Goal: Task Accomplishment & Management: Manage account settings

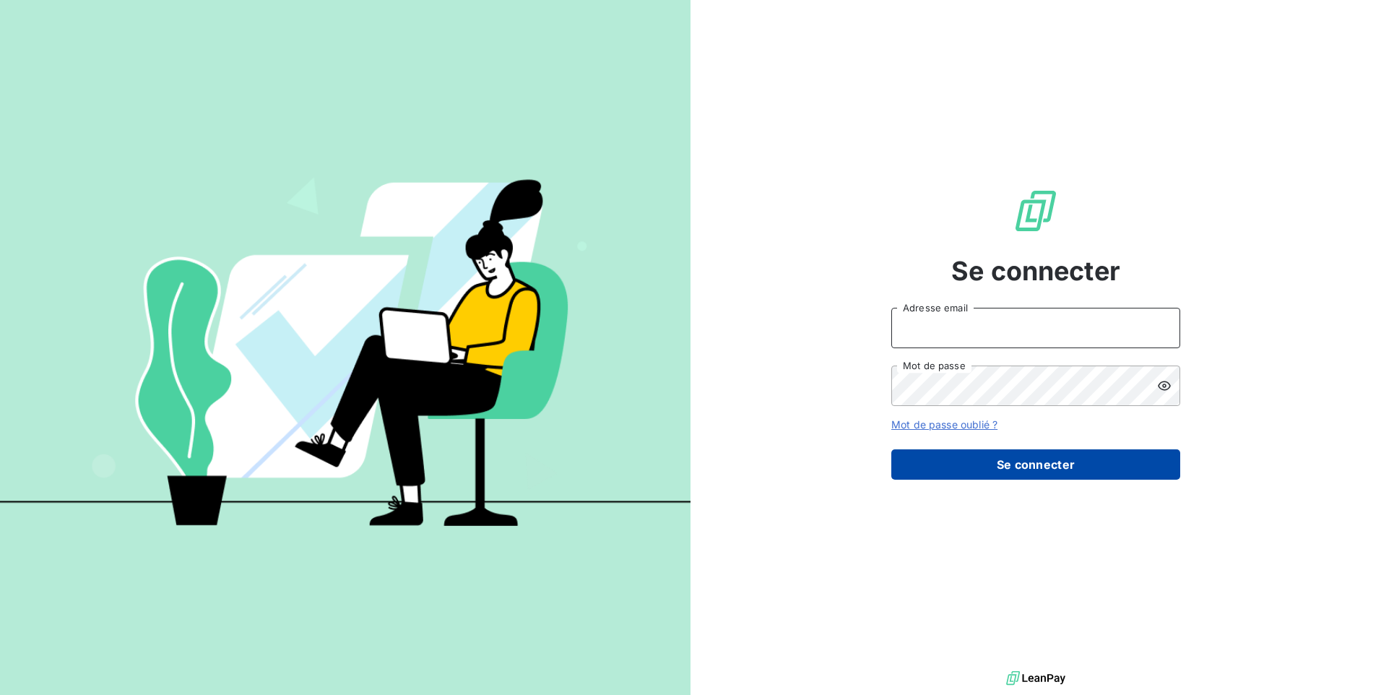
type input "[EMAIL_ADDRESS][DOMAIN_NAME]"
click at [1009, 467] on button "Se connecter" at bounding box center [1035, 464] width 289 height 30
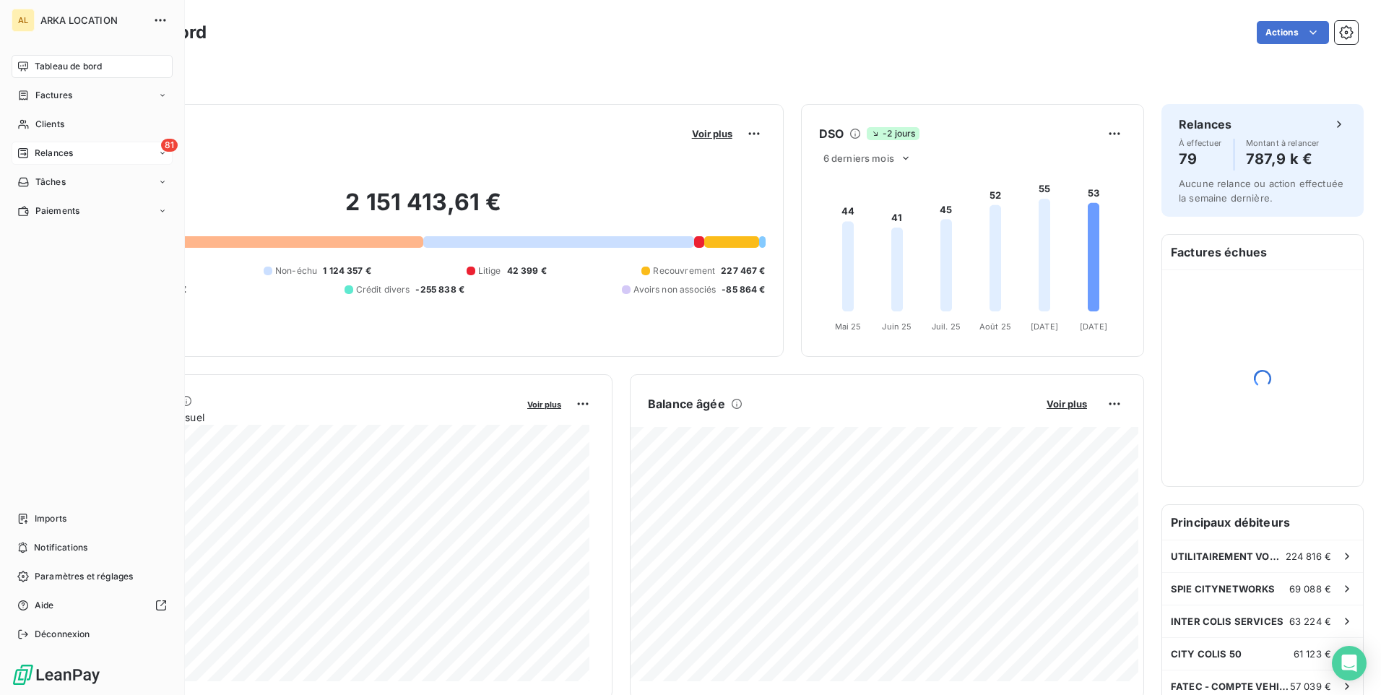
click at [53, 150] on span "Relances" at bounding box center [54, 153] width 38 height 13
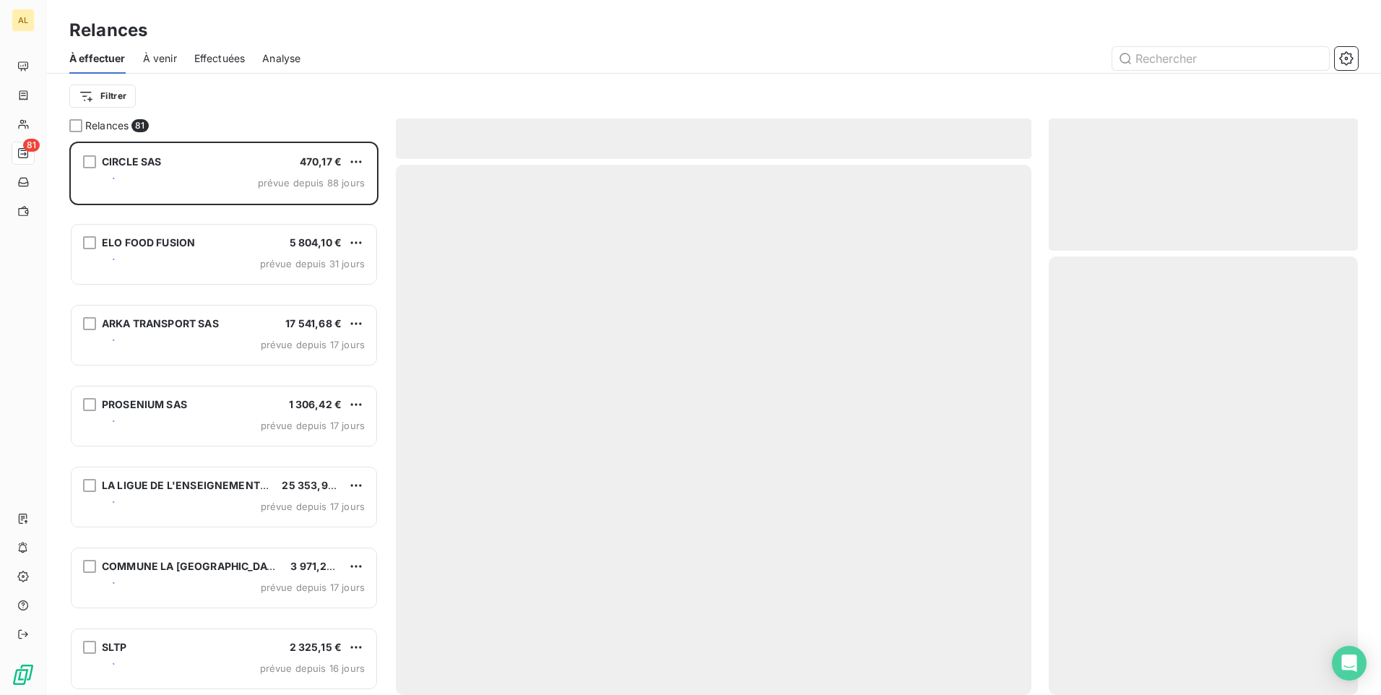
scroll to position [542, 298]
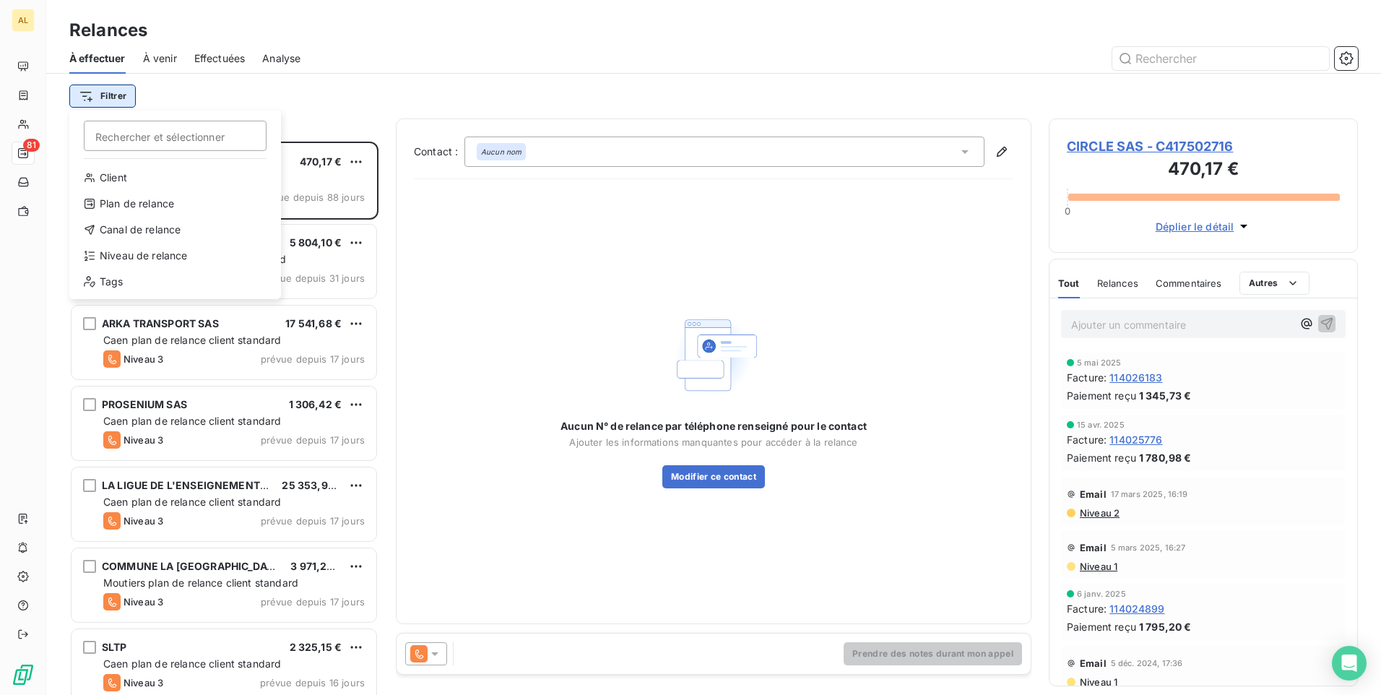
click at [118, 92] on html "AL 81 Relances À effectuer À venir Effectuées Analyse Filtrer Rechercher et sél…" at bounding box center [690, 347] width 1381 height 695
click at [185, 255] on div "Niveau de relance" at bounding box center [175, 255] width 200 height 23
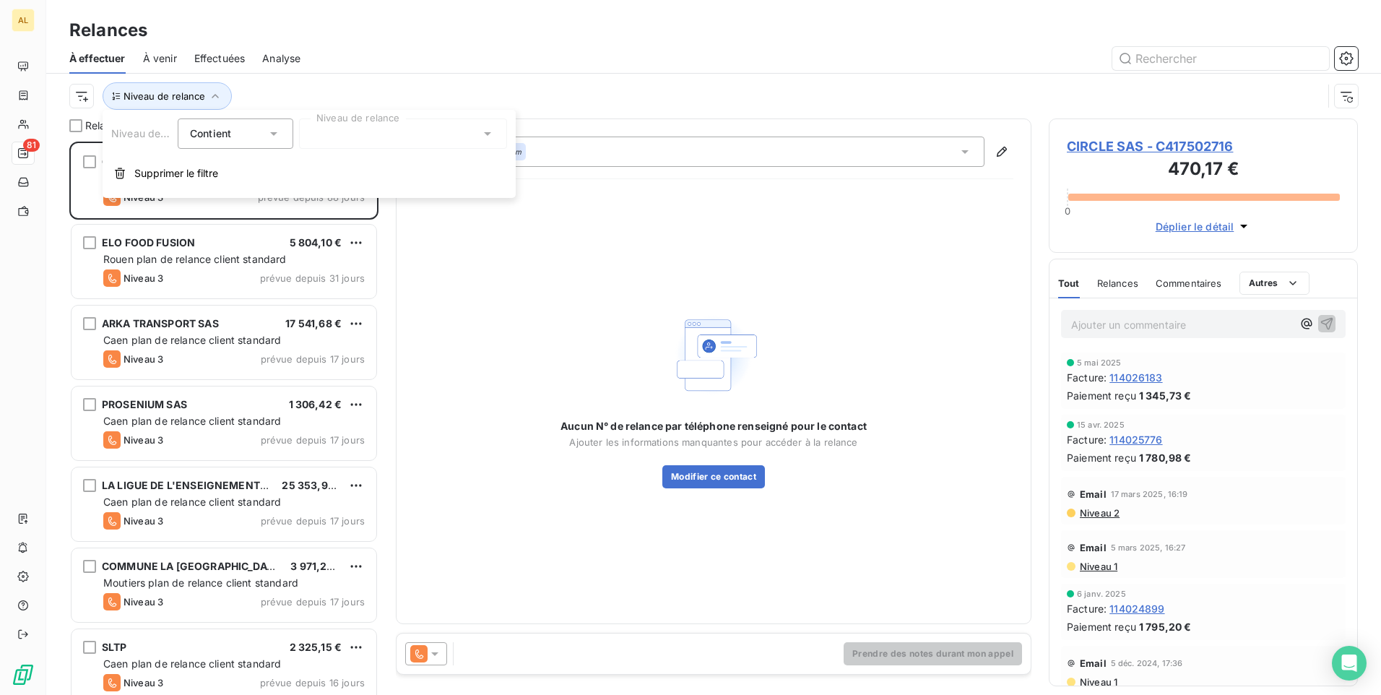
click at [394, 135] on div at bounding box center [403, 133] width 208 height 30
click at [368, 168] on span "Notification" at bounding box center [354, 164] width 56 height 14
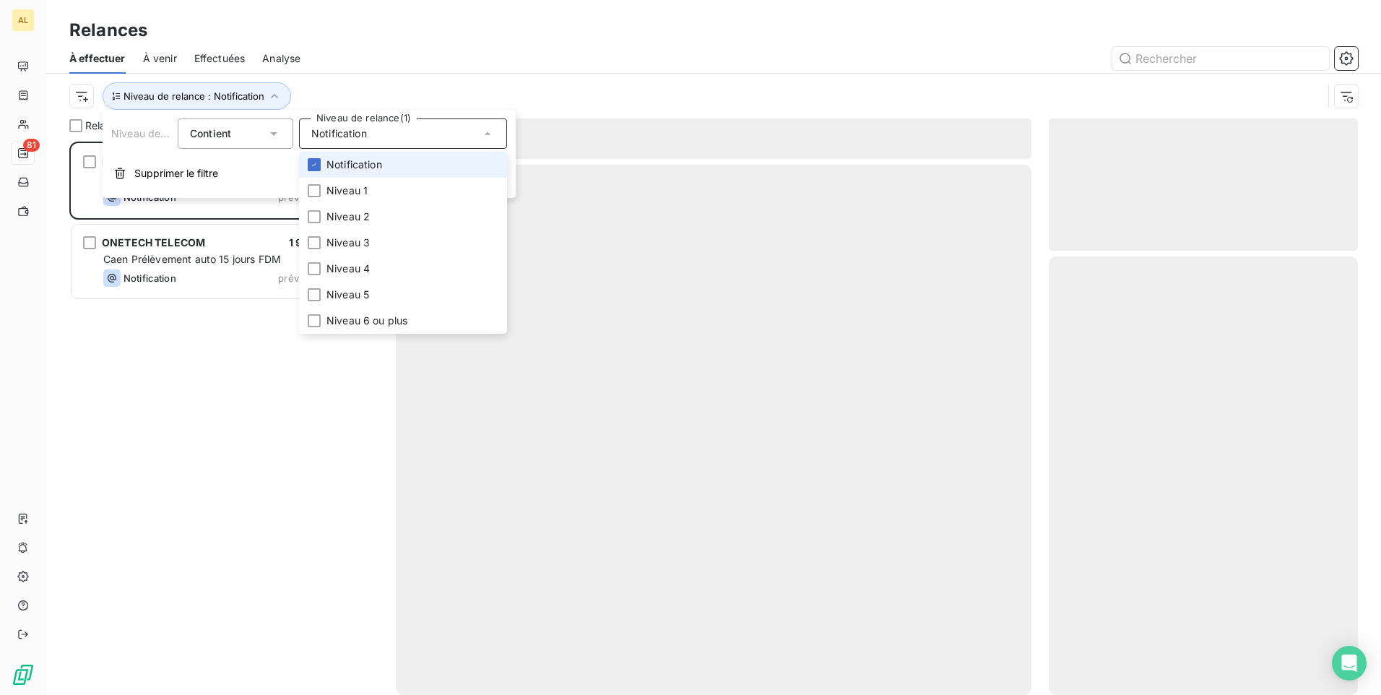
scroll to position [542, 298]
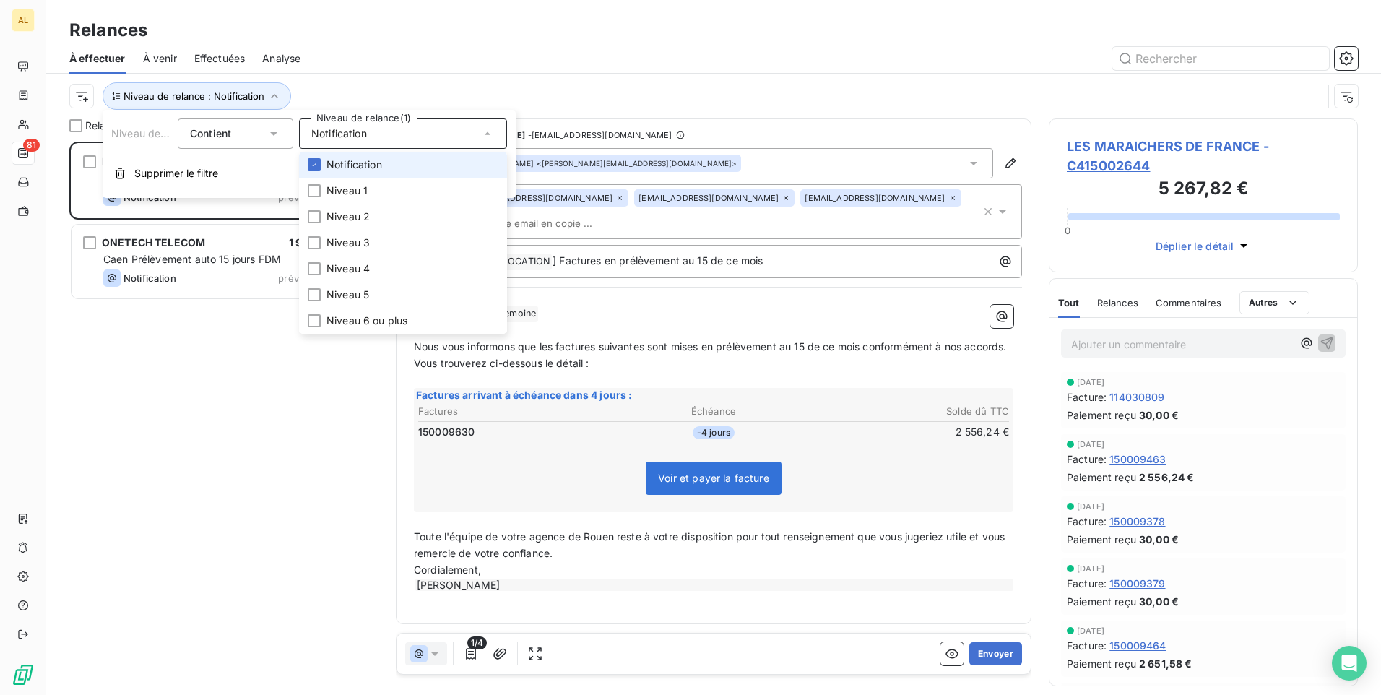
click at [455, 69] on div at bounding box center [838, 58] width 1040 height 23
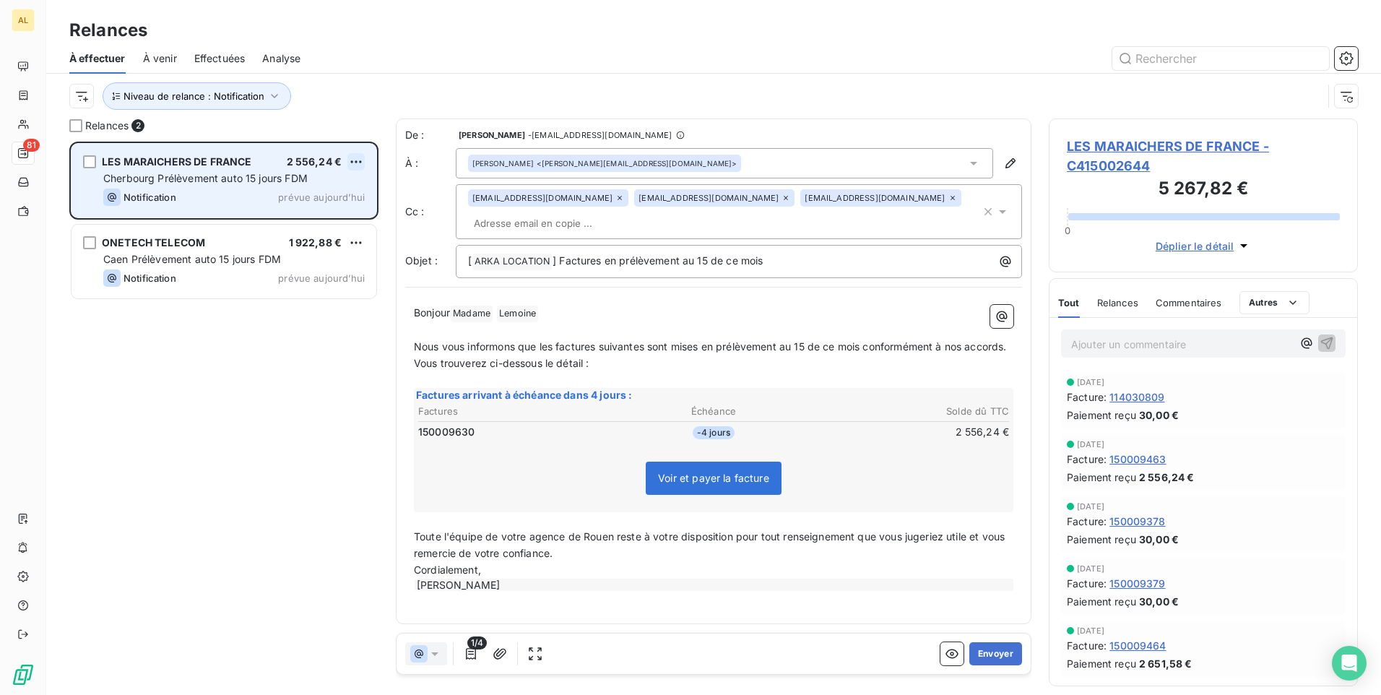
click at [353, 163] on html "AL 81 Relances À effectuer À venir Effectuées Analyse Niveau de relance : Notif…" at bounding box center [690, 347] width 1381 height 695
click at [339, 221] on div "Passer cette action" at bounding box center [293, 216] width 129 height 23
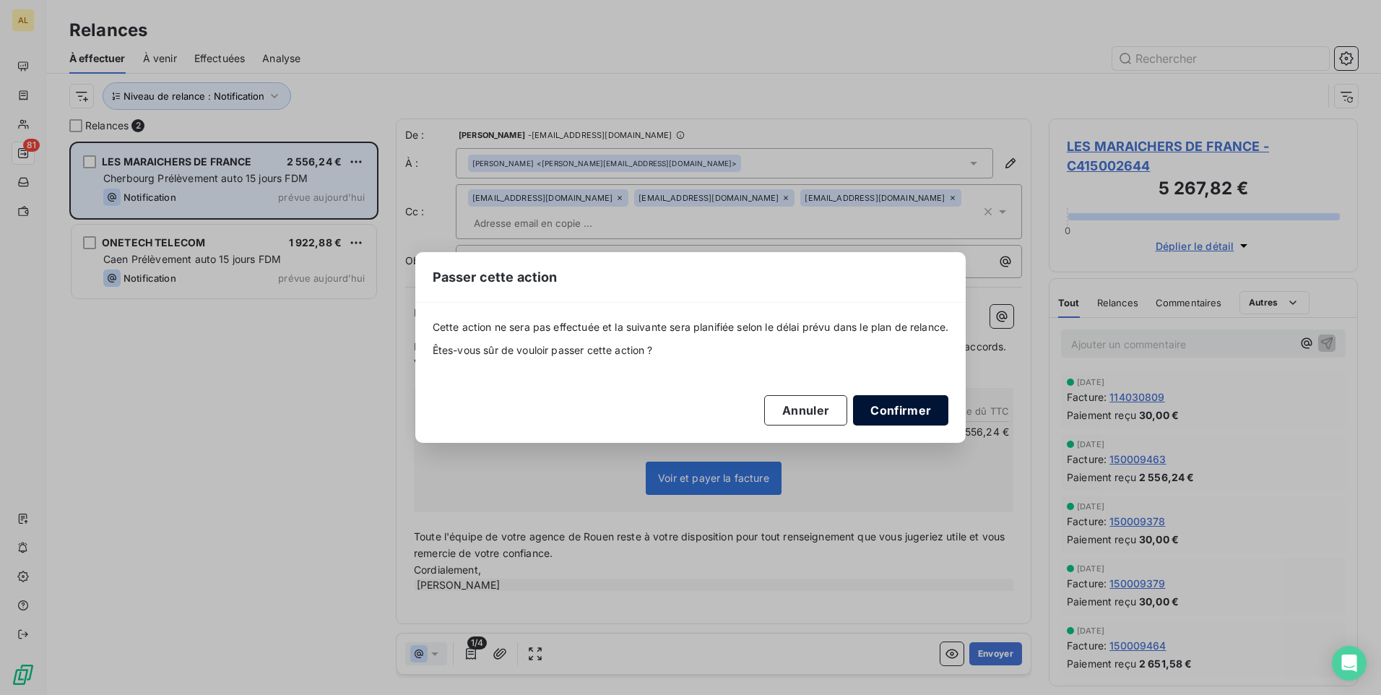
click at [938, 410] on button "Confirmer" at bounding box center [900, 410] width 95 height 30
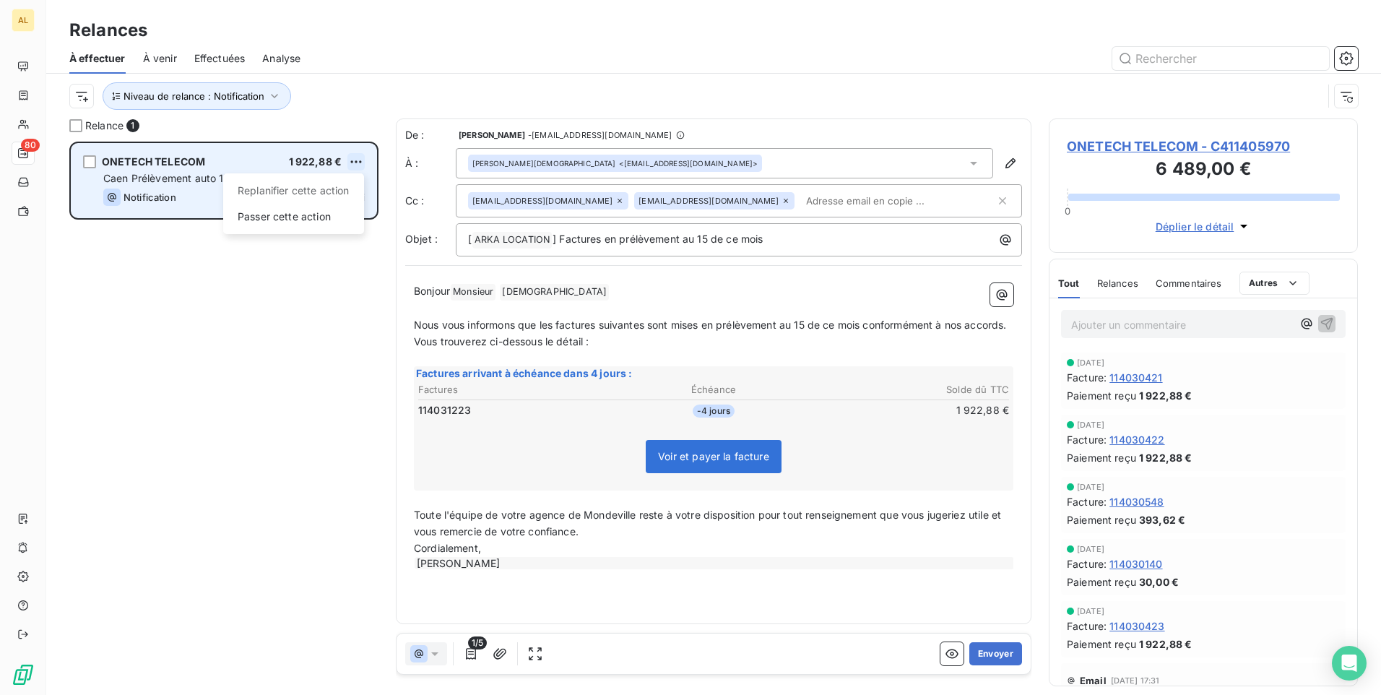
click at [352, 155] on html "AL 80 Relances À effectuer À venir Effectuées Analyse Niveau de relance : Notif…" at bounding box center [690, 347] width 1381 height 695
click at [324, 216] on div "Passer cette action" at bounding box center [293, 216] width 129 height 23
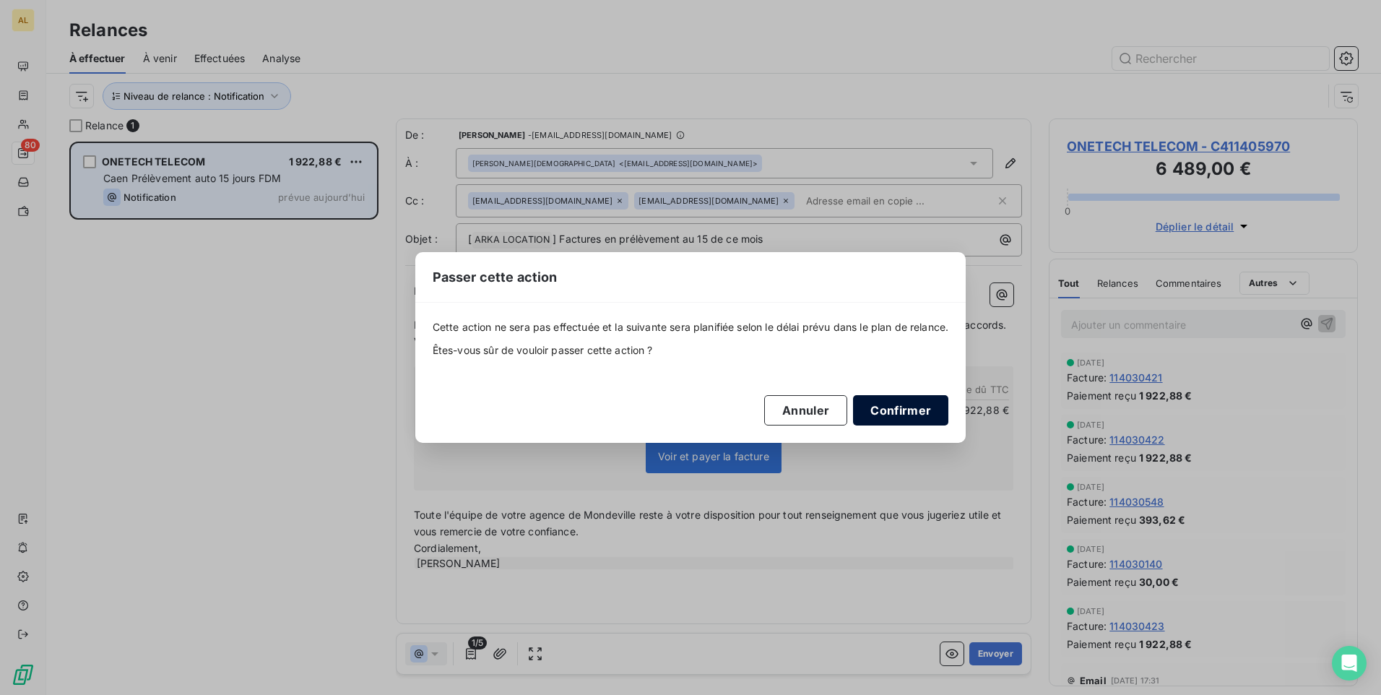
drag, startPoint x: 933, startPoint y: 409, endPoint x: 904, endPoint y: 402, distance: 29.6
click at [930, 409] on button "Confirmer" at bounding box center [900, 410] width 95 height 30
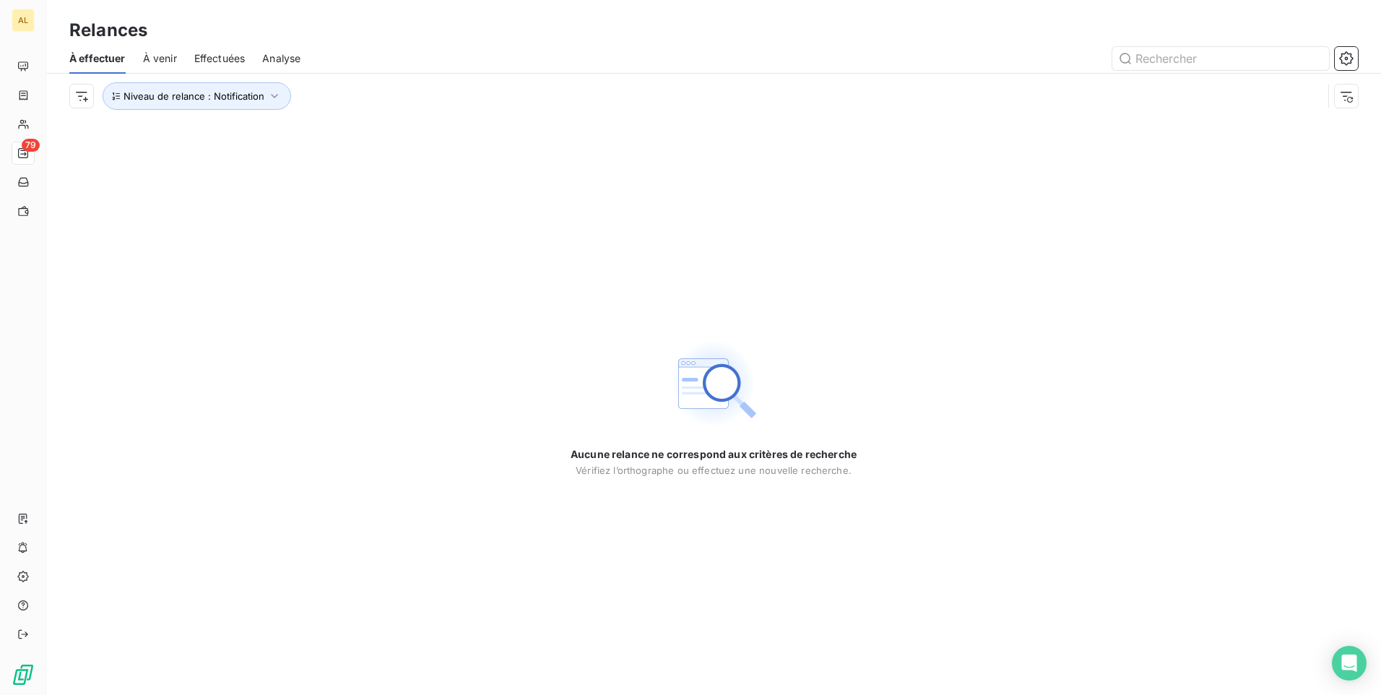
click at [254, 78] on div "Niveau de relance : Notification" at bounding box center [713, 96] width 1288 height 45
click at [259, 95] on span "Niveau de relance : Notification" at bounding box center [194, 96] width 141 height 12
click at [376, 145] on div "Notification" at bounding box center [403, 133] width 208 height 30
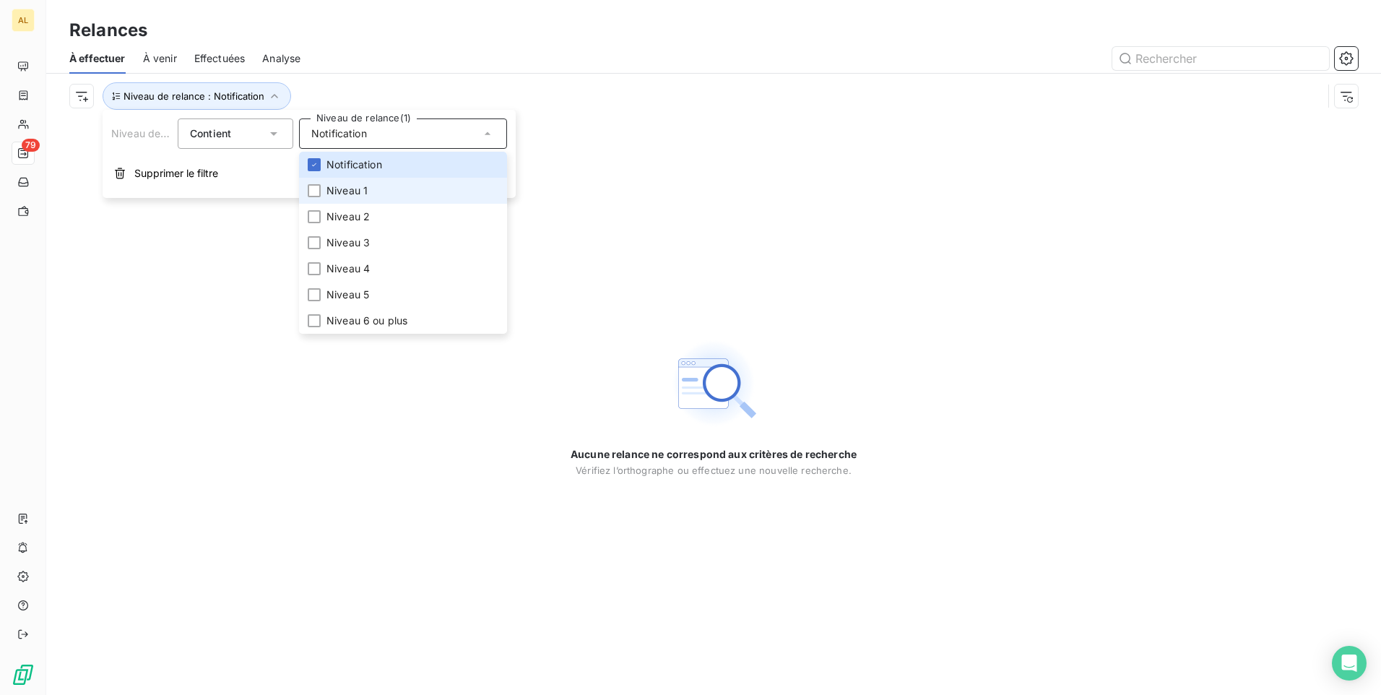
click at [356, 192] on span "Niveau 1" at bounding box center [346, 190] width 41 height 14
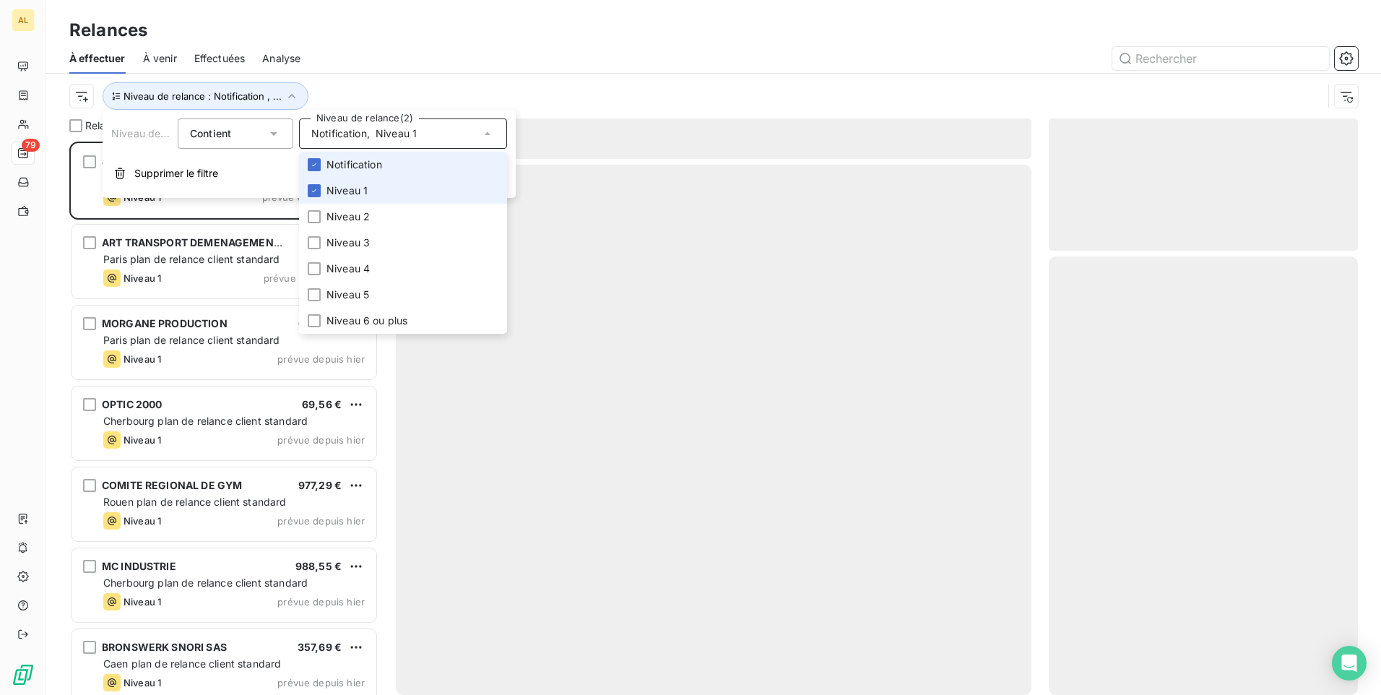
scroll to position [542, 298]
click at [365, 168] on span "Notification" at bounding box center [354, 164] width 56 height 14
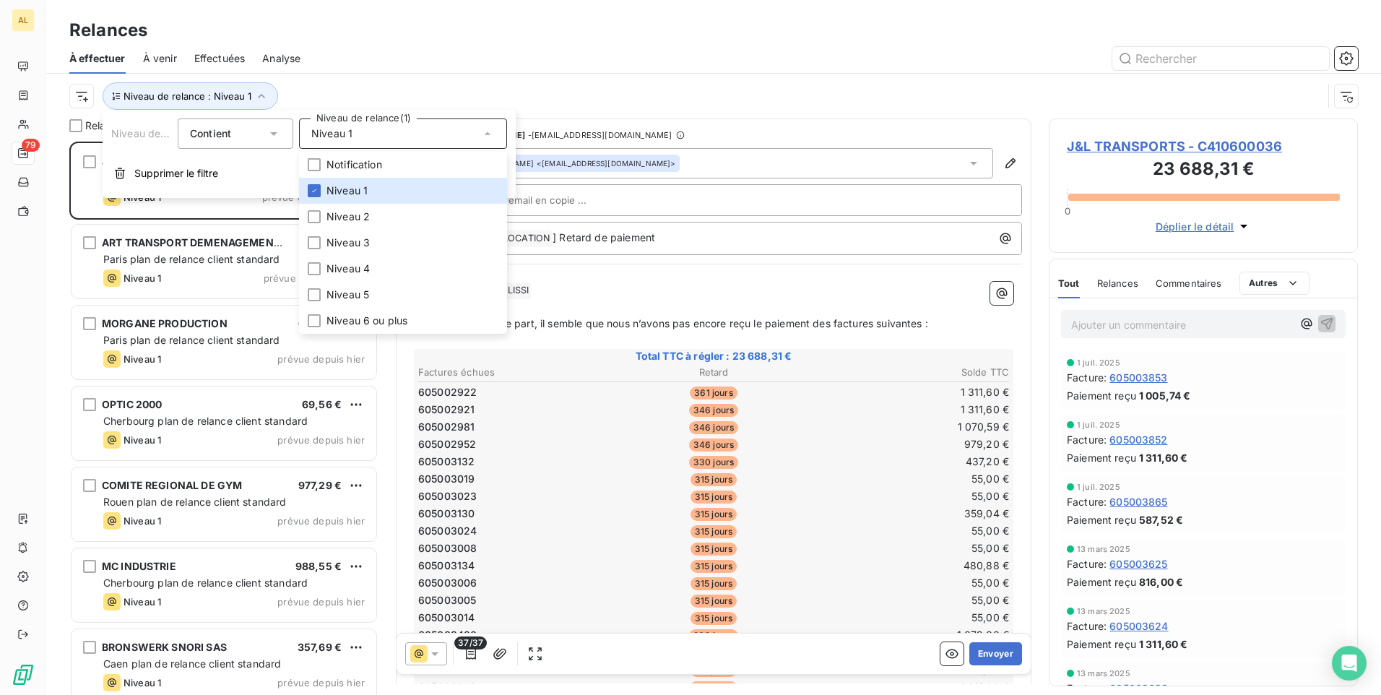
click at [378, 69] on div at bounding box center [838, 58] width 1040 height 23
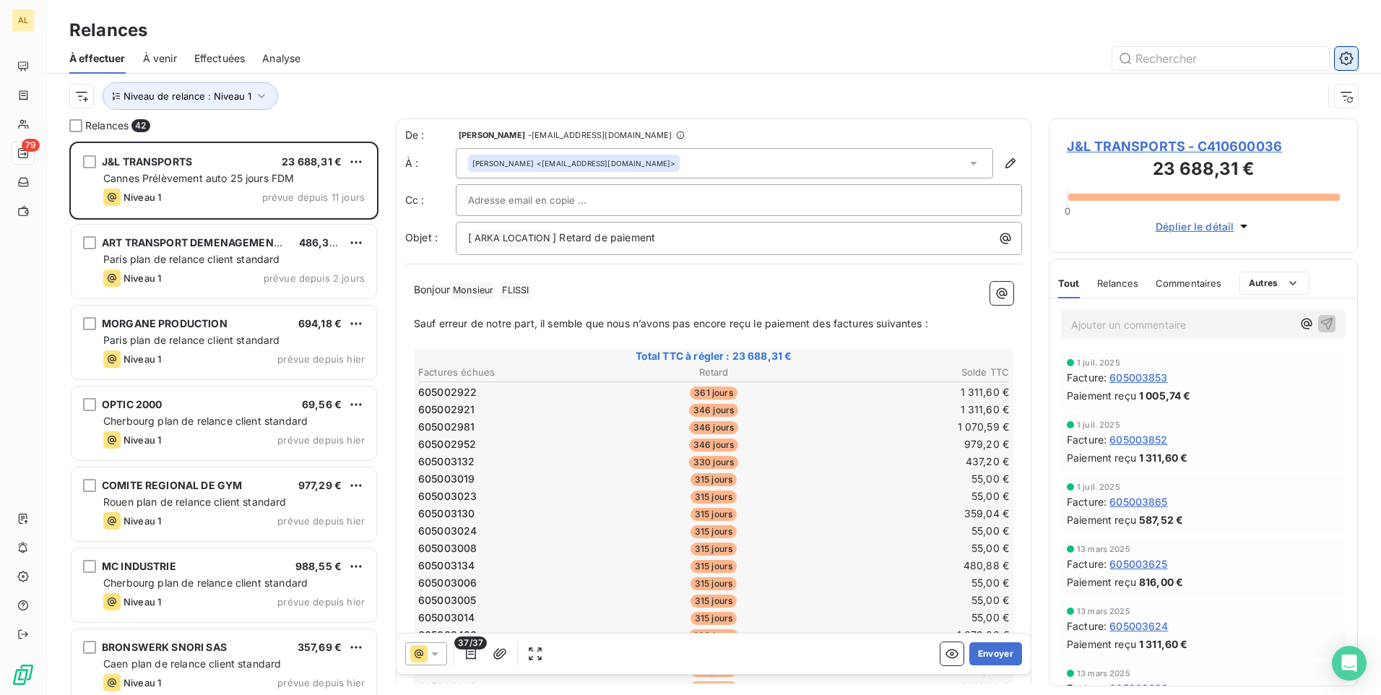
click at [1346, 59] on icon "button" at bounding box center [1347, 58] width 4 height 4
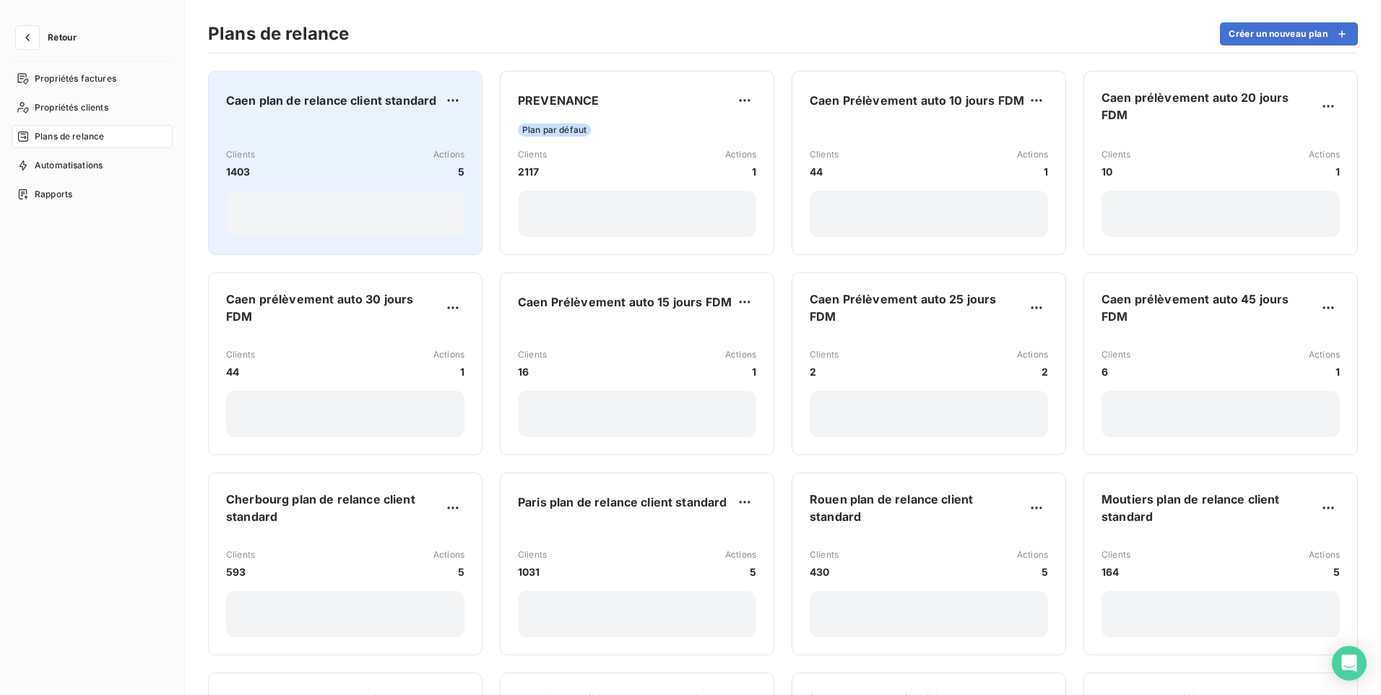
click at [310, 139] on div "Clients 1403 Actions 5" at bounding box center [345, 180] width 238 height 113
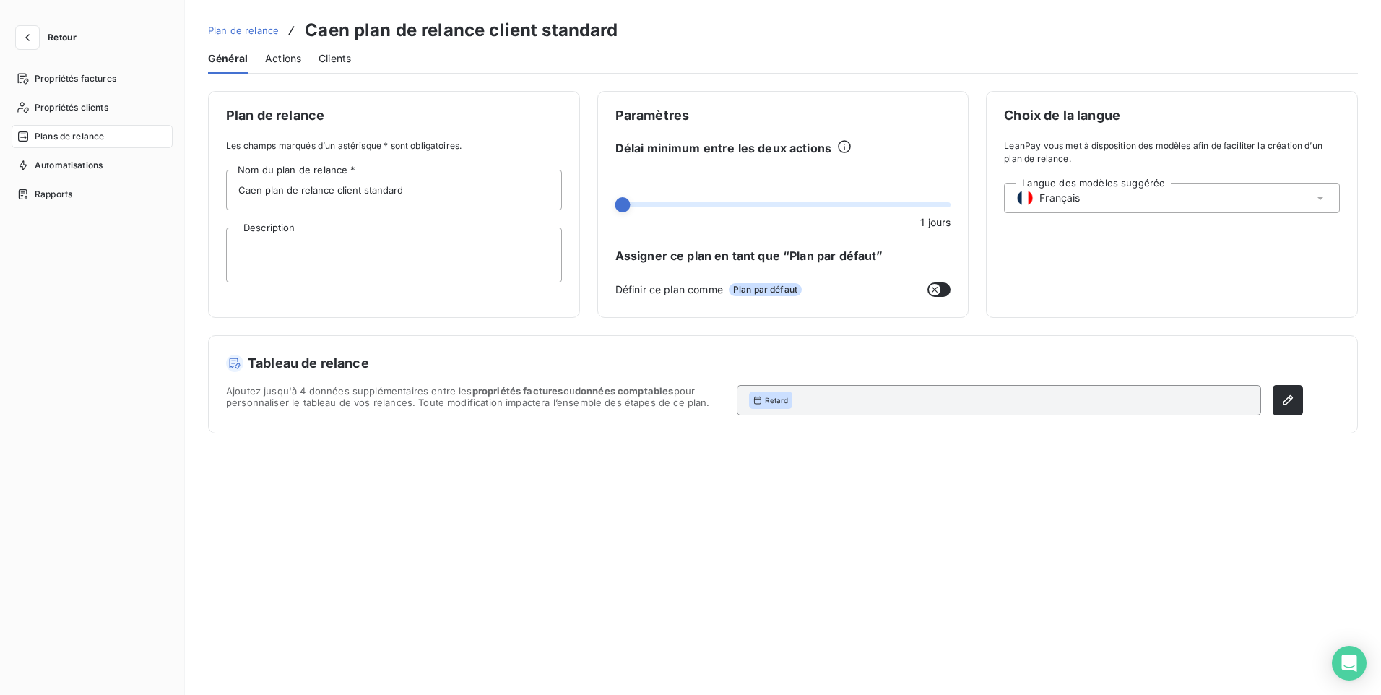
click at [288, 58] on span "Actions" at bounding box center [283, 58] width 36 height 14
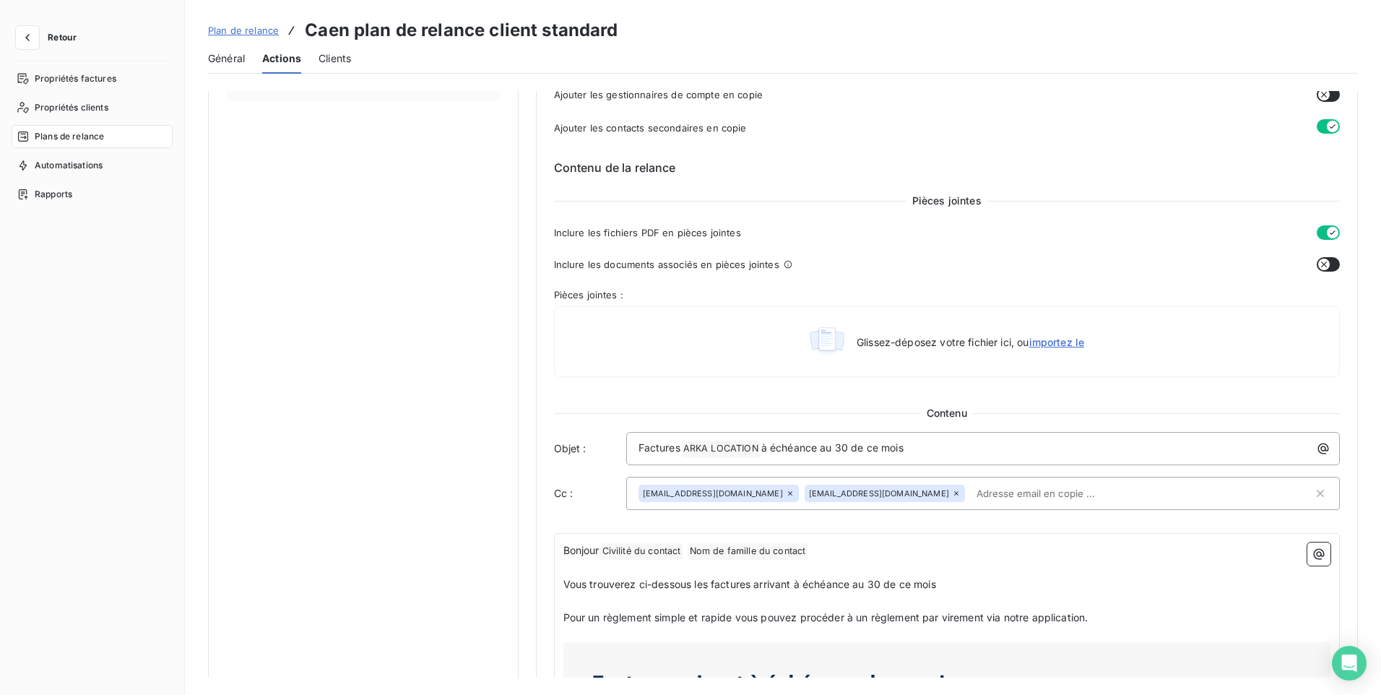
scroll to position [375, 0]
click at [17, 42] on button "button" at bounding box center [27, 37] width 23 height 23
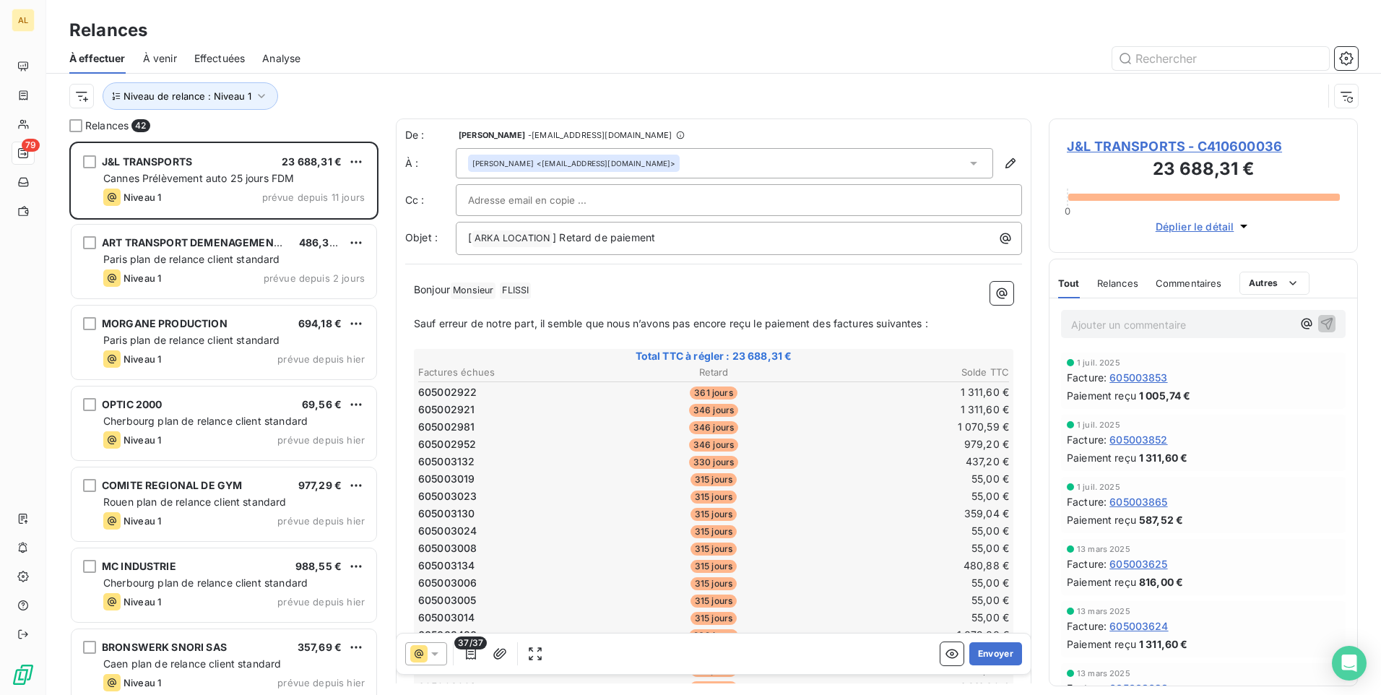
scroll to position [542, 298]
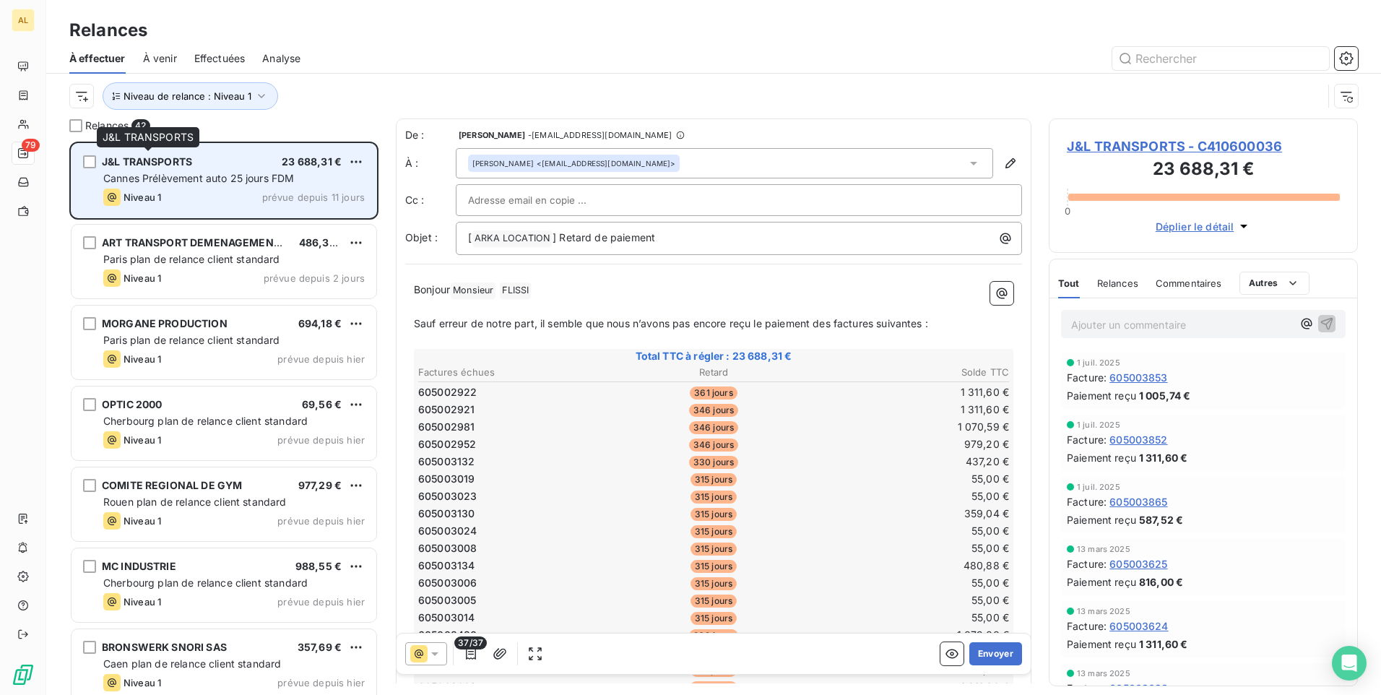
click at [178, 163] on span "J&L TRANSPORTS" at bounding box center [147, 161] width 90 height 12
click at [355, 159] on html "AL 79 Relances À effectuer À venir Effectuées Analyse Niveau de relance : Nivea…" at bounding box center [690, 347] width 1381 height 695
click at [339, 217] on div "Passer cette action" at bounding box center [293, 216] width 129 height 23
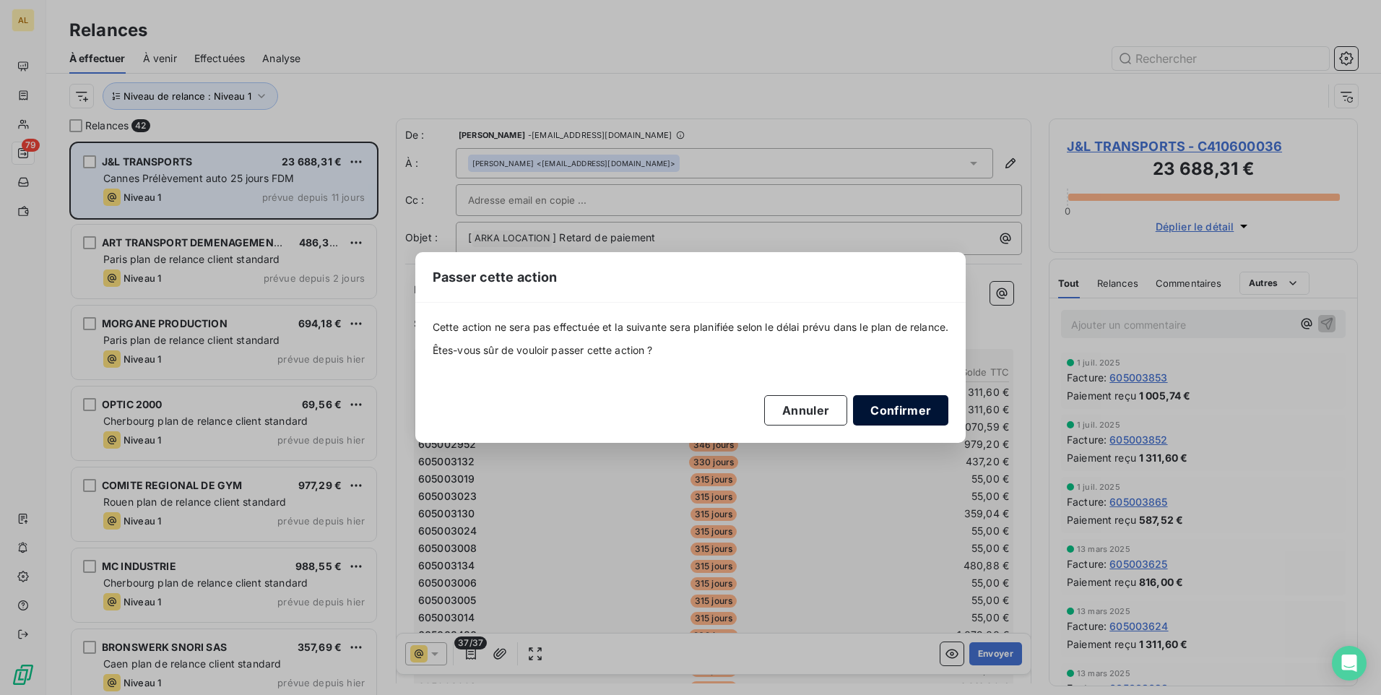
click at [885, 407] on button "Confirmer" at bounding box center [900, 410] width 95 height 30
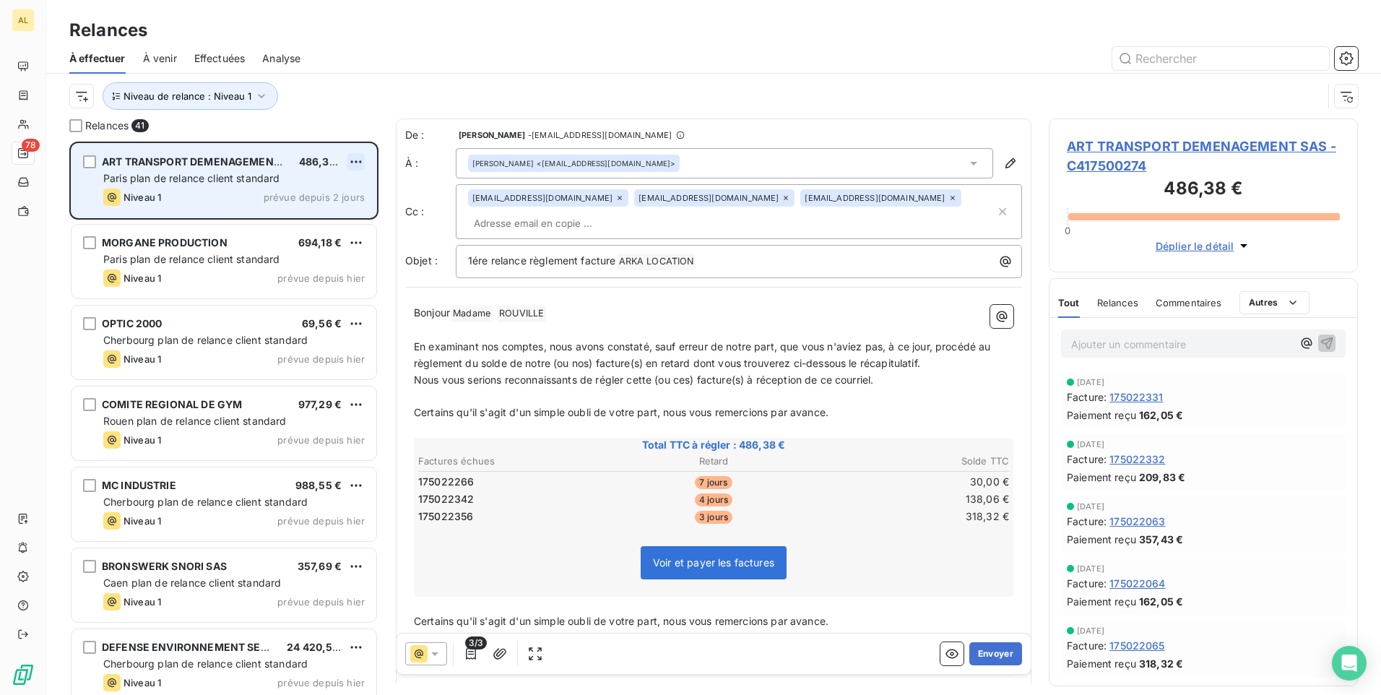
click at [357, 160] on html "AL 78 Relances À effectuer À venir Effectuées Analyse Niveau de relance : Nivea…" at bounding box center [690, 347] width 1381 height 695
click at [324, 210] on div "Passer cette action" at bounding box center [293, 216] width 129 height 23
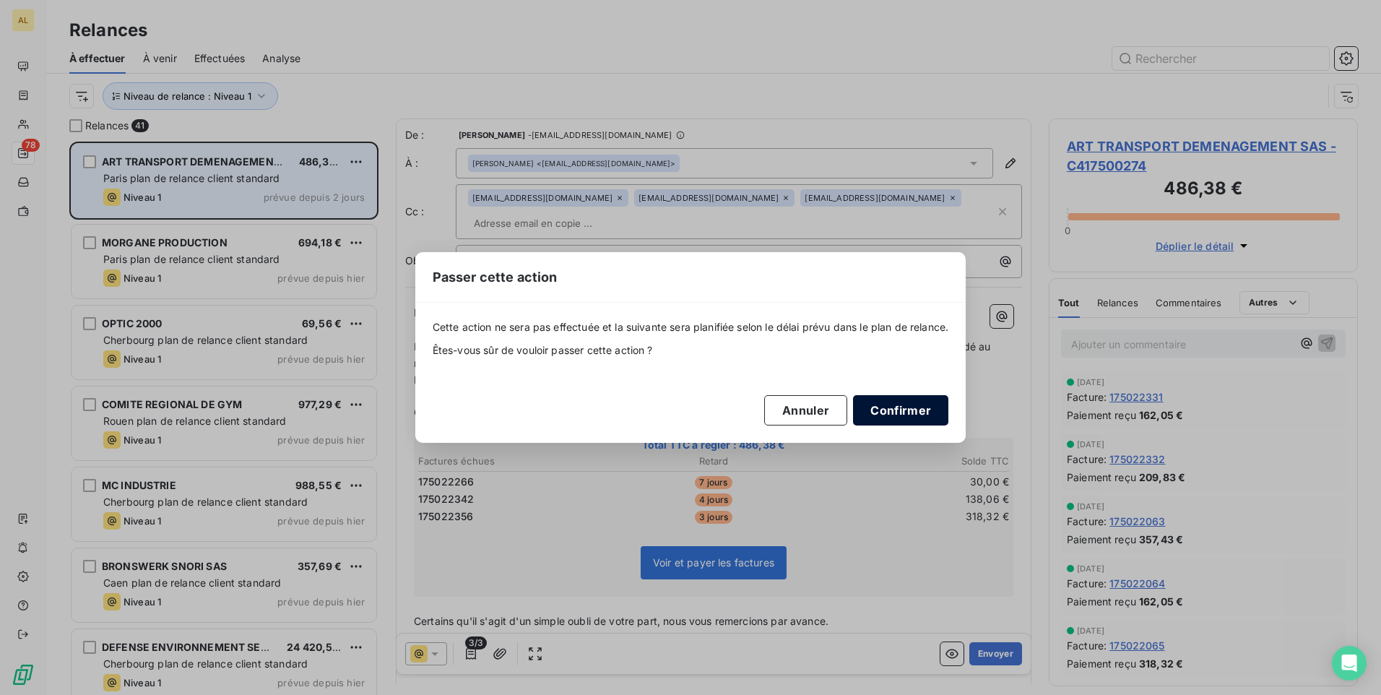
click at [909, 412] on button "Confirmer" at bounding box center [900, 410] width 95 height 30
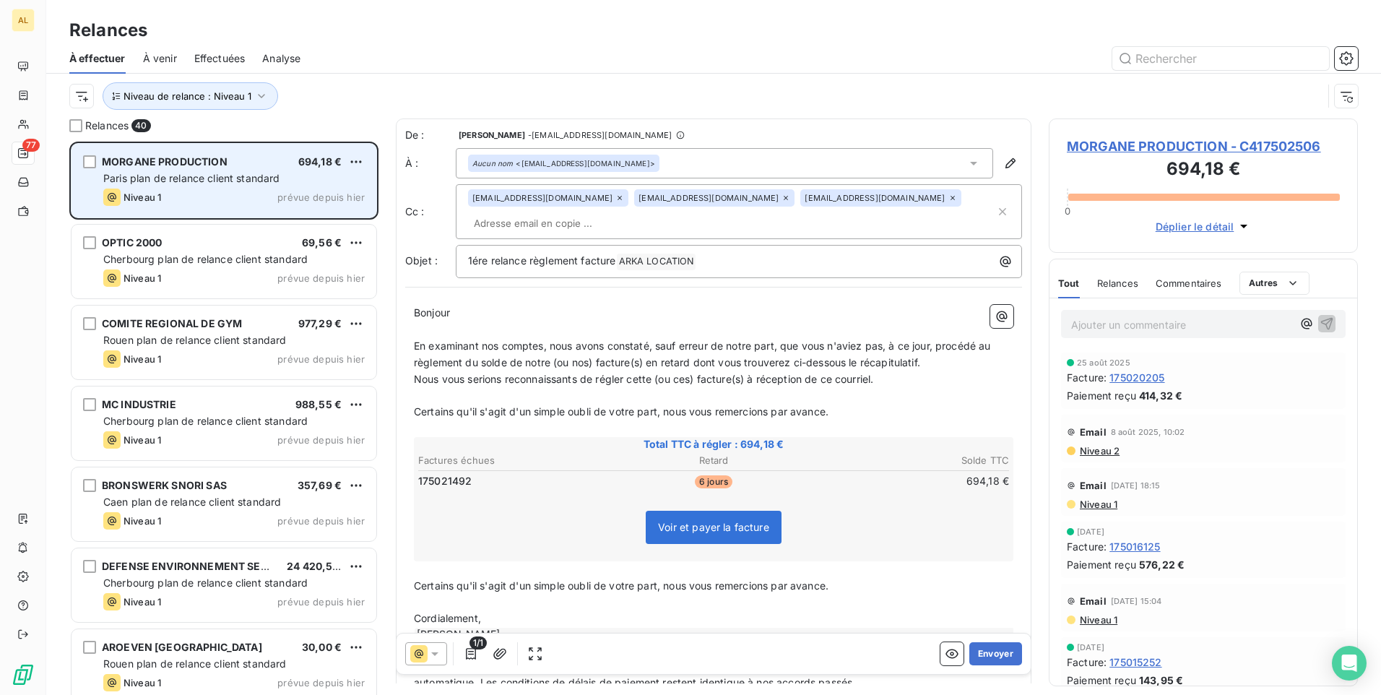
click at [203, 171] on div "Paris plan de relance client standard" at bounding box center [233, 178] width 261 height 14
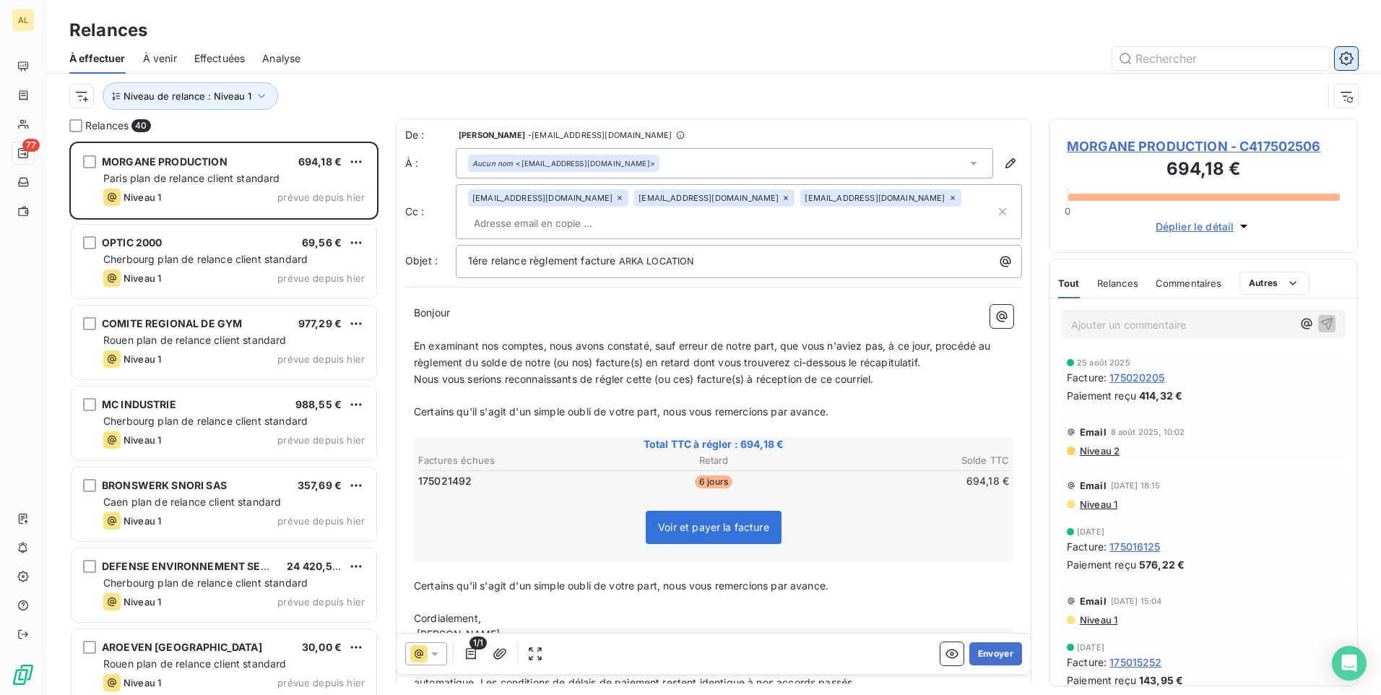
click at [1346, 56] on icon "button" at bounding box center [1346, 58] width 14 height 14
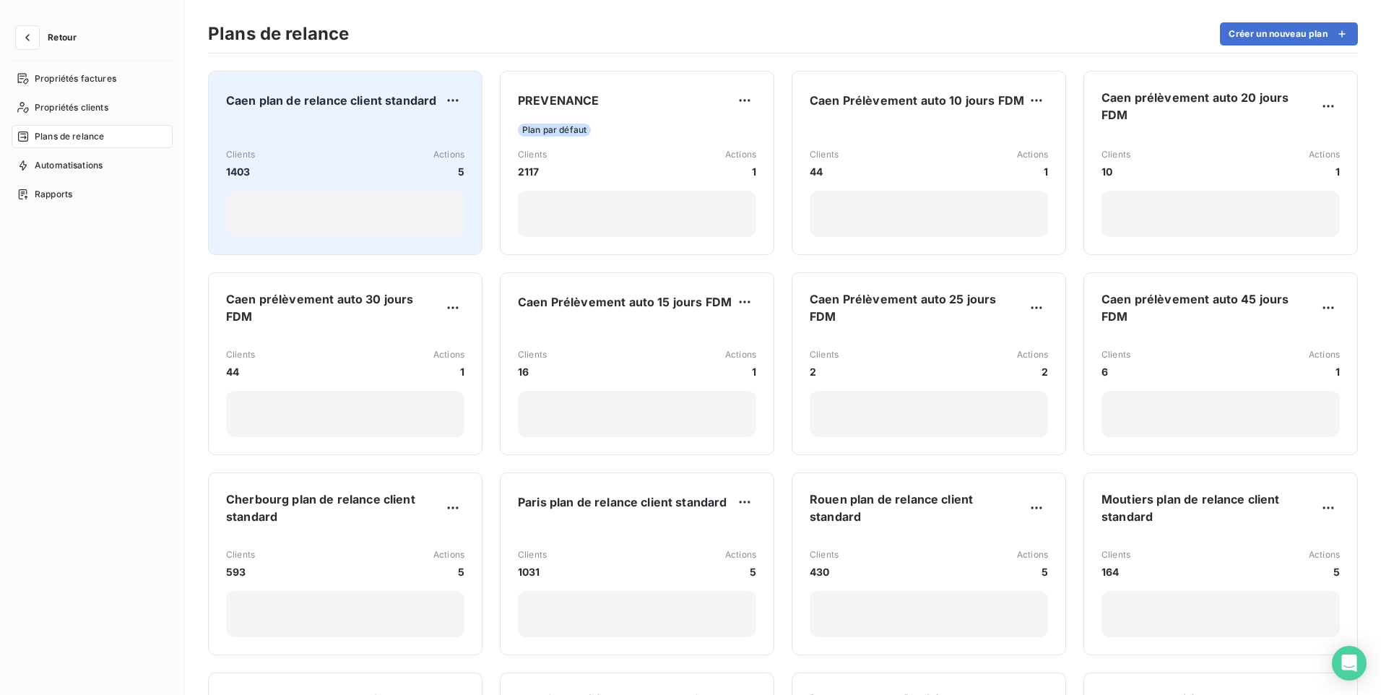
click at [305, 133] on div "Clients 1403 Actions 5" at bounding box center [345, 180] width 238 height 113
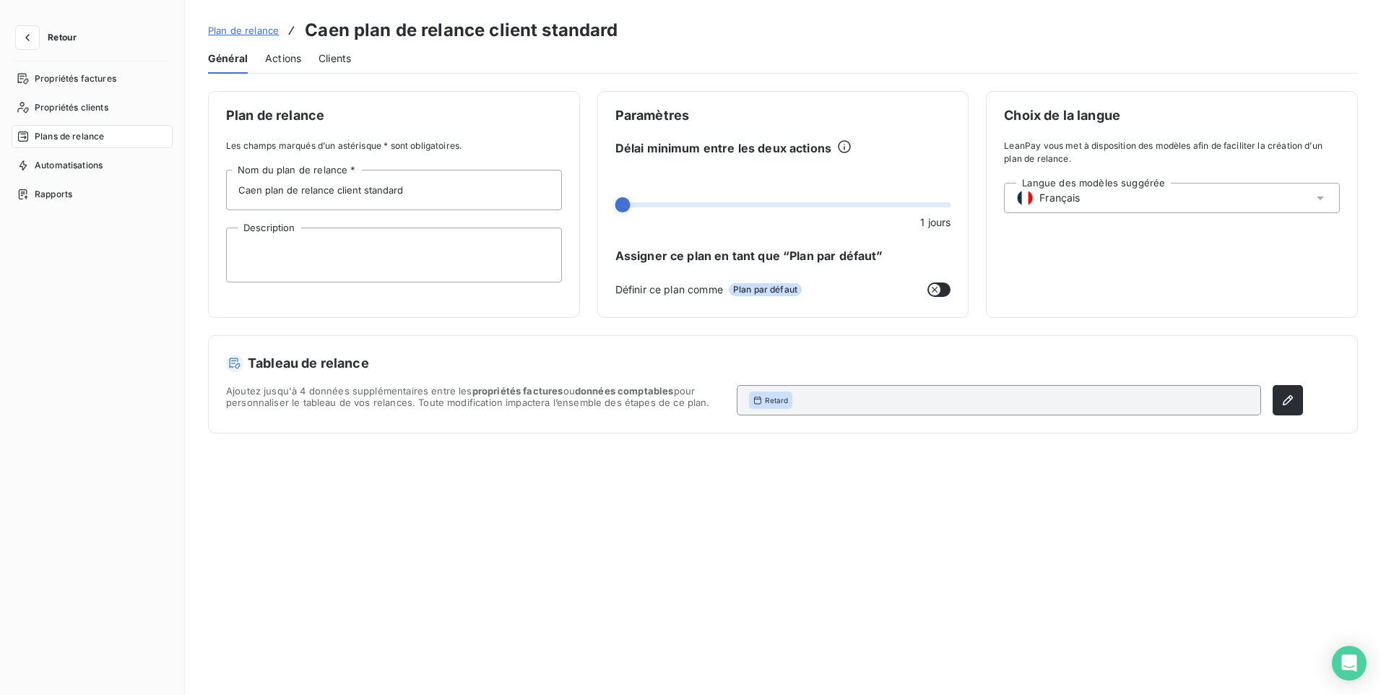
click at [287, 56] on span "Actions" at bounding box center [283, 58] width 36 height 14
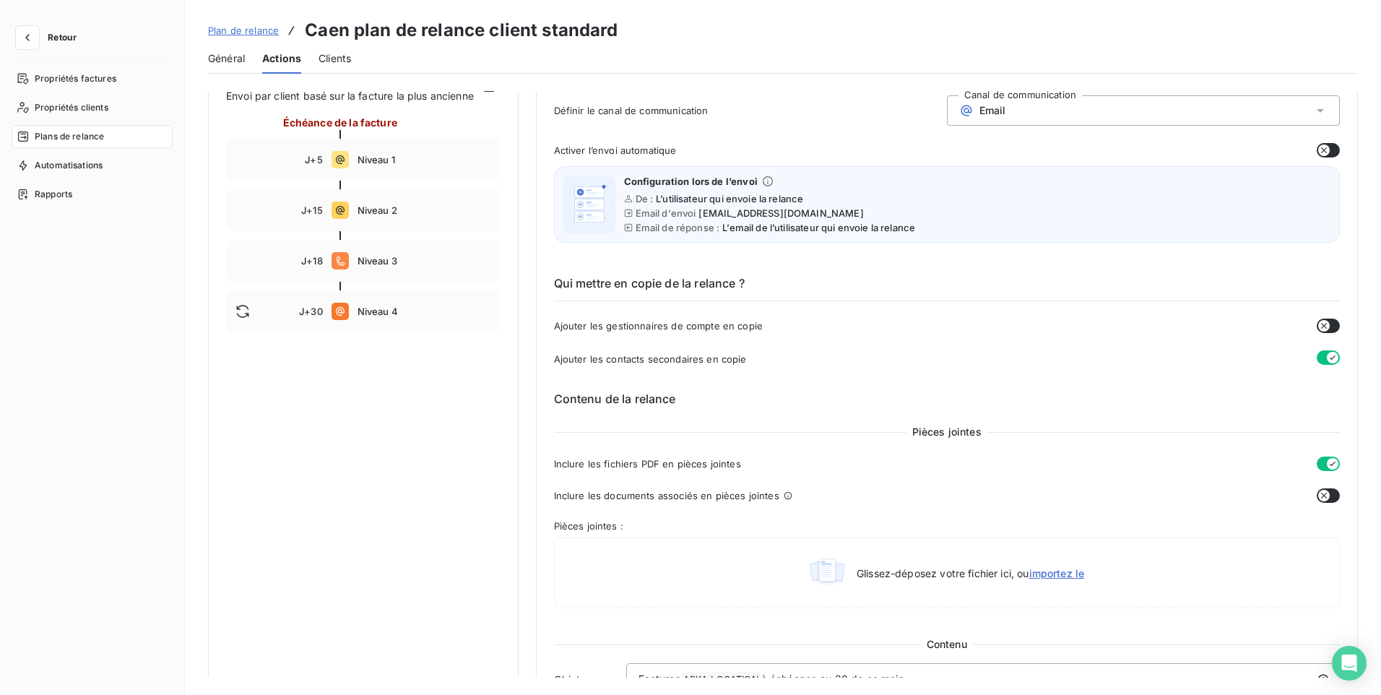
scroll to position [144, 0]
click at [25, 38] on icon "button" at bounding box center [27, 37] width 14 height 14
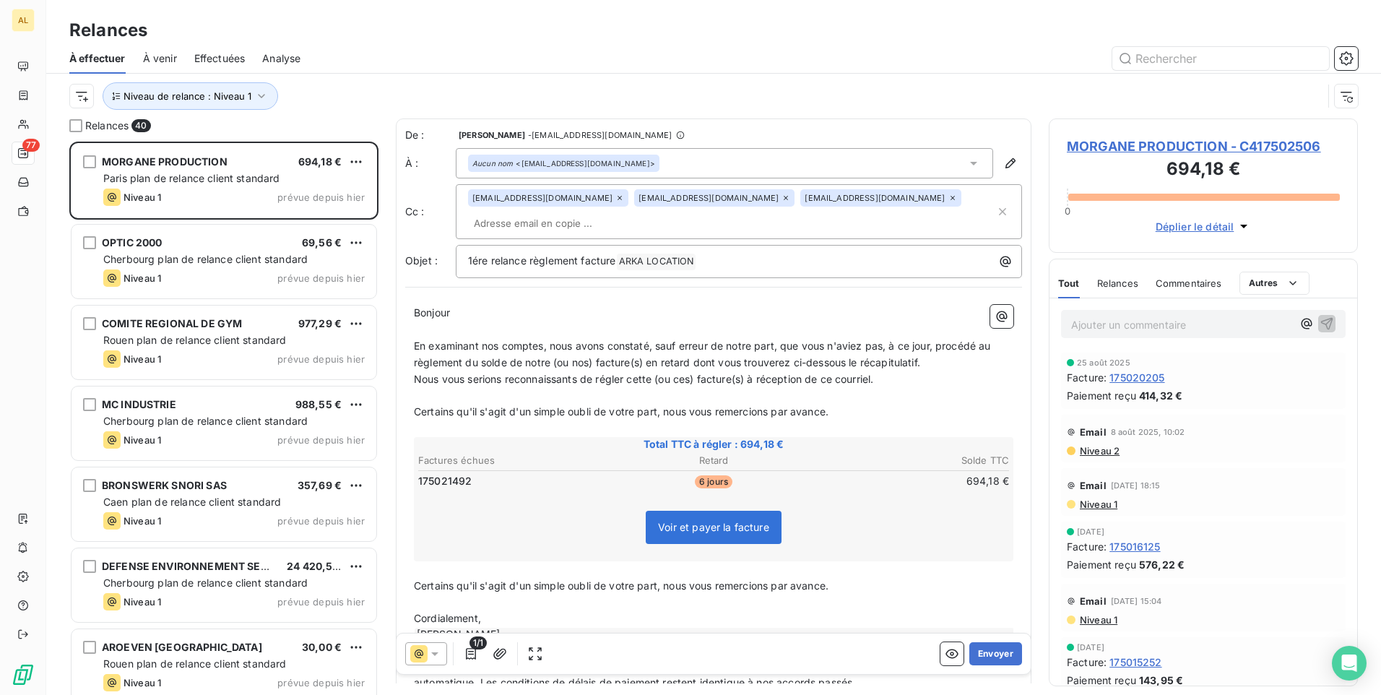
scroll to position [542, 298]
drag, startPoint x: 1350, startPoint y: 61, endPoint x: 1340, endPoint y: 61, distance: 10.1
click at [1346, 61] on icon "button" at bounding box center [1346, 58] width 14 height 14
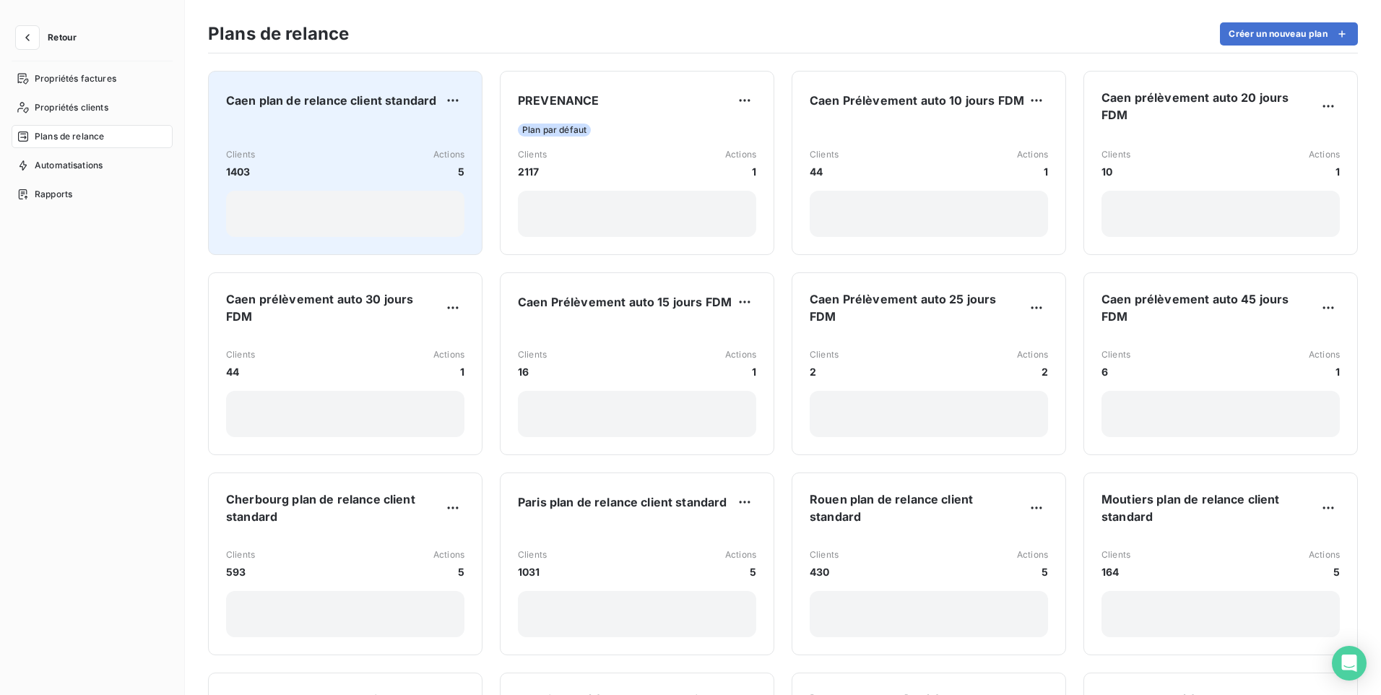
click at [335, 144] on div "Clients 1403 Actions 5" at bounding box center [345, 180] width 238 height 113
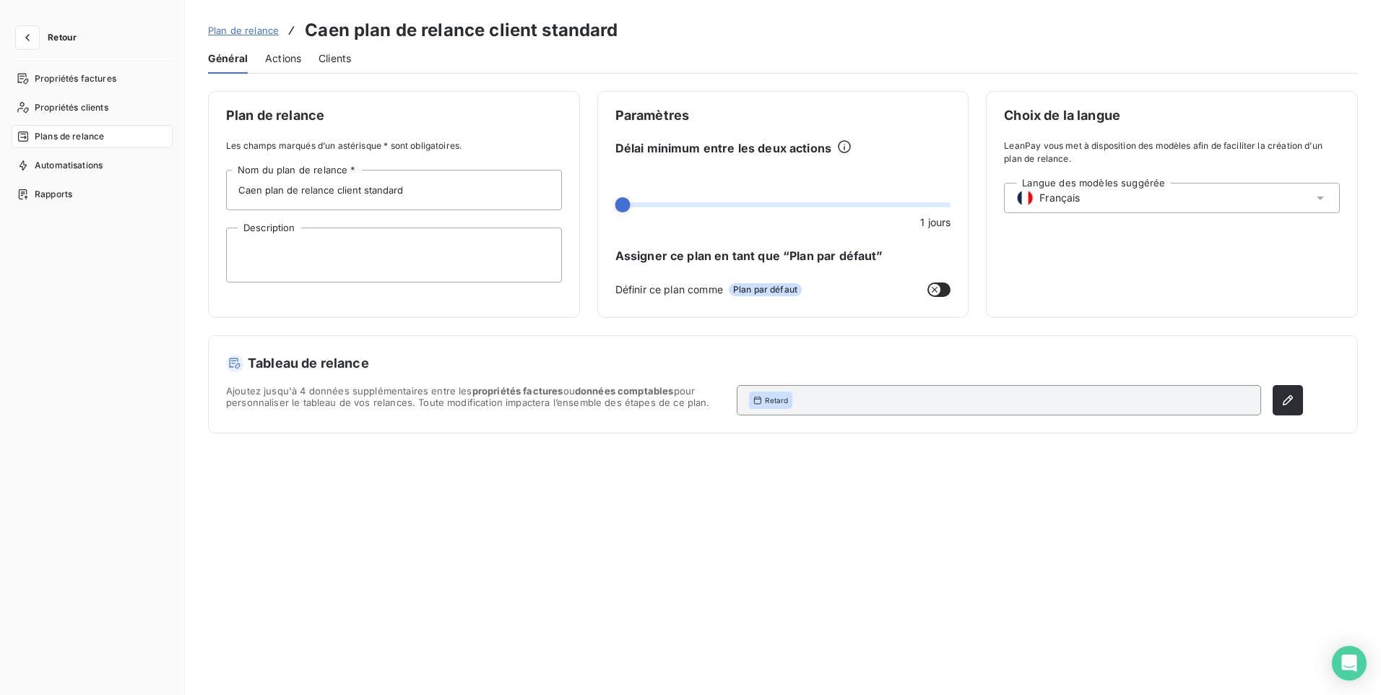
click at [272, 66] on div "Actions" at bounding box center [283, 58] width 36 height 30
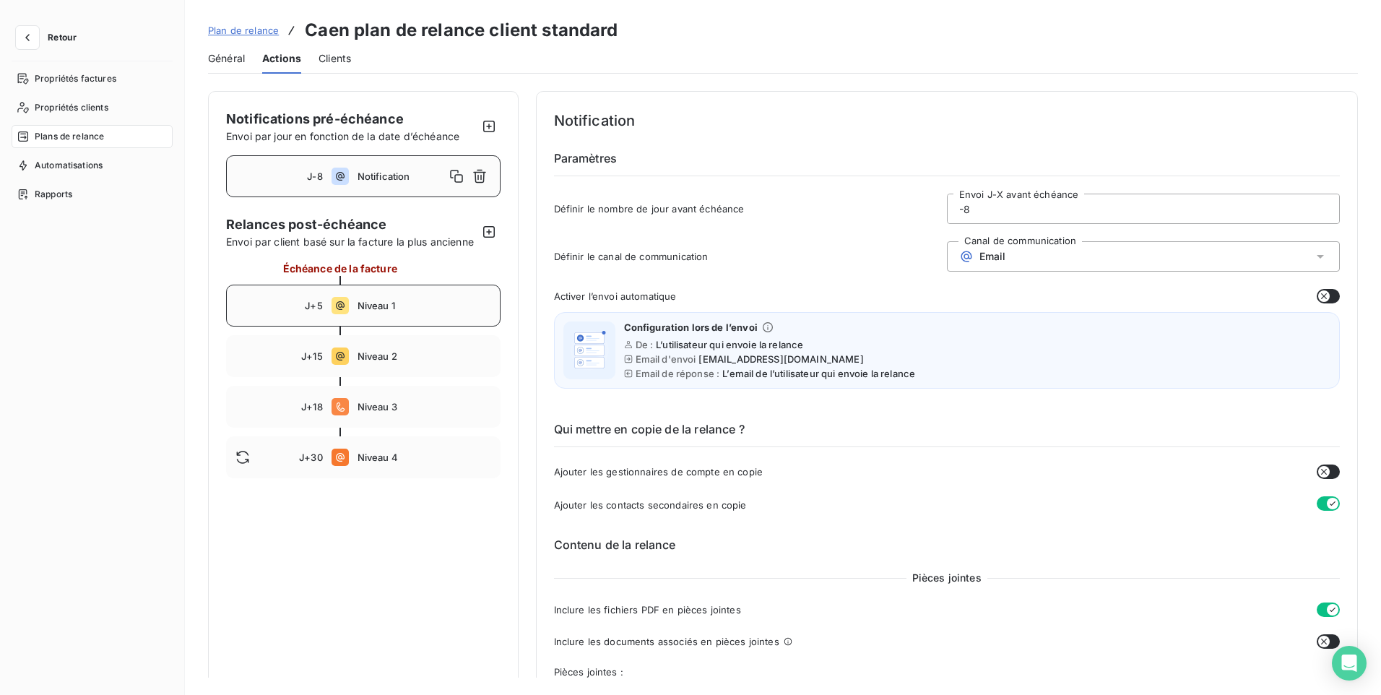
click at [365, 311] on span "Niveau 1" at bounding box center [425, 306] width 134 height 12
type input "5"
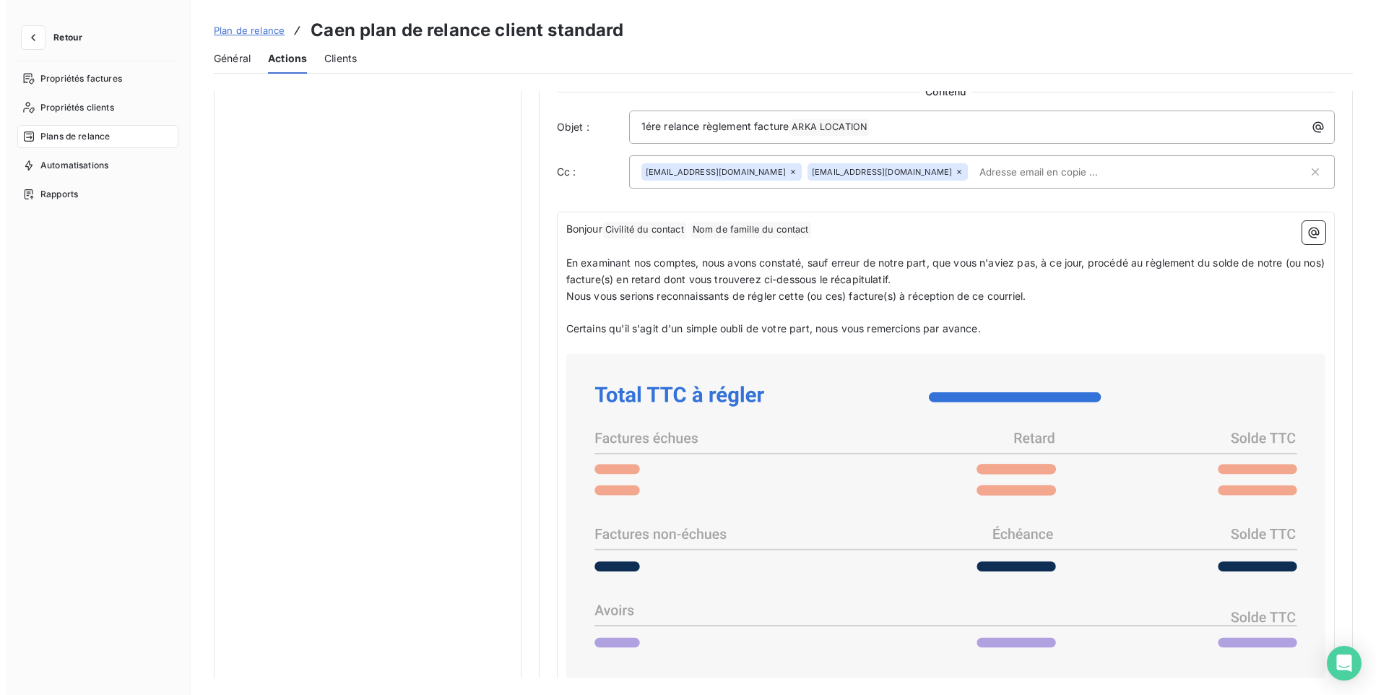
scroll to position [867, 0]
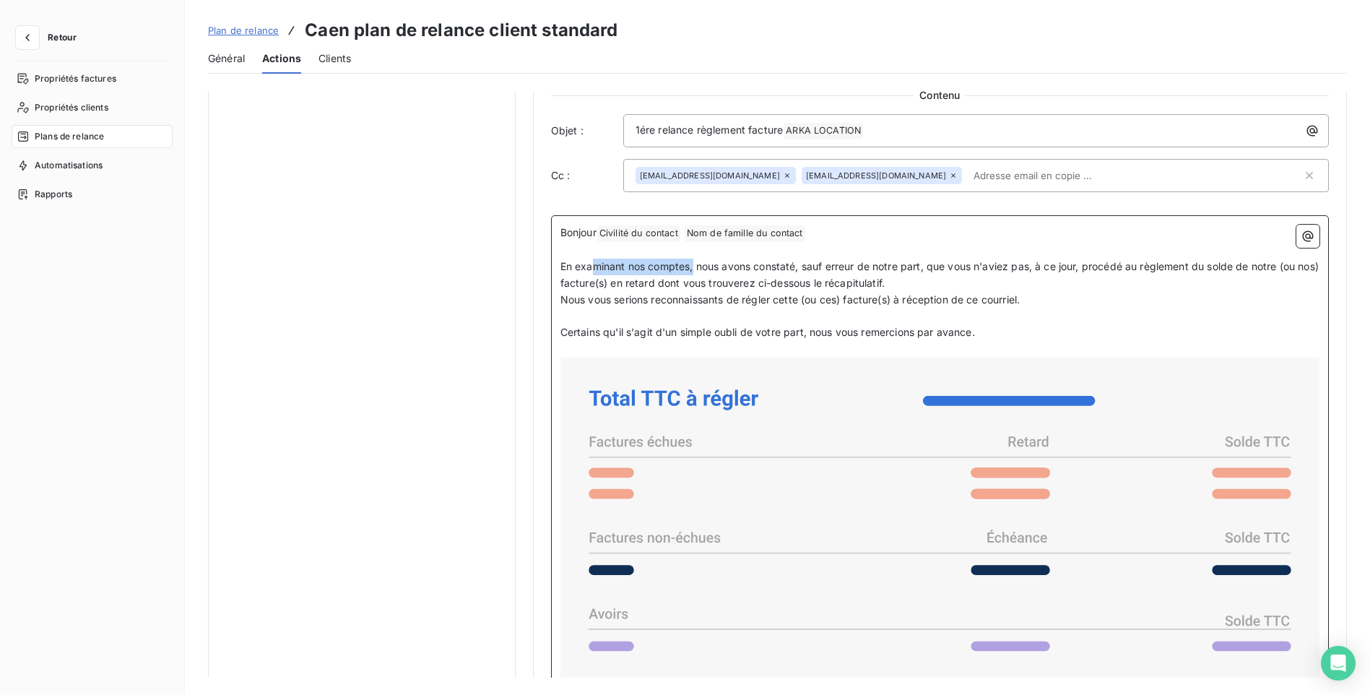
drag, startPoint x: 694, startPoint y: 266, endPoint x: 596, endPoint y: 272, distance: 98.4
click at [595, 272] on p "En examinant nos comptes, nous avons constaté, sauf erreur de notre part, que v…" at bounding box center [939, 275] width 759 height 33
click at [796, 265] on span "En examinant nos comptes, nous avons constaté, sauf erreur de notre part, que v…" at bounding box center [940, 274] width 761 height 29
drag, startPoint x: 803, startPoint y: 263, endPoint x: 559, endPoint y: 267, distance: 244.2
click at [560, 267] on span "En examinant nos comptes, nous avons constaté, sauf erreur de notre part, que v…" at bounding box center [940, 274] width 761 height 29
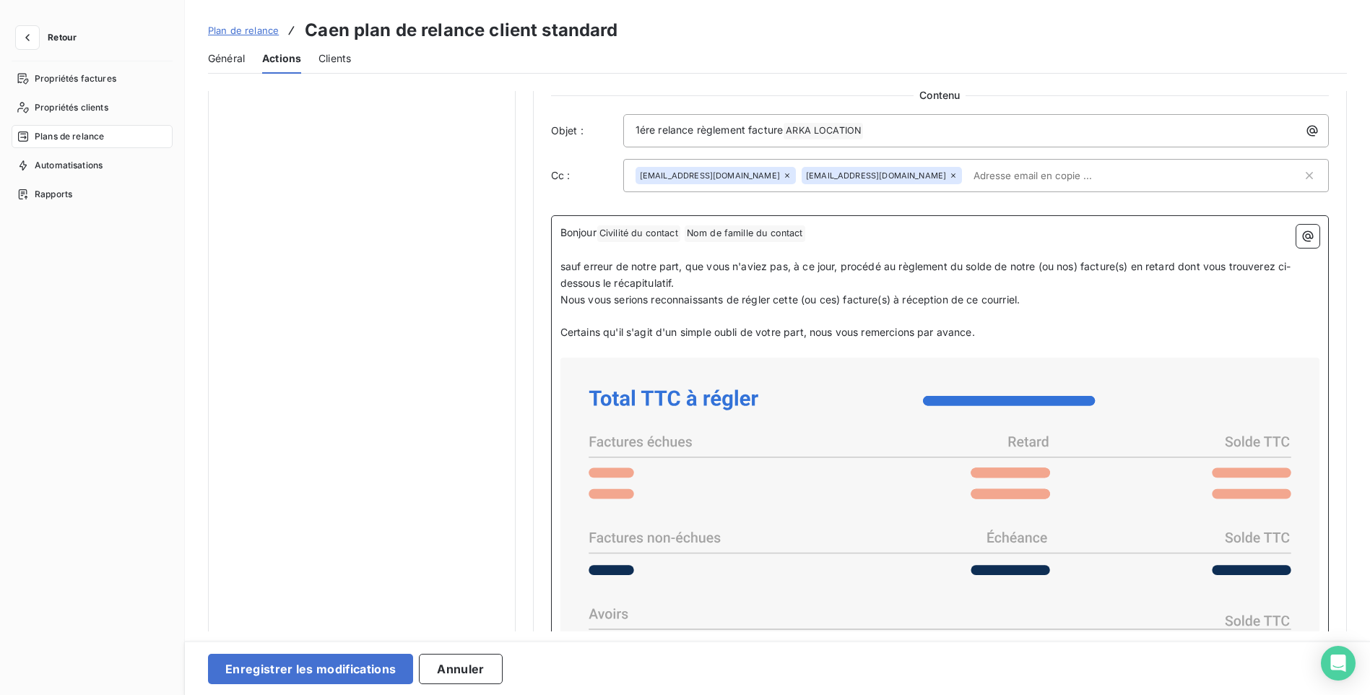
click at [564, 267] on span "sauf erreur de notre part, que vous n'aviez pas, à ce jour, procédé au règlemen…" at bounding box center [925, 274] width 731 height 29
click at [22, 38] on icon "button" at bounding box center [27, 37] width 14 height 14
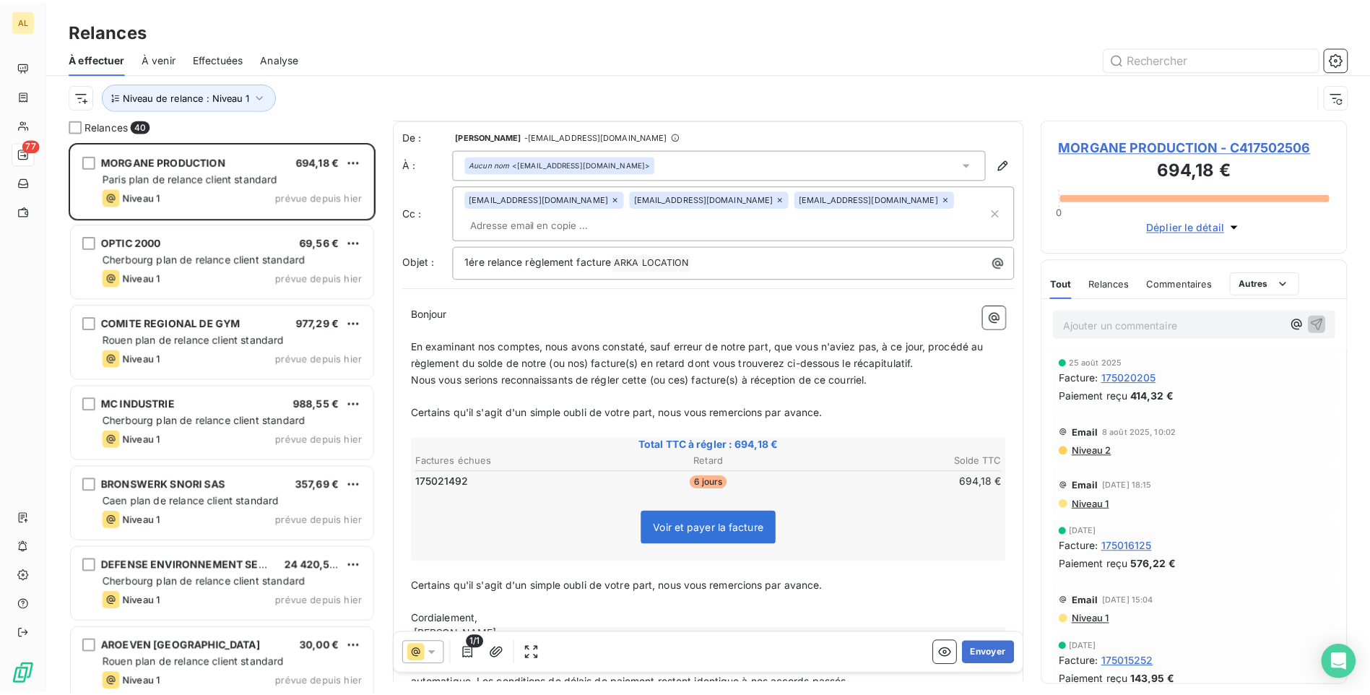
scroll to position [86, 0]
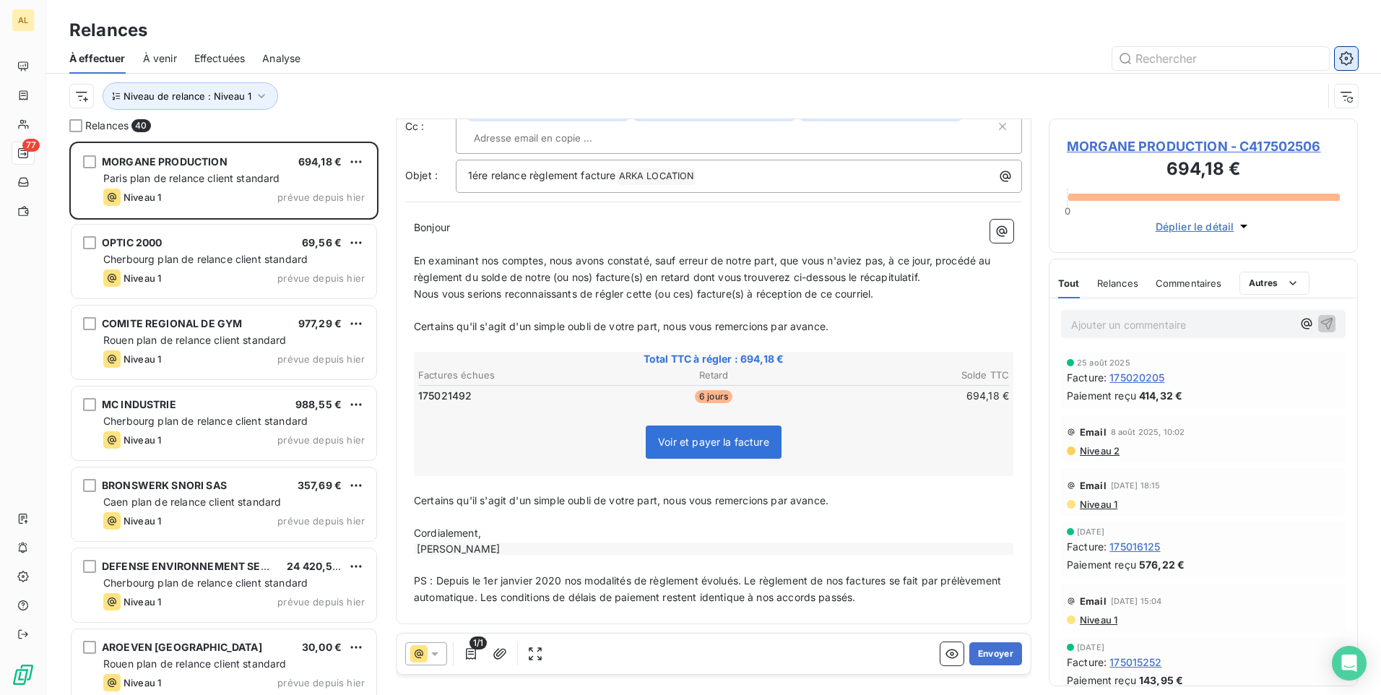
click at [1348, 61] on icon "button" at bounding box center [1346, 58] width 14 height 14
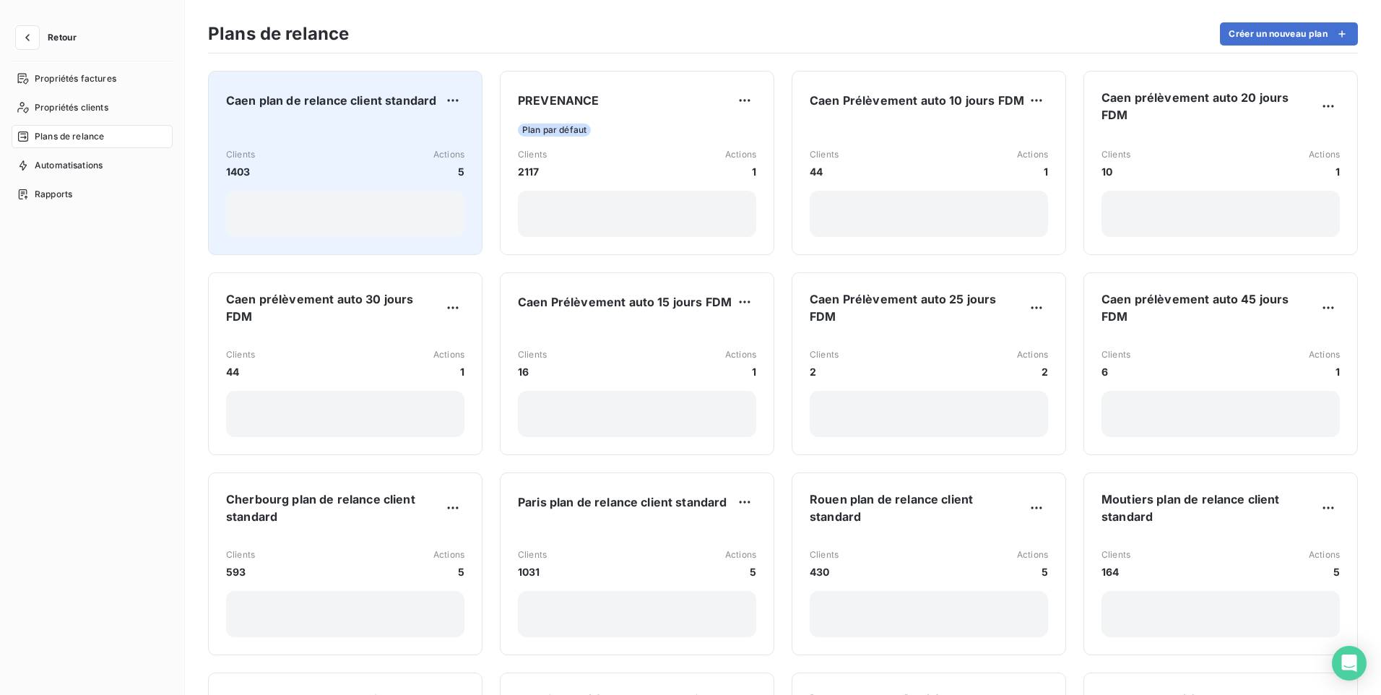
click at [397, 116] on div "Caen plan de relance client standard Clients 1403 Actions 5" at bounding box center [345, 163] width 238 height 148
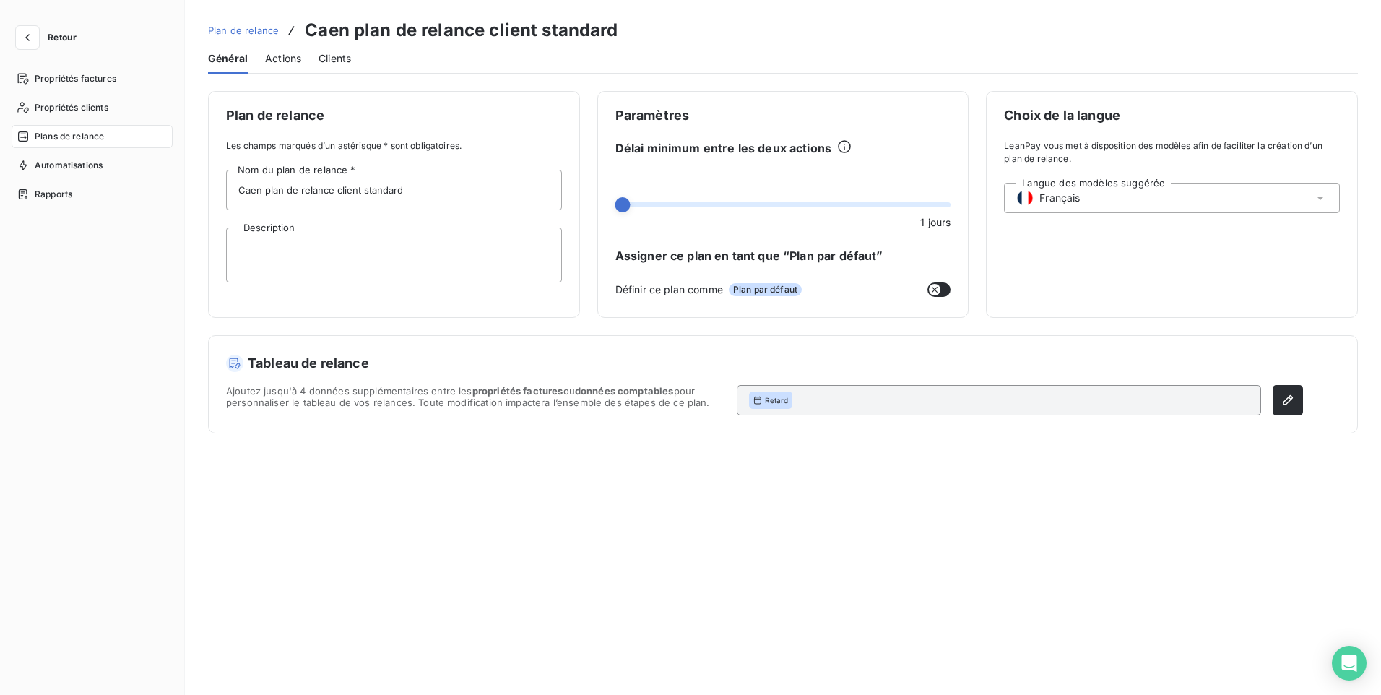
click at [280, 57] on span "Actions" at bounding box center [283, 58] width 36 height 14
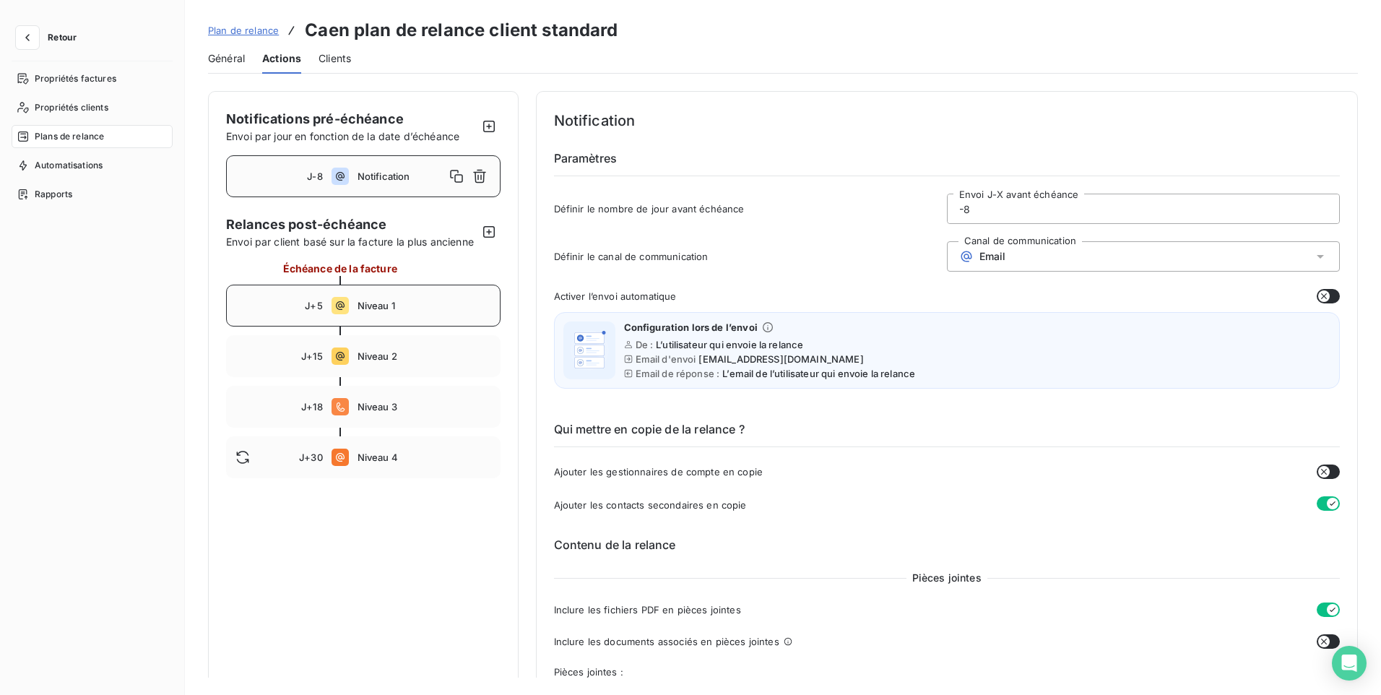
click at [358, 308] on div "J+5 Niveau 1" at bounding box center [363, 306] width 274 height 42
type input "5"
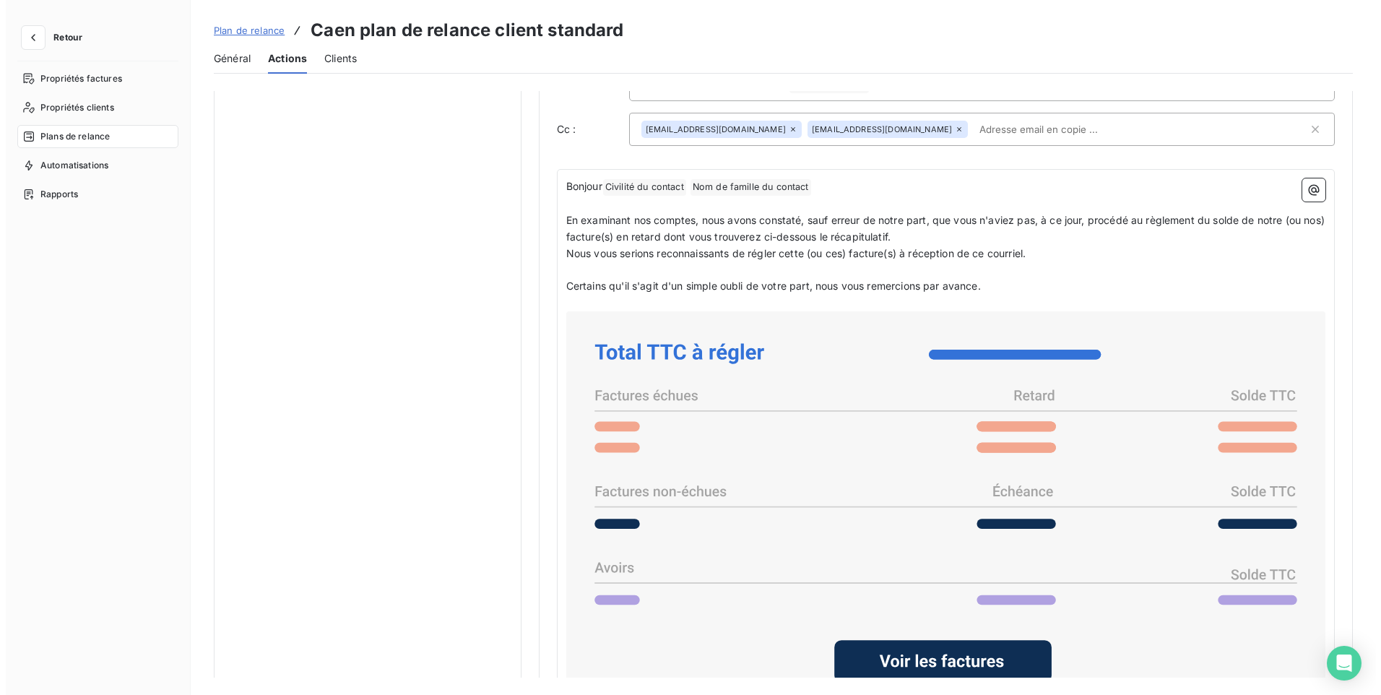
scroll to position [939, 0]
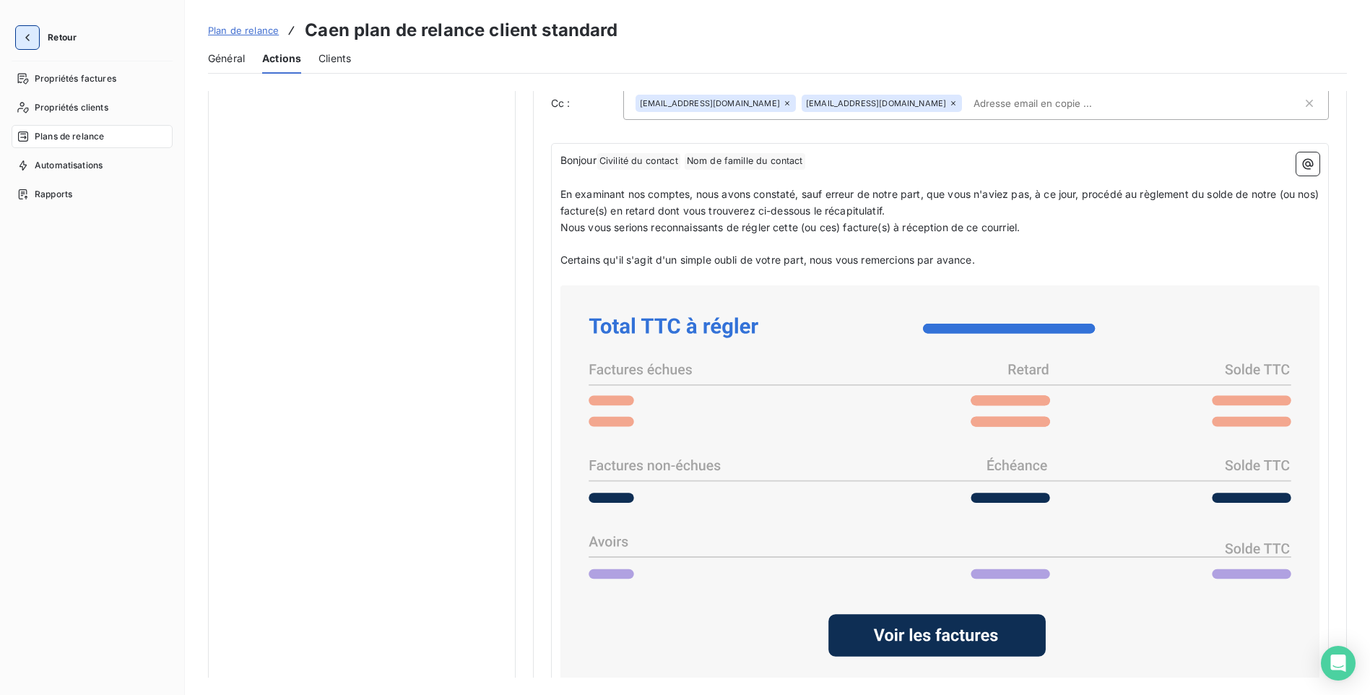
click at [28, 43] on icon "button" at bounding box center [27, 37] width 14 height 14
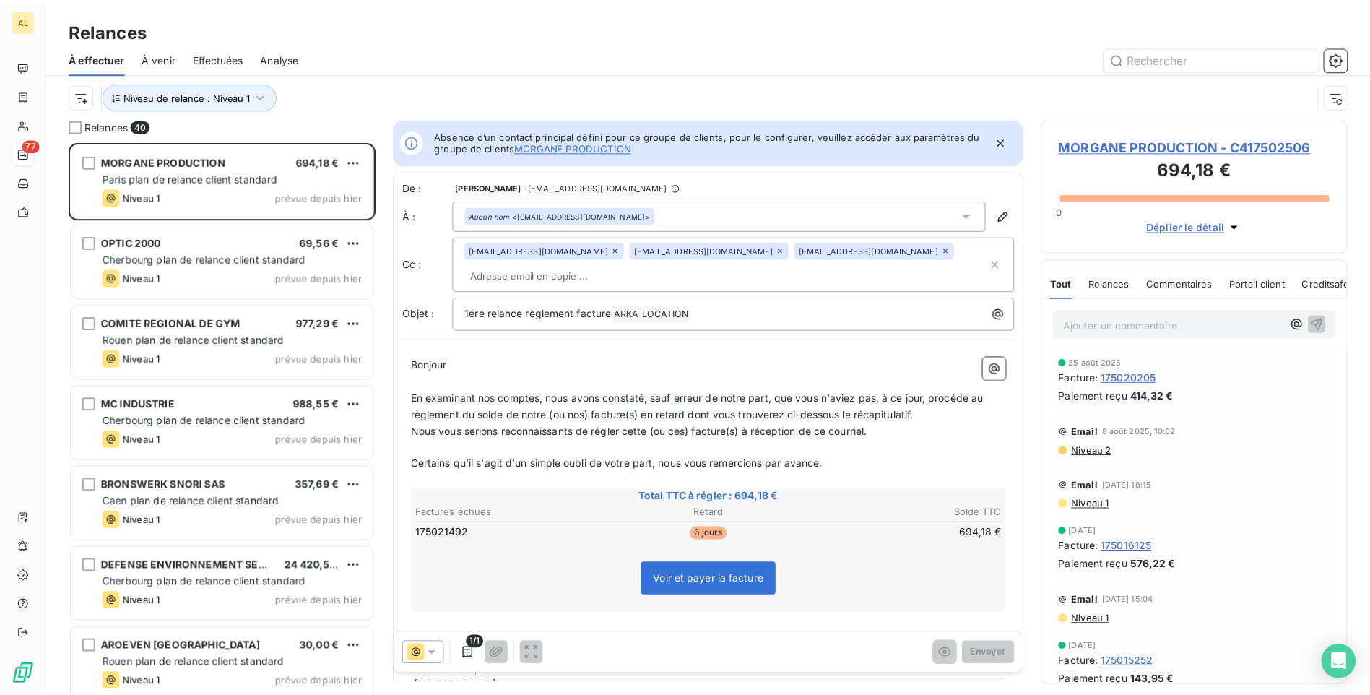
scroll to position [12, 12]
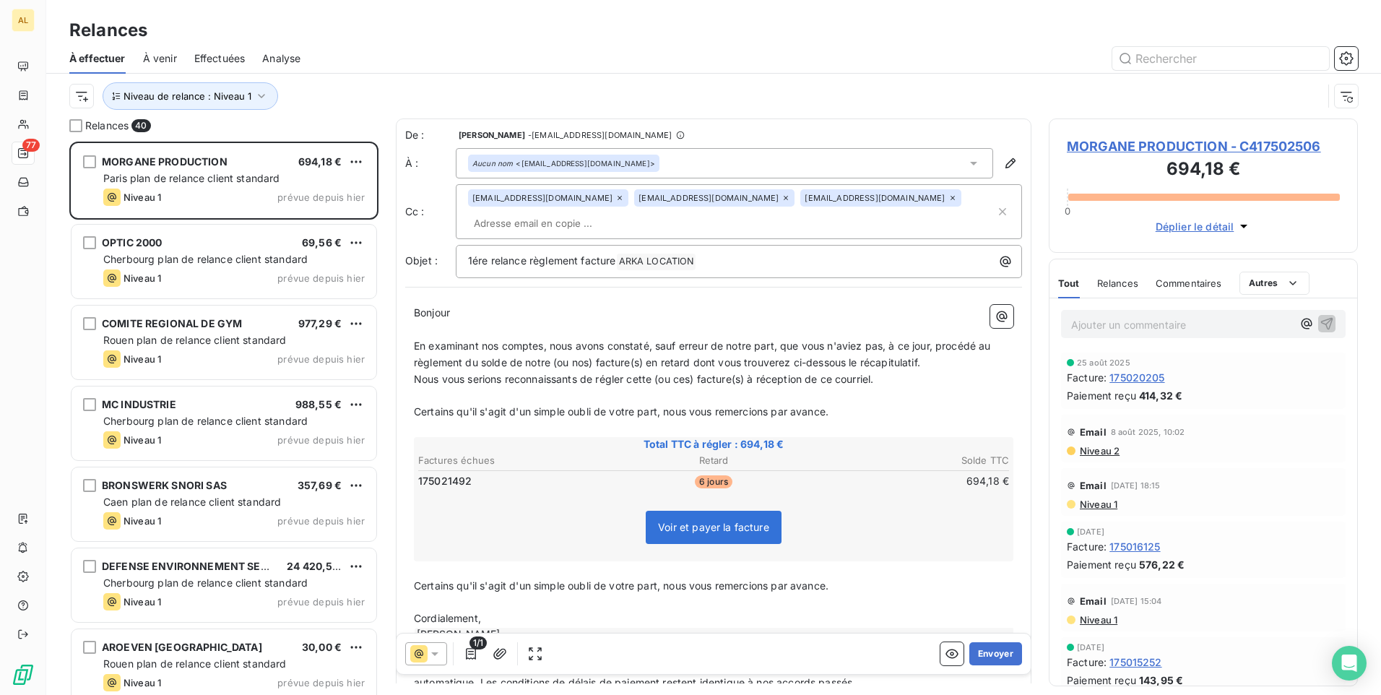
click at [1360, 60] on div "À effectuer À venir Effectuées Analyse" at bounding box center [713, 58] width 1335 height 30
drag, startPoint x: 1348, startPoint y: 59, endPoint x: 1340, endPoint y: 59, distance: 8.7
click at [1347, 59] on icon "button" at bounding box center [1346, 58] width 14 height 14
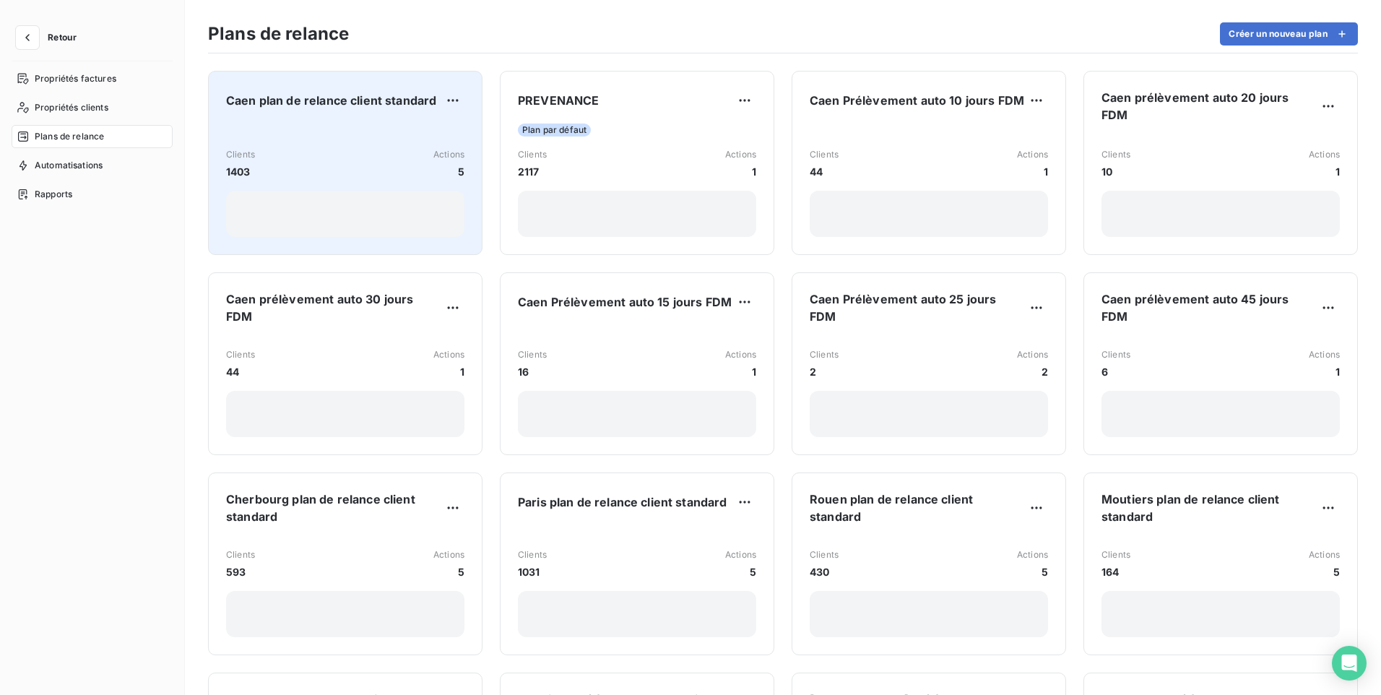
click at [314, 142] on div "Clients 1403 Actions 5" at bounding box center [345, 180] width 238 height 113
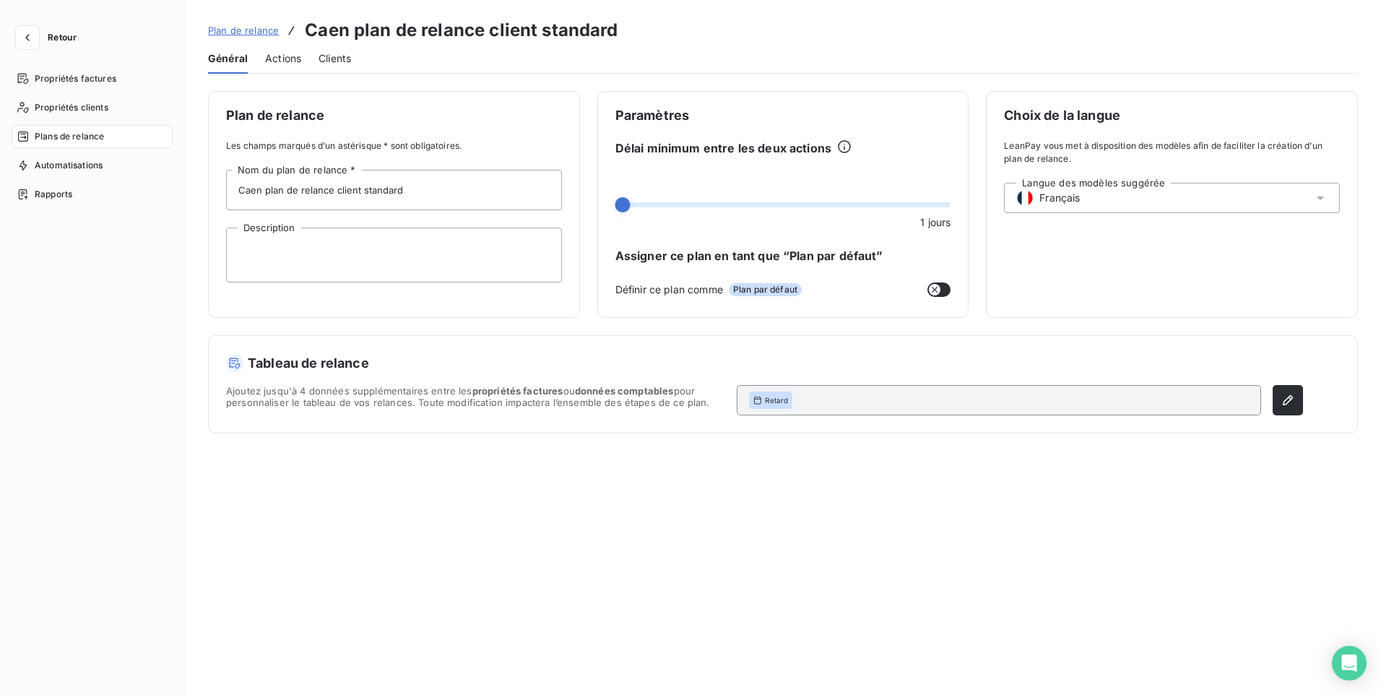
click at [279, 56] on span "Actions" at bounding box center [283, 58] width 36 height 14
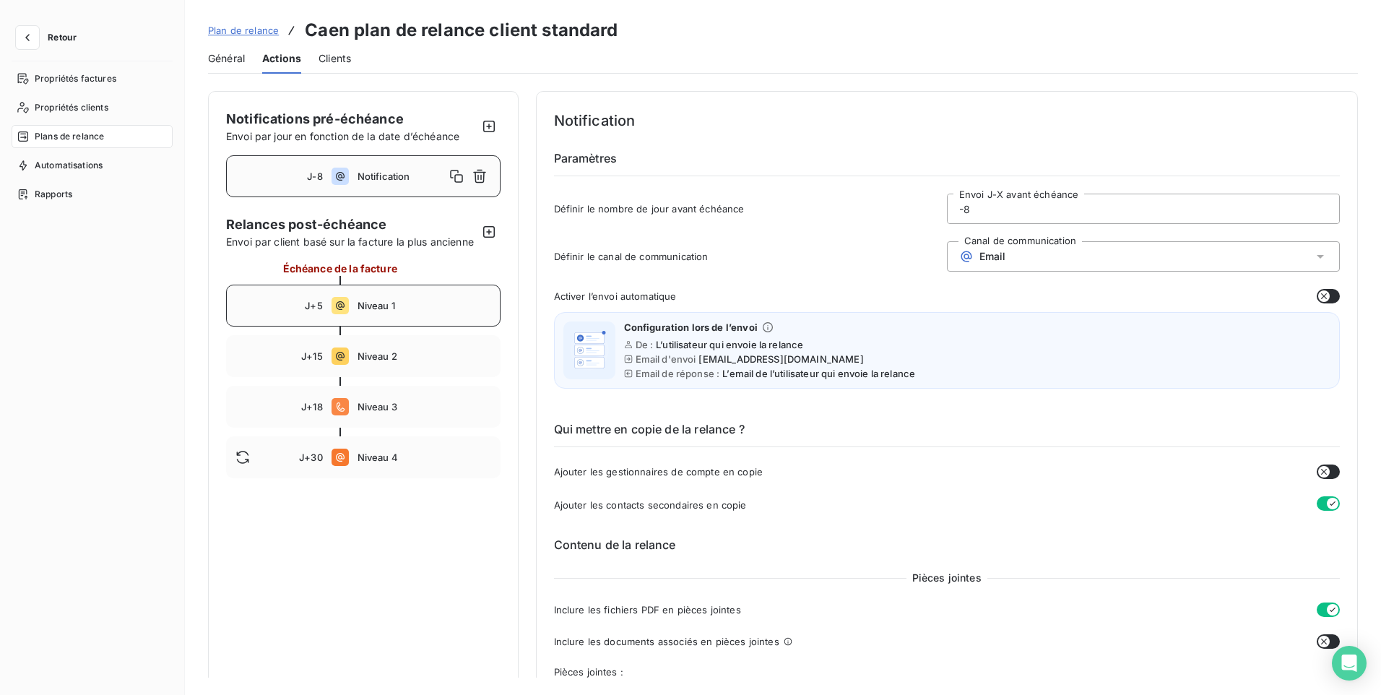
click at [322, 326] on div "J+5 Niveau 1" at bounding box center [363, 306] width 274 height 42
type input "5"
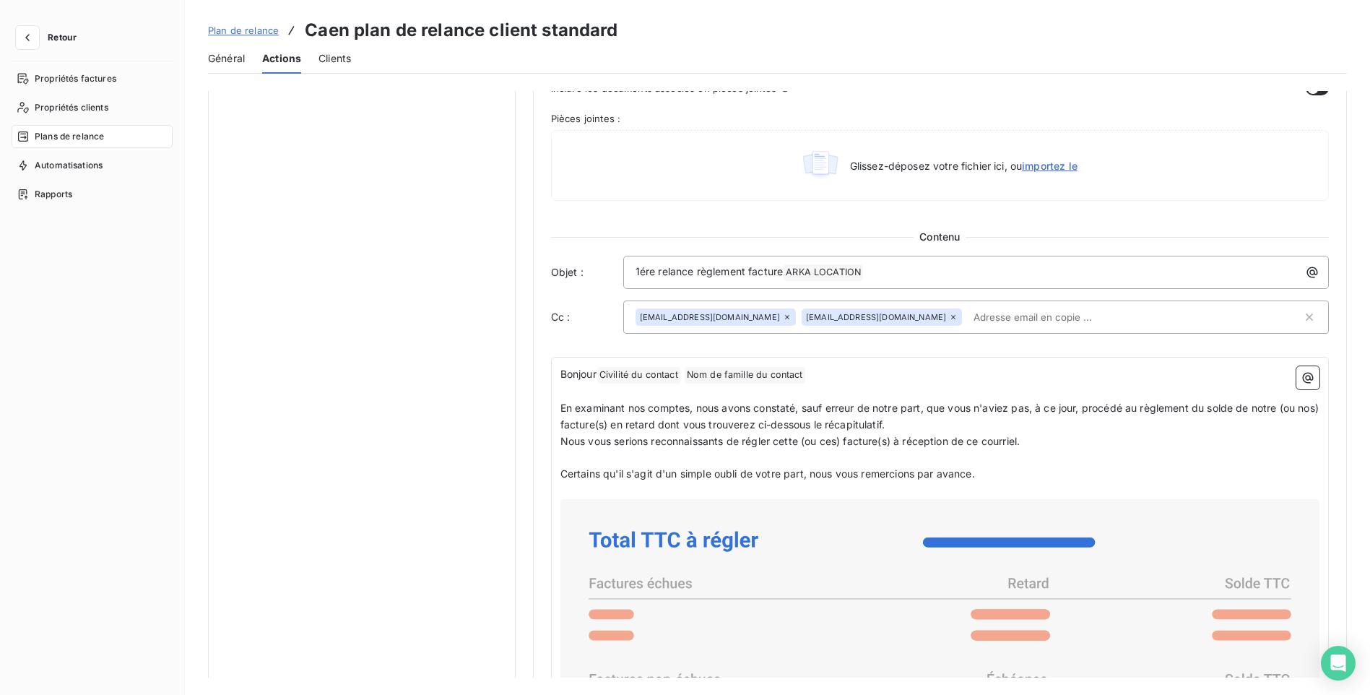
scroll to position [867, 0]
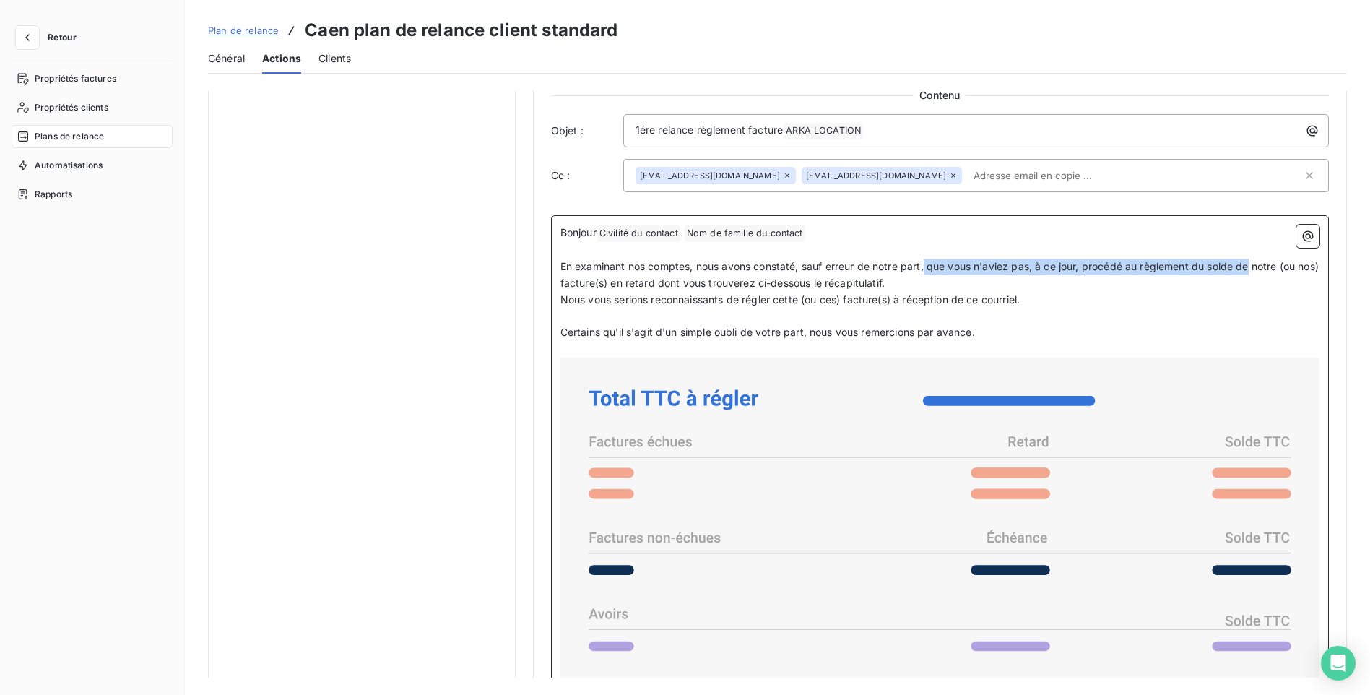
drag, startPoint x: 1253, startPoint y: 267, endPoint x: 924, endPoint y: 269, distance: 328.6
click at [924, 269] on span "En examinant nos comptes, nous avons constaté, sauf erreur de notre part, que v…" at bounding box center [940, 274] width 761 height 29
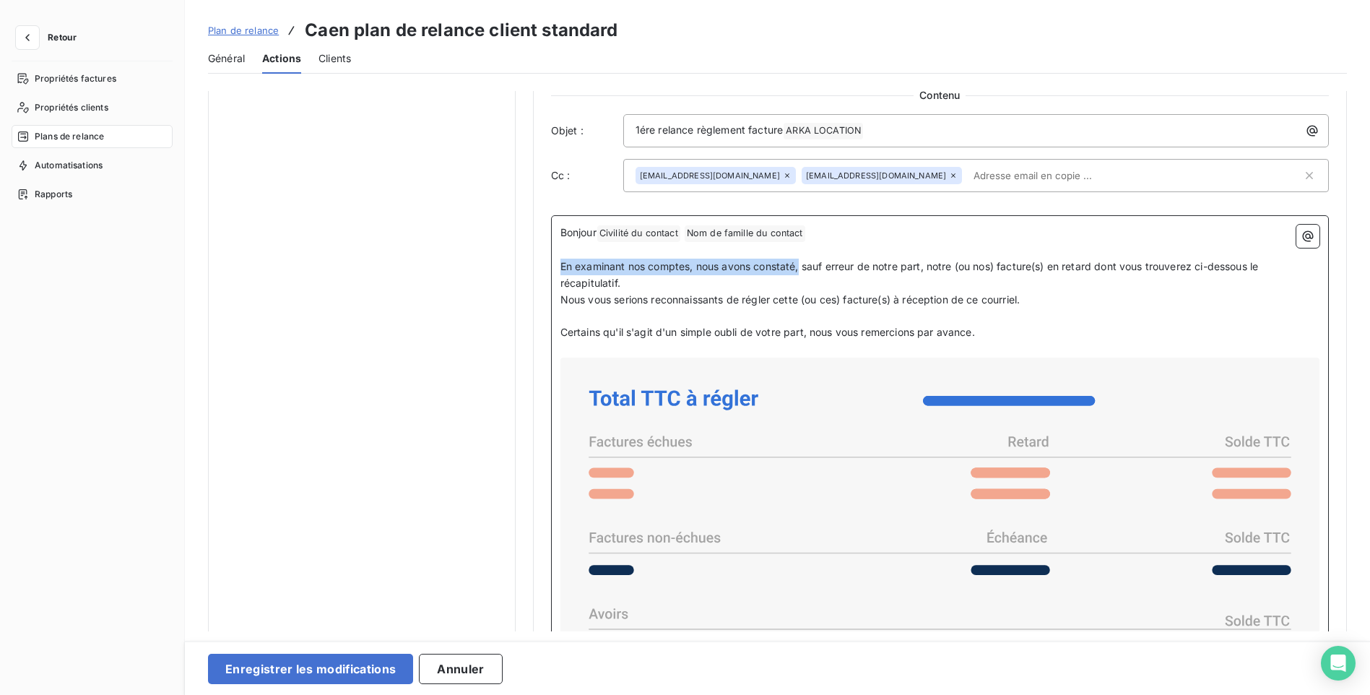
drag, startPoint x: 800, startPoint y: 267, endPoint x: 560, endPoint y: 274, distance: 240.6
click at [552, 272] on div "Bonjour Civilité du contact ﻿ Nom de famille du contact ﻿ ﻿ ﻿ En examinant nos …" at bounding box center [940, 564] width 778 height 698
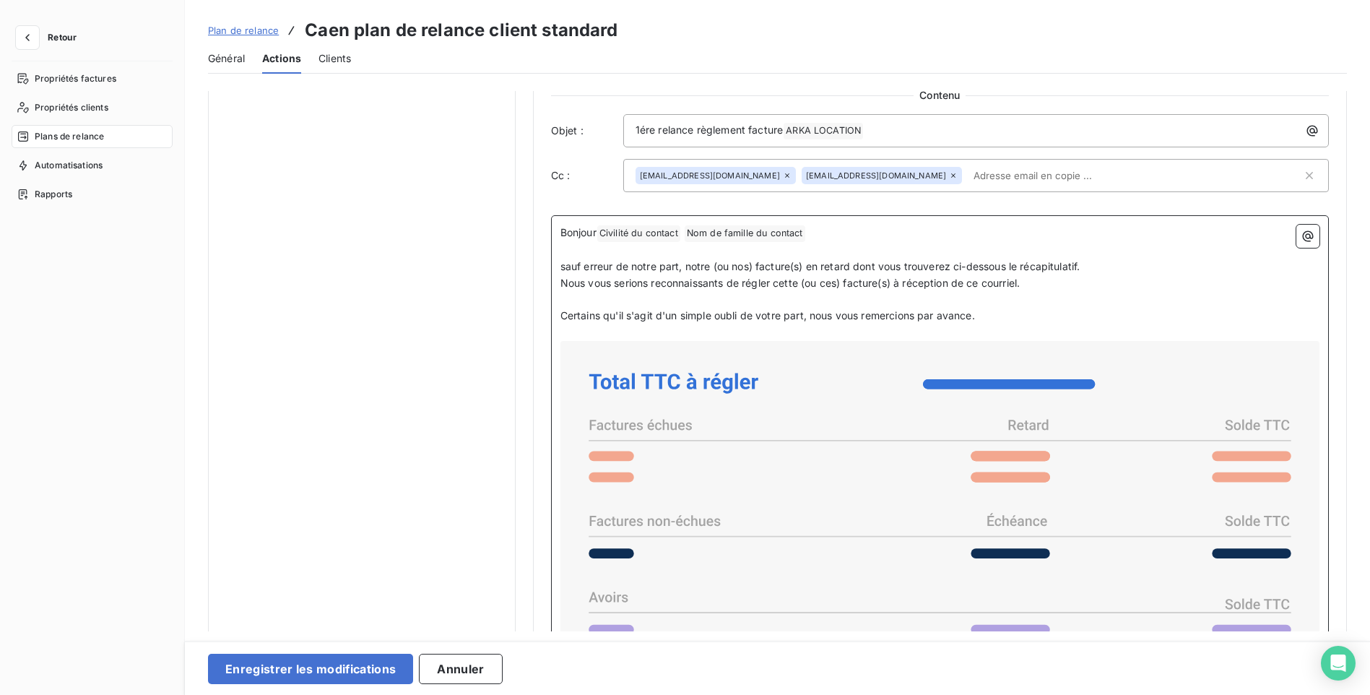
click at [565, 268] on span "sauf erreur de notre part, notre (ou nos) facture(s) en retard dont vous trouve…" at bounding box center [820, 266] width 520 height 12
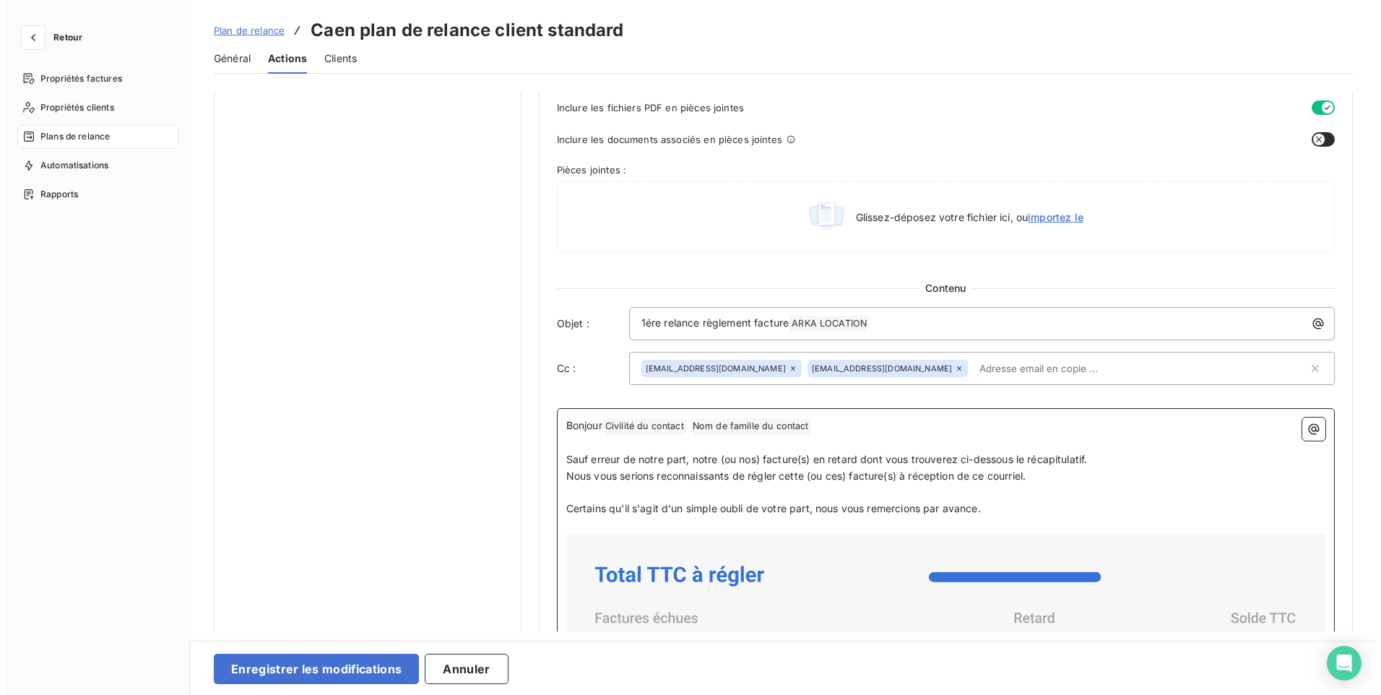
scroll to position [642, 0]
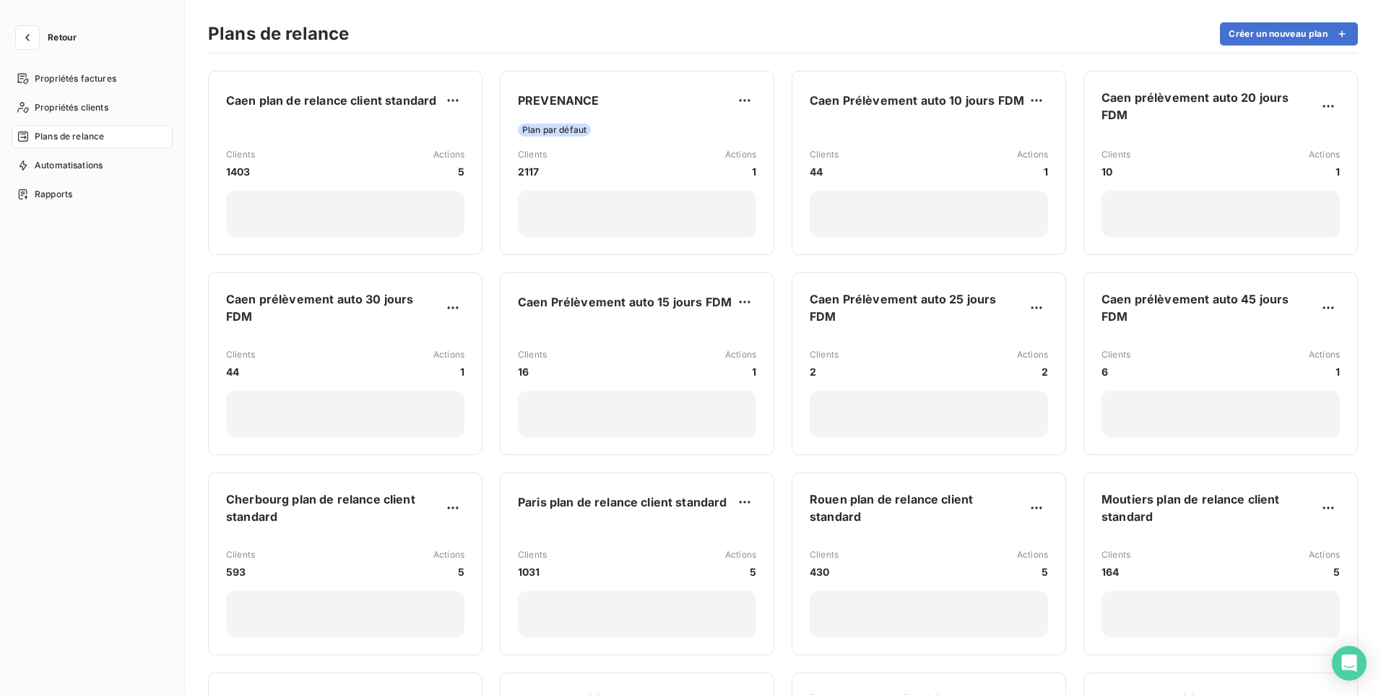
click at [59, 39] on span "Retour" at bounding box center [62, 37] width 29 height 9
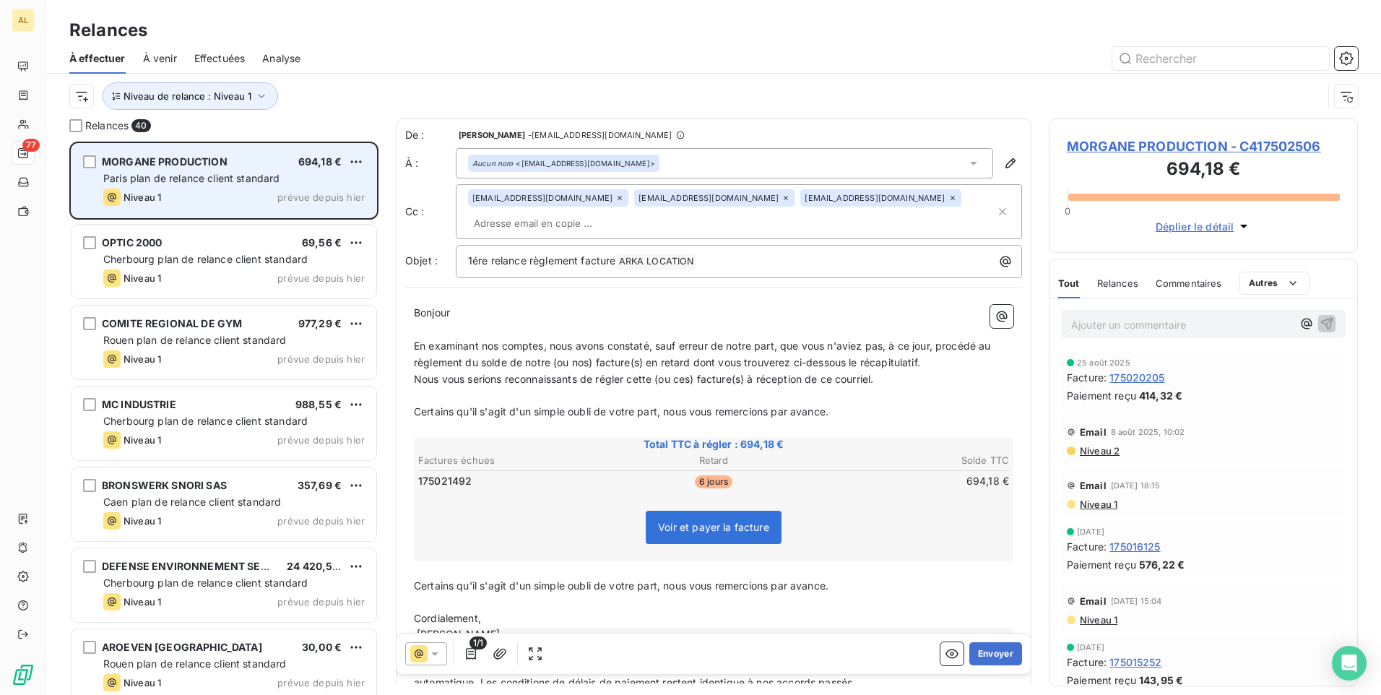
scroll to position [542, 298]
click at [181, 180] on span "Paris plan de relance client standard" at bounding box center [191, 178] width 177 height 12
drag, startPoint x: 233, startPoint y: 154, endPoint x: 93, endPoint y: 156, distance: 139.4
click at [93, 156] on div "MORGANE PRODUCTION 694,18 € Paris plan de relance client standard Niveau 1 prév…" at bounding box center [224, 181] width 305 height 74
drag, startPoint x: 93, startPoint y: 156, endPoint x: 141, endPoint y: 158, distance: 47.7
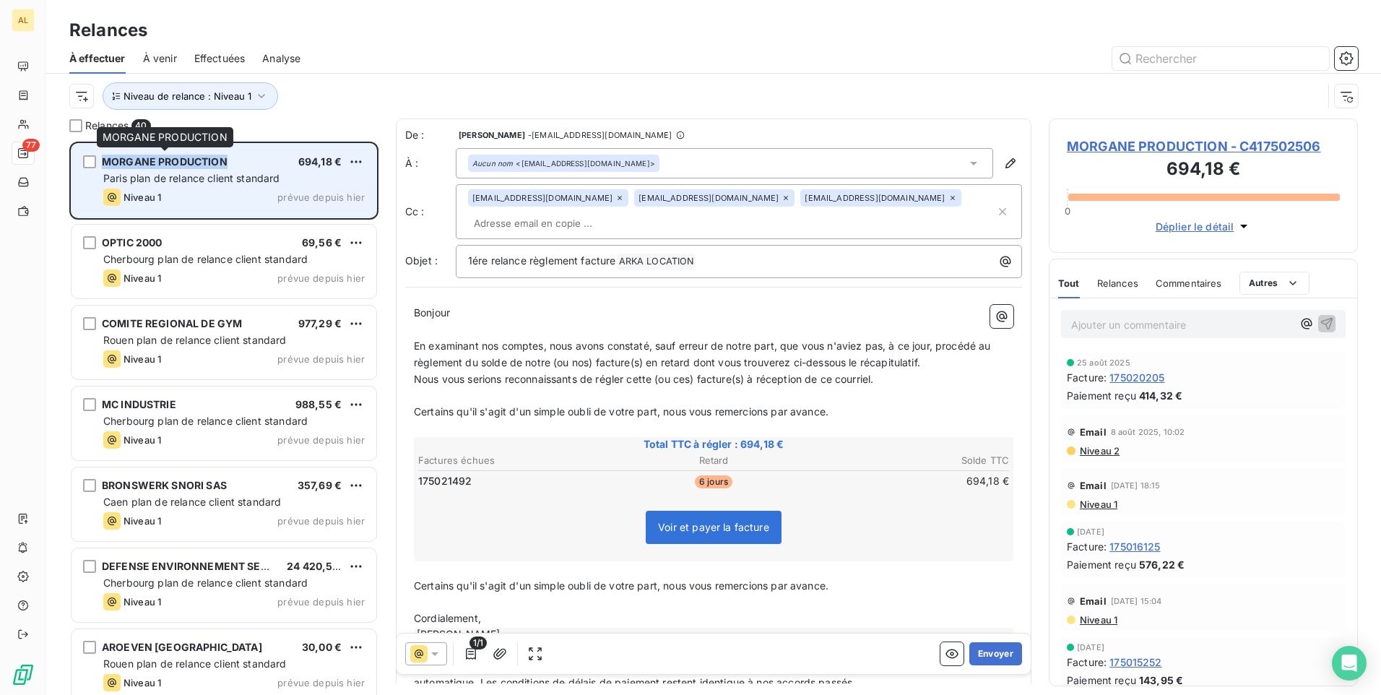
copy div "MORGANE PRODUCTION"
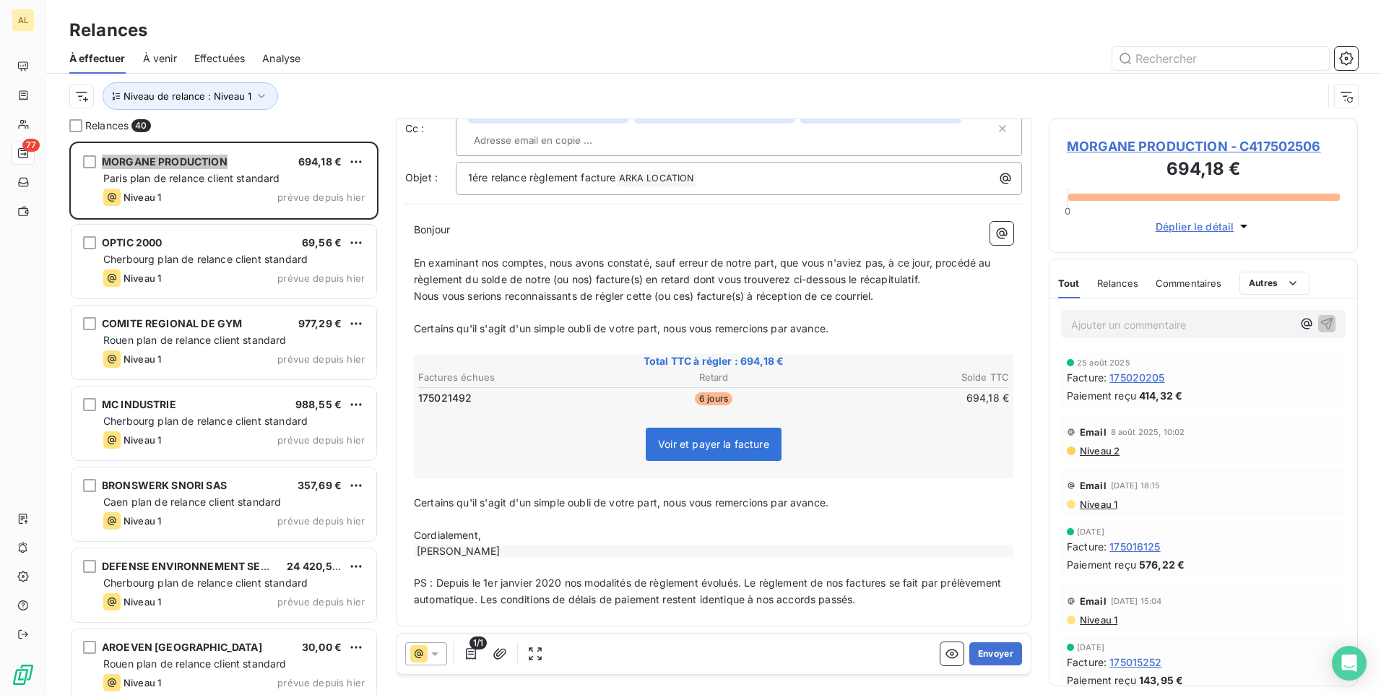
scroll to position [86, 0]
click at [467, 656] on icon "button" at bounding box center [471, 654] width 10 height 12
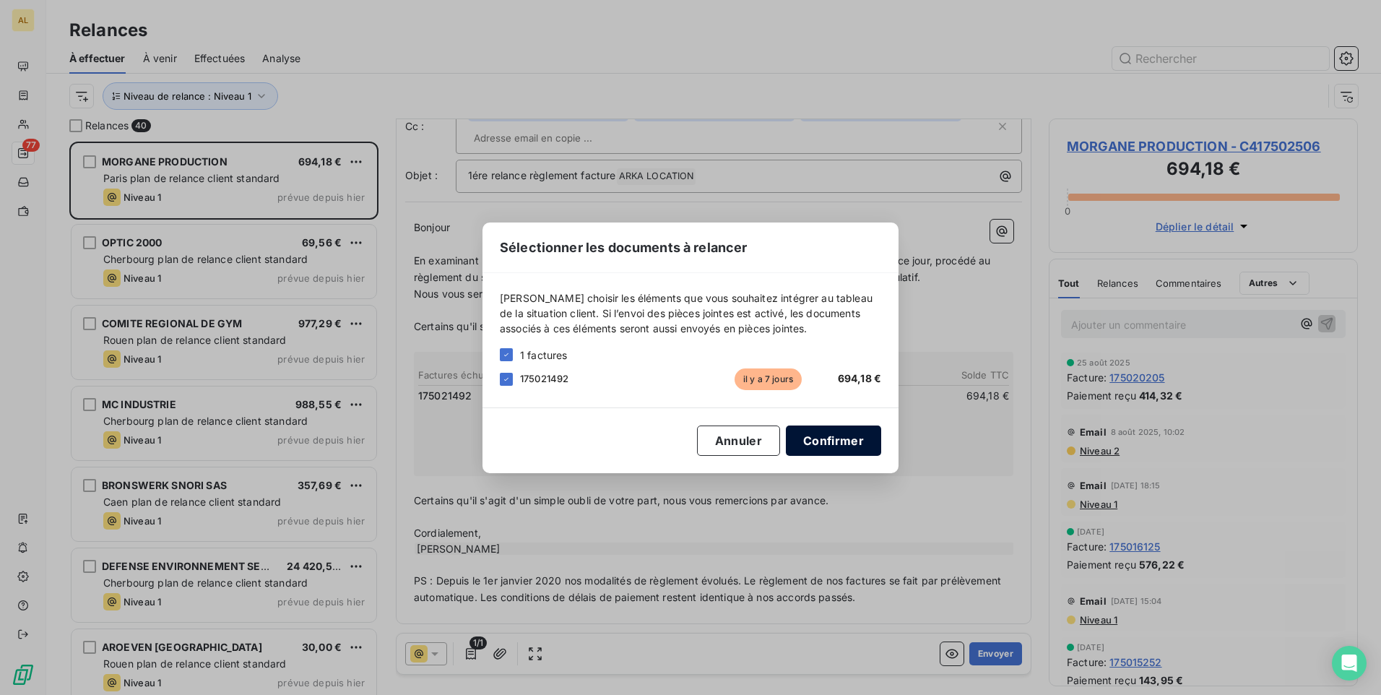
click at [827, 443] on button "Confirmer" at bounding box center [833, 440] width 95 height 30
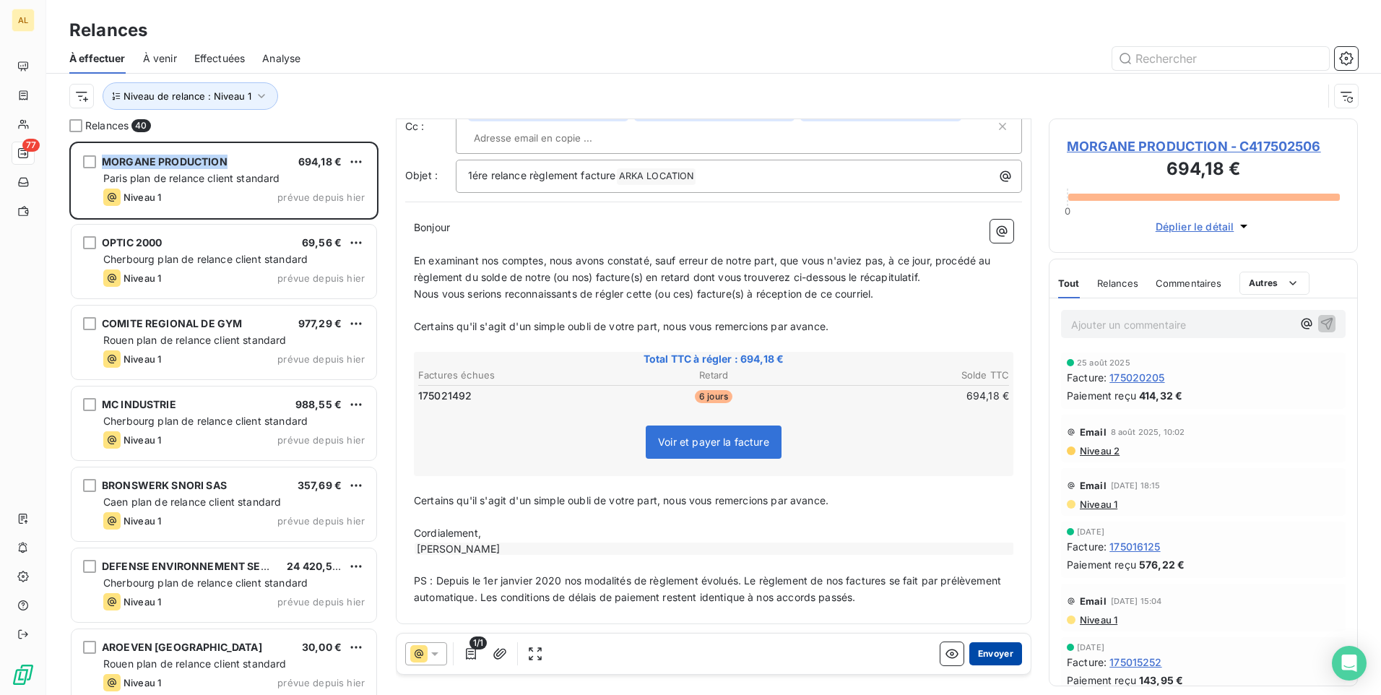
click at [974, 651] on button "Envoyer" at bounding box center [995, 653] width 53 height 23
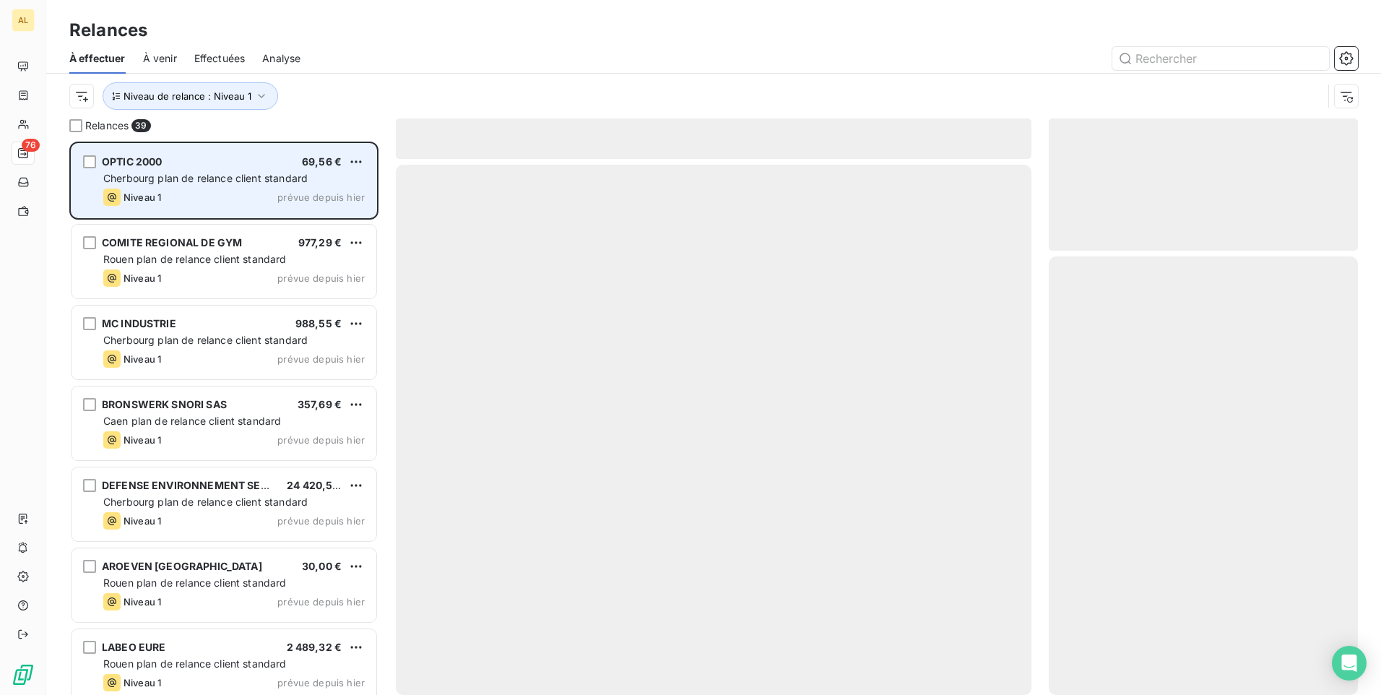
click at [187, 169] on div "OPTIC 2000 69,56 € Cherbourg plan de relance client standard Niveau 1 prévue de…" at bounding box center [224, 181] width 305 height 74
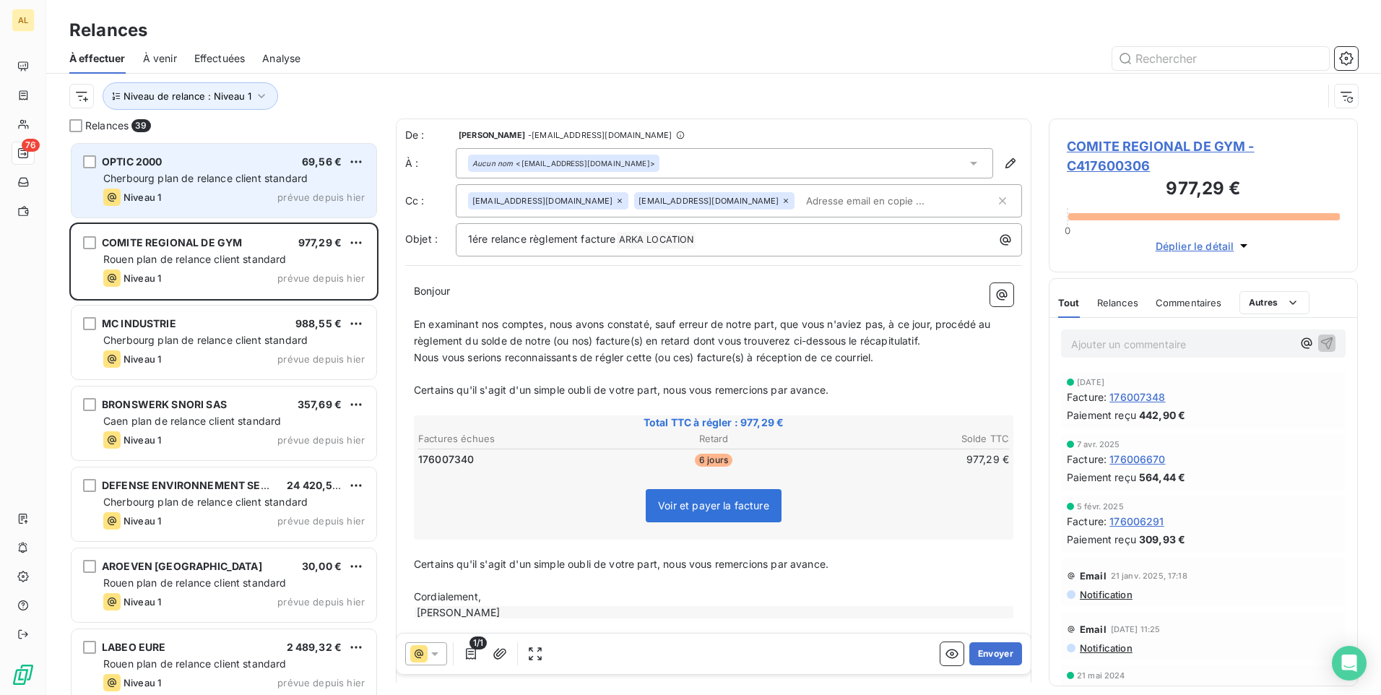
drag, startPoint x: 277, startPoint y: 160, endPoint x: 288, endPoint y: 165, distance: 12.6
click at [277, 160] on div "OPTIC 2000 69,56 €" at bounding box center [233, 161] width 261 height 13
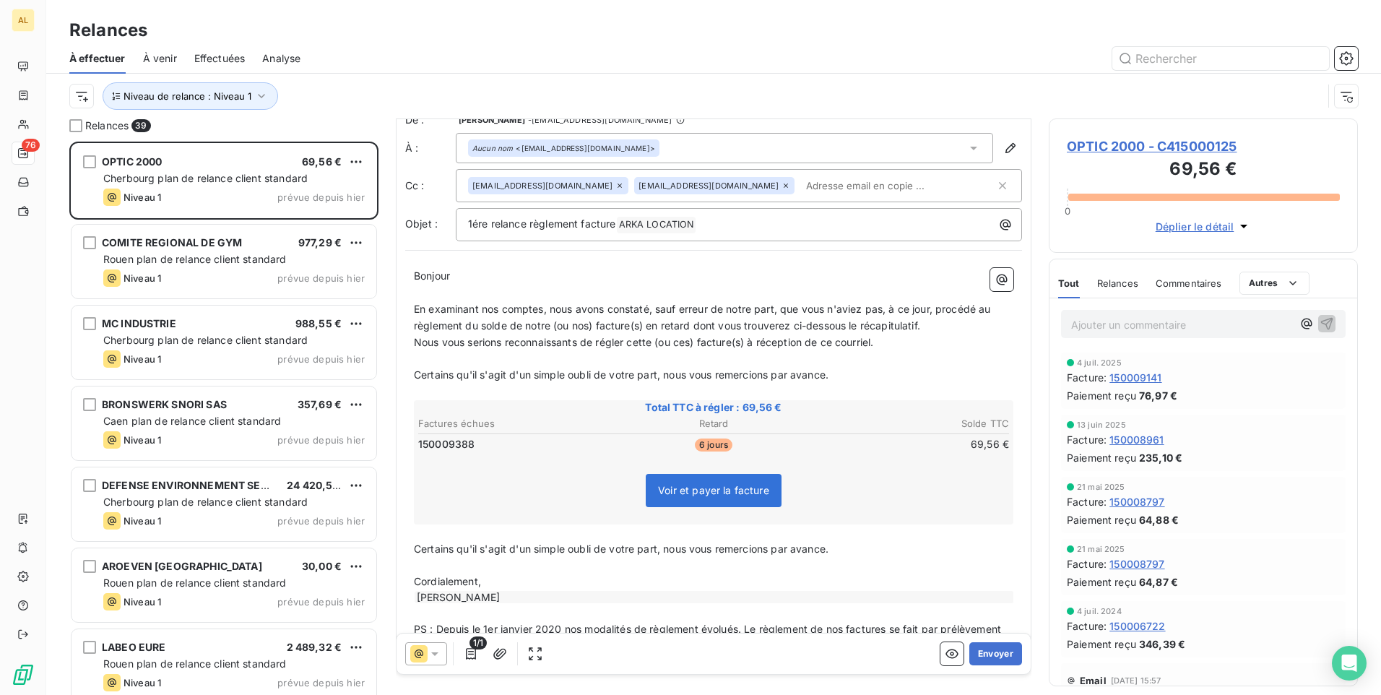
scroll to position [64, 0]
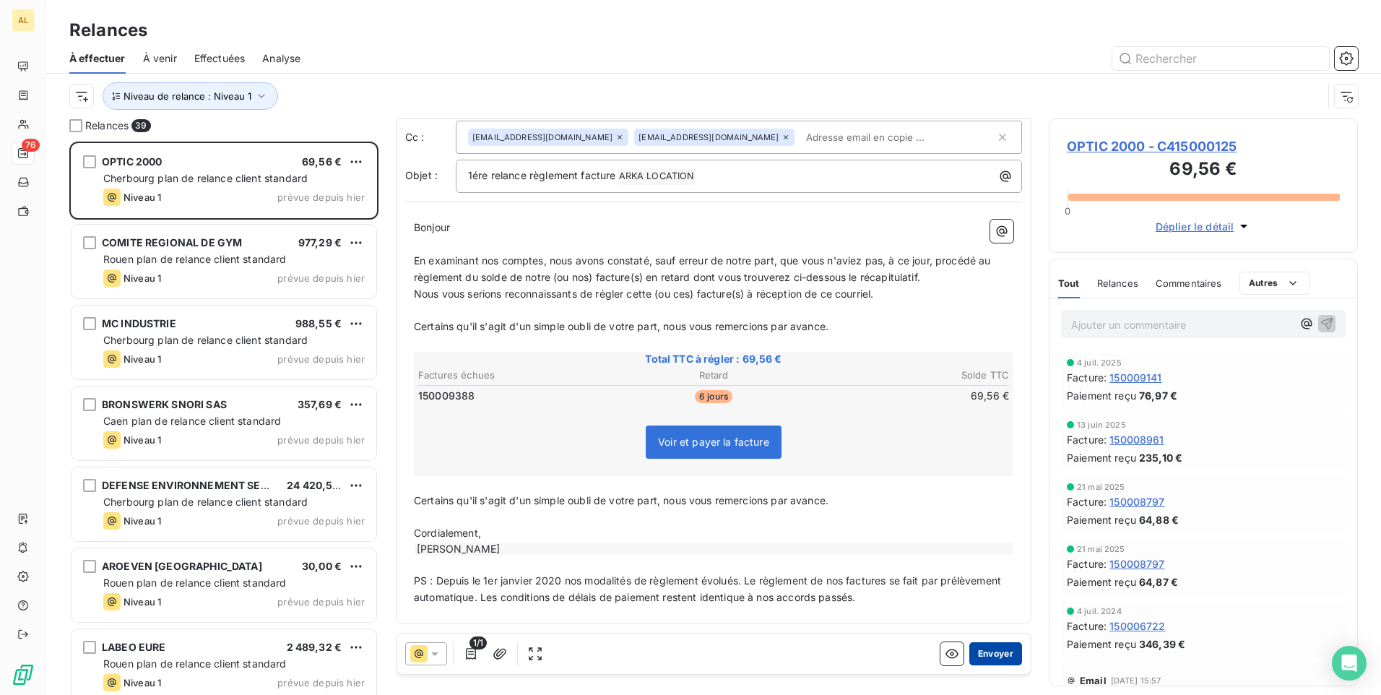
click at [979, 651] on button "Envoyer" at bounding box center [995, 653] width 53 height 23
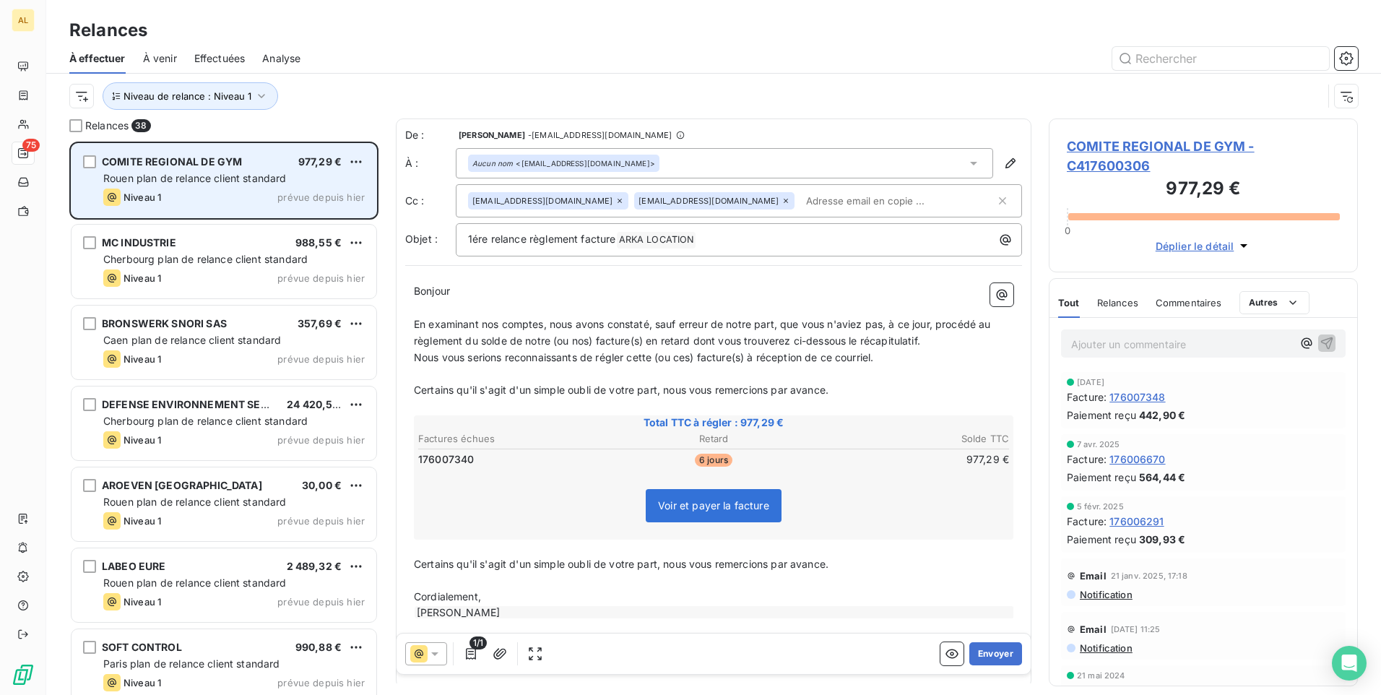
click at [202, 175] on span "Rouen plan de relance client standard" at bounding box center [194, 178] width 183 height 12
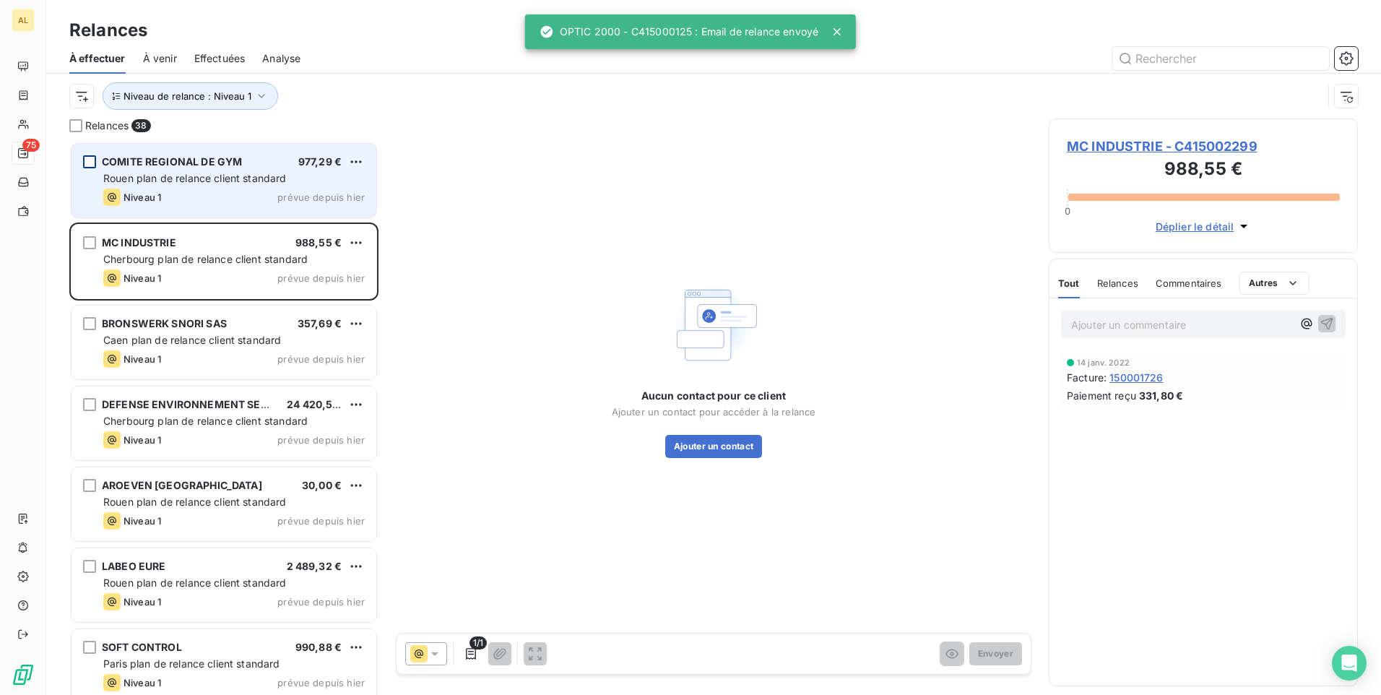
click at [70, 160] on div "COMITE REGIONAL DE GYM 977,29 € Rouen plan de relance client standard Niveau 1 …" at bounding box center [223, 182] width 309 height 81
click at [121, 166] on span "COMITE REGIONAL DE GYM" at bounding box center [172, 161] width 140 height 12
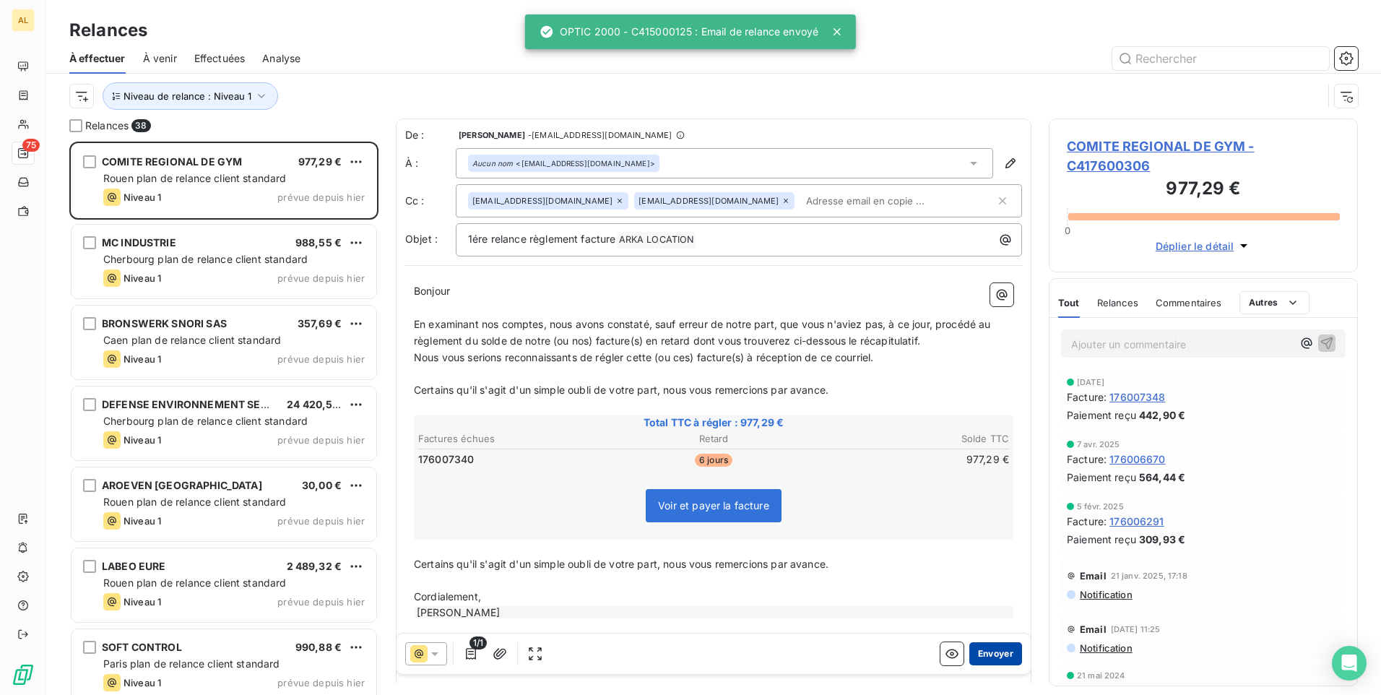
click at [969, 653] on button "Envoyer" at bounding box center [995, 653] width 53 height 23
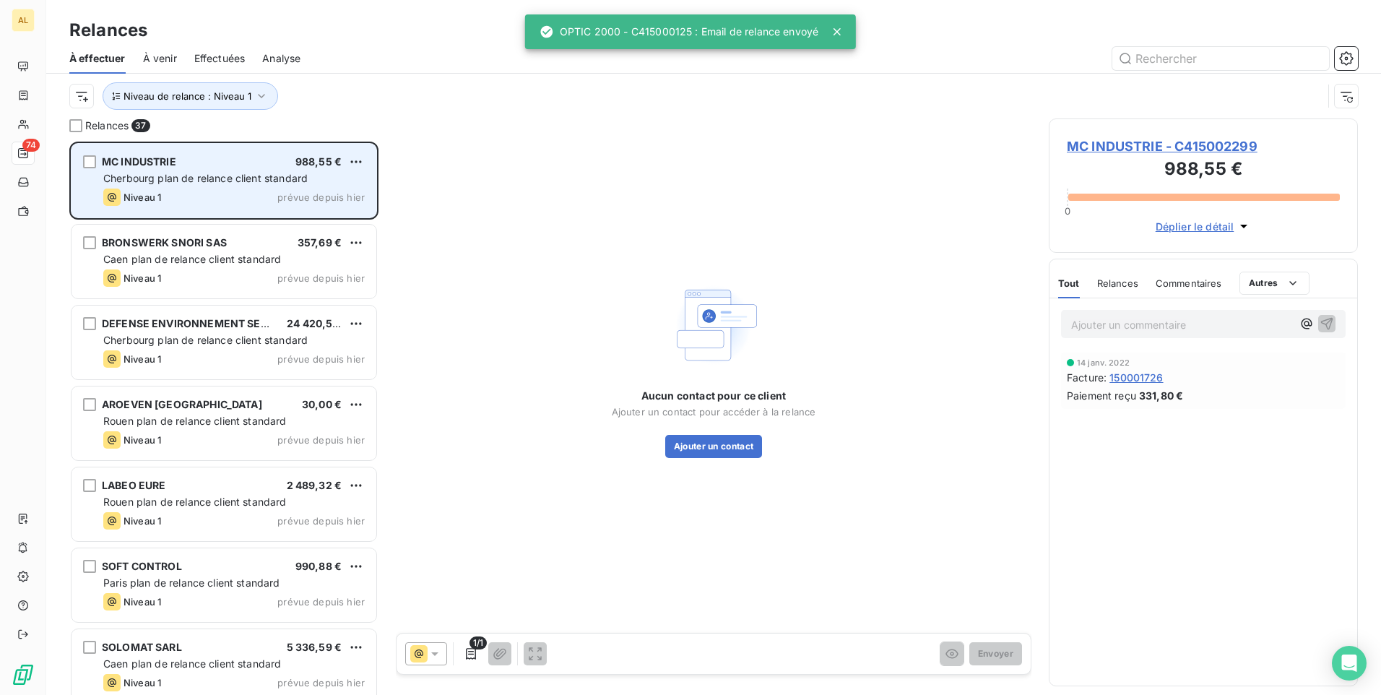
click at [144, 193] on span "Niveau 1" at bounding box center [143, 197] width 38 height 12
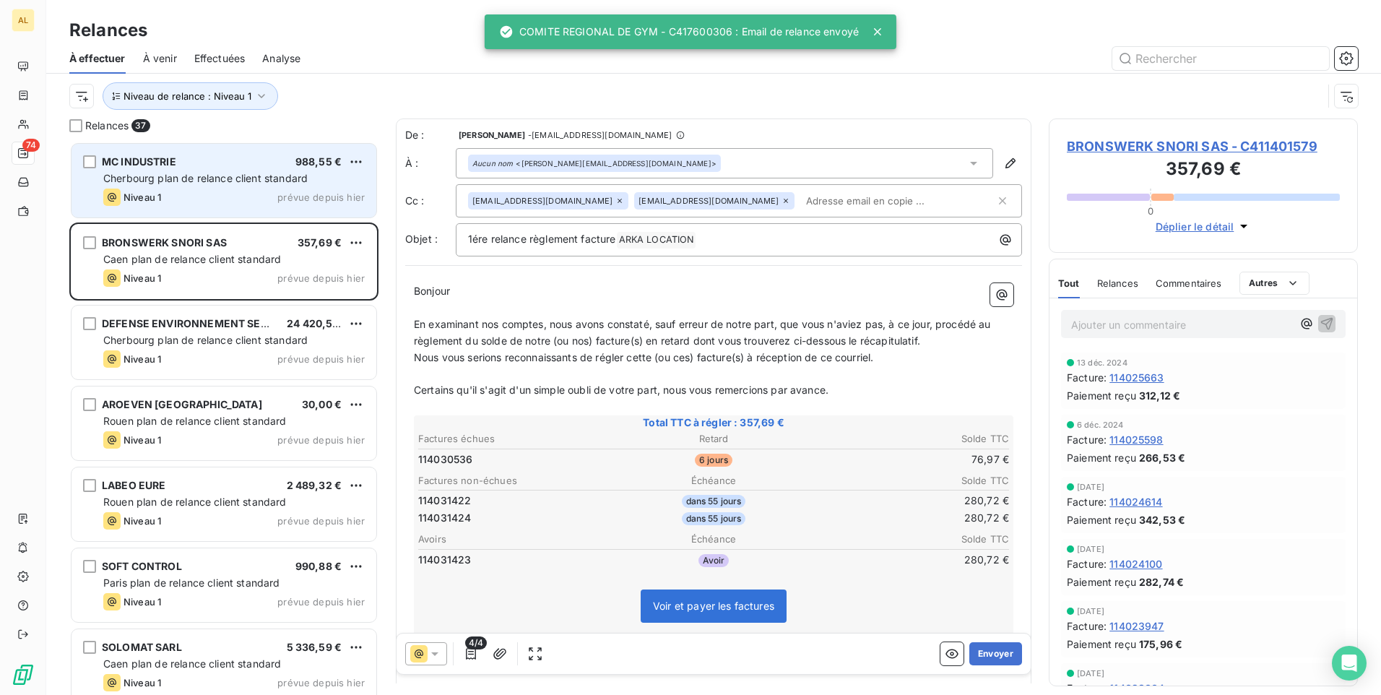
click at [161, 166] on span "MC INDUSTRIE" at bounding box center [139, 161] width 74 height 12
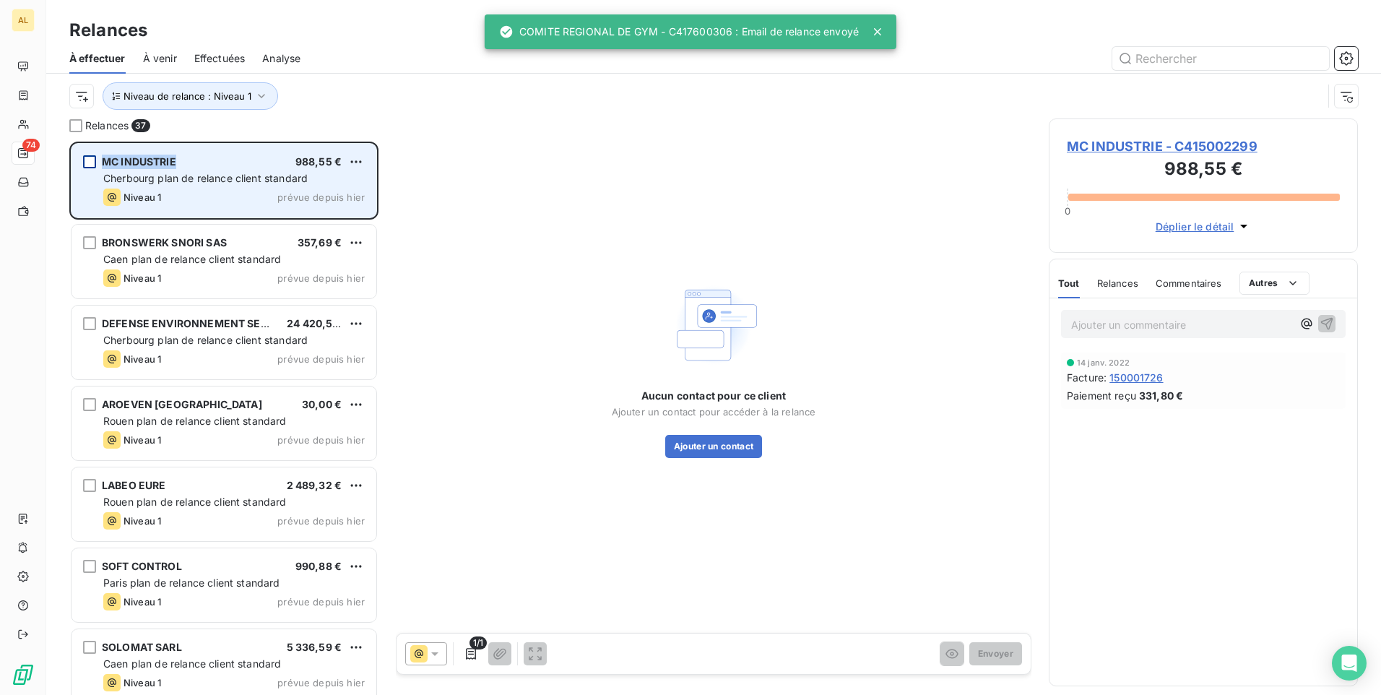
click at [103, 160] on div "MC INDUSTRIE 988,55 €" at bounding box center [233, 161] width 261 height 13
drag, startPoint x: 91, startPoint y: 160, endPoint x: 121, endPoint y: 160, distance: 29.6
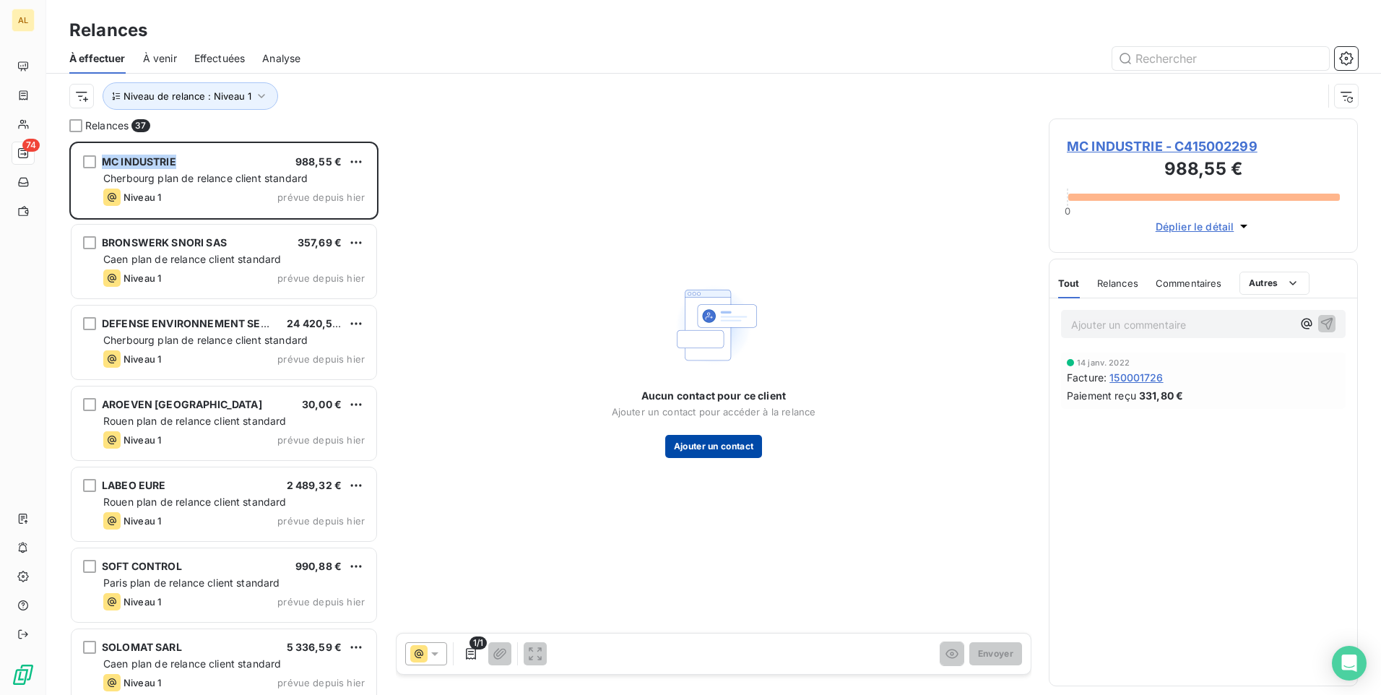
click at [738, 444] on button "Ajouter un contact" at bounding box center [714, 446] width 98 height 23
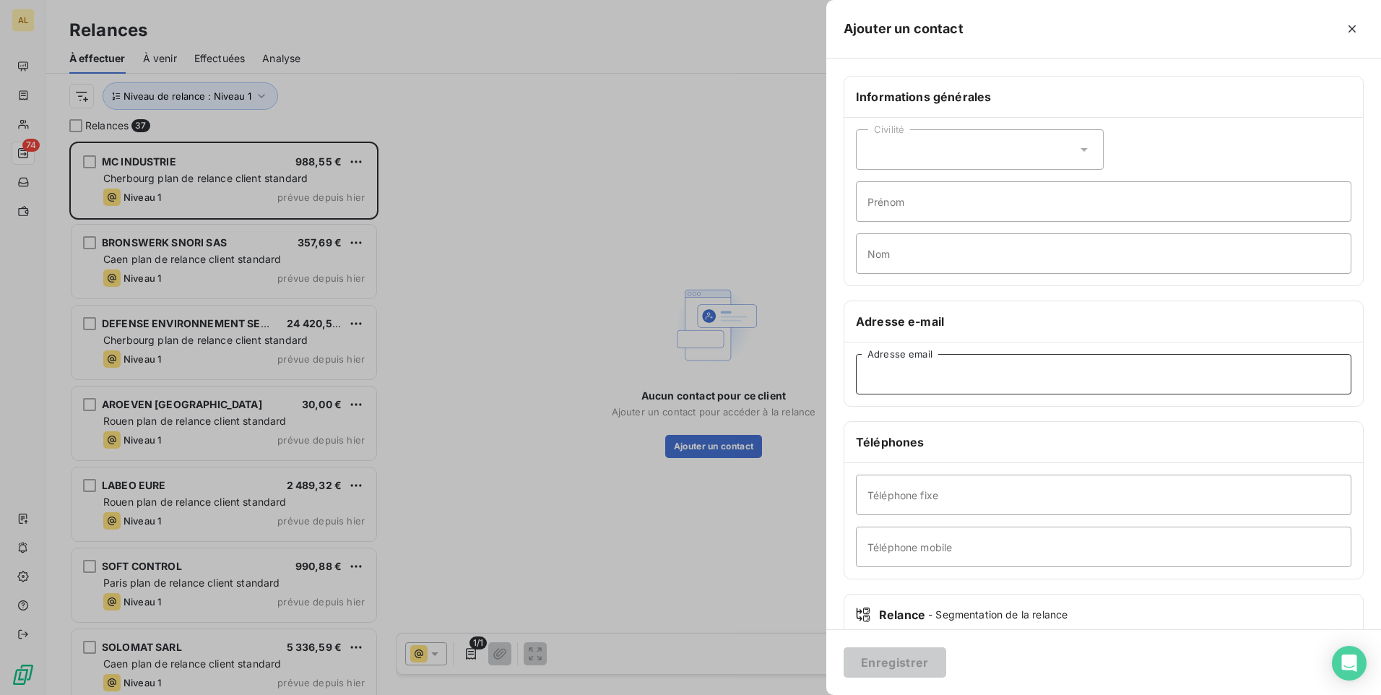
click at [885, 382] on input "Adresse email" at bounding box center [1103, 374] width 495 height 40
paste input "[PERSON_NAME][EMAIL_ADDRESS][DOMAIN_NAME]"
type input "[PERSON_NAME][EMAIL_ADDRESS][DOMAIN_NAME]"
click at [893, 661] on button "Enregistrer" at bounding box center [895, 662] width 103 height 30
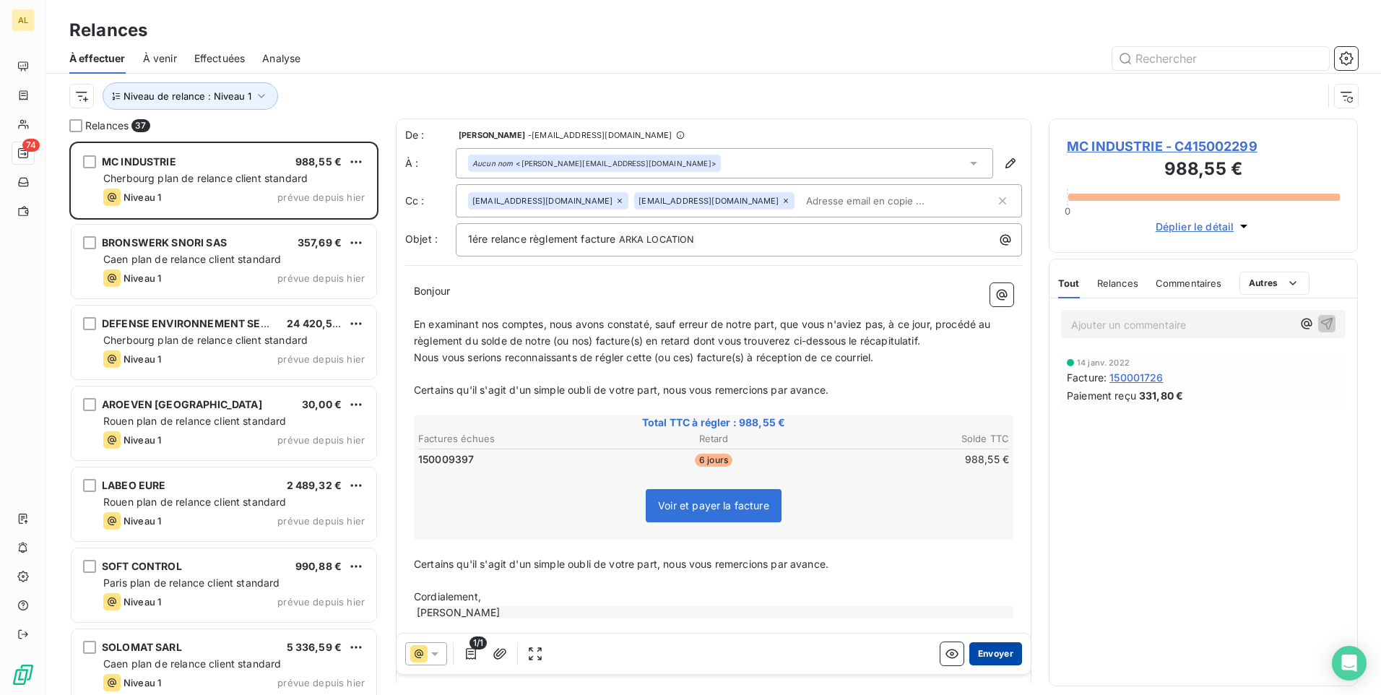
click at [985, 659] on button "Envoyer" at bounding box center [995, 653] width 53 height 23
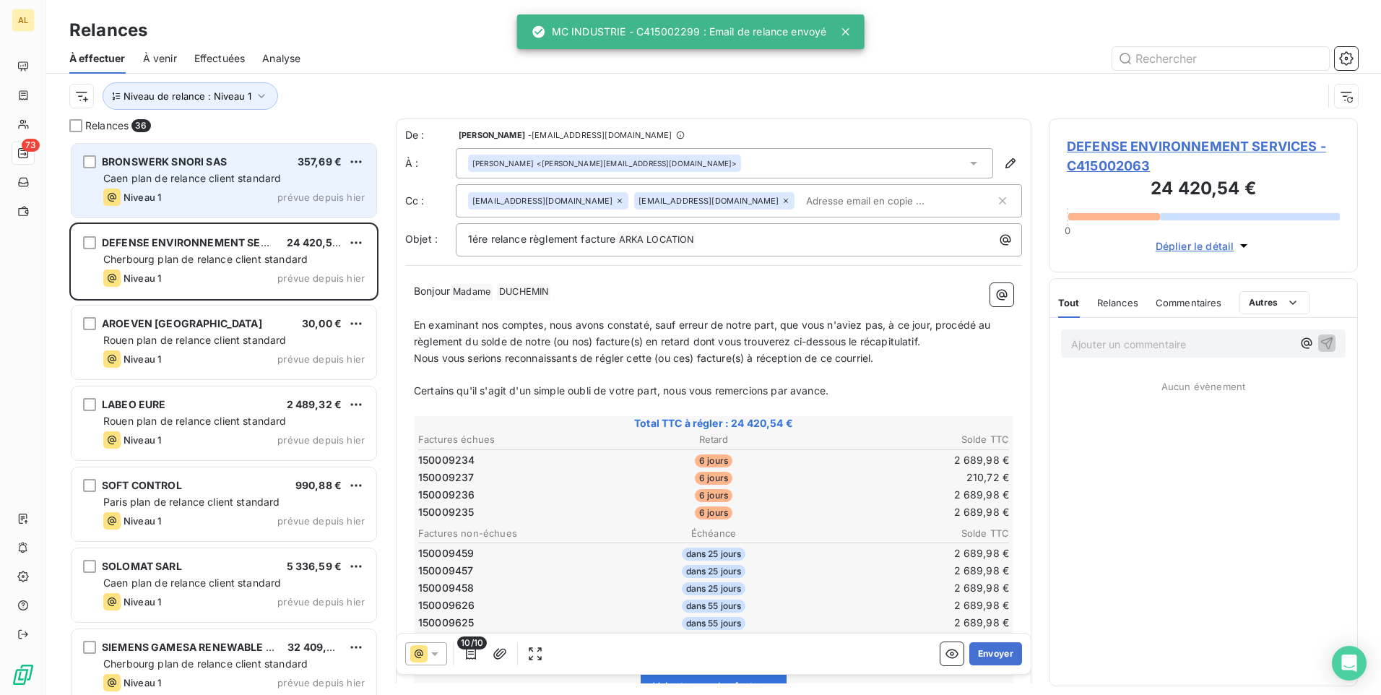
click at [194, 181] on span "Caen plan de relance client standard" at bounding box center [192, 178] width 178 height 12
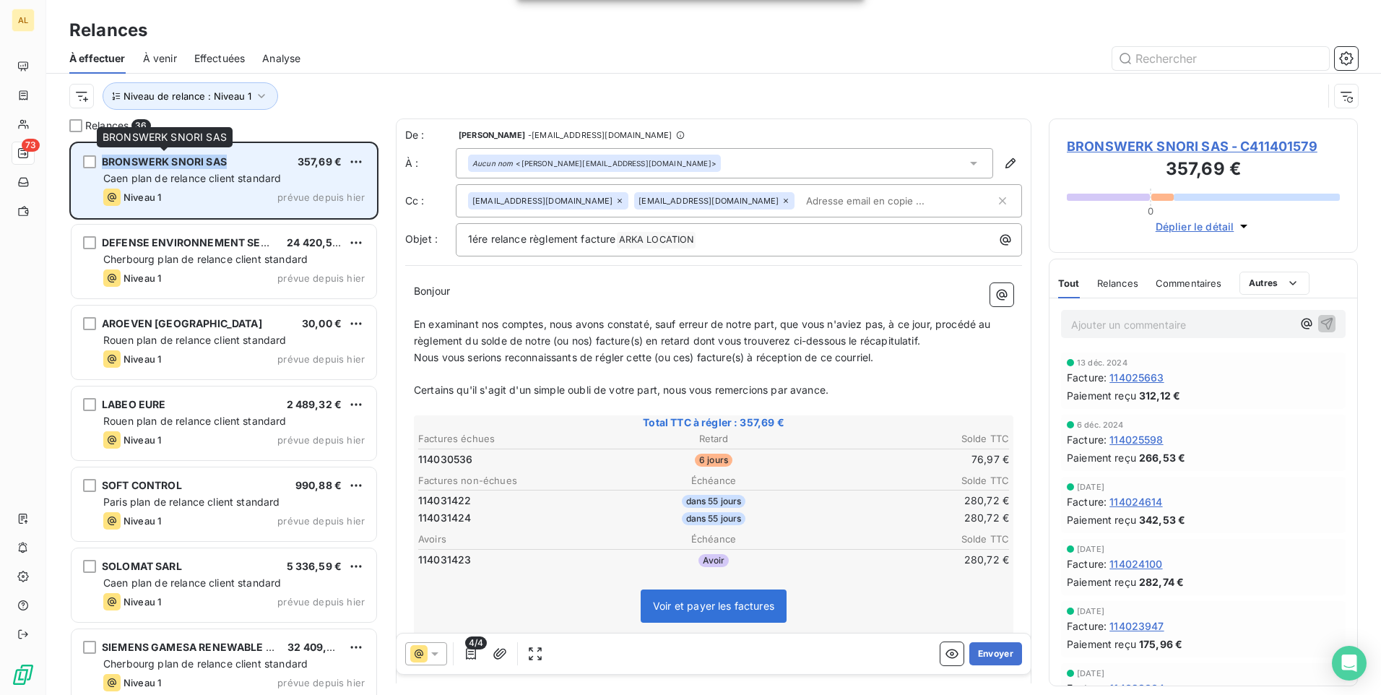
drag, startPoint x: 150, startPoint y: 159, endPoint x: 102, endPoint y: 158, distance: 47.7
click at [103, 158] on div "BRONSWERK SNORI SAS 357,69 €" at bounding box center [233, 161] width 261 height 13
drag, startPoint x: 102, startPoint y: 158, endPoint x: 120, endPoint y: 165, distance: 19.2
copy span "BRONSWERK SNORI SAS"
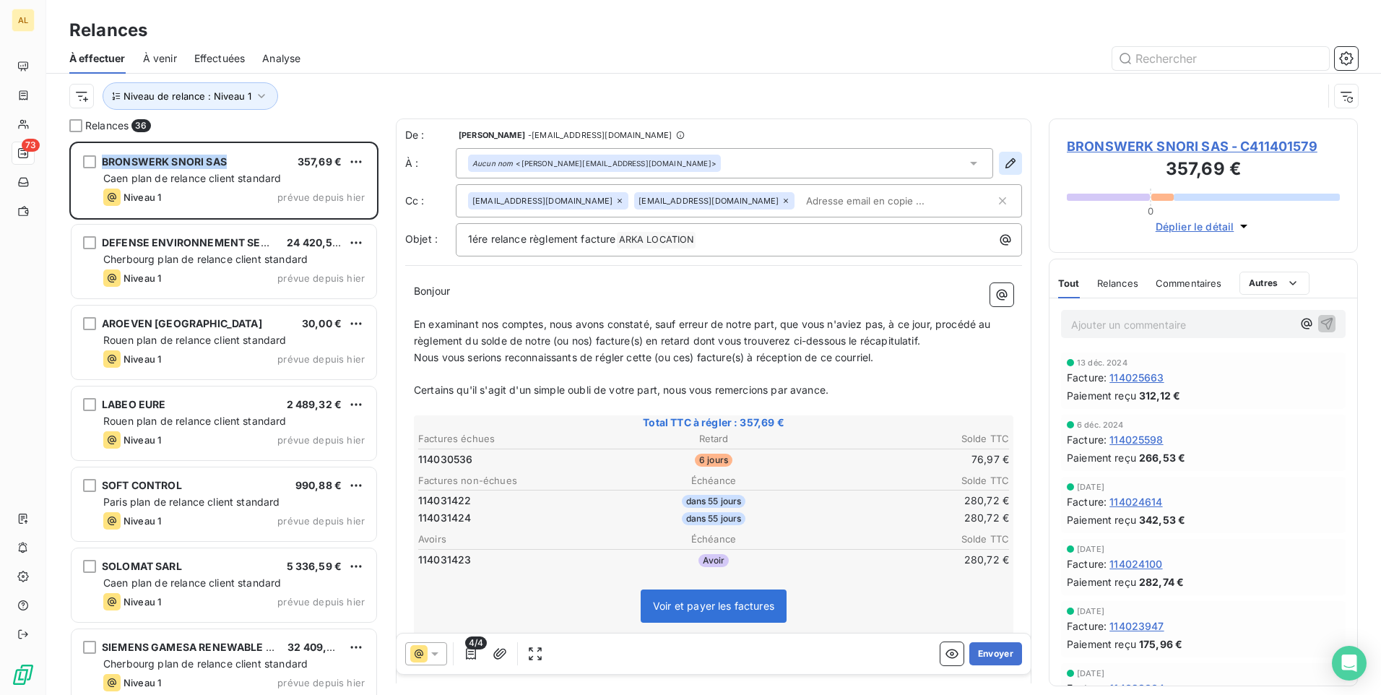
click at [1003, 162] on icon "button" at bounding box center [1010, 163] width 14 height 14
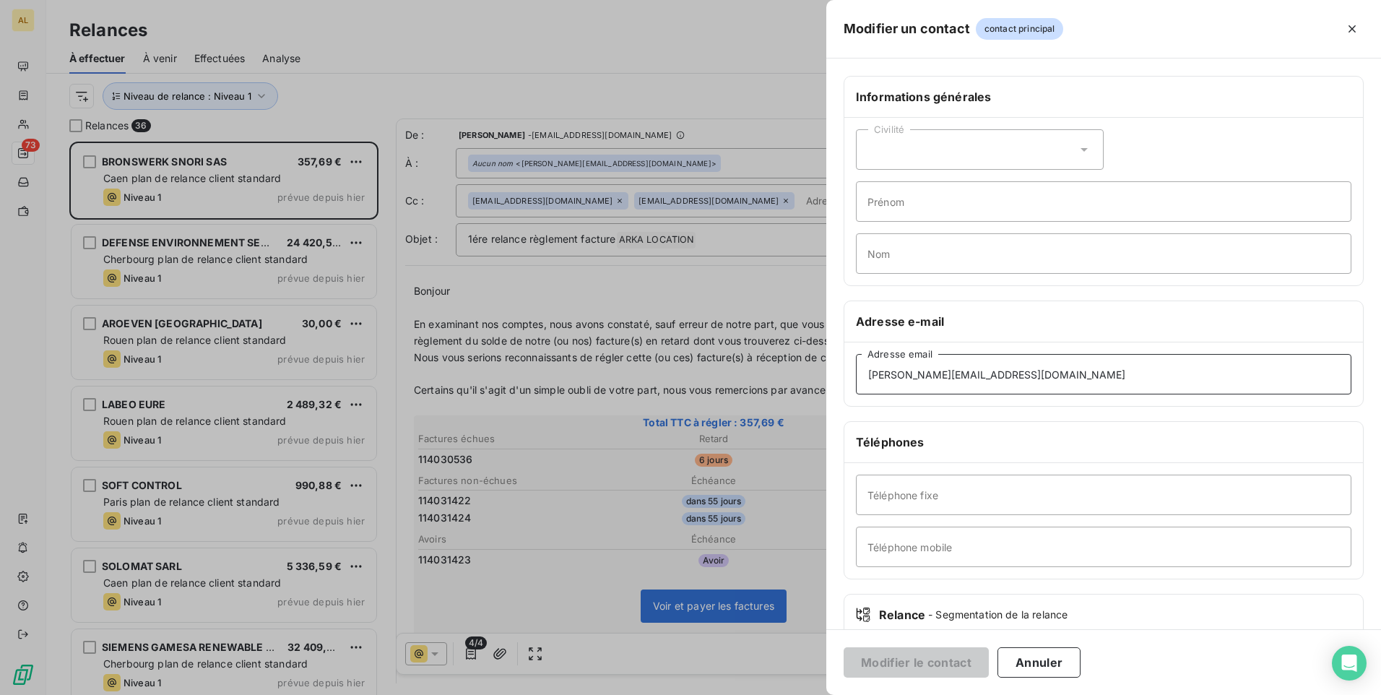
drag, startPoint x: 997, startPoint y: 370, endPoint x: 841, endPoint y: 373, distance: 156.8
click at [841, 373] on div "Informations générales Civilité Prénom Nom Adresse e-mail [PERSON_NAME][EMAIL_A…" at bounding box center [1103, 396] width 555 height 641
paste input "[EMAIL_ADDRESS][DOMAIN_NAME]"
type input "[EMAIL_ADDRESS][DOMAIN_NAME]"
click at [914, 666] on button "Modifier le contact" at bounding box center [916, 662] width 145 height 30
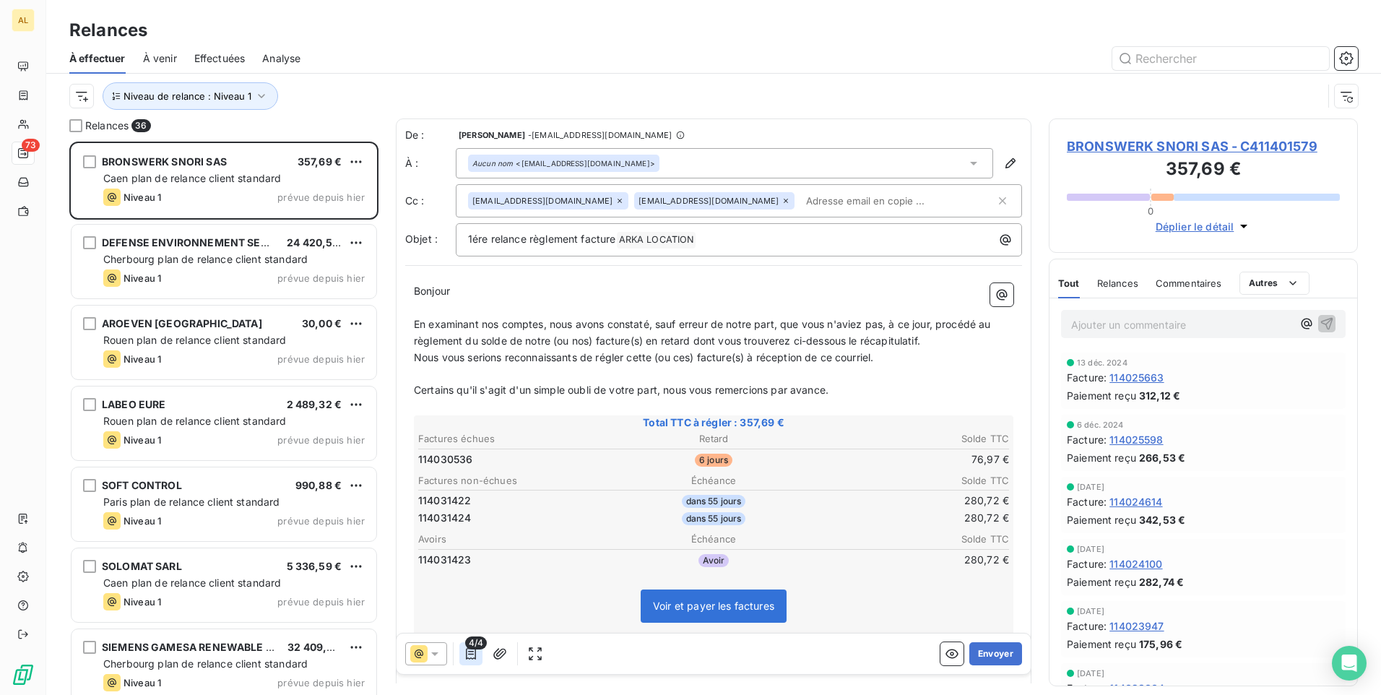
click at [466, 656] on icon "button" at bounding box center [471, 653] width 14 height 14
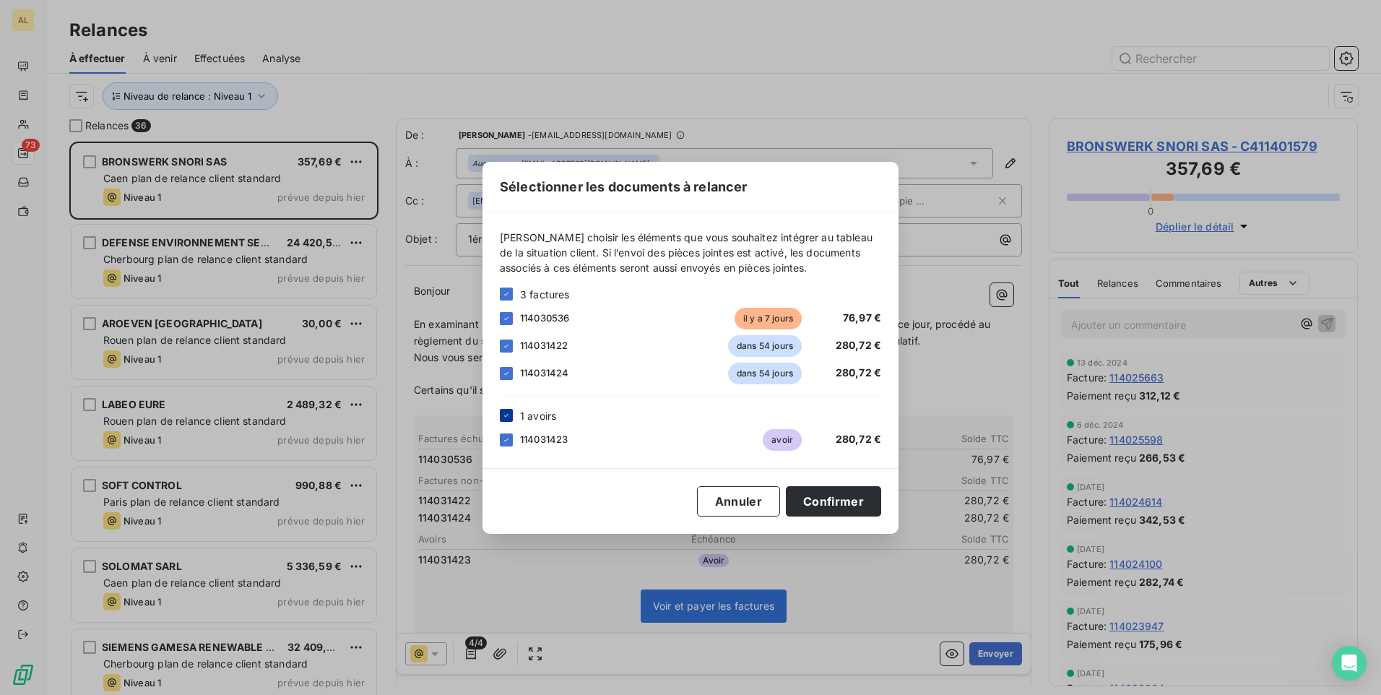
click at [503, 414] on icon at bounding box center [506, 415] width 9 height 9
click at [508, 369] on icon at bounding box center [506, 373] width 9 height 9
click at [508, 348] on icon at bounding box center [506, 346] width 9 height 9
click at [815, 508] on button "Confirmer" at bounding box center [833, 501] width 95 height 30
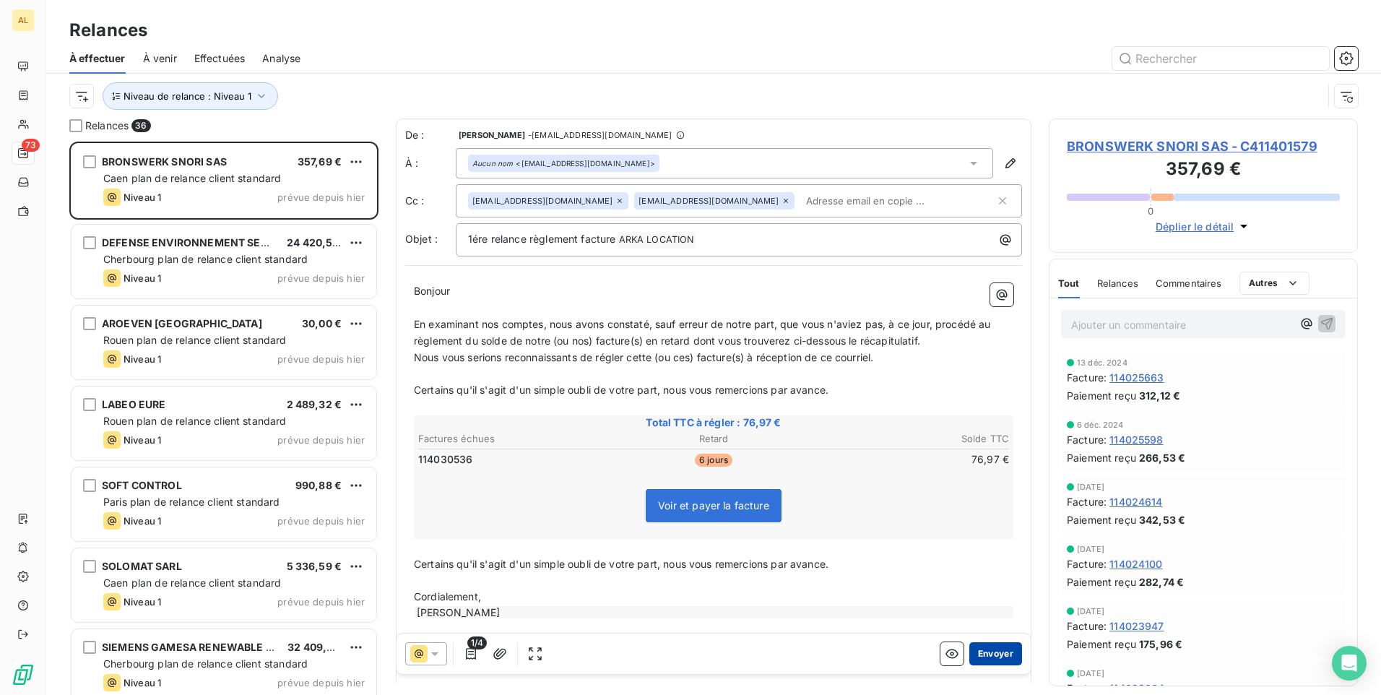
click at [976, 654] on button "Envoyer" at bounding box center [995, 653] width 53 height 23
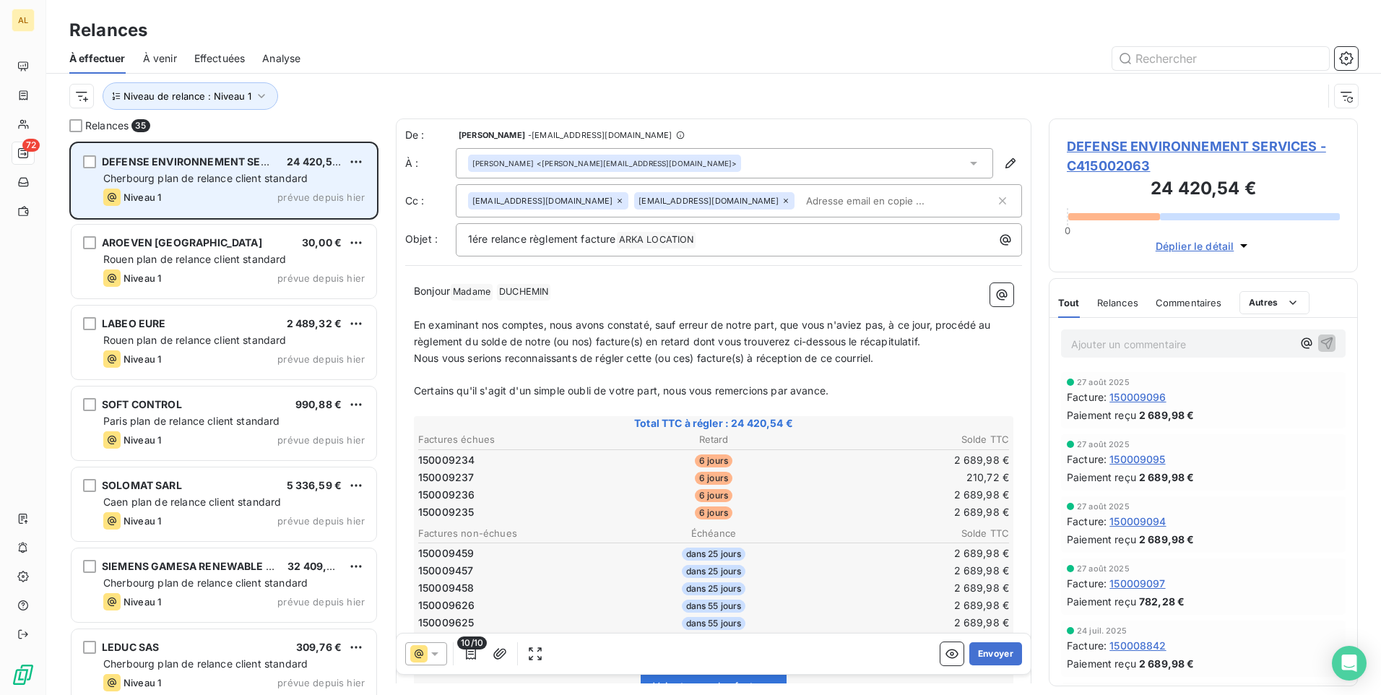
click at [208, 183] on span "Cherbourg plan de relance client standard" at bounding box center [205, 178] width 204 height 12
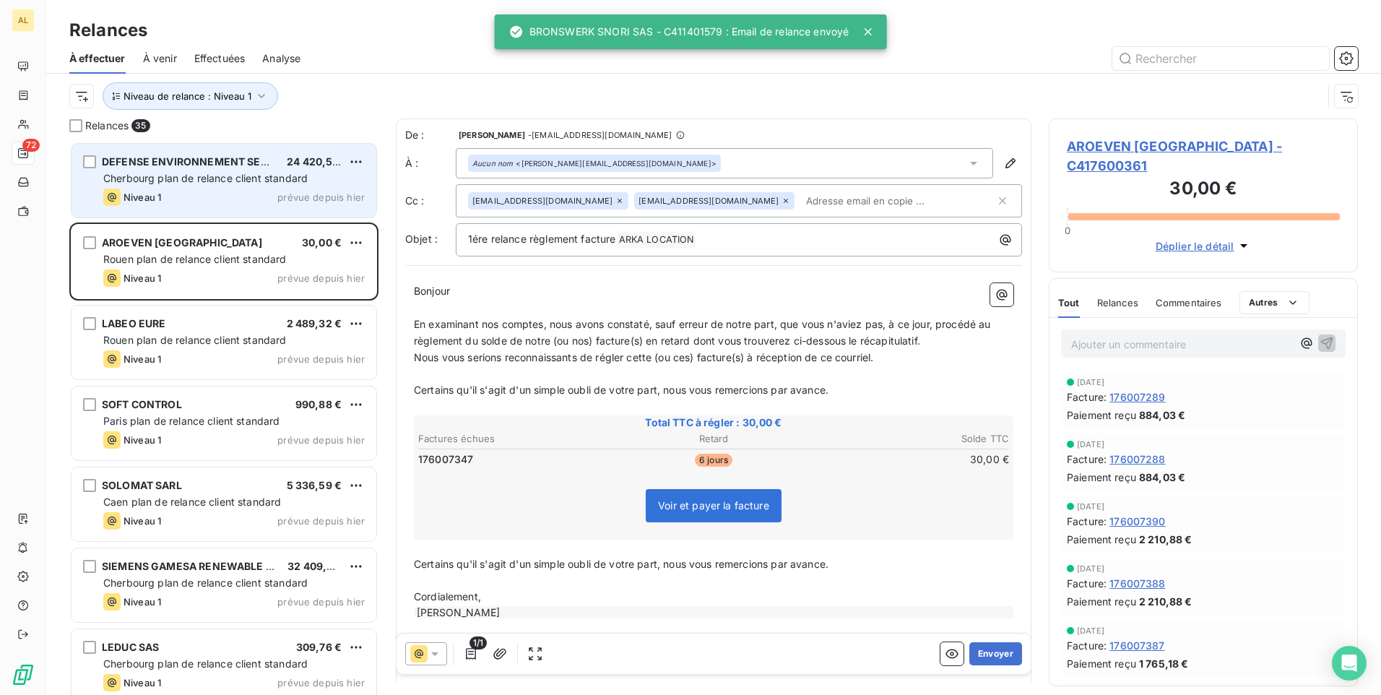
click at [237, 186] on div "DEFENSE ENVIRONNEMENT SERVICES 24 420,54 € Cherbourg plan de relance client sta…" at bounding box center [224, 181] width 305 height 74
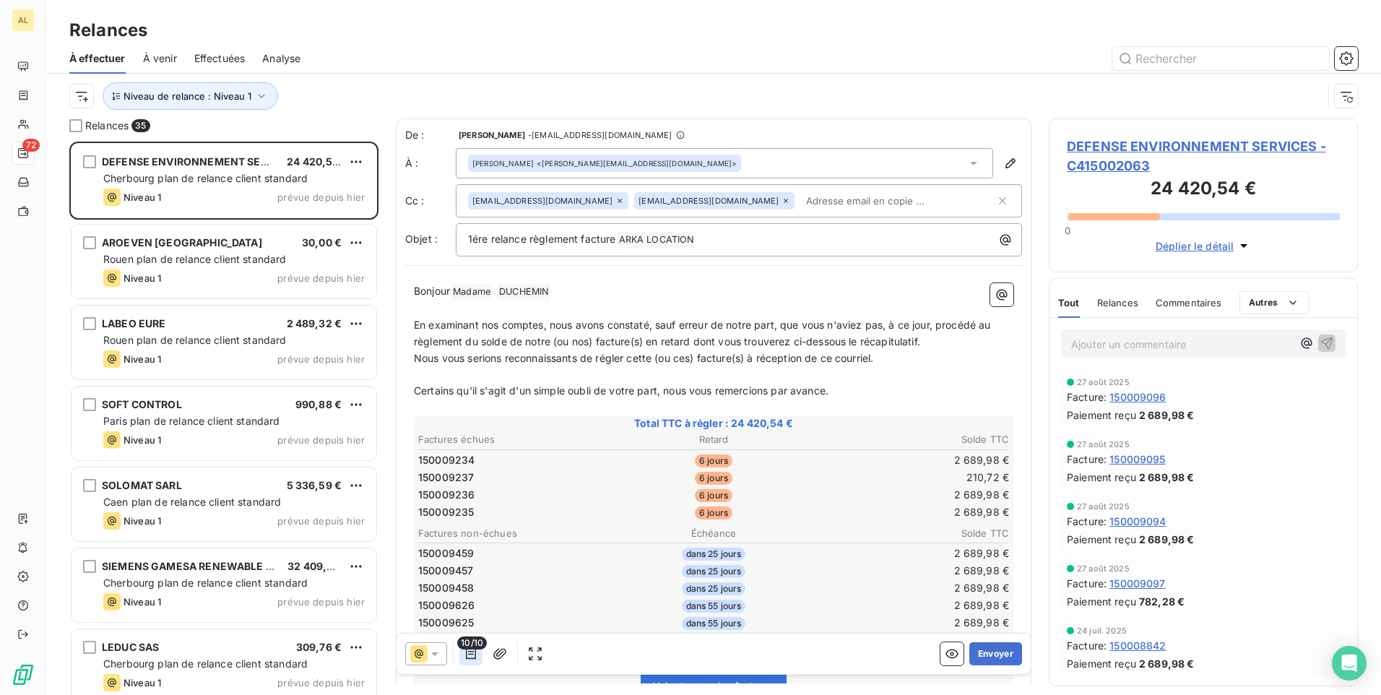
click at [472, 654] on icon "button" at bounding box center [471, 653] width 14 height 14
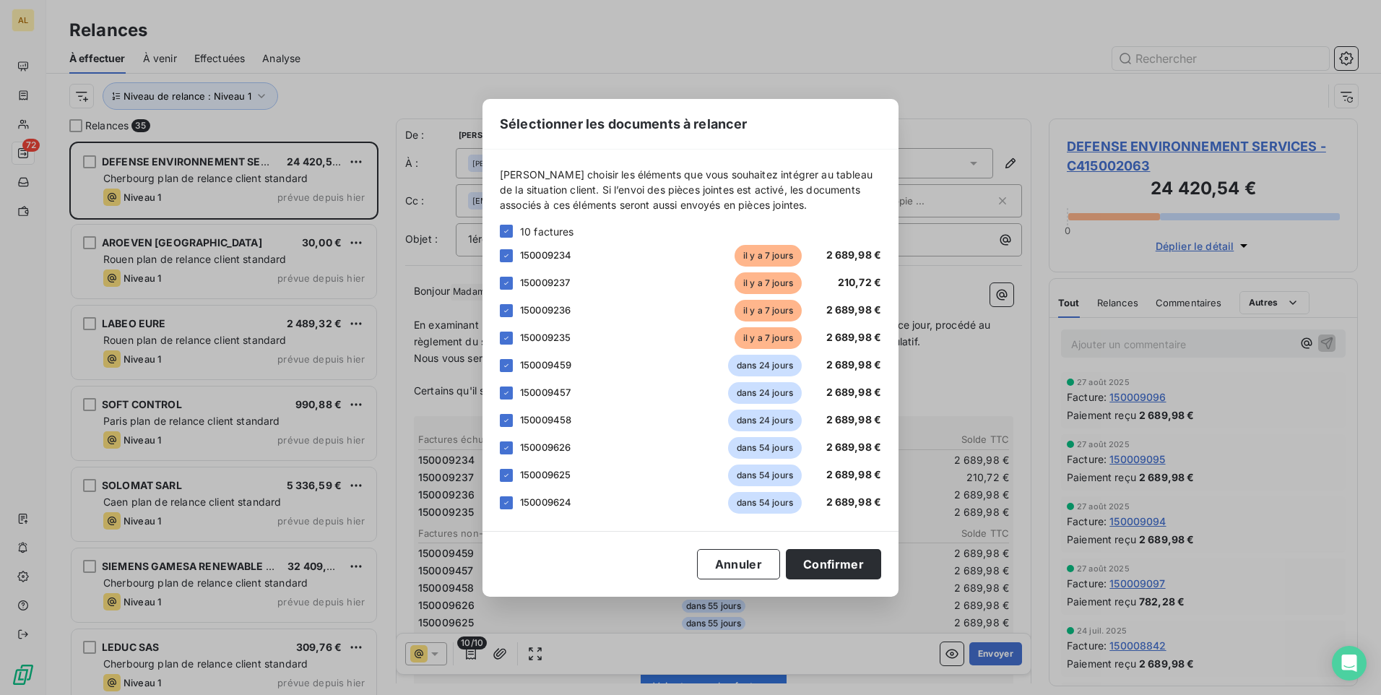
drag, startPoint x: 503, startPoint y: 230, endPoint x: 495, endPoint y: 233, distance: 8.7
click at [502, 229] on icon at bounding box center [506, 231] width 9 height 9
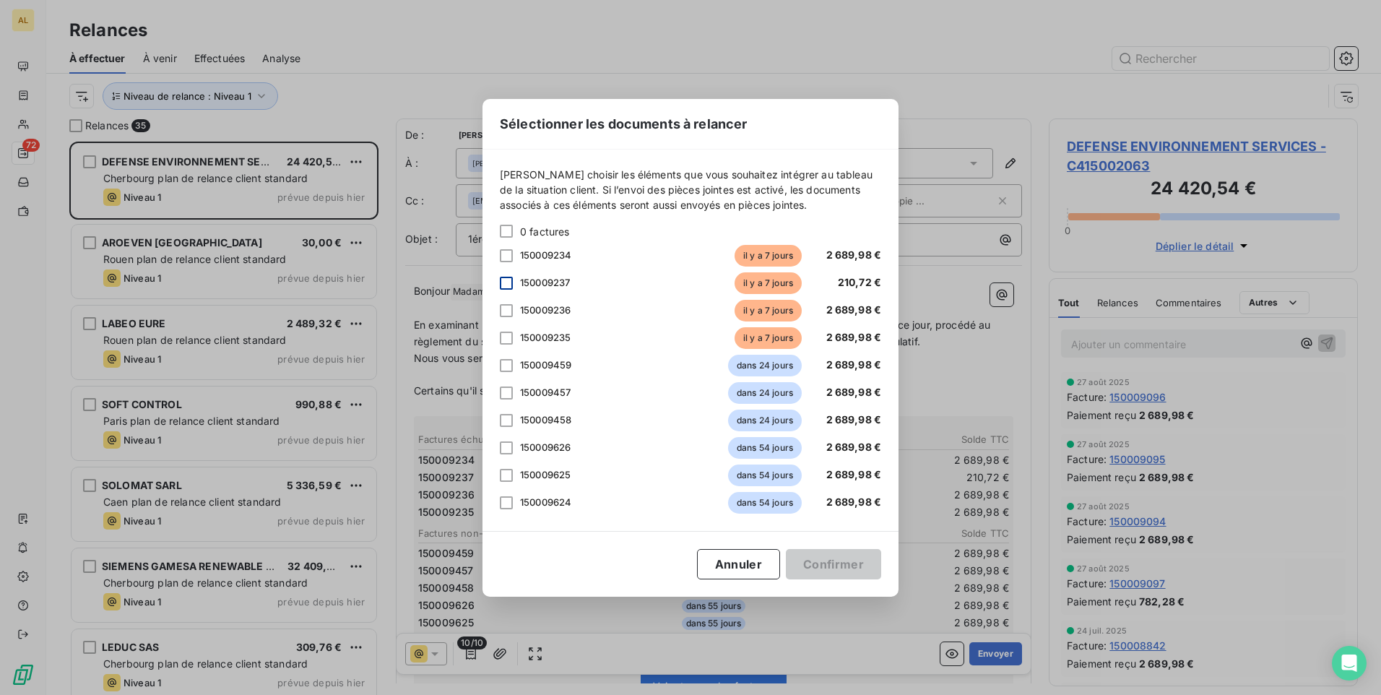
click at [500, 280] on div at bounding box center [506, 283] width 13 height 13
click at [508, 254] on div at bounding box center [506, 255] width 13 height 13
click at [506, 303] on div "150009236 [DATE] 2 689,98 €" at bounding box center [690, 311] width 381 height 22
click at [505, 338] on div at bounding box center [506, 338] width 13 height 13
click at [503, 308] on div at bounding box center [506, 310] width 13 height 13
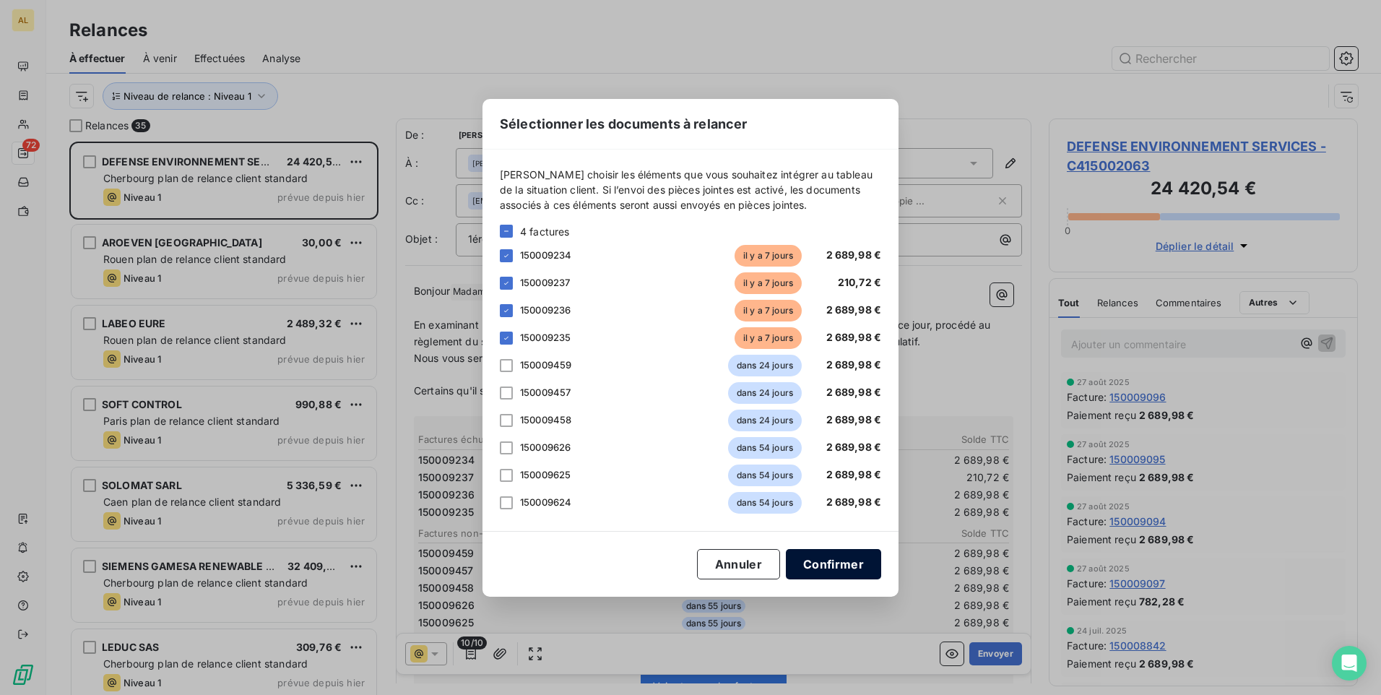
click at [840, 567] on button "Confirmer" at bounding box center [833, 564] width 95 height 30
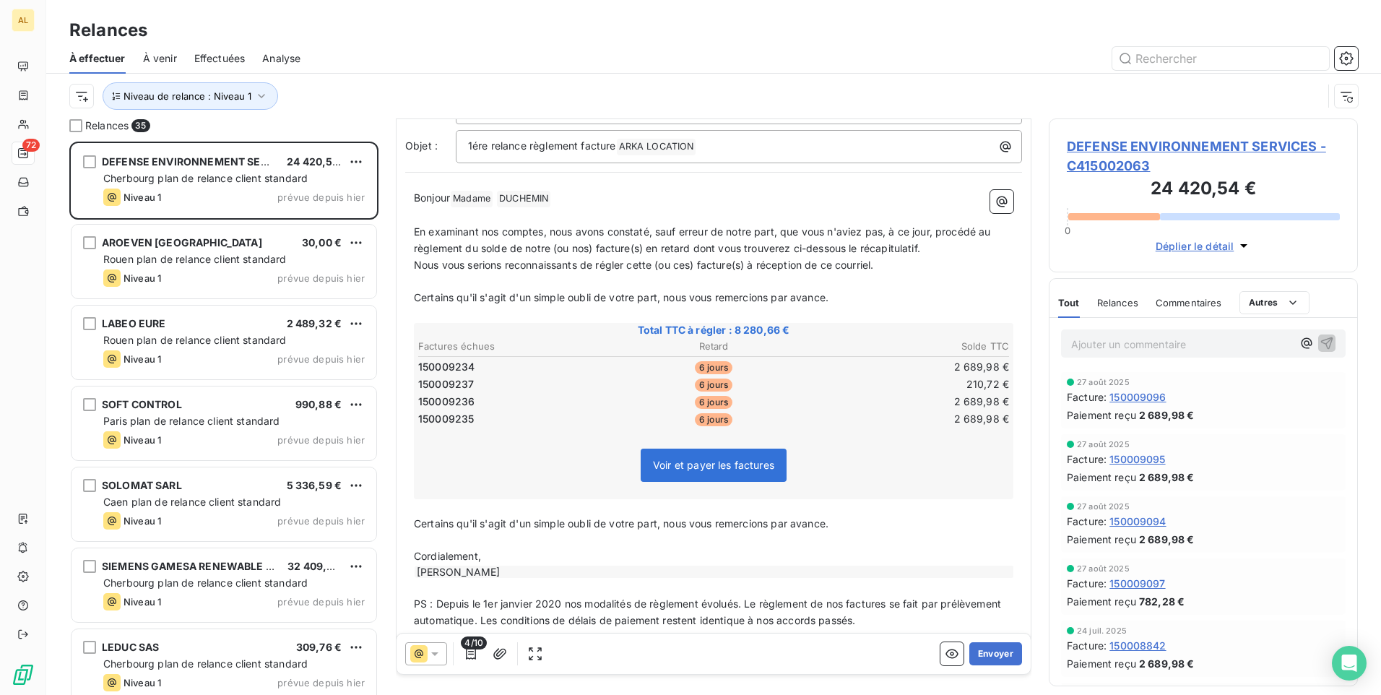
scroll to position [117, 0]
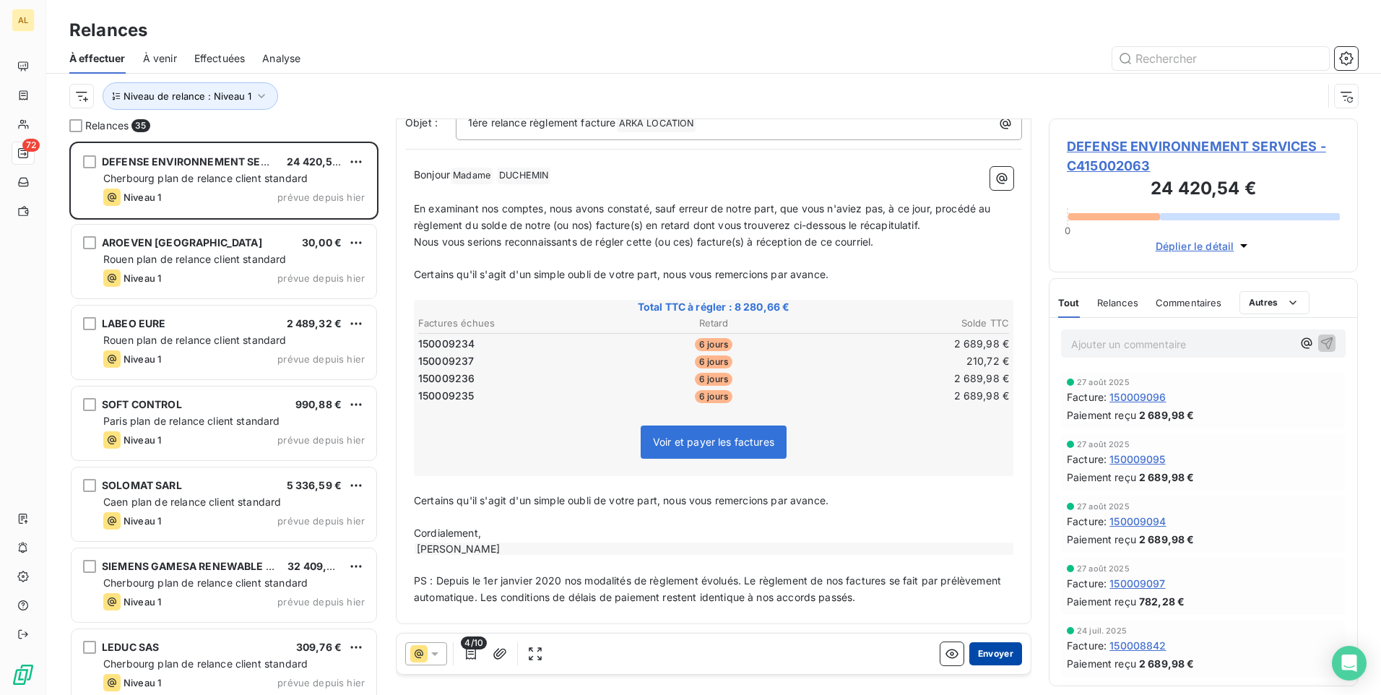
click at [988, 656] on button "Envoyer" at bounding box center [995, 653] width 53 height 23
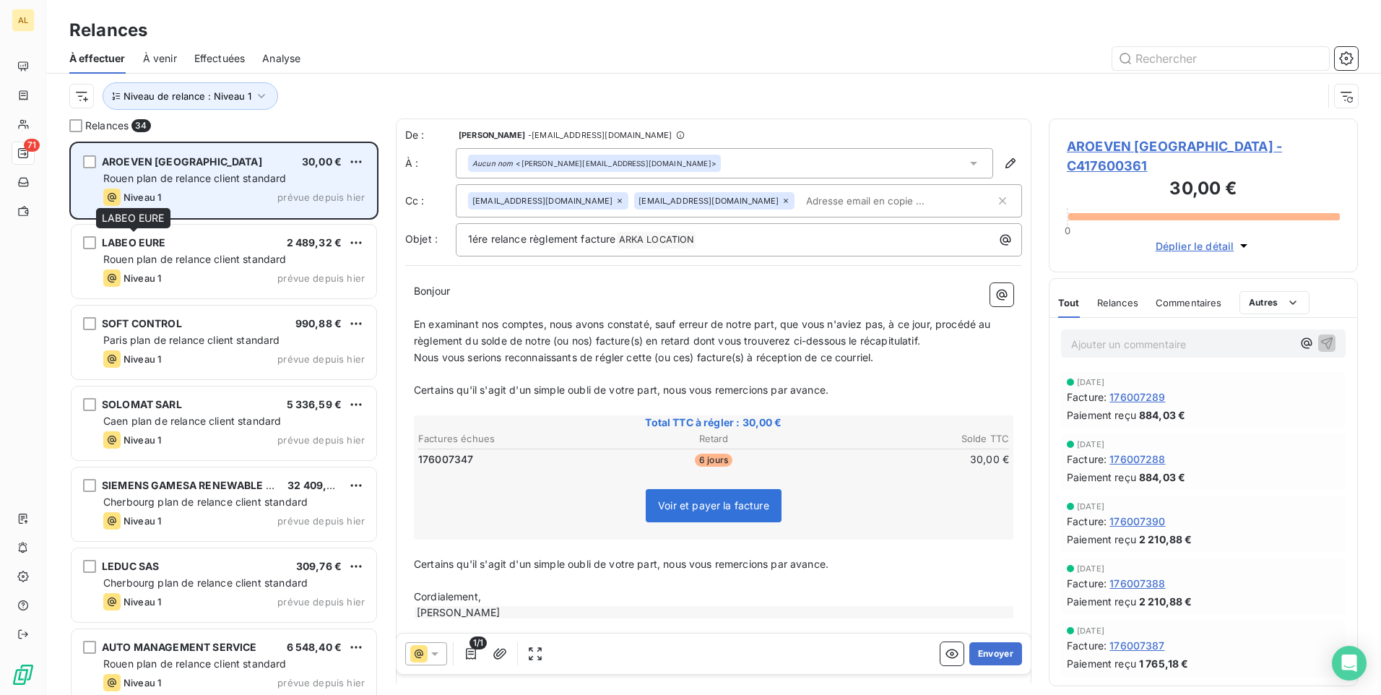
click at [189, 170] on div "AROEVEN [GEOGRAPHIC_DATA] 30,00 € Rouen plan de relance client standard Niveau …" at bounding box center [224, 181] width 305 height 74
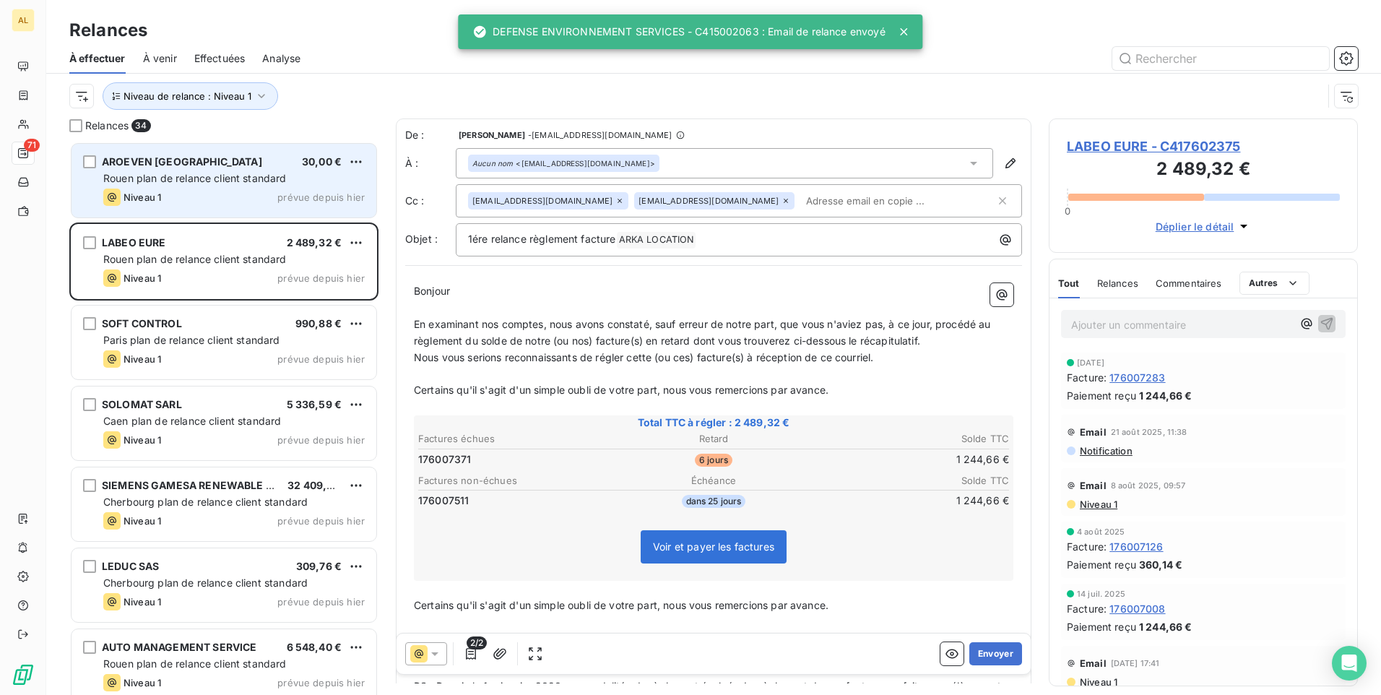
click at [190, 165] on span "AROEVEN [GEOGRAPHIC_DATA]" at bounding box center [182, 161] width 160 height 12
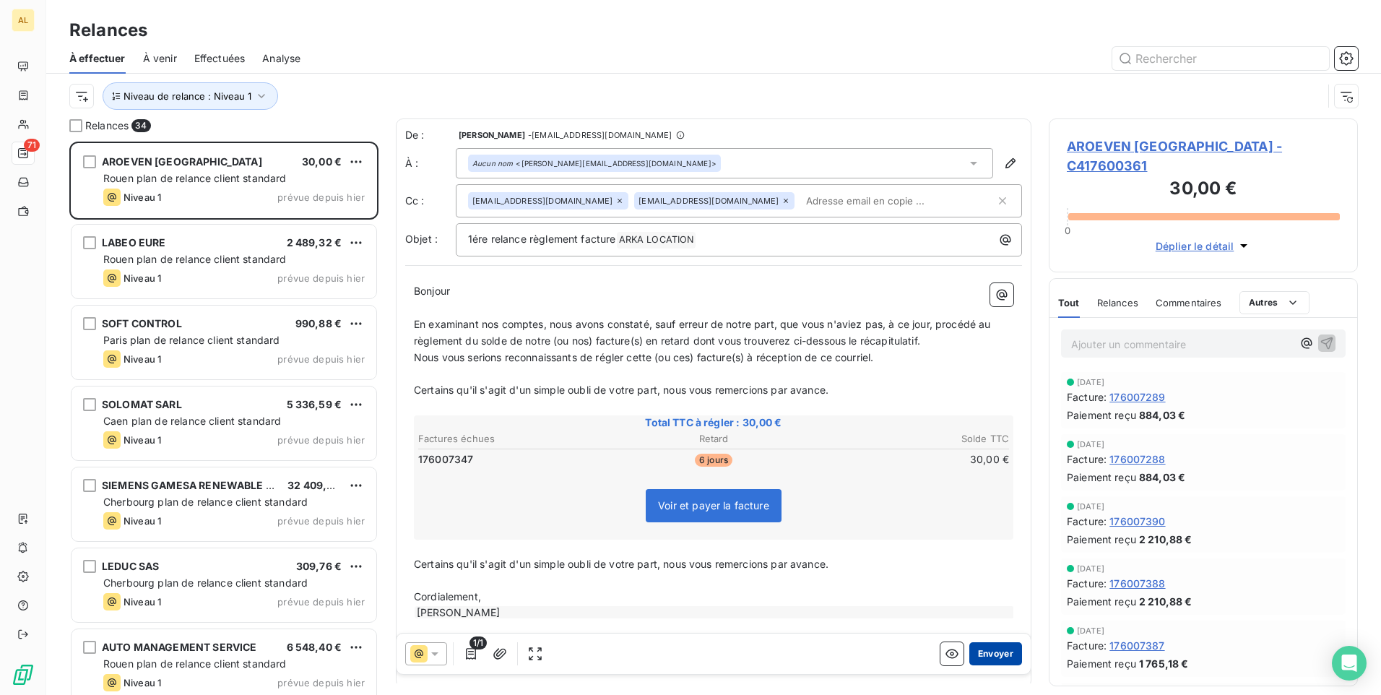
click at [977, 654] on button "Envoyer" at bounding box center [995, 653] width 53 height 23
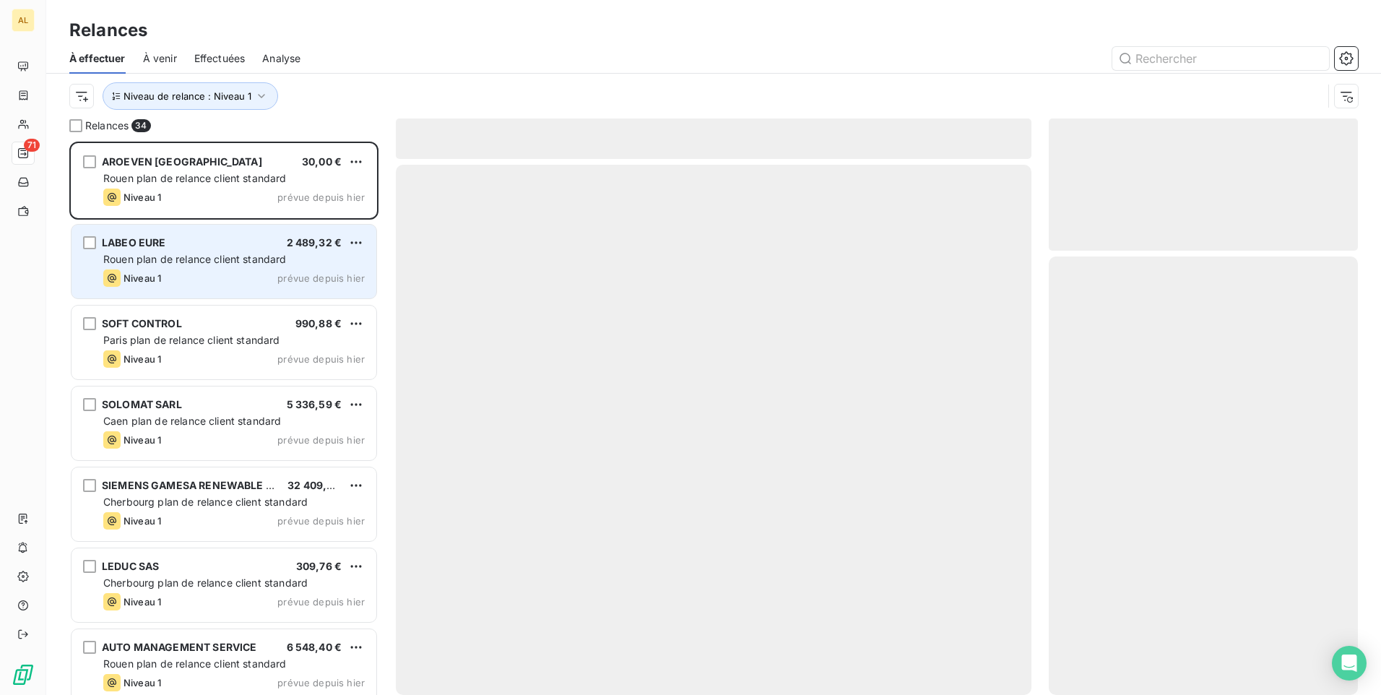
click at [221, 254] on span "Rouen plan de relance client standard" at bounding box center [194, 259] width 183 height 12
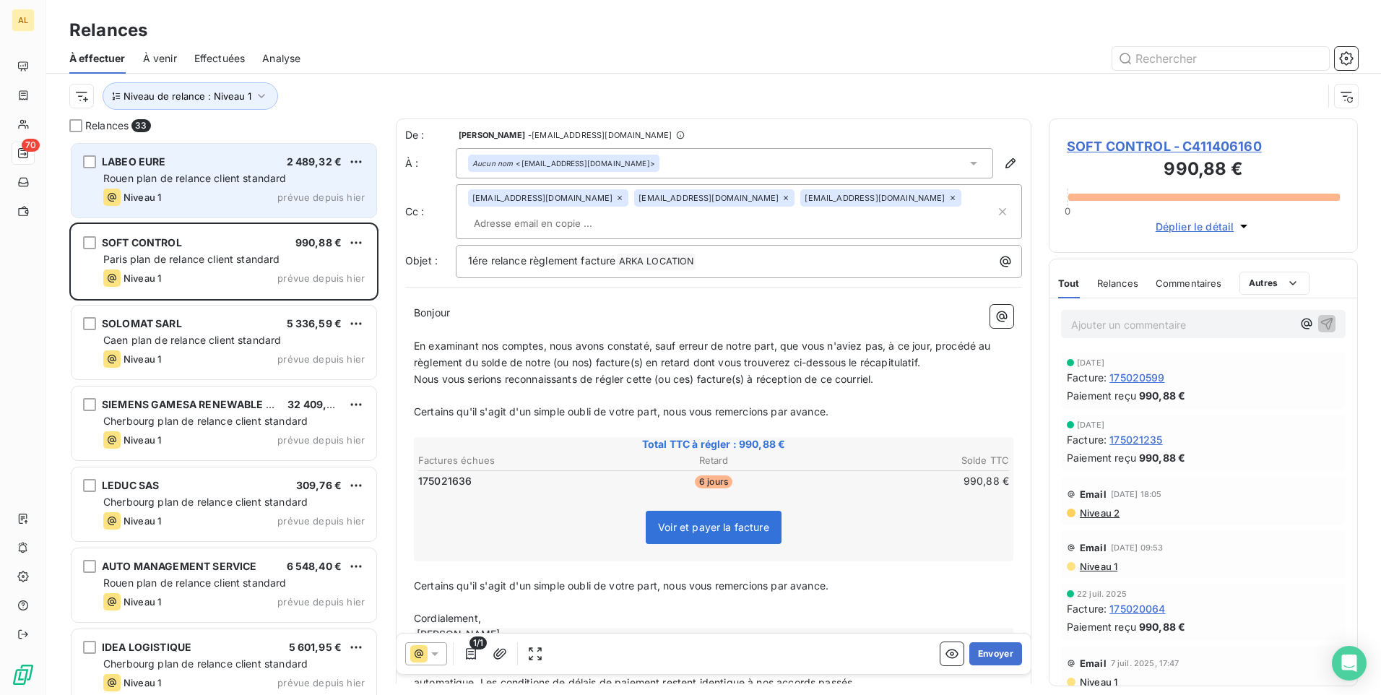
click at [215, 183] on span "Rouen plan de relance client standard" at bounding box center [194, 178] width 183 height 12
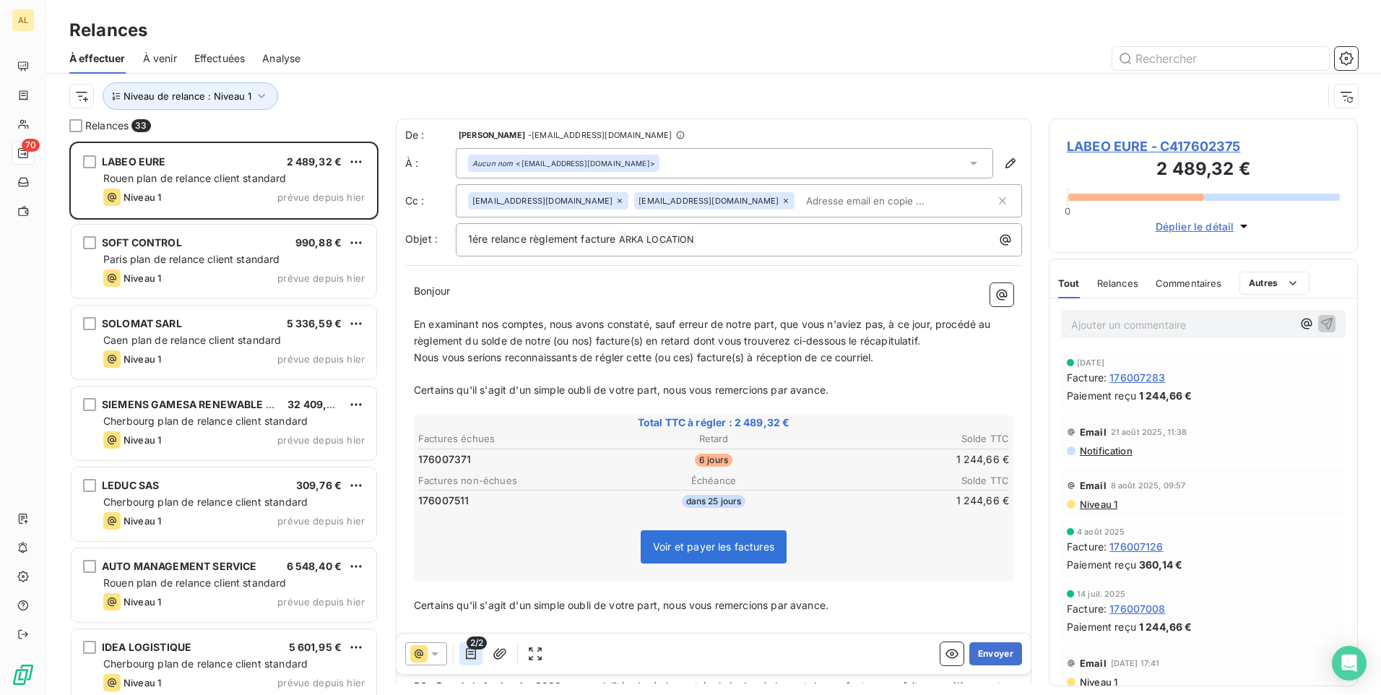
click at [467, 663] on button "button" at bounding box center [470, 653] width 23 height 23
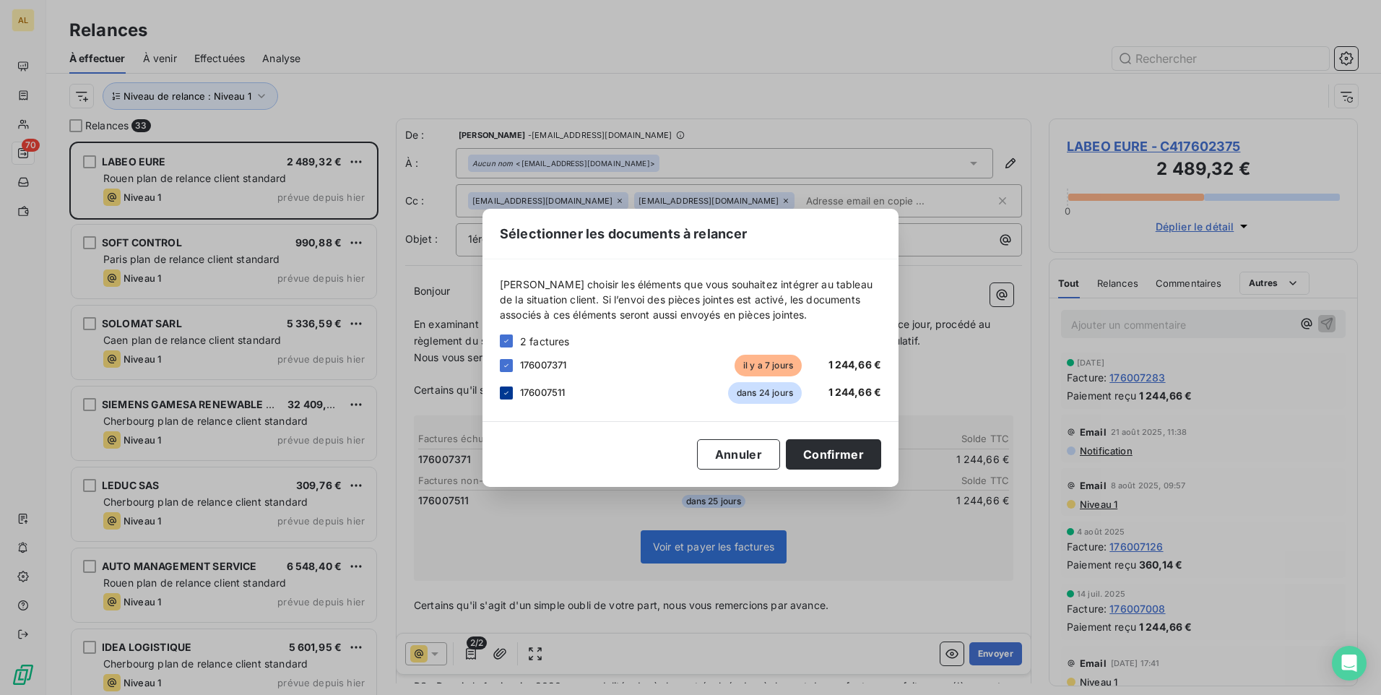
click at [508, 391] on icon at bounding box center [506, 393] width 9 height 9
click at [833, 449] on button "Confirmer" at bounding box center [833, 454] width 95 height 30
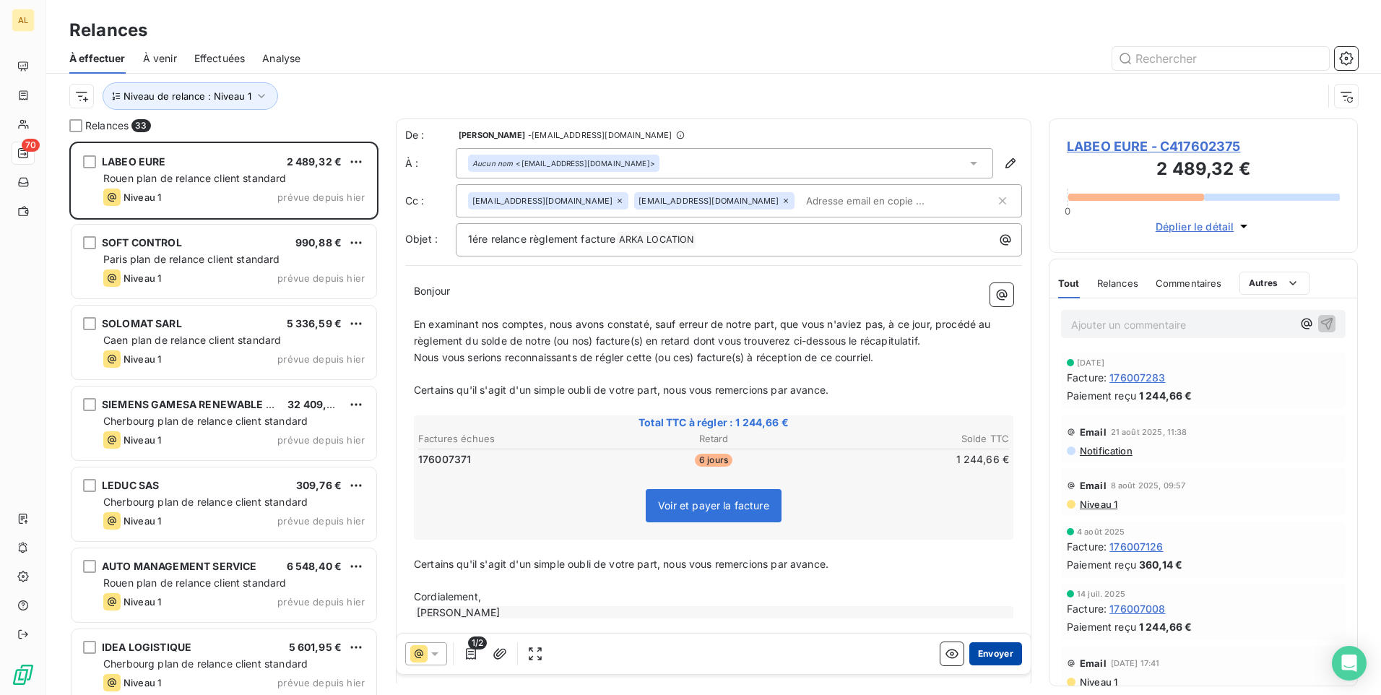
click at [986, 654] on button "Envoyer" at bounding box center [995, 653] width 53 height 23
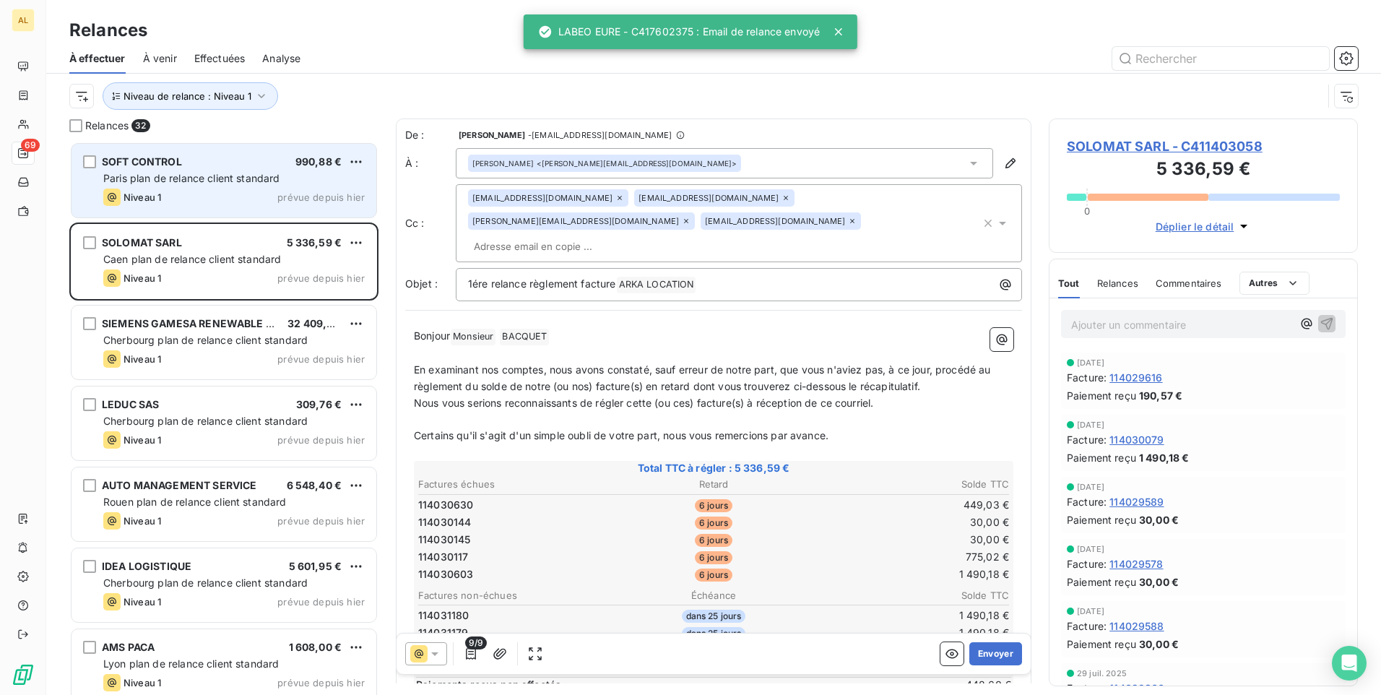
click at [190, 172] on span "Paris plan de relance client standard" at bounding box center [191, 178] width 177 height 12
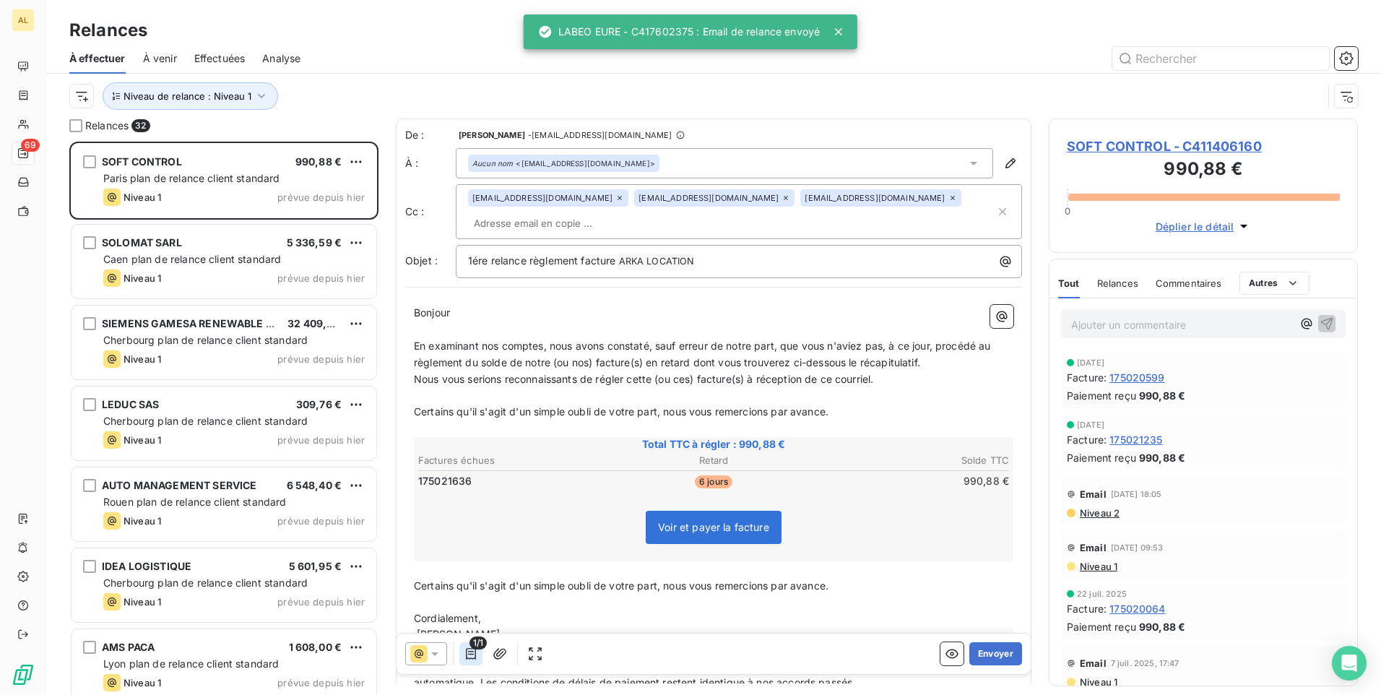
click at [477, 651] on icon "button" at bounding box center [471, 653] width 14 height 14
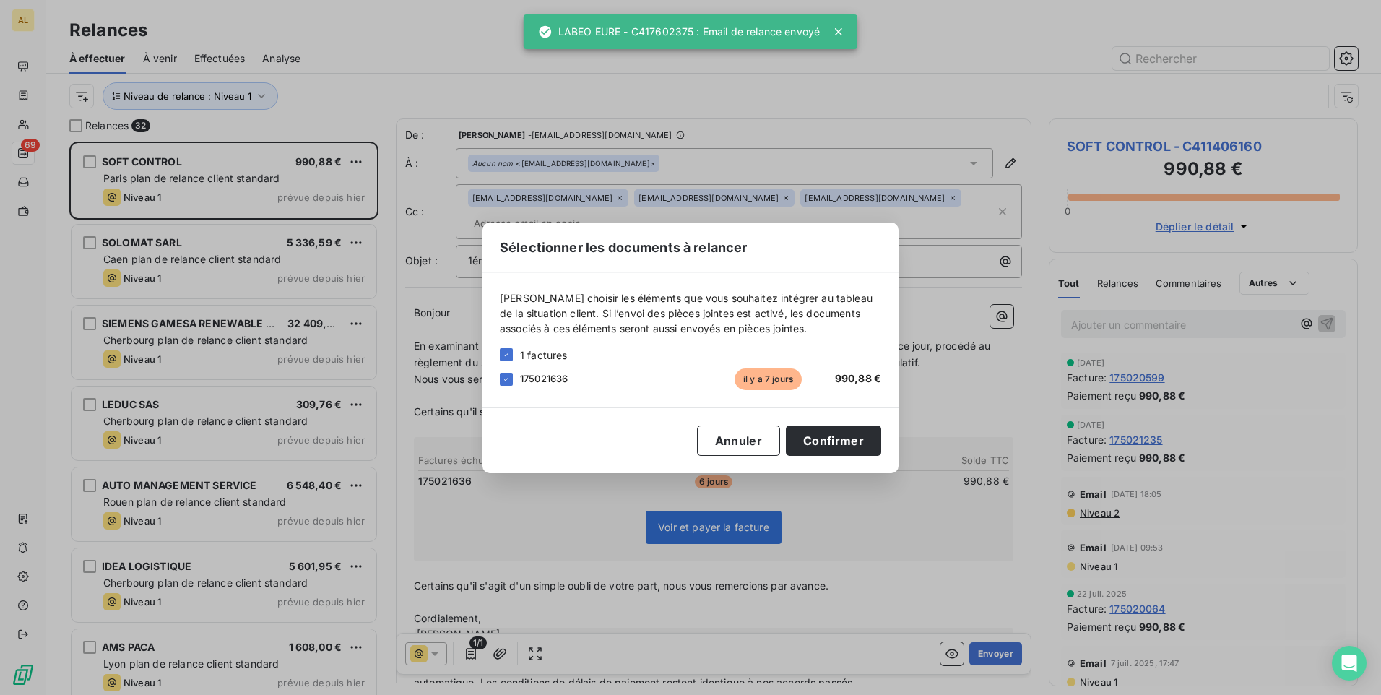
click at [476, 651] on div "Sélectionner les documents à relancer [PERSON_NAME] choisir les éléments que vo…" at bounding box center [690, 347] width 1381 height 695
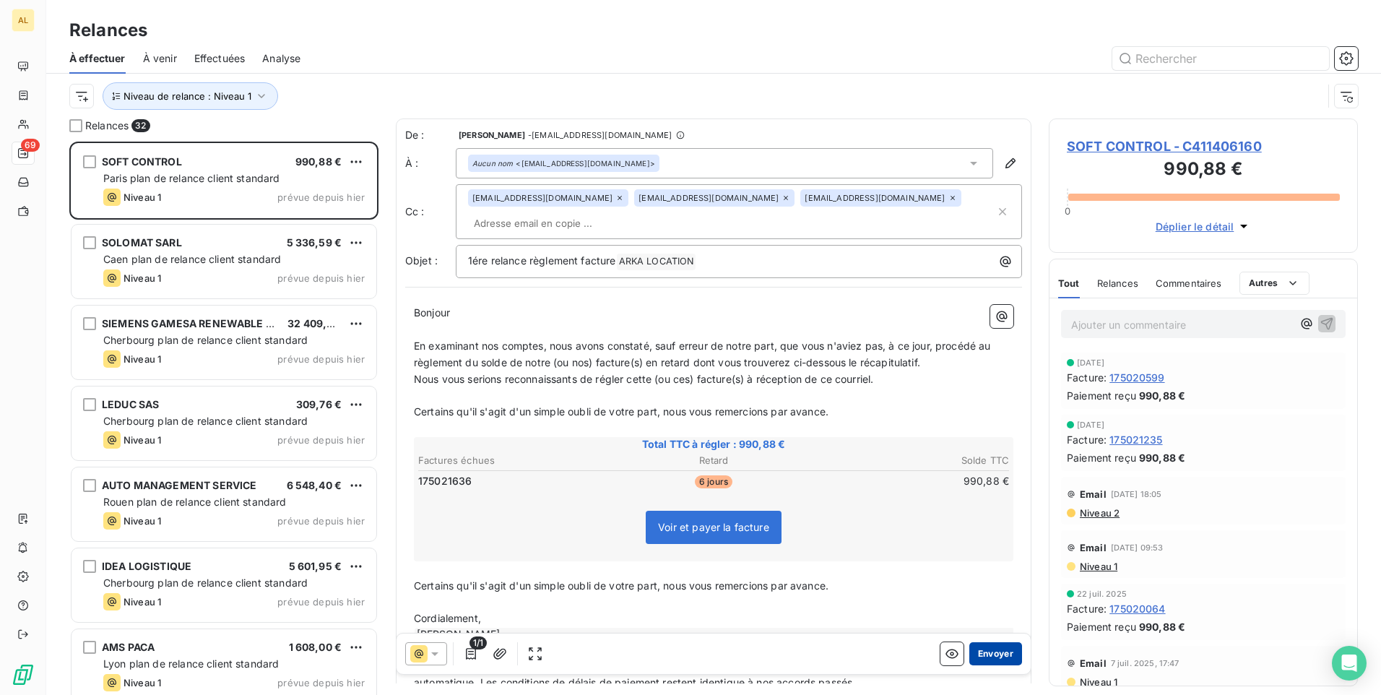
click at [982, 661] on button "Envoyer" at bounding box center [995, 653] width 53 height 23
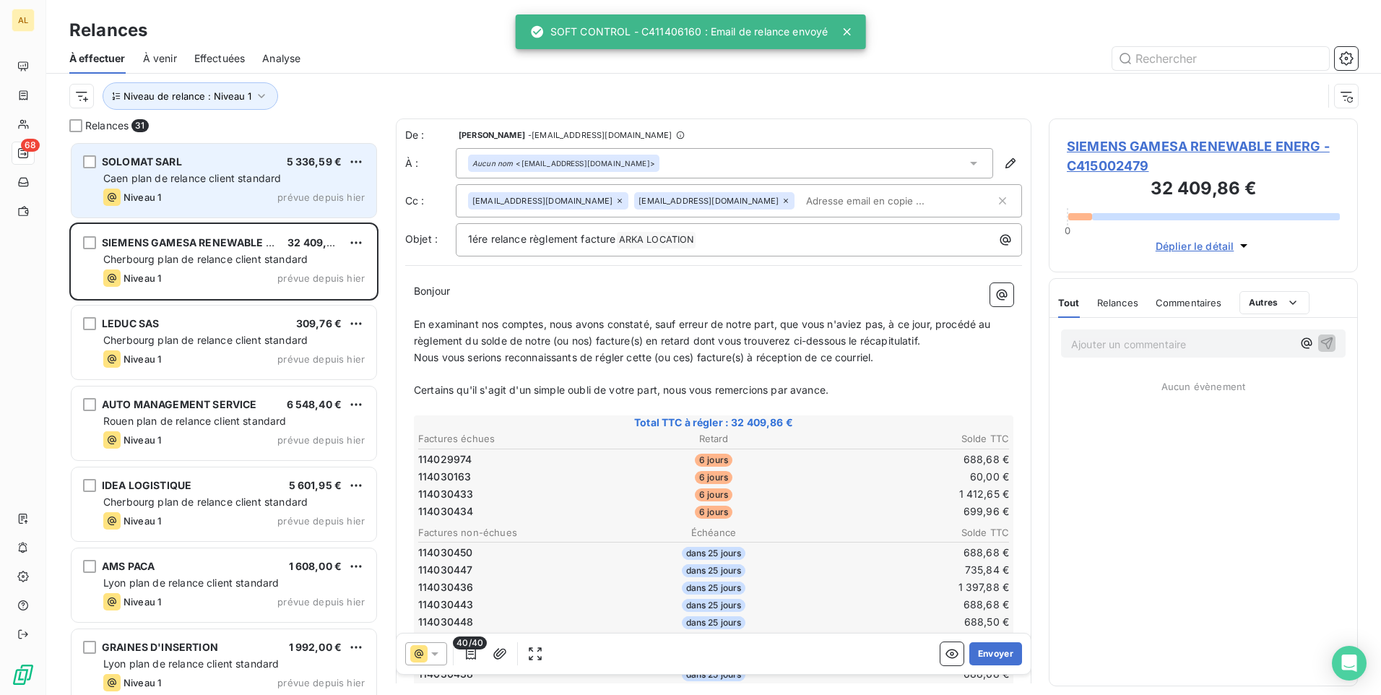
click at [156, 172] on span "Caen plan de relance client standard" at bounding box center [192, 178] width 178 height 12
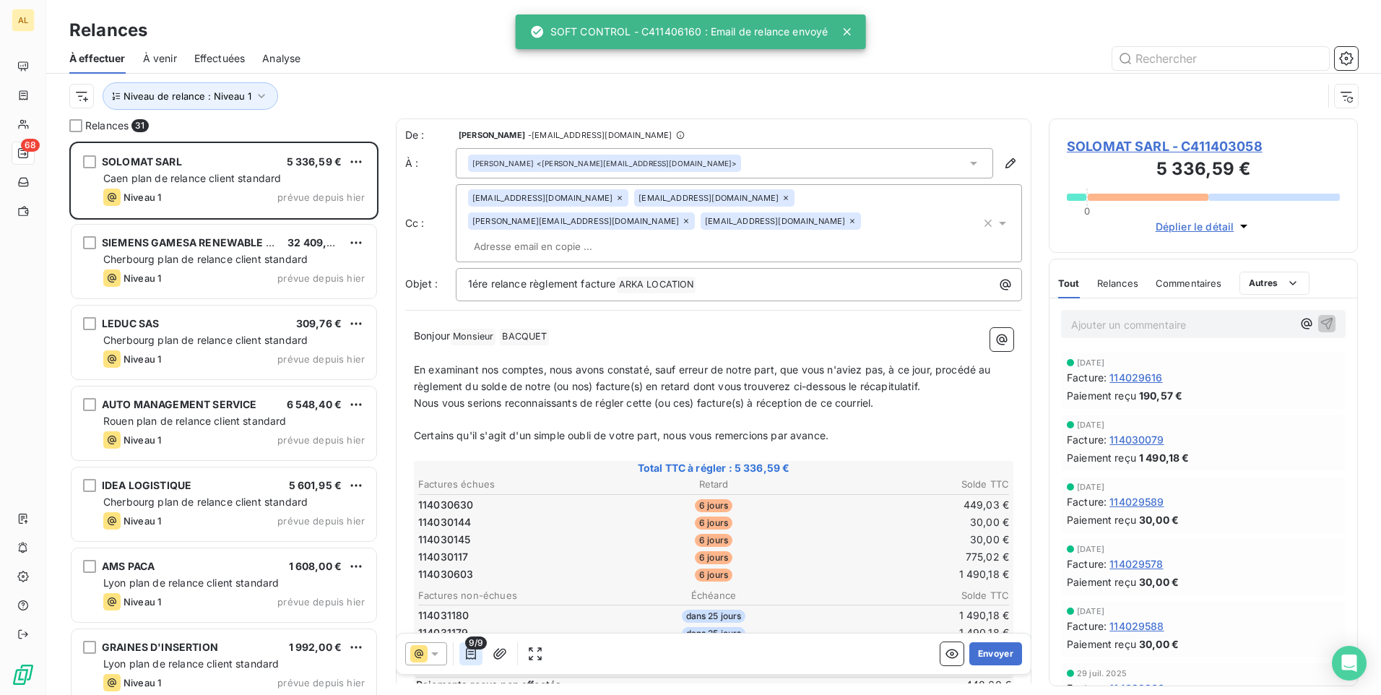
click at [464, 651] on button "button" at bounding box center [470, 653] width 23 height 23
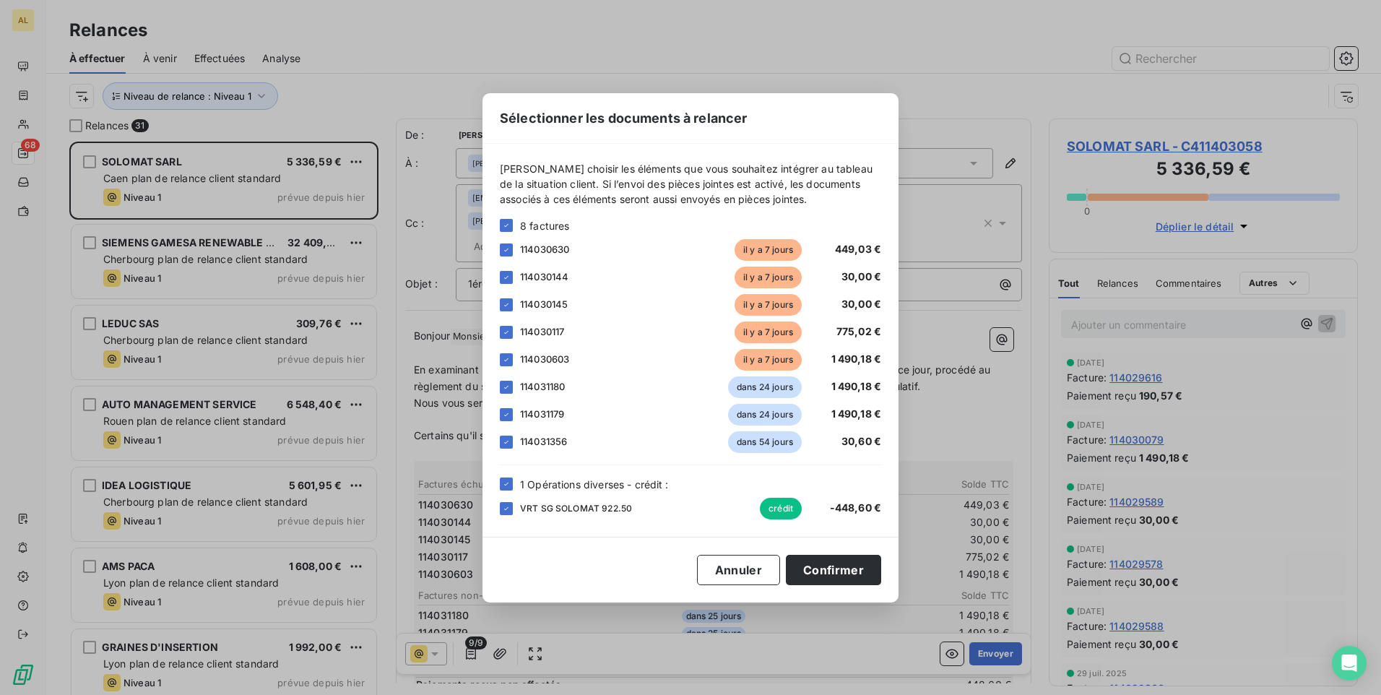
click at [498, 487] on div "[PERSON_NAME] choisir les éléments que vous souhaitez intégrer au tableau de la…" at bounding box center [690, 340] width 416 height 393
click at [513, 487] on div "1 Opérations diverses - crédit :" at bounding box center [690, 484] width 381 height 15
click at [501, 490] on div at bounding box center [506, 483] width 13 height 13
click at [508, 217] on div "[PERSON_NAME] choisir les éléments que vous souhaitez intégrer au tableau de la…" at bounding box center [690, 340] width 381 height 358
click at [506, 225] on icon at bounding box center [506, 225] width 4 height 3
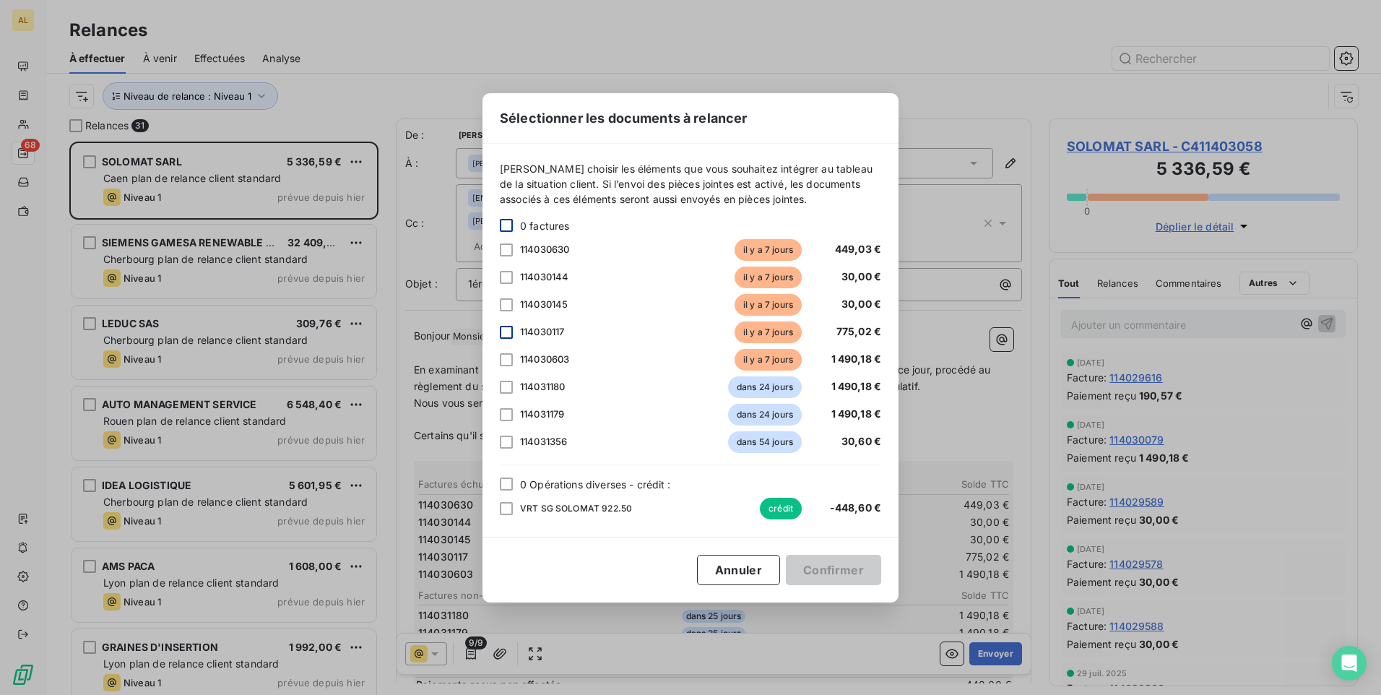
click at [505, 328] on div at bounding box center [506, 332] width 13 height 13
click at [503, 304] on div at bounding box center [506, 304] width 13 height 13
click at [502, 279] on div at bounding box center [506, 277] width 13 height 13
click at [509, 248] on div at bounding box center [506, 249] width 13 height 13
click at [501, 359] on div at bounding box center [506, 359] width 13 height 13
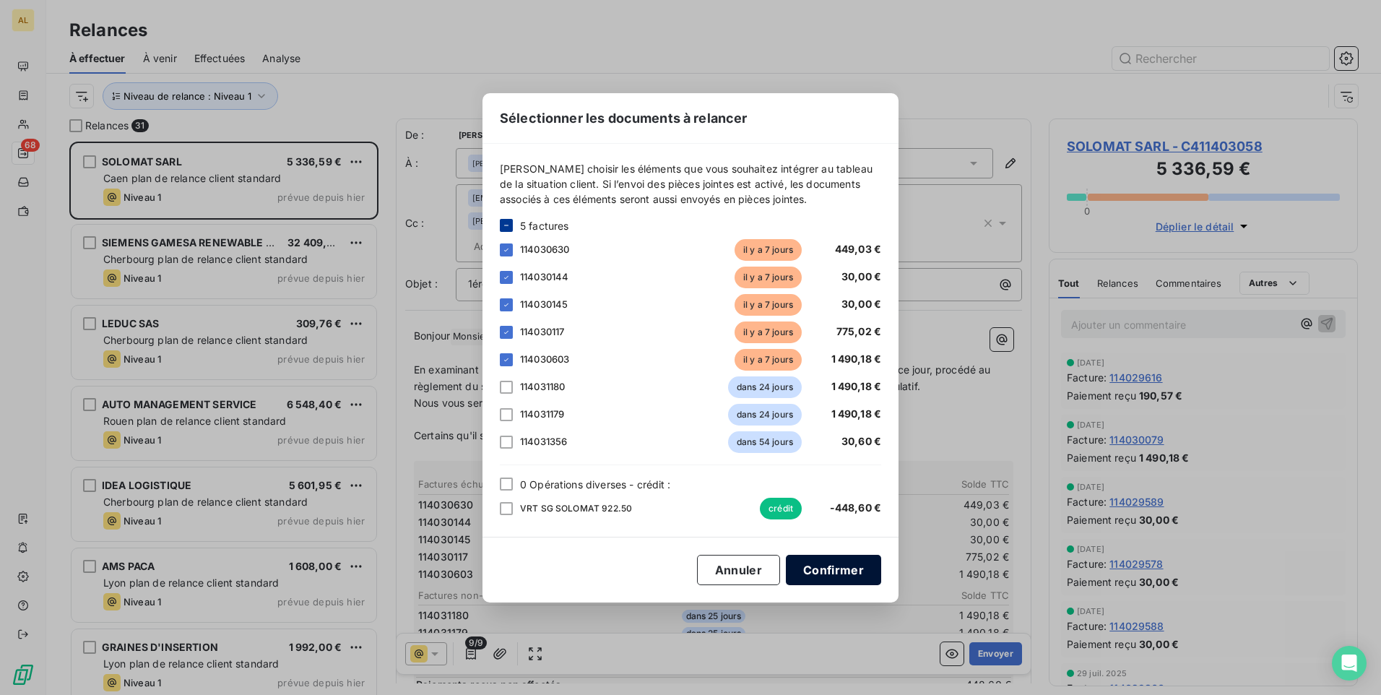
click at [812, 564] on button "Confirmer" at bounding box center [833, 570] width 95 height 30
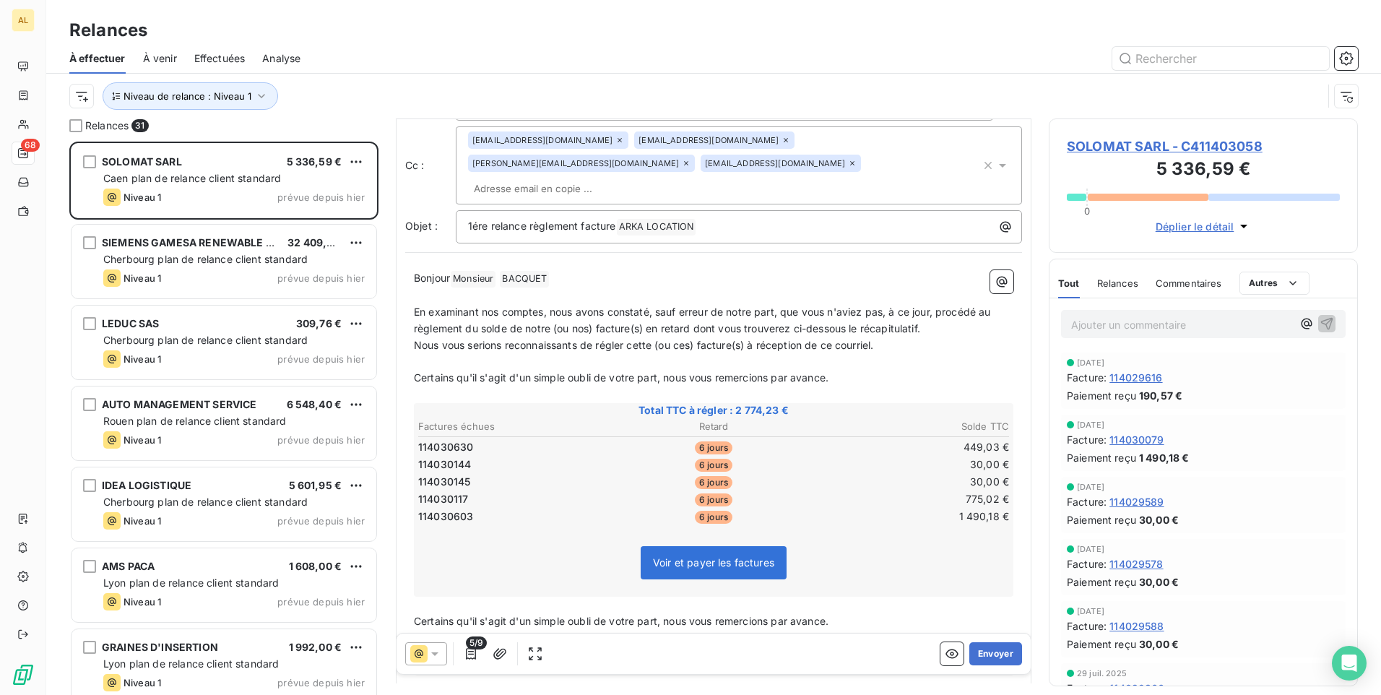
scroll to position [156, 0]
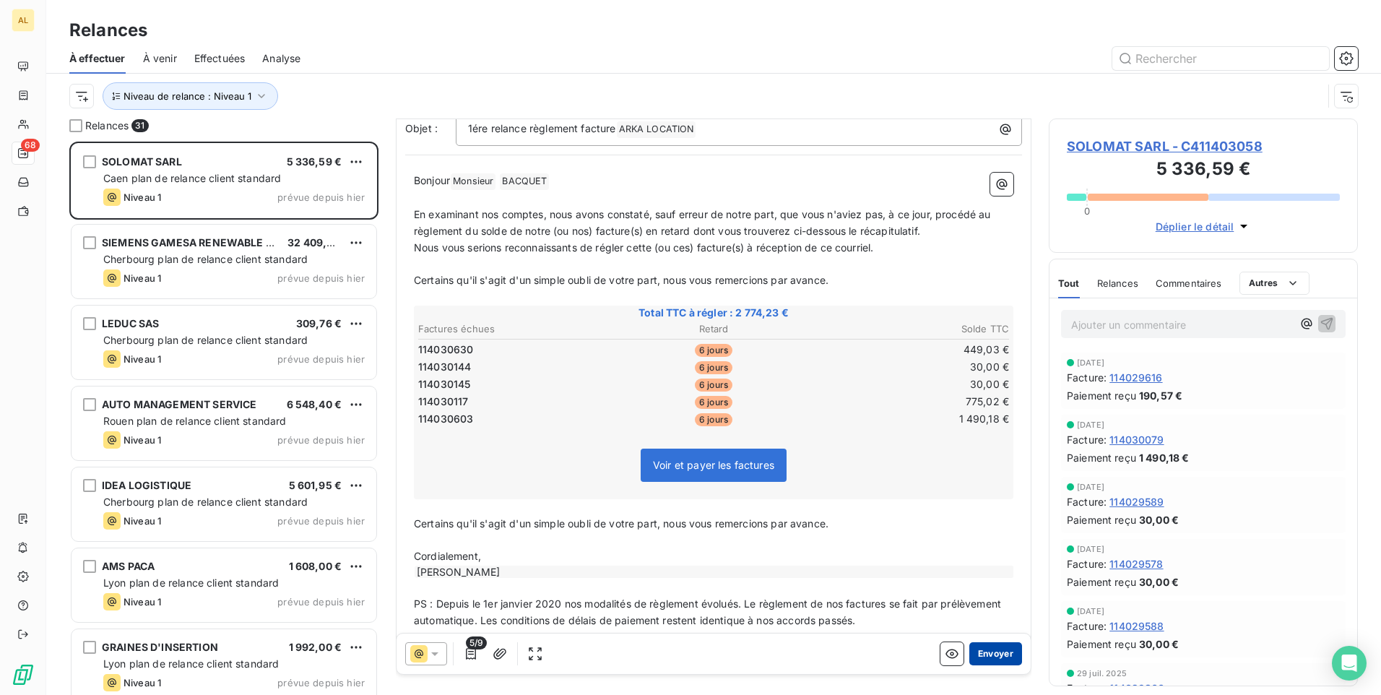
click at [985, 647] on button "Envoyer" at bounding box center [995, 653] width 53 height 23
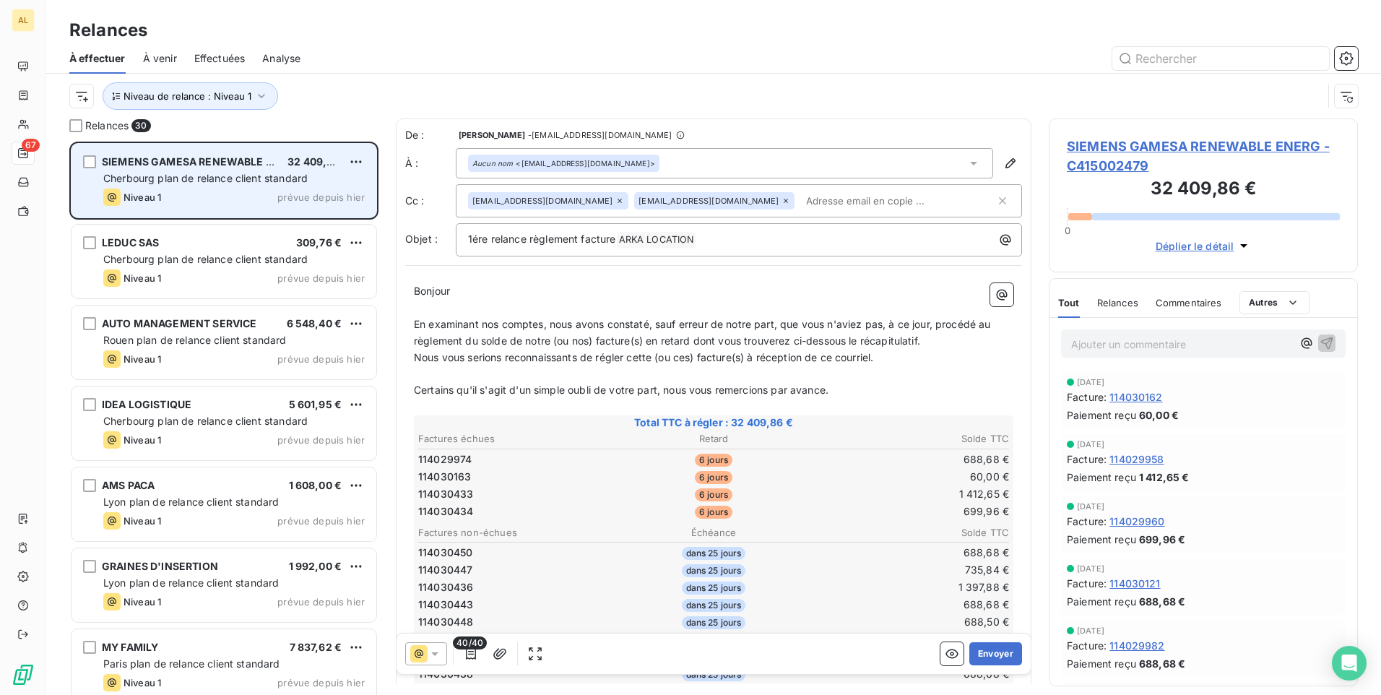
click at [168, 186] on div "SIEMENS GAMESA RENEWABLE ENERG 32 409,86 € Cherbourg plan de relance client sta…" at bounding box center [224, 181] width 305 height 74
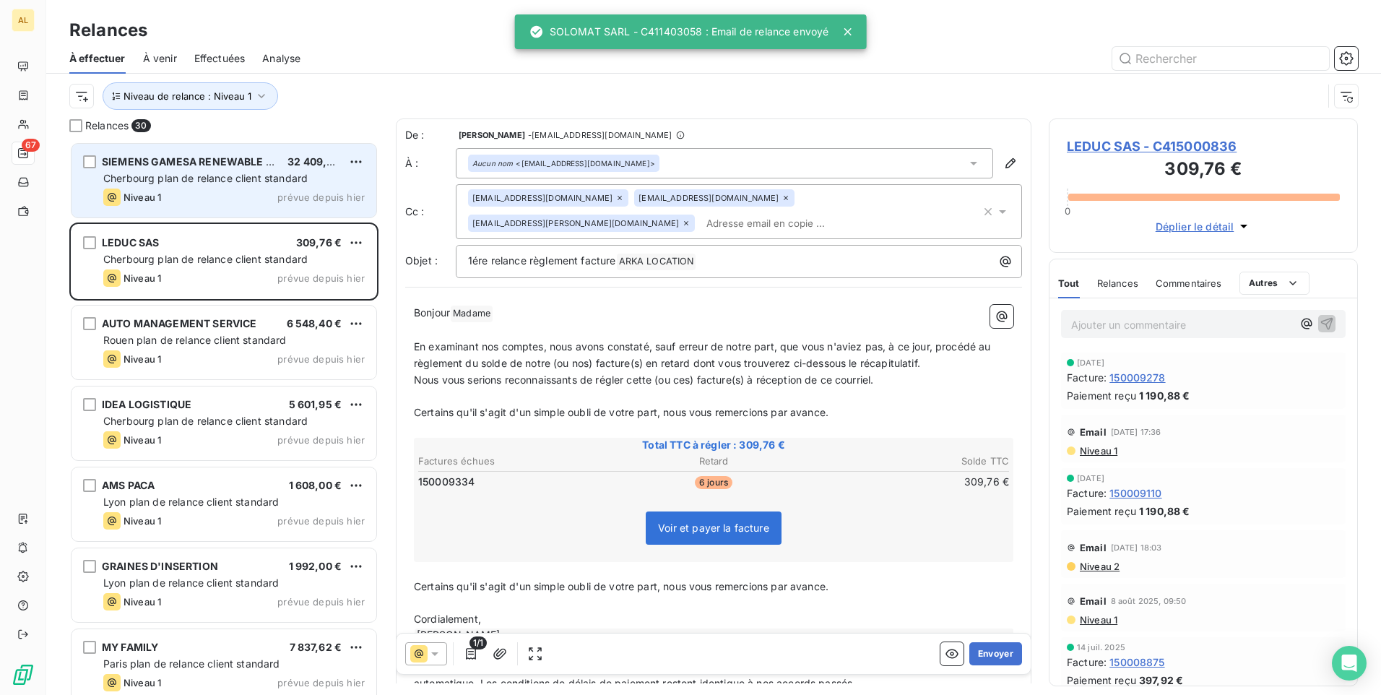
click at [298, 159] on span "32 409,86 €" at bounding box center [318, 161] width 62 height 12
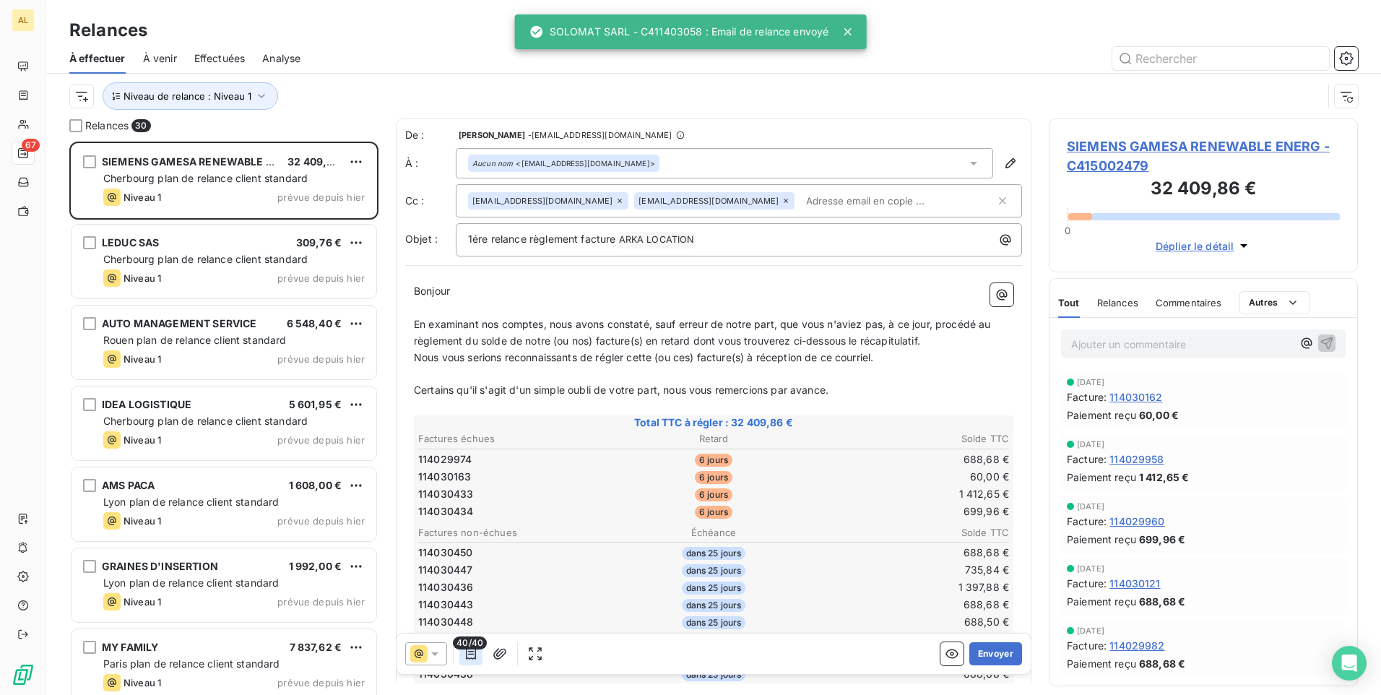
click at [467, 660] on icon "button" at bounding box center [471, 653] width 14 height 14
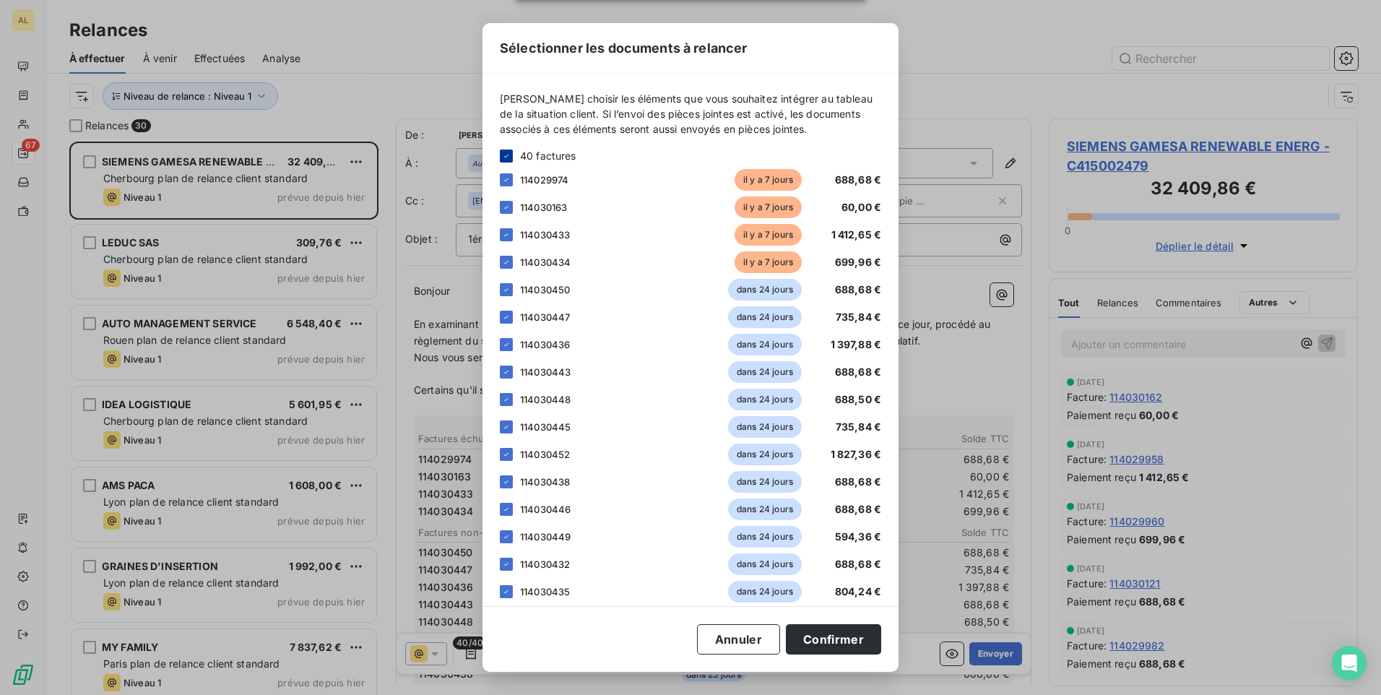
click at [503, 158] on icon at bounding box center [506, 156] width 9 height 9
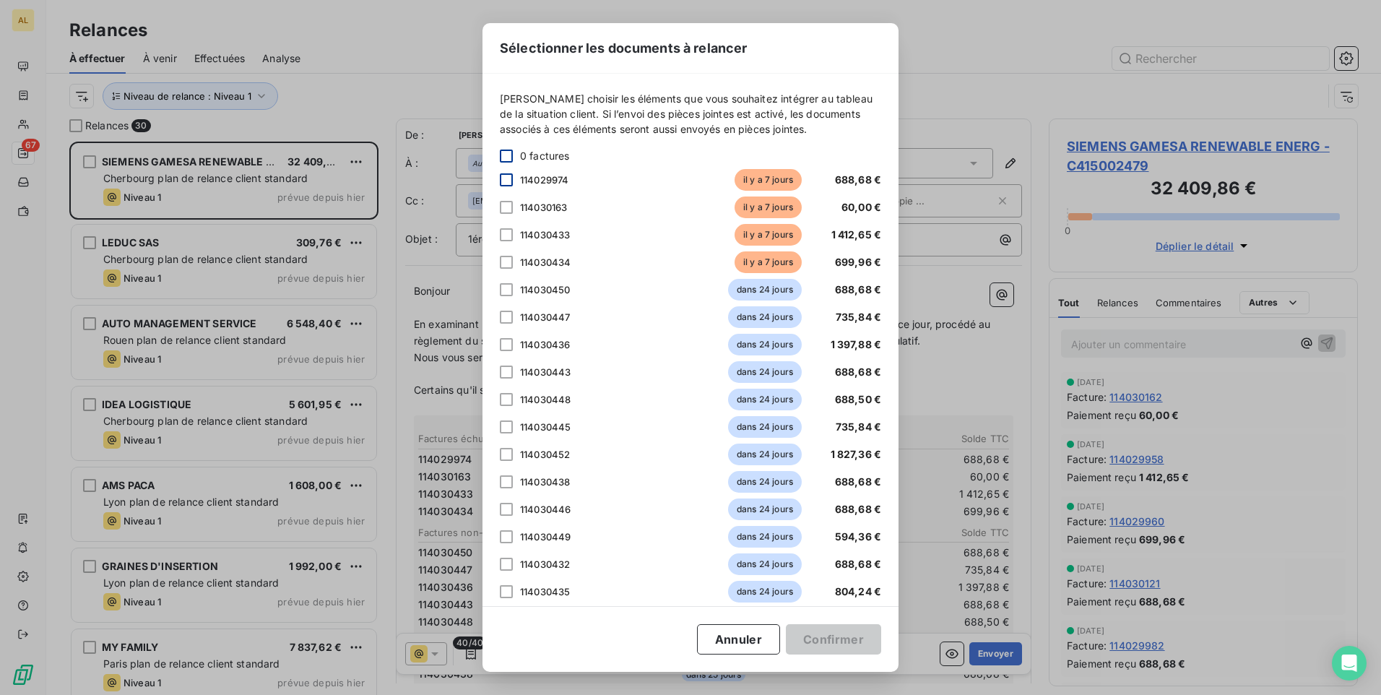
click at [504, 183] on div at bounding box center [506, 179] width 13 height 13
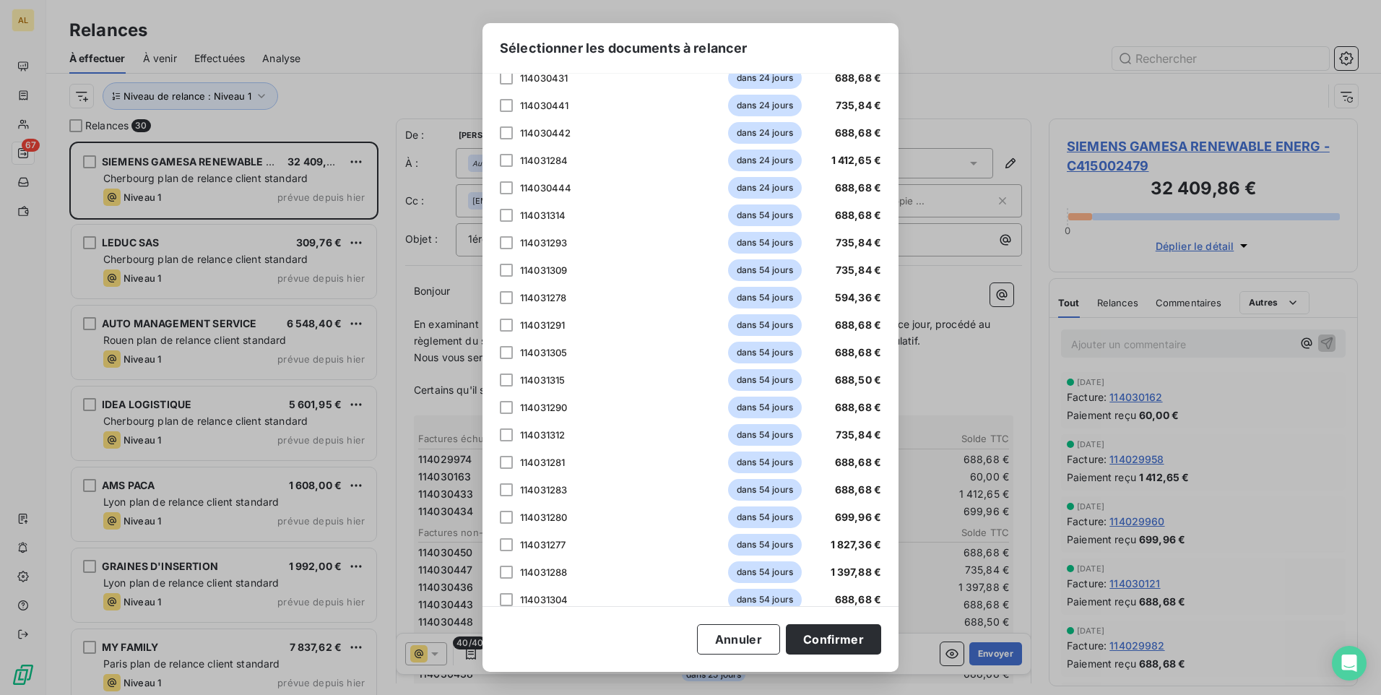
scroll to position [672, 0]
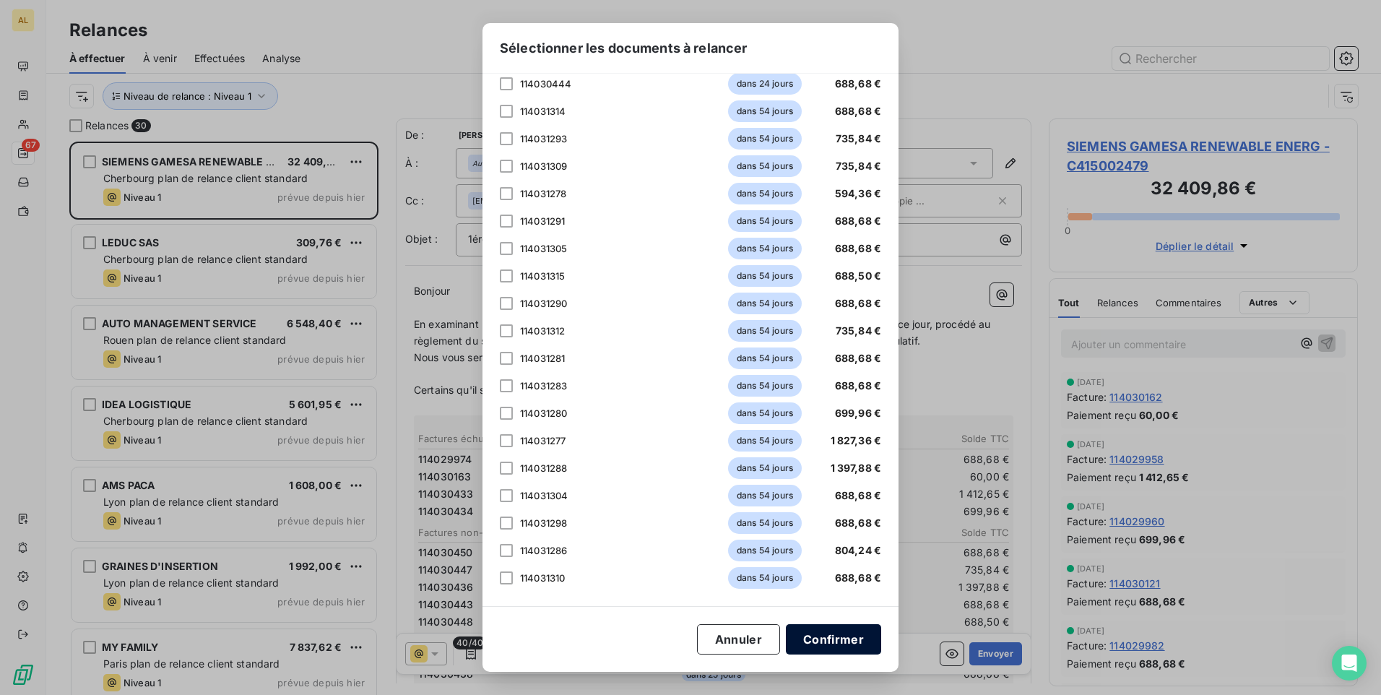
click at [837, 637] on button "Confirmer" at bounding box center [833, 639] width 95 height 30
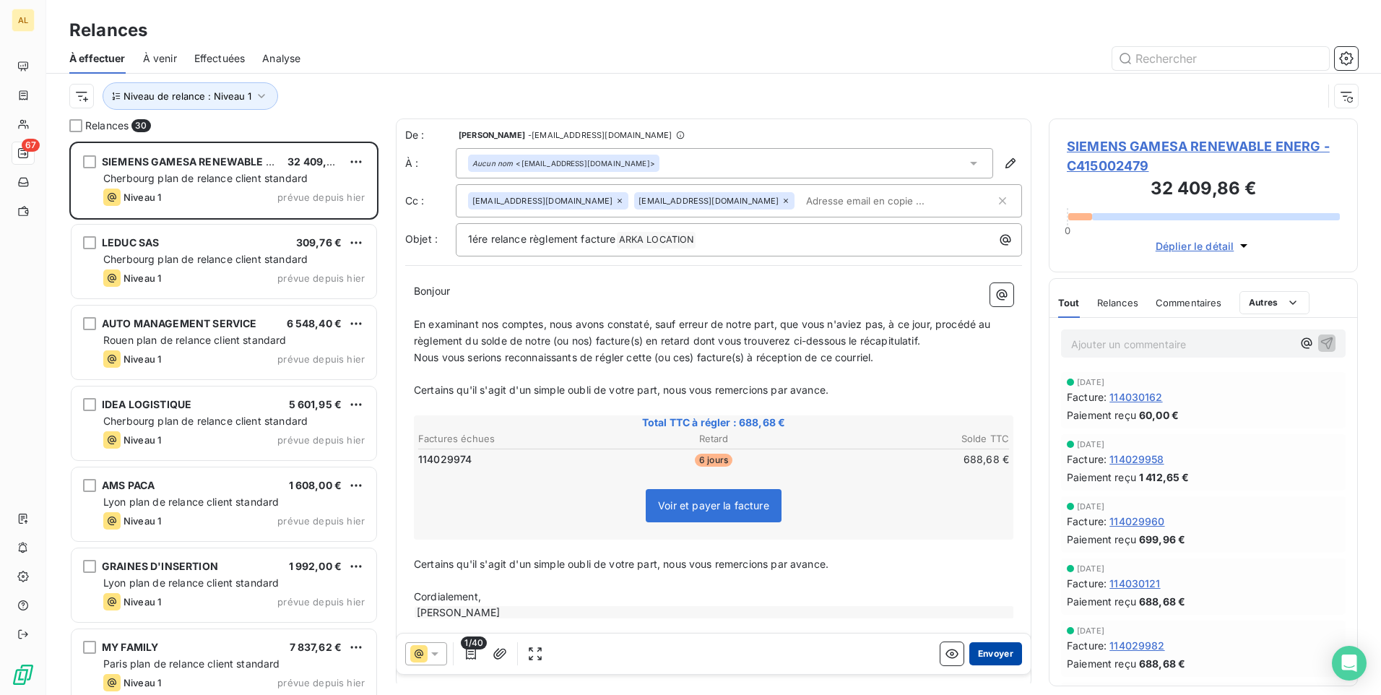
click at [987, 657] on button "Envoyer" at bounding box center [995, 653] width 53 height 23
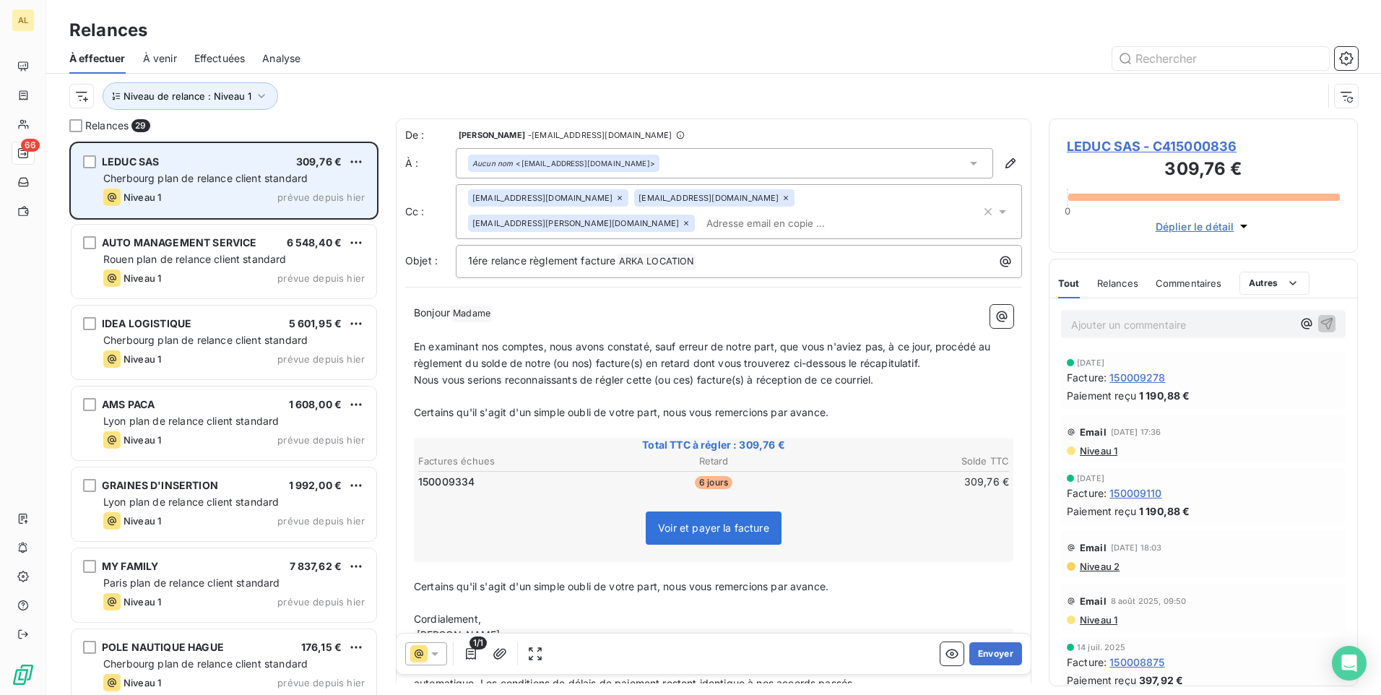
click at [204, 197] on div "Niveau 1 prévue depuis hier" at bounding box center [233, 197] width 261 height 17
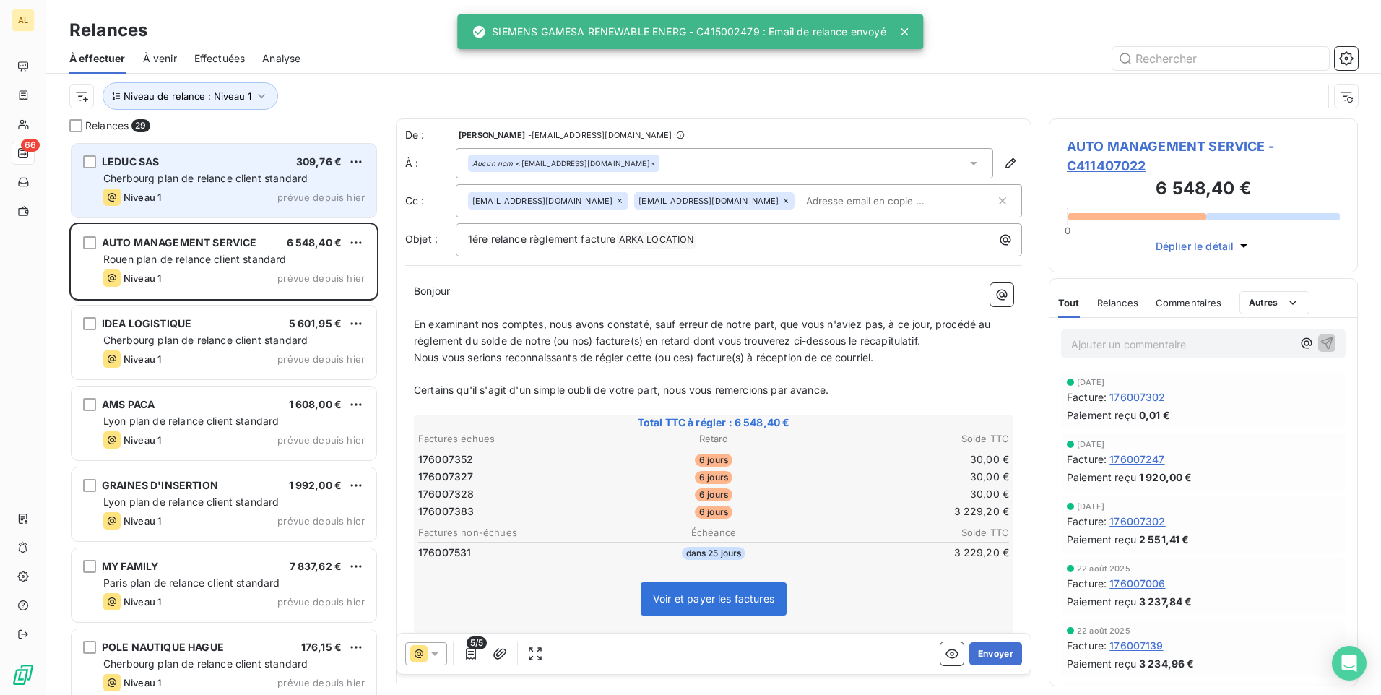
click at [270, 169] on div "LEDUC SAS 309,76 € Cherbourg plan de relance client standard Niveau 1 prévue de…" at bounding box center [224, 181] width 305 height 74
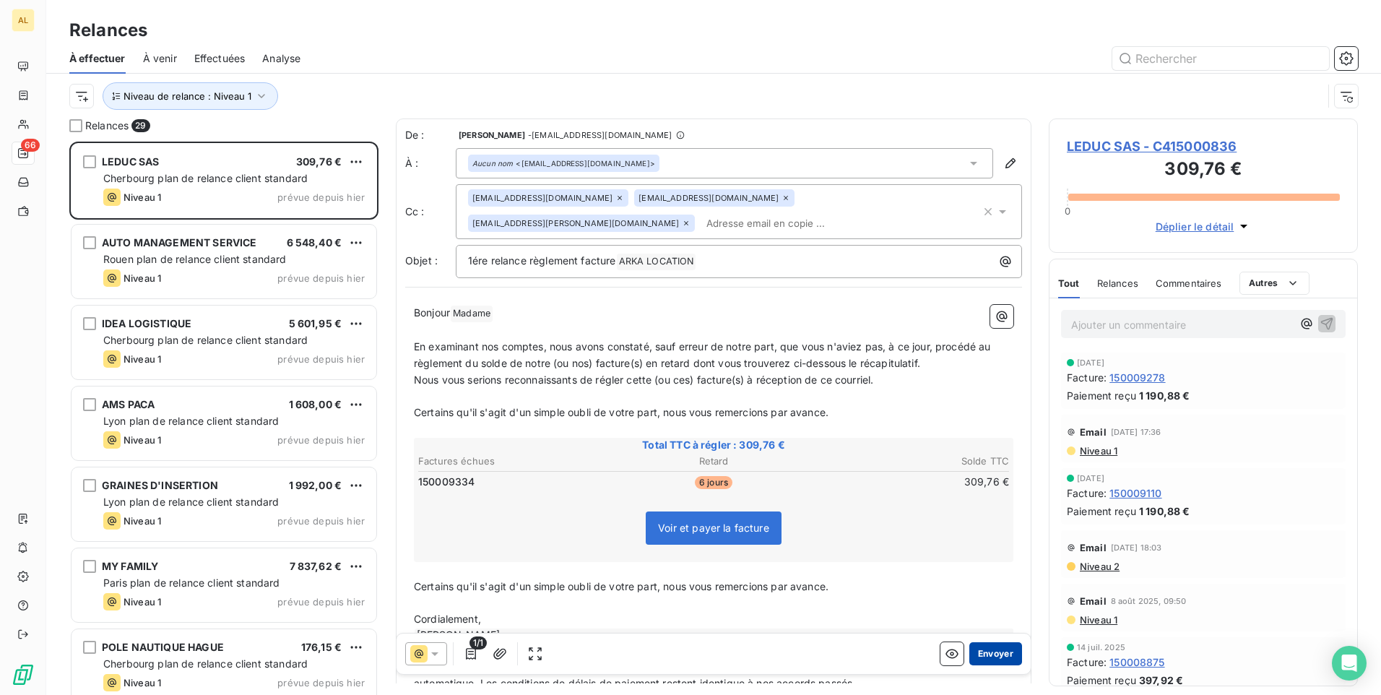
click at [990, 654] on button "Envoyer" at bounding box center [995, 653] width 53 height 23
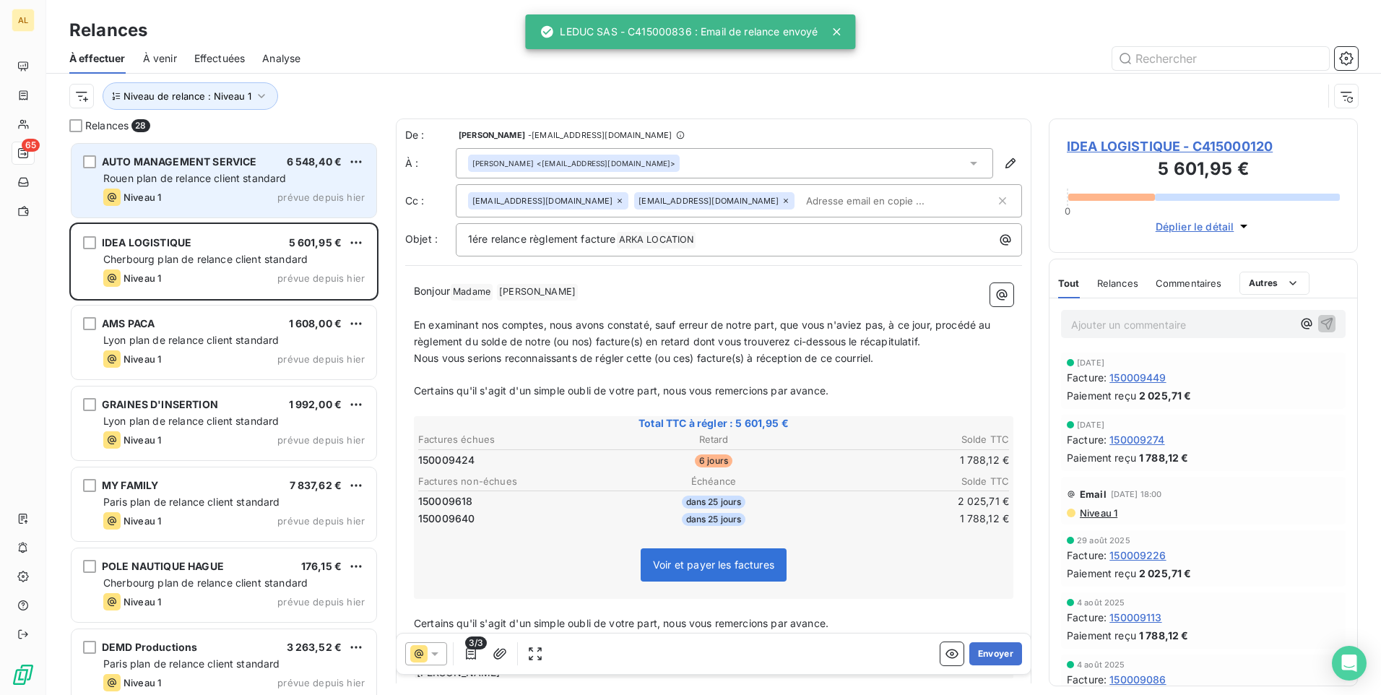
click at [262, 184] on div "Rouen plan de relance client standard" at bounding box center [233, 178] width 261 height 14
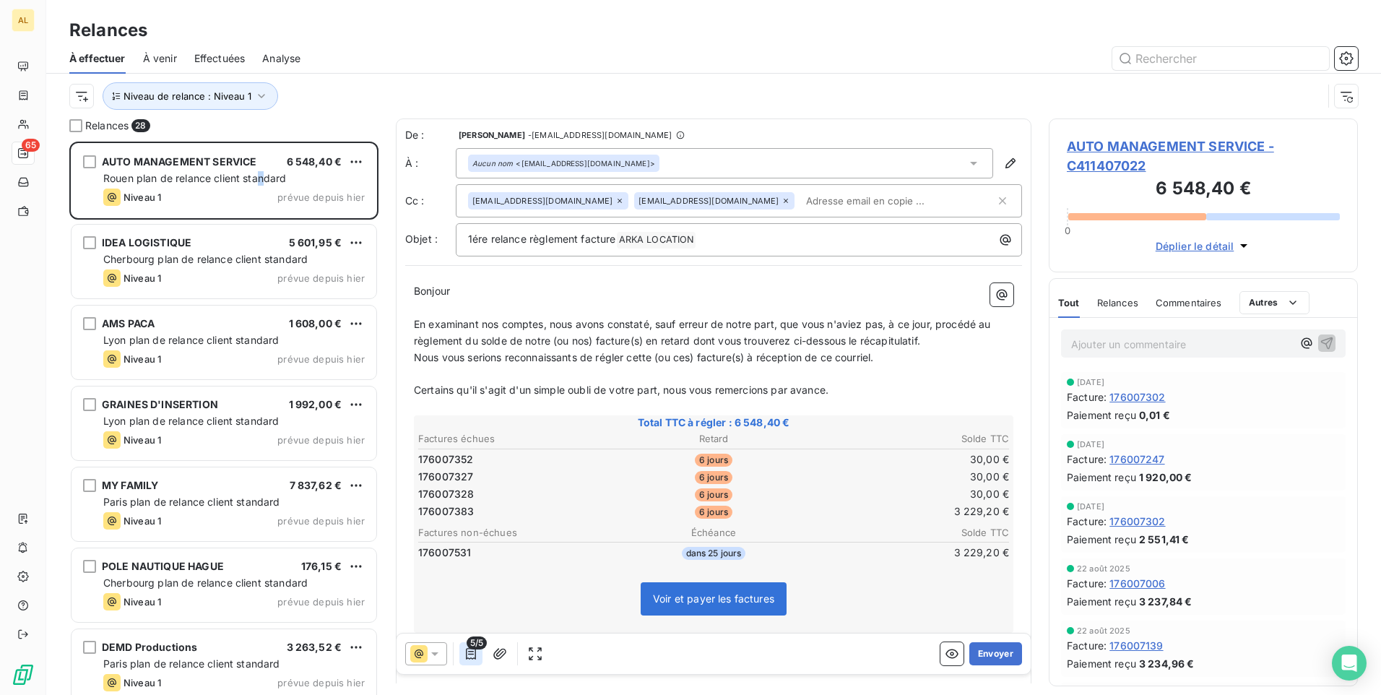
click at [477, 660] on icon "button" at bounding box center [471, 653] width 14 height 14
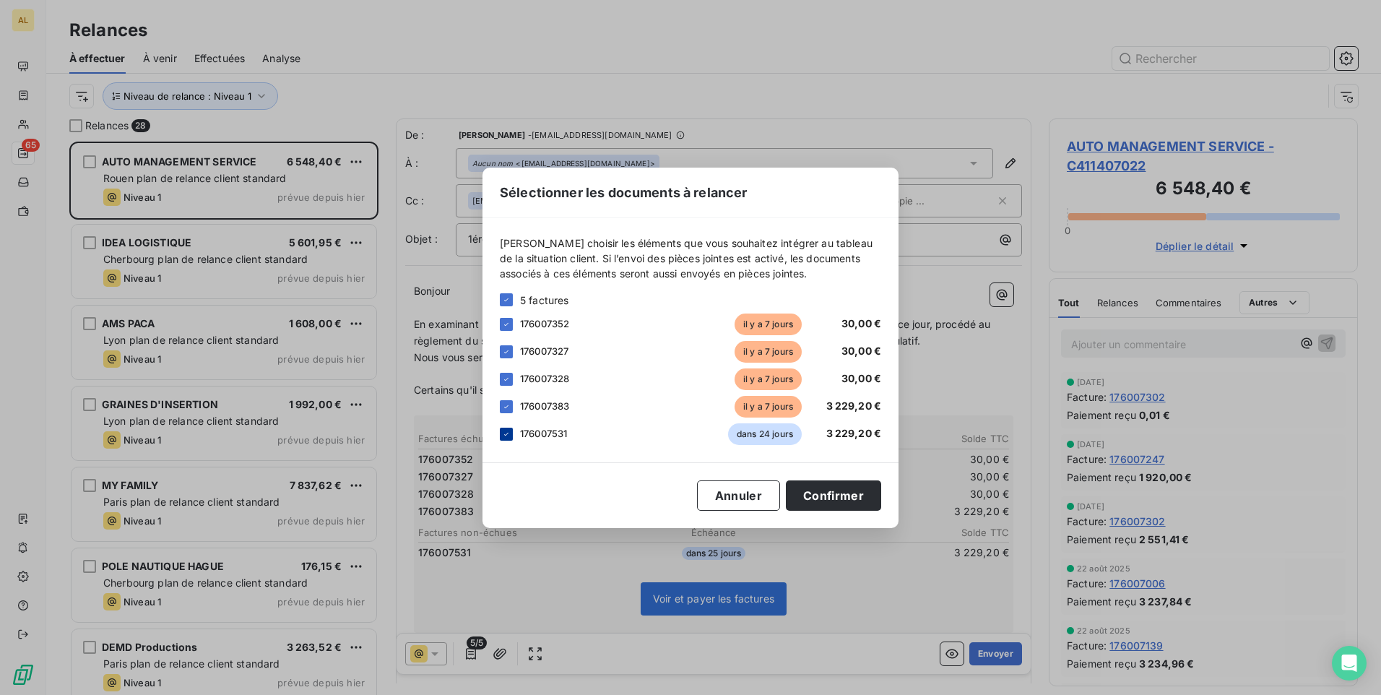
click at [512, 433] on div "176007531 dans 24 jours 3 229,20 €" at bounding box center [690, 434] width 381 height 22
click at [511, 433] on div at bounding box center [506, 434] width 13 height 13
click at [813, 498] on button "Confirmer" at bounding box center [833, 495] width 95 height 30
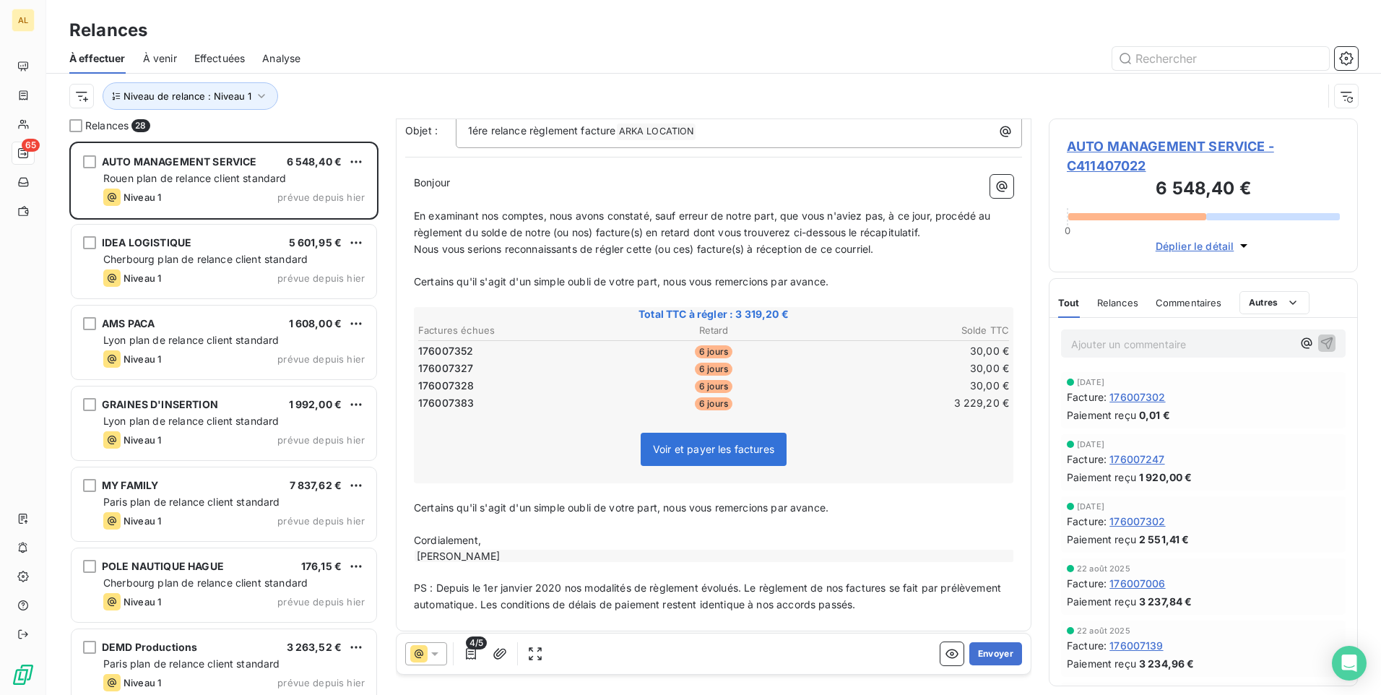
scroll to position [116, 0]
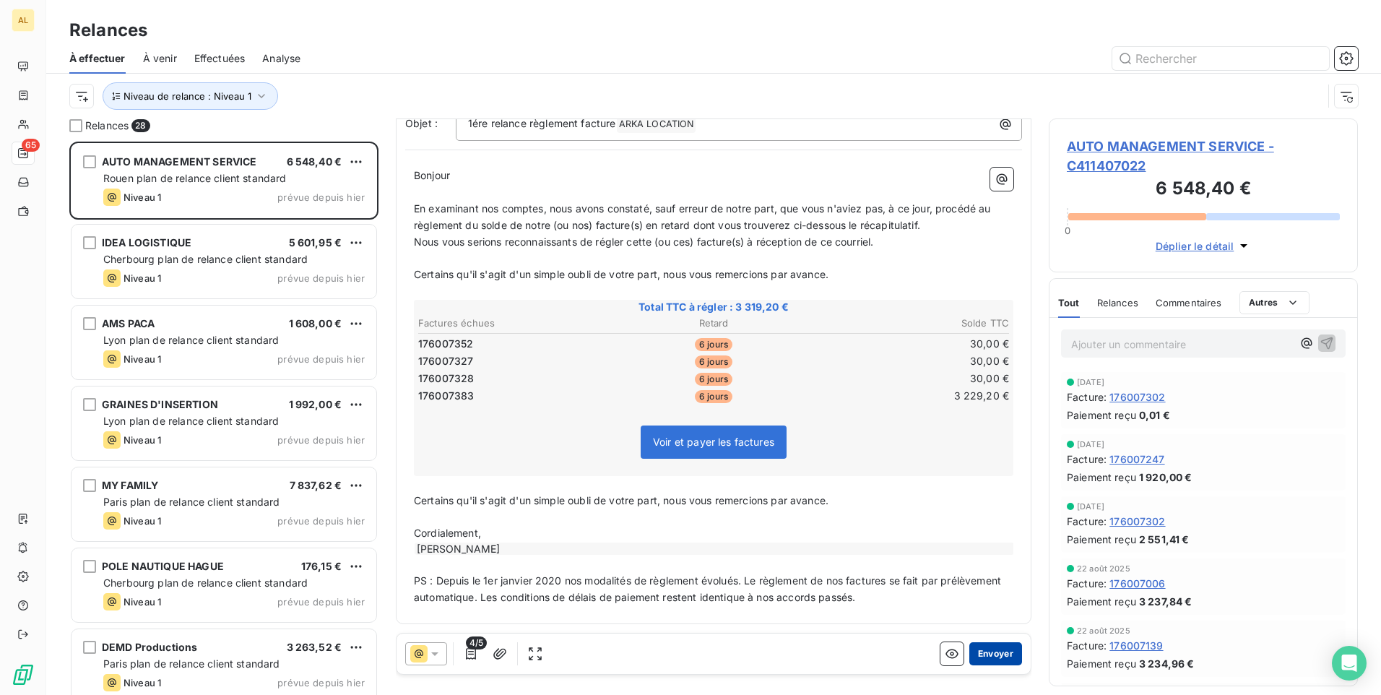
click at [991, 654] on button "Envoyer" at bounding box center [995, 653] width 53 height 23
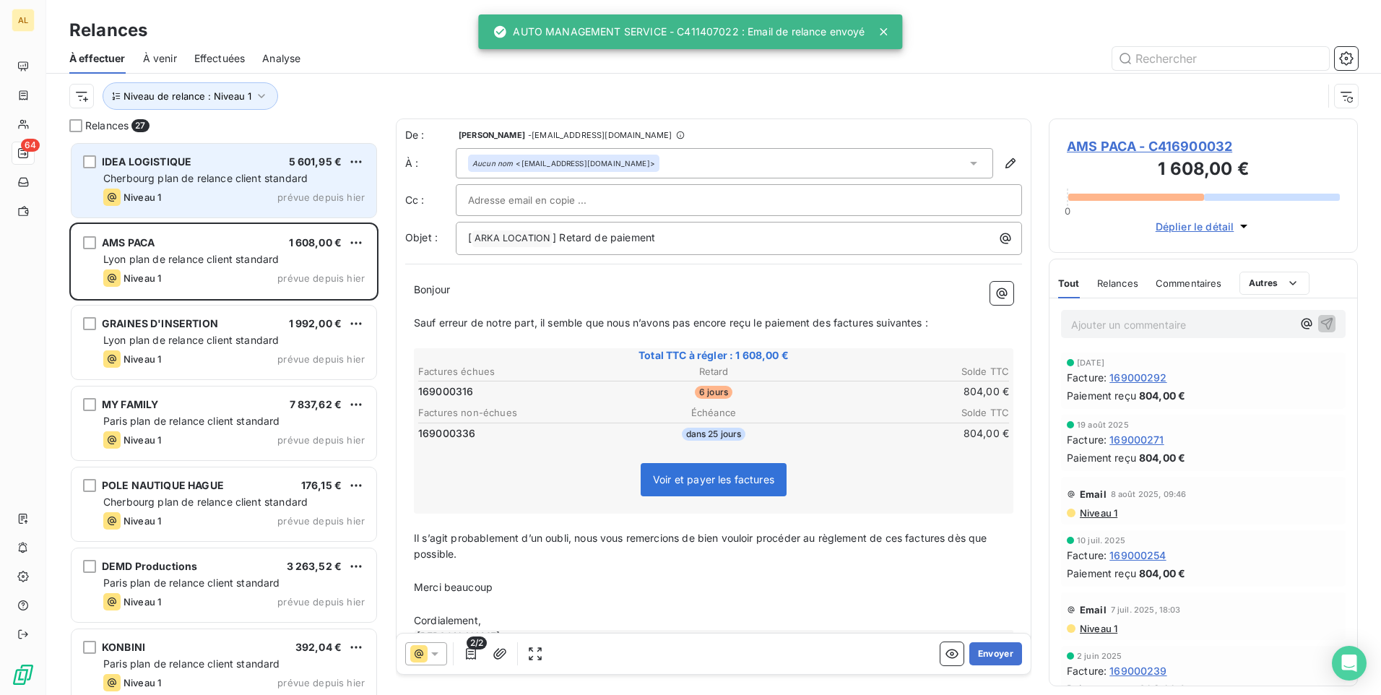
click at [205, 181] on span "Cherbourg plan de relance client standard" at bounding box center [205, 178] width 204 height 12
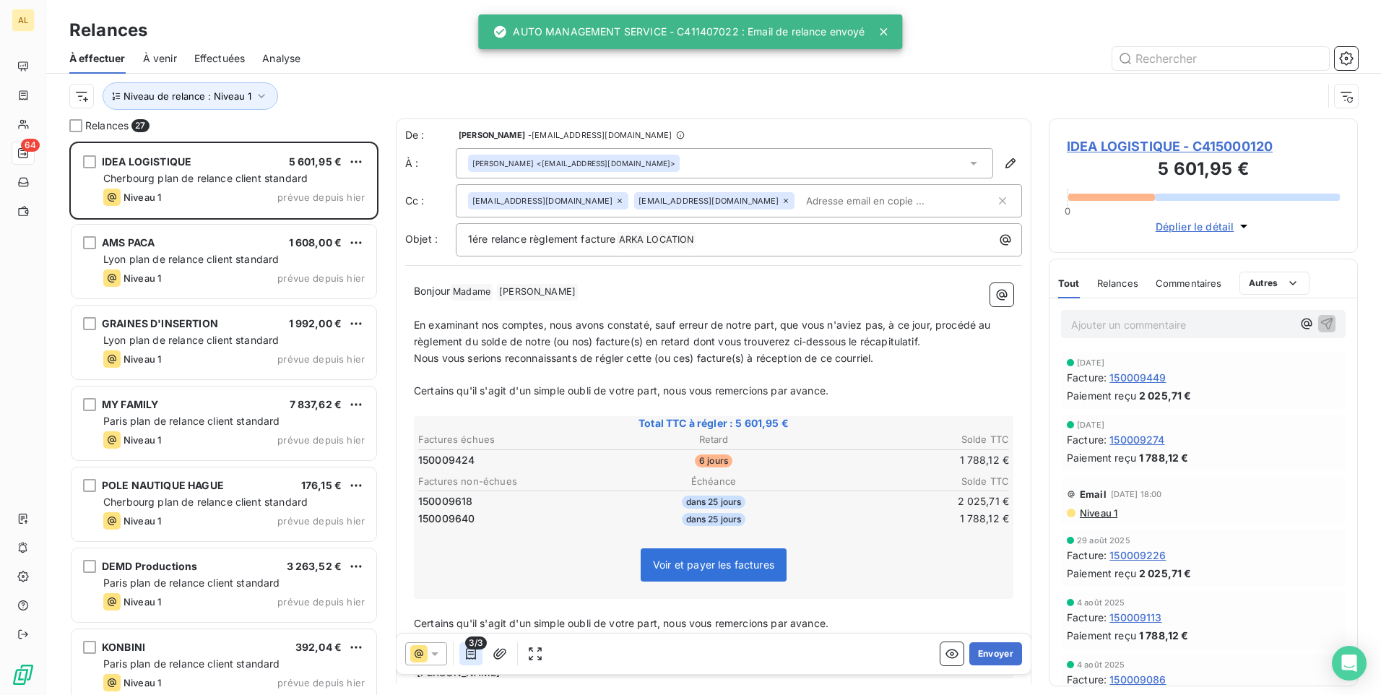
click at [469, 650] on icon "button" at bounding box center [471, 653] width 14 height 14
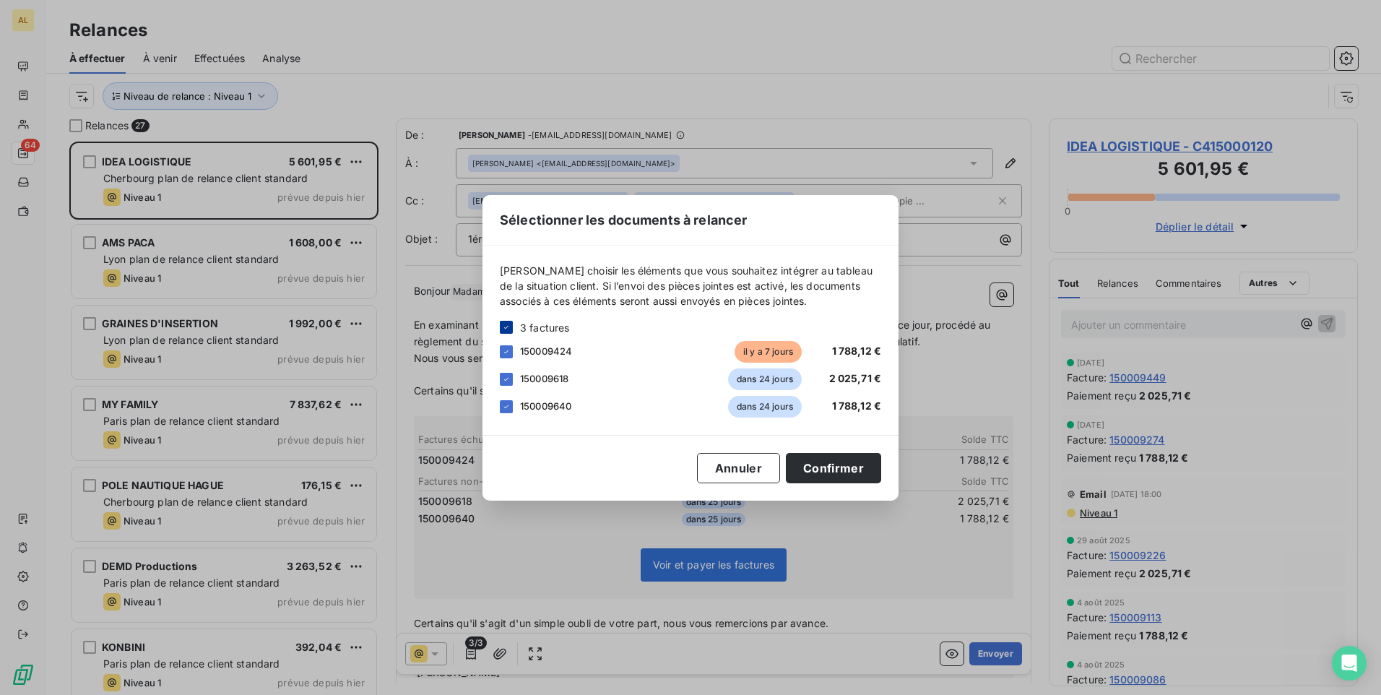
click at [503, 326] on icon at bounding box center [506, 327] width 9 height 9
click at [511, 352] on div at bounding box center [506, 351] width 13 height 13
drag, startPoint x: 851, startPoint y: 472, endPoint x: 831, endPoint y: 462, distance: 22.0
click at [851, 471] on button "Confirmer" at bounding box center [833, 468] width 95 height 30
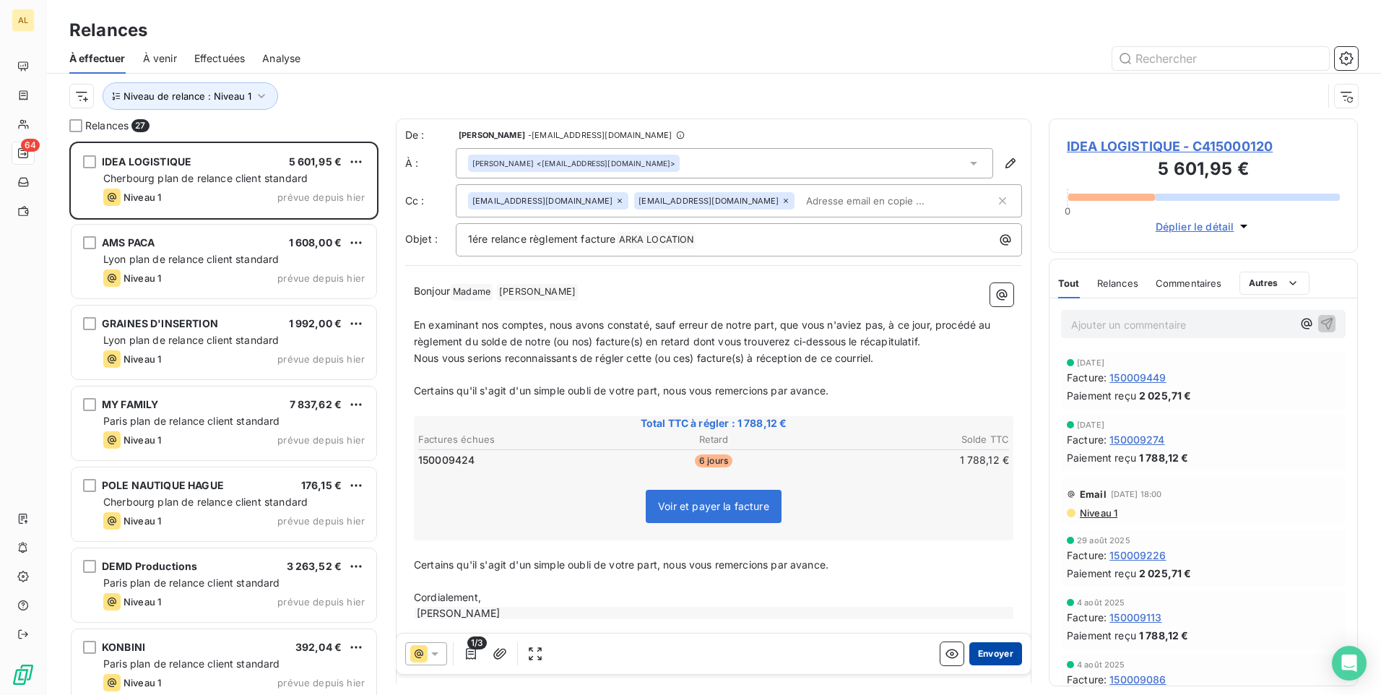
click at [984, 657] on button "Envoyer" at bounding box center [995, 653] width 53 height 23
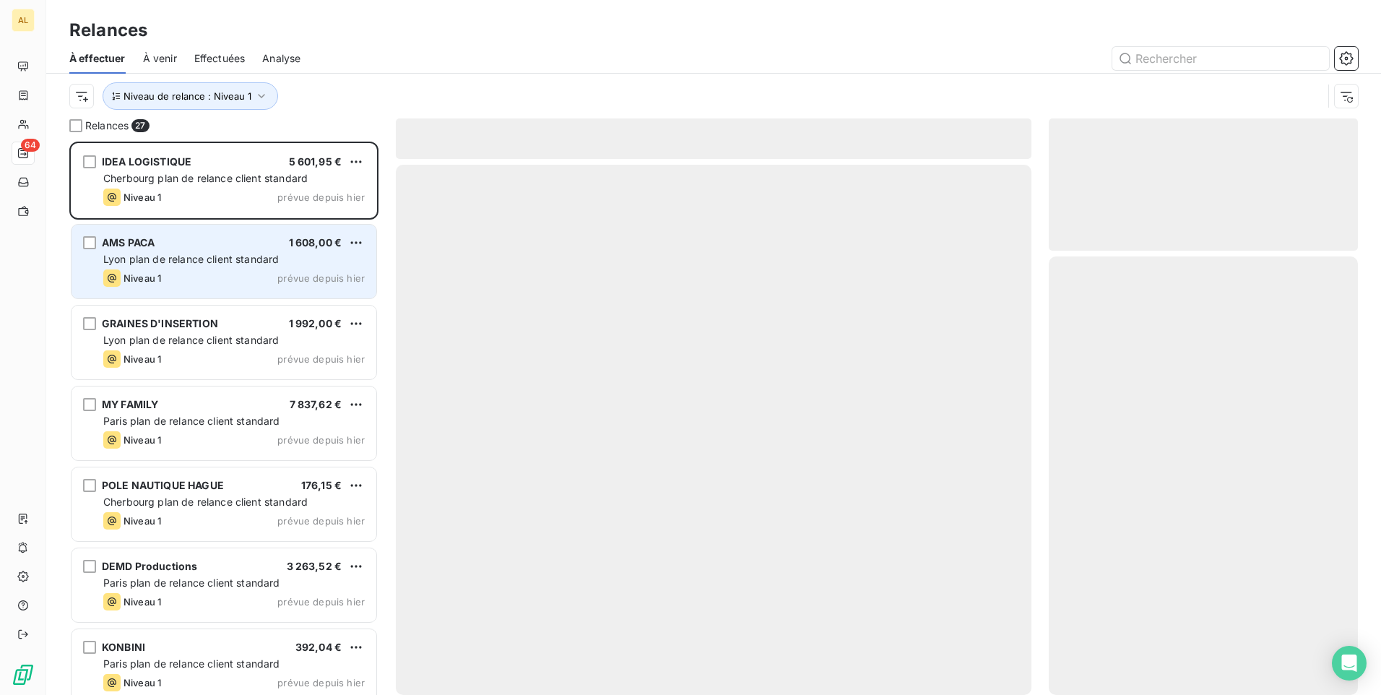
click at [204, 256] on span "Lyon plan de relance client standard" at bounding box center [191, 259] width 176 height 12
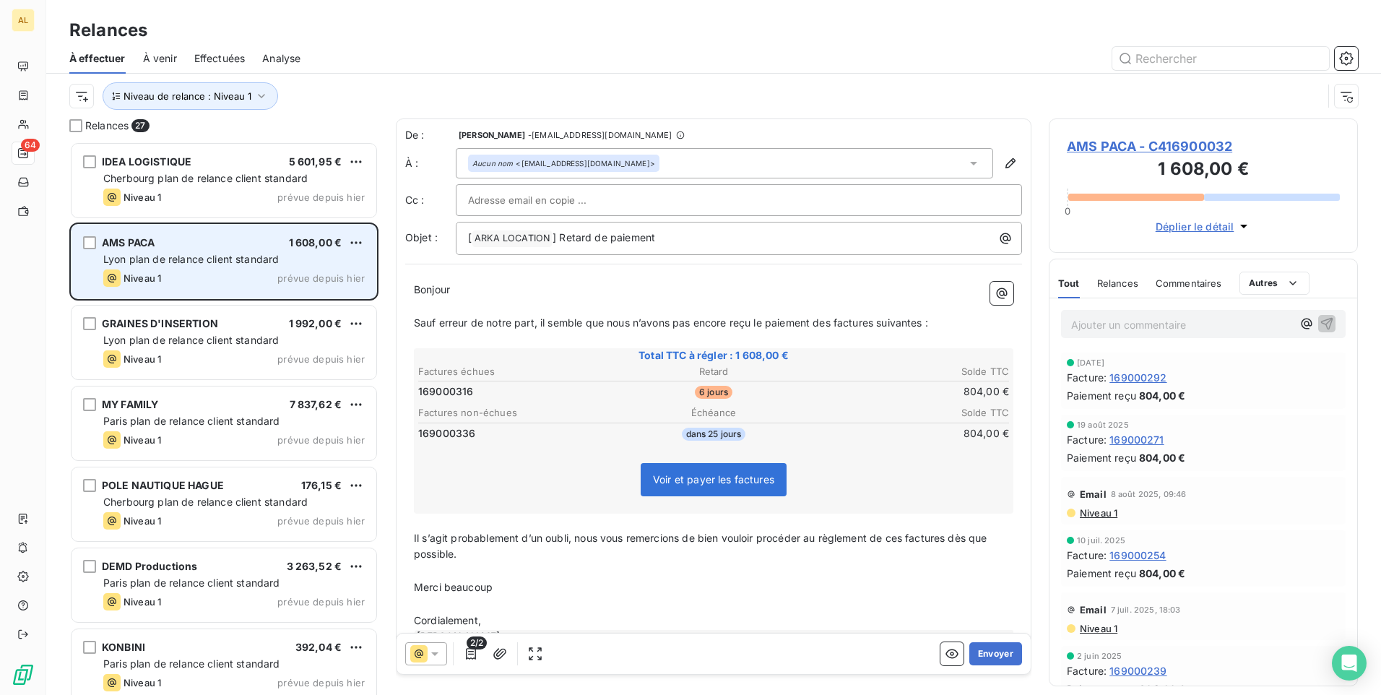
click at [204, 256] on span "Lyon plan de relance client standard" at bounding box center [191, 259] width 176 height 12
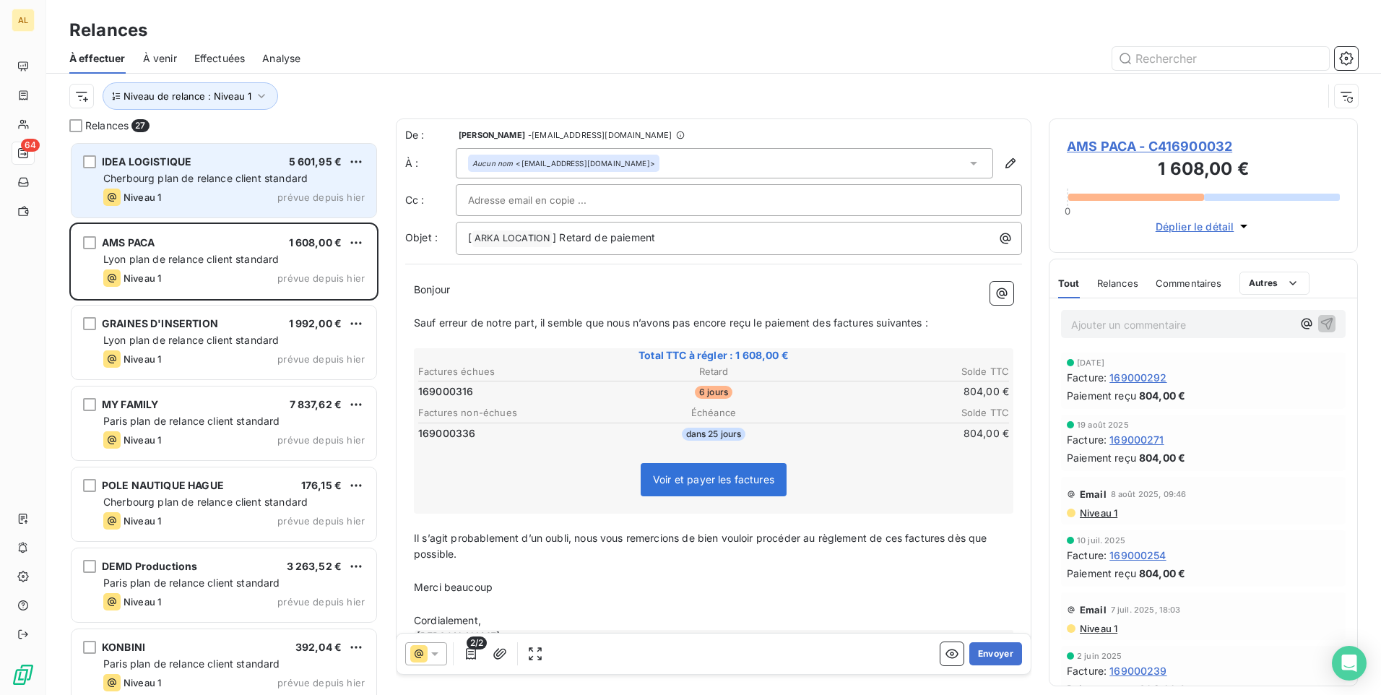
click at [192, 200] on div "Niveau 1 prévue depuis hier" at bounding box center [233, 197] width 261 height 17
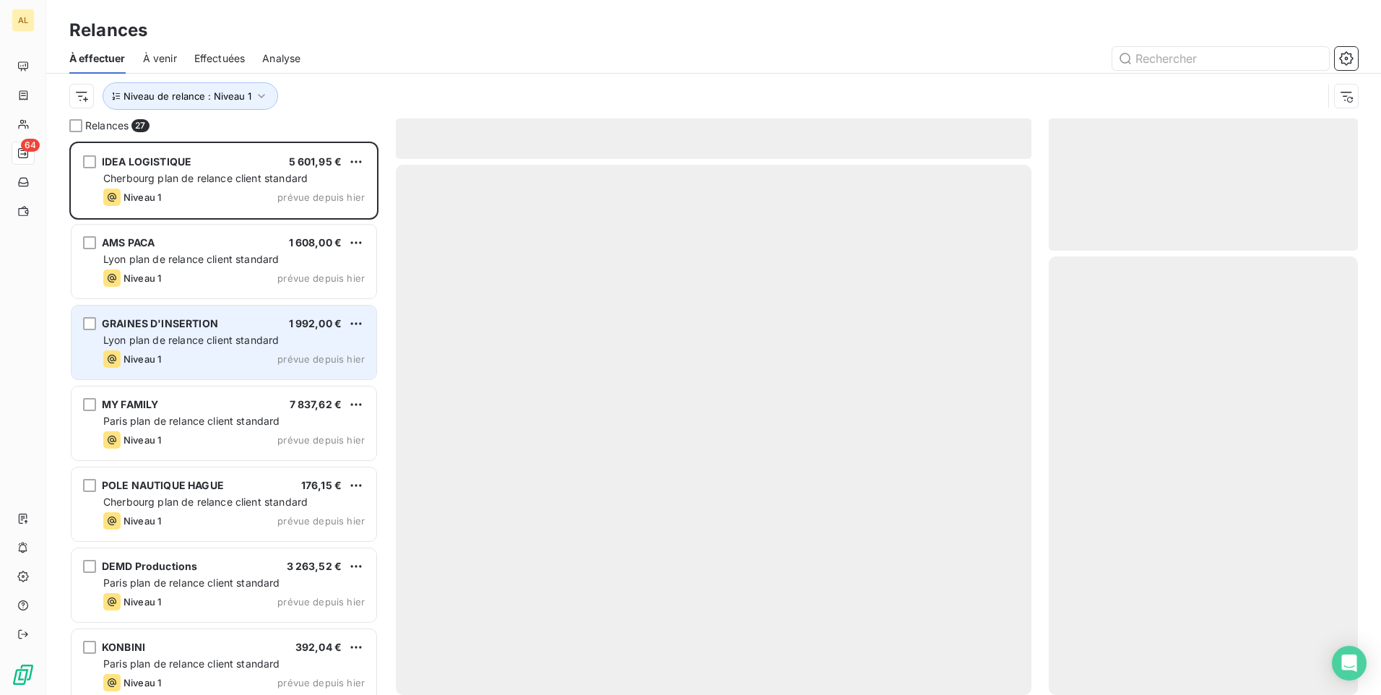
click at [205, 330] on div "GRAINES D'INSERTION" at bounding box center [160, 323] width 116 height 14
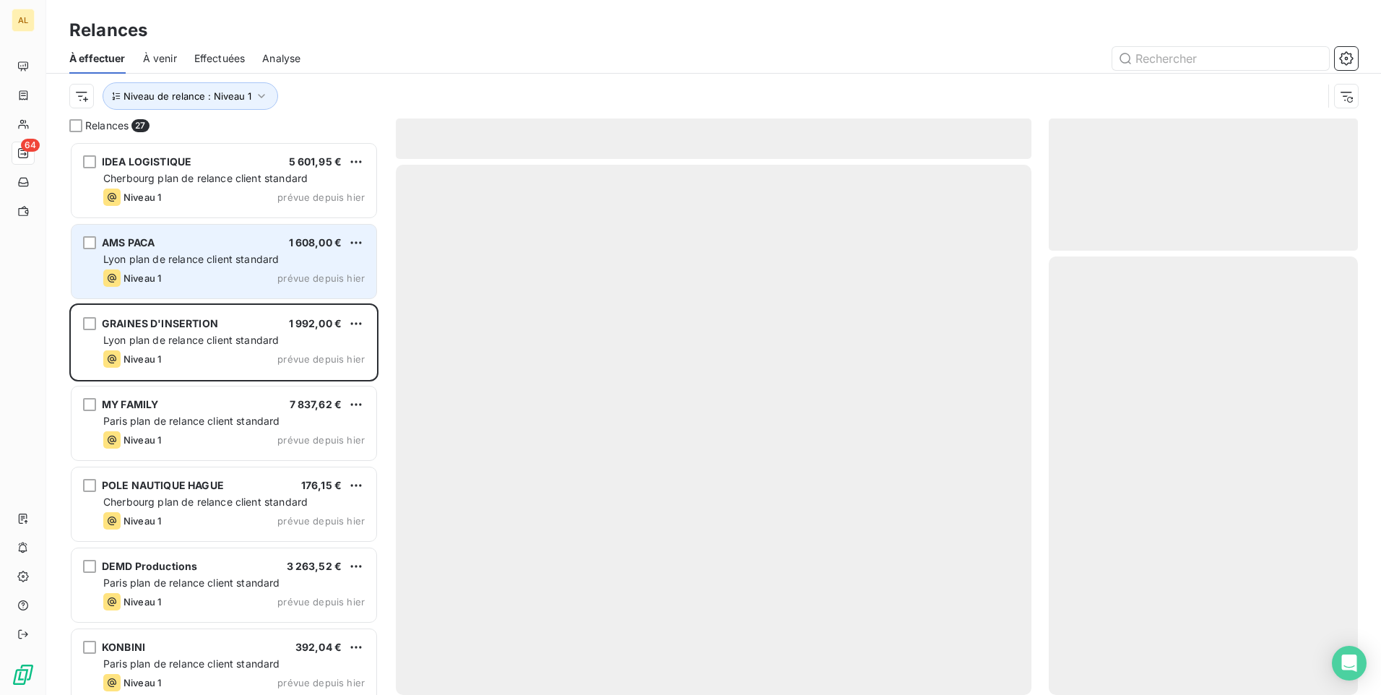
click at [195, 264] on span "Lyon plan de relance client standard" at bounding box center [191, 259] width 176 height 12
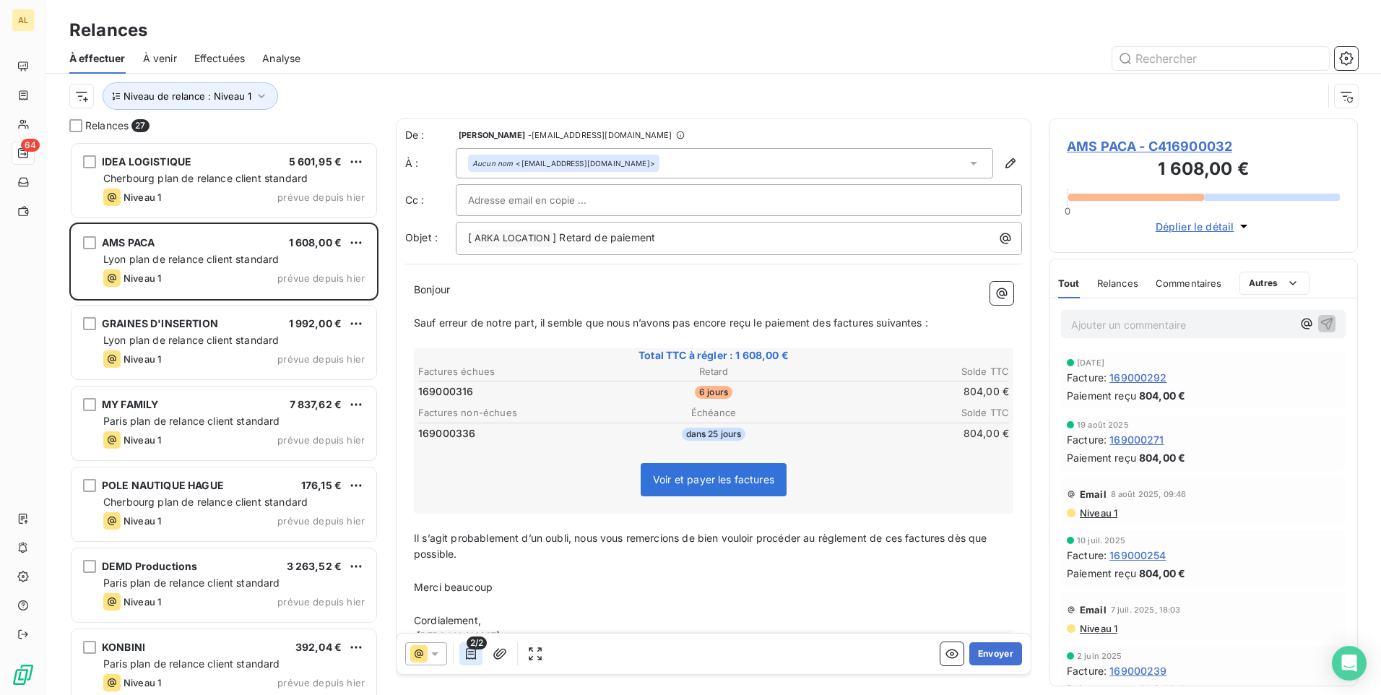
click at [469, 653] on icon "button" at bounding box center [471, 653] width 14 height 14
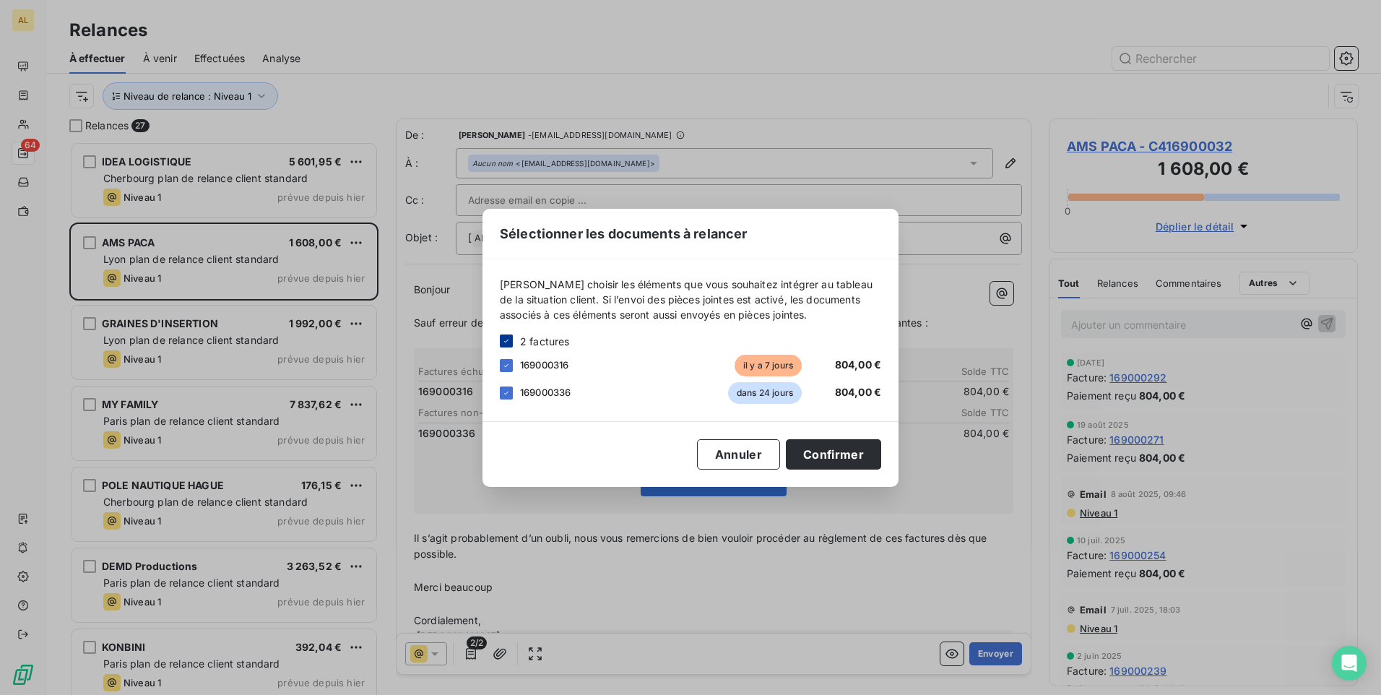
click at [501, 339] on div at bounding box center [506, 340] width 13 height 13
click at [507, 365] on div at bounding box center [506, 365] width 13 height 13
click at [832, 443] on button "Confirmer" at bounding box center [833, 454] width 95 height 30
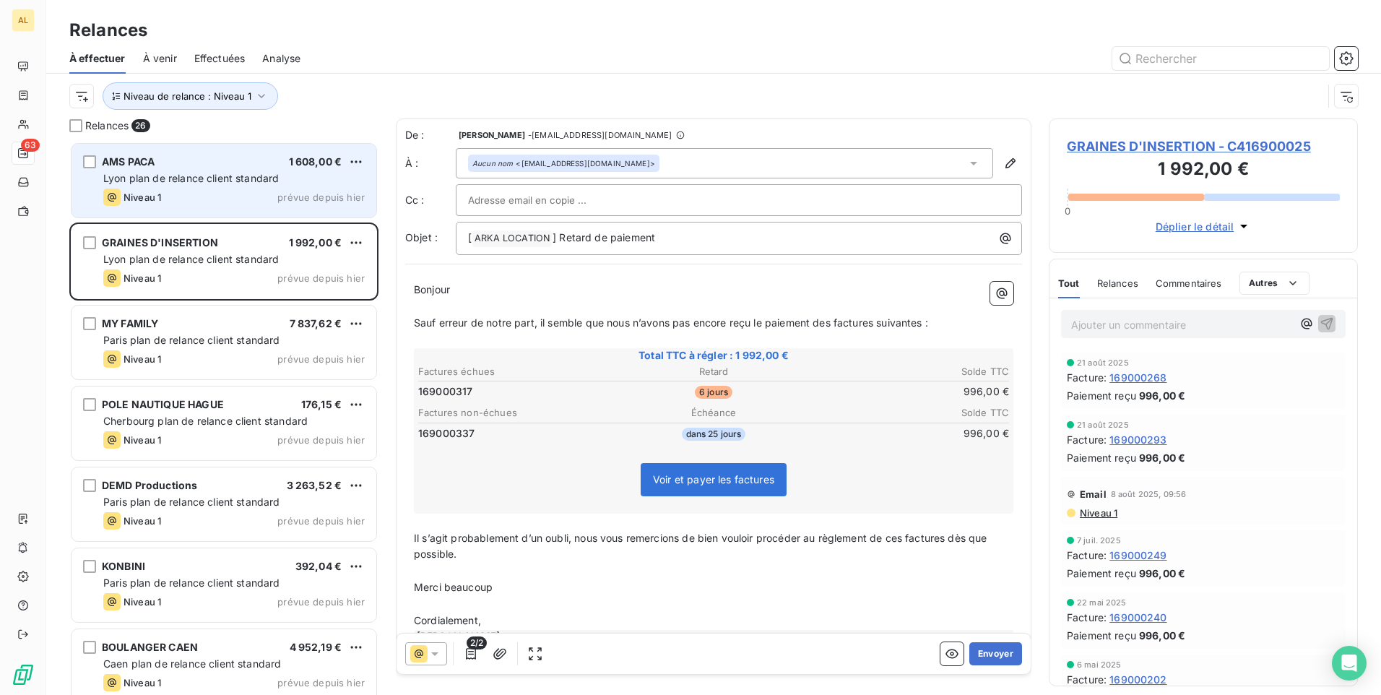
click at [191, 196] on div "Niveau 1 prévue depuis hier" at bounding box center [233, 197] width 261 height 17
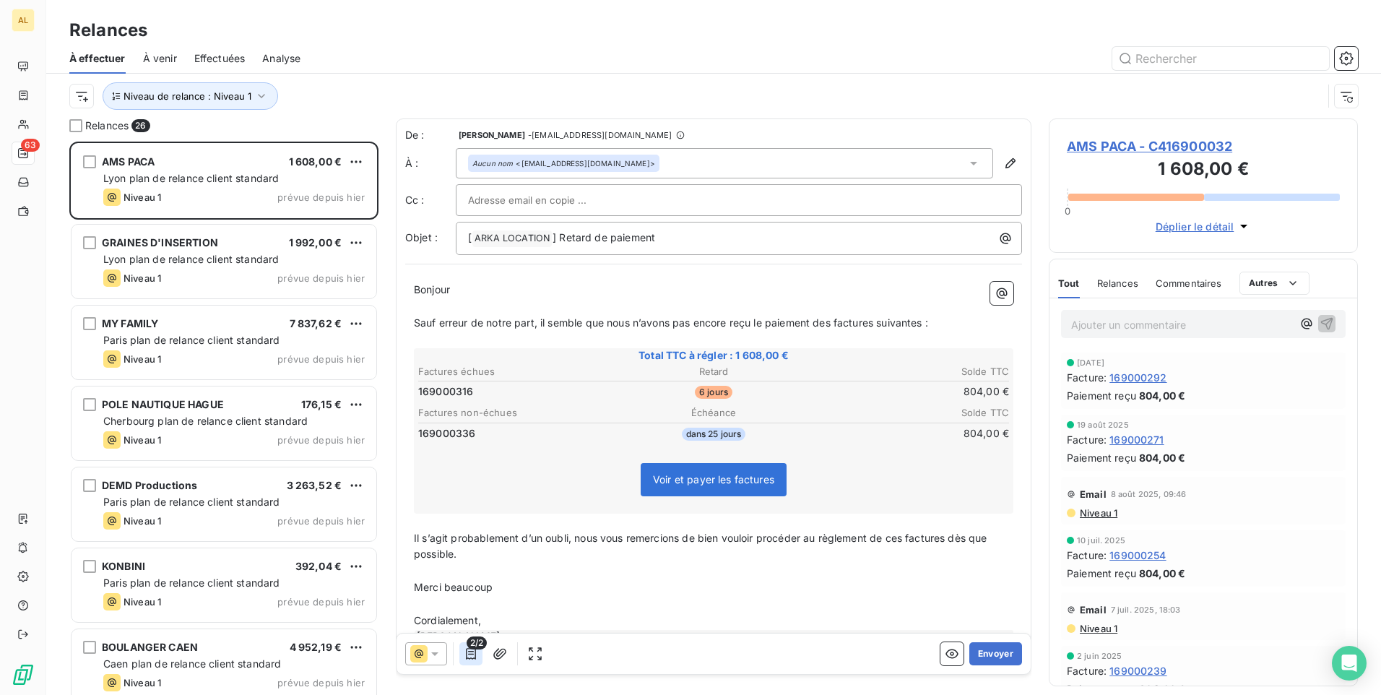
drag, startPoint x: 459, startPoint y: 660, endPoint x: 464, endPoint y: 654, distance: 7.7
click at [459, 659] on div "2/2" at bounding box center [476, 653] width 142 height 23
click at [479, 646] on span "2/2" at bounding box center [477, 642] width 20 height 13
click at [472, 650] on icon "button" at bounding box center [471, 653] width 14 height 14
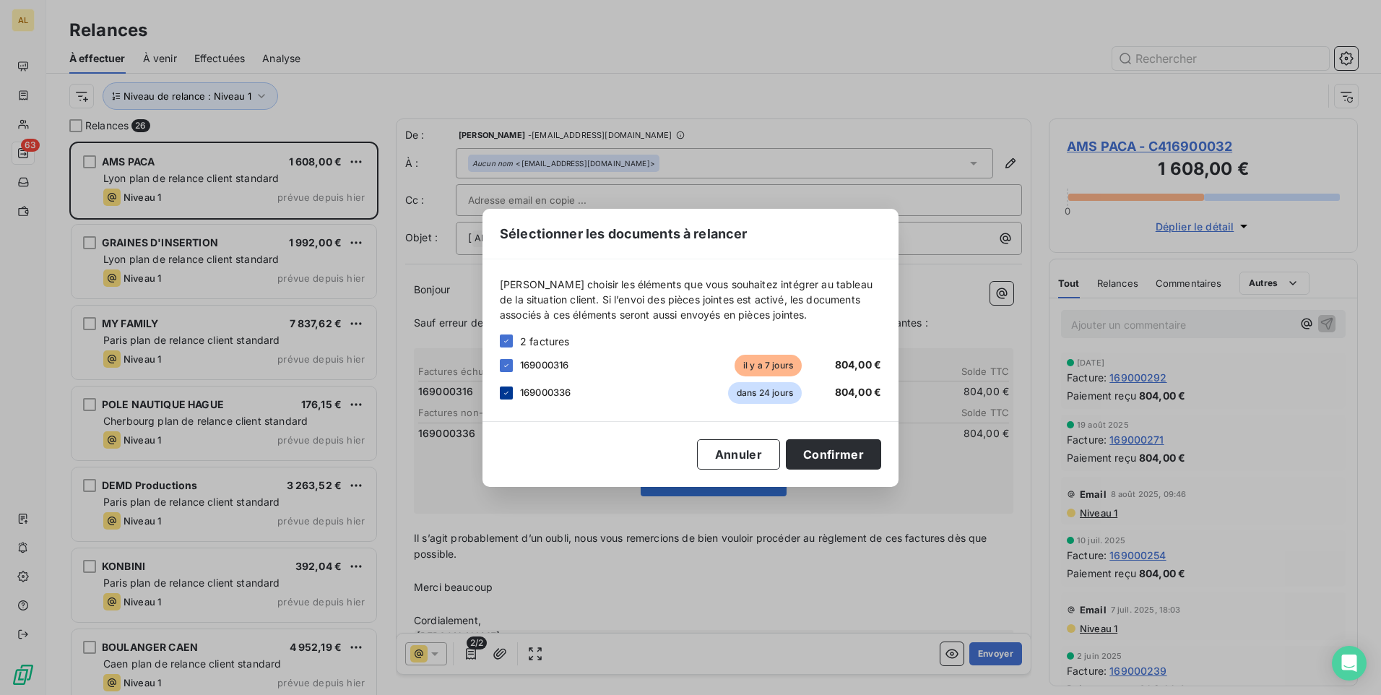
click at [506, 393] on icon at bounding box center [506, 393] width 9 height 9
click at [835, 463] on button "Confirmer" at bounding box center [833, 454] width 95 height 30
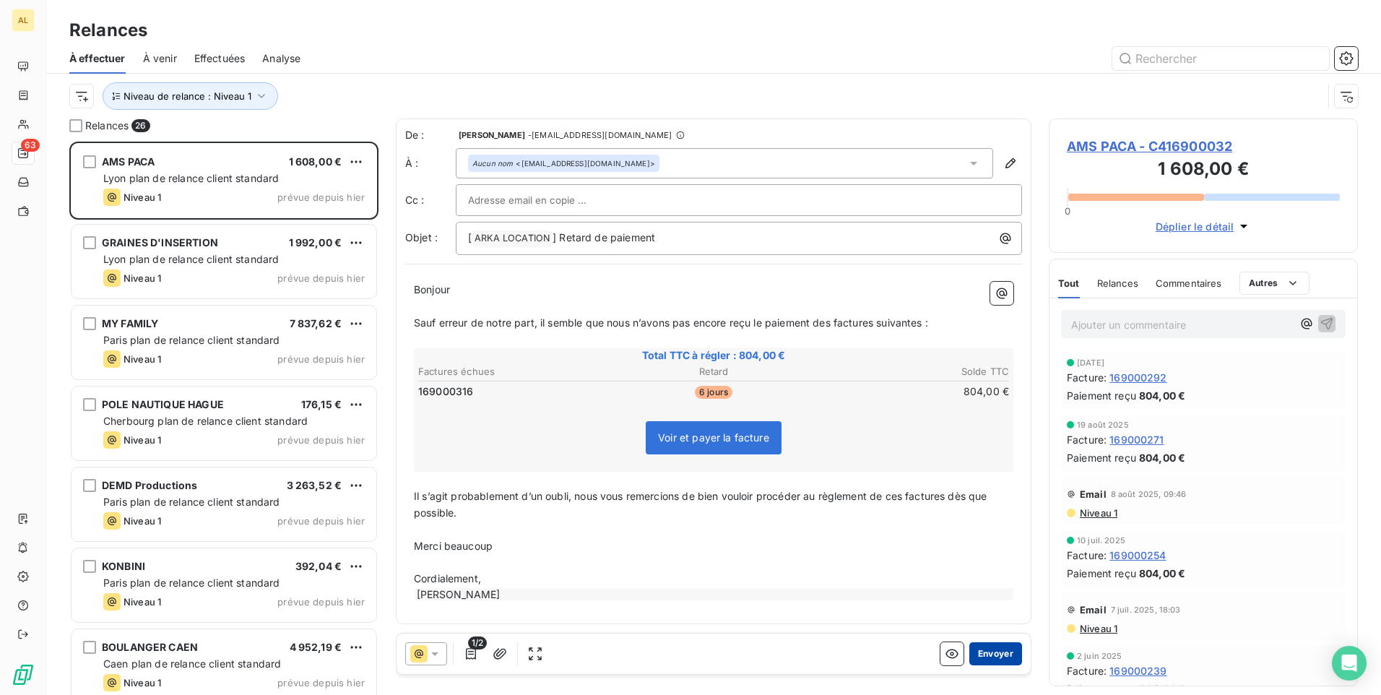
click at [994, 654] on button "Envoyer" at bounding box center [995, 653] width 53 height 23
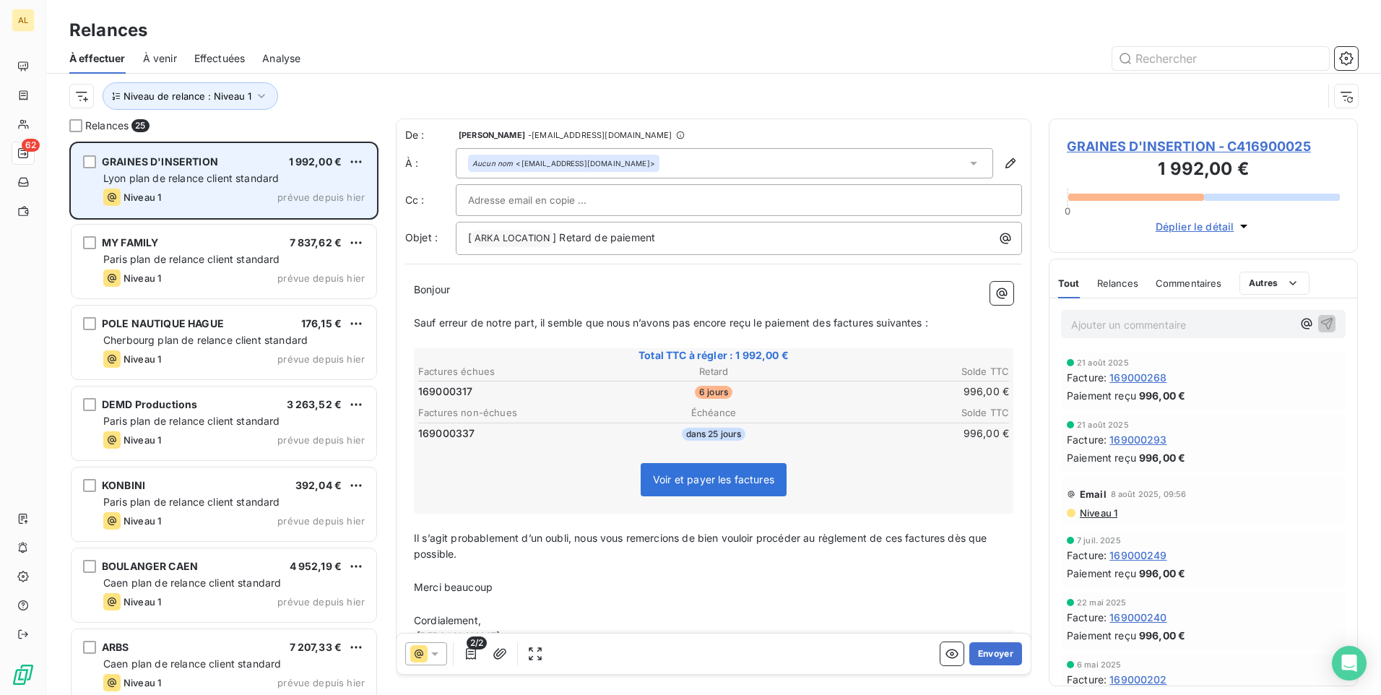
click at [198, 157] on span "GRAINES D'INSERTION" at bounding box center [160, 161] width 116 height 12
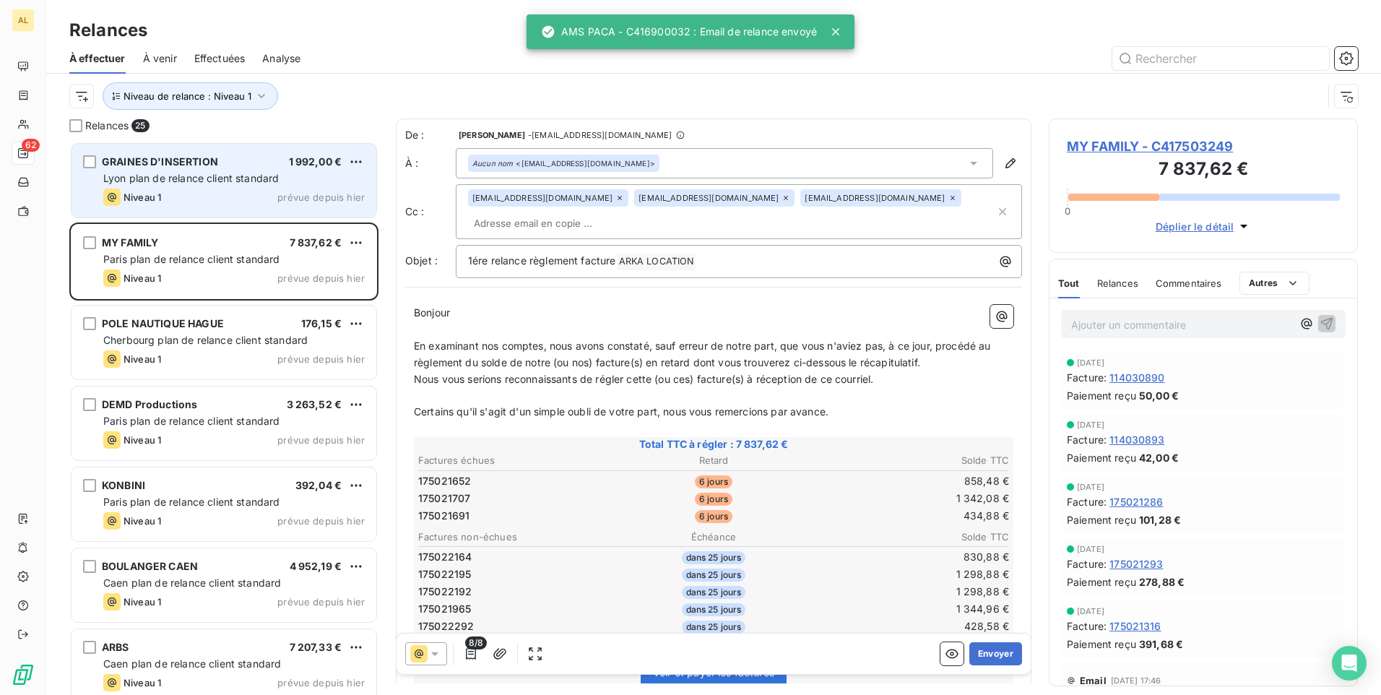
click at [226, 172] on span "Lyon plan de relance client standard" at bounding box center [191, 178] width 176 height 12
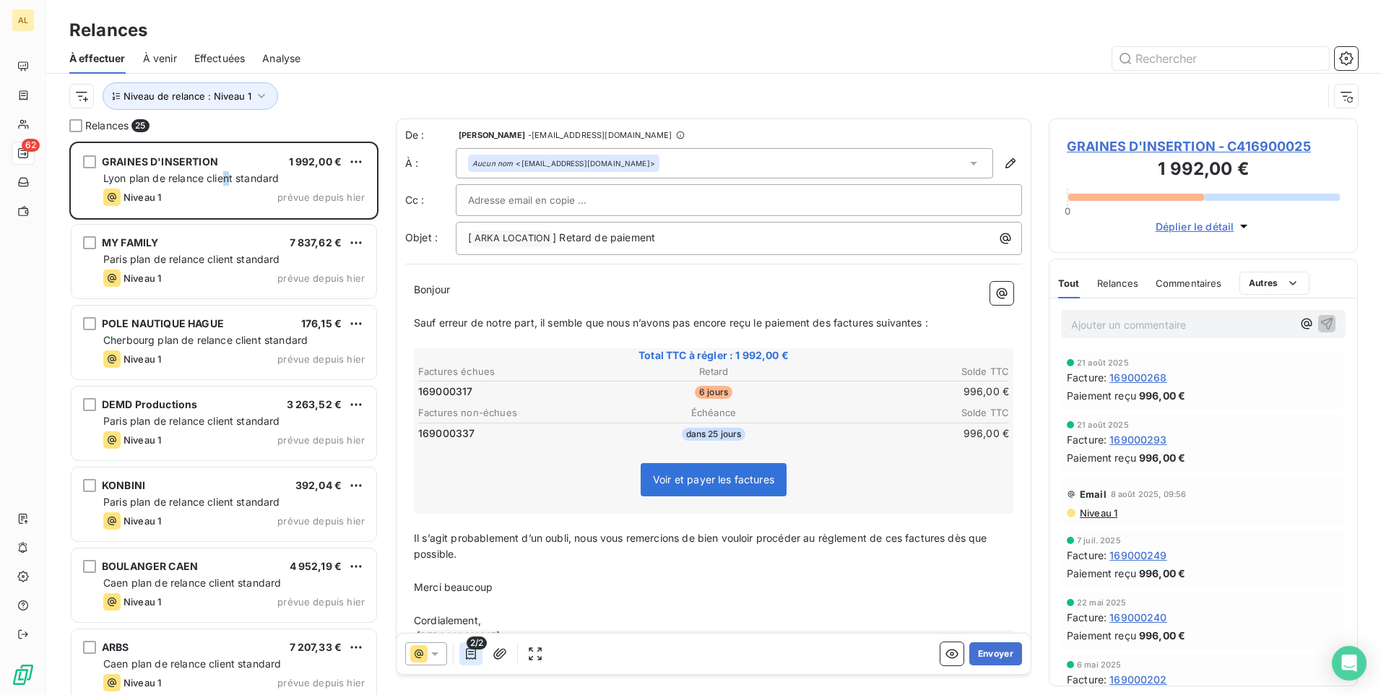
click at [470, 651] on icon "button" at bounding box center [471, 654] width 10 height 12
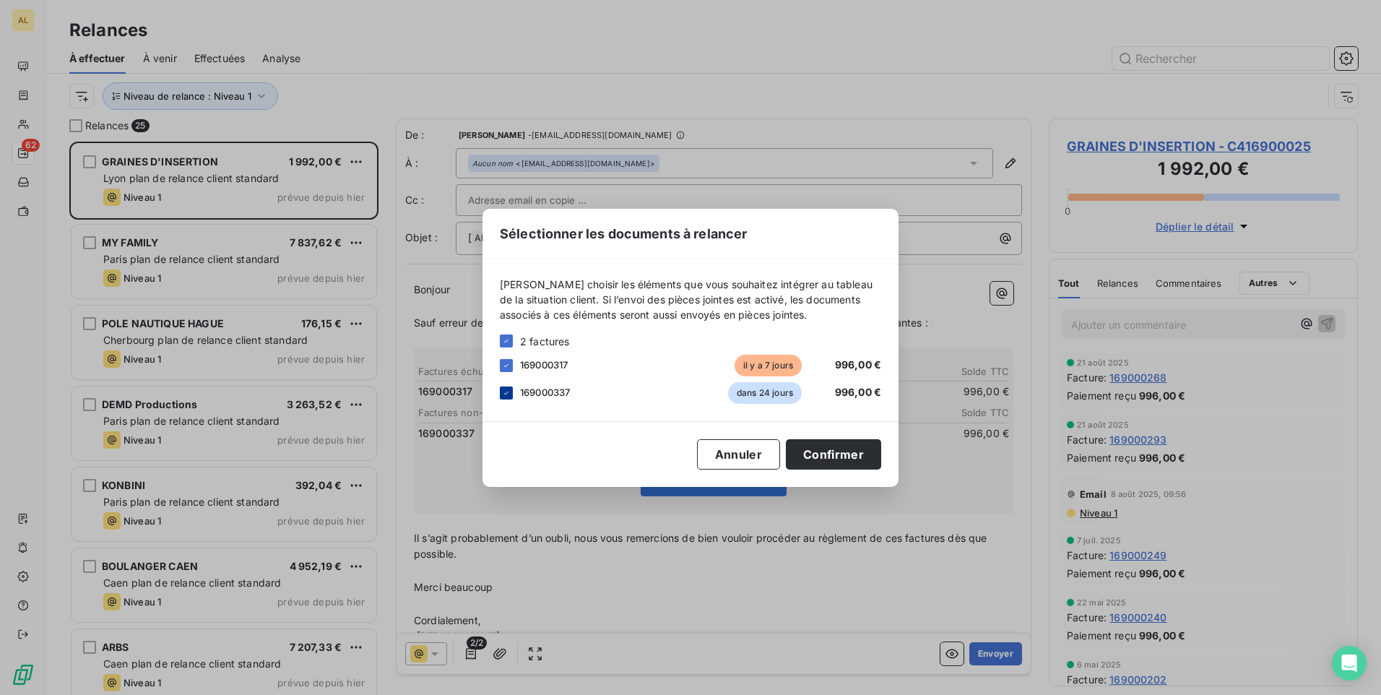
click at [505, 391] on icon at bounding box center [506, 393] width 9 height 9
click at [842, 464] on button "Confirmer" at bounding box center [833, 454] width 95 height 30
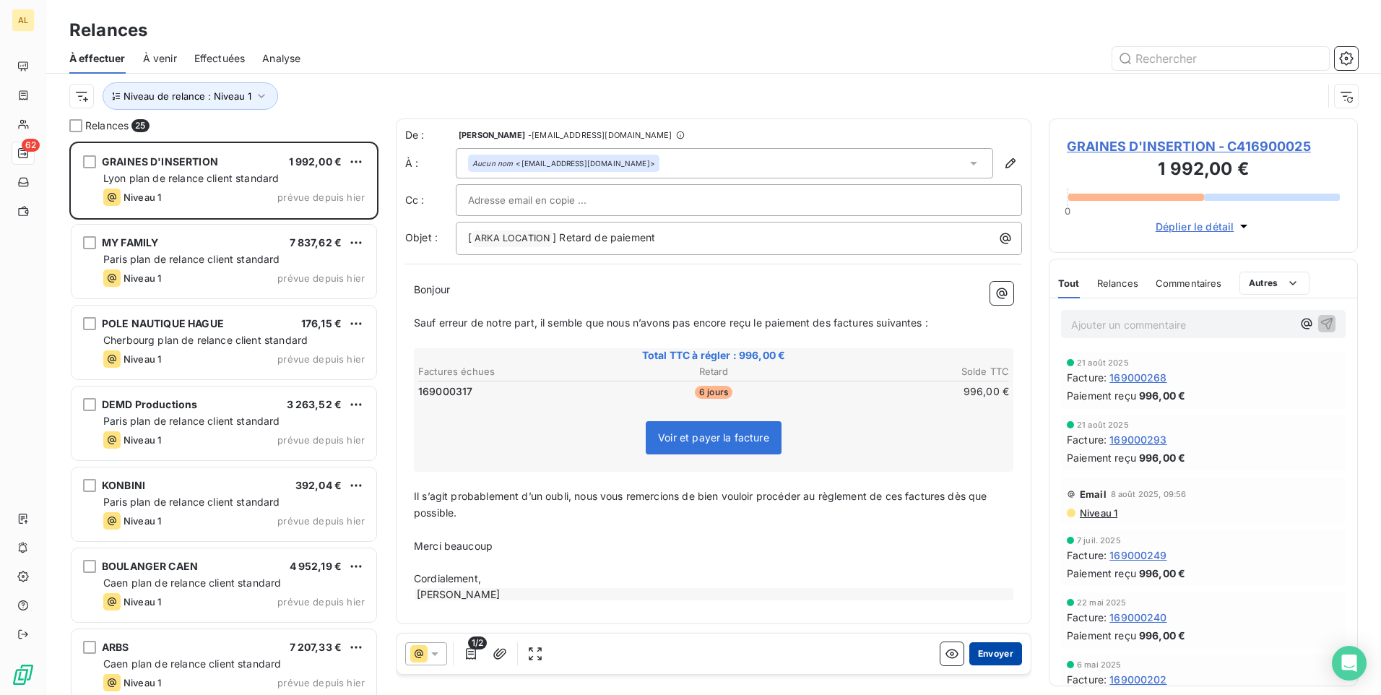
click at [991, 657] on button "Envoyer" at bounding box center [995, 653] width 53 height 23
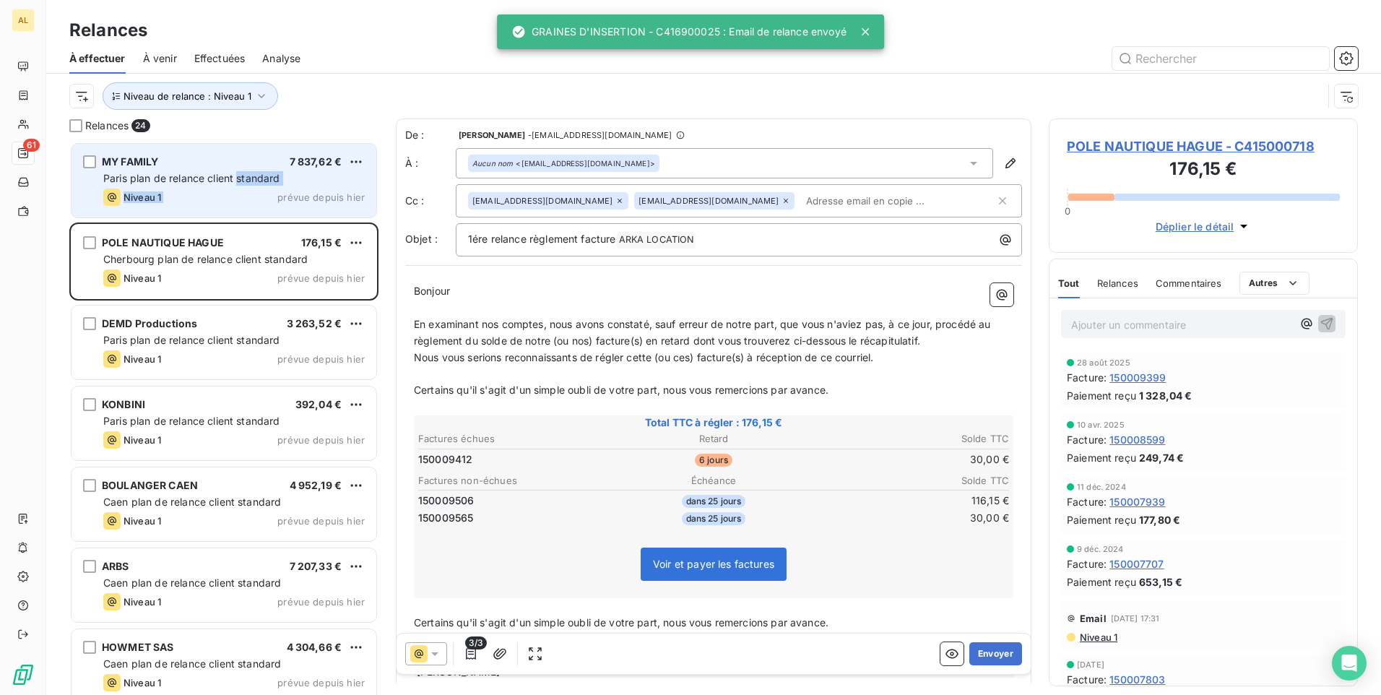
click at [237, 186] on div "MY FAMILY 7 837,62 € Paris plan de relance client standard Niveau 1 prévue depu…" at bounding box center [224, 181] width 305 height 74
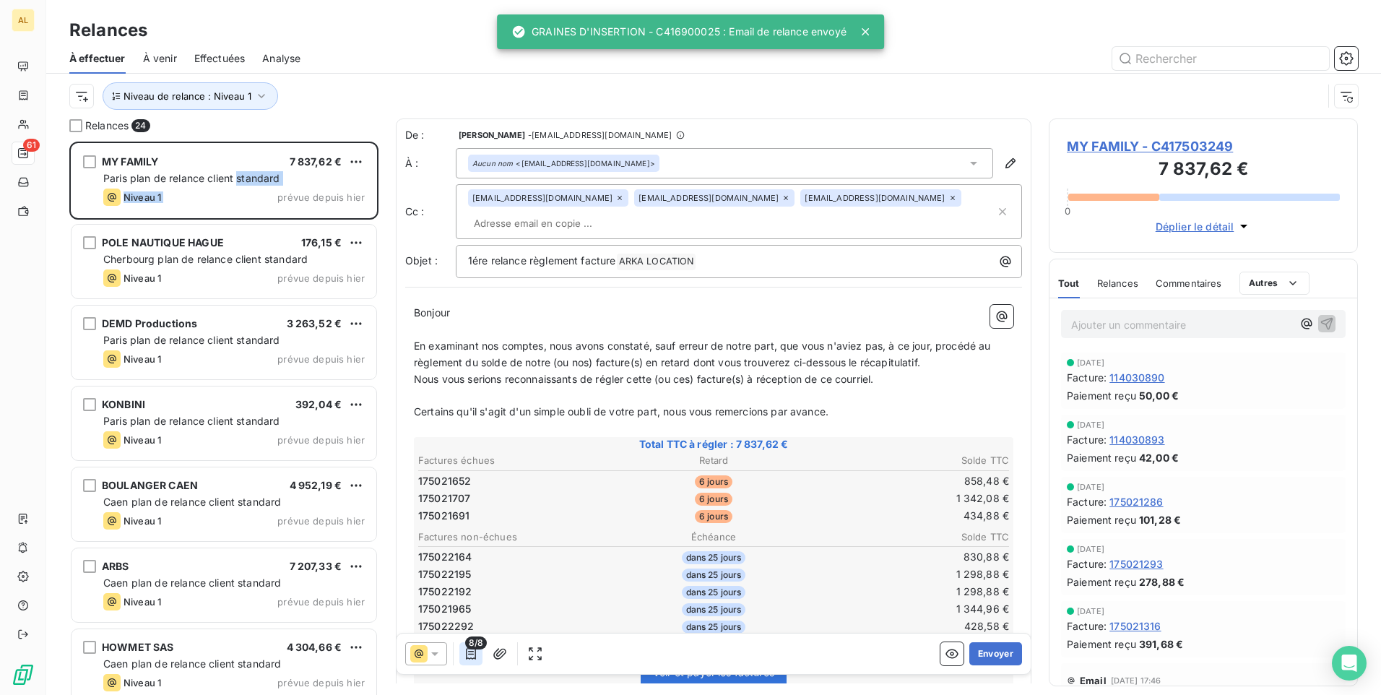
click at [473, 654] on icon "button" at bounding box center [471, 654] width 10 height 12
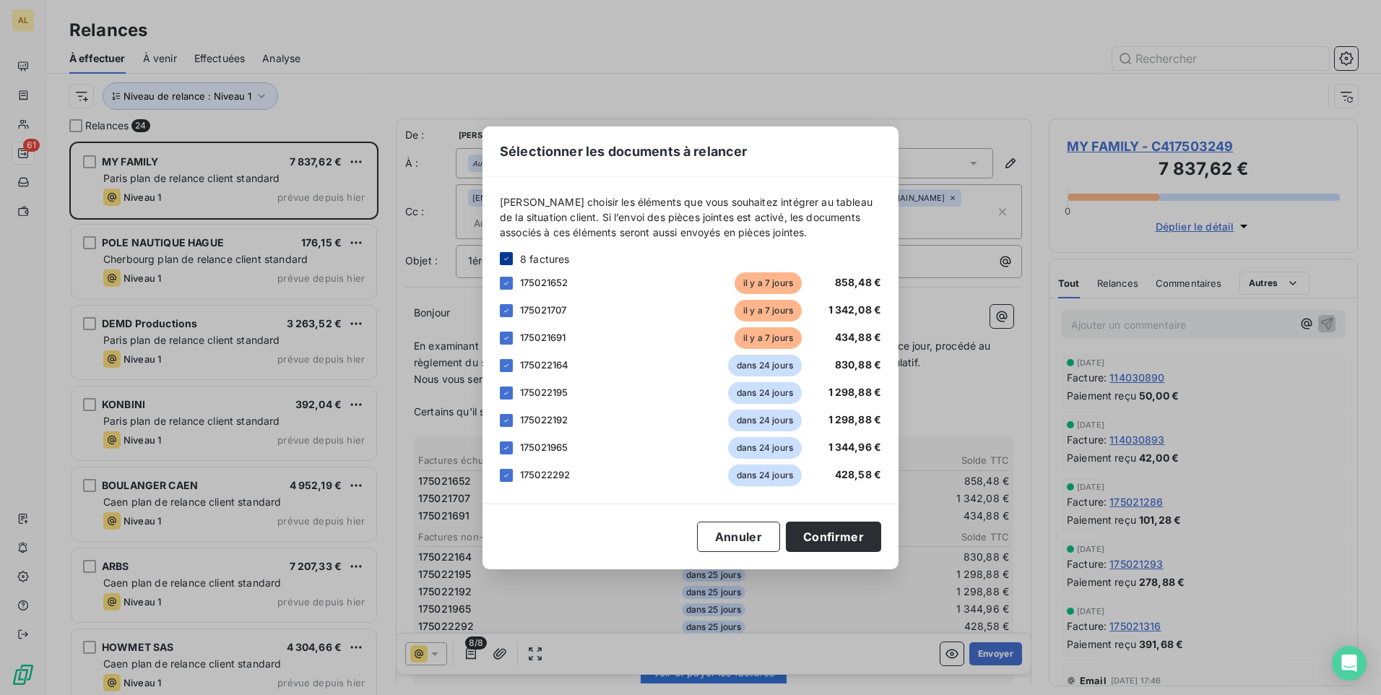
click at [504, 254] on icon at bounding box center [506, 258] width 9 height 9
drag, startPoint x: 503, startPoint y: 282, endPoint x: 505, endPoint y: 295, distance: 13.1
click at [503, 281] on div at bounding box center [506, 283] width 13 height 13
click at [507, 311] on div at bounding box center [506, 310] width 13 height 13
click at [506, 336] on div at bounding box center [506, 338] width 13 height 13
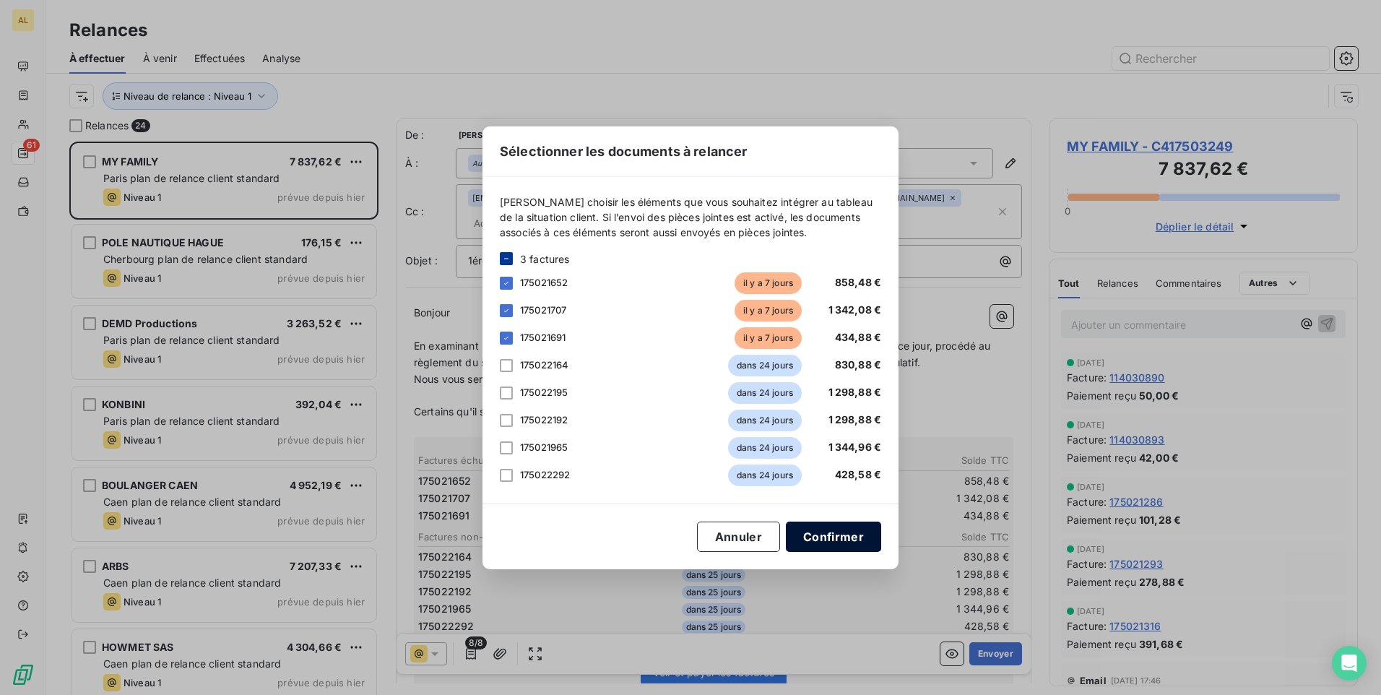
click at [818, 544] on button "Confirmer" at bounding box center [833, 536] width 95 height 30
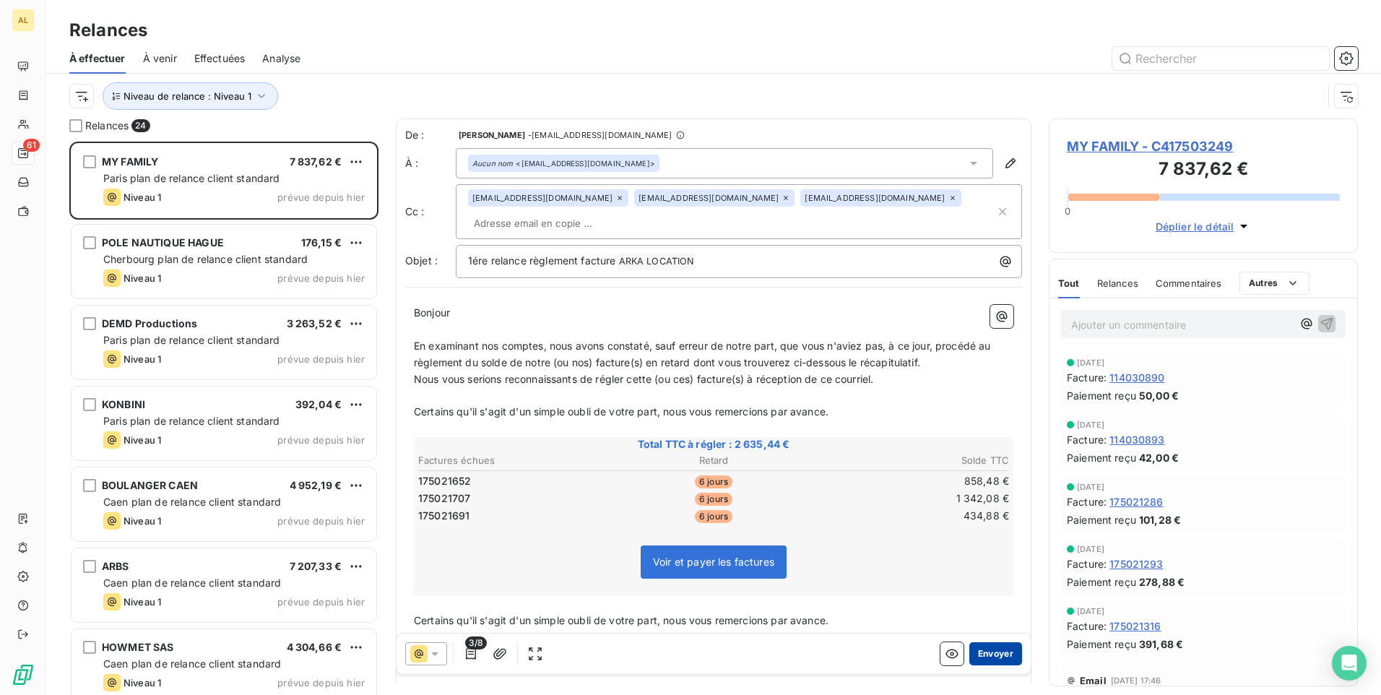
click at [984, 657] on button "Envoyer" at bounding box center [995, 653] width 53 height 23
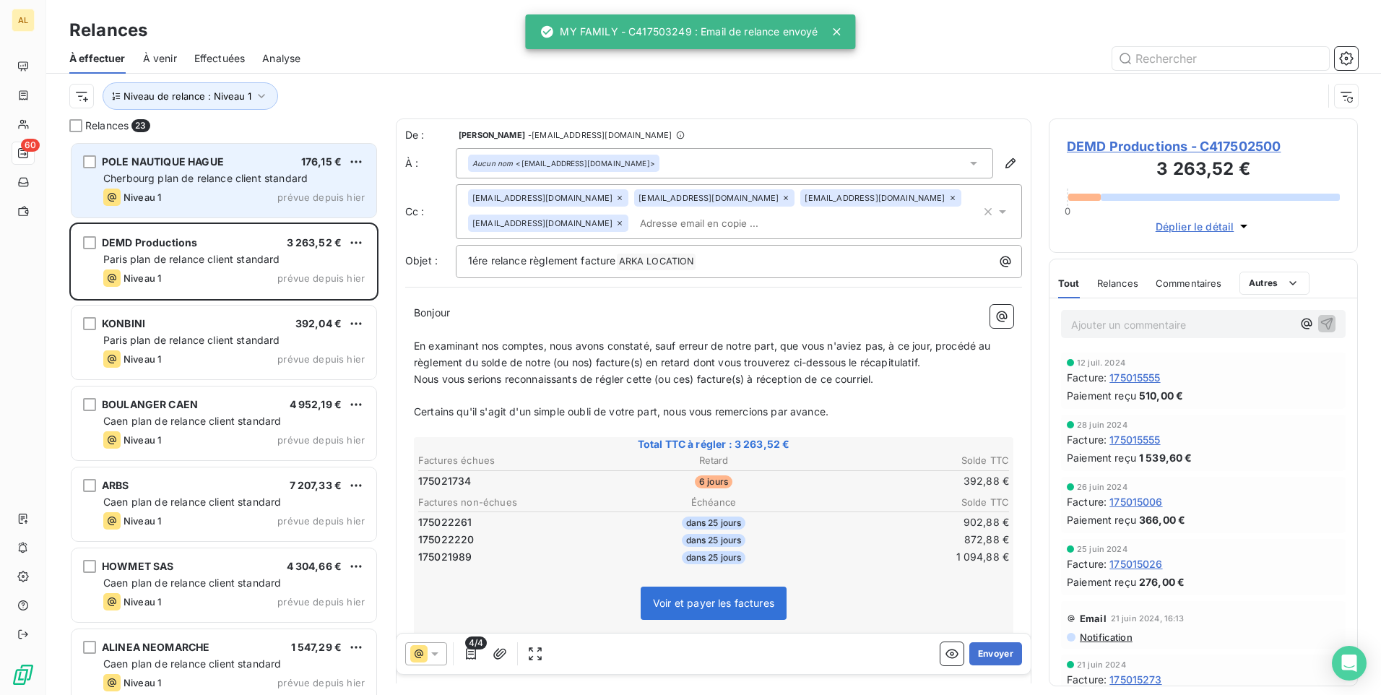
click at [201, 187] on div "POLE NAUTIQUE HAGUE 176,15 € Cherbourg plan de relance client standard Niveau 1…" at bounding box center [224, 181] width 305 height 74
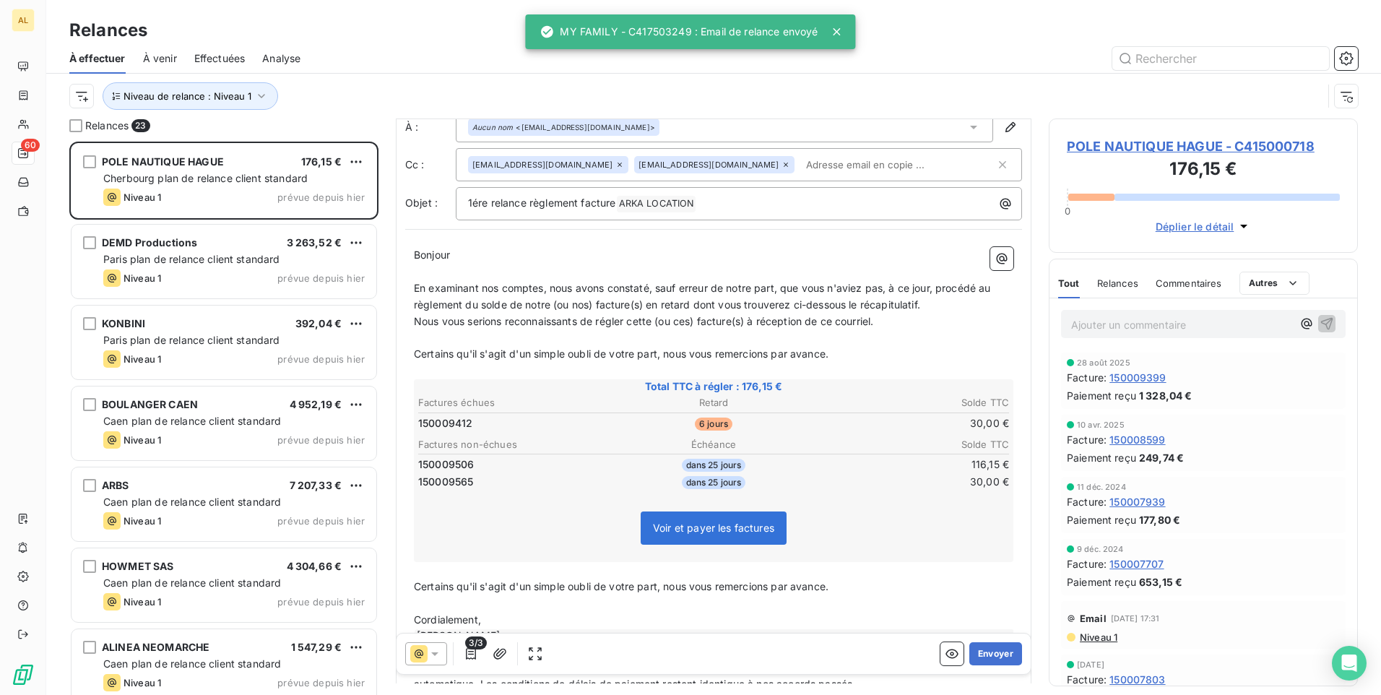
scroll to position [123, 0]
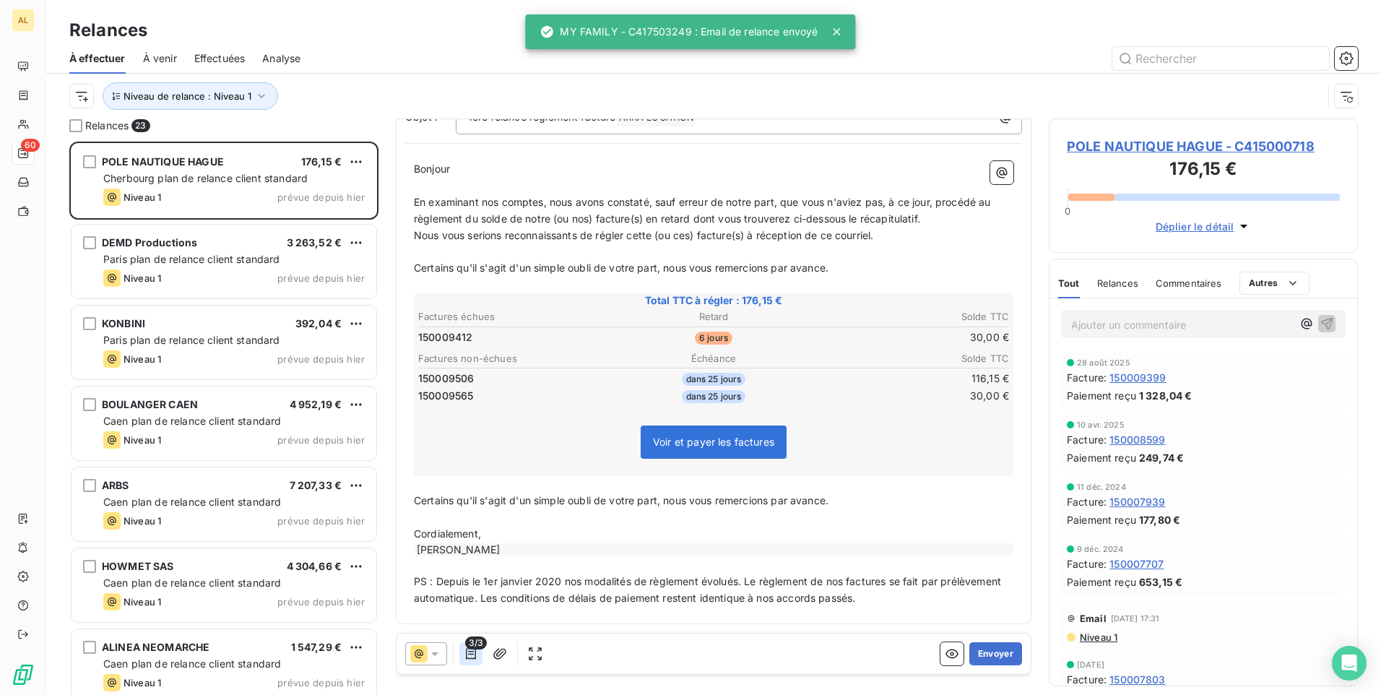
click at [472, 649] on icon "button" at bounding box center [471, 653] width 14 height 14
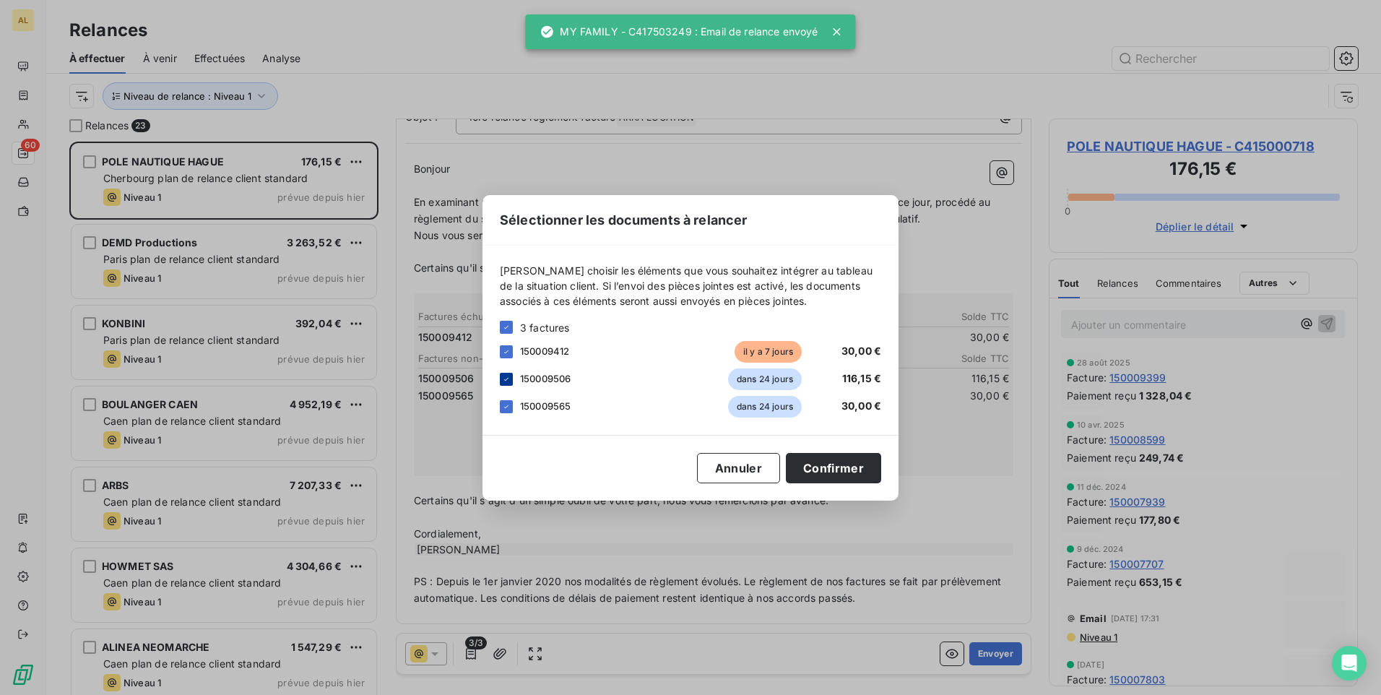
click at [509, 378] on icon at bounding box center [506, 379] width 9 height 9
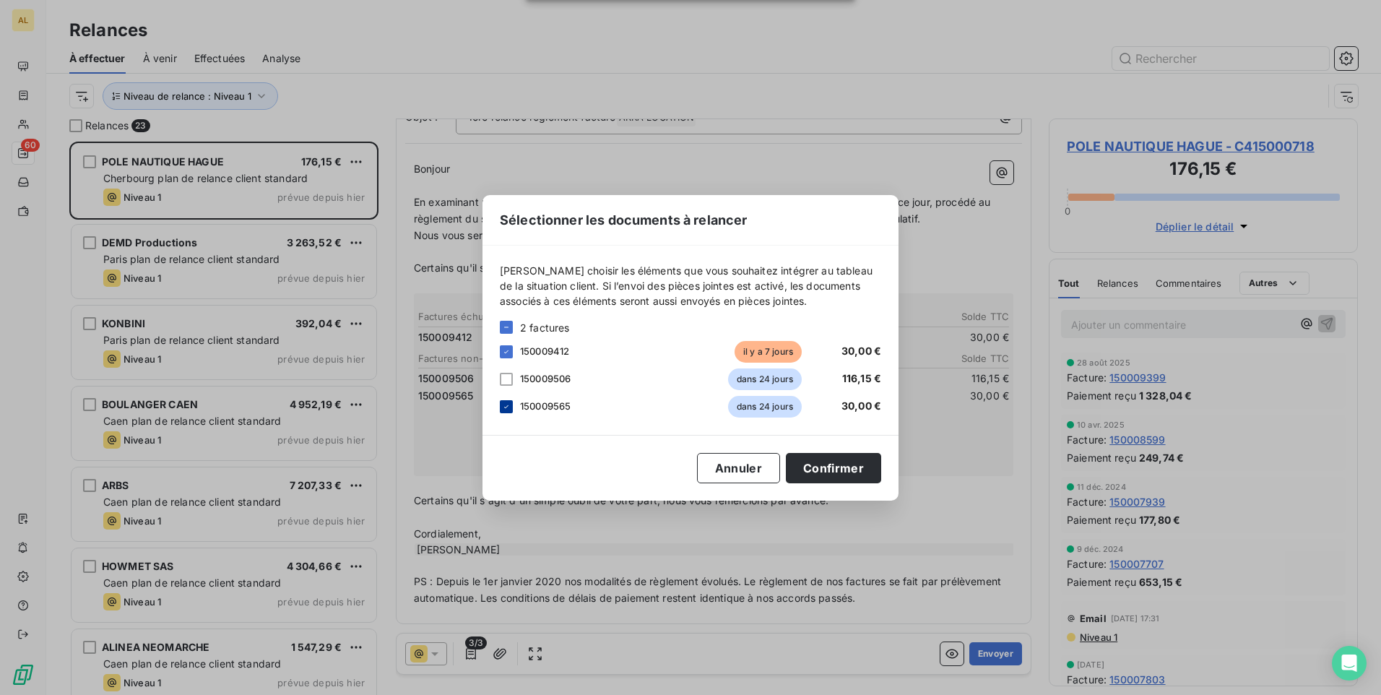
click at [504, 407] on icon at bounding box center [506, 406] width 9 height 9
drag, startPoint x: 852, startPoint y: 479, endPoint x: 844, endPoint y: 472, distance: 9.7
click at [852, 479] on button "Confirmer" at bounding box center [833, 468] width 95 height 30
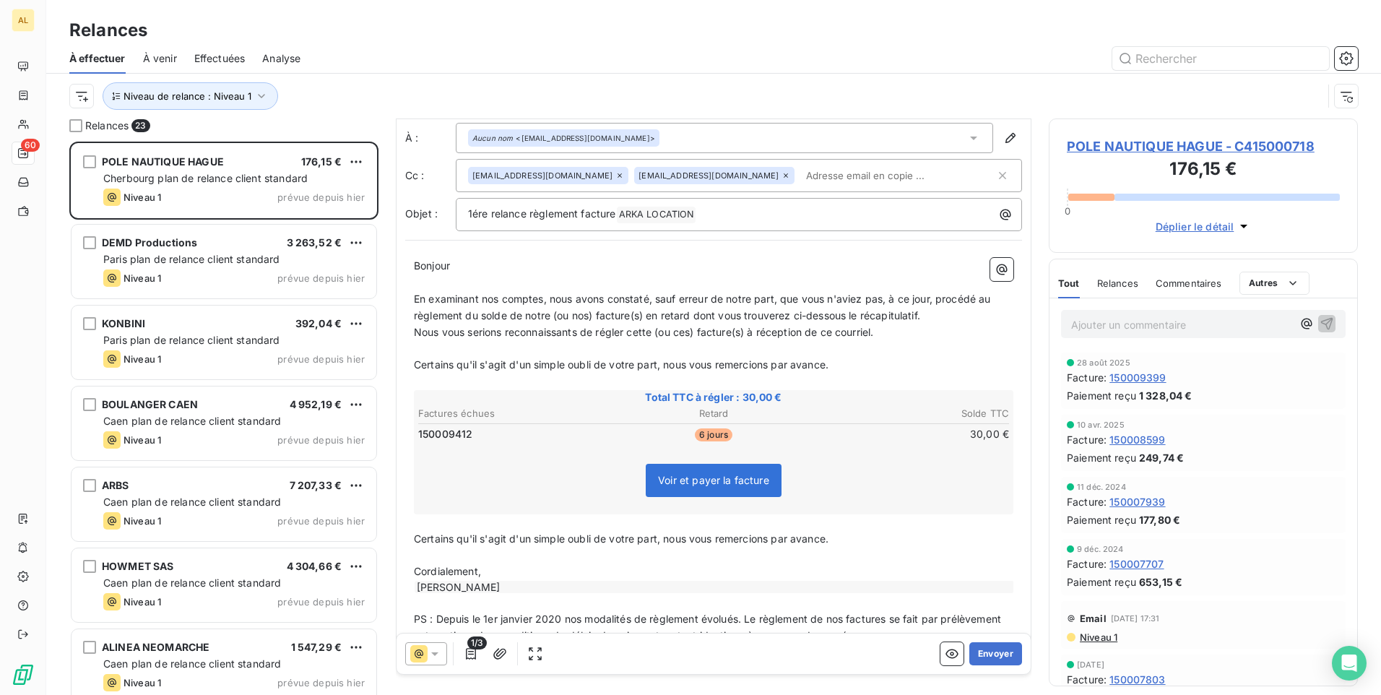
scroll to position [0, 0]
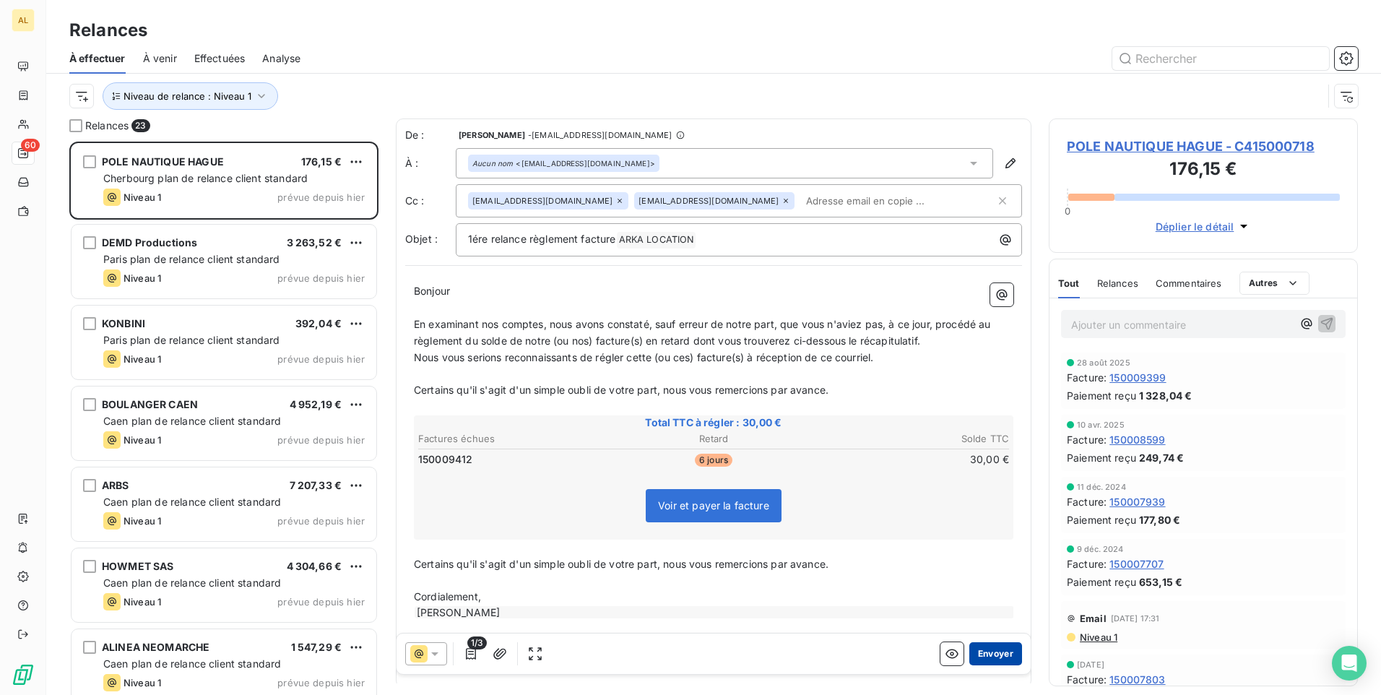
click at [989, 650] on button "Envoyer" at bounding box center [995, 653] width 53 height 23
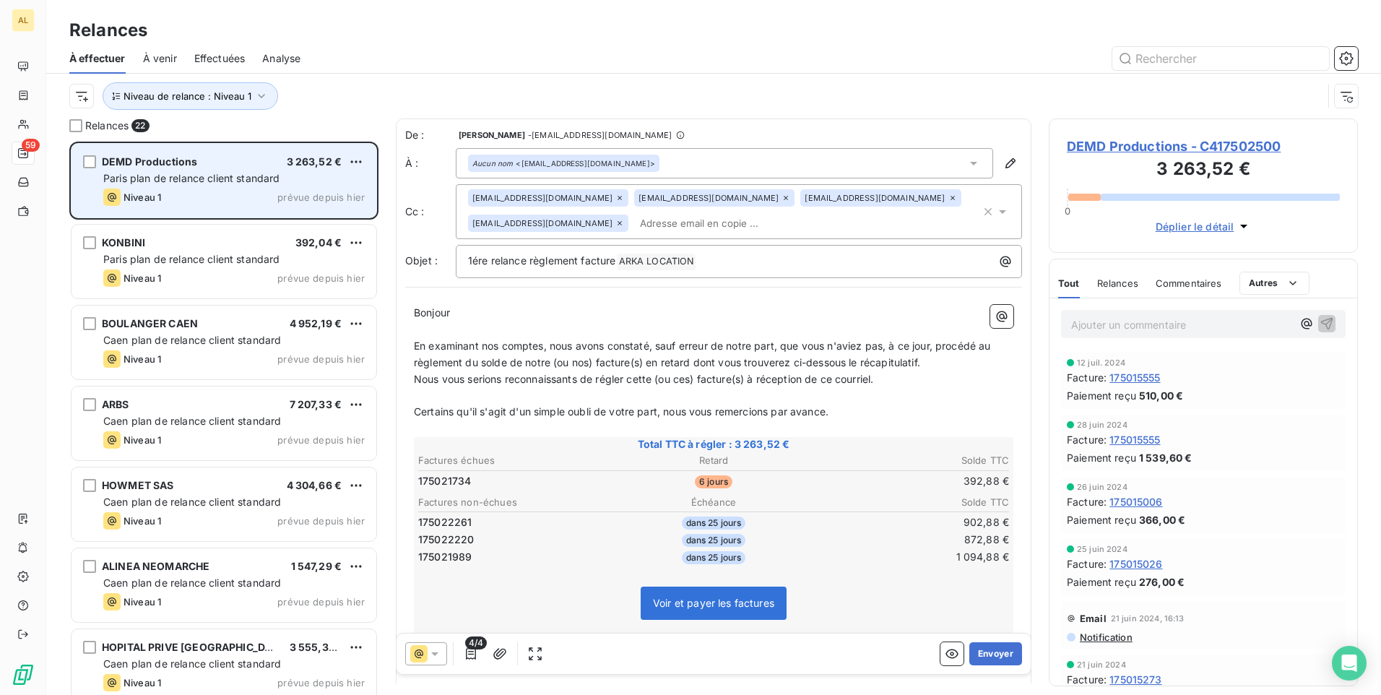
click at [211, 179] on span "Paris plan de relance client standard" at bounding box center [191, 178] width 177 height 12
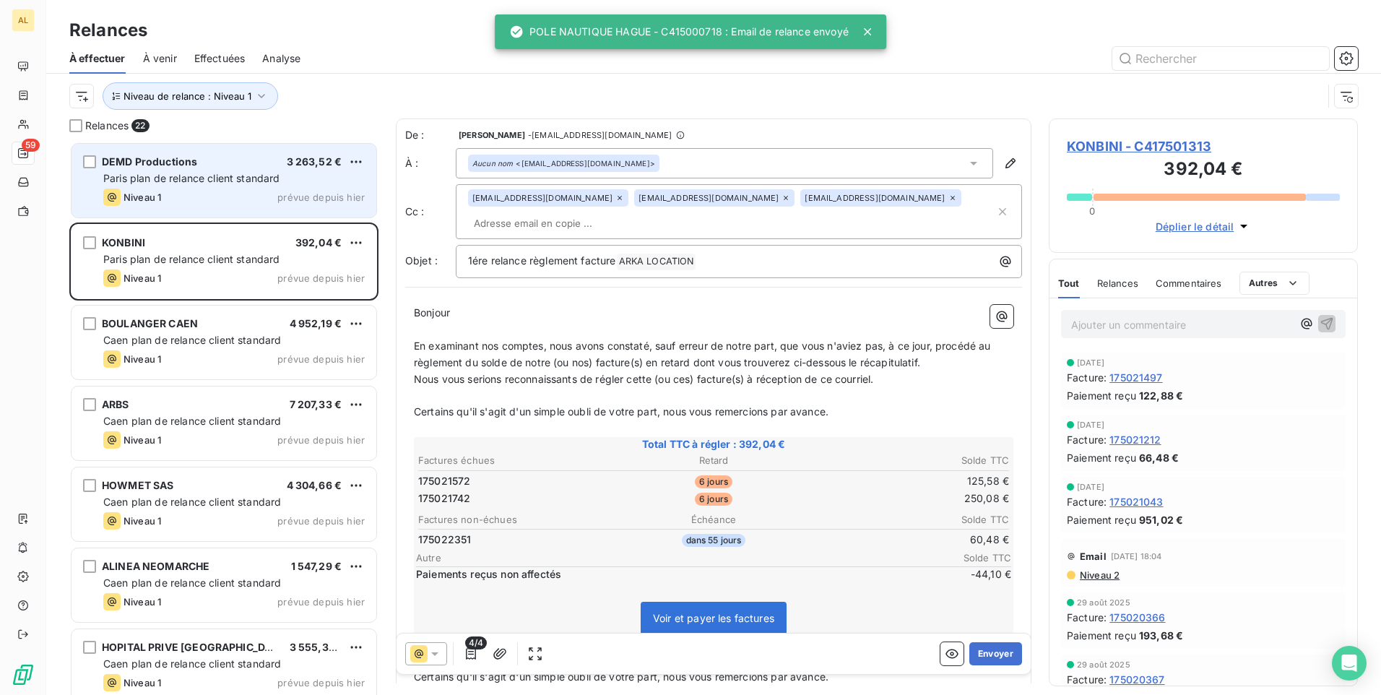
click at [214, 167] on div "DEMD Productions 3 263,52 €" at bounding box center [233, 161] width 261 height 13
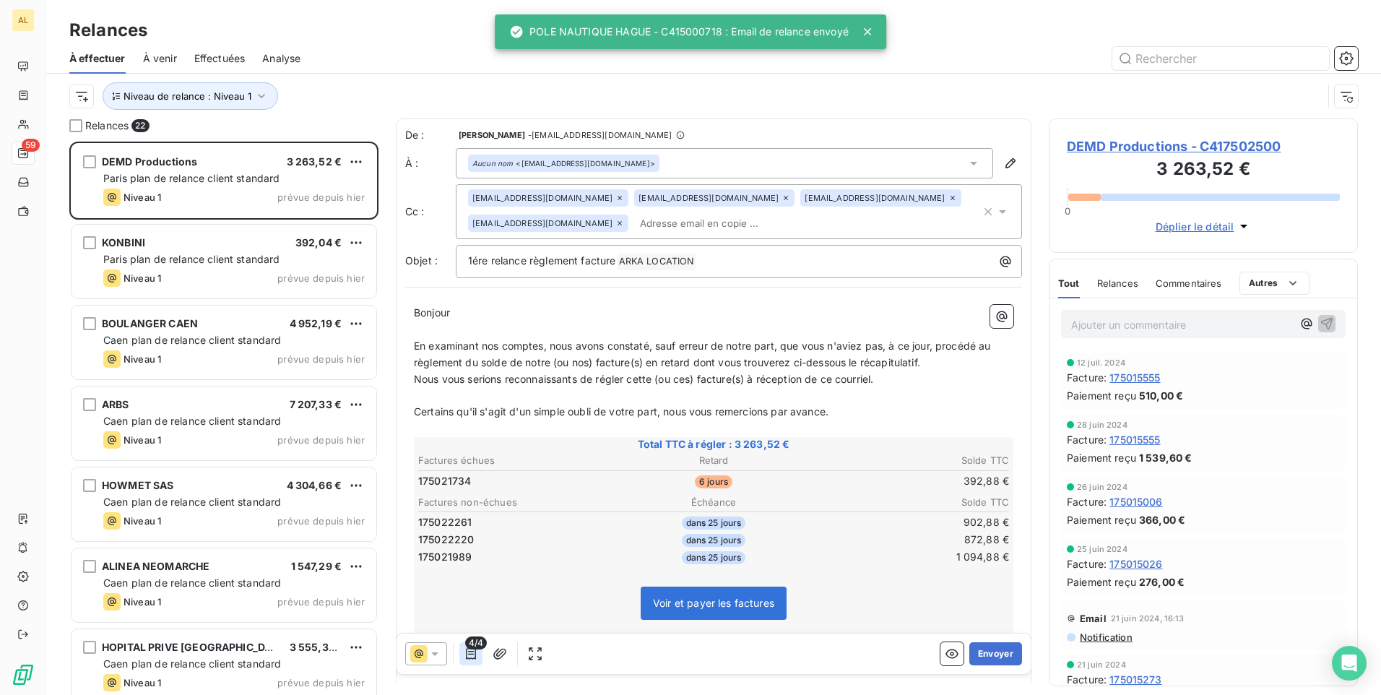
click at [469, 659] on icon "button" at bounding box center [471, 653] width 14 height 14
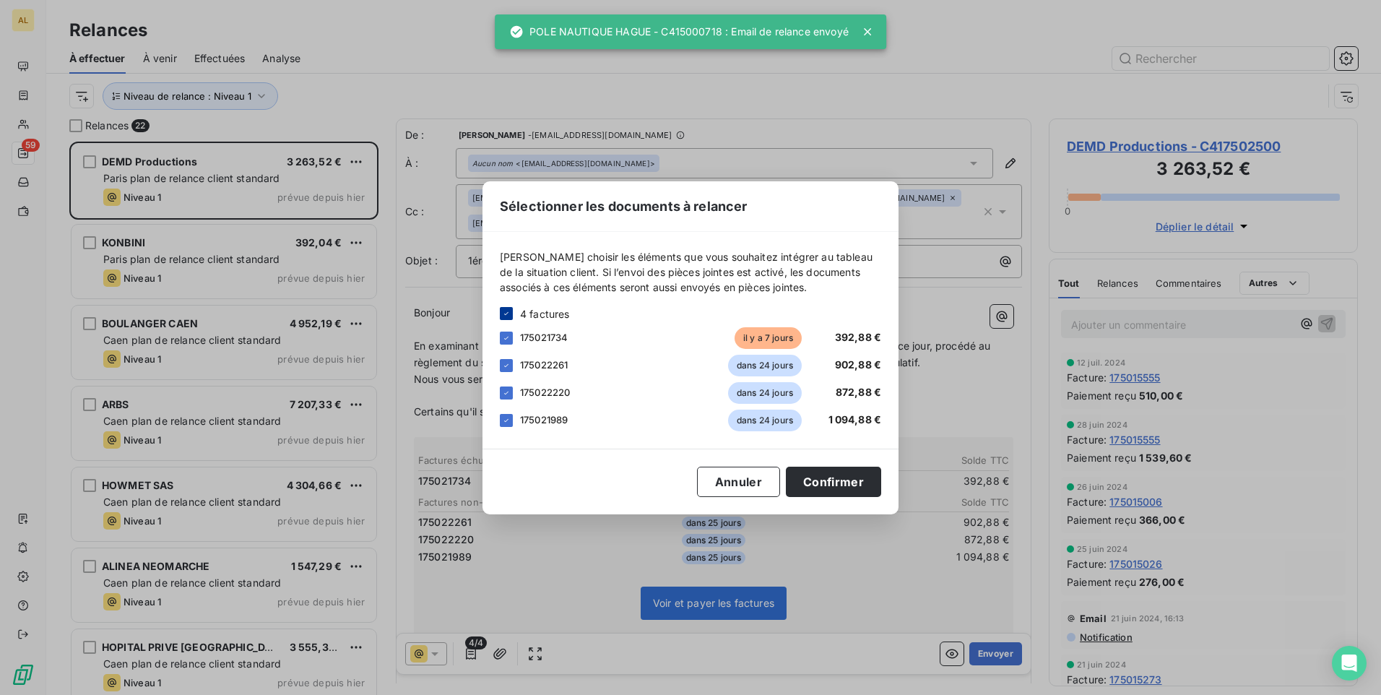
click at [507, 313] on icon at bounding box center [506, 313] width 4 height 3
click at [504, 340] on div at bounding box center [506, 338] width 13 height 13
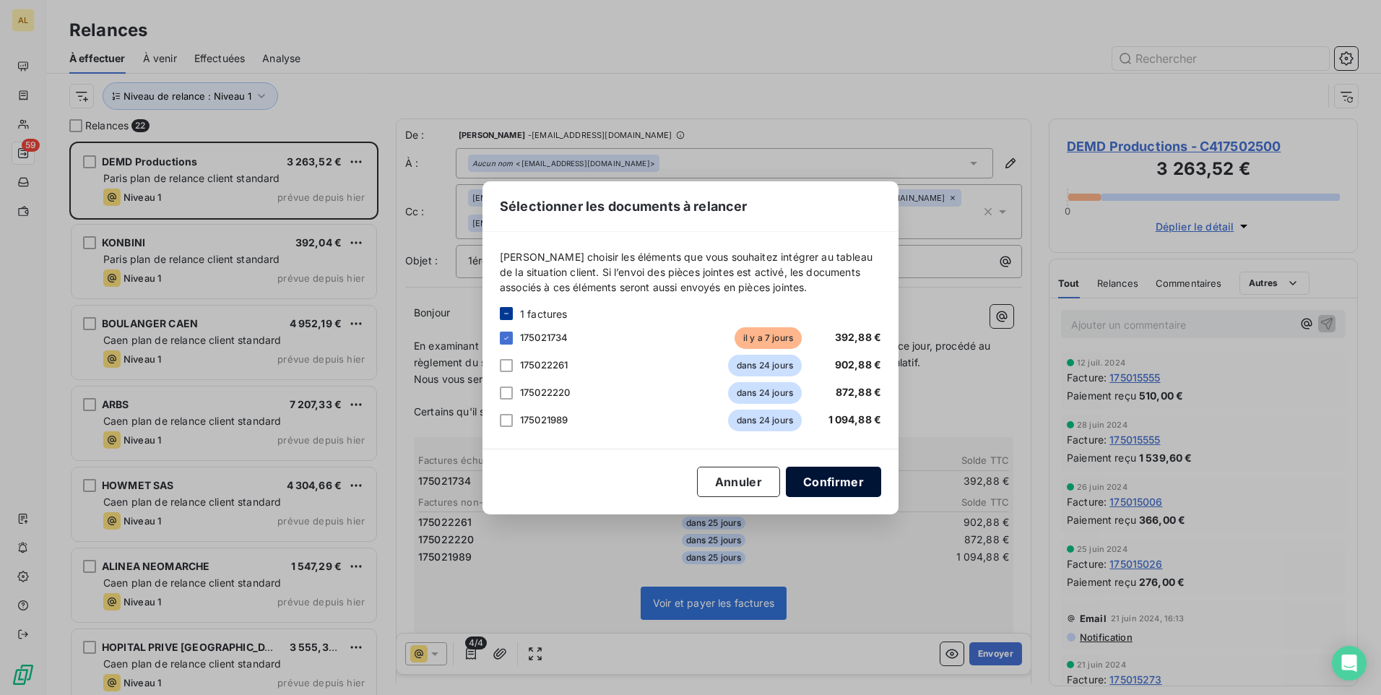
click at [826, 471] on button "Confirmer" at bounding box center [833, 482] width 95 height 30
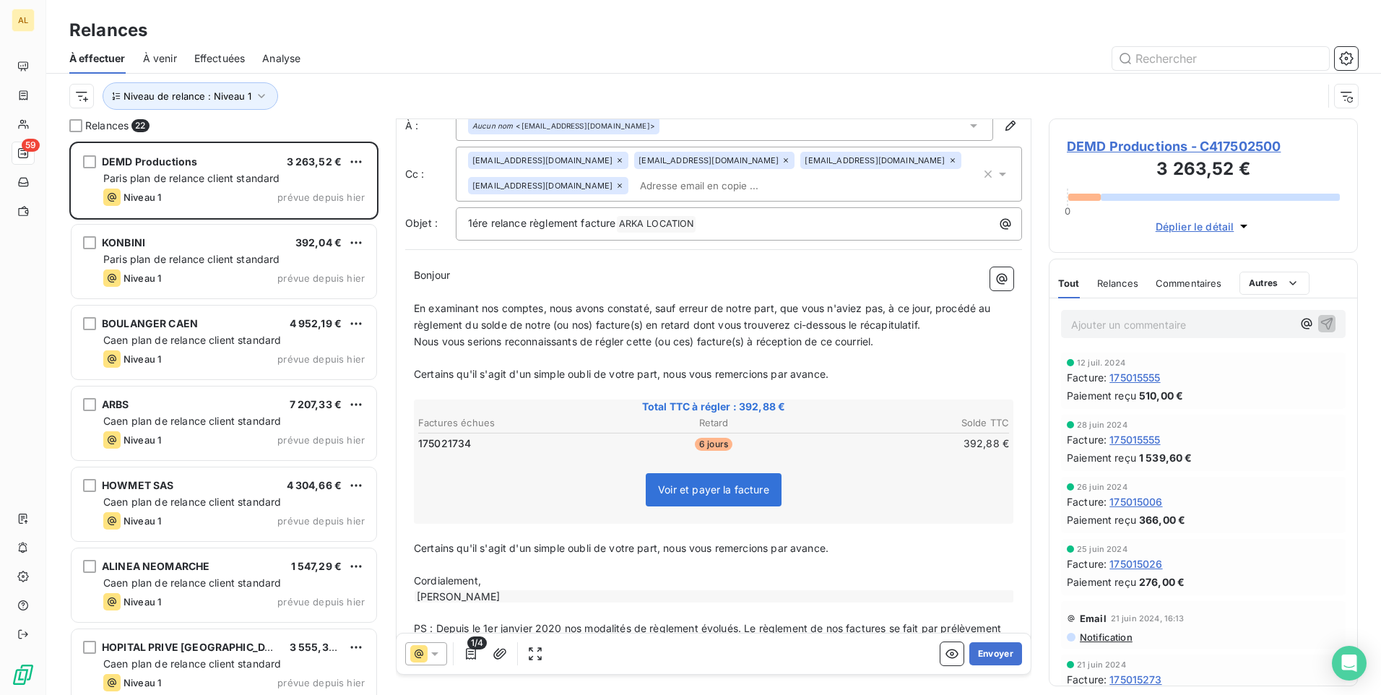
scroll to position [86, 0]
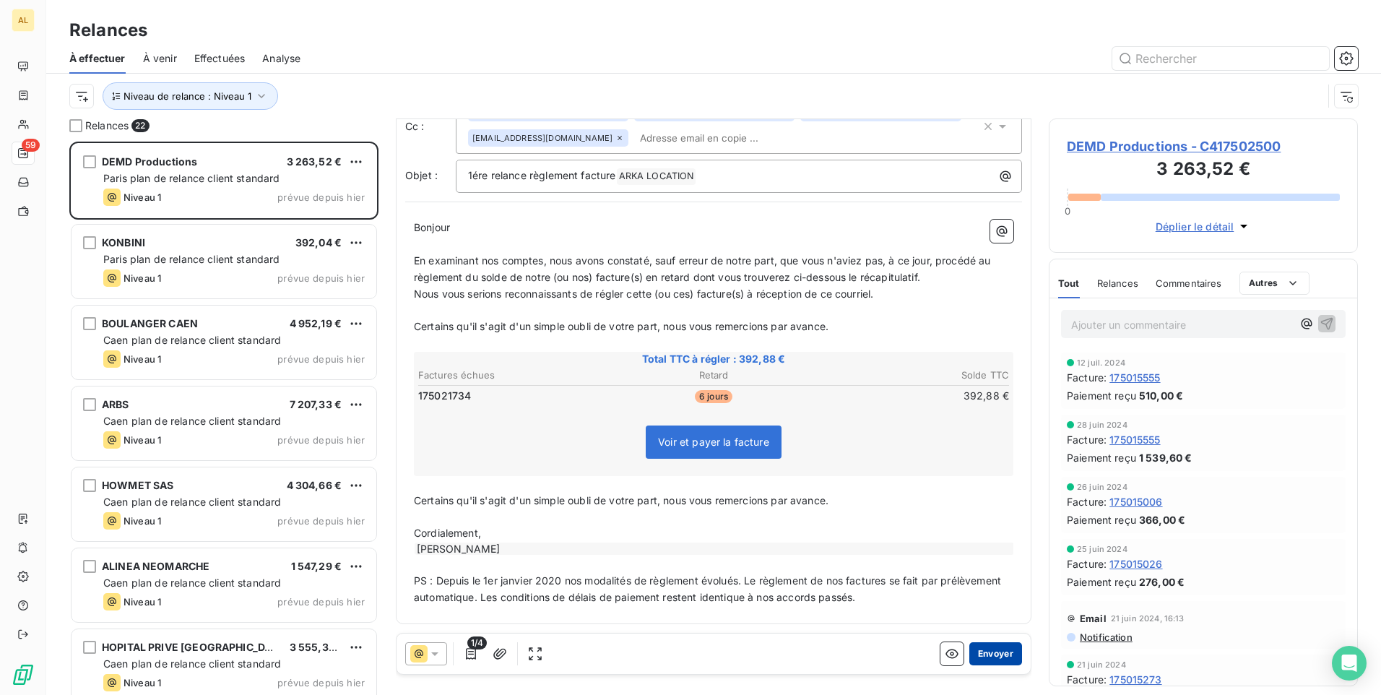
click at [998, 657] on button "Envoyer" at bounding box center [995, 653] width 53 height 23
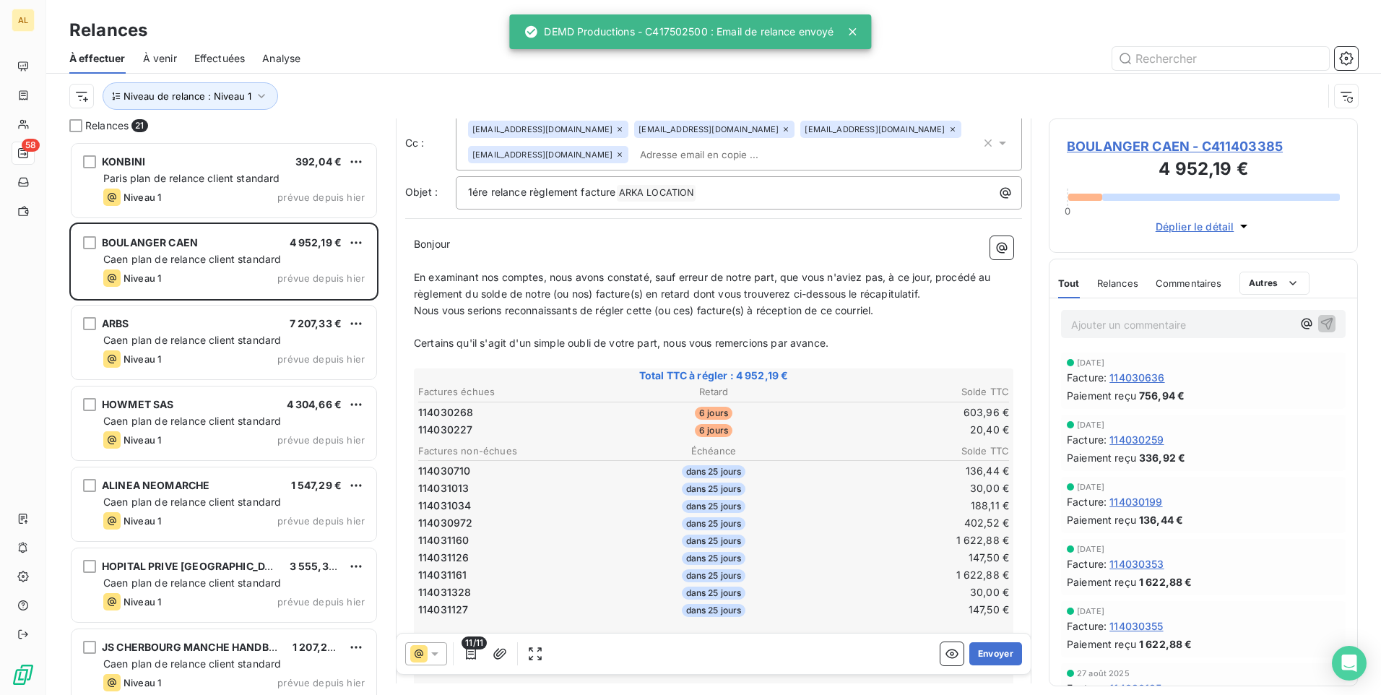
scroll to position [284, 0]
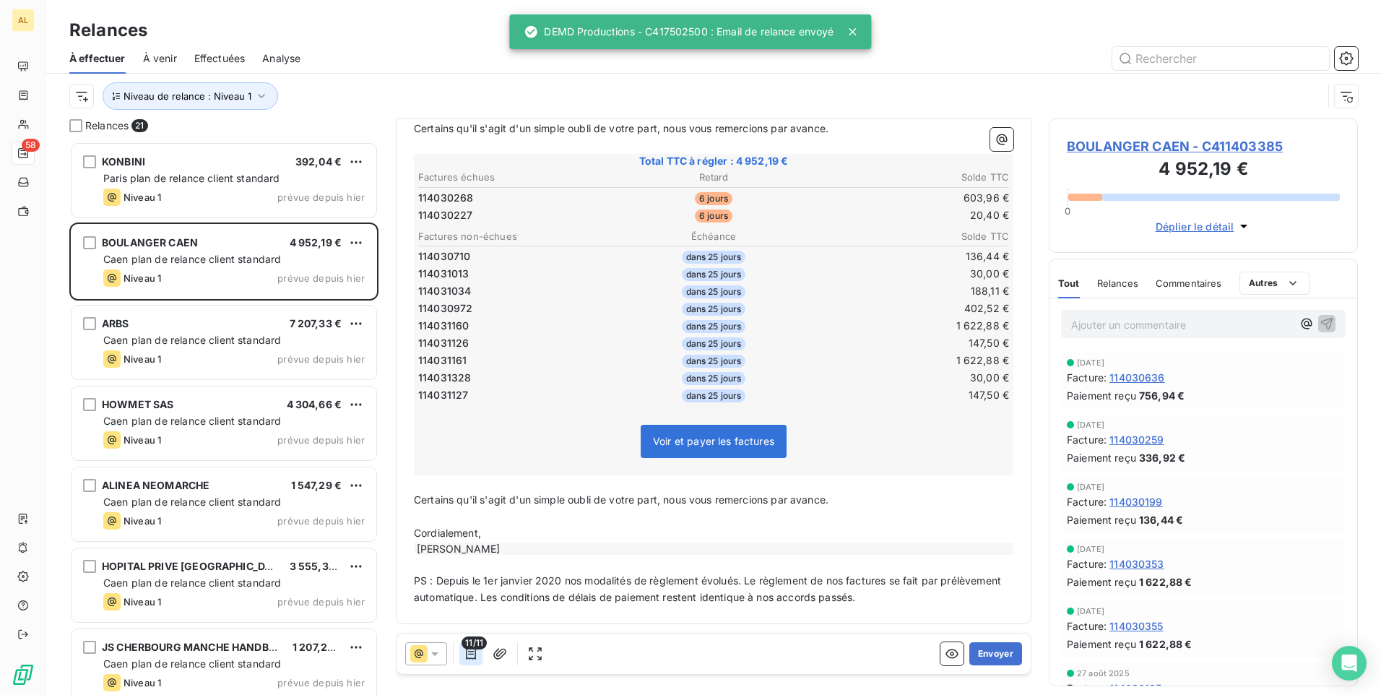
click at [475, 659] on icon "button" at bounding box center [471, 654] width 10 height 12
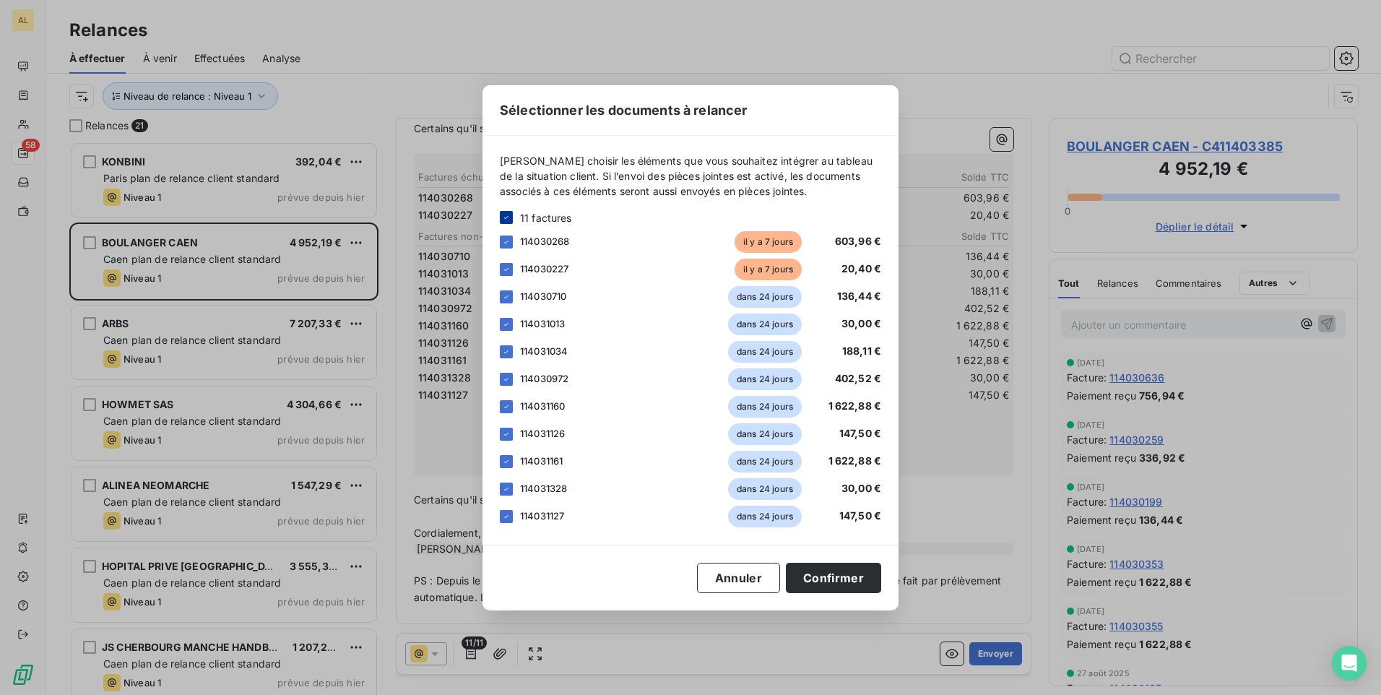
click at [503, 214] on icon at bounding box center [506, 217] width 9 height 9
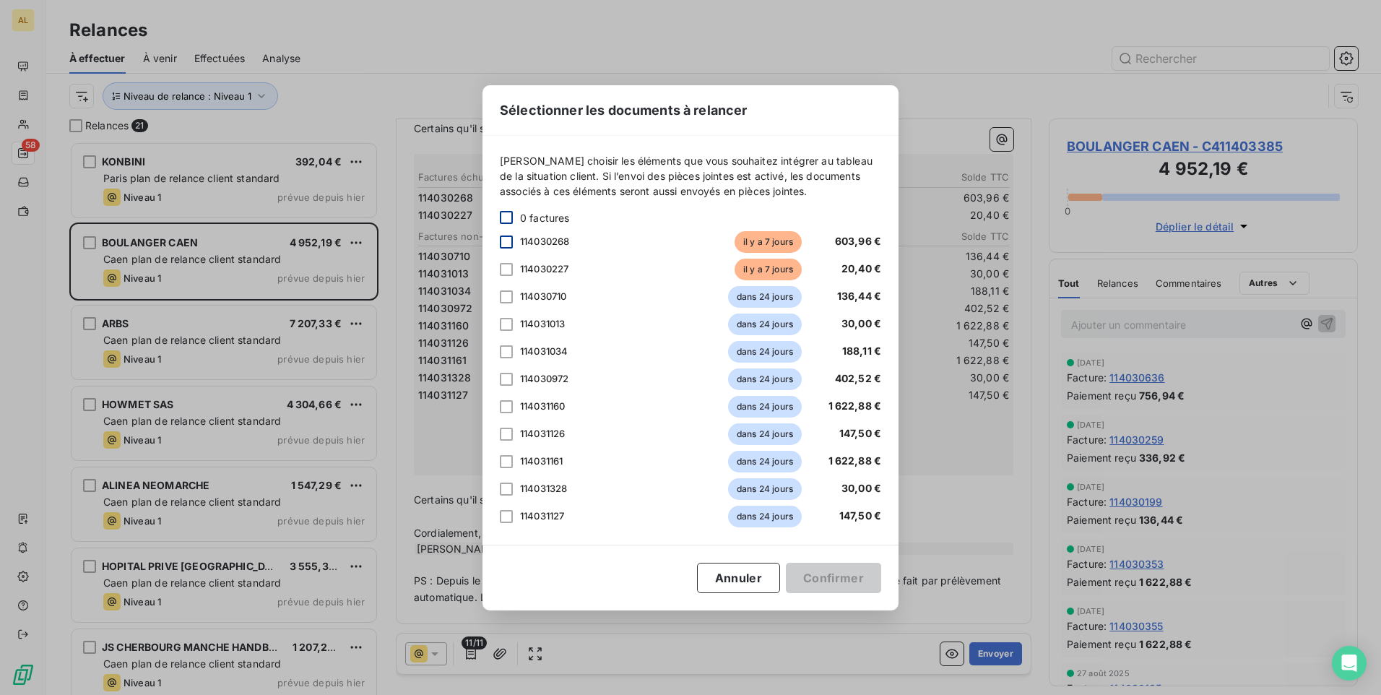
click at [508, 238] on div at bounding box center [506, 241] width 13 height 13
click at [508, 267] on div at bounding box center [506, 269] width 13 height 13
click at [723, 565] on button "Annuler" at bounding box center [738, 578] width 83 height 30
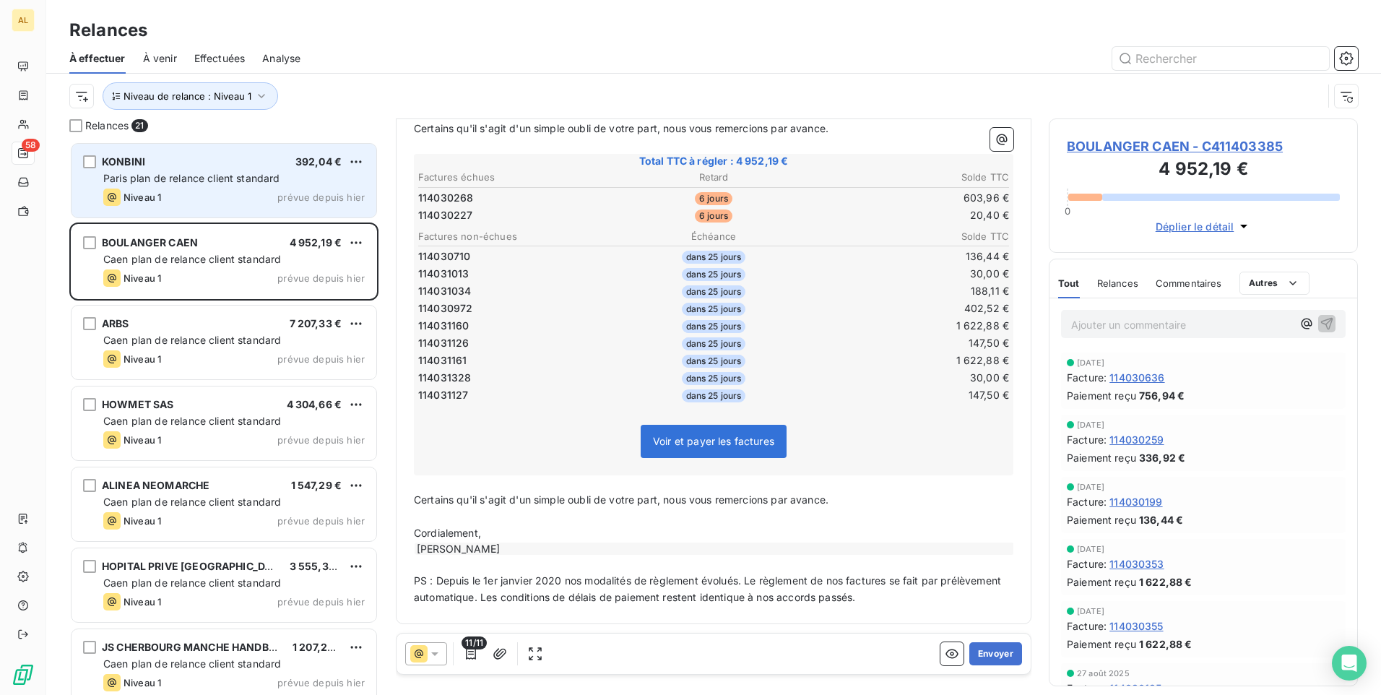
click at [215, 182] on span "Paris plan de relance client standard" at bounding box center [191, 178] width 177 height 12
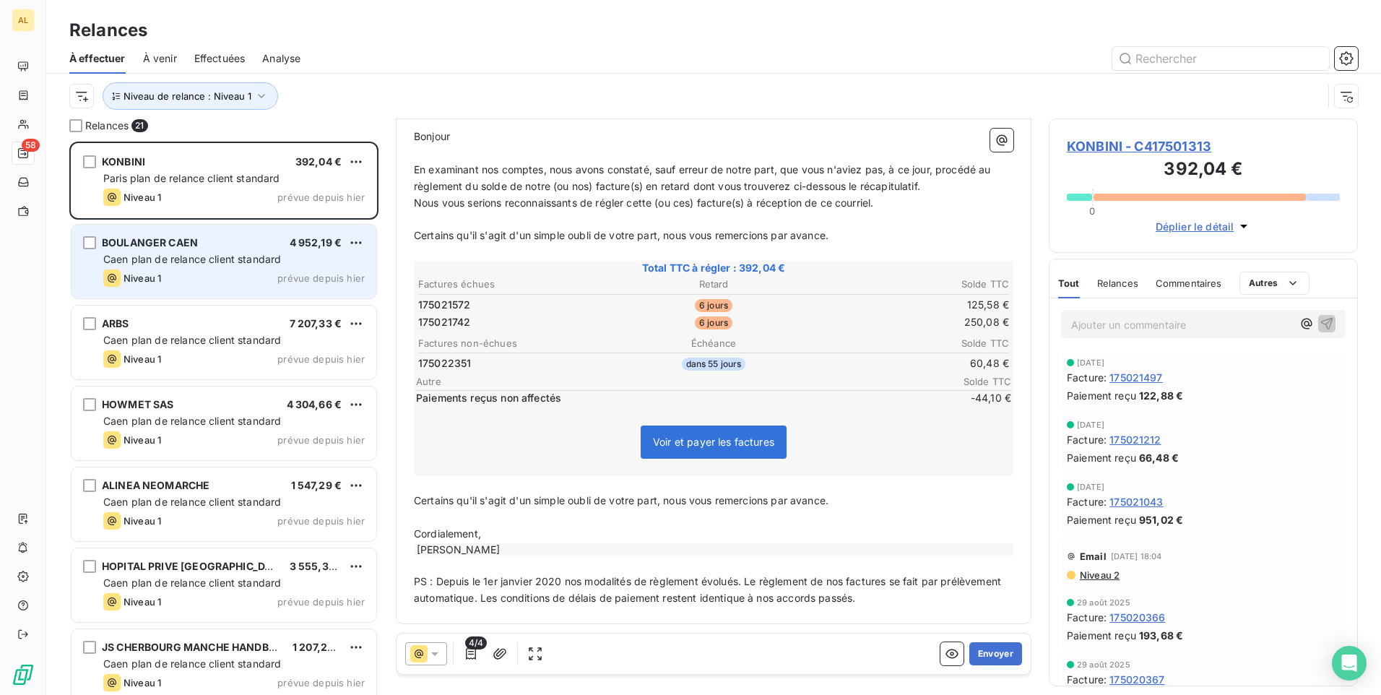
scroll to position [177, 0]
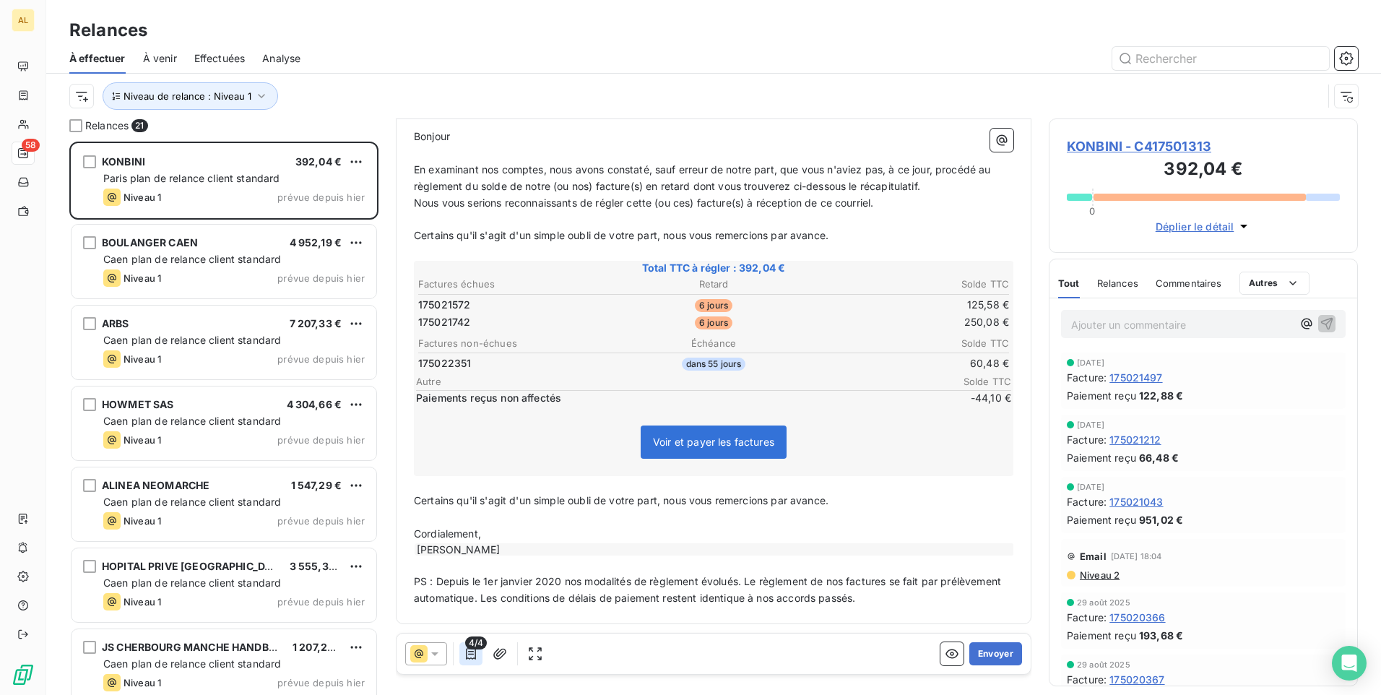
click at [471, 654] on icon "button" at bounding box center [471, 654] width 10 height 12
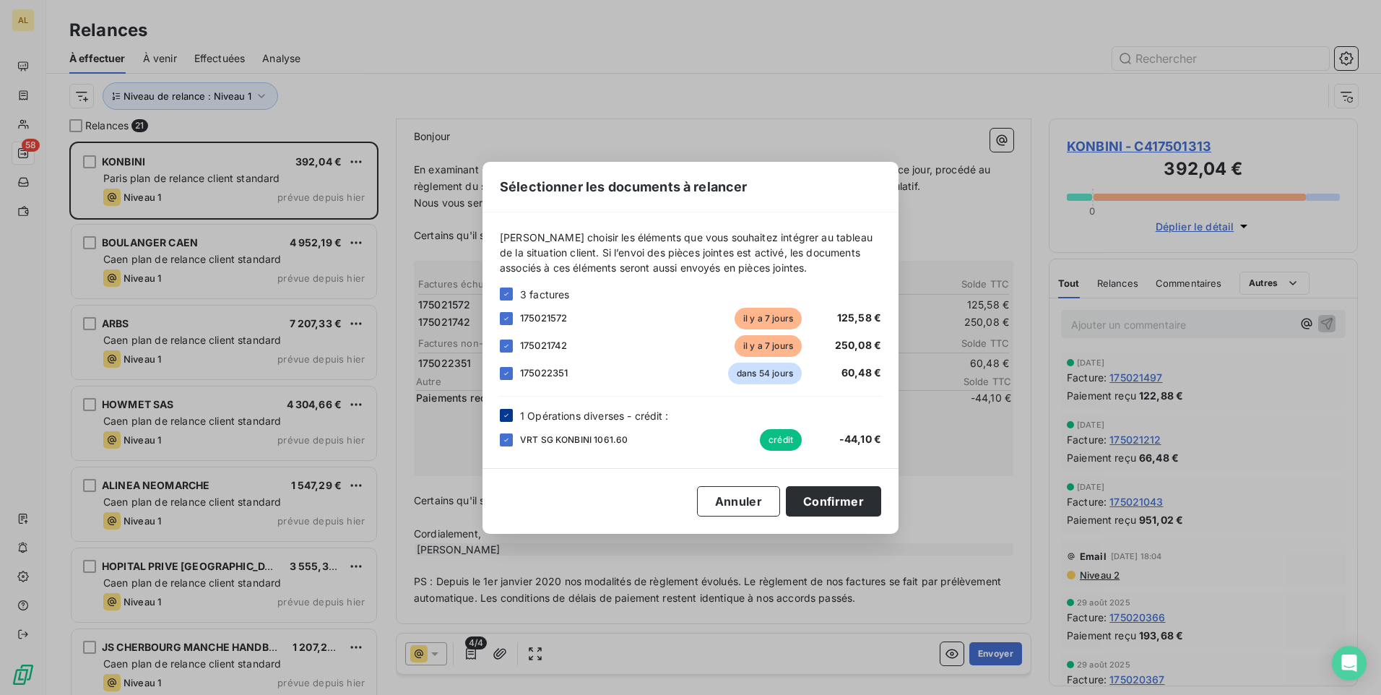
click at [509, 415] on icon at bounding box center [506, 415] width 9 height 9
click at [503, 290] on icon at bounding box center [506, 294] width 9 height 9
click at [506, 313] on div at bounding box center [506, 318] width 13 height 13
click at [506, 344] on div at bounding box center [506, 345] width 13 height 13
click at [846, 501] on button "Confirmer" at bounding box center [833, 501] width 95 height 30
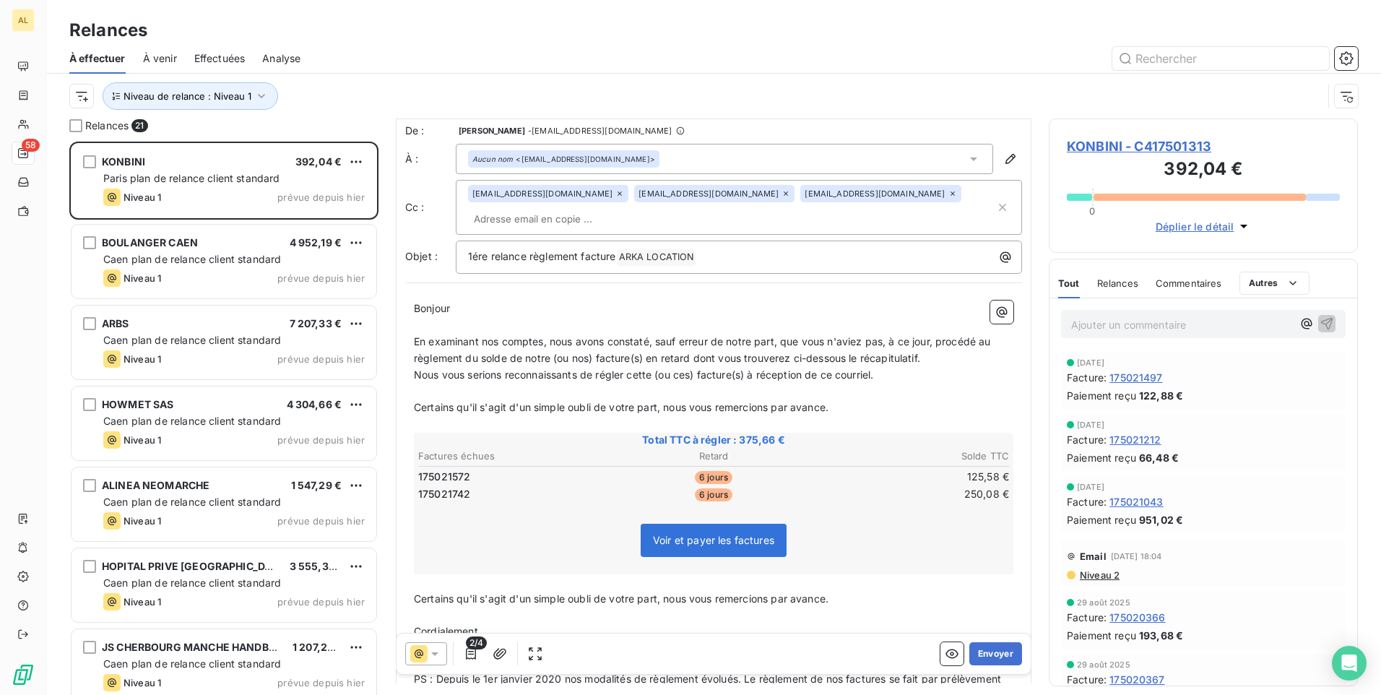
scroll to position [0, 0]
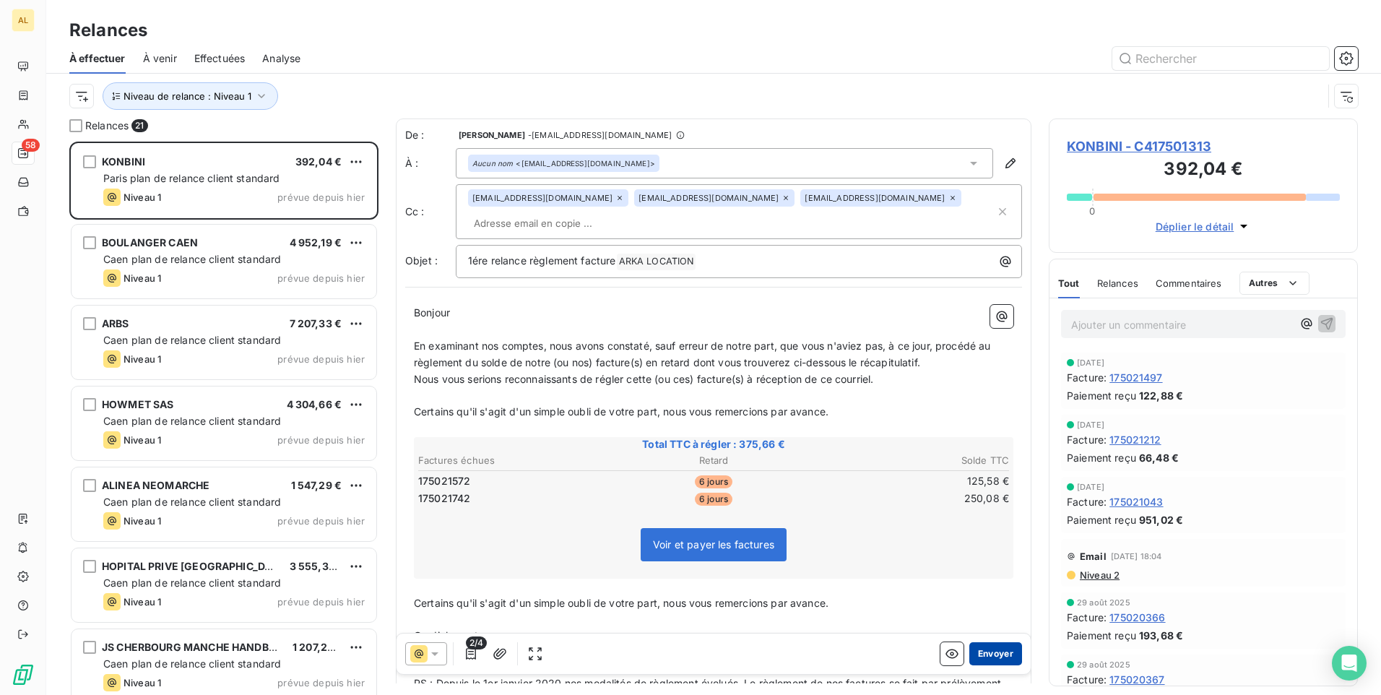
click at [999, 653] on button "Envoyer" at bounding box center [995, 653] width 53 height 23
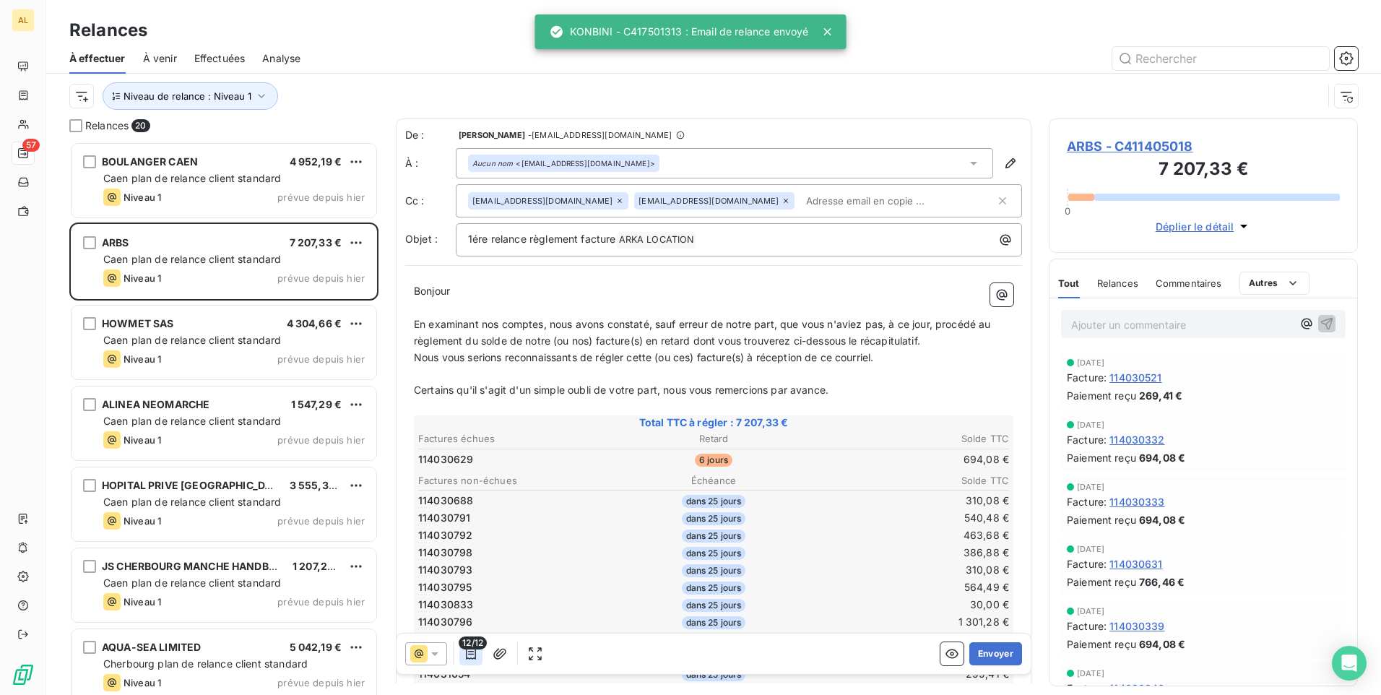
click at [469, 654] on icon "button" at bounding box center [471, 654] width 10 height 12
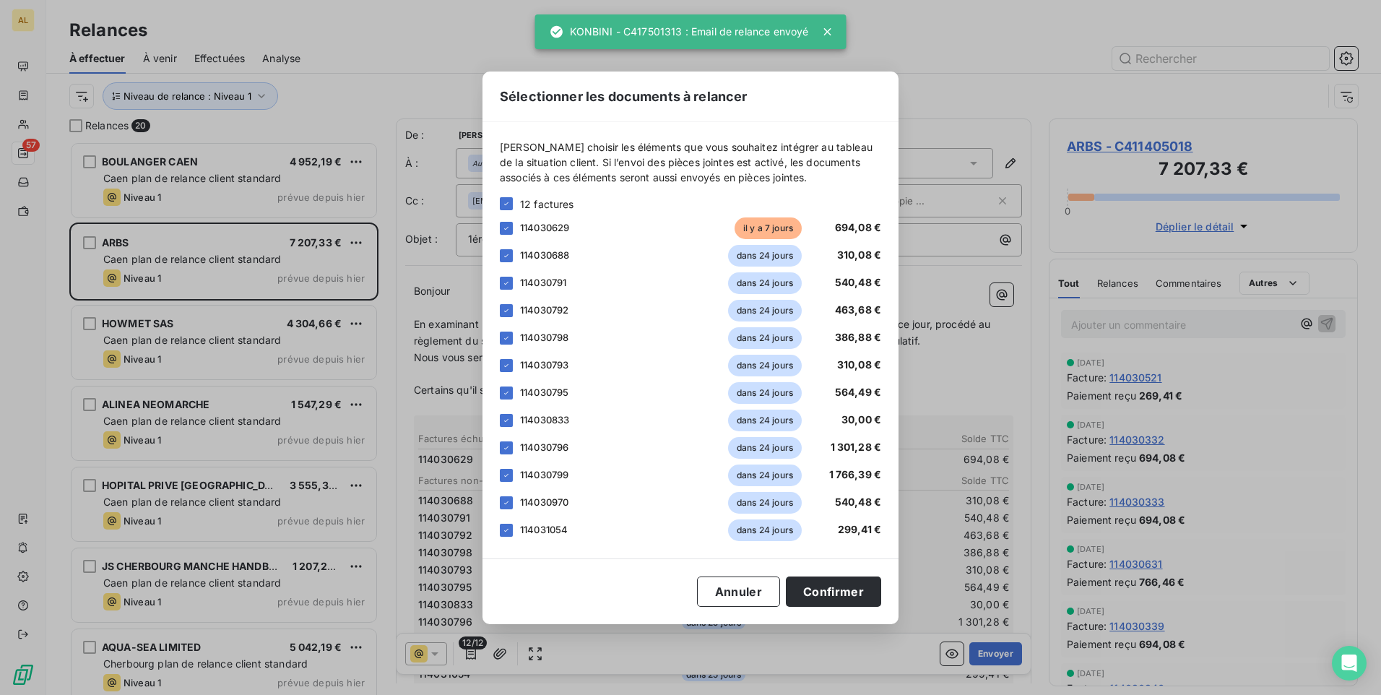
click at [499, 197] on div "[PERSON_NAME] choisir les éléments que vous souhaitez intégrer au tableau de la…" at bounding box center [690, 340] width 416 height 436
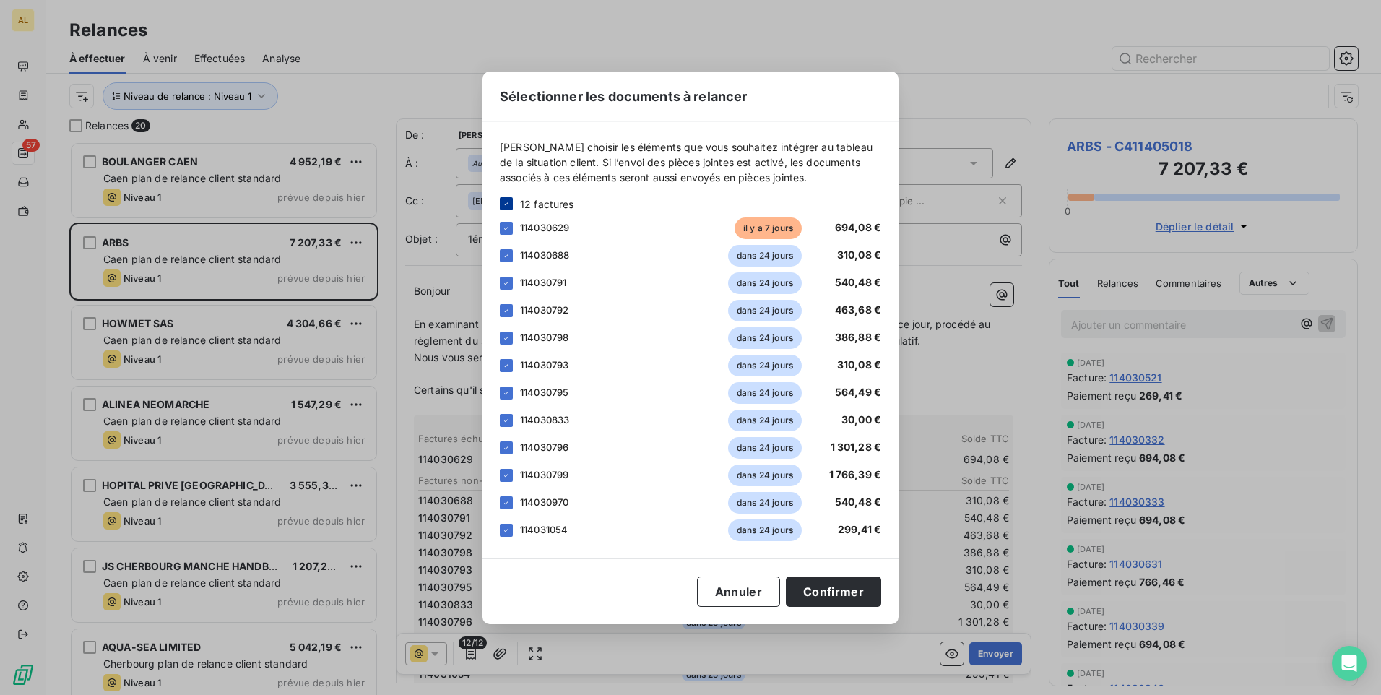
click at [503, 204] on icon at bounding box center [506, 203] width 9 height 9
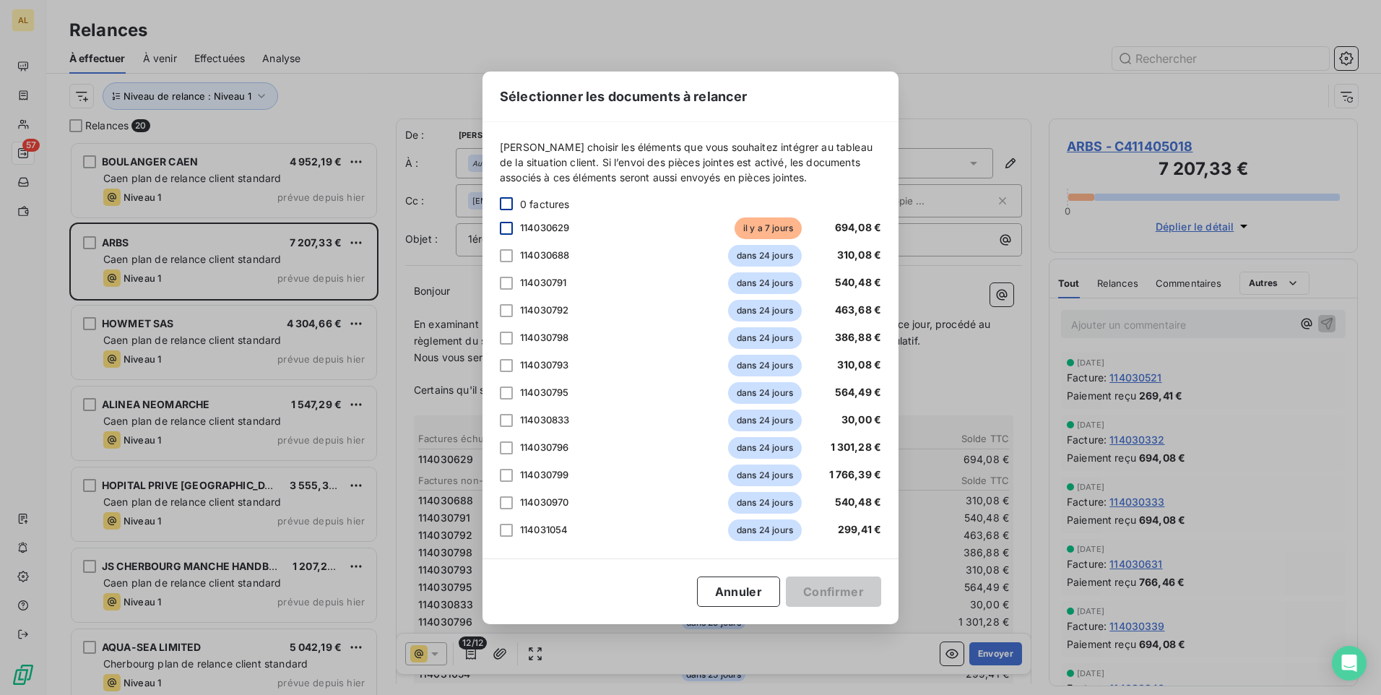
click at [507, 225] on div at bounding box center [506, 228] width 13 height 13
click at [816, 586] on button "Confirmer" at bounding box center [833, 591] width 95 height 30
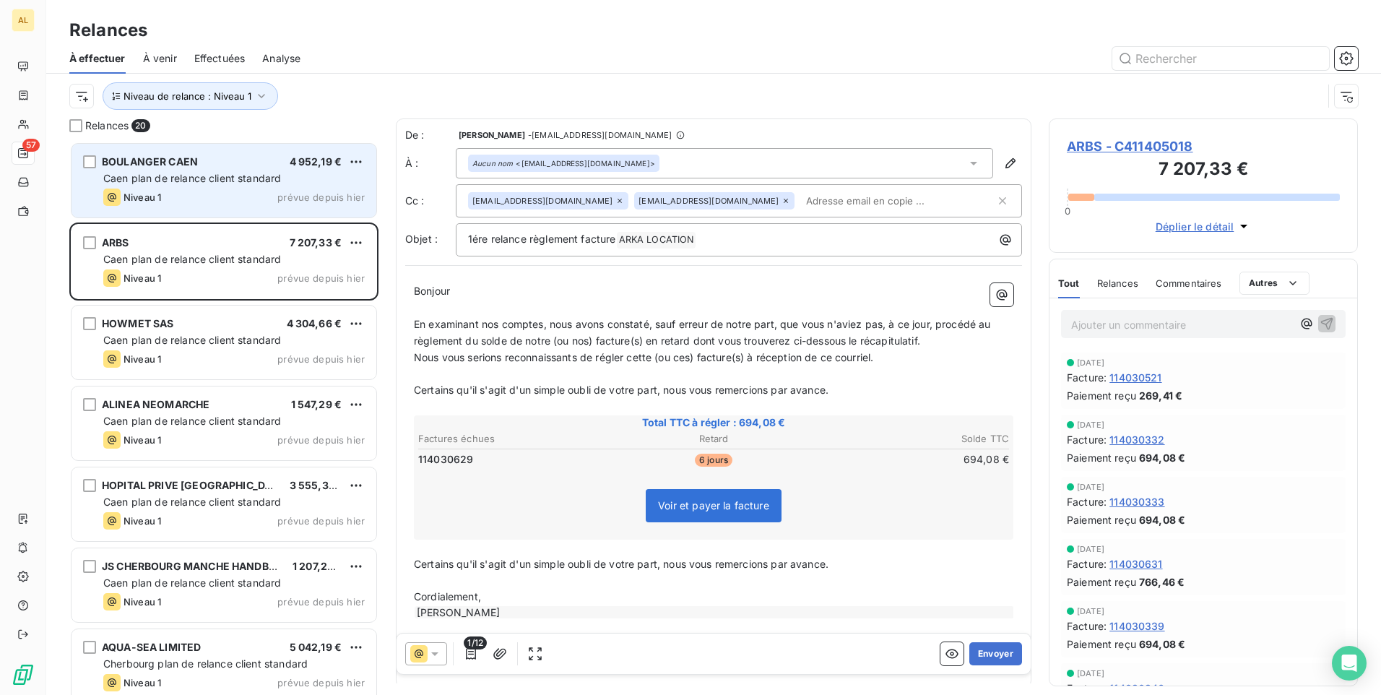
click at [241, 181] on span "Caen plan de relance client standard" at bounding box center [192, 178] width 178 height 12
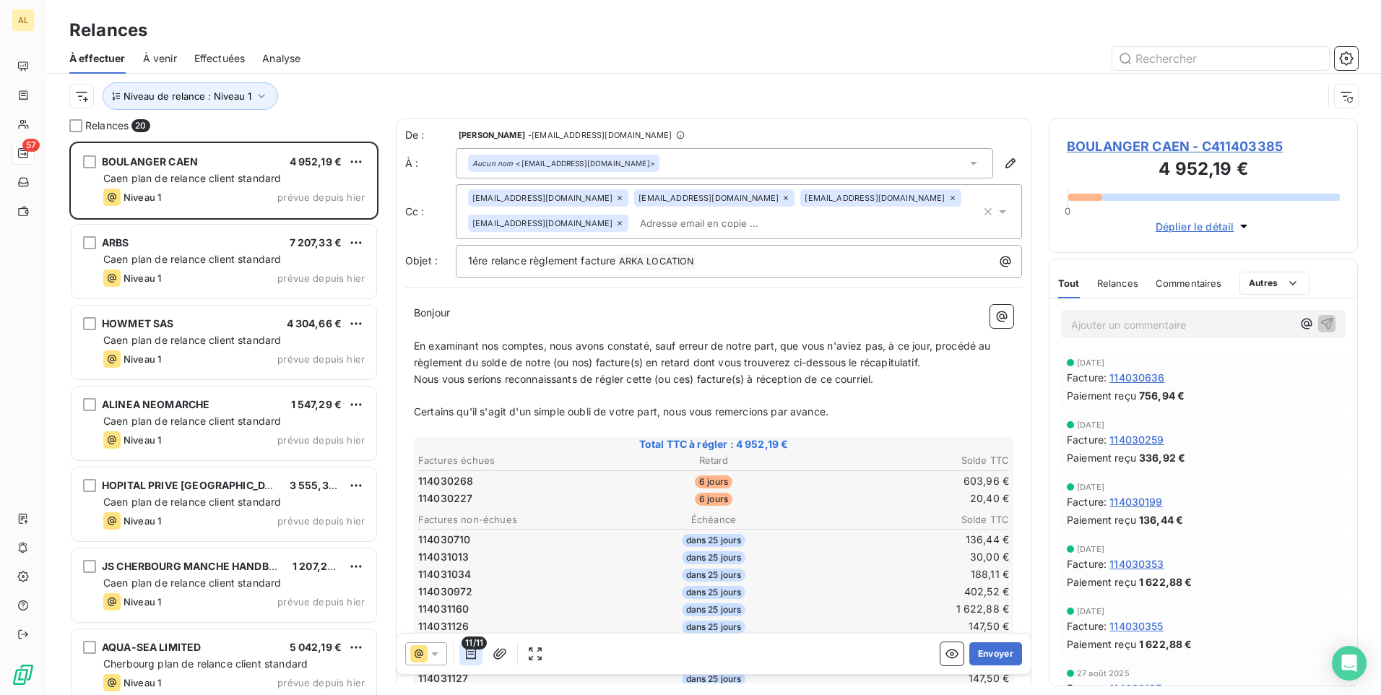
click at [467, 657] on icon "button" at bounding box center [471, 653] width 14 height 14
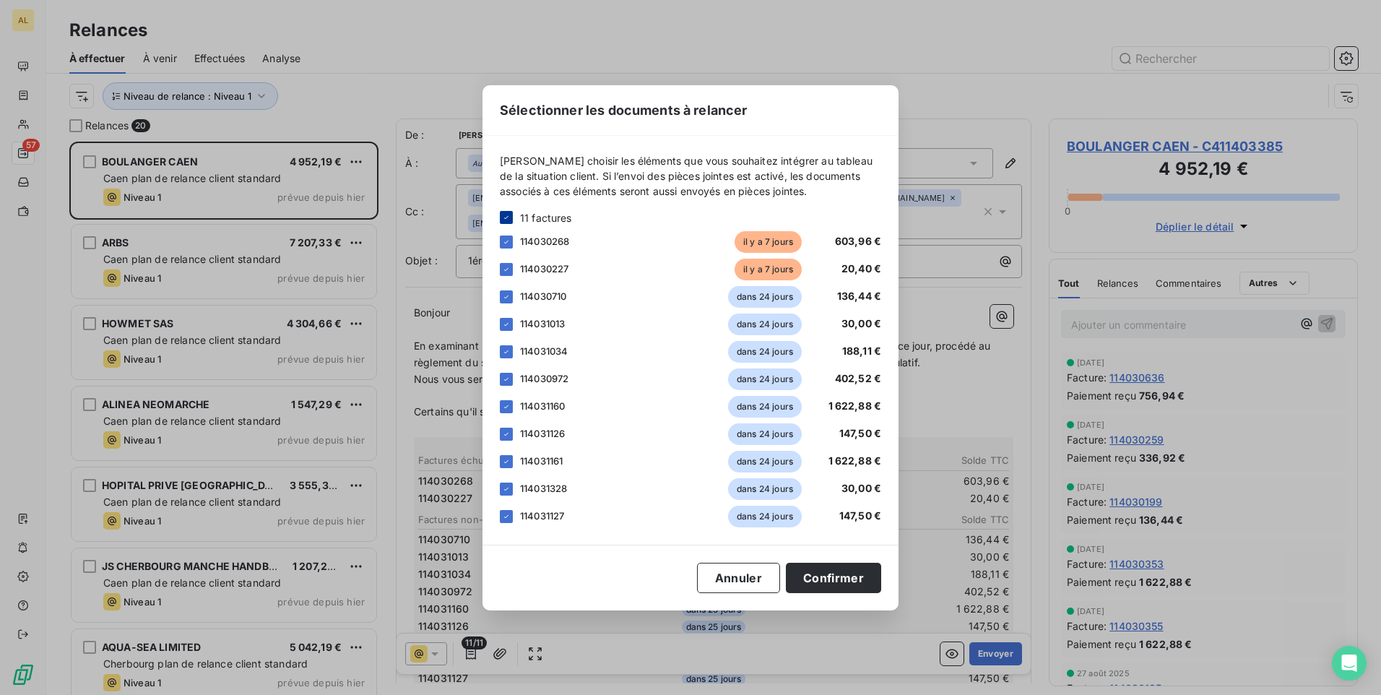
click at [501, 212] on div at bounding box center [506, 217] width 13 height 13
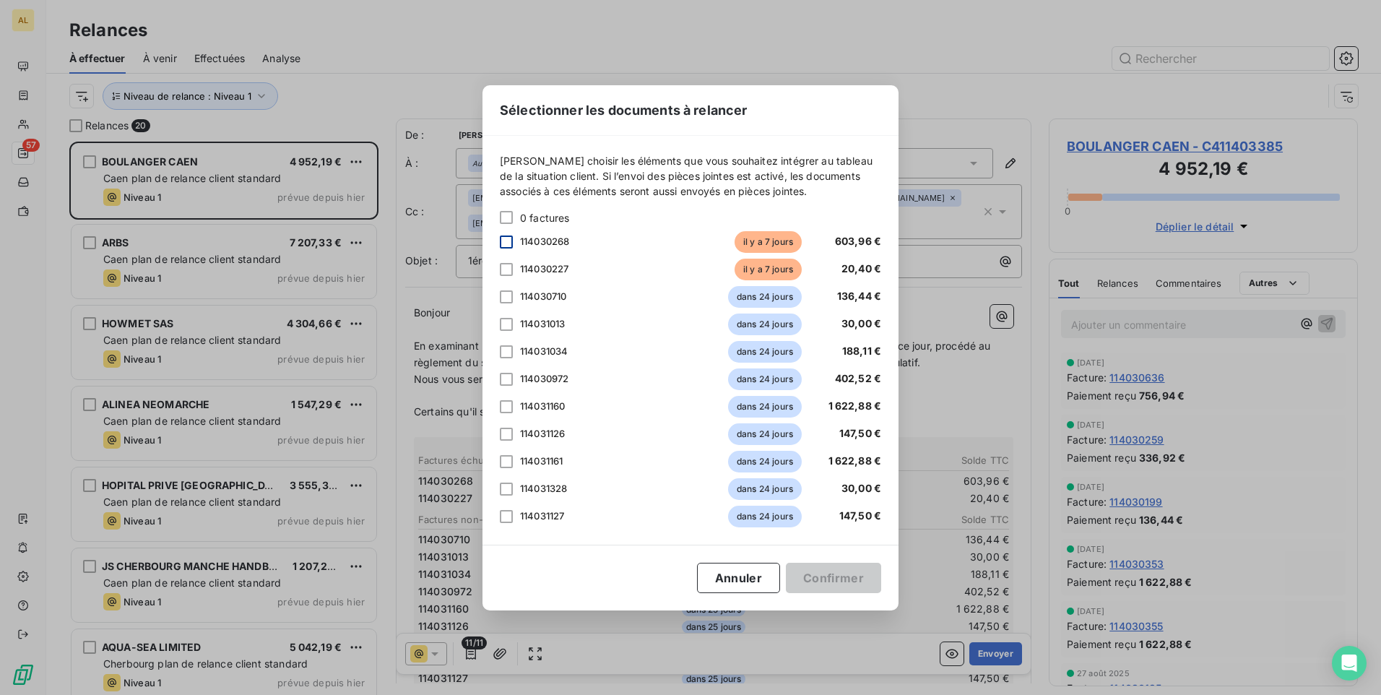
click at [508, 238] on div at bounding box center [506, 241] width 13 height 13
click at [502, 264] on div at bounding box center [506, 269] width 13 height 13
click at [810, 586] on button "Confirmer" at bounding box center [833, 578] width 95 height 30
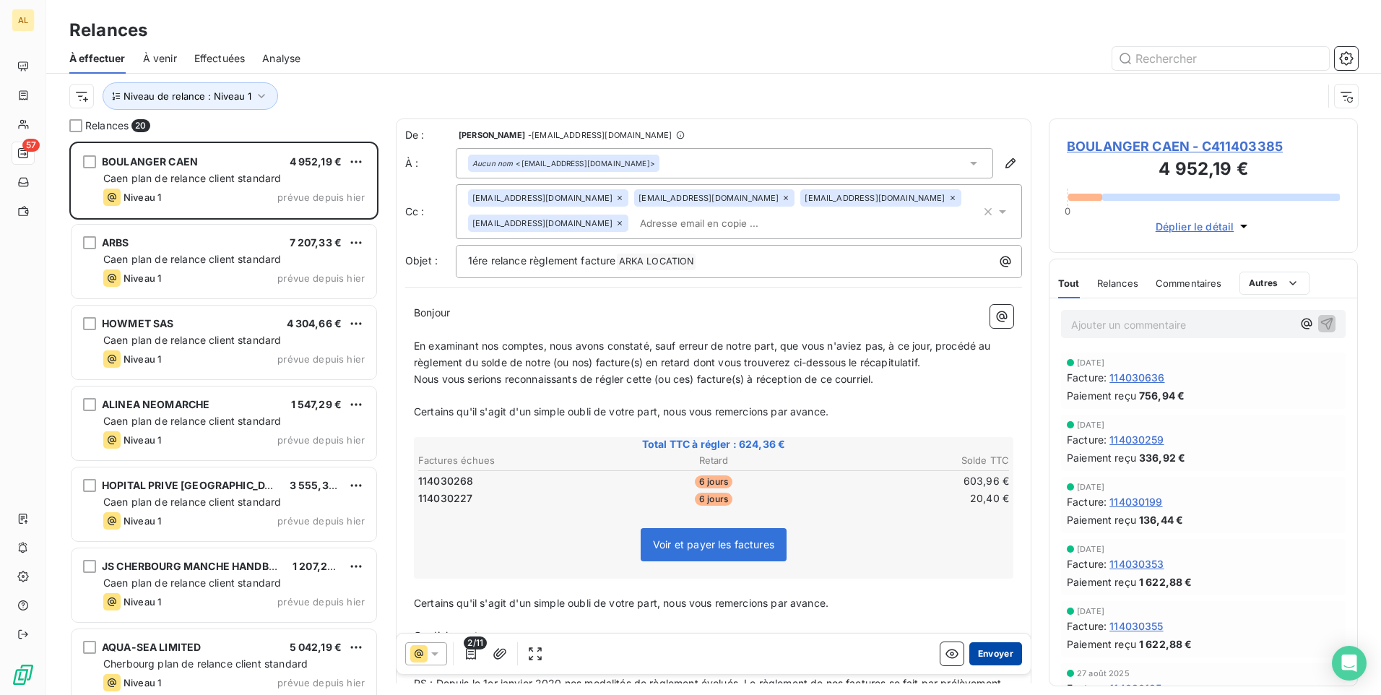
click at [969, 650] on button "Envoyer" at bounding box center [995, 653] width 53 height 23
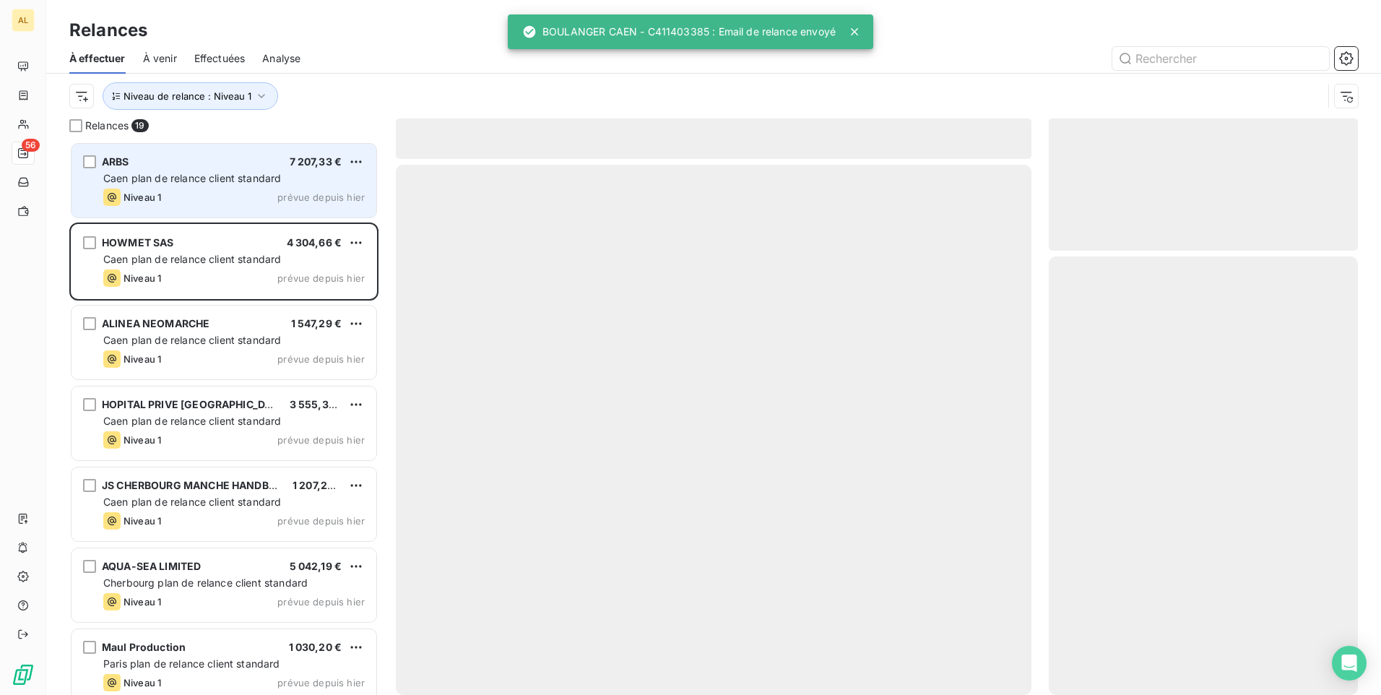
click at [189, 165] on div "ARBS 7 207,33 €" at bounding box center [233, 161] width 261 height 13
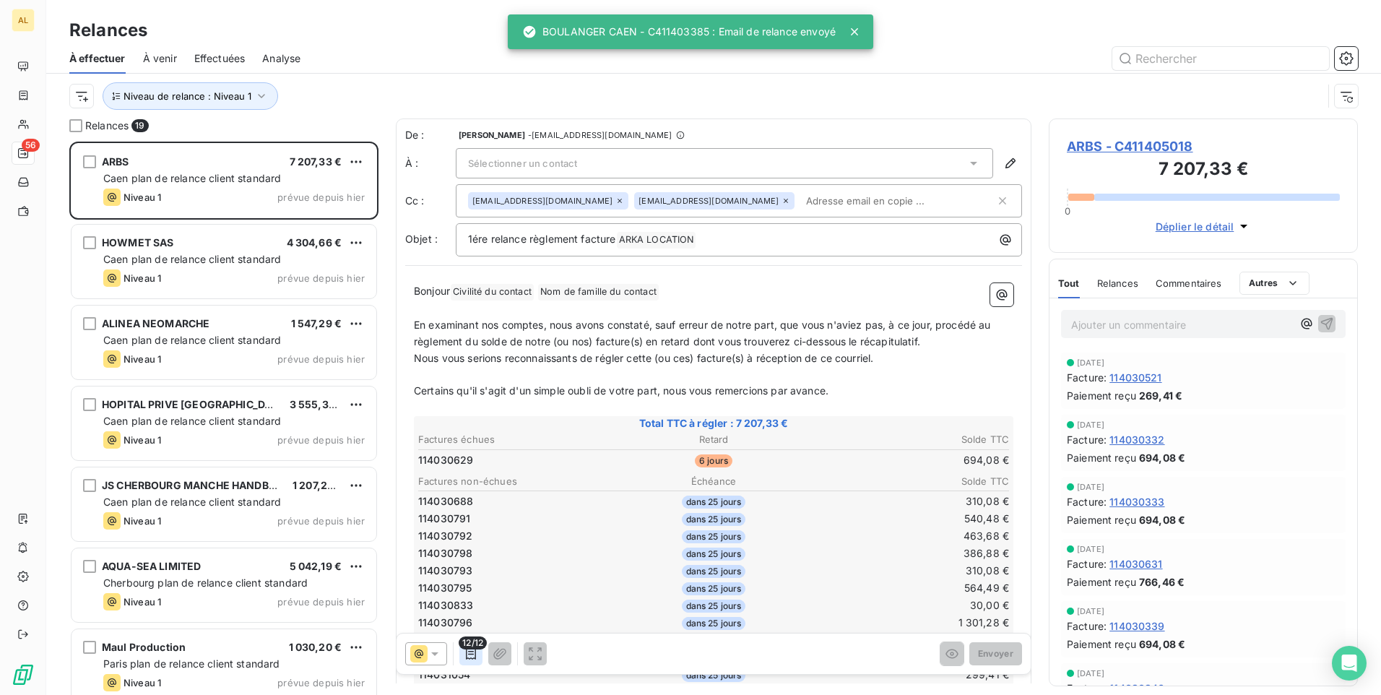
click at [469, 655] on icon "button" at bounding box center [471, 653] width 14 height 14
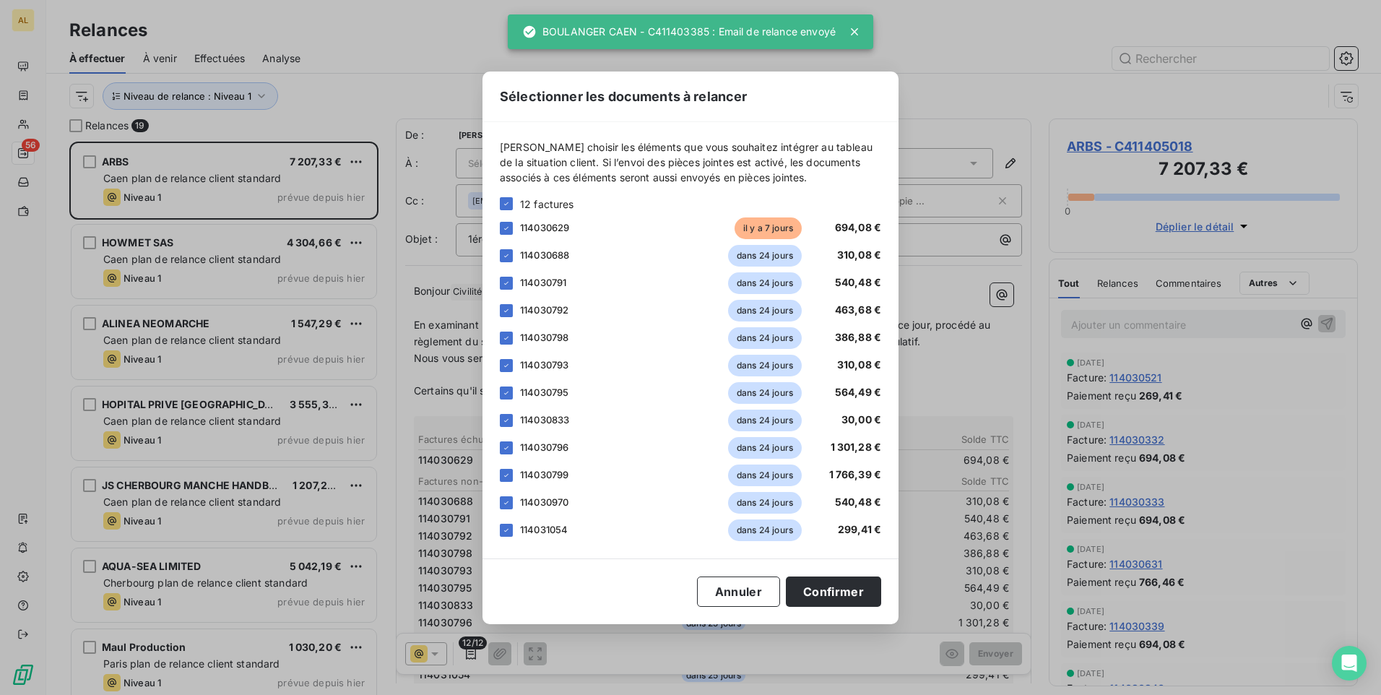
click at [497, 201] on div "[PERSON_NAME] choisir les éléments que vous souhaitez intégrer au tableau de la…" at bounding box center [690, 340] width 416 height 436
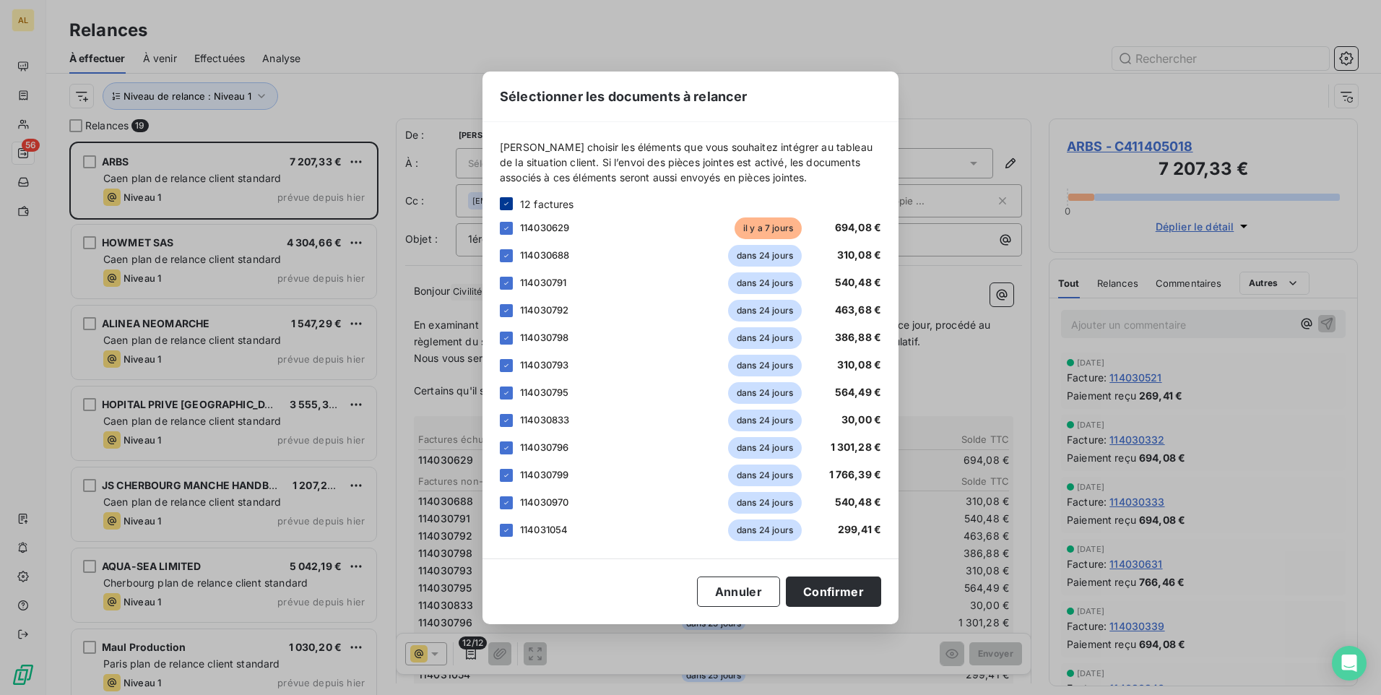
click at [503, 206] on icon at bounding box center [506, 203] width 9 height 9
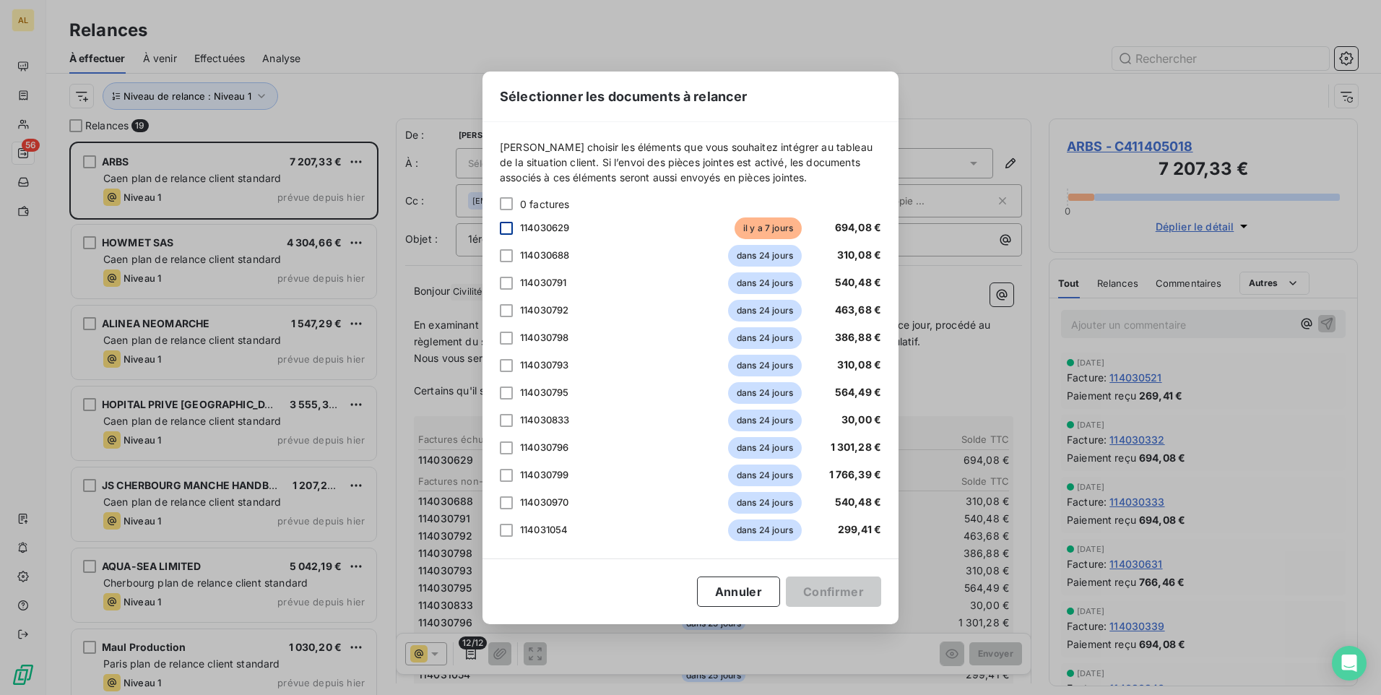
click at [511, 232] on div at bounding box center [506, 228] width 13 height 13
drag, startPoint x: 823, startPoint y: 596, endPoint x: 816, endPoint y: 590, distance: 8.7
click at [822, 596] on button "Confirmer" at bounding box center [833, 591] width 95 height 30
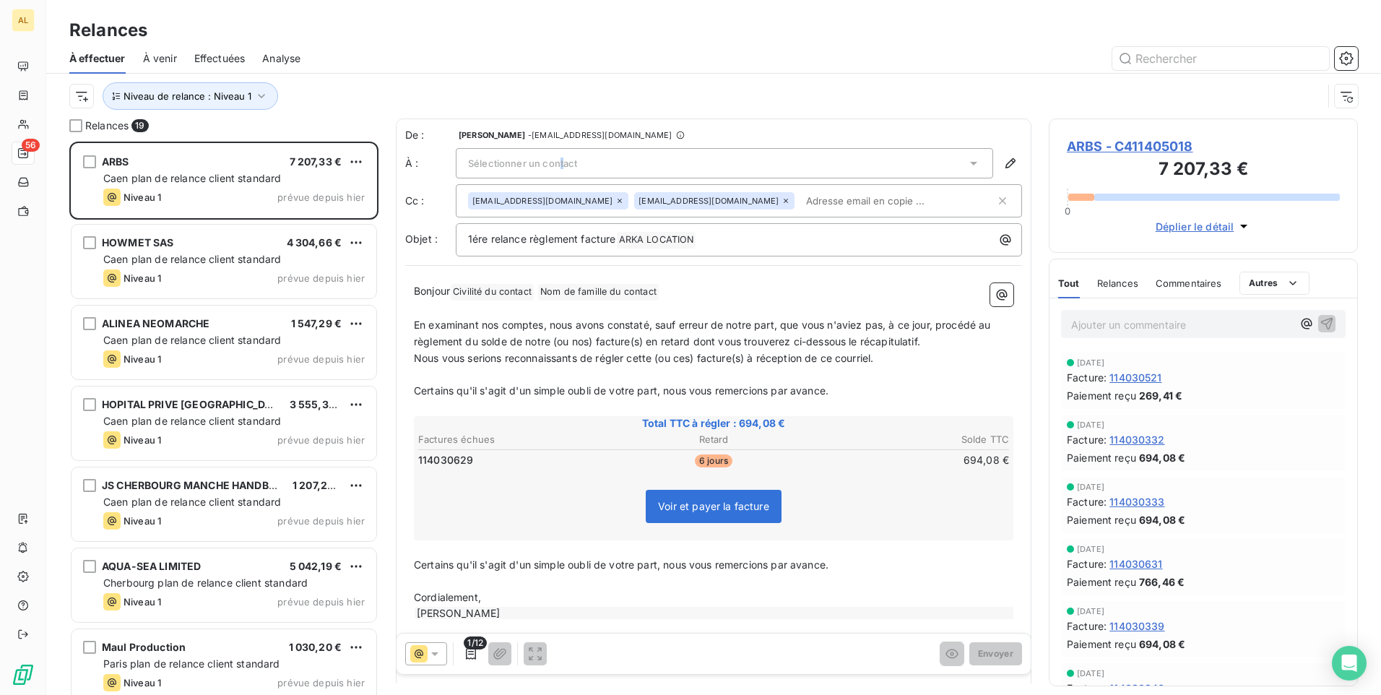
drag, startPoint x: 565, startPoint y: 155, endPoint x: 547, endPoint y: 165, distance: 20.1
click at [549, 164] on div "Sélectionner un contact" at bounding box center [724, 163] width 537 height 30
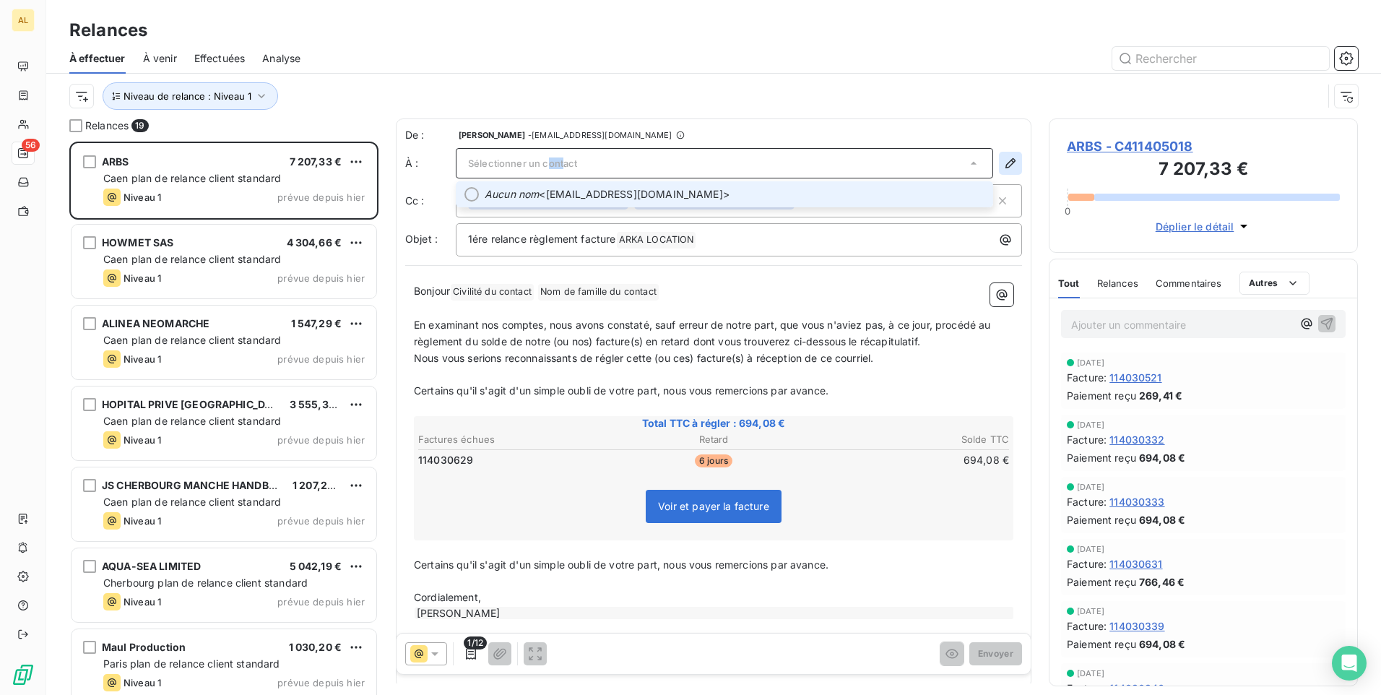
click at [1003, 160] on icon "button" at bounding box center [1010, 163] width 14 height 14
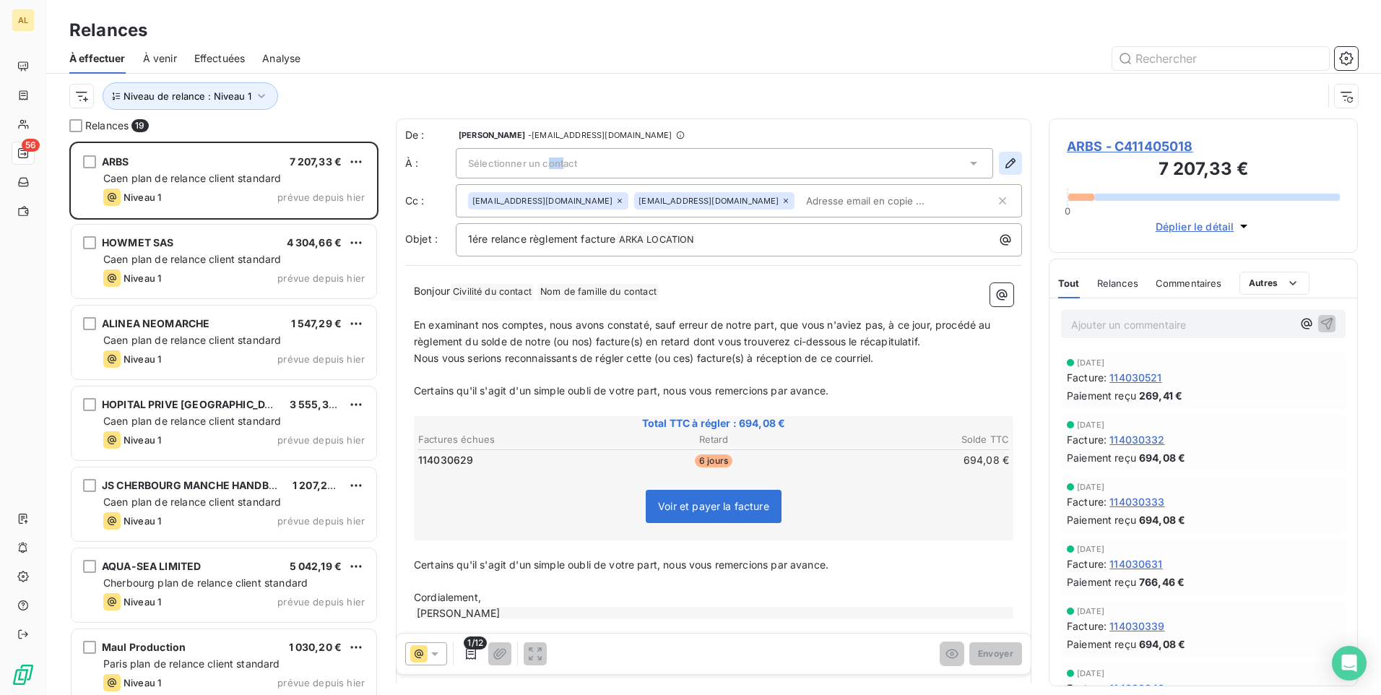
click at [1004, 164] on icon "button" at bounding box center [1010, 163] width 14 height 14
click at [1003, 165] on icon "button" at bounding box center [1010, 163] width 14 height 14
drag, startPoint x: 995, startPoint y: 165, endPoint x: 653, endPoint y: 157, distance: 341.7
click at [653, 157] on div "Sélectionner un contact" at bounding box center [724, 163] width 537 height 30
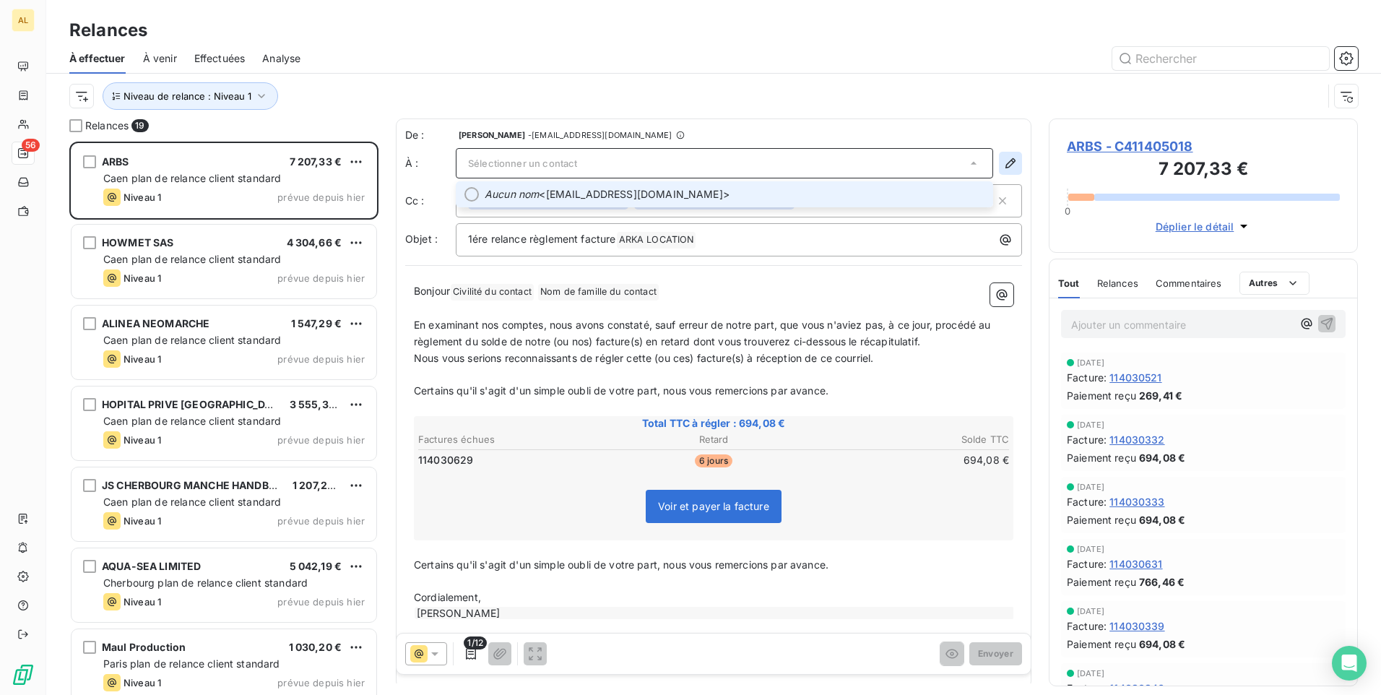
click at [999, 159] on button "button" at bounding box center [1010, 163] width 23 height 23
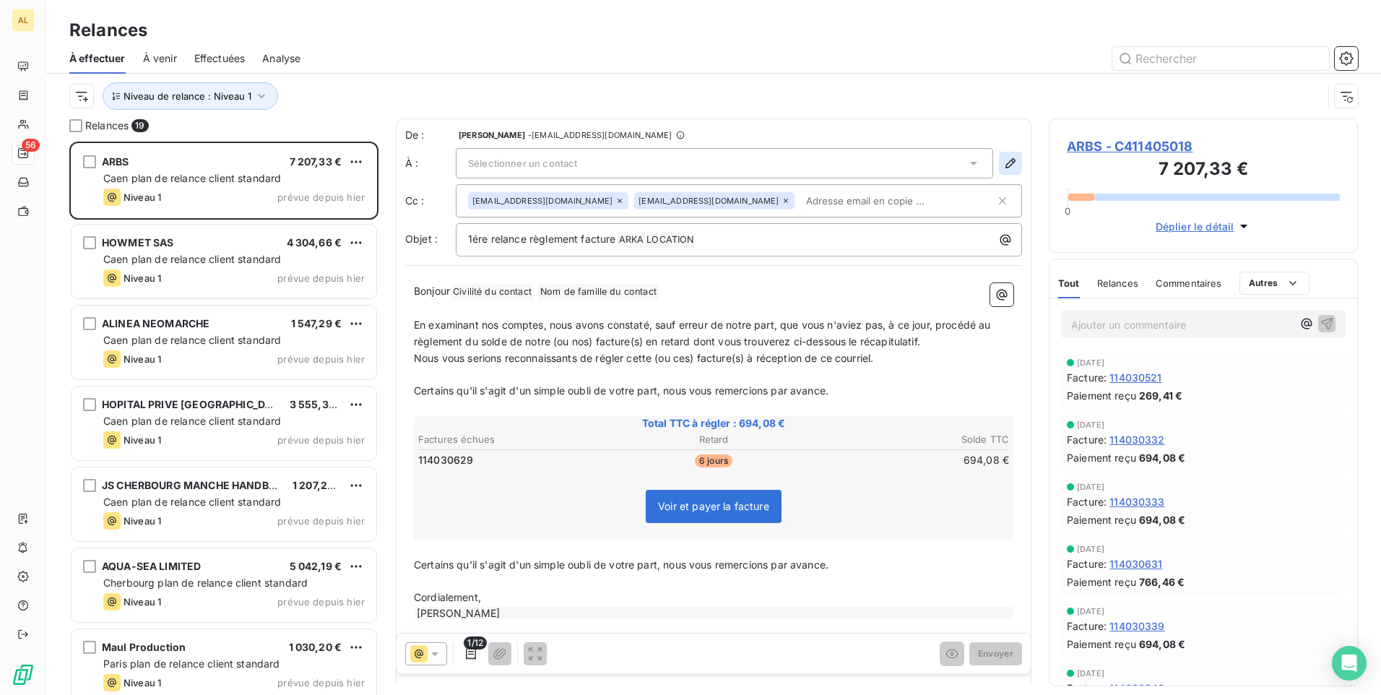
click at [1005, 162] on icon "button" at bounding box center [1010, 163] width 10 height 10
click at [1003, 160] on icon "button" at bounding box center [1010, 163] width 14 height 14
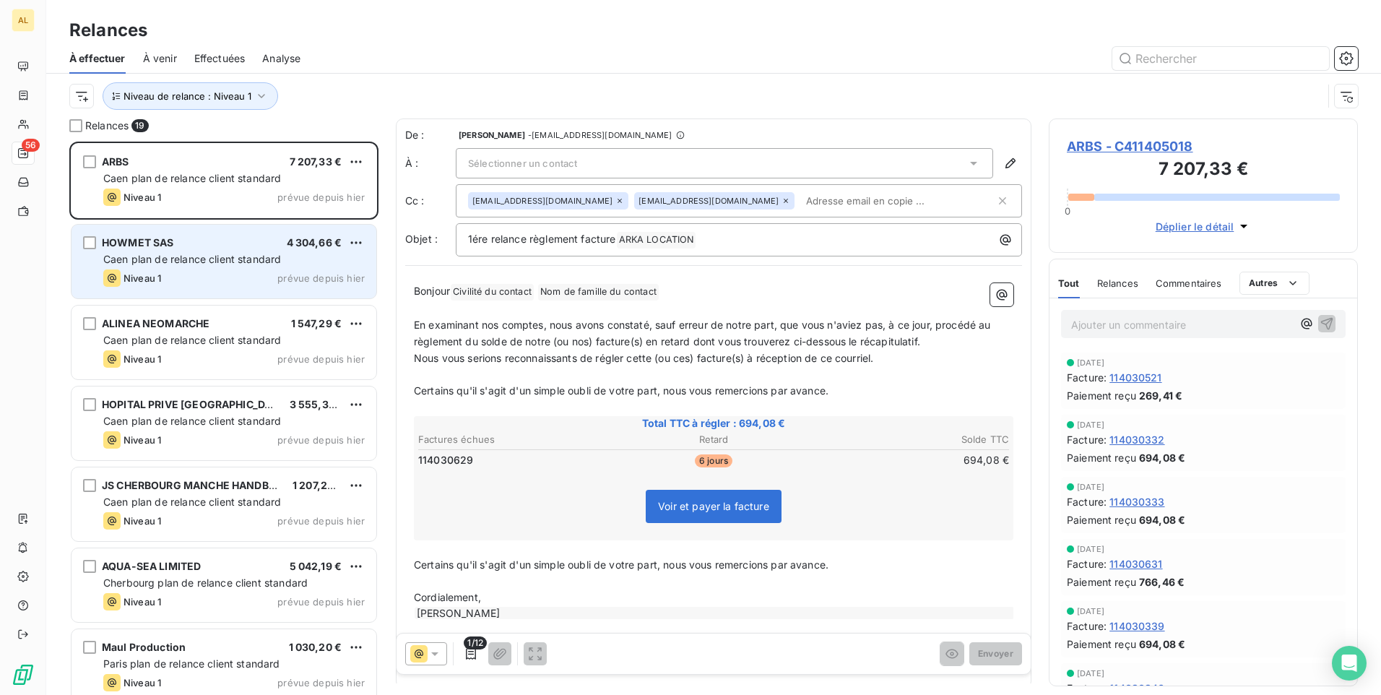
click at [181, 264] on span "Caen plan de relance client standard" at bounding box center [192, 259] width 178 height 12
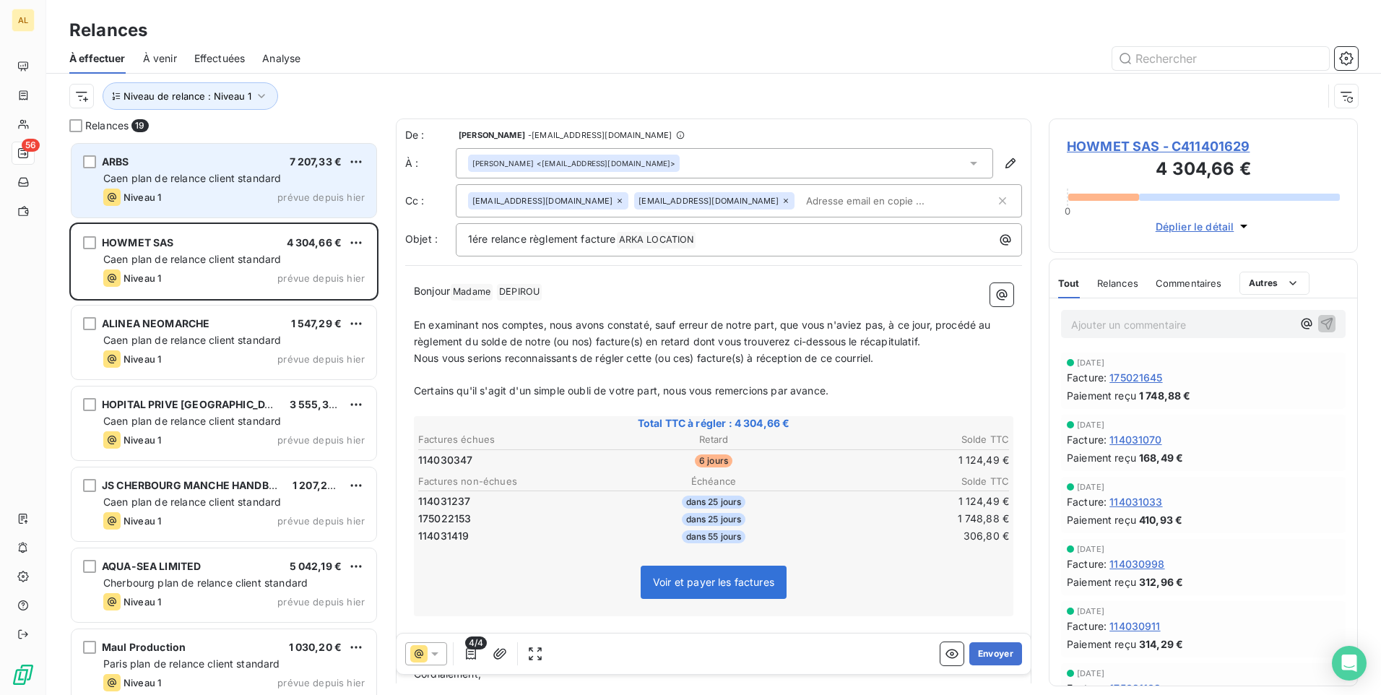
click at [202, 188] on div "ARBS 7 207,33 € Caen plan de relance client standard Niveau 1 prévue depuis hier" at bounding box center [224, 181] width 305 height 74
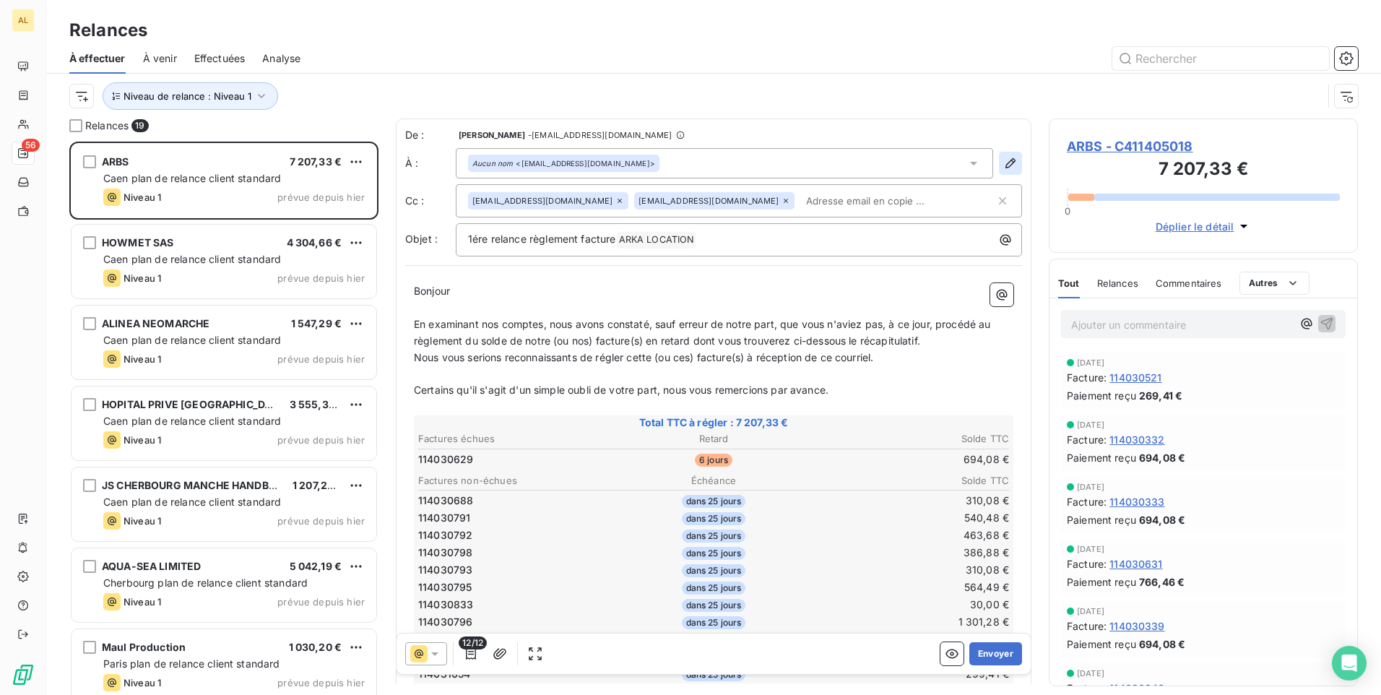
click at [1003, 161] on icon "button" at bounding box center [1010, 163] width 14 height 14
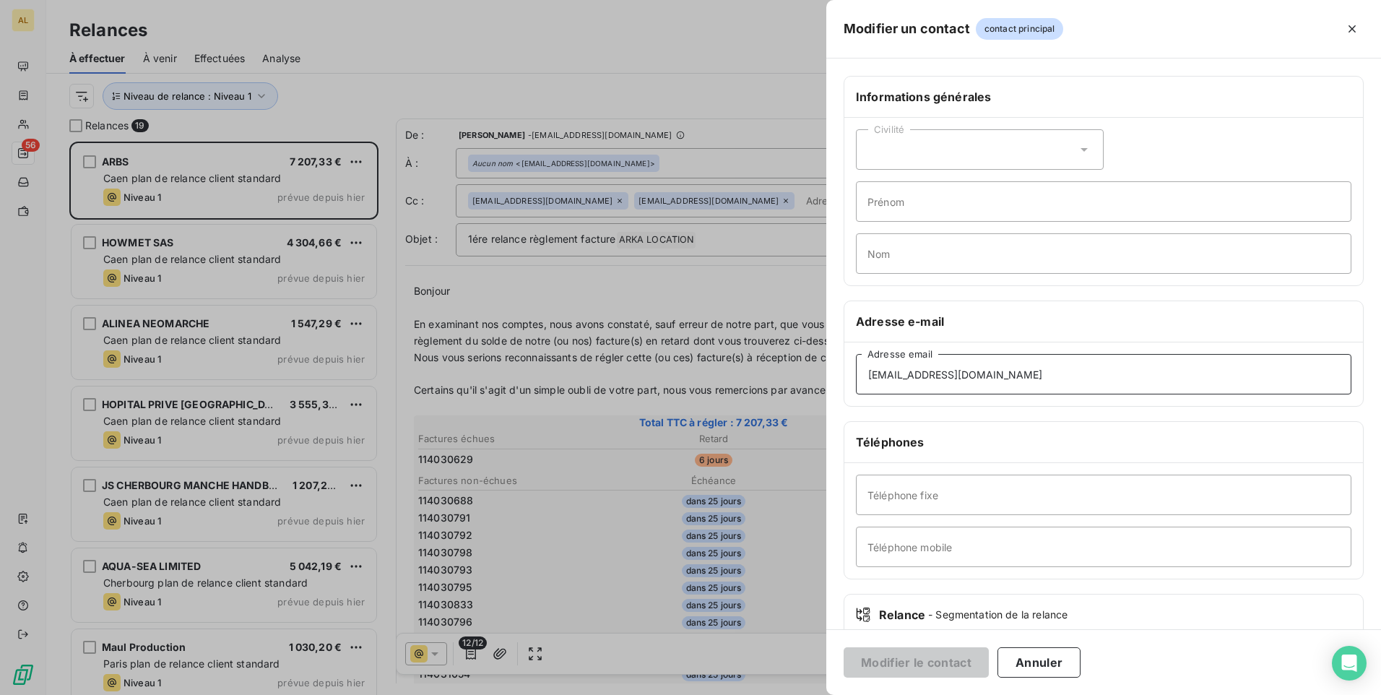
drag, startPoint x: 950, startPoint y: 373, endPoint x: 813, endPoint y: 373, distance: 137.2
click at [794, 694] on div "Modifier un contact contact principal Informations générales Civilité Prénom No…" at bounding box center [690, 695] width 1381 height 0
paste input ";[EMAIL_ADDRESS][DOMAIN_NAME]"
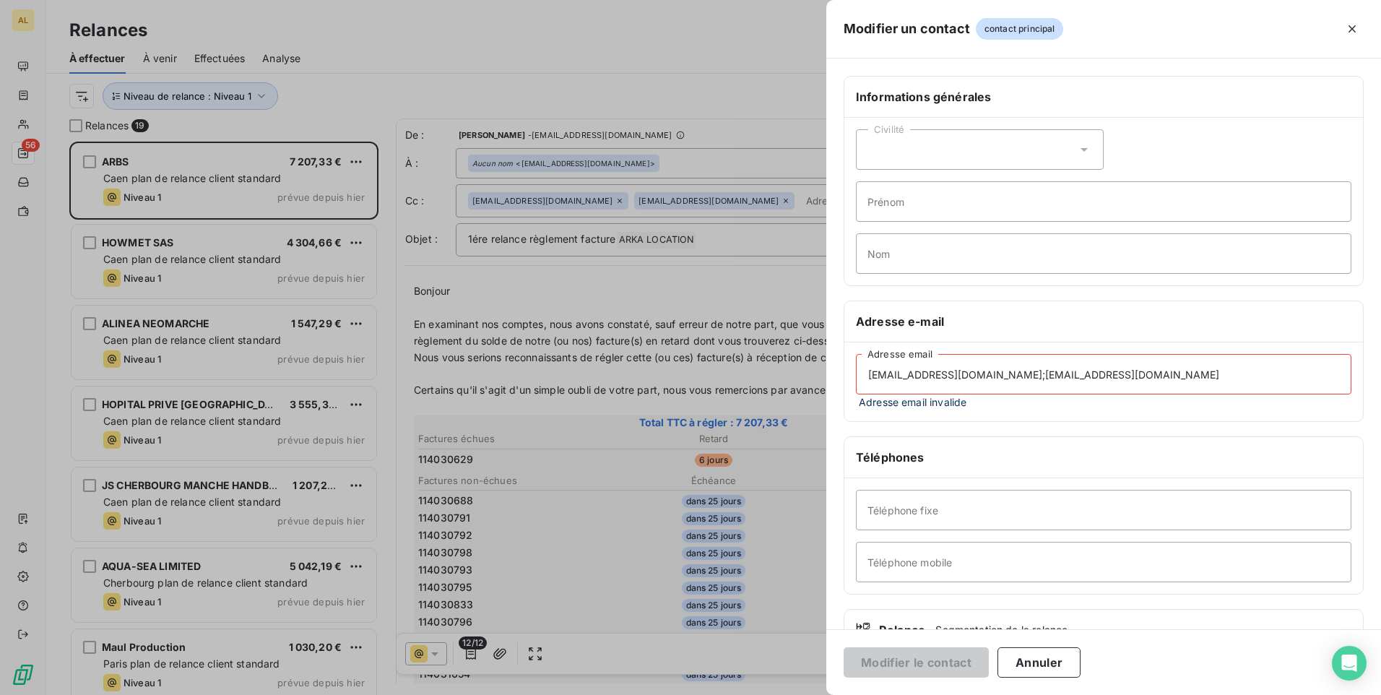
drag, startPoint x: 938, startPoint y: 376, endPoint x: 851, endPoint y: 376, distance: 87.4
click at [851, 376] on div "[EMAIL_ADDRESS][DOMAIN_NAME];[EMAIL_ADDRESS][DOMAIN_NAME] Adresse email Adresse…" at bounding box center [1103, 381] width 519 height 79
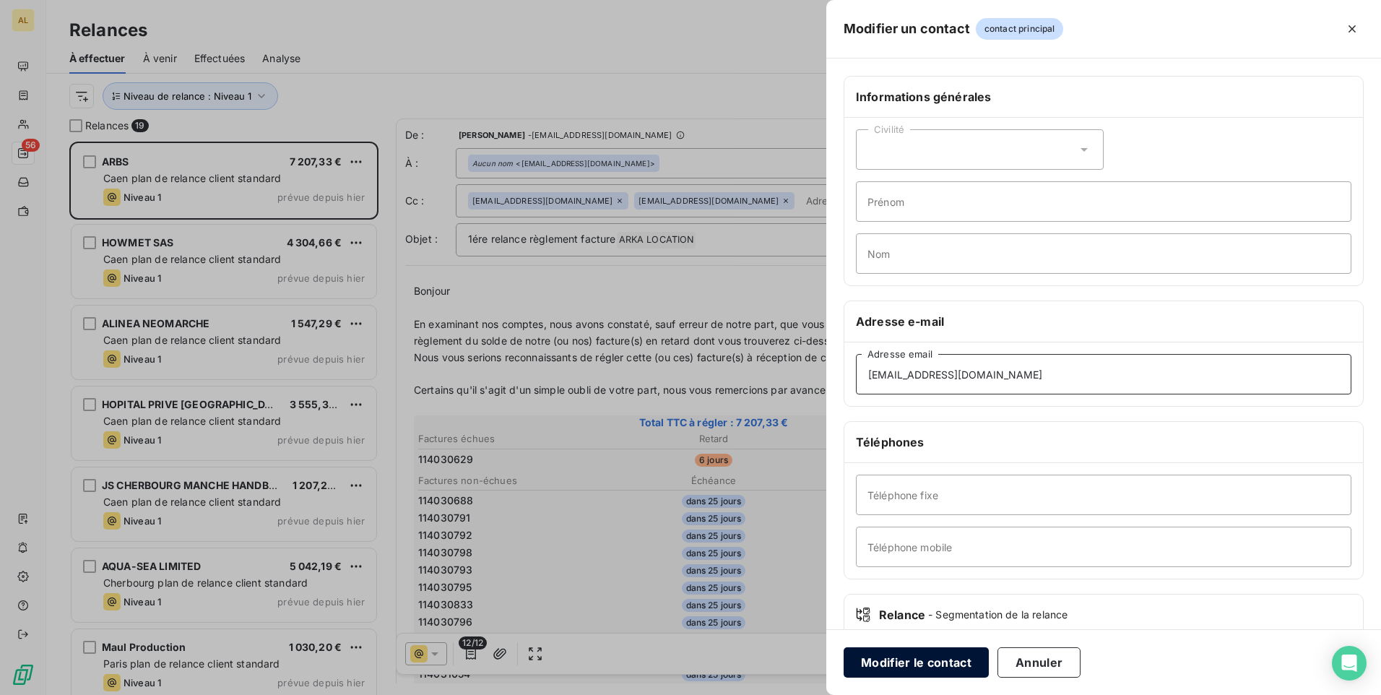
type input "[EMAIL_ADDRESS][DOMAIN_NAME]"
click at [906, 665] on button "Modifier le contact" at bounding box center [916, 662] width 145 height 30
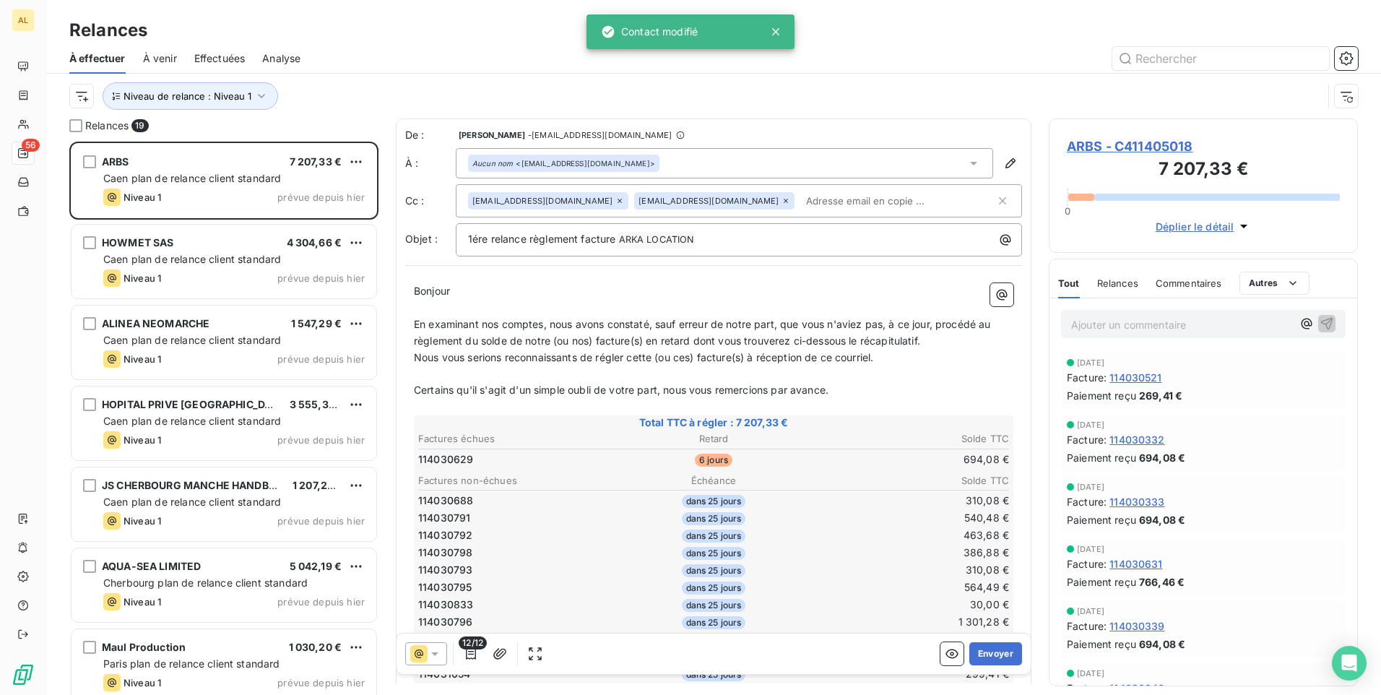
click at [800, 196] on input "text" at bounding box center [883, 201] width 167 height 22
paste input "[EMAIL_ADDRESS][DOMAIN_NAME];"
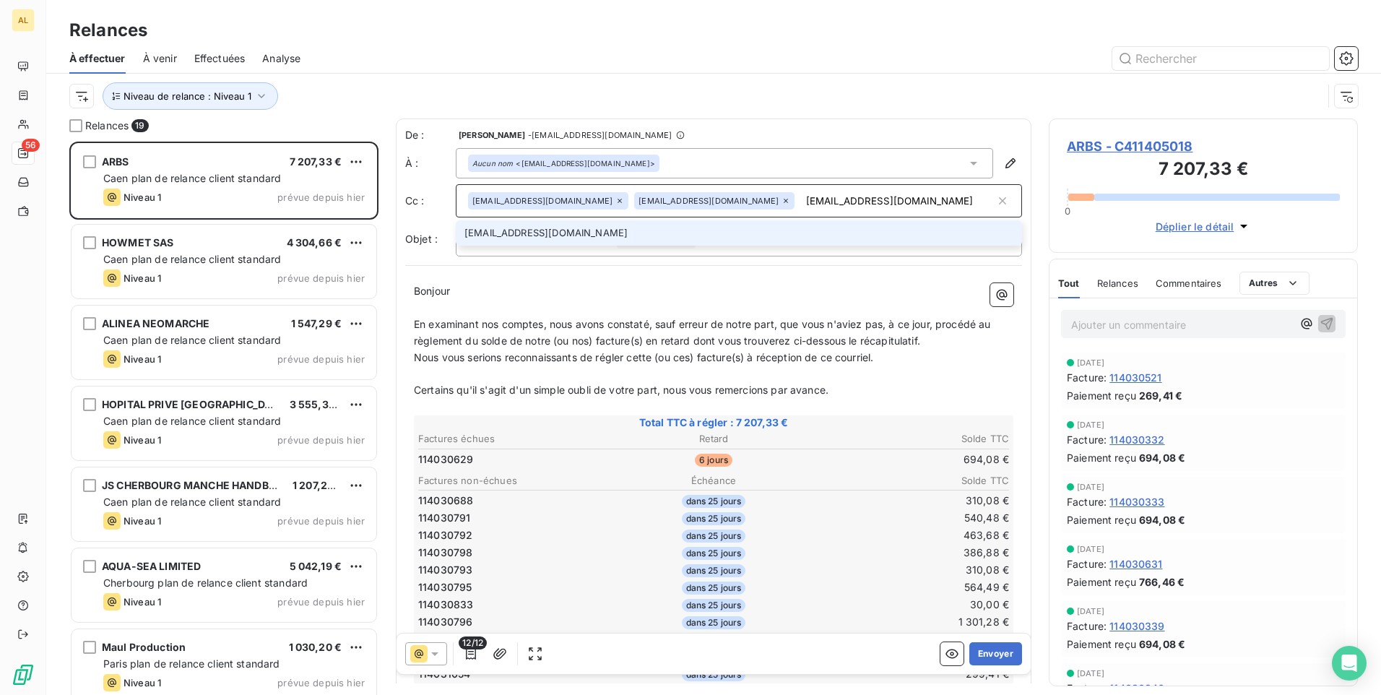
type input "[EMAIL_ADDRESS][DOMAIN_NAME]"
click at [518, 228] on li "[EMAIL_ADDRESS][DOMAIN_NAME]" at bounding box center [739, 232] width 566 height 25
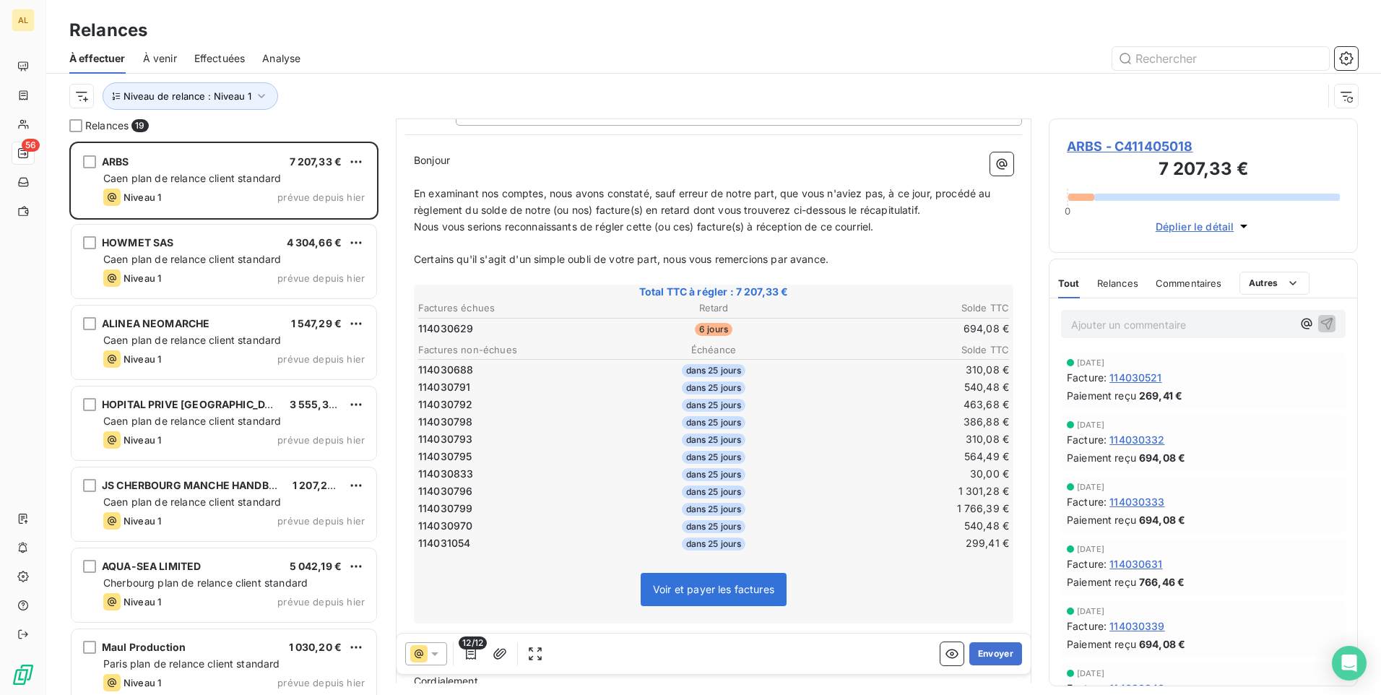
scroll to position [217, 0]
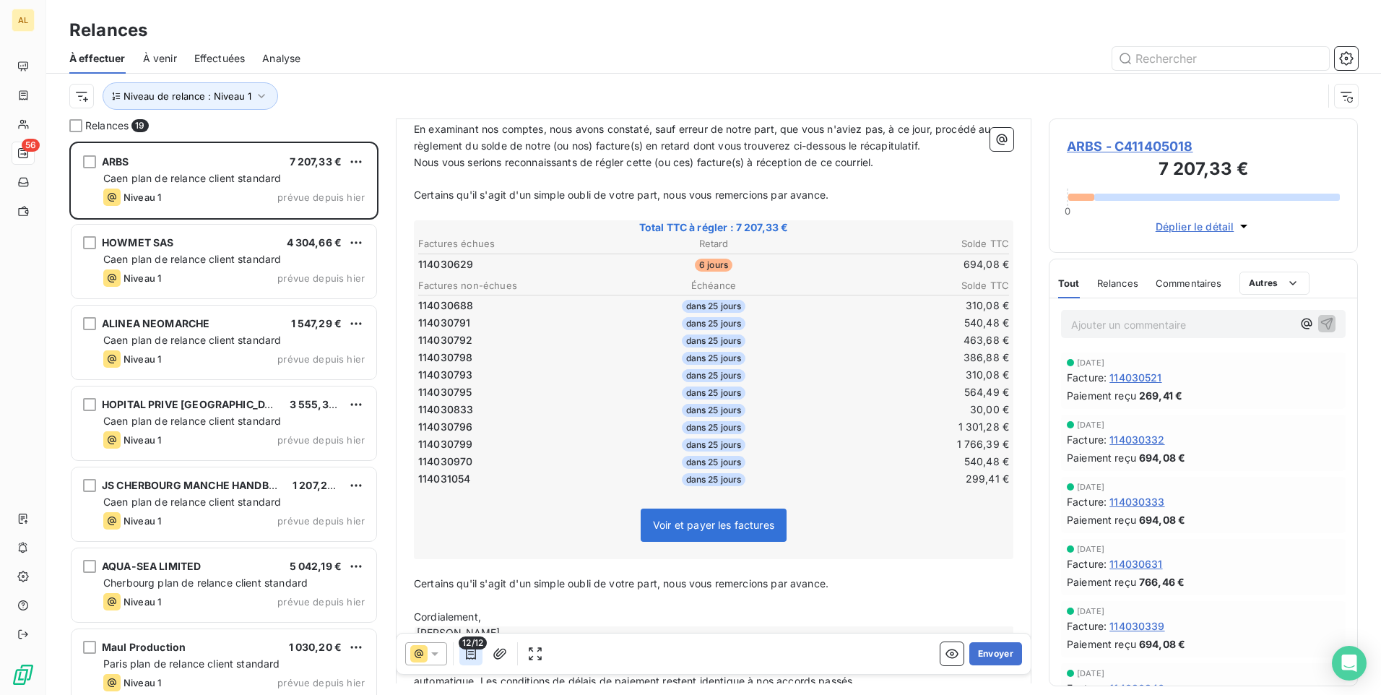
click at [469, 659] on icon "button" at bounding box center [471, 653] width 14 height 14
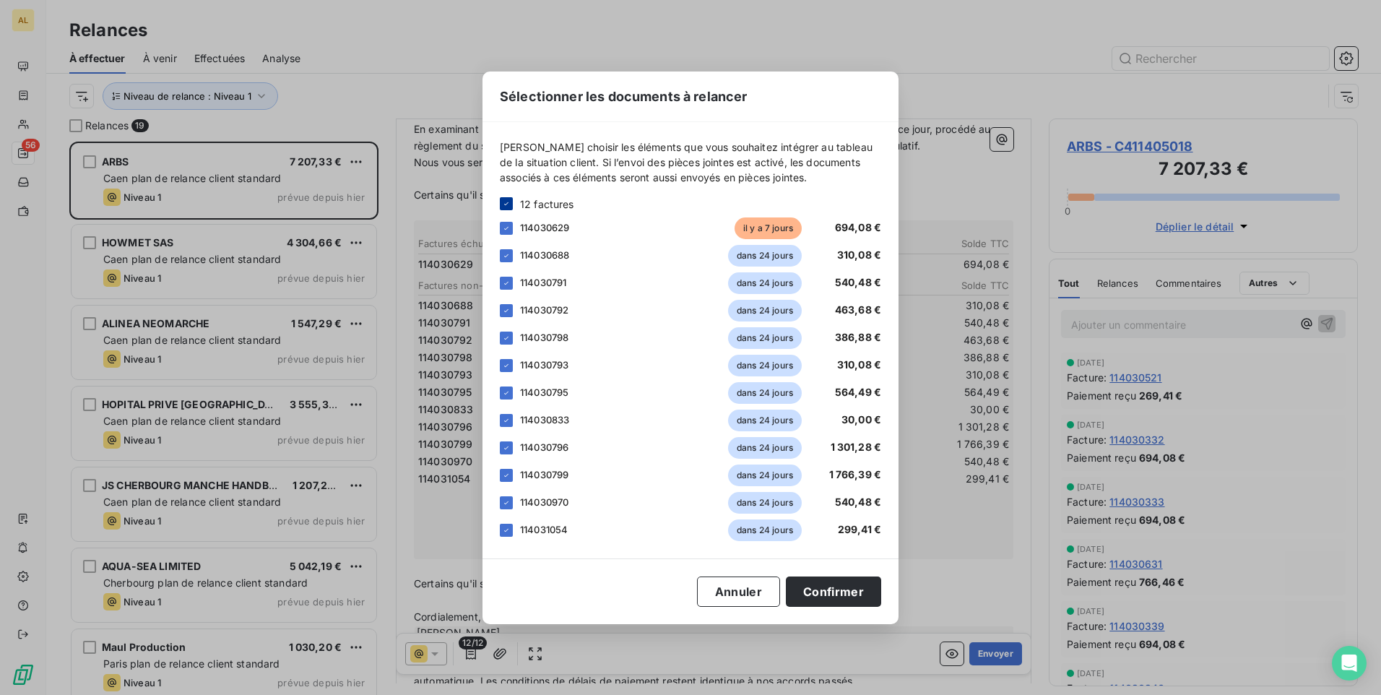
click at [506, 200] on icon at bounding box center [506, 203] width 9 height 9
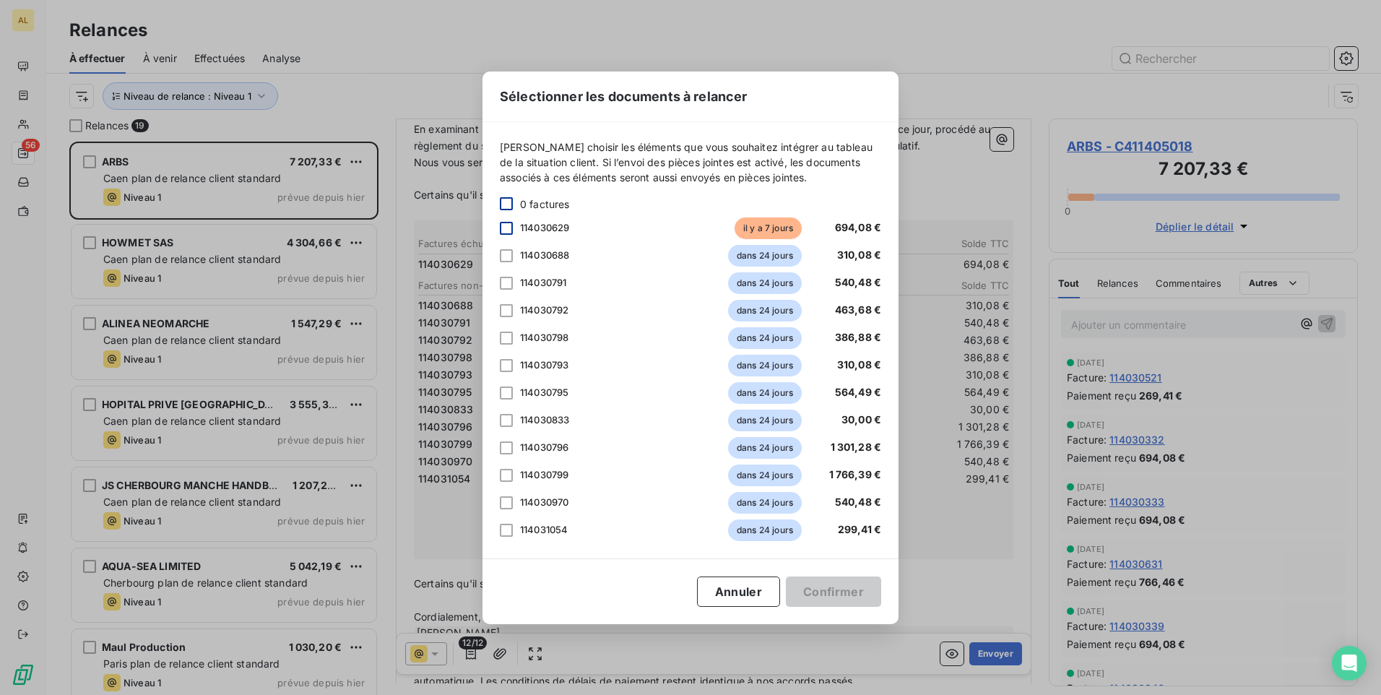
click at [503, 227] on div at bounding box center [506, 228] width 13 height 13
click at [818, 591] on button "Confirmer" at bounding box center [833, 591] width 95 height 30
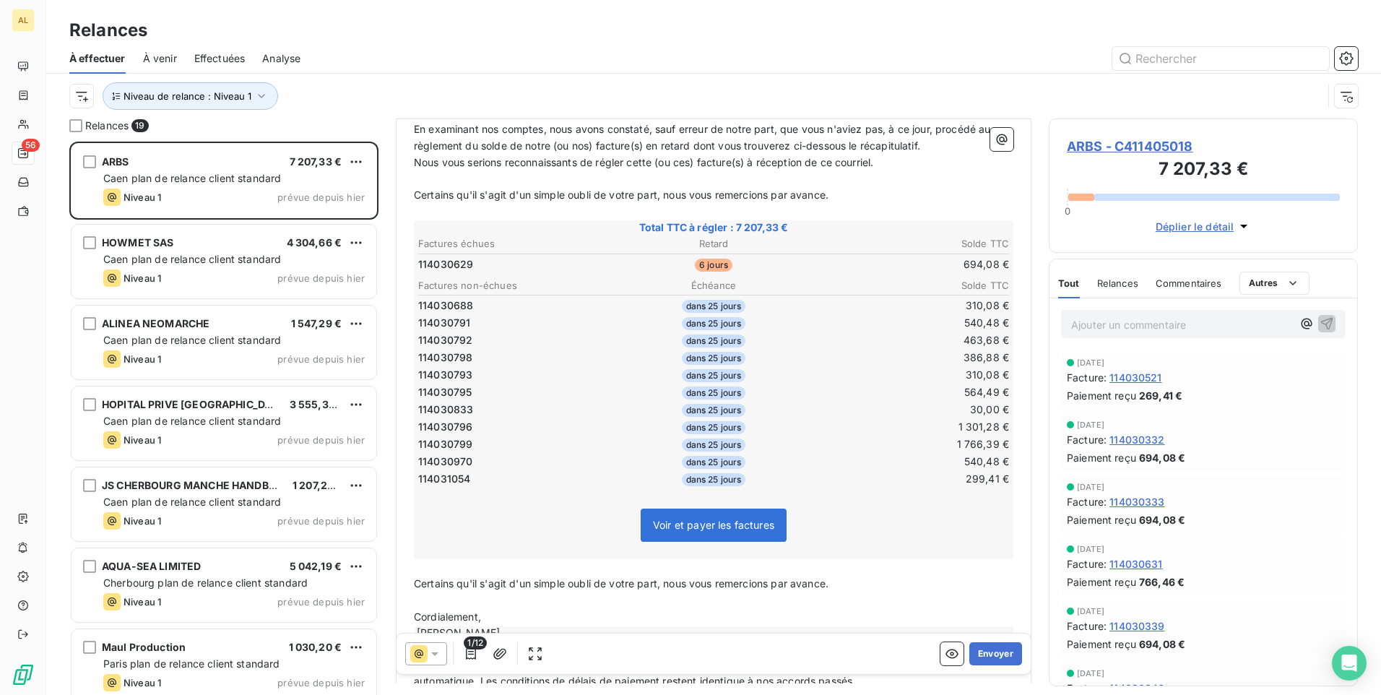
scroll to position [64, 0]
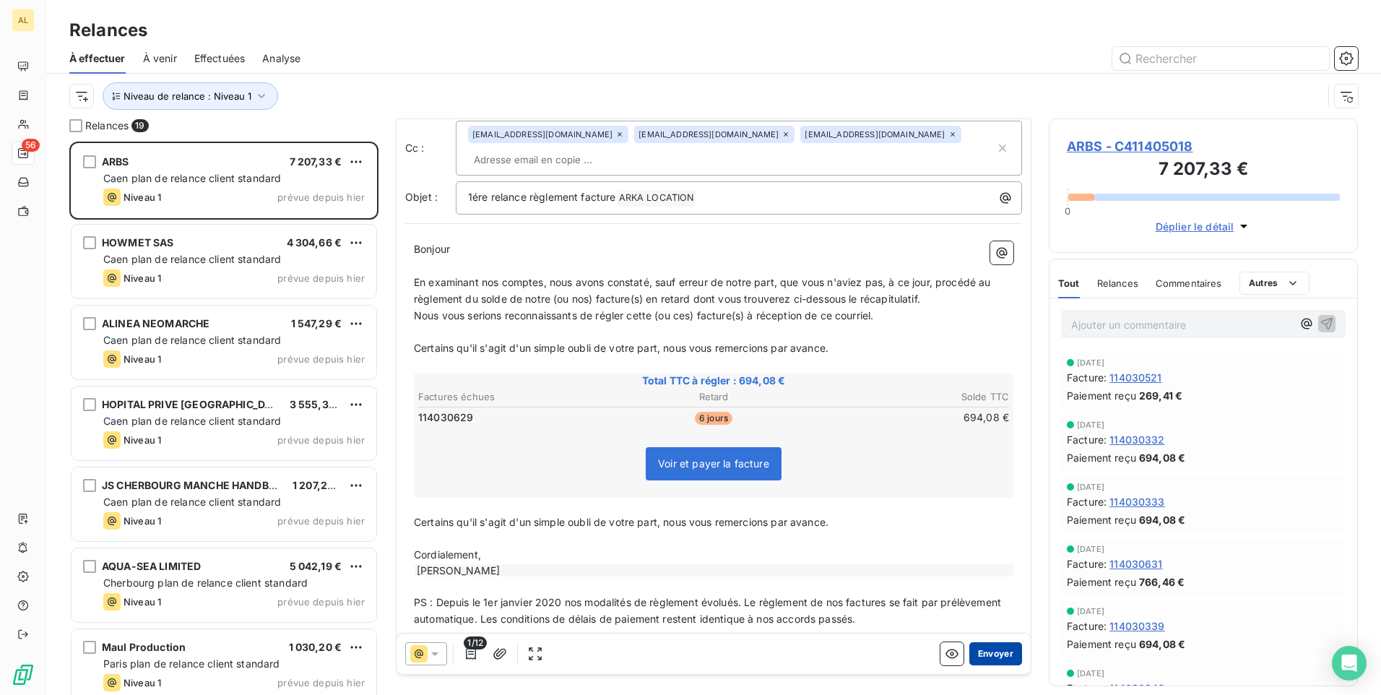
click at [995, 654] on button "Envoyer" at bounding box center [995, 653] width 53 height 23
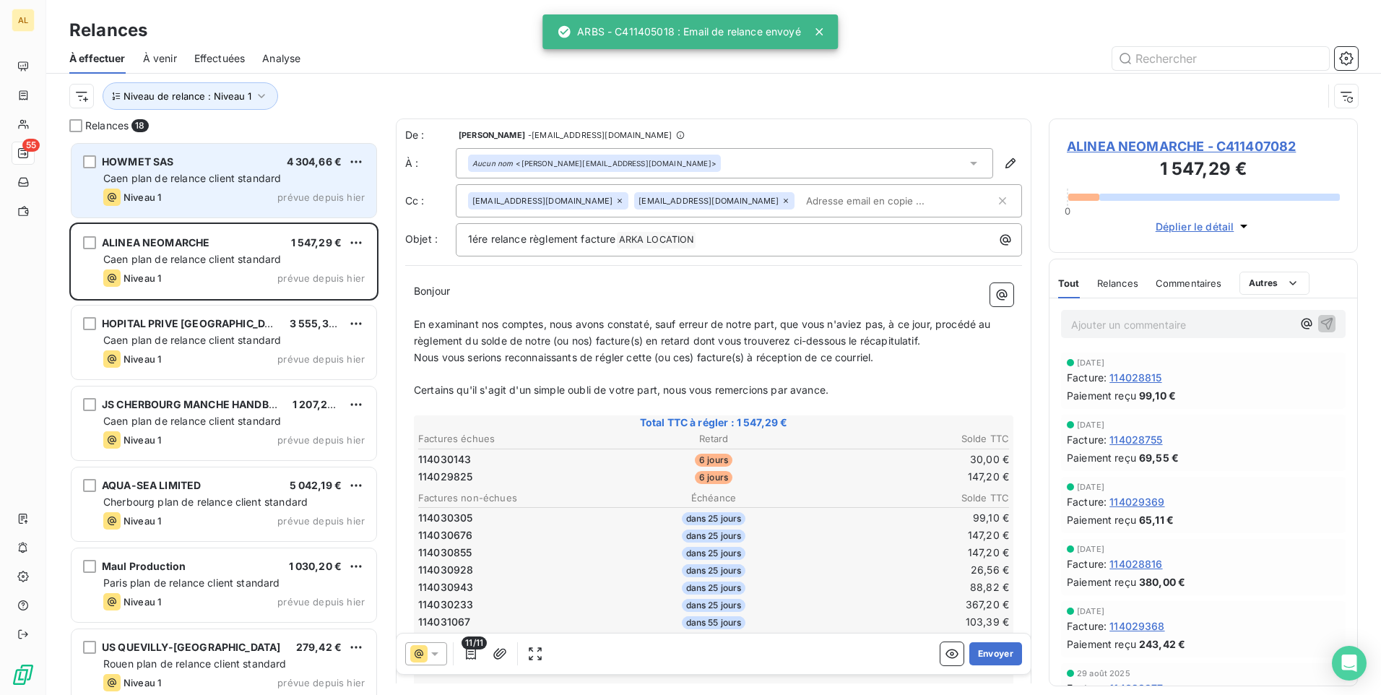
drag, startPoint x: 202, startPoint y: 167, endPoint x: 267, endPoint y: 187, distance: 68.8
click at [201, 167] on div "HOWMET SAS 4 304,66 €" at bounding box center [233, 161] width 261 height 13
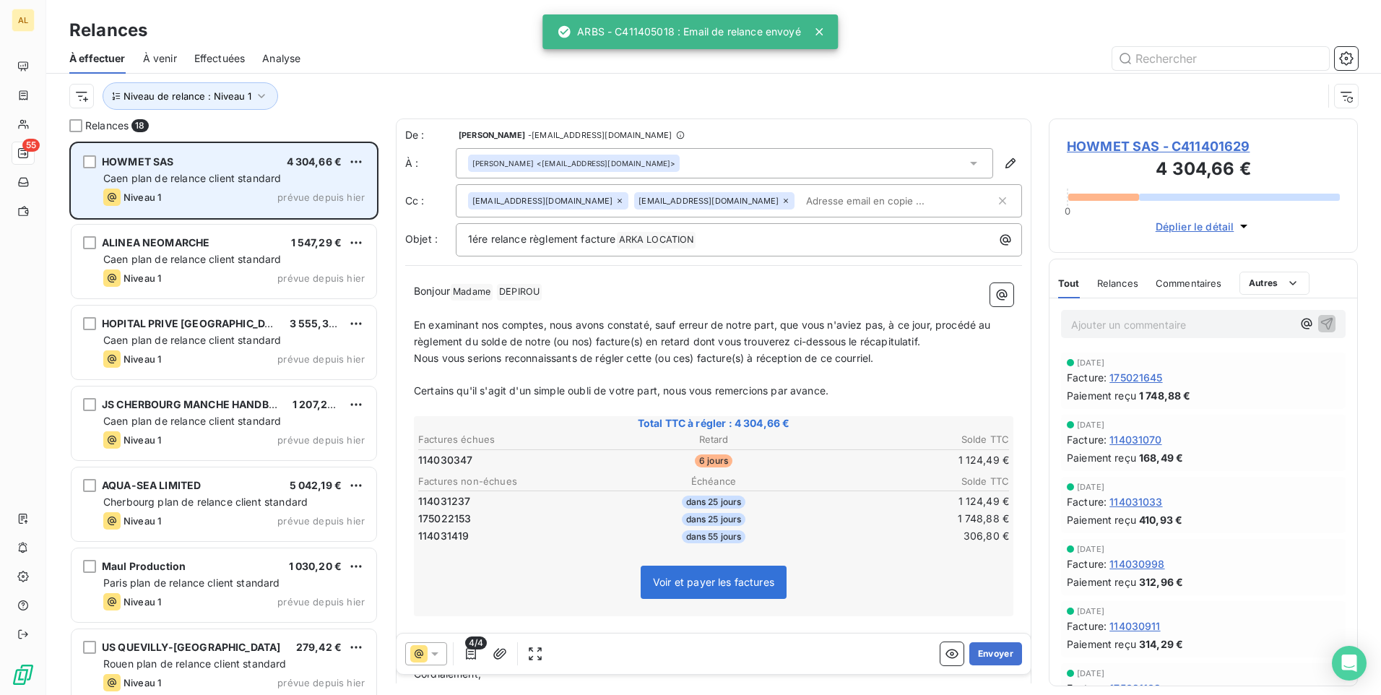
click at [177, 168] on div "HOWMET SAS 4 304,66 € Caen plan de relance client standard Niveau 1 prévue depu…" at bounding box center [224, 181] width 305 height 74
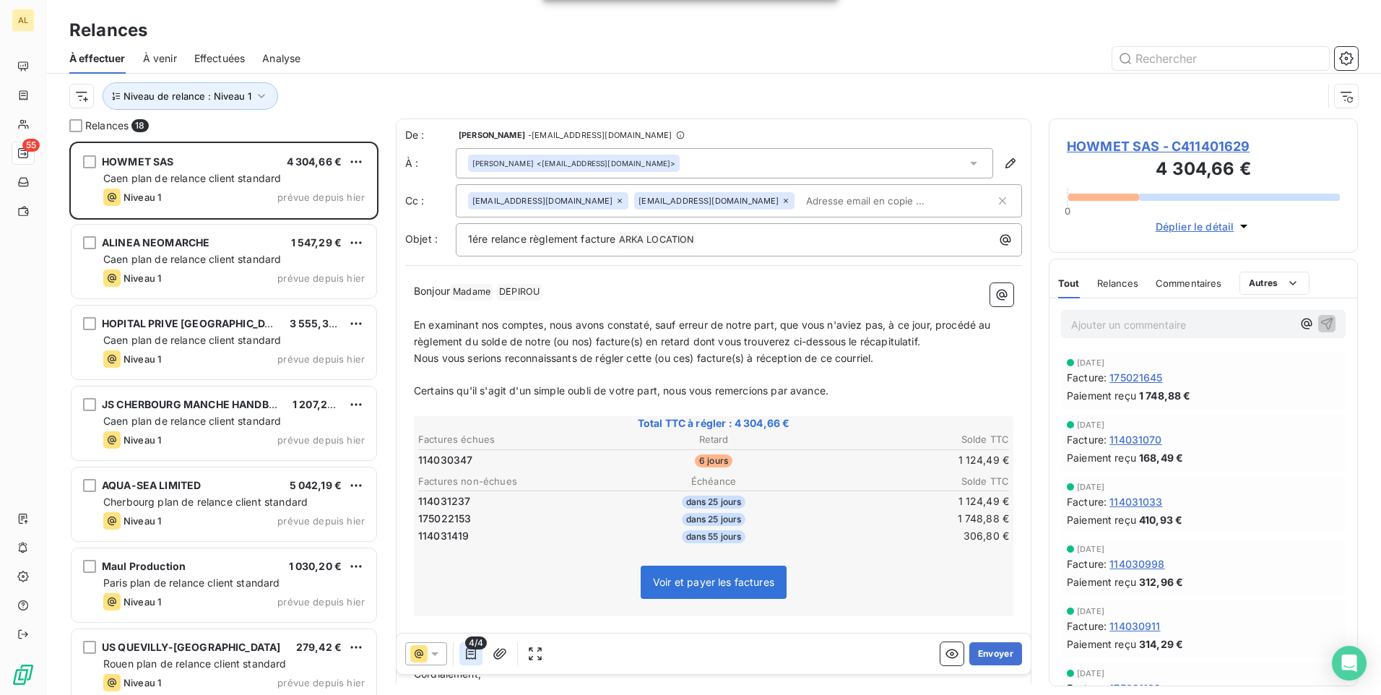
click at [469, 658] on icon "button" at bounding box center [471, 654] width 10 height 12
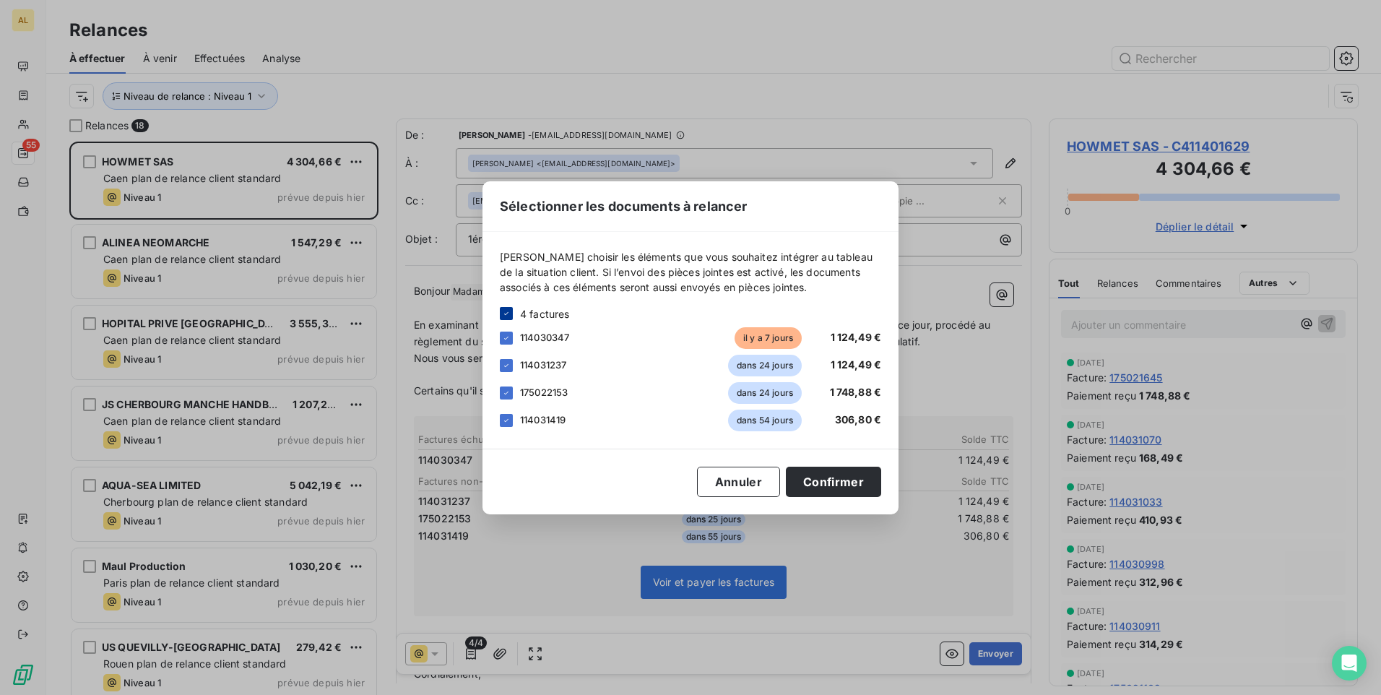
click at [508, 313] on icon at bounding box center [506, 313] width 4 height 3
click at [503, 339] on div at bounding box center [506, 338] width 13 height 13
click at [837, 480] on button "Confirmer" at bounding box center [833, 482] width 95 height 30
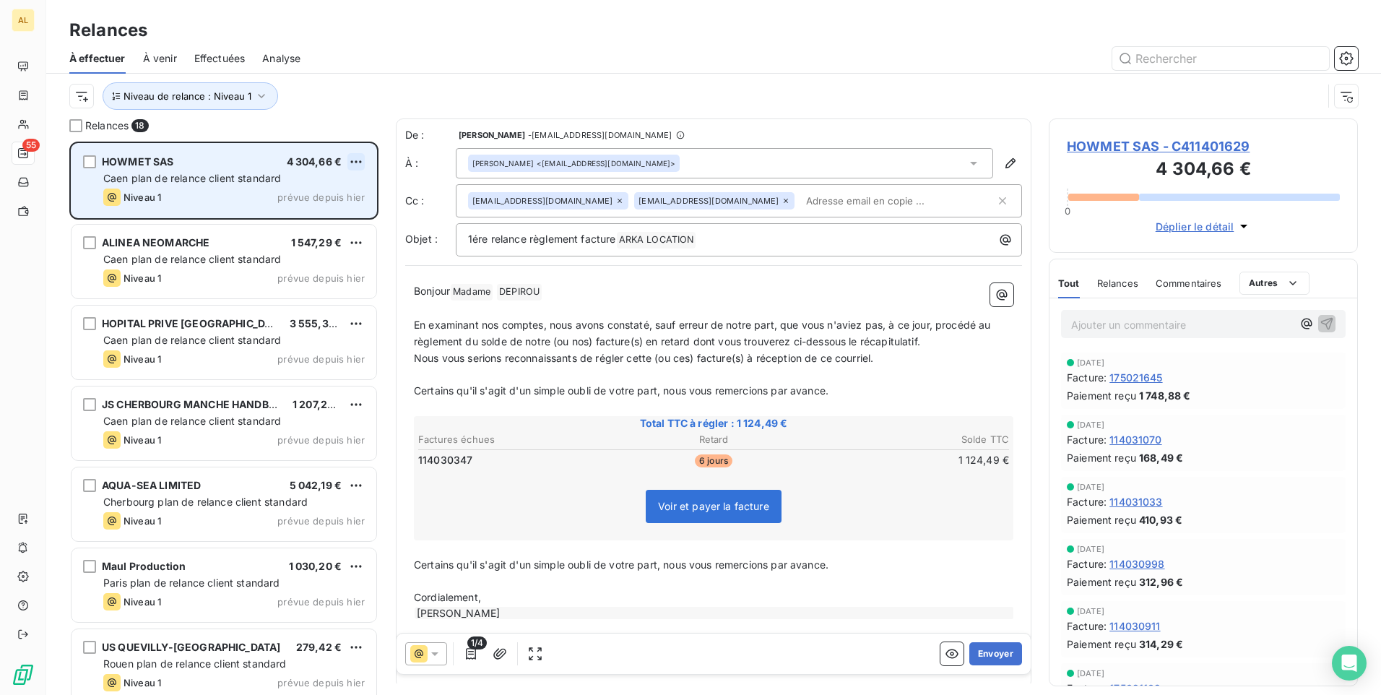
click at [364, 157] on div "HOWMET SAS 4 304,66 € Caen plan de relance client standard Niveau 1 prévue depu…" at bounding box center [224, 181] width 305 height 74
click at [346, 163] on div "HOWMET SAS 4 304,66 €" at bounding box center [233, 161] width 261 height 13
click at [351, 161] on html "AL 55 Relances À effectuer À venir Effectuées Analyse Niveau de relance : Nivea…" at bounding box center [690, 347] width 1381 height 695
click at [326, 219] on div "Passer cette action" at bounding box center [293, 216] width 129 height 23
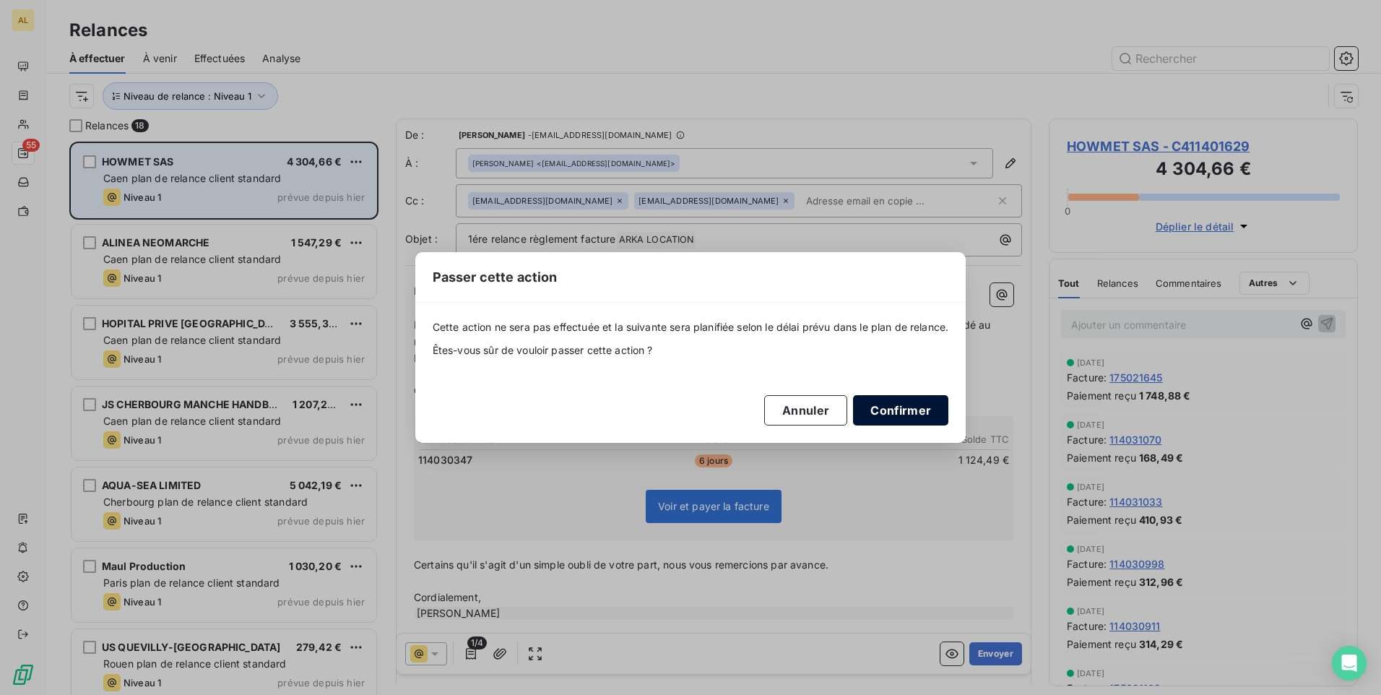
drag, startPoint x: 906, startPoint y: 404, endPoint x: 867, endPoint y: 404, distance: 39.0
click at [902, 404] on button "Confirmer" at bounding box center [900, 410] width 95 height 30
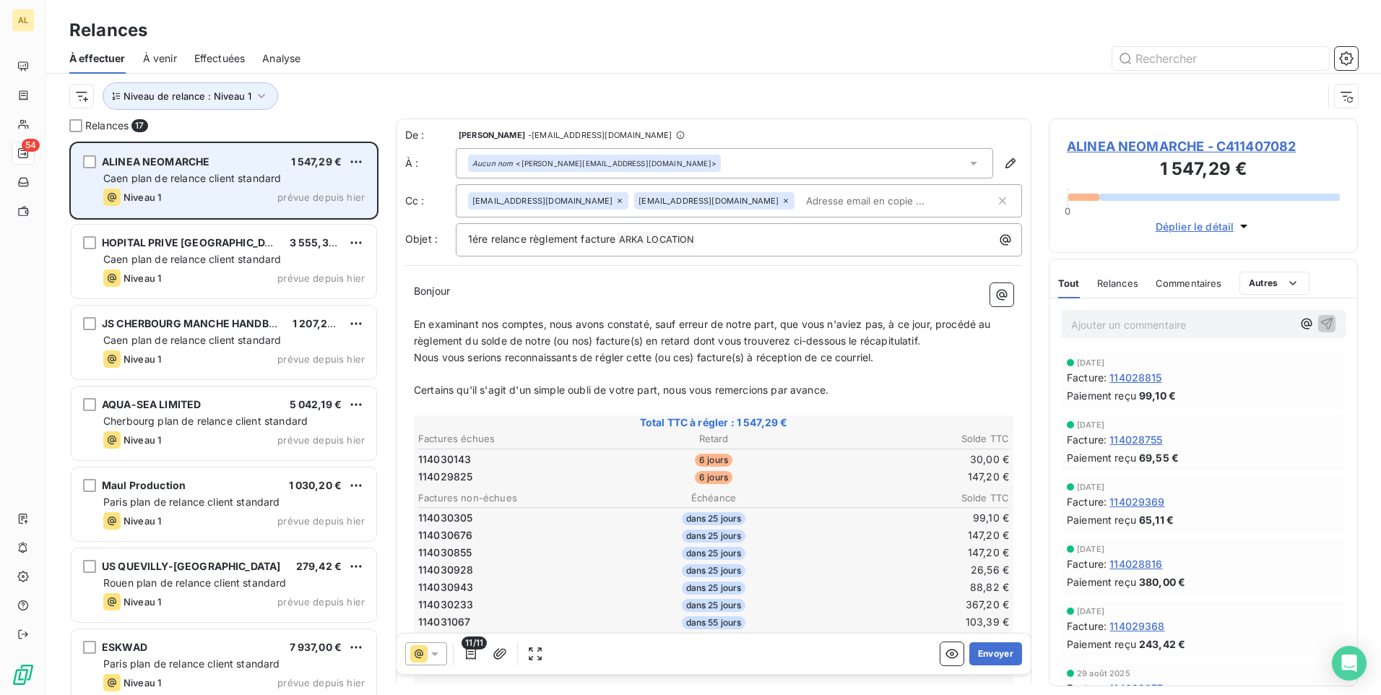
click at [195, 176] on span "Caen plan de relance client standard" at bounding box center [192, 178] width 178 height 12
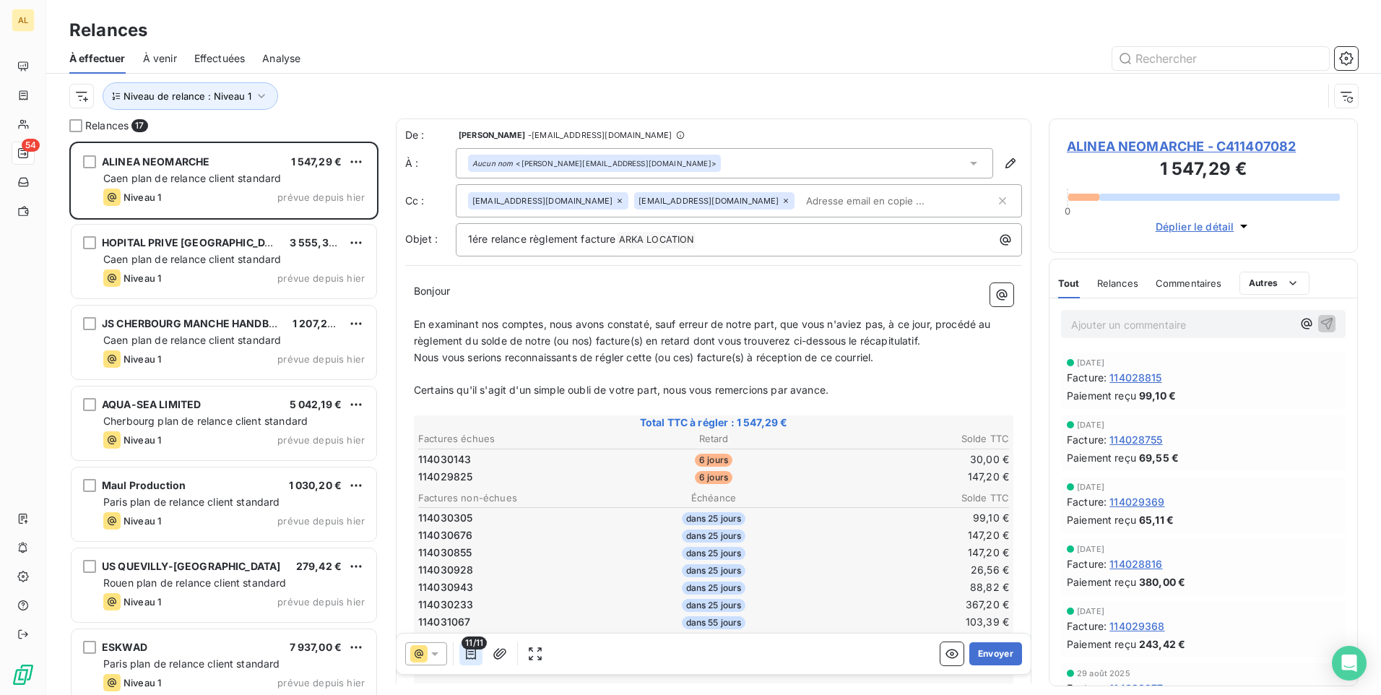
click at [472, 655] on icon "button" at bounding box center [471, 653] width 14 height 14
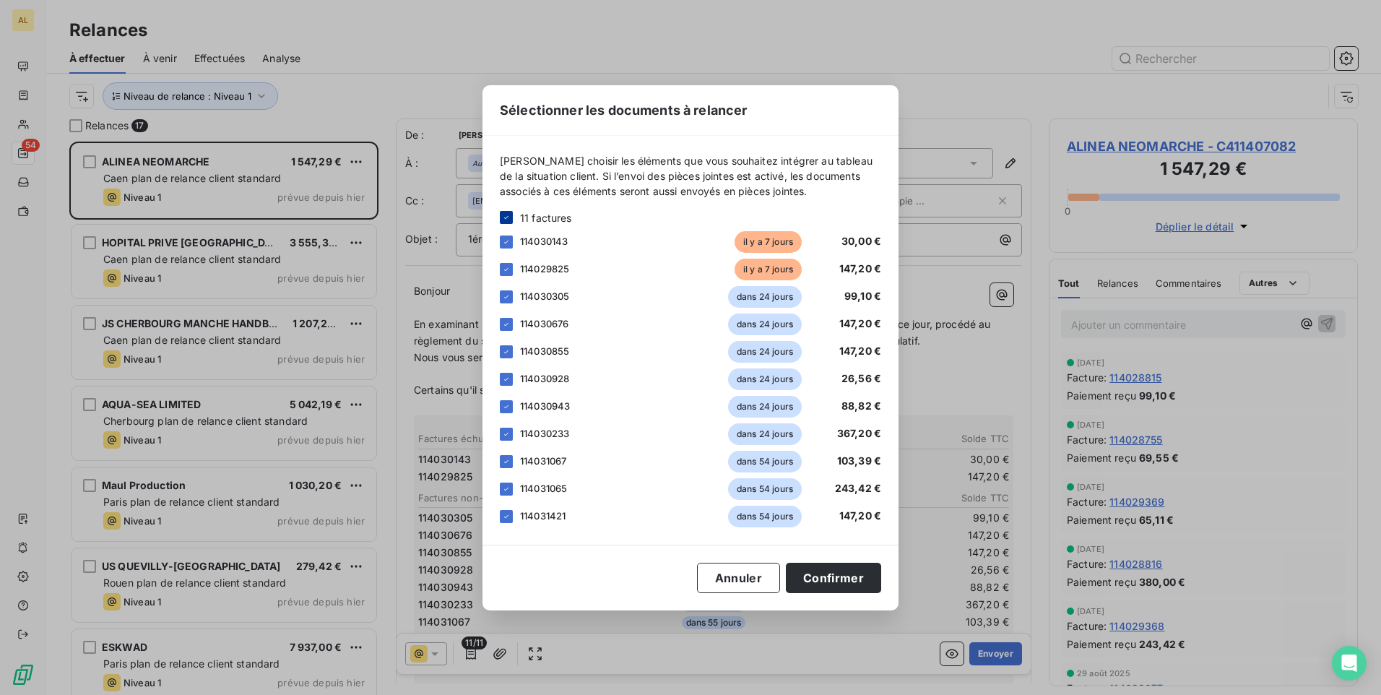
click at [503, 217] on icon at bounding box center [506, 217] width 9 height 9
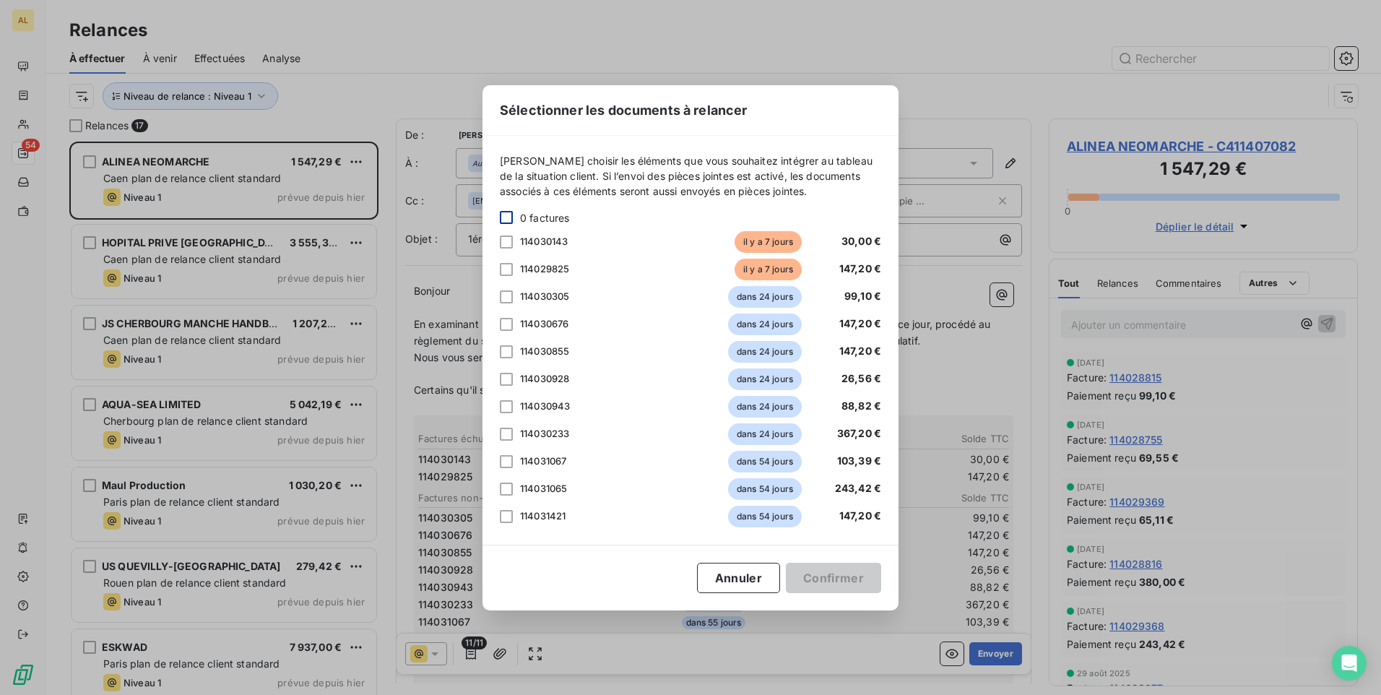
click at [499, 241] on div "[PERSON_NAME] choisir les éléments que vous souhaitez intégrer au tableau de la…" at bounding box center [690, 340] width 416 height 409
drag, startPoint x: 506, startPoint y: 242, endPoint x: 498, endPoint y: 264, distance: 22.8
click at [503, 246] on div at bounding box center [506, 241] width 13 height 13
click at [513, 266] on div "114029825 il y a 7 jours 147,20 €" at bounding box center [690, 270] width 381 height 22
click at [506, 265] on div at bounding box center [506, 269] width 13 height 13
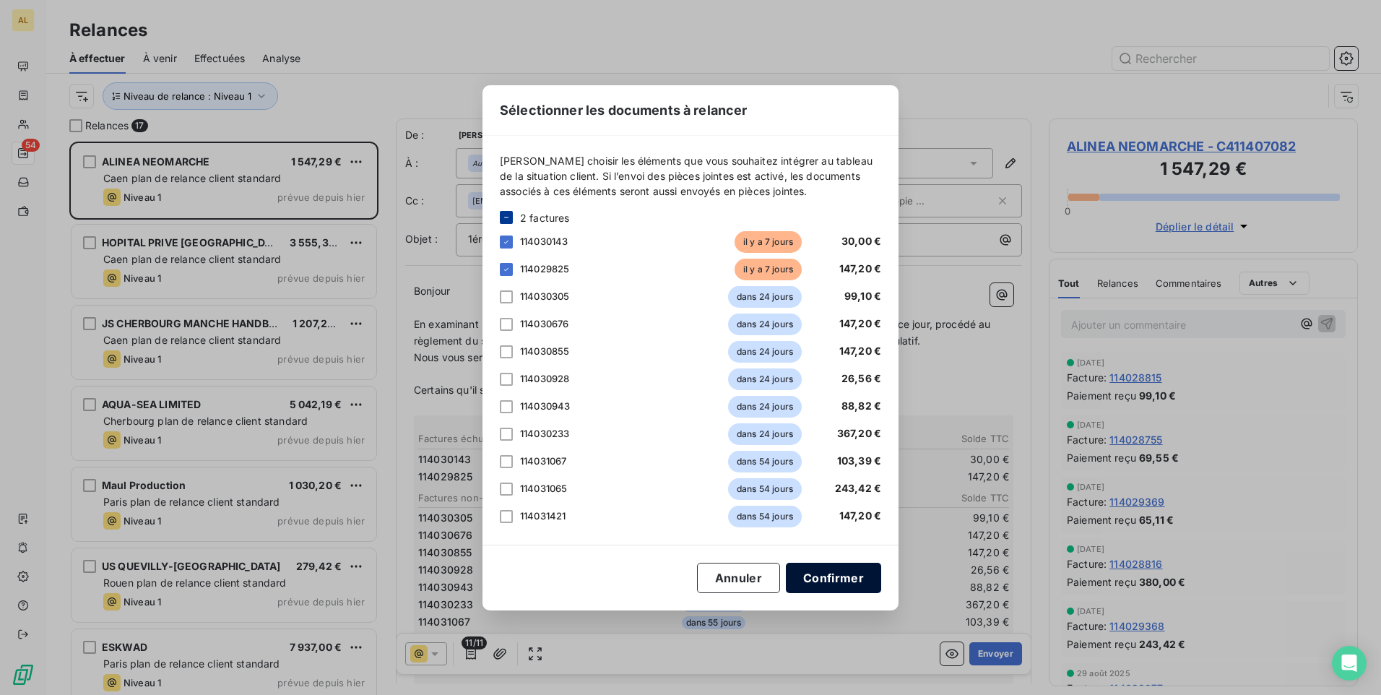
click at [831, 591] on button "Confirmer" at bounding box center [833, 578] width 95 height 30
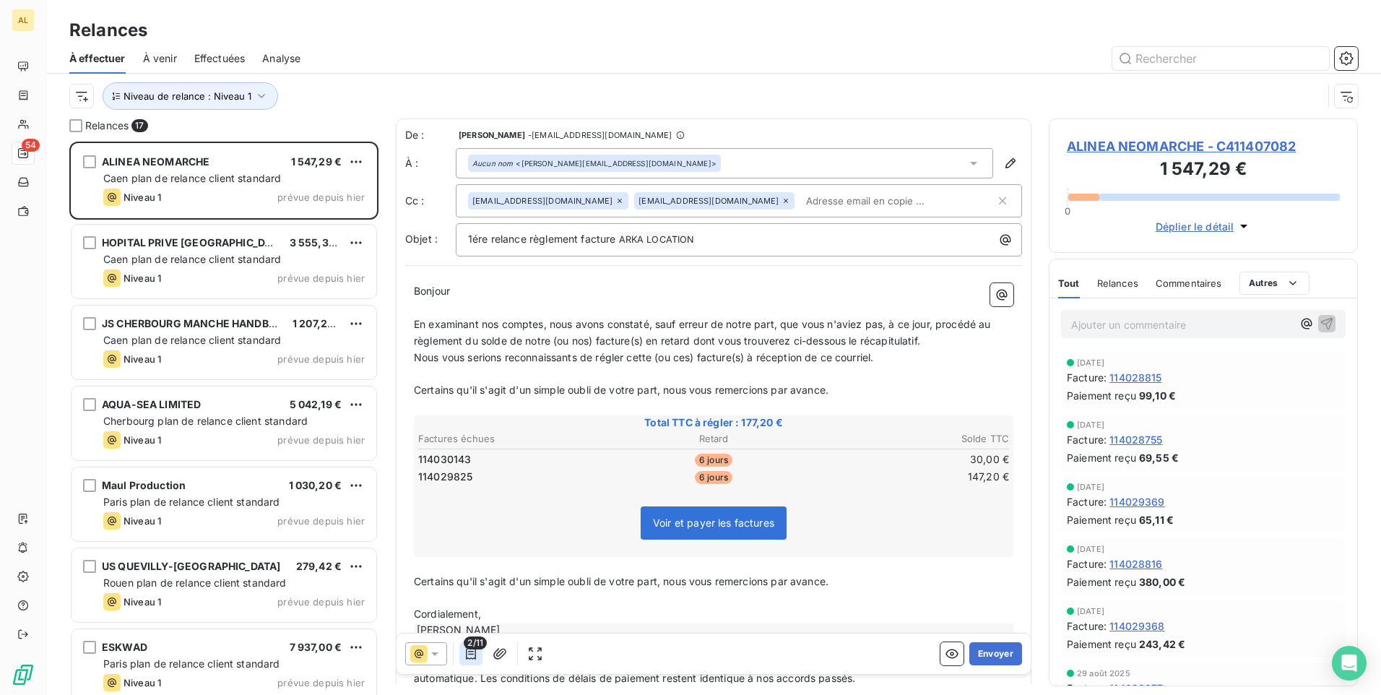
click at [476, 653] on icon "button" at bounding box center [471, 653] width 14 height 14
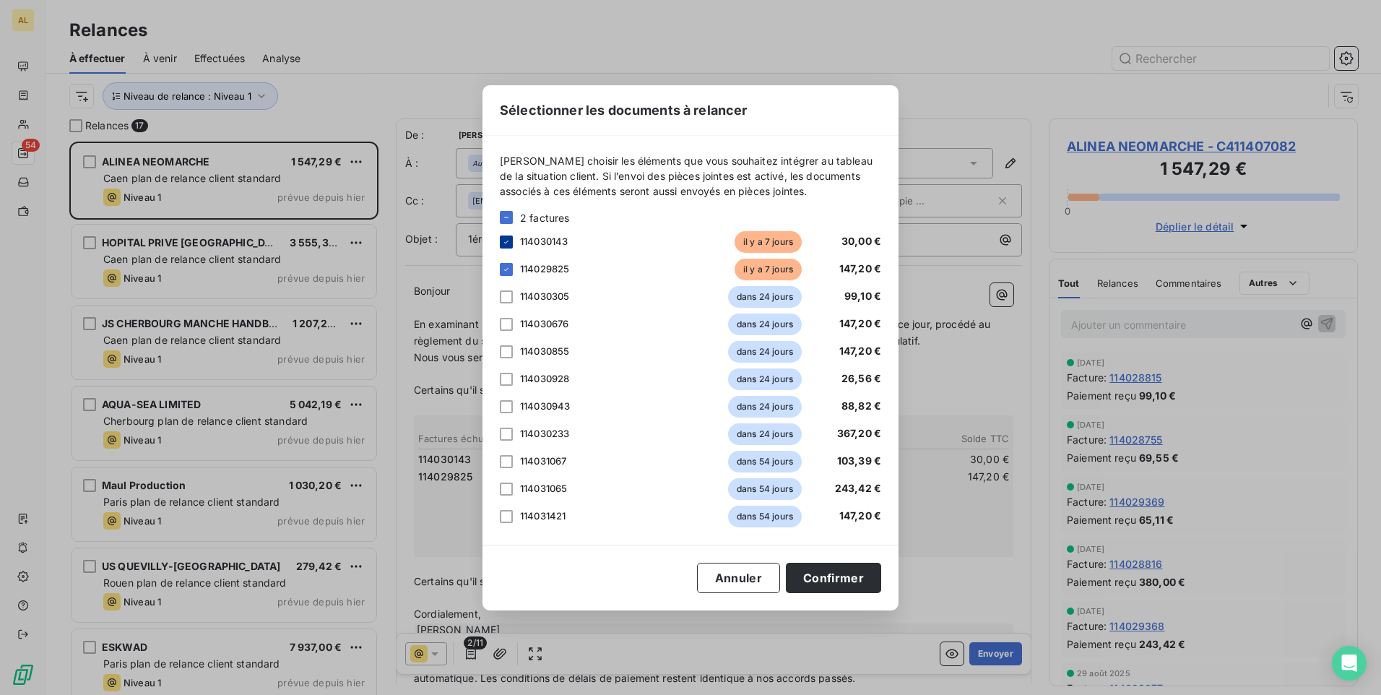
click at [504, 241] on icon at bounding box center [506, 242] width 9 height 9
click at [832, 576] on button "Confirmer" at bounding box center [833, 578] width 95 height 30
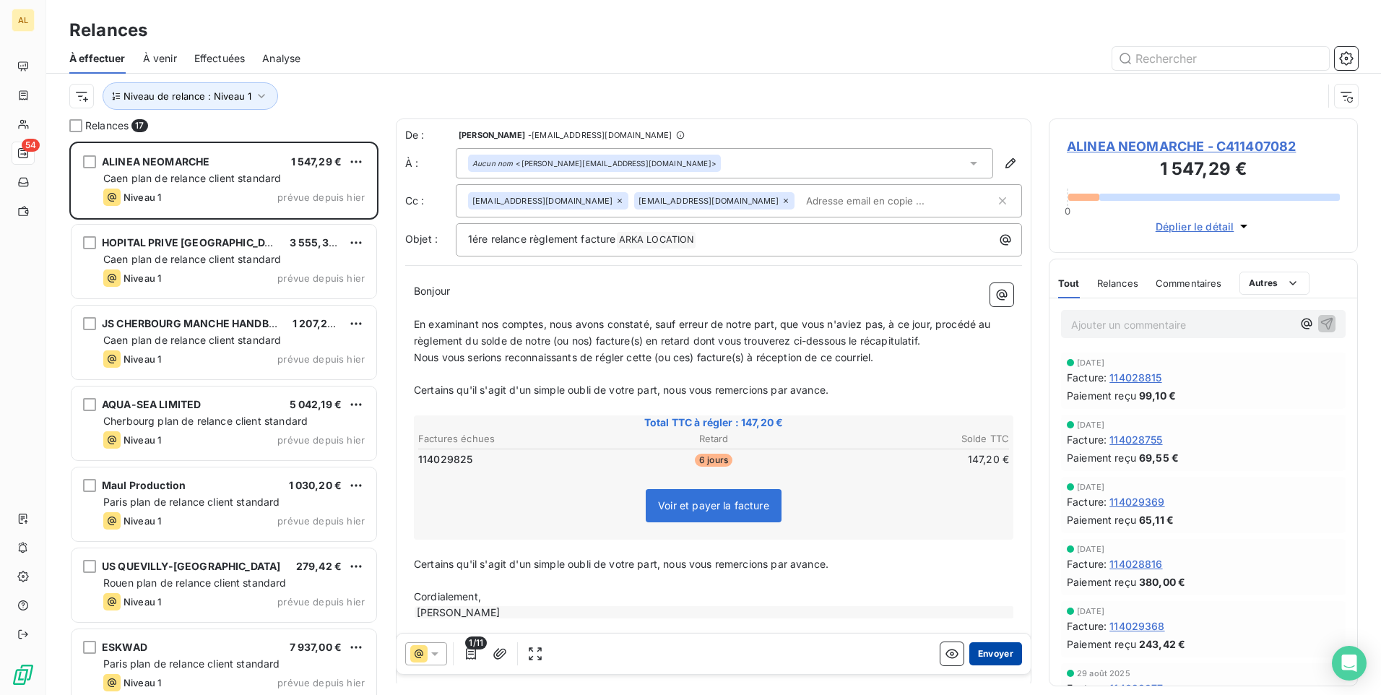
click at [989, 658] on button "Envoyer" at bounding box center [995, 653] width 53 height 23
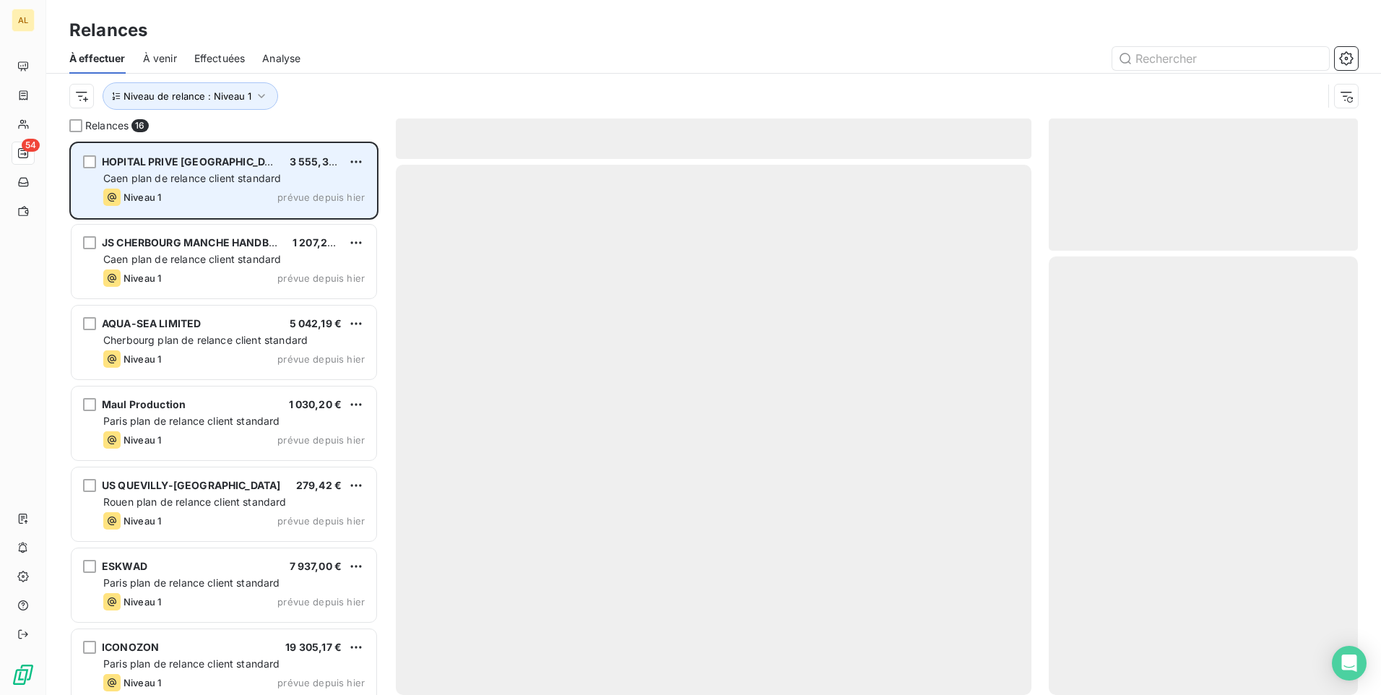
click at [194, 180] on span "Caen plan de relance client standard" at bounding box center [192, 178] width 178 height 12
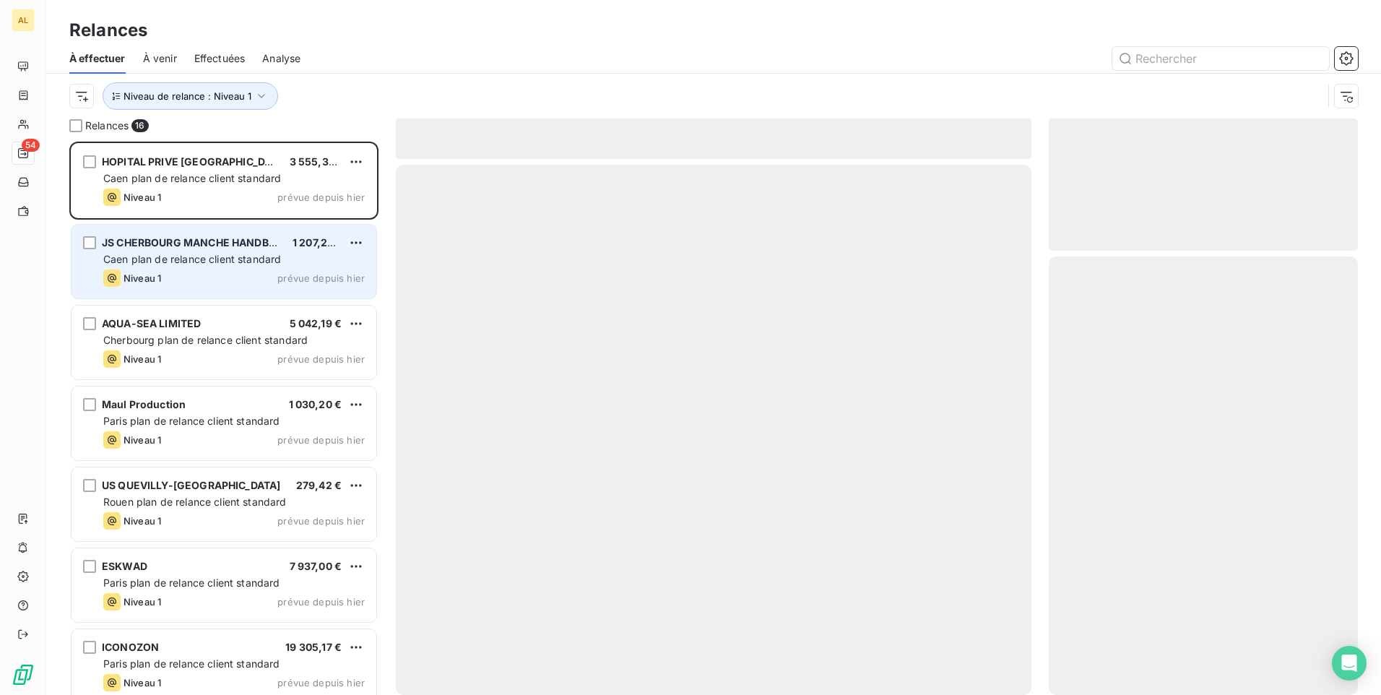
click at [240, 251] on div "JS CHERBOURG MANCHE HANDBALL 1 207,26 € Caen plan de relance client standard Ni…" at bounding box center [224, 262] width 305 height 74
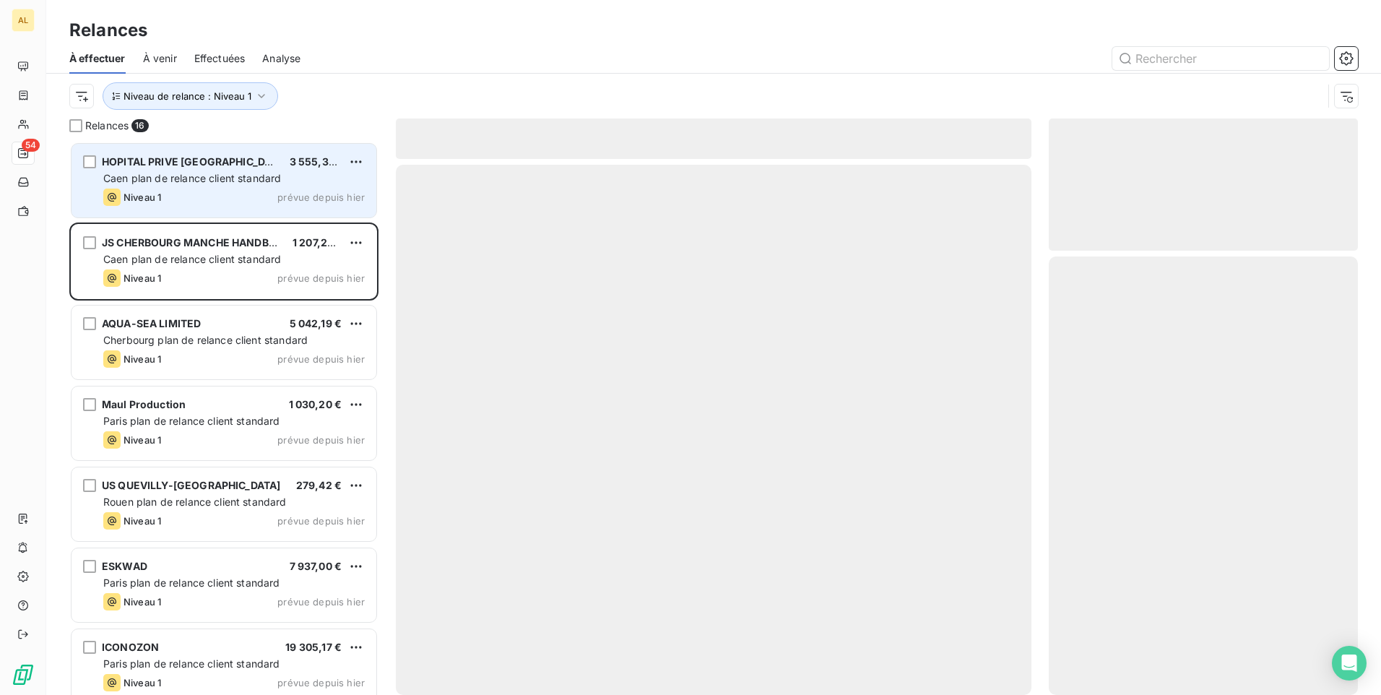
click at [223, 186] on div "HOPITAL PRIVE ST JEAN 3 555,32 € Caen plan de relance client standard Niveau 1 …" at bounding box center [224, 181] width 305 height 74
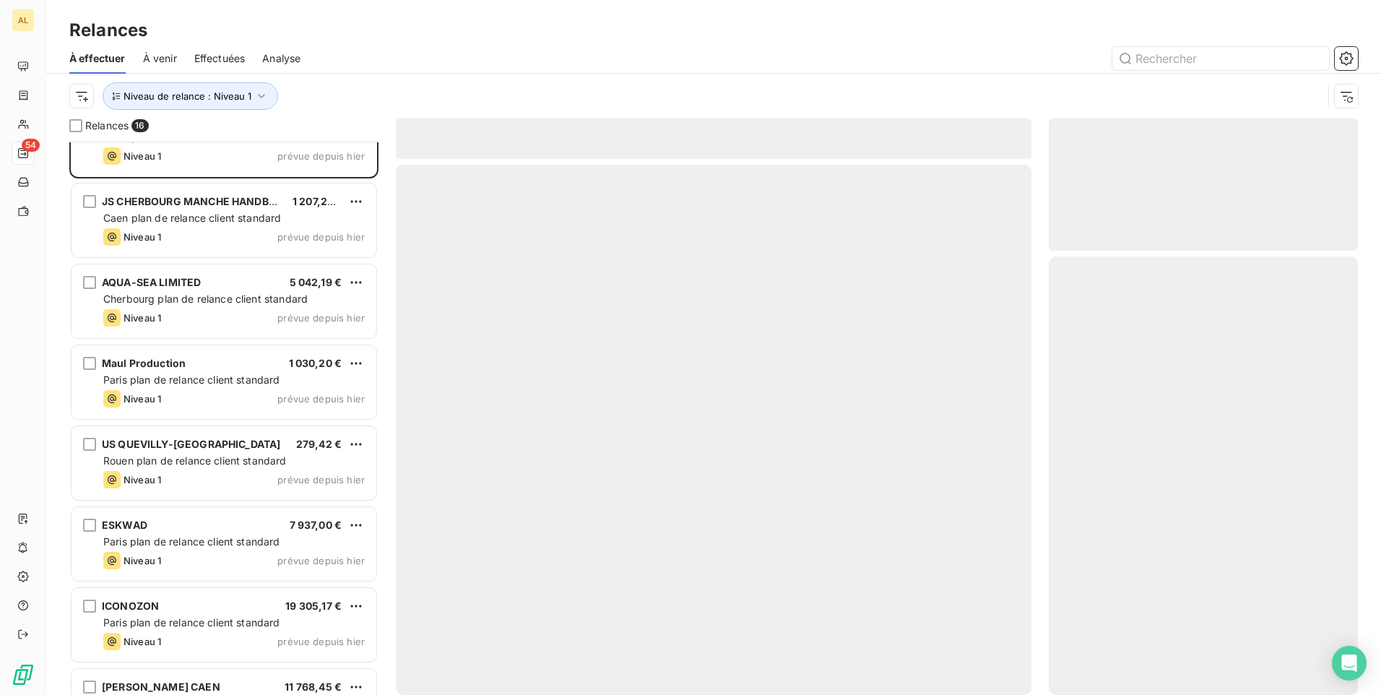
scroll to position [1, 0]
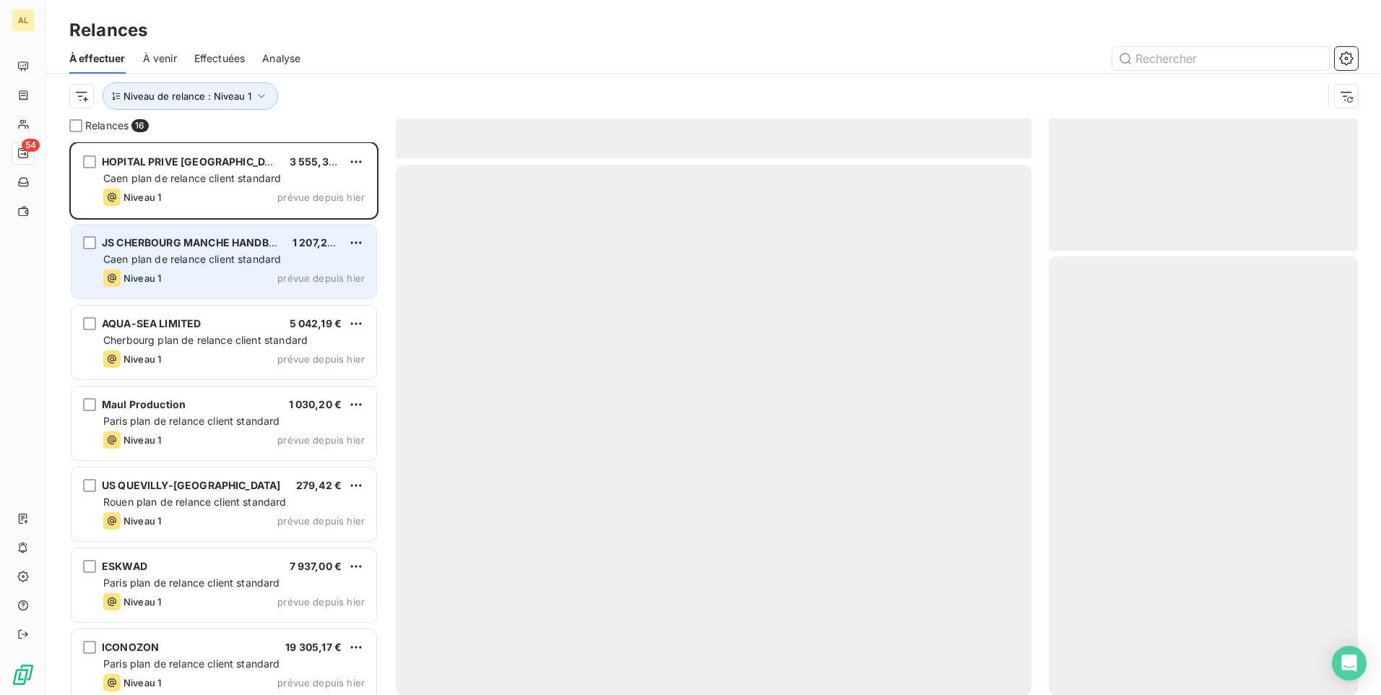
click at [214, 247] on span "JS CHERBOURG MANCHE HANDBALL" at bounding box center [195, 242] width 186 height 12
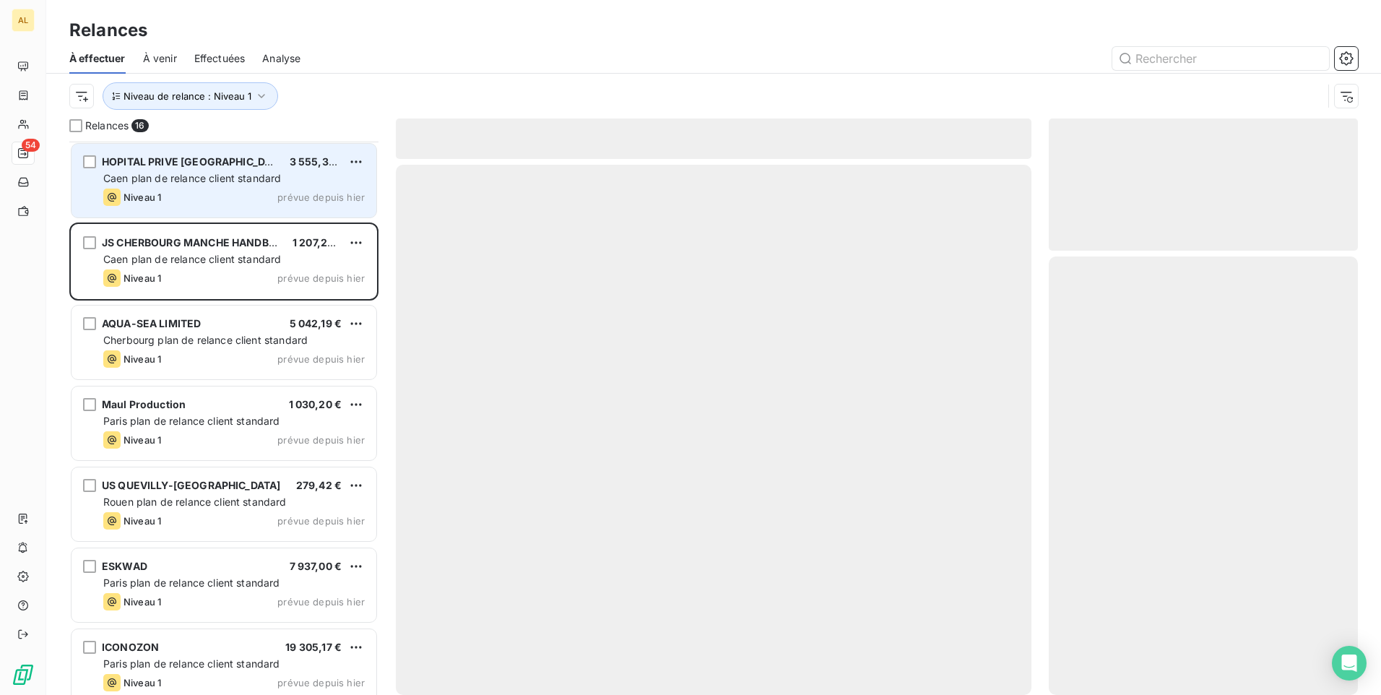
drag, startPoint x: 214, startPoint y: 247, endPoint x: 173, endPoint y: 186, distance: 73.3
click at [173, 186] on div "HOPITAL PRIVE ST JEAN 3 555,32 € Caen plan de relance client standard Niveau 1 …" at bounding box center [224, 181] width 305 height 74
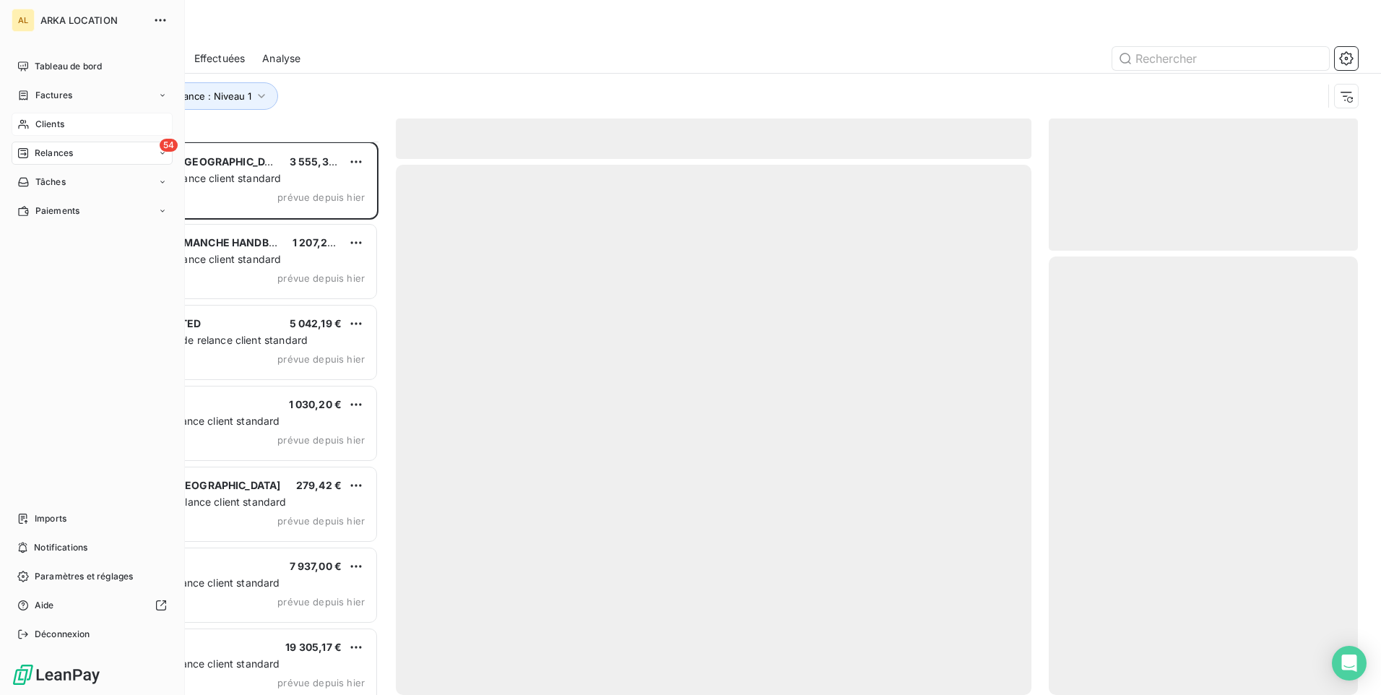
click at [43, 118] on span "Clients" at bounding box center [49, 124] width 29 height 13
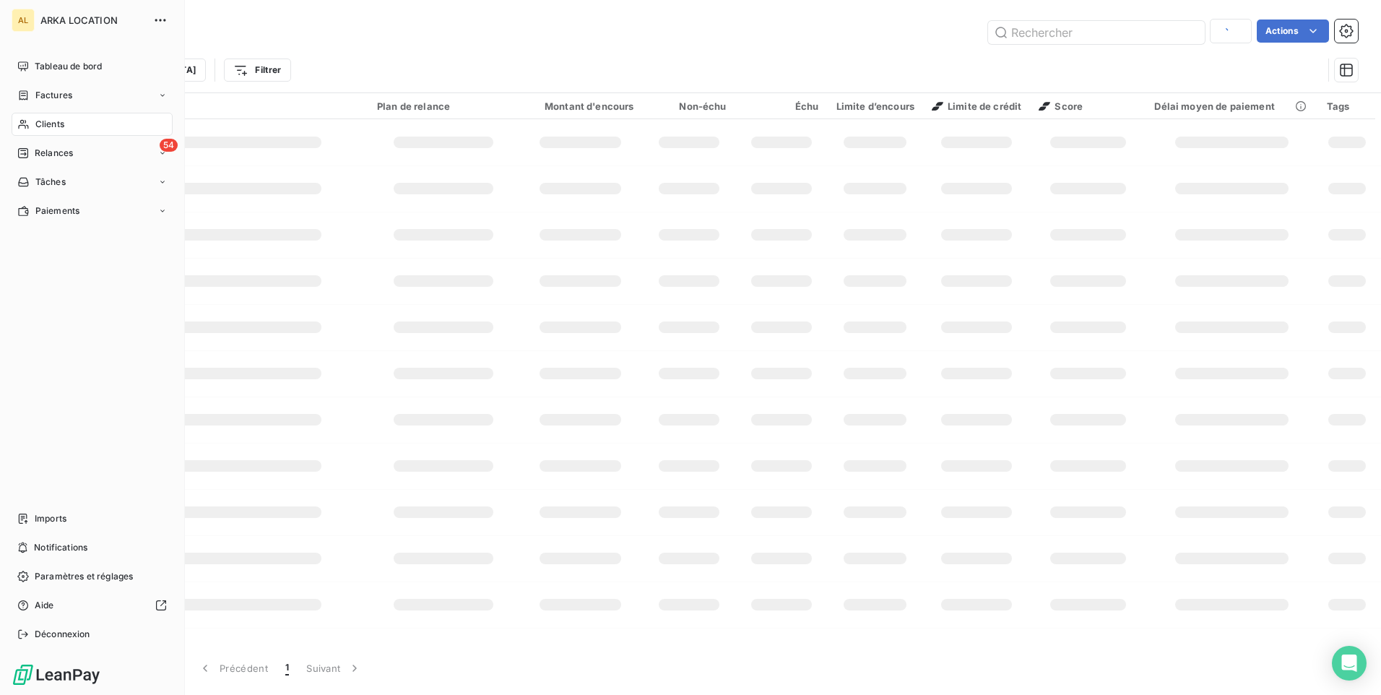
click at [58, 129] on span "Clients" at bounding box center [49, 124] width 29 height 13
click at [66, 147] on span "Relances" at bounding box center [54, 153] width 38 height 13
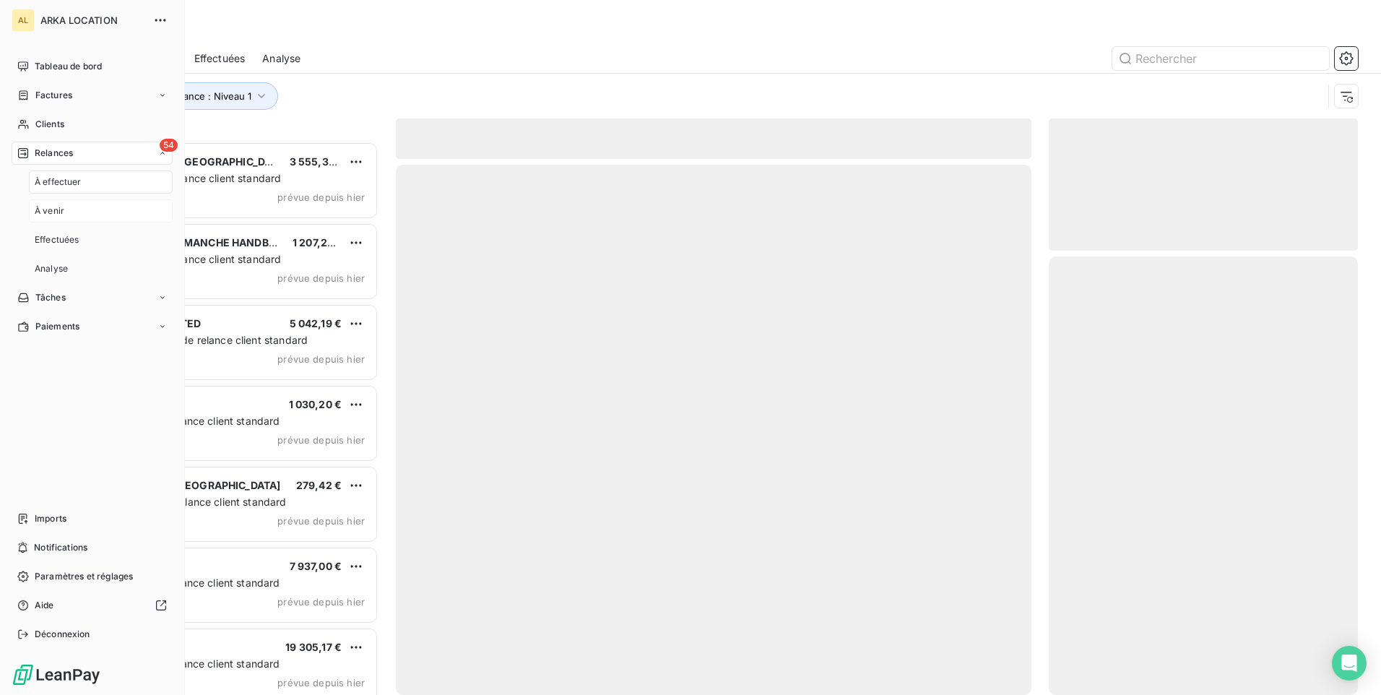
scroll to position [542, 298]
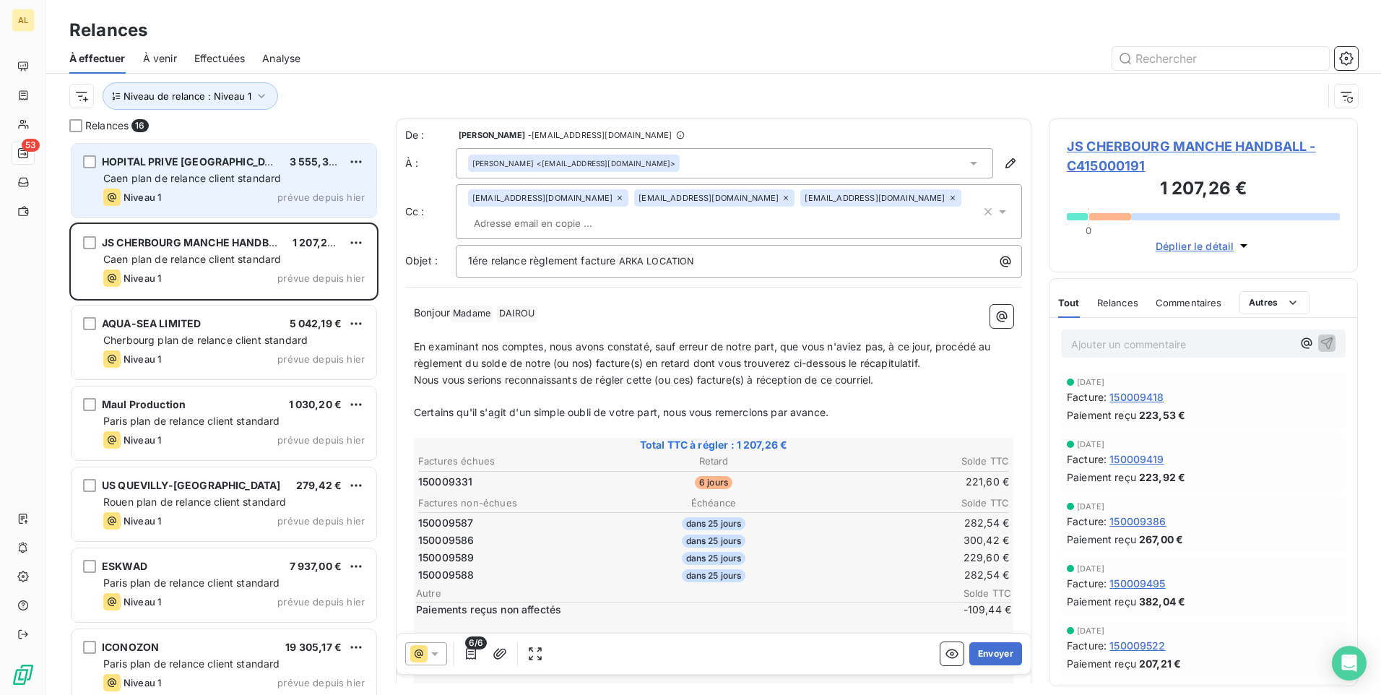
click at [212, 173] on span "Caen plan de relance client standard" at bounding box center [192, 178] width 178 height 12
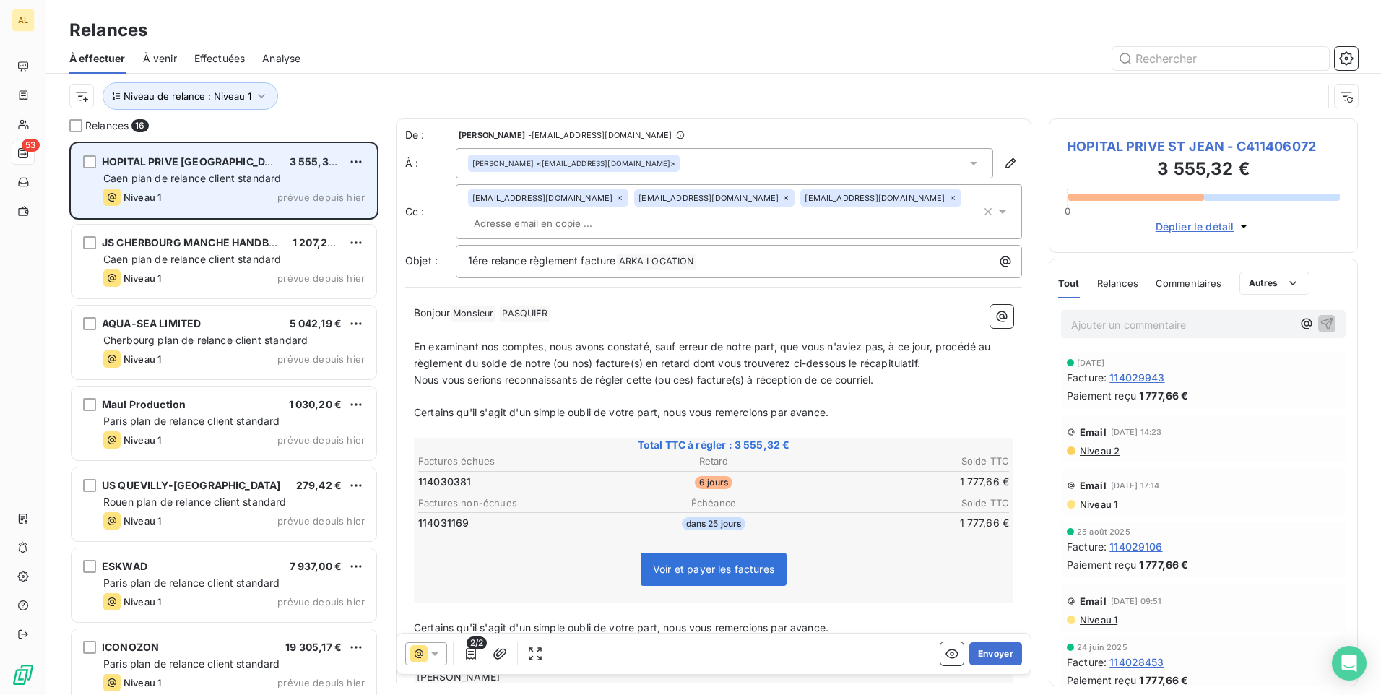
click at [279, 207] on div "HOPITAL PRIVE ST JEAN 3 555,32 € Caen plan de relance client standard Niveau 1 …" at bounding box center [224, 181] width 305 height 74
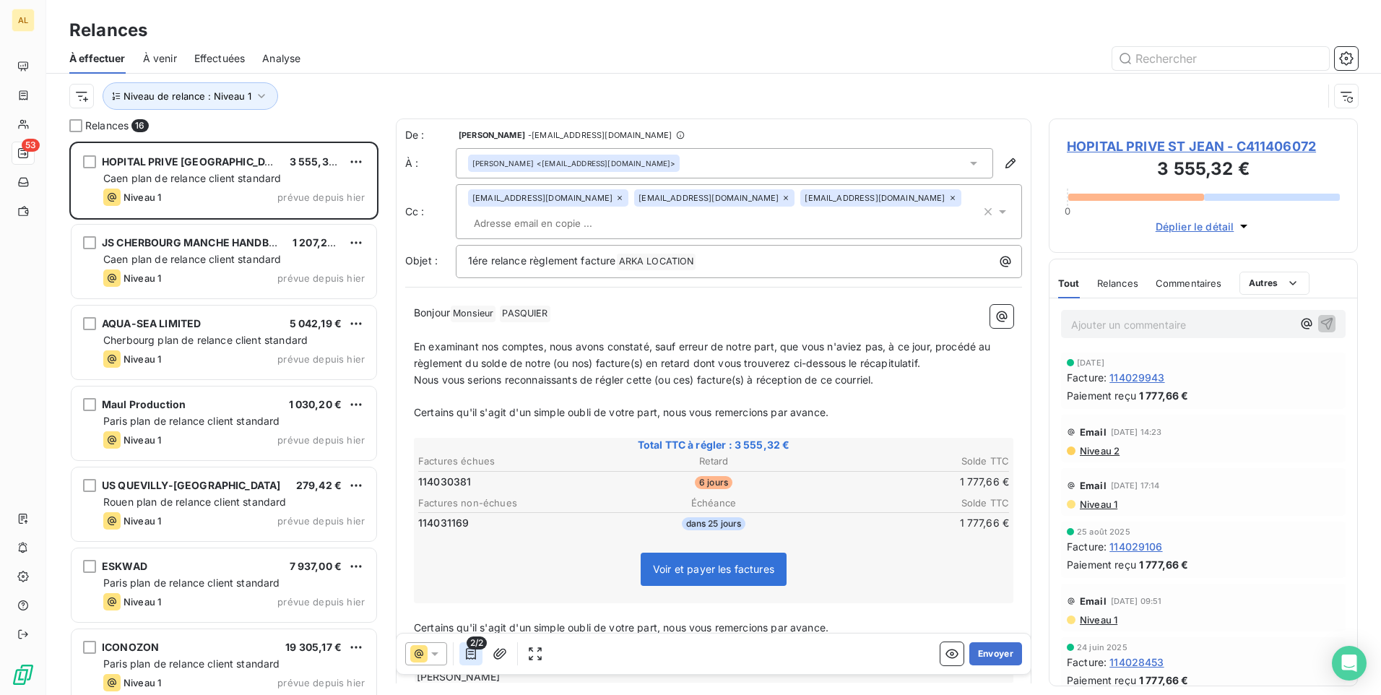
click at [472, 654] on icon "button" at bounding box center [471, 654] width 10 height 12
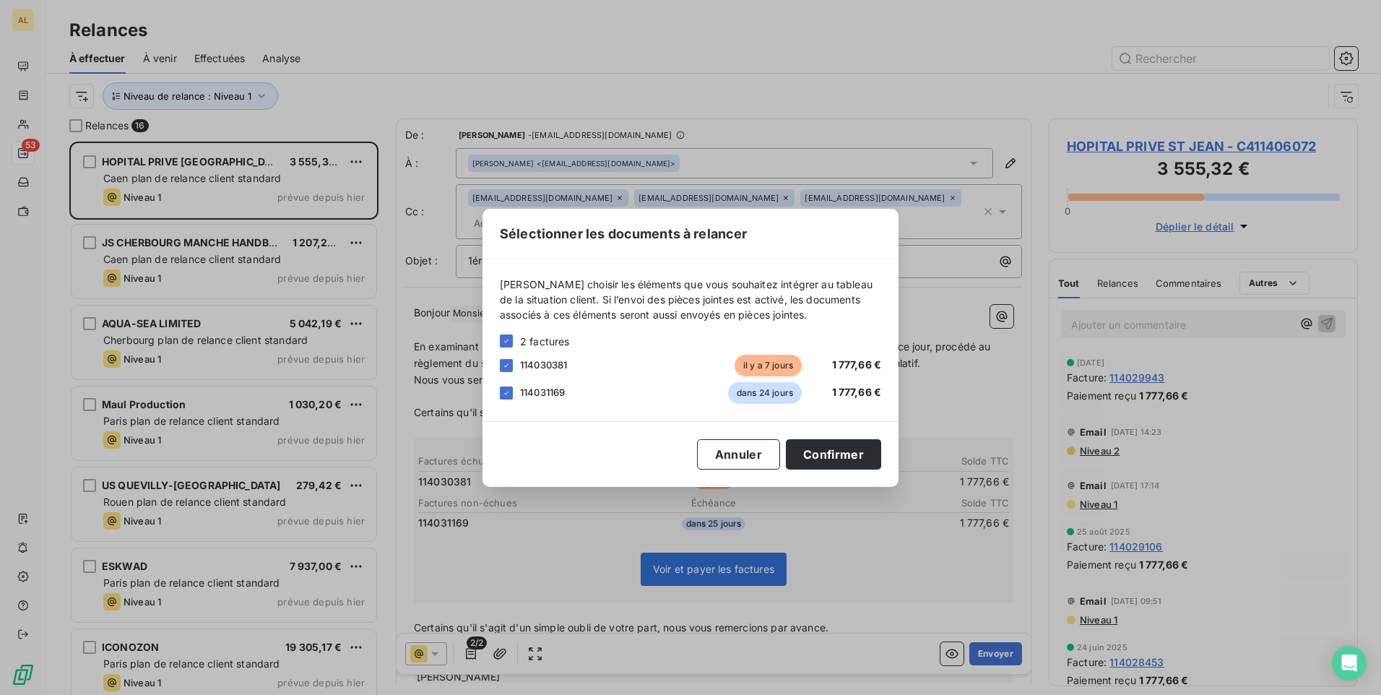
drag, startPoint x: 503, startPoint y: 388, endPoint x: 541, endPoint y: 400, distance: 39.5
click at [505, 389] on icon at bounding box center [506, 393] width 9 height 9
click at [855, 460] on button "Confirmer" at bounding box center [833, 454] width 95 height 30
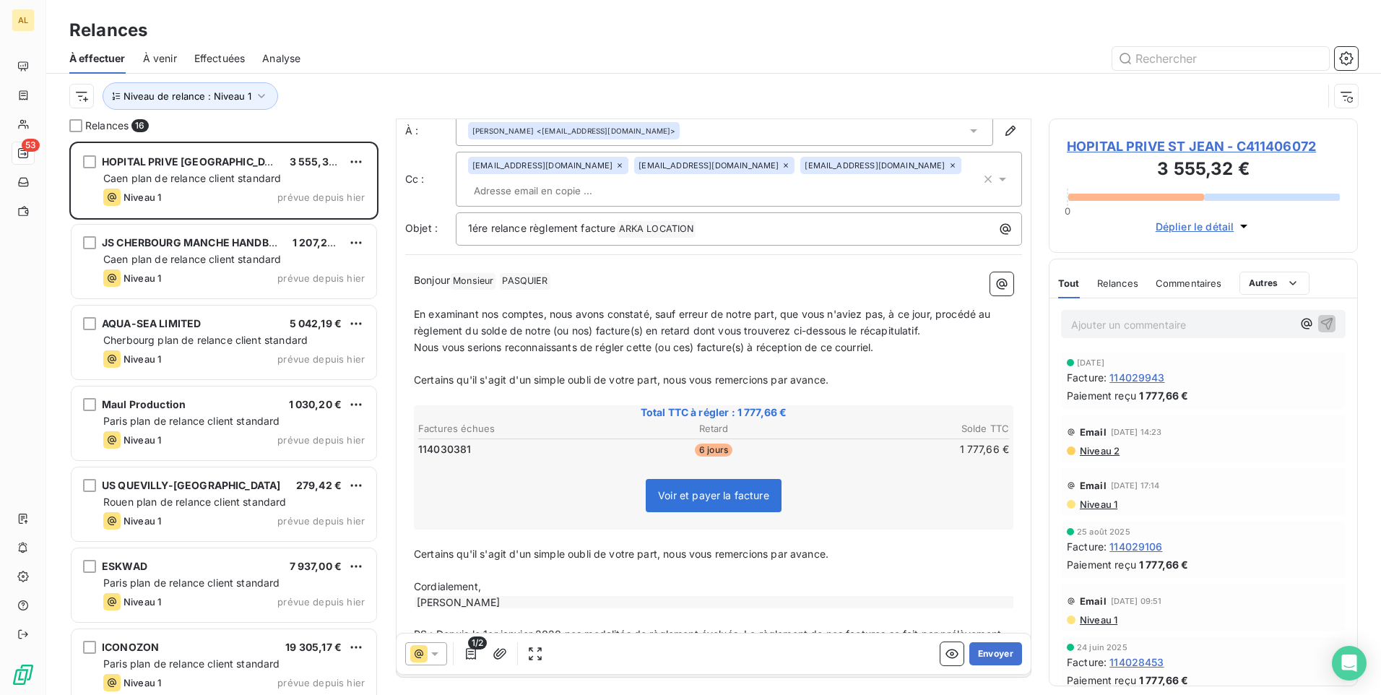
scroll to position [87, 0]
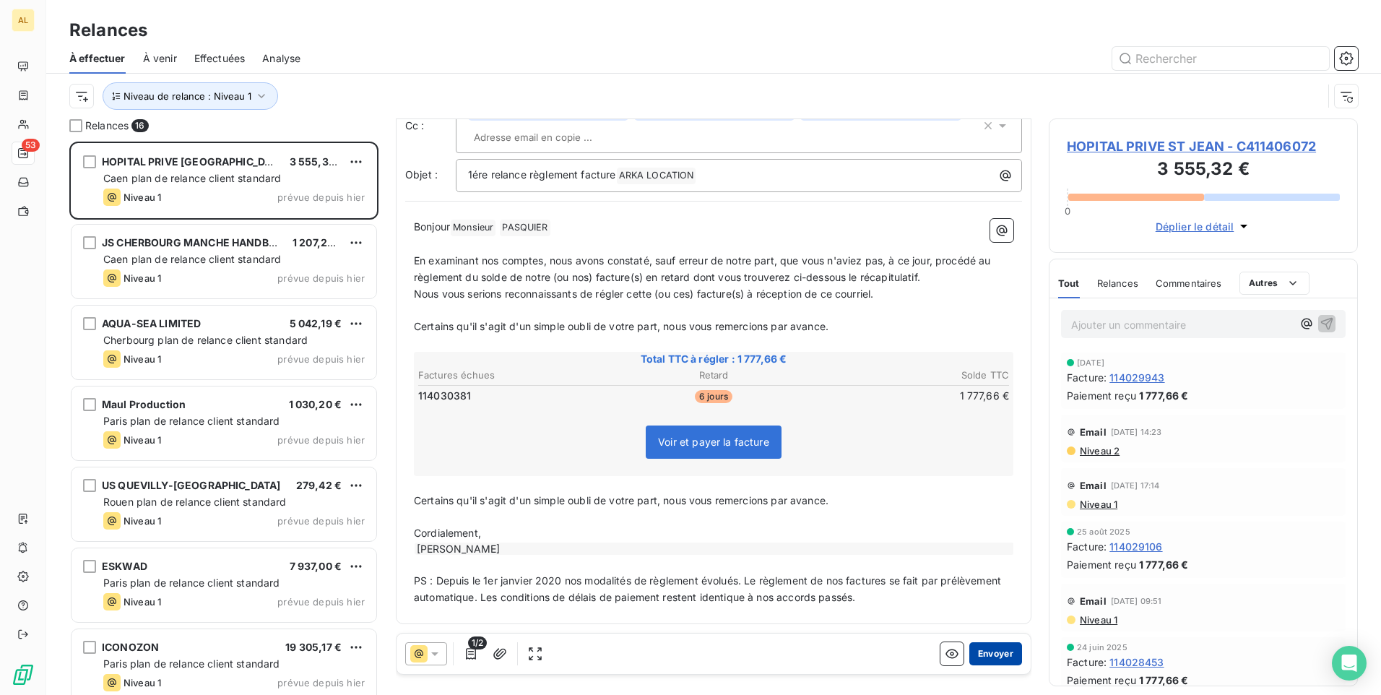
click at [978, 659] on button "Envoyer" at bounding box center [995, 653] width 53 height 23
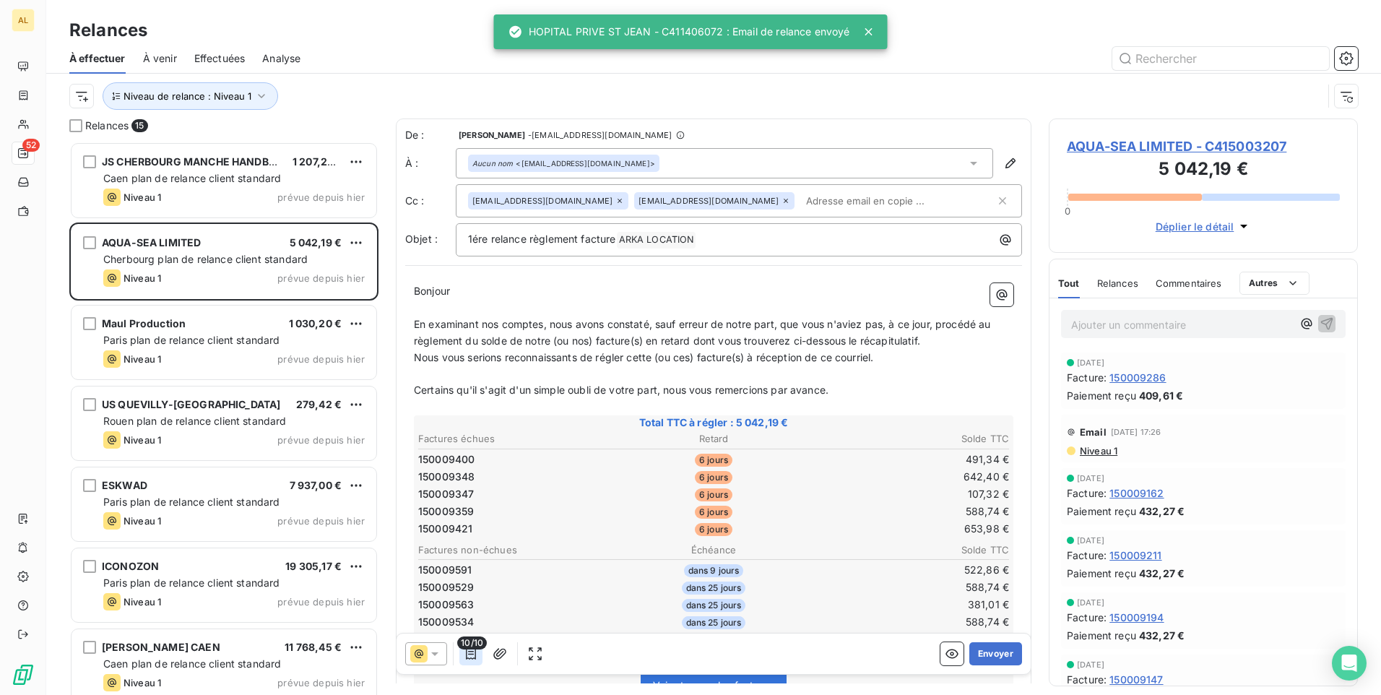
click at [469, 658] on icon "button" at bounding box center [471, 654] width 10 height 12
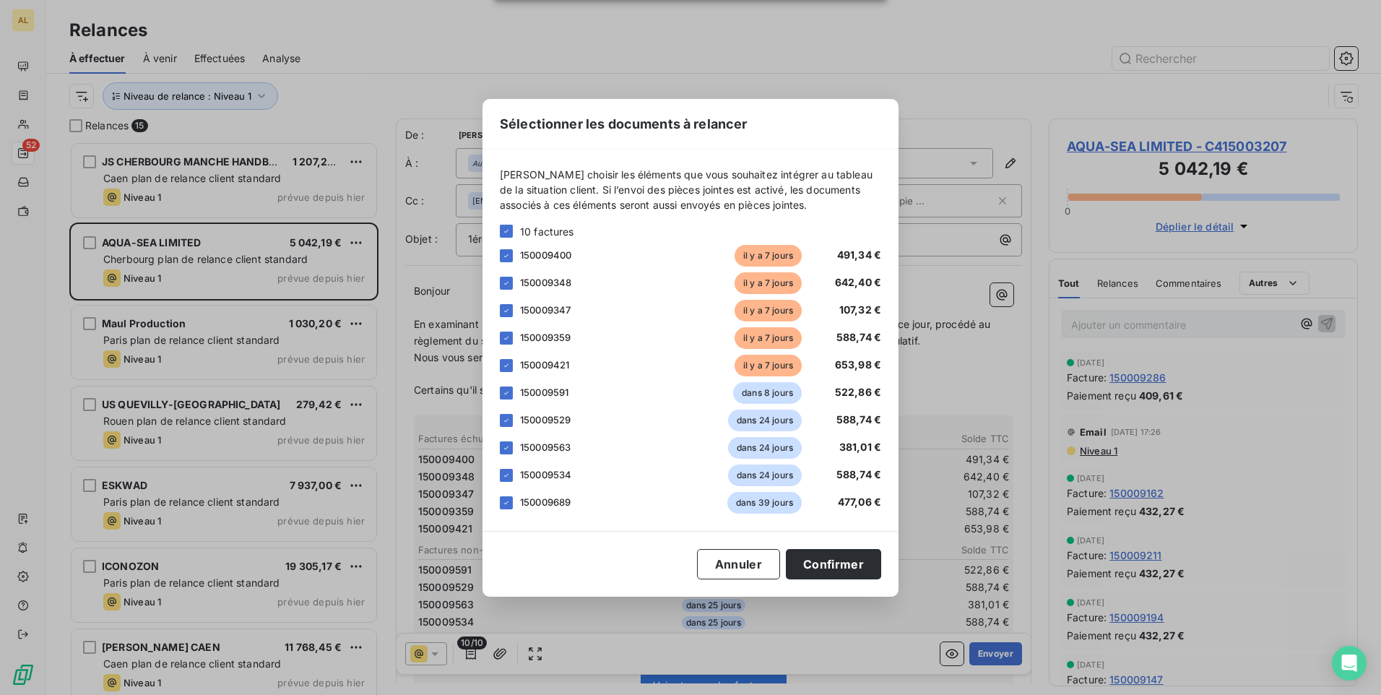
click at [217, 188] on div "Sélectionner les documents à relancer [PERSON_NAME] choisir les éléments que vo…" at bounding box center [690, 347] width 1381 height 695
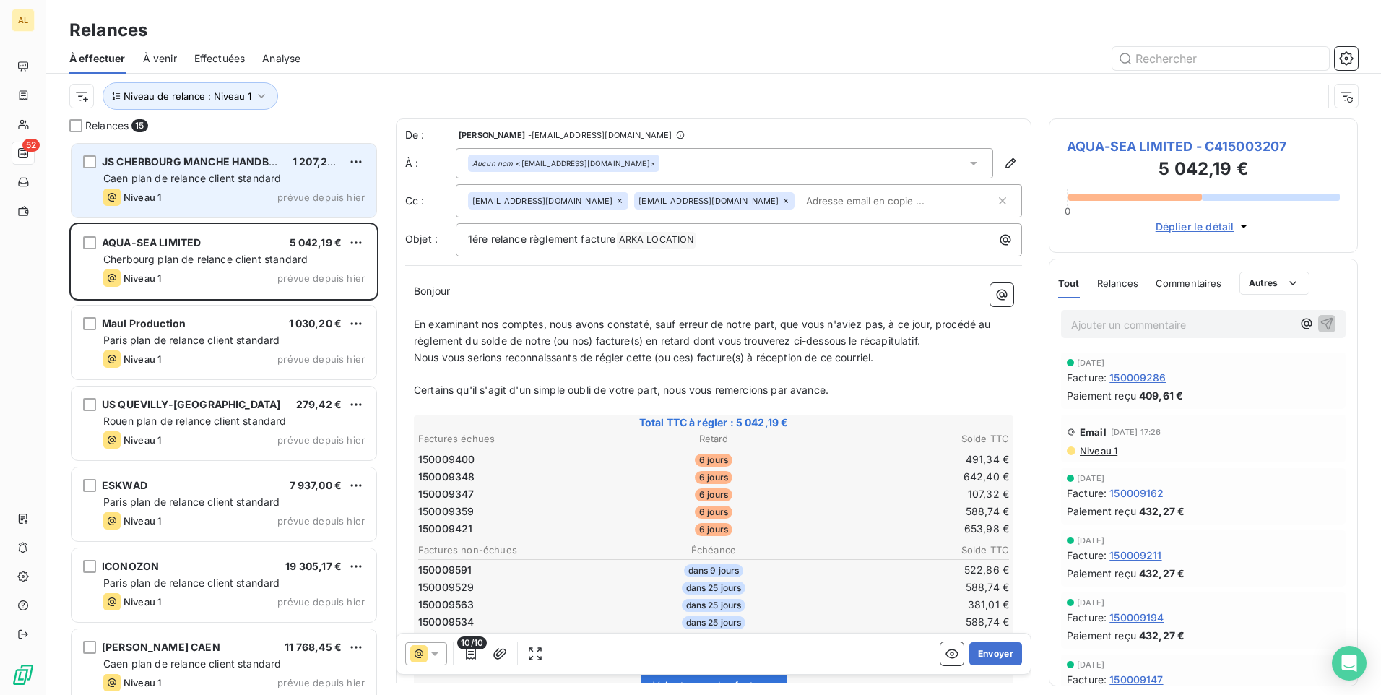
click at [220, 188] on div "JS CHERBOURG MANCHE HANDBALL 1 207,26 € Caen plan de relance client standard Ni…" at bounding box center [224, 181] width 305 height 74
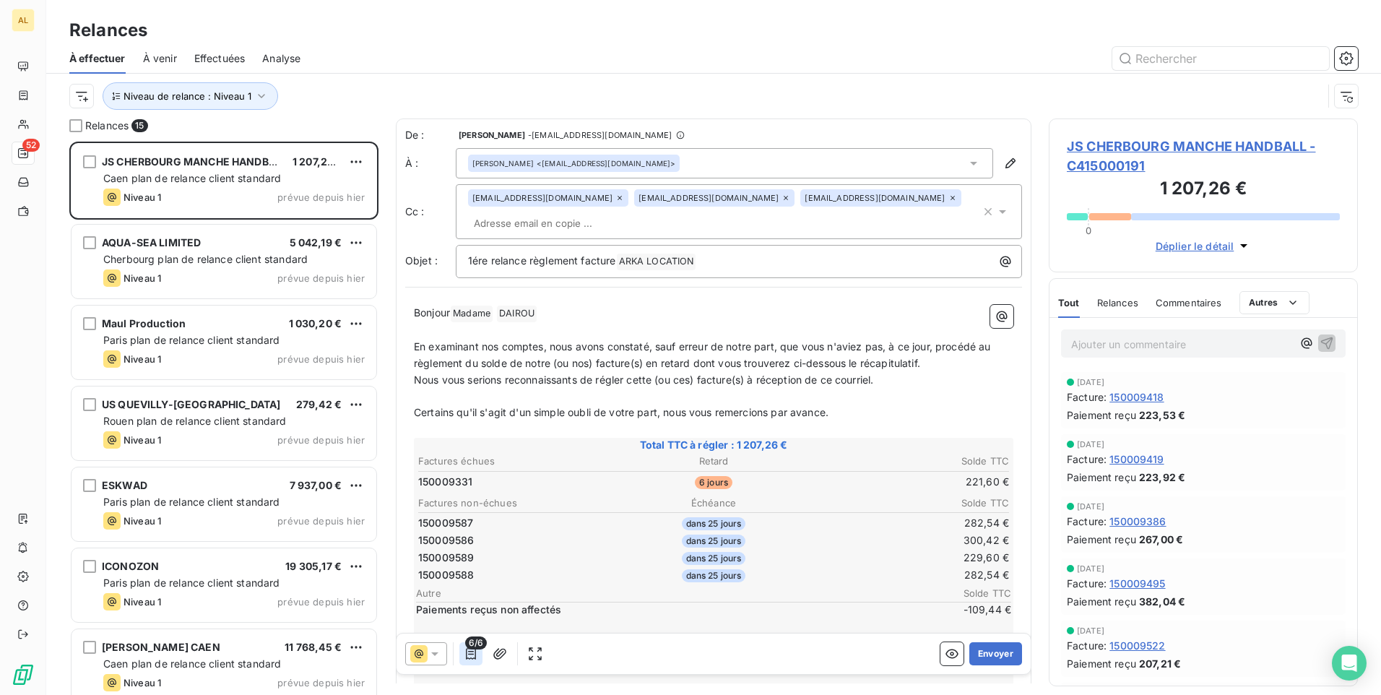
click at [468, 654] on icon "button" at bounding box center [471, 653] width 14 height 14
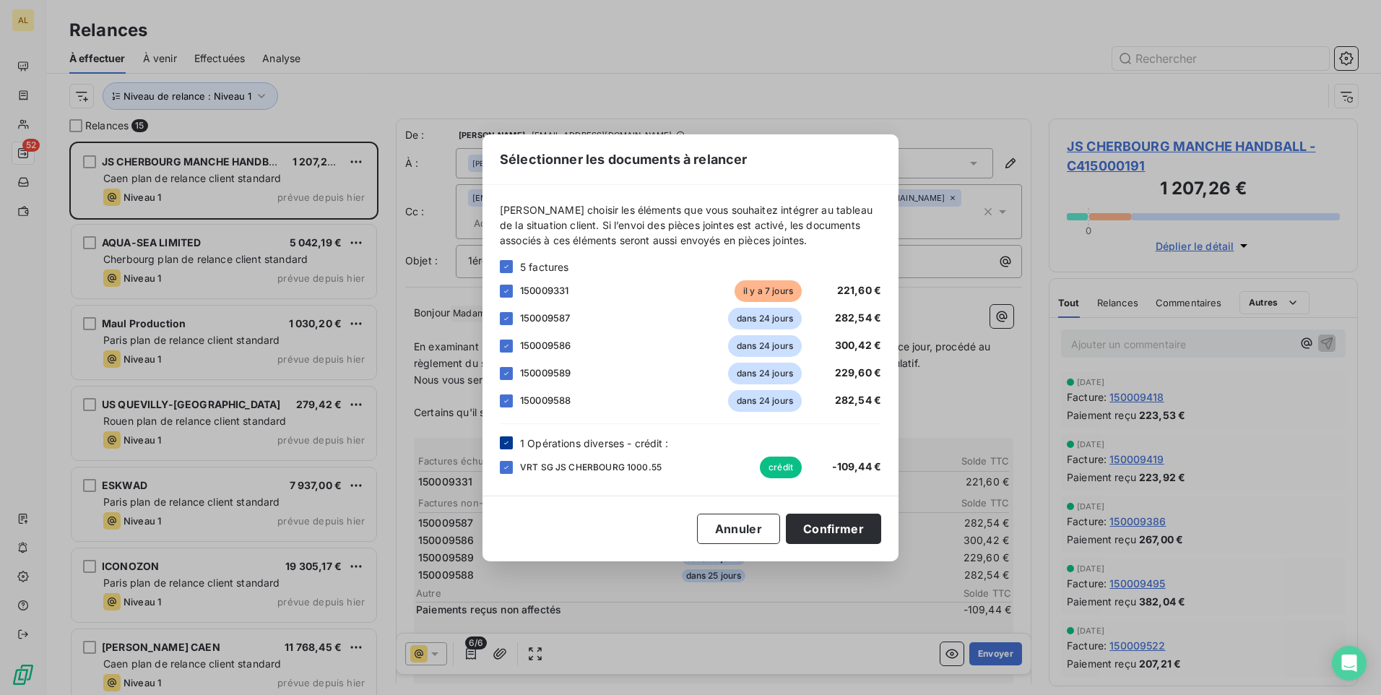
click at [505, 442] on icon at bounding box center [506, 442] width 9 height 9
click at [506, 268] on icon at bounding box center [506, 266] width 9 height 9
click at [508, 290] on div at bounding box center [506, 291] width 13 height 13
click at [837, 537] on button "Confirmer" at bounding box center [833, 529] width 95 height 30
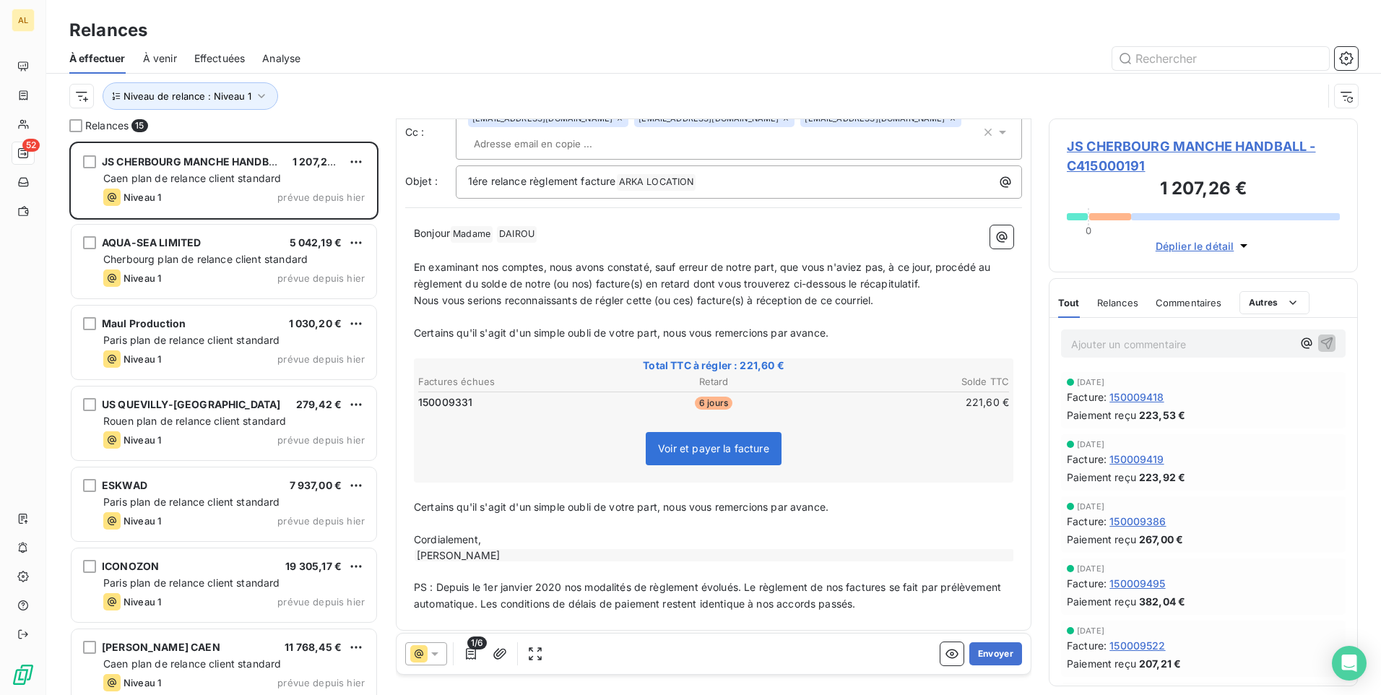
scroll to position [87, 0]
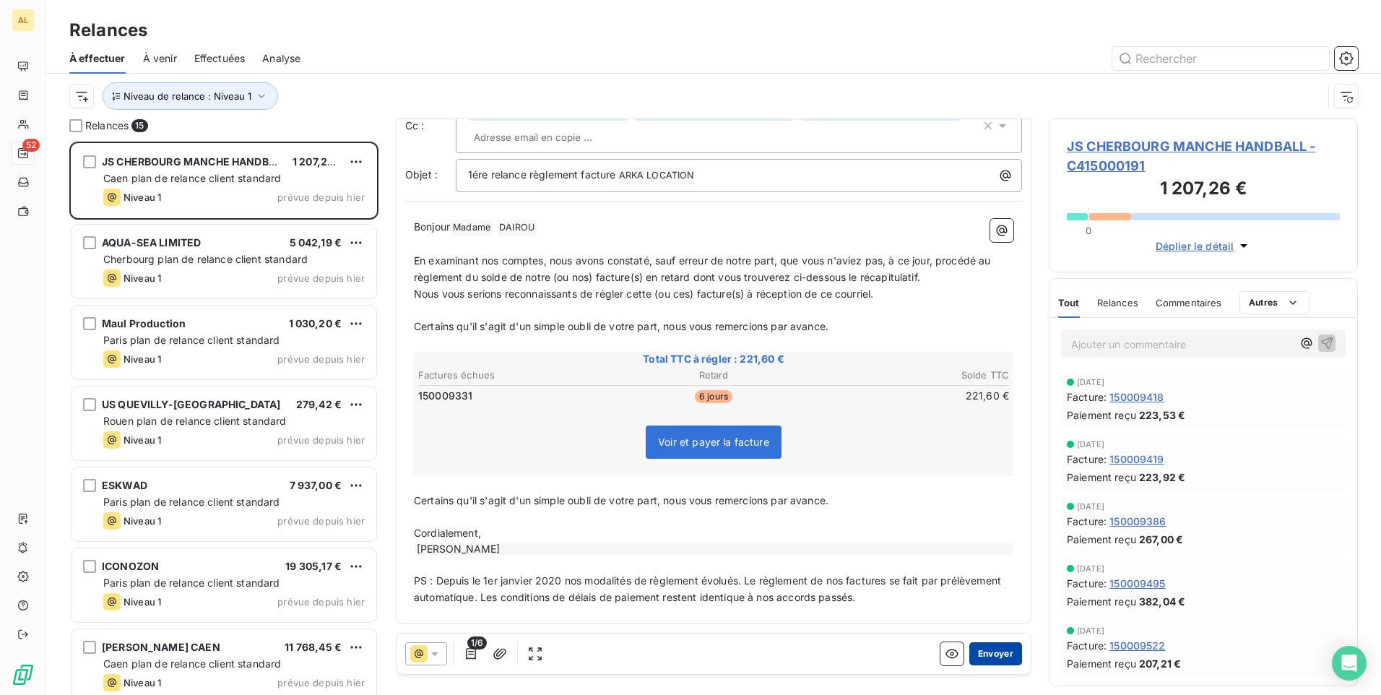
click at [996, 656] on button "Envoyer" at bounding box center [995, 653] width 53 height 23
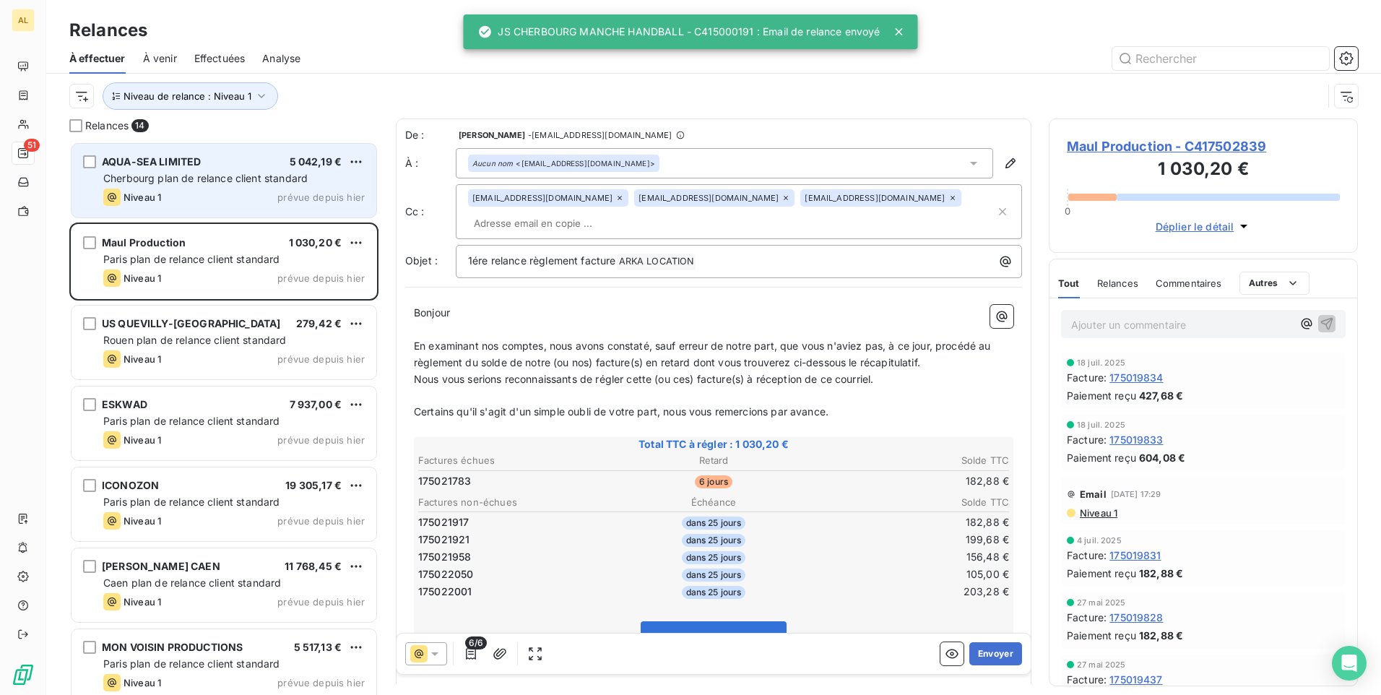
click at [204, 175] on span "Cherbourg plan de relance client standard" at bounding box center [205, 178] width 204 height 12
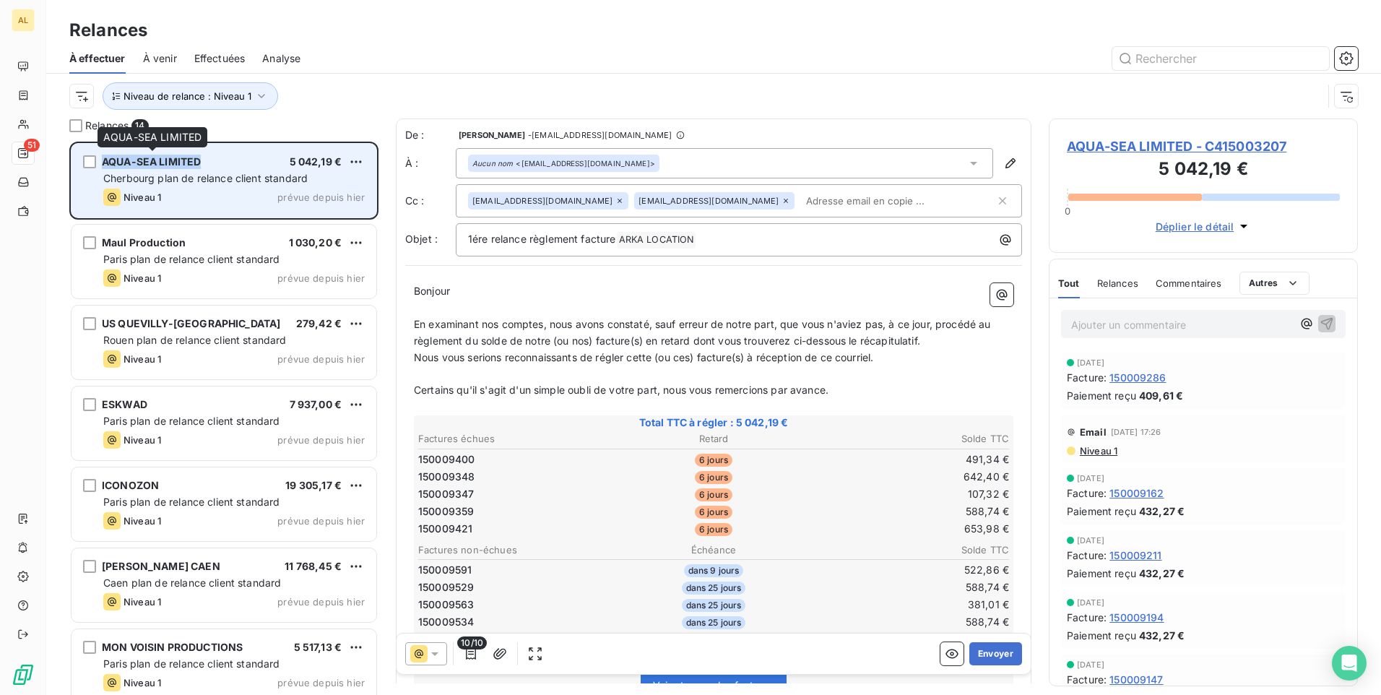
drag, startPoint x: 209, startPoint y: 160, endPoint x: 102, endPoint y: 161, distance: 106.9
click at [103, 161] on div "AQUA-SEA LIMITED 5 042,19 €" at bounding box center [233, 161] width 261 height 13
drag, startPoint x: 102, startPoint y: 161, endPoint x: 114, endPoint y: 161, distance: 12.3
copy span "AQUA-SEA LIMITED"
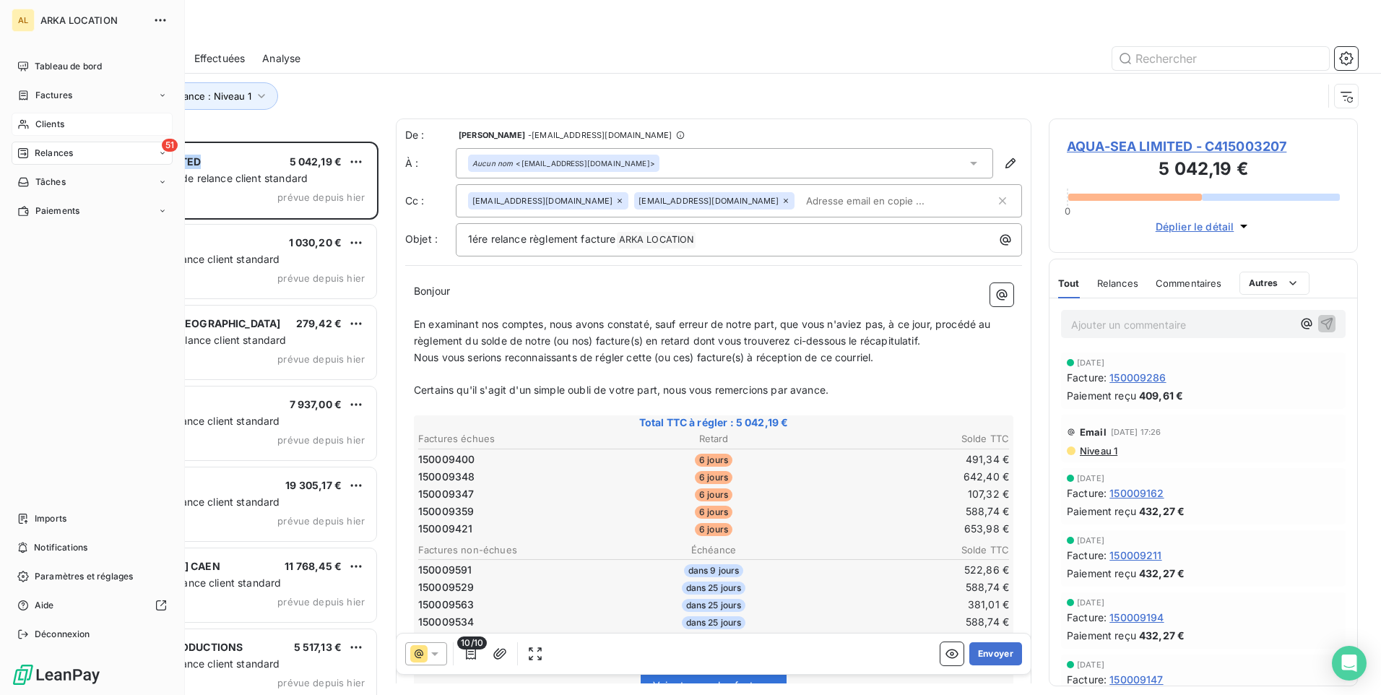
click at [51, 117] on div "Clients" at bounding box center [92, 124] width 161 height 23
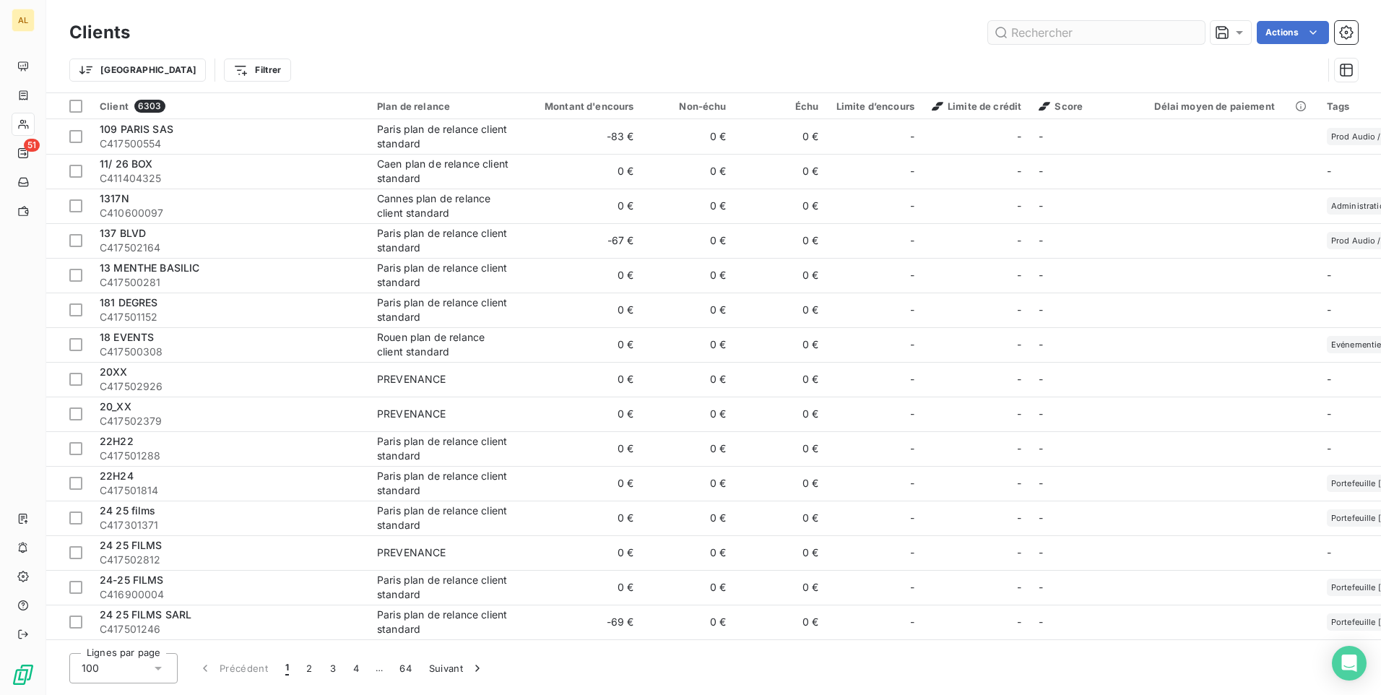
click at [1036, 27] on input "text" at bounding box center [1096, 32] width 217 height 23
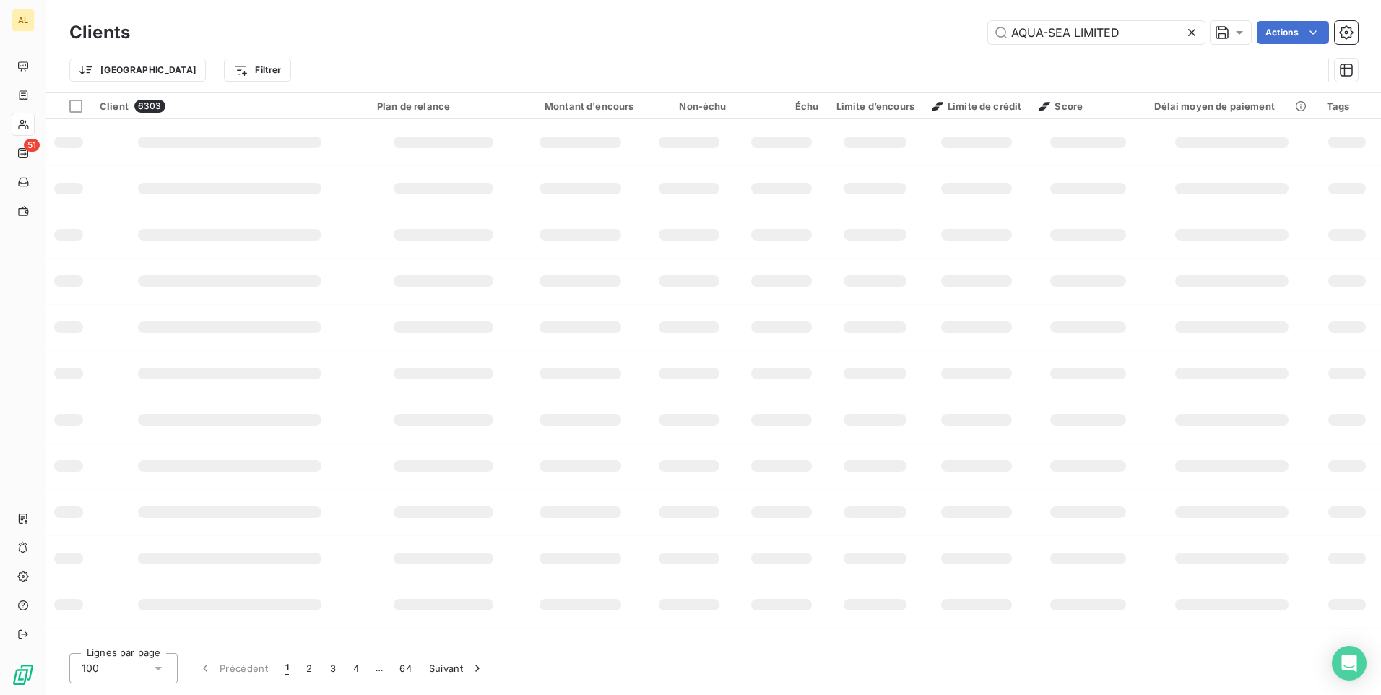
type input "AQUA-SEA LIMITED"
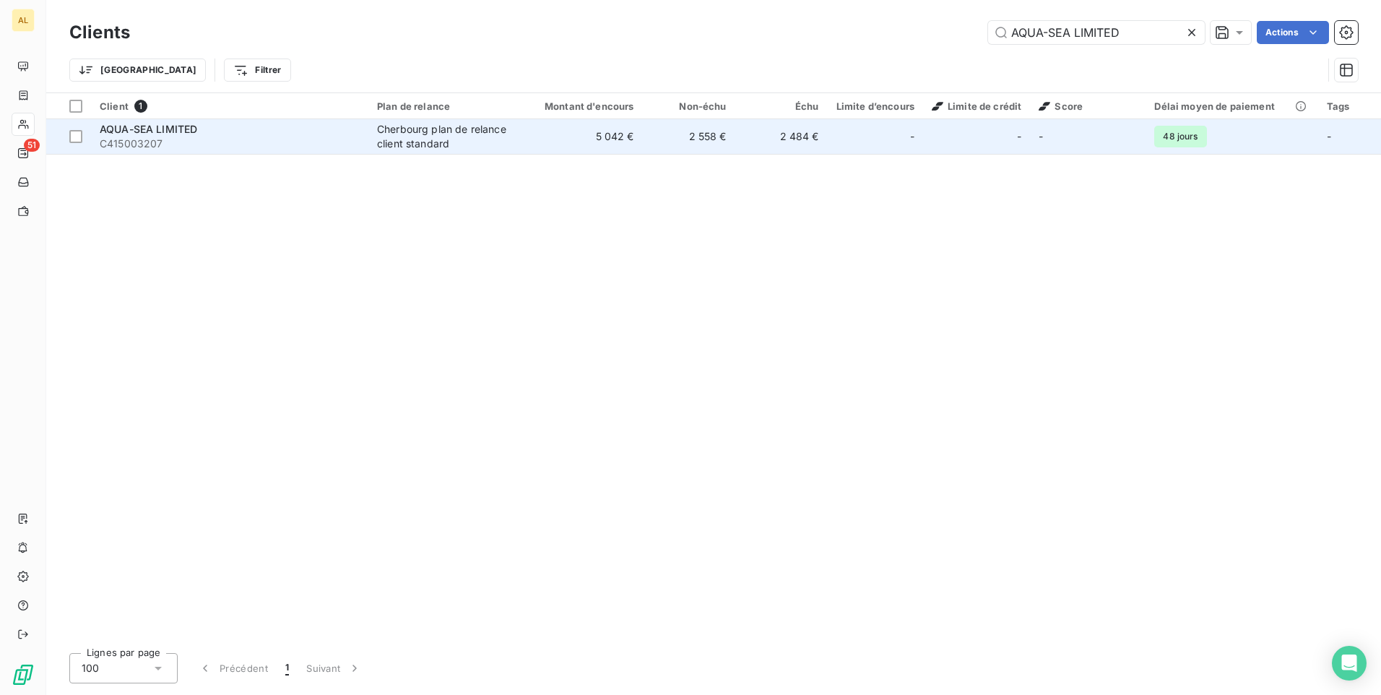
click at [600, 134] on td "5 042 €" at bounding box center [581, 136] width 124 height 35
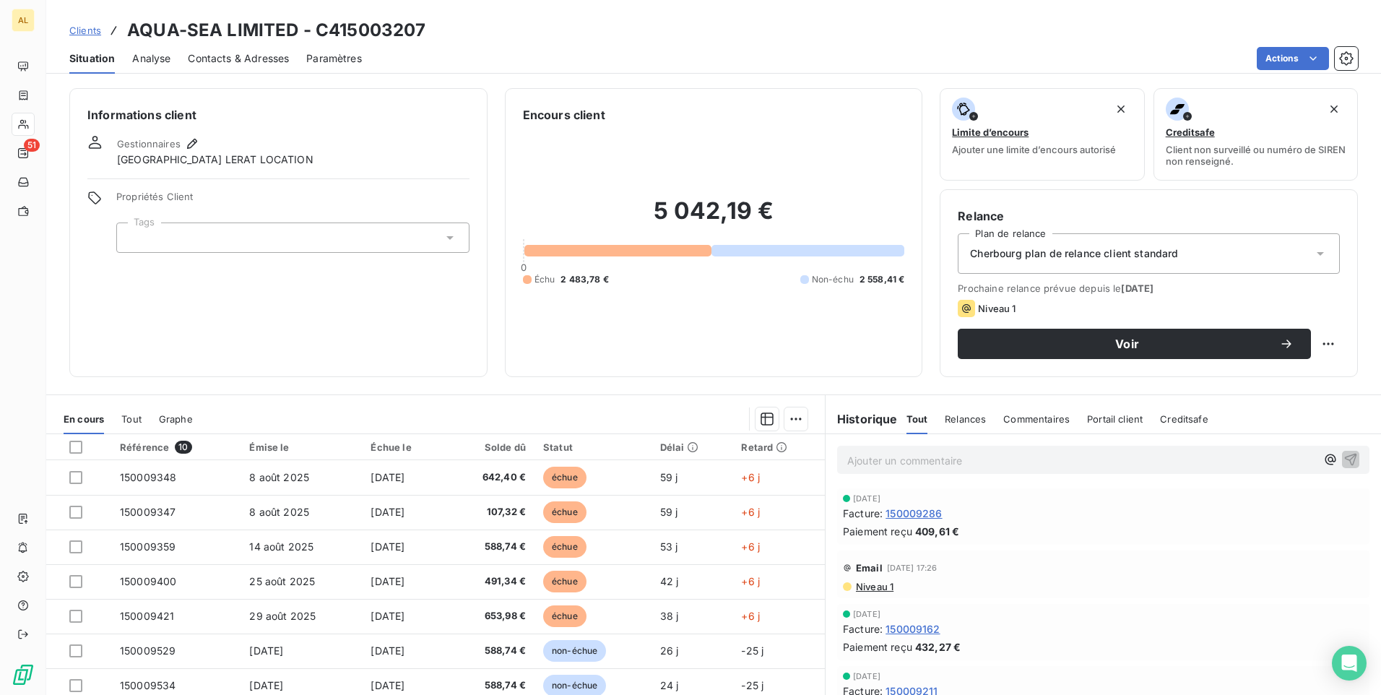
click at [1031, 243] on div "Cherbourg plan de relance client standard" at bounding box center [1149, 253] width 382 height 40
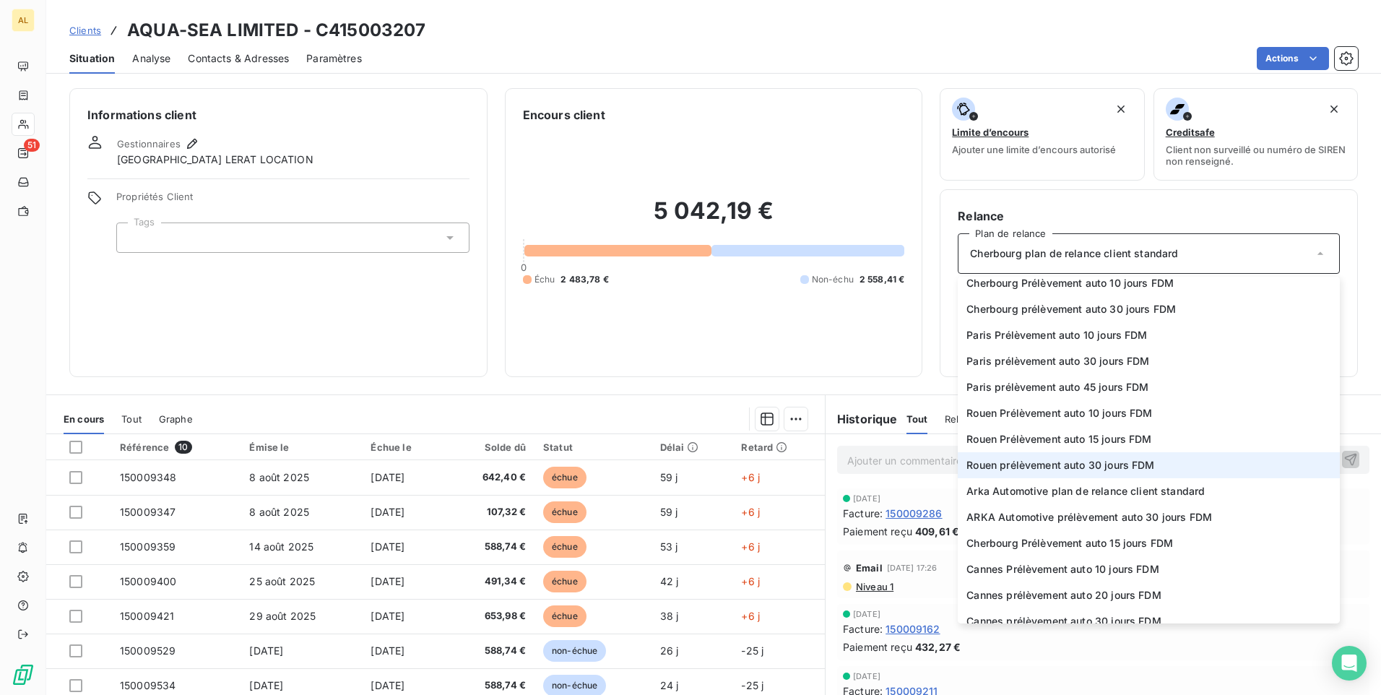
scroll to position [433, 0]
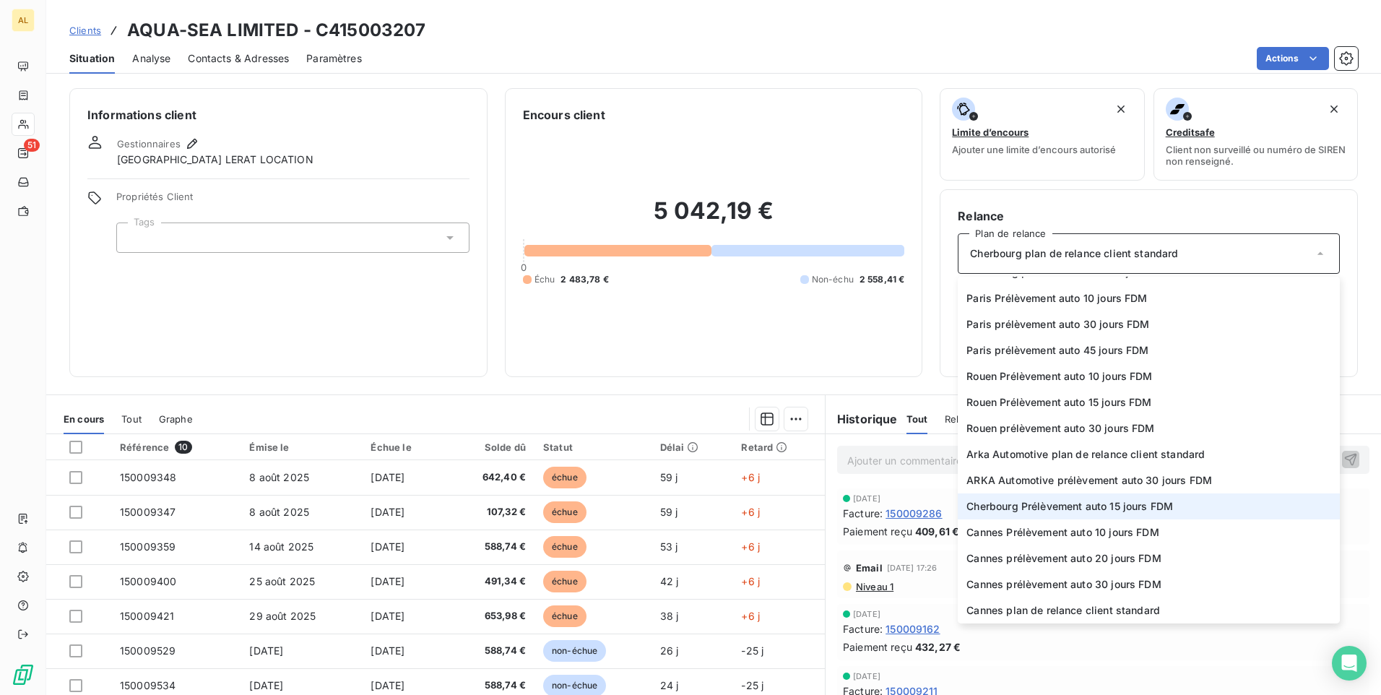
click at [1045, 510] on span "Cherbourg Prélèvement auto 15 jours FDM" at bounding box center [1069, 506] width 207 height 14
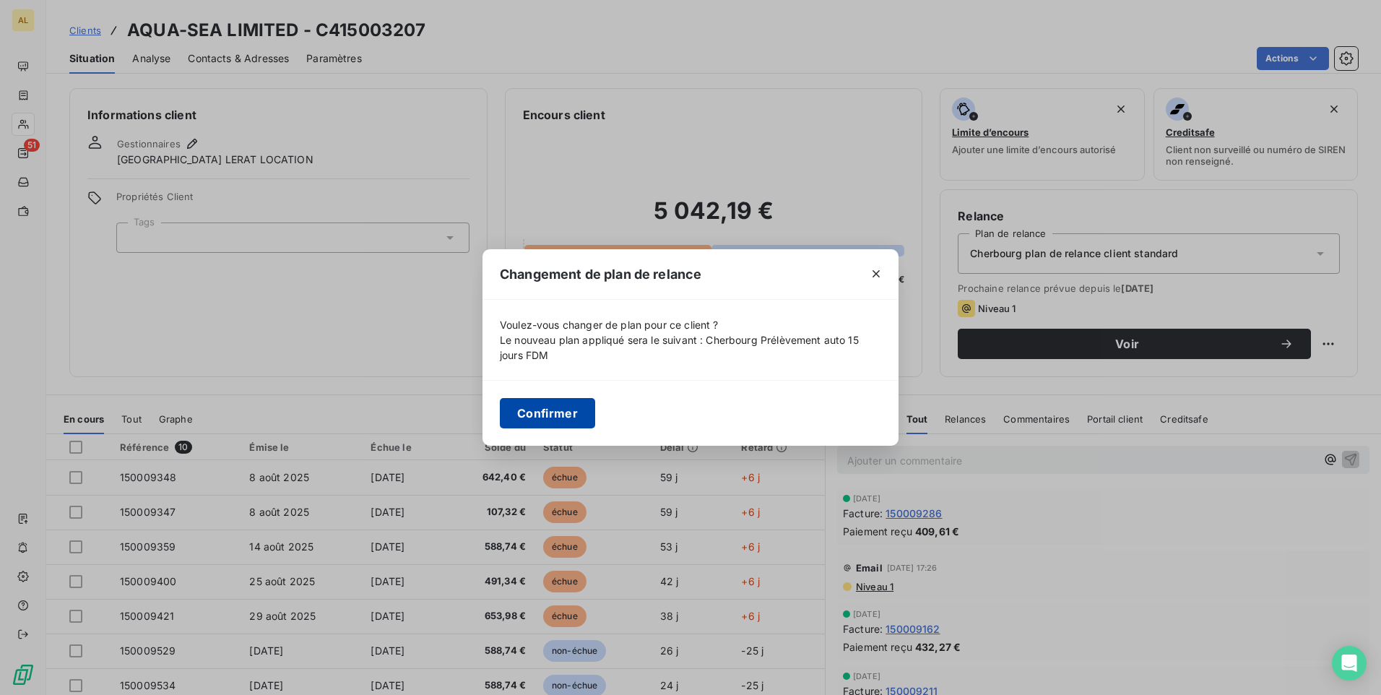
click at [555, 410] on button "Confirmer" at bounding box center [547, 413] width 95 height 30
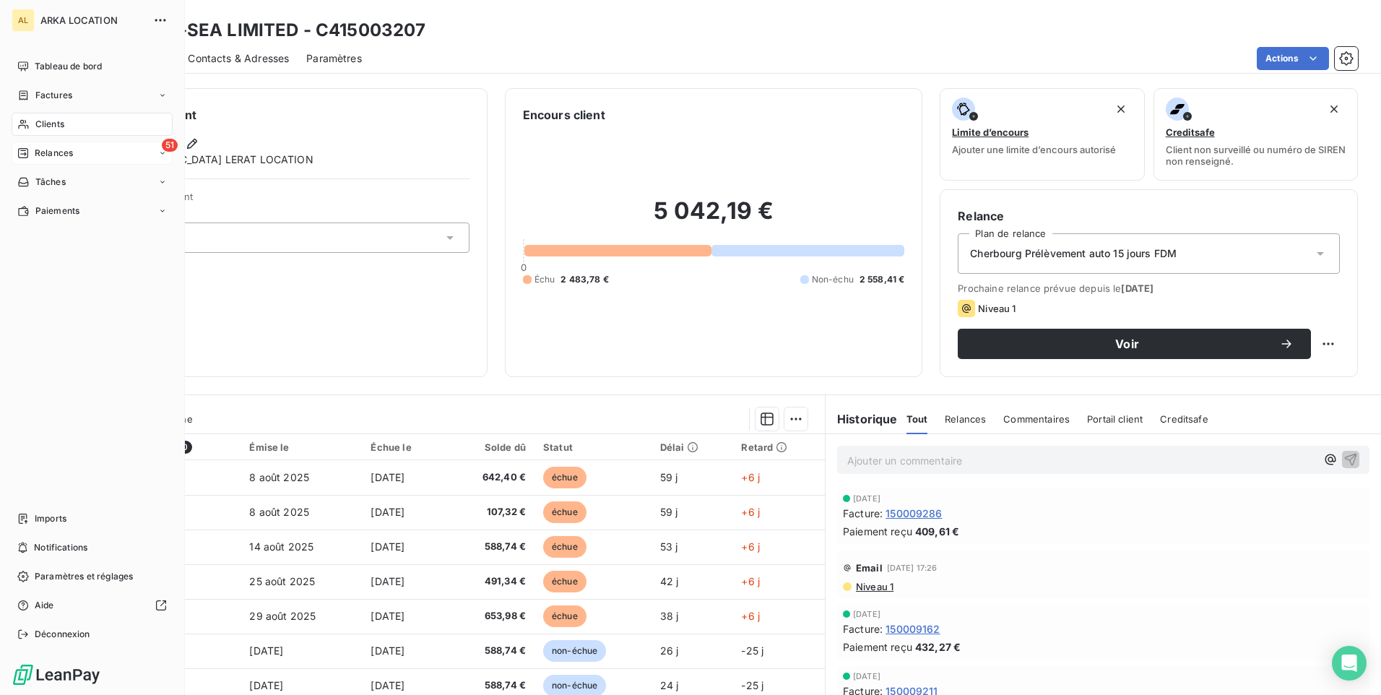
click at [46, 154] on span "Relances" at bounding box center [54, 153] width 38 height 13
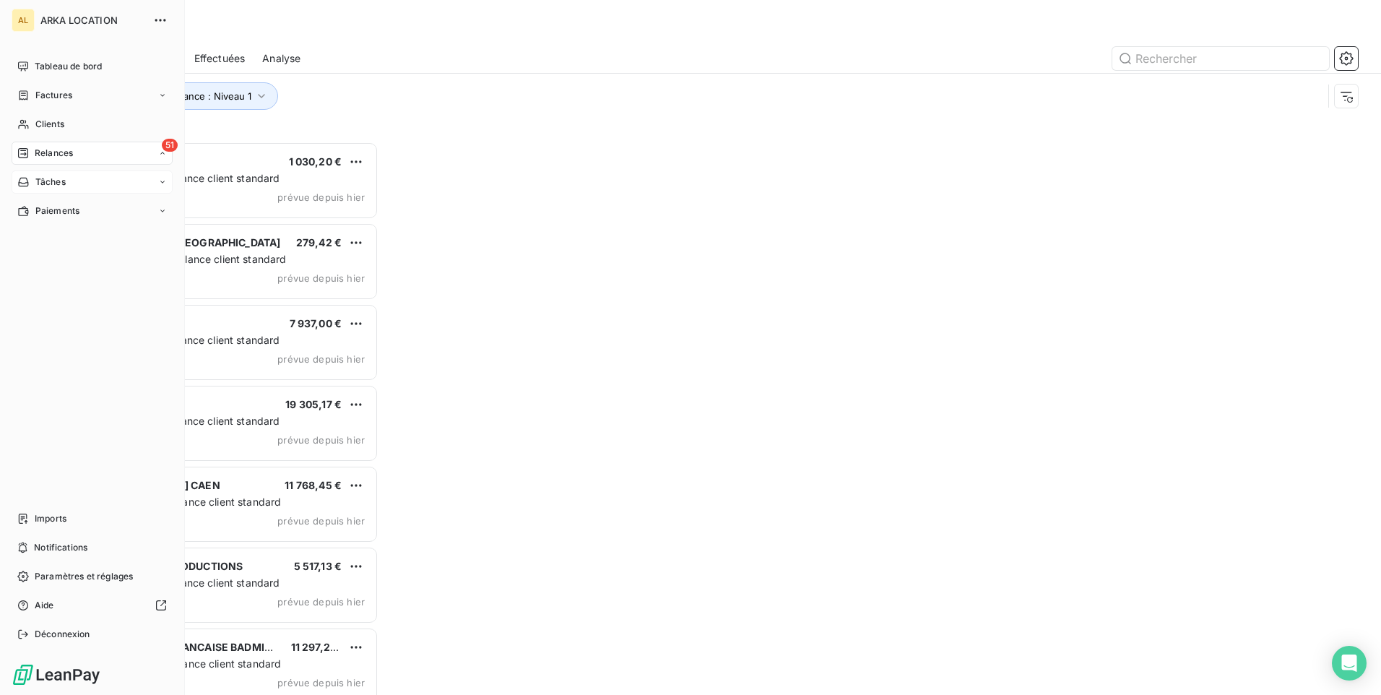
scroll to position [542, 298]
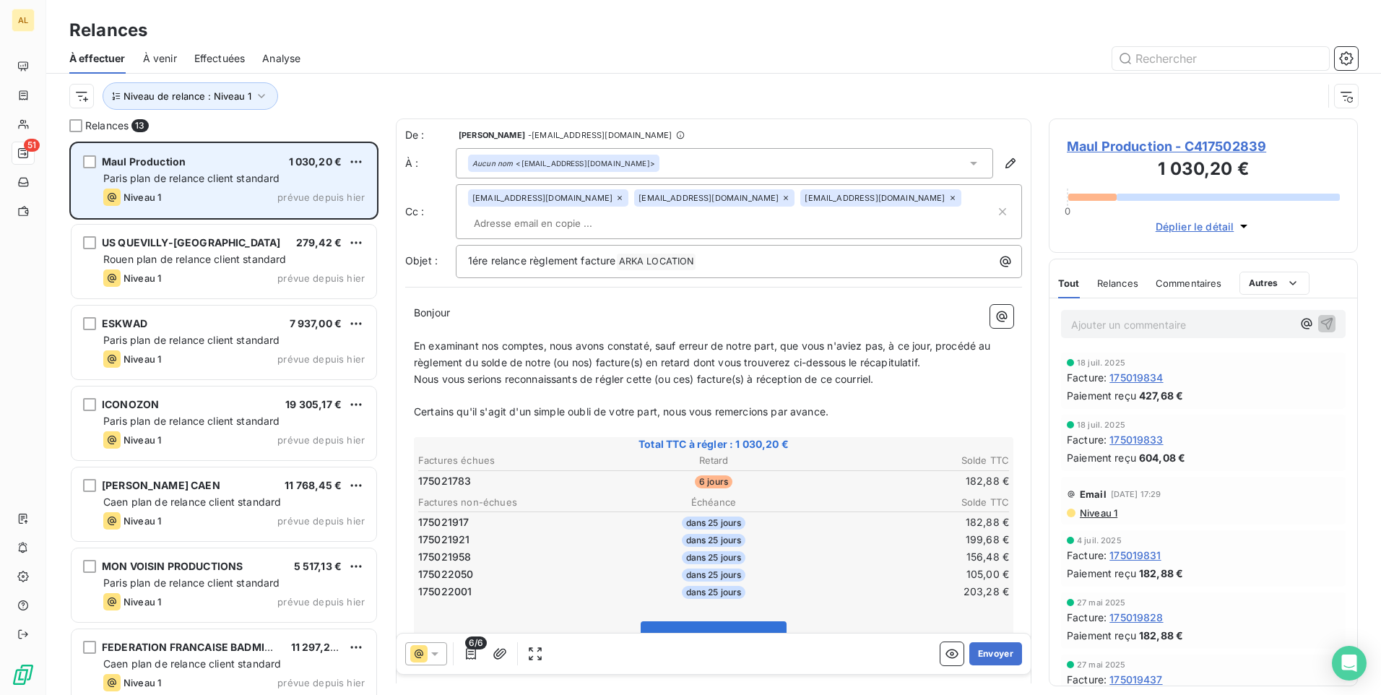
click at [216, 168] on div "Maul Production 1 030,20 €" at bounding box center [233, 161] width 261 height 13
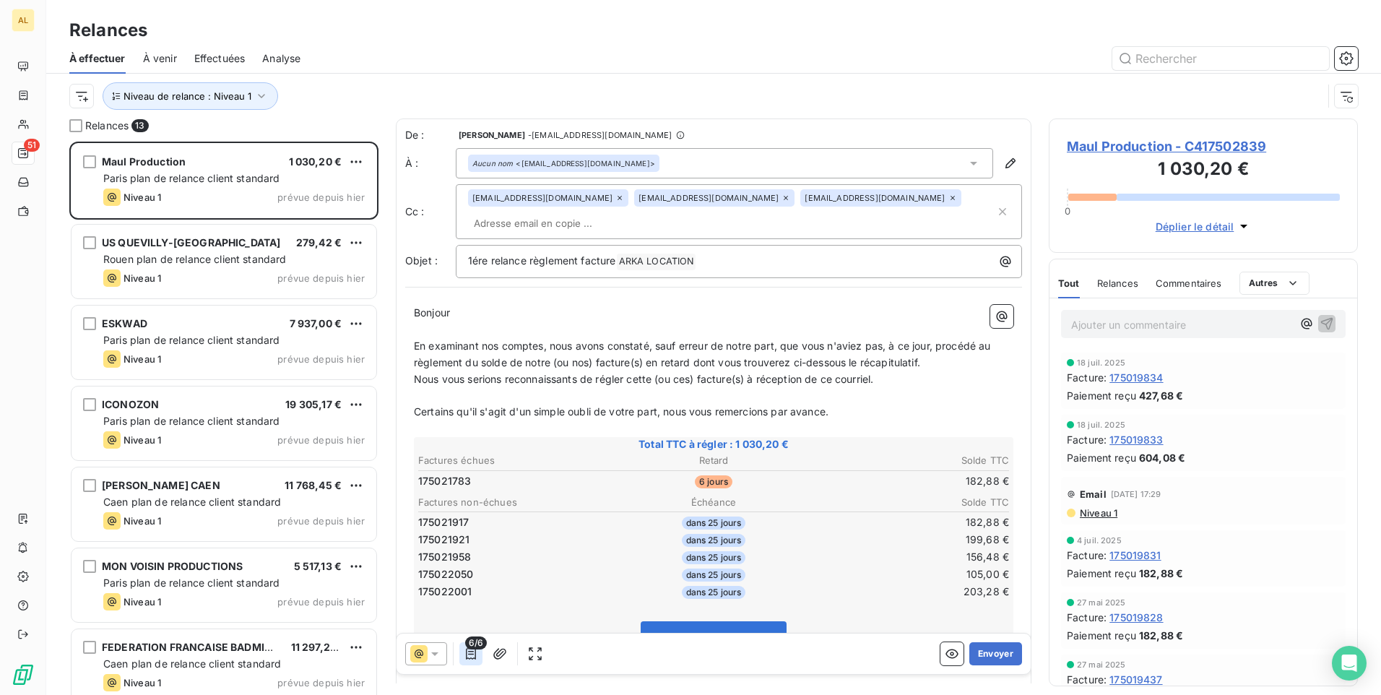
click at [467, 655] on icon "button" at bounding box center [471, 653] width 14 height 14
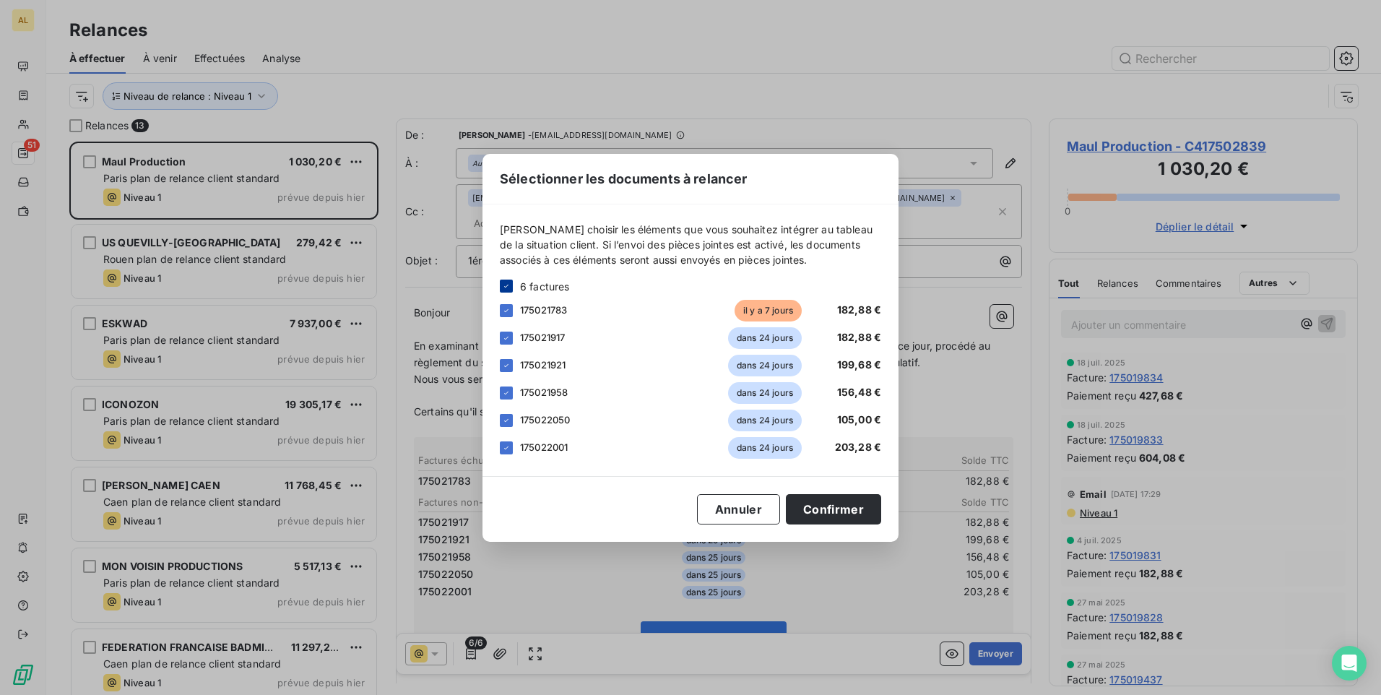
click at [501, 285] on div at bounding box center [506, 286] width 13 height 13
click at [504, 308] on div at bounding box center [506, 310] width 13 height 13
click at [831, 517] on button "Confirmer" at bounding box center [833, 509] width 95 height 30
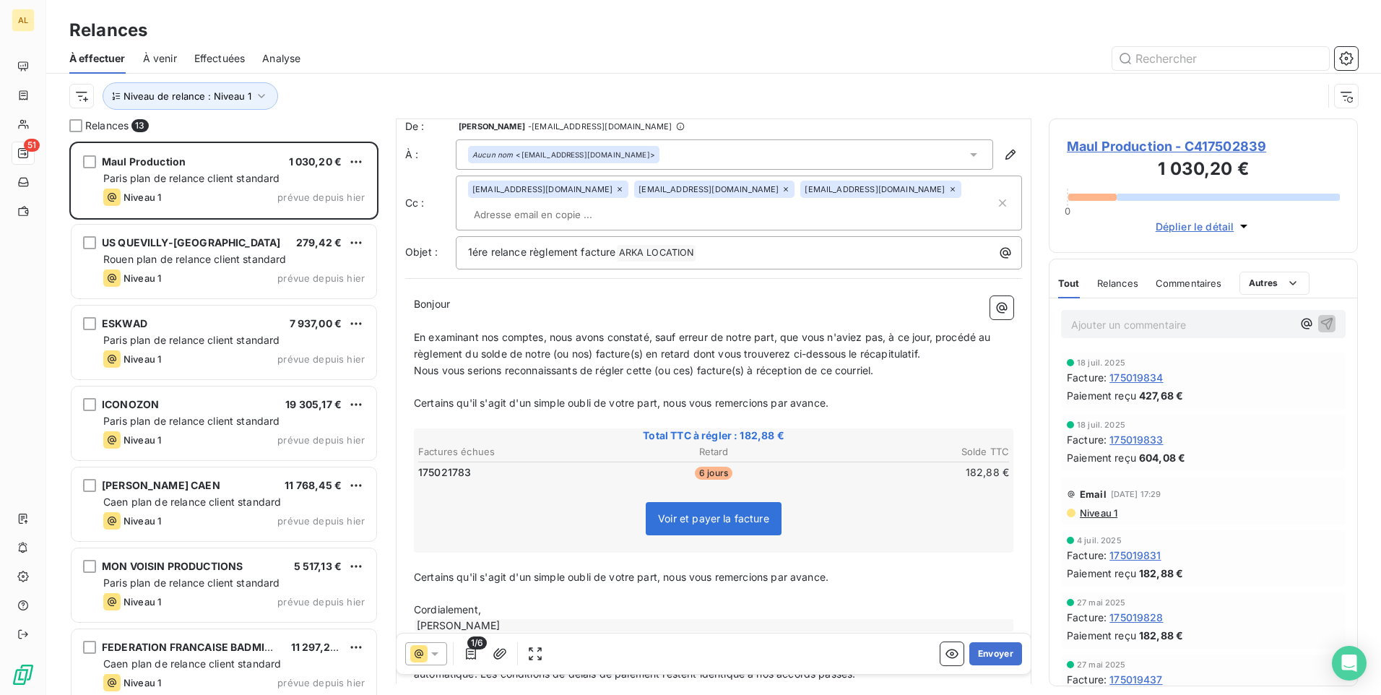
scroll to position [0, 0]
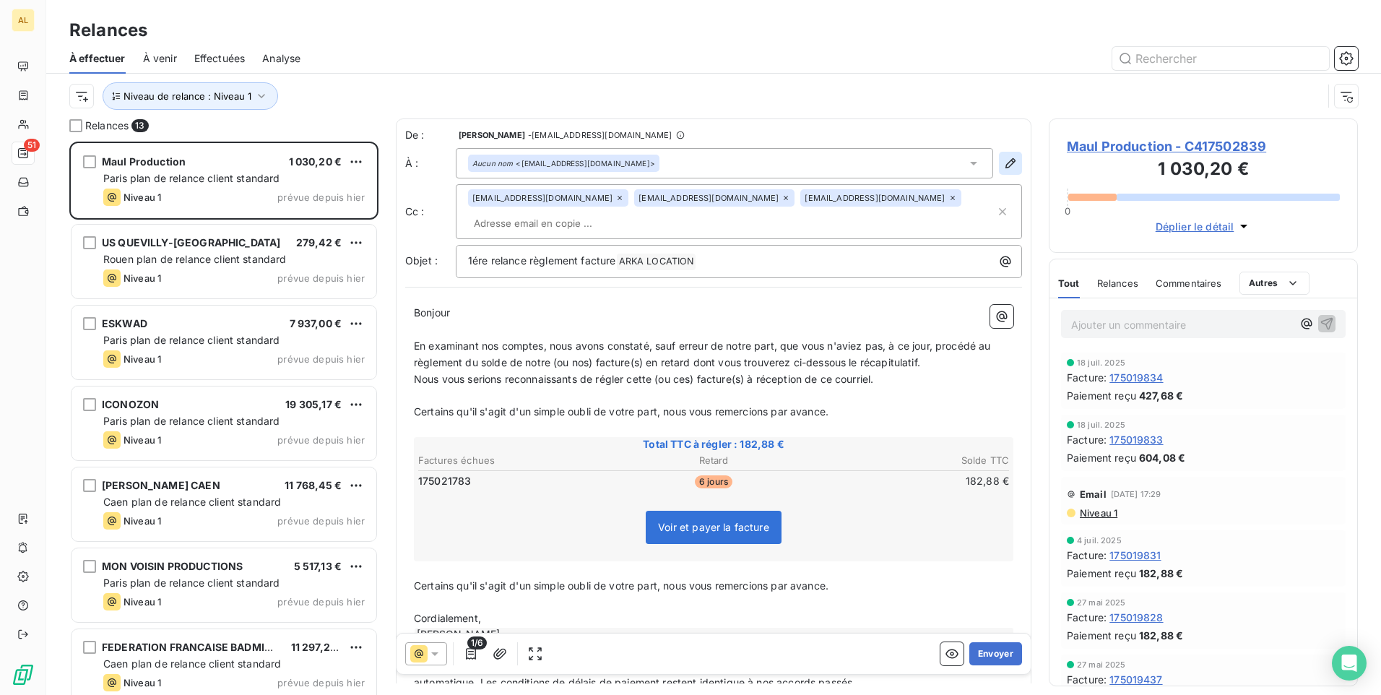
click at [1003, 157] on icon "button" at bounding box center [1010, 163] width 14 height 14
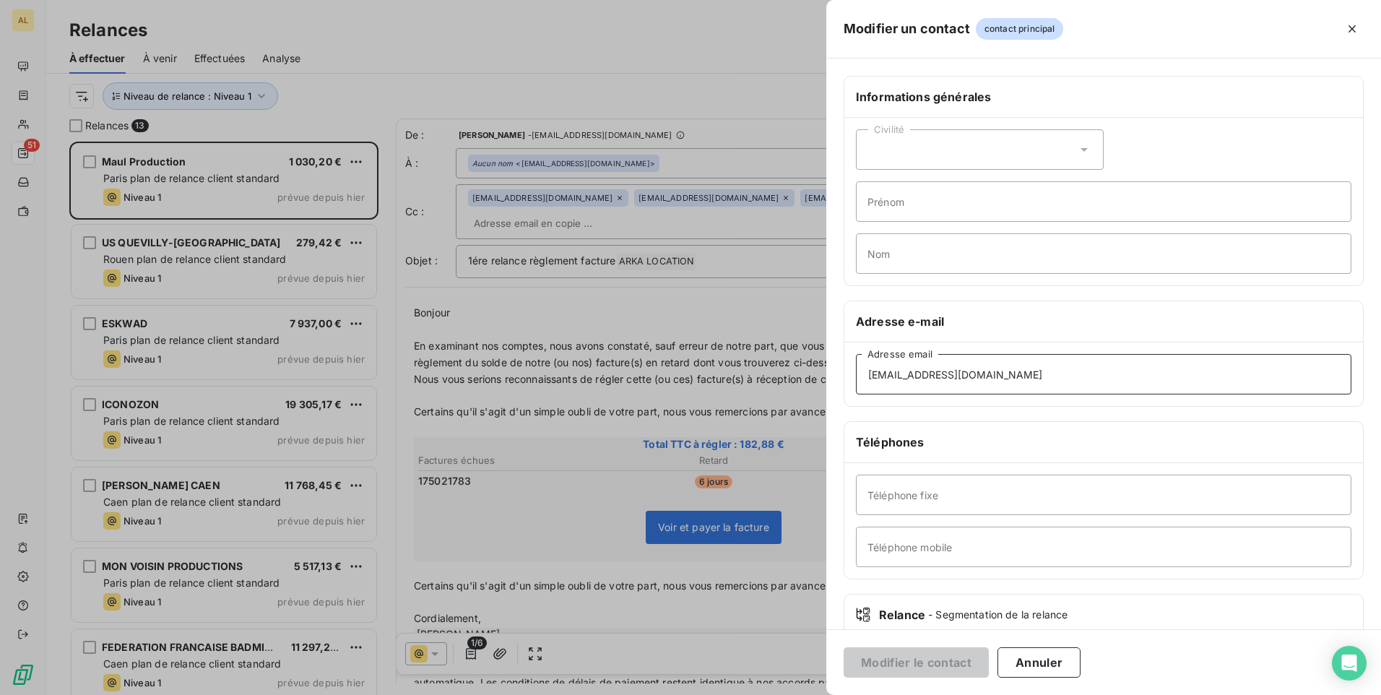
drag, startPoint x: 1031, startPoint y: 372, endPoint x: 815, endPoint y: 378, distance: 215.3
click at [815, 694] on div "Modifier un contact contact principal Informations générales Civilité Prénom No…" at bounding box center [690, 695] width 1381 height 0
paste input "[EMAIL_ADDRESS][DOMAIN_NAME];"
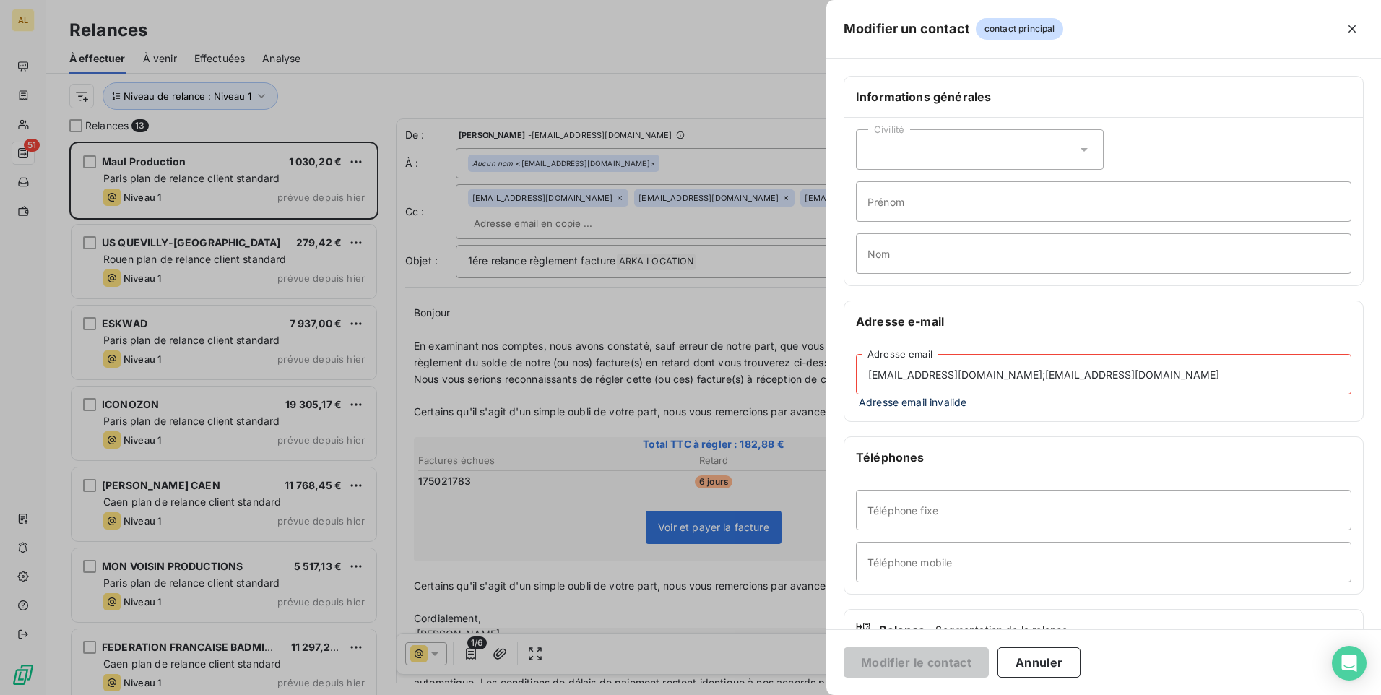
drag, startPoint x: 1040, startPoint y: 376, endPoint x: 1291, endPoint y: 363, distance: 251.7
click at [1291, 363] on input "[EMAIL_ADDRESS][DOMAIN_NAME];[EMAIL_ADDRESS][DOMAIN_NAME]" at bounding box center [1103, 374] width 495 height 40
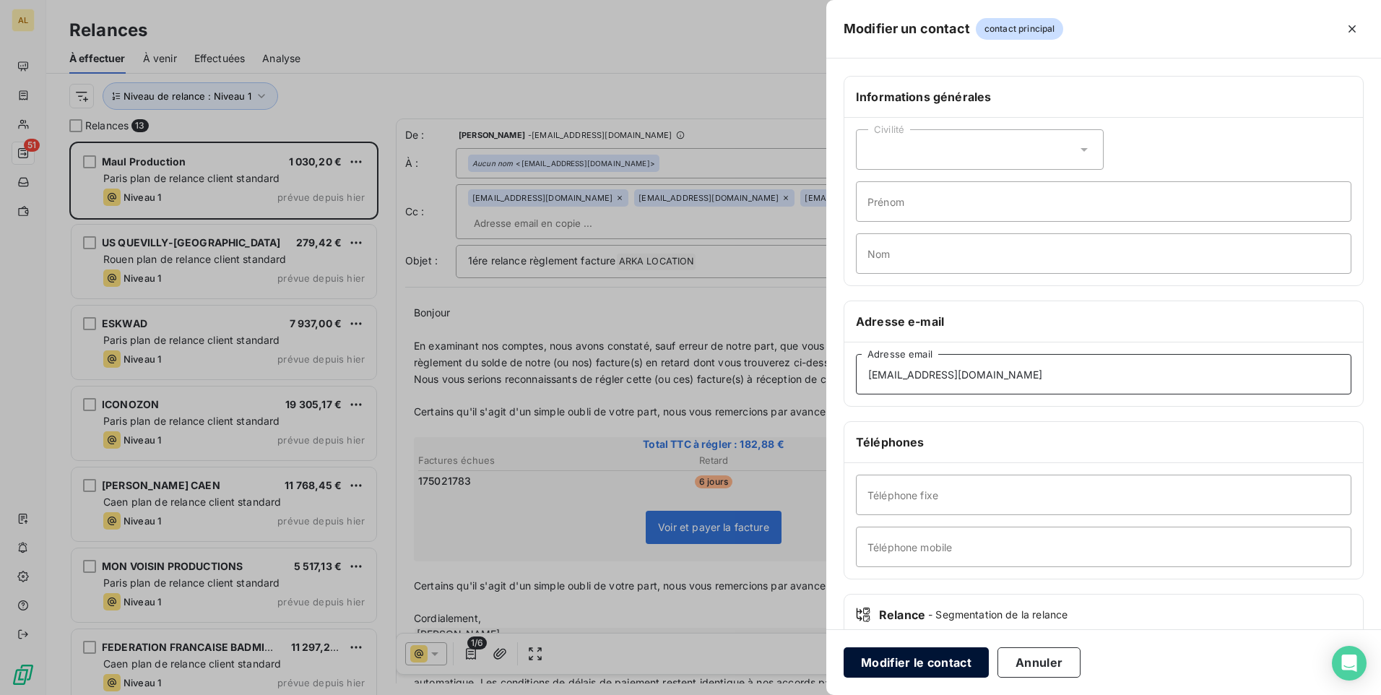
type input "[EMAIL_ADDRESS][DOMAIN_NAME]"
click at [909, 661] on button "Modifier le contact" at bounding box center [916, 662] width 145 height 30
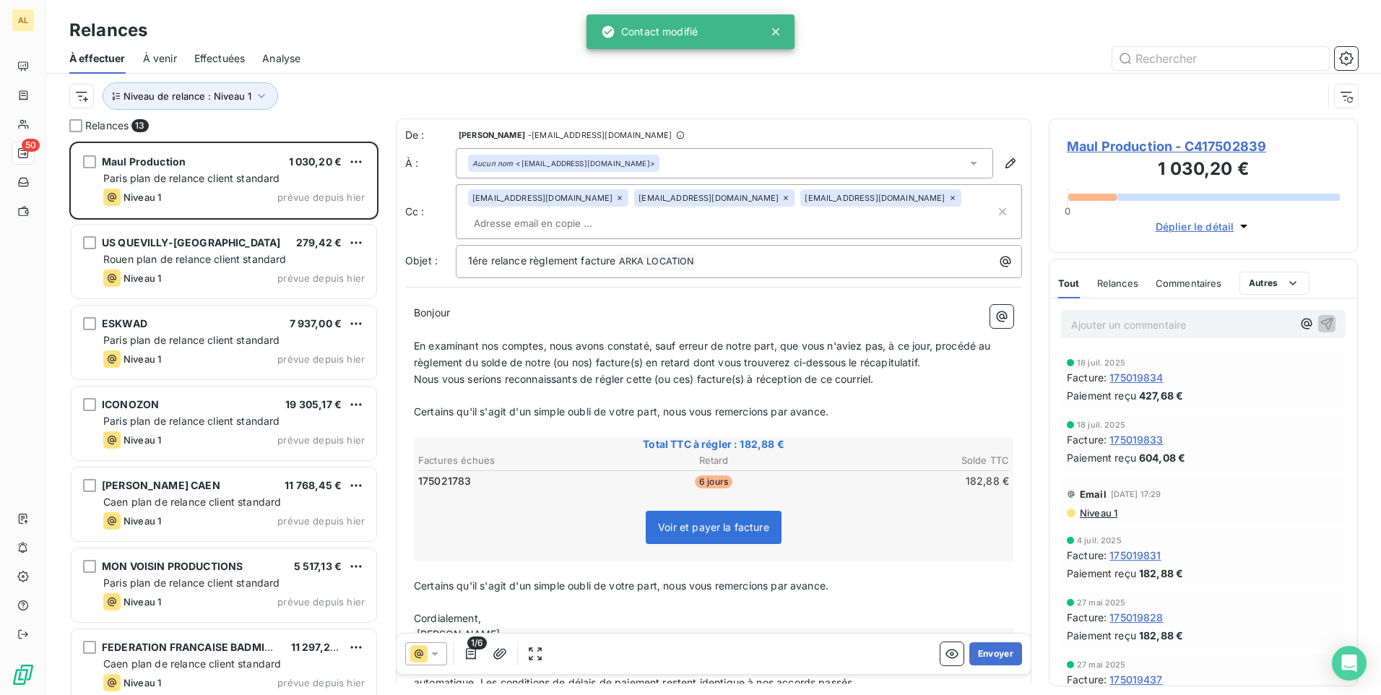
click at [521, 221] on input "text" at bounding box center [551, 223] width 167 height 22
paste input ";[EMAIL_ADDRESS][DOMAIN_NAME]"
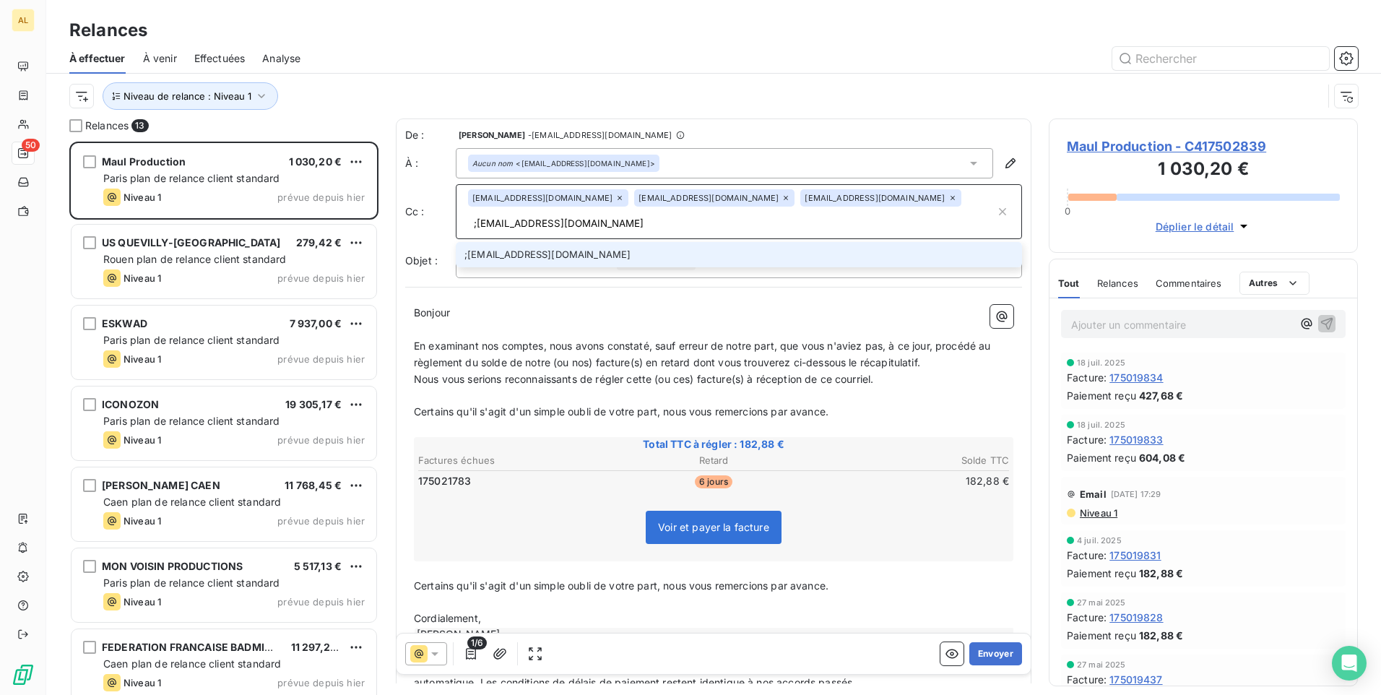
click at [476, 224] on input ";[EMAIL_ADDRESS][DOMAIN_NAME]" at bounding box center [731, 223] width 527 height 22
click at [477, 224] on input ";[EMAIL_ADDRESS][DOMAIN_NAME]" at bounding box center [731, 223] width 527 height 22
click at [590, 222] on input "[EMAIL_ADDRESS][DOMAIN_NAME]" at bounding box center [731, 223] width 527 height 22
type input "[EMAIL_ADDRESS][DOMAIN_NAME]"
click at [586, 256] on li "[EMAIL_ADDRESS][DOMAIN_NAME]" at bounding box center [739, 254] width 566 height 25
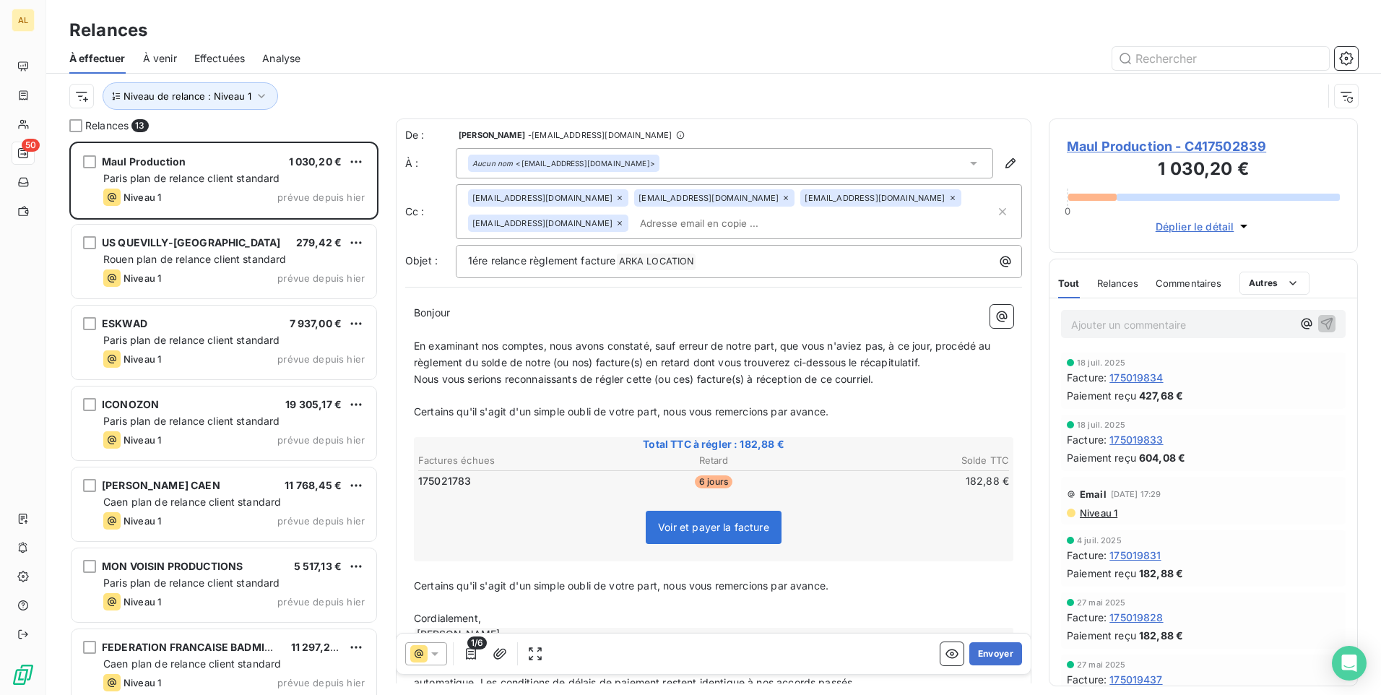
click at [557, 329] on p "﻿" at bounding box center [713, 329] width 599 height 17
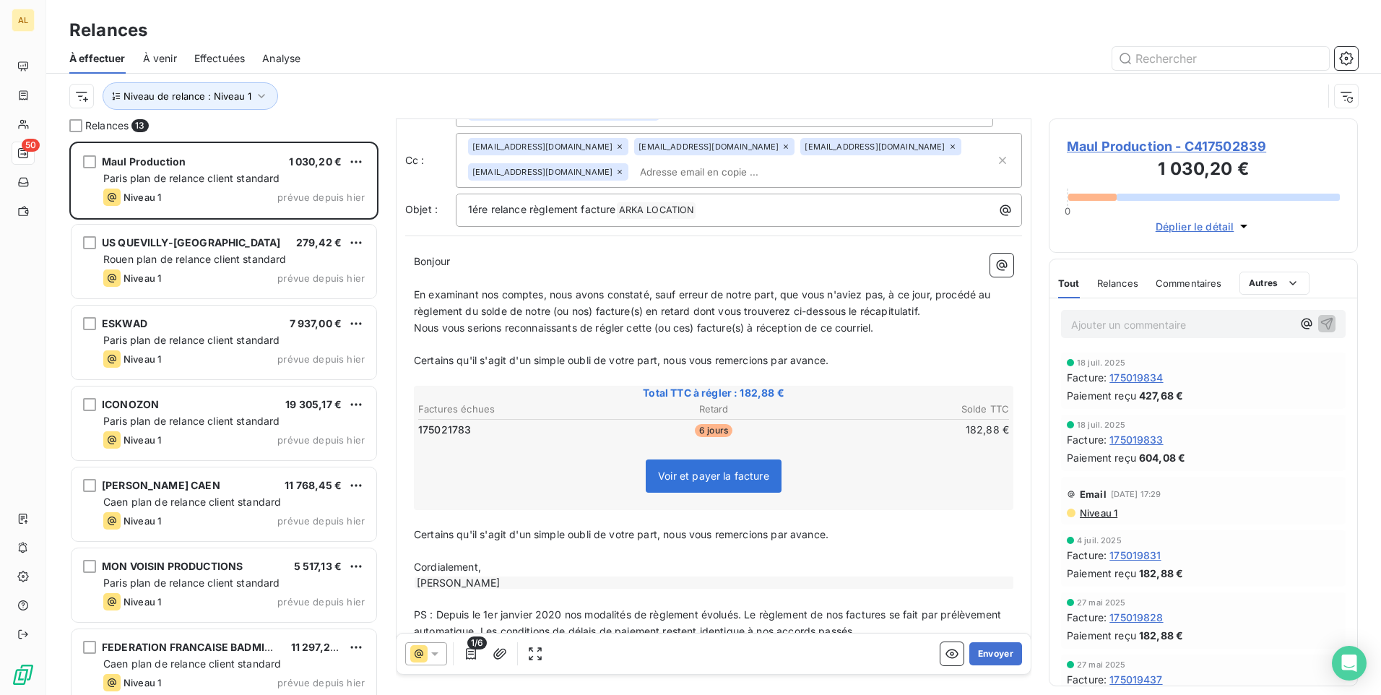
scroll to position [86, 0]
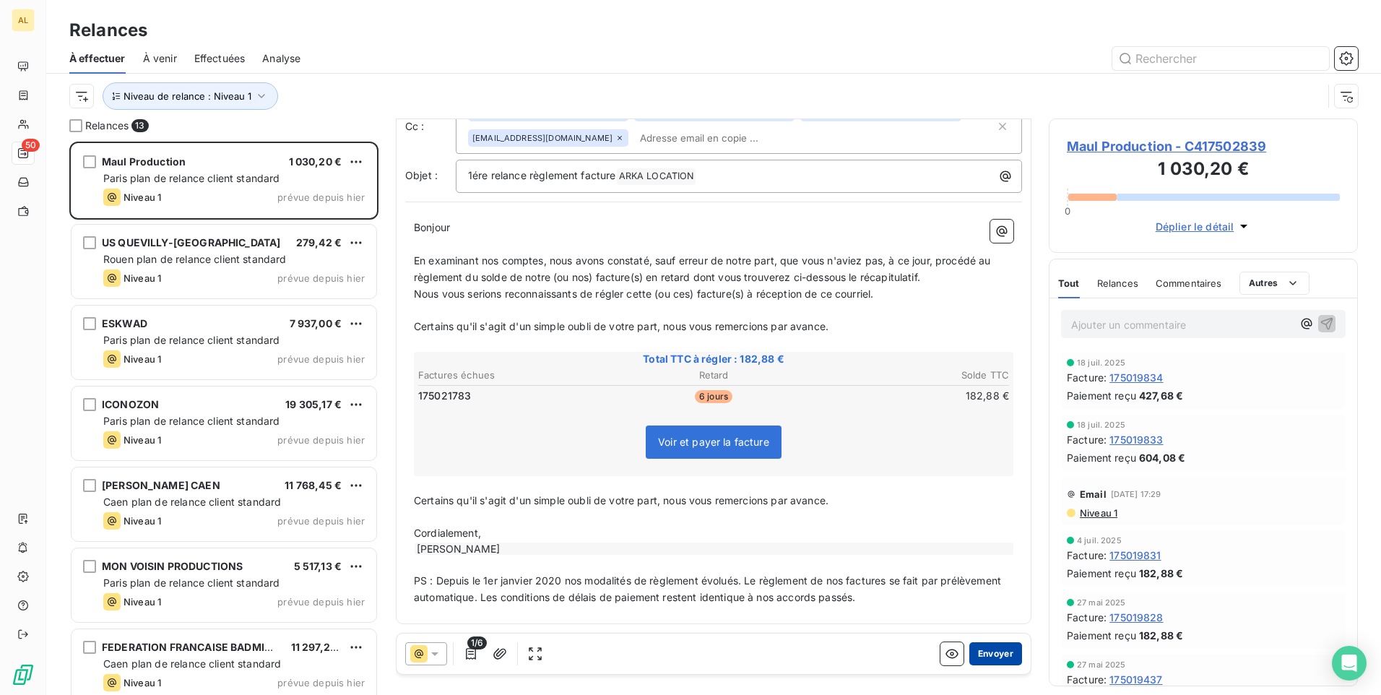
click at [987, 655] on button "Envoyer" at bounding box center [995, 653] width 53 height 23
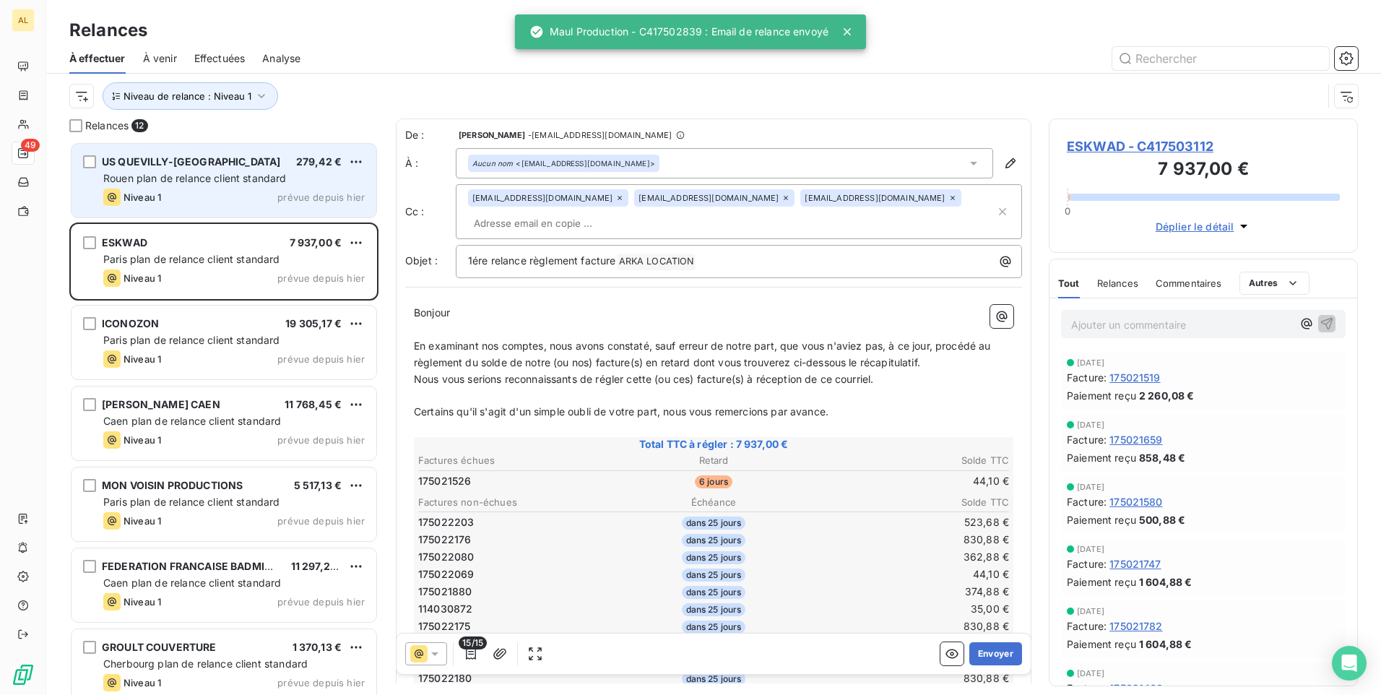
click at [217, 181] on span "Rouen plan de relance client standard" at bounding box center [194, 178] width 183 height 12
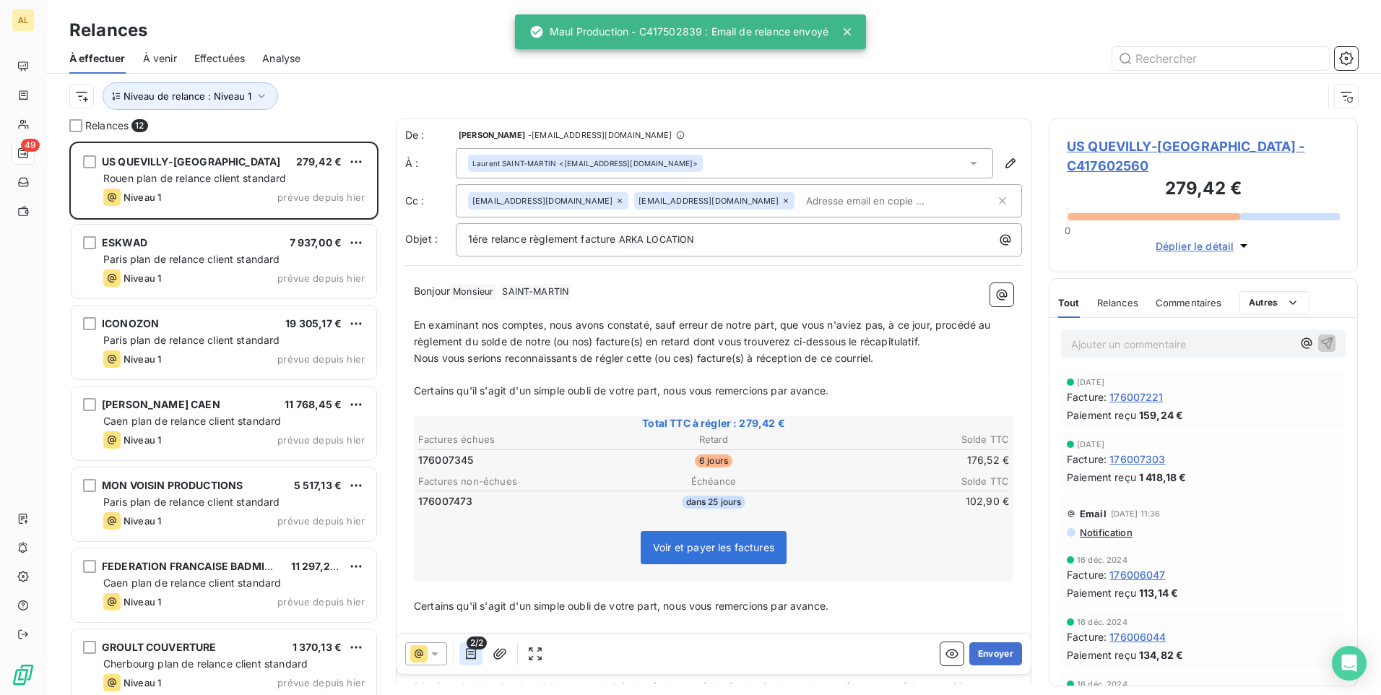
click at [475, 649] on icon "button" at bounding box center [471, 653] width 14 height 14
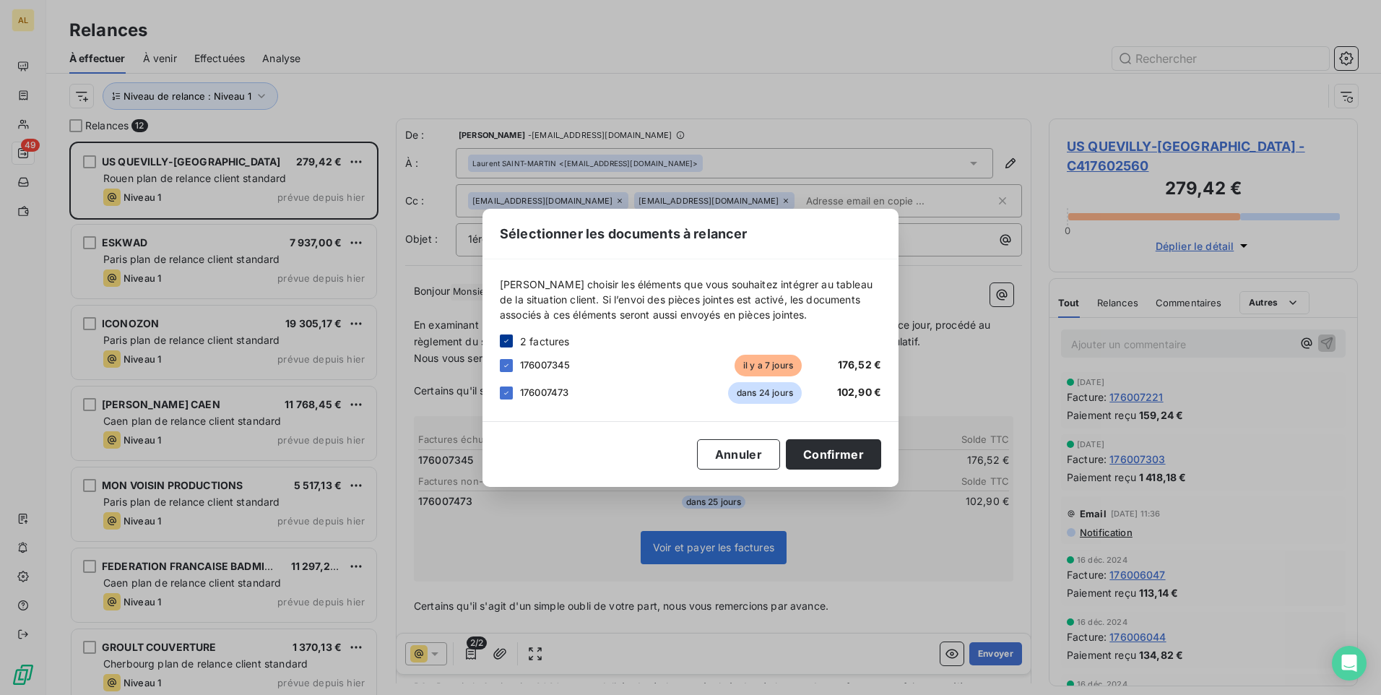
click at [506, 344] on icon at bounding box center [506, 341] width 9 height 9
drag, startPoint x: 501, startPoint y: 365, endPoint x: 519, endPoint y: 368, distance: 18.2
click at [501, 365] on div at bounding box center [506, 365] width 13 height 13
click at [887, 466] on div "Sélectionner les documents à relancer [PERSON_NAME] choisir les éléments que vo…" at bounding box center [690, 348] width 416 height 278
click at [881, 464] on div "Sélectionner les documents à relancer [PERSON_NAME] choisir les éléments que vo…" at bounding box center [690, 348] width 416 height 278
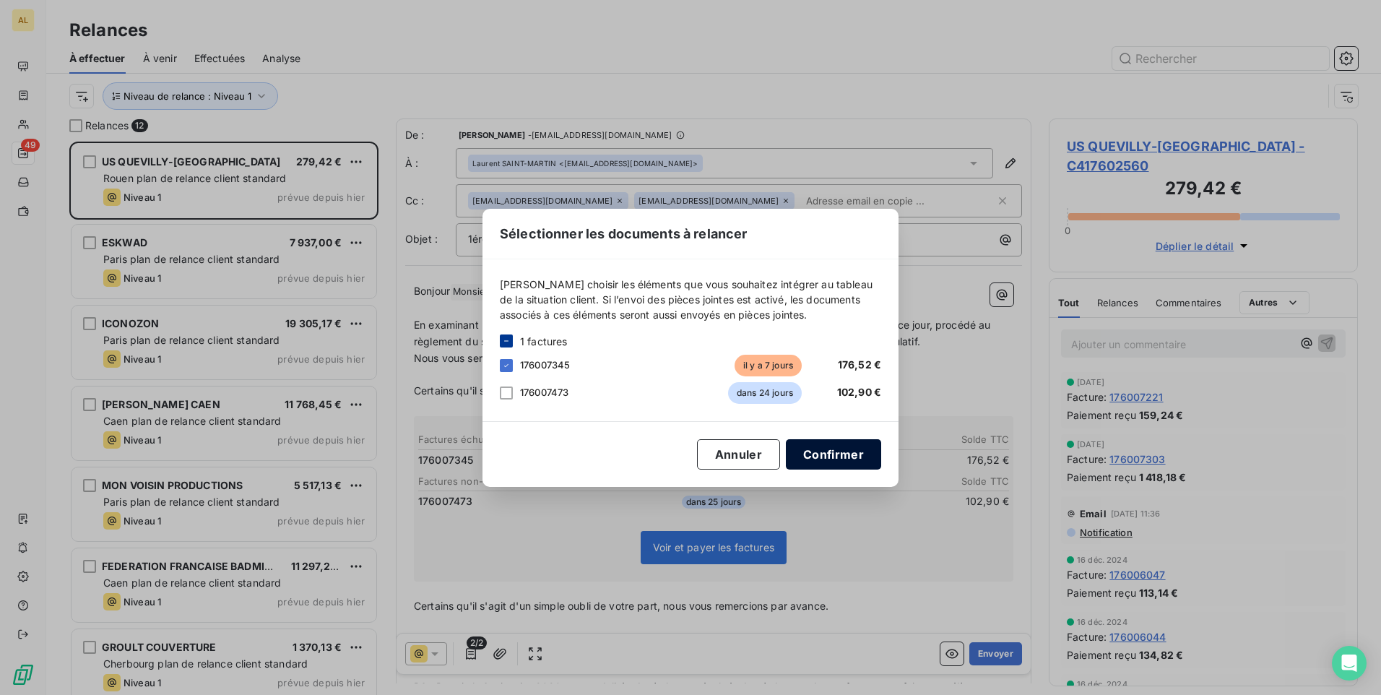
click at [815, 459] on button "Confirmer" at bounding box center [833, 454] width 95 height 30
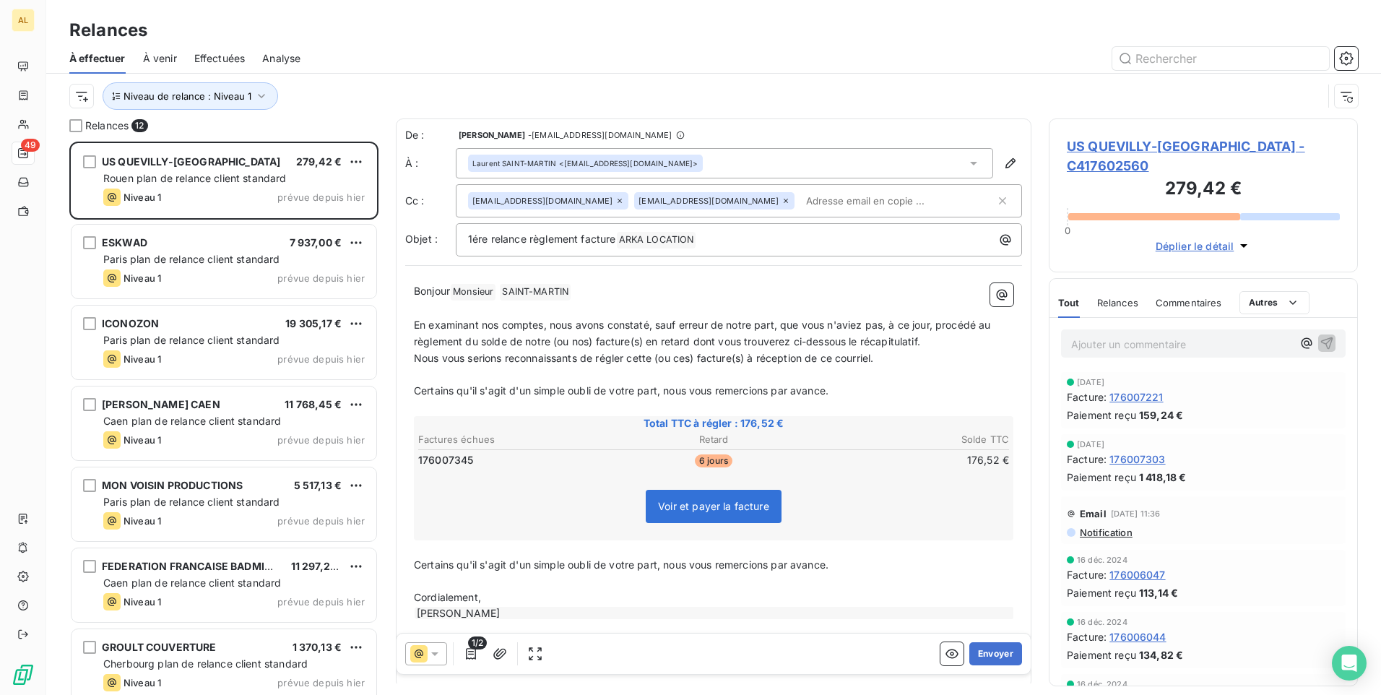
click at [800, 199] on input "text" at bounding box center [883, 201] width 167 height 22
paste input "[EMAIL_ADDRESS][DOMAIN_NAME]"
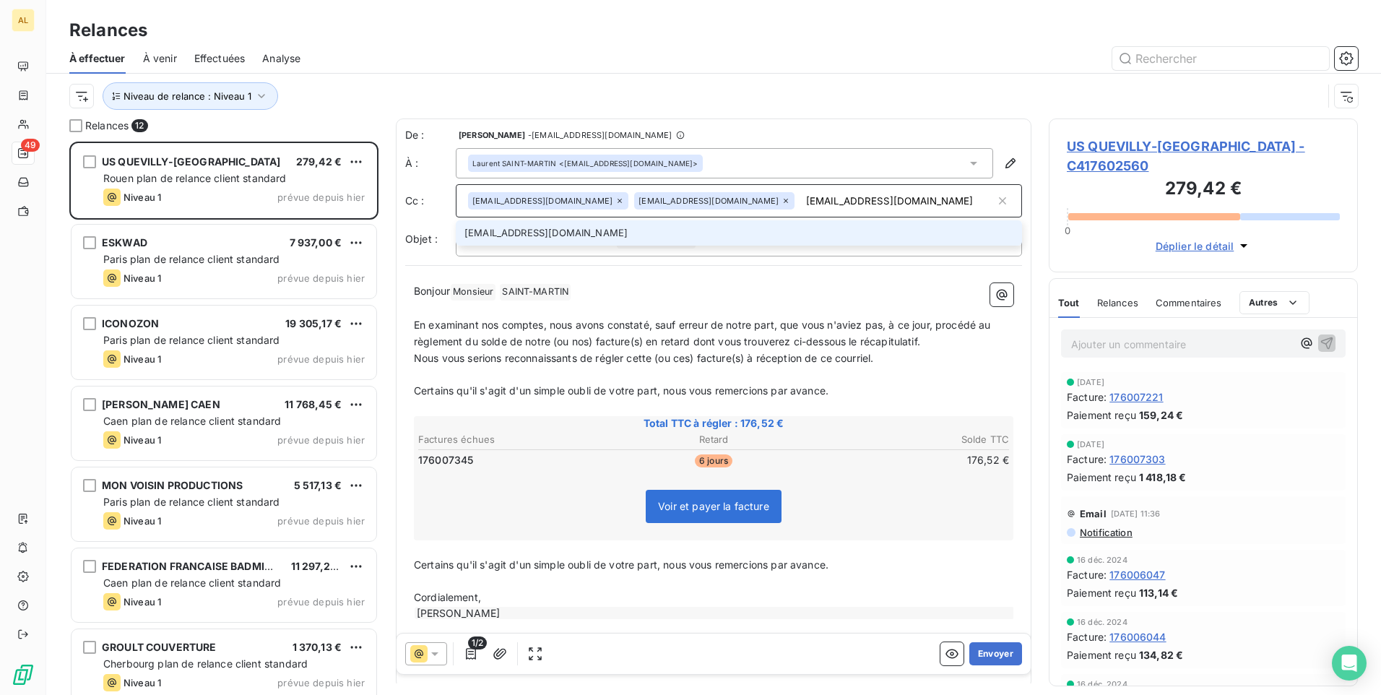
click at [680, 280] on div "Bonjour Monsieur ﻿ [PERSON_NAME] ﻿ ﻿ ﻿ En examinant nos comptes, nous avons con…" at bounding box center [713, 476] width 617 height 404
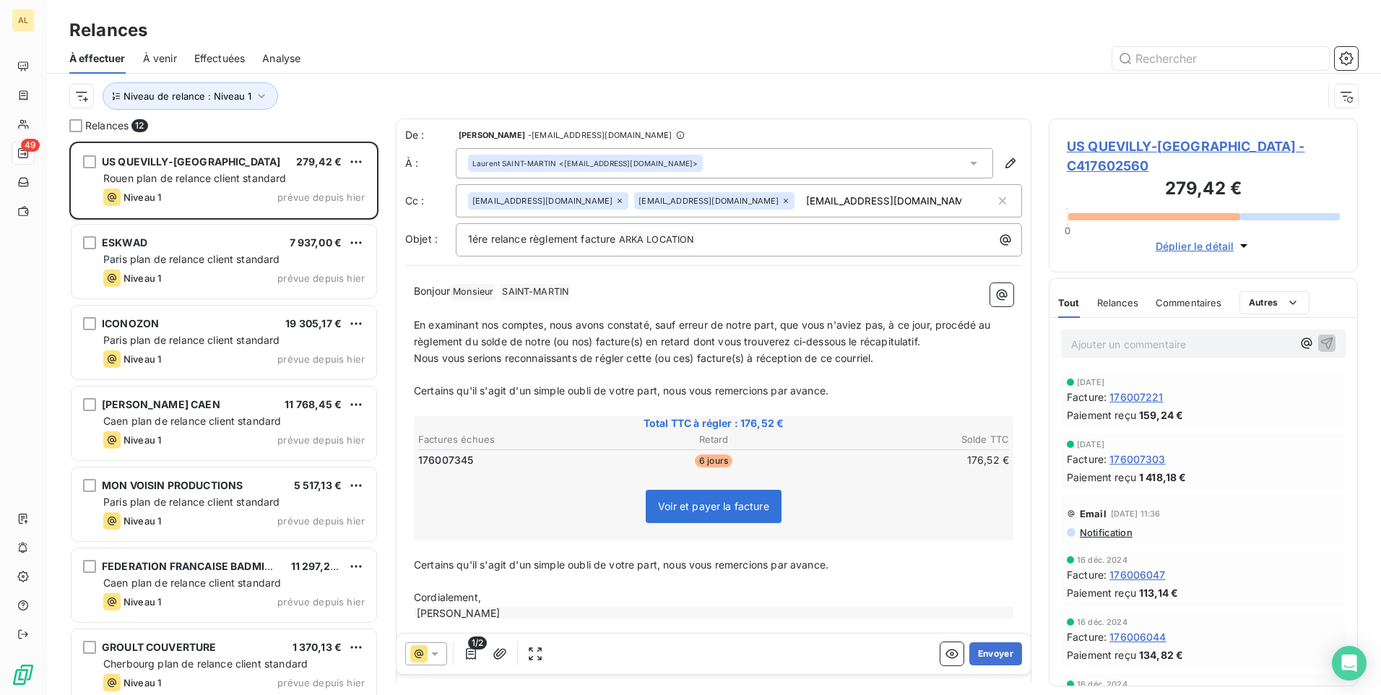
click at [868, 203] on div "[EMAIL_ADDRESS][DOMAIN_NAME] [EMAIL_ADDRESS][DOMAIN_NAME] [DOMAIN_NAME][EMAIL_A…" at bounding box center [731, 201] width 527 height 22
type input "[EMAIL_ADDRESS][DOMAIN_NAME]"
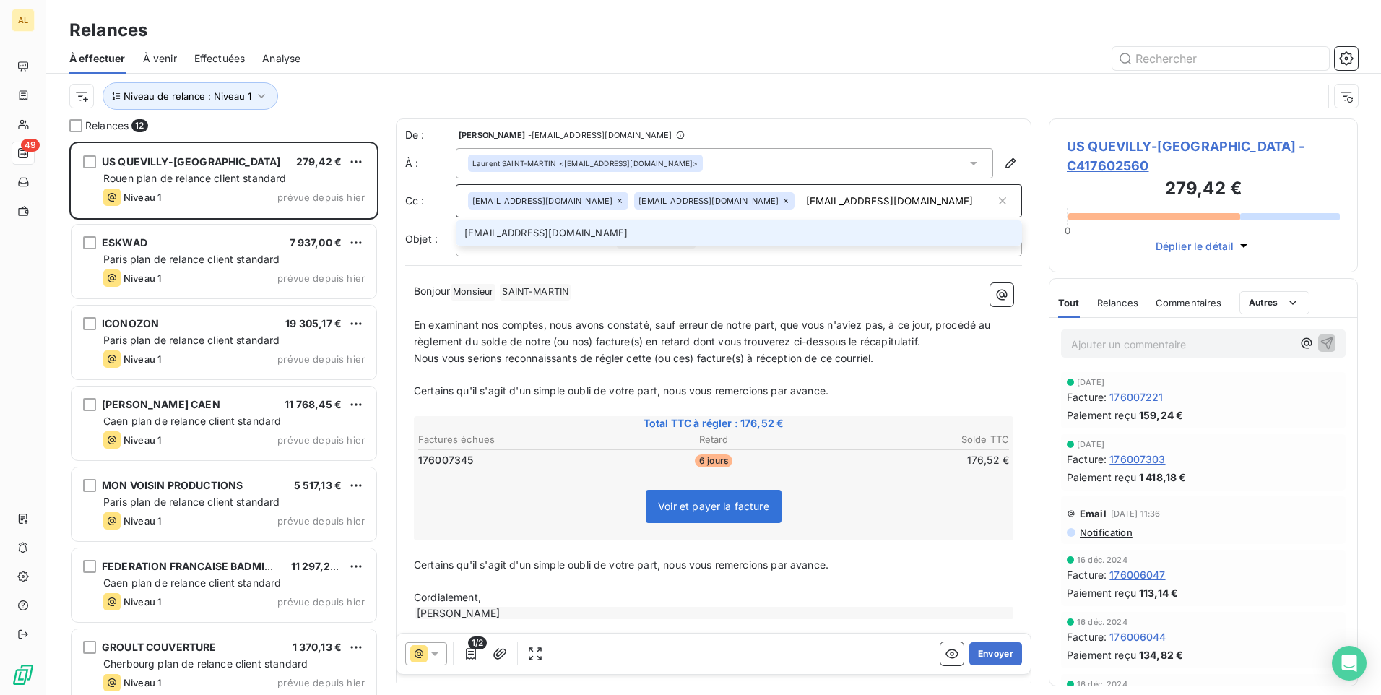
click at [617, 232] on li "[EMAIL_ADDRESS][DOMAIN_NAME]" at bounding box center [739, 232] width 566 height 25
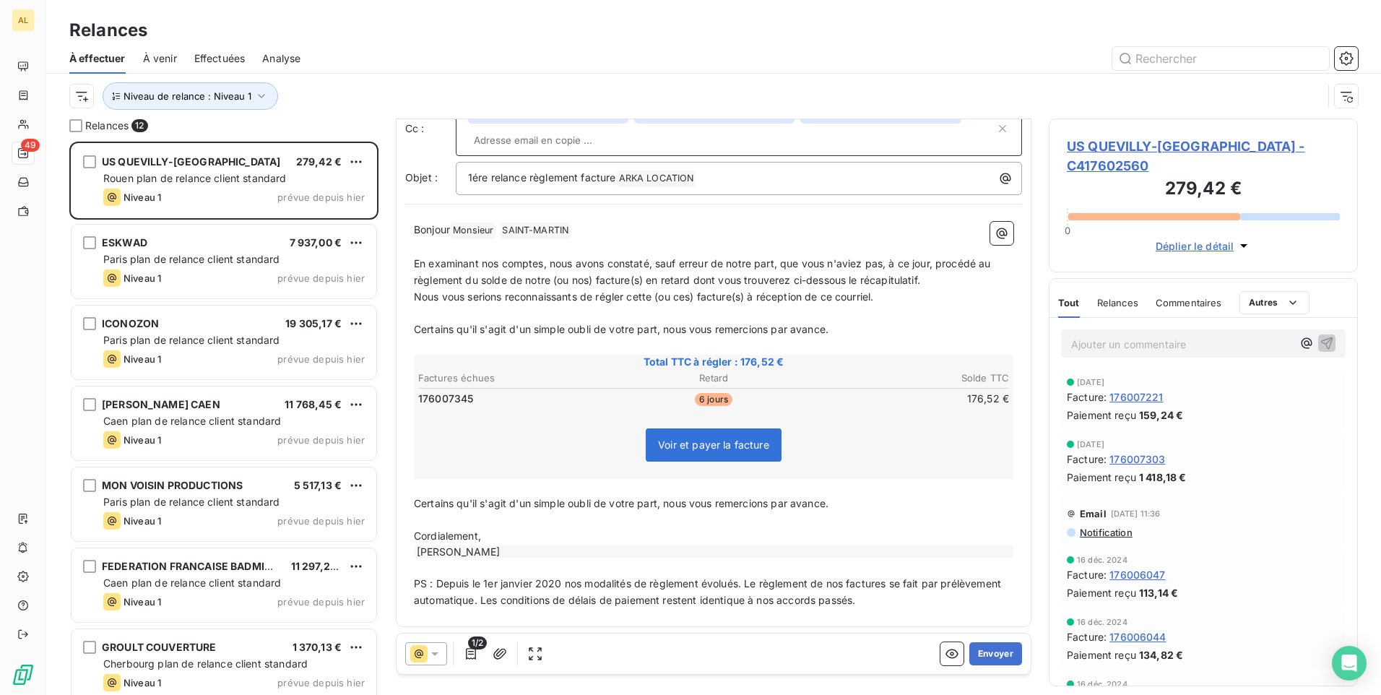
scroll to position [87, 0]
click at [987, 659] on button "Envoyer" at bounding box center [995, 653] width 53 height 23
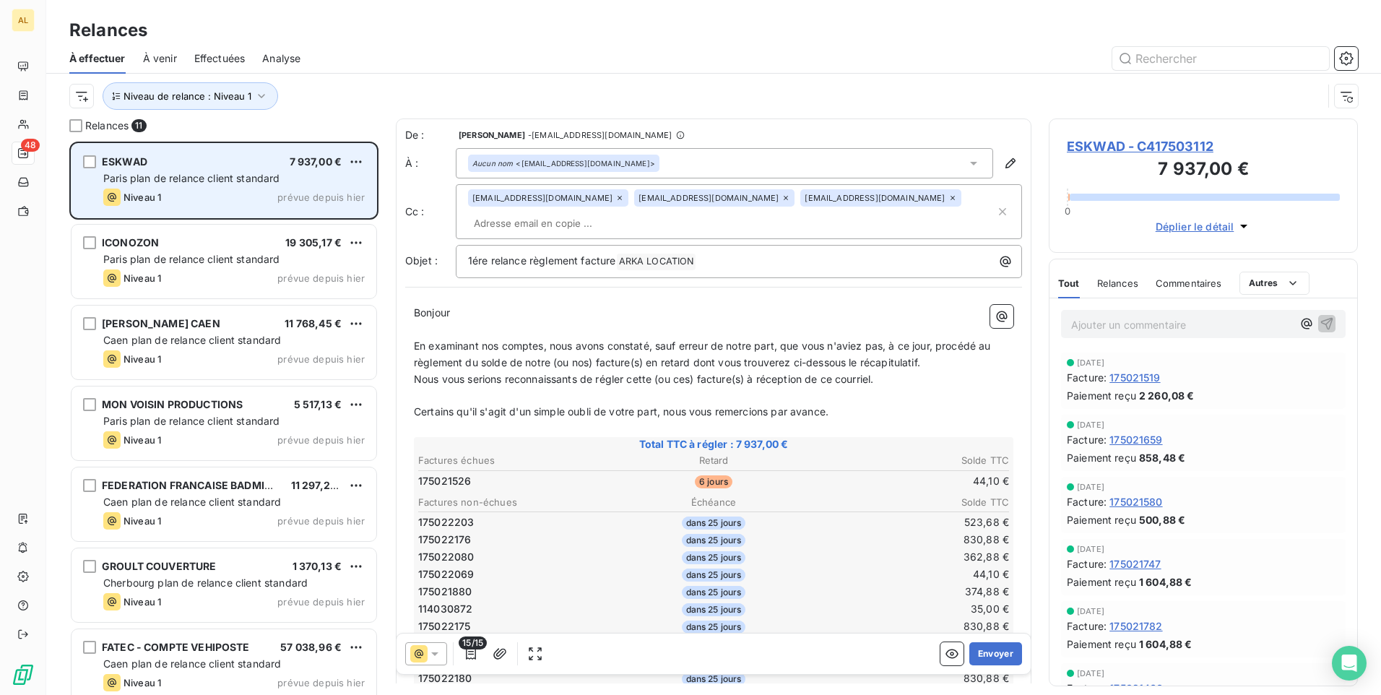
click at [214, 173] on span "Paris plan de relance client standard" at bounding box center [191, 178] width 177 height 12
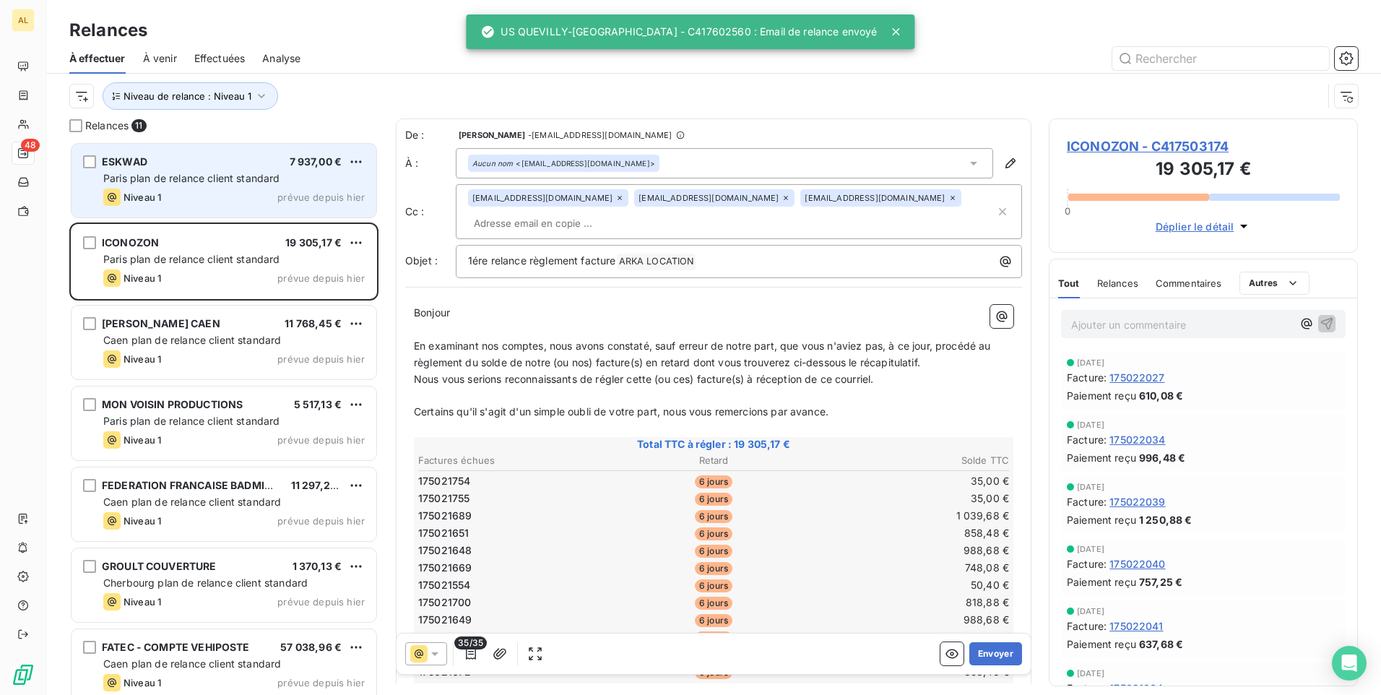
click at [196, 168] on div "ESKWAD 7 937,00 €" at bounding box center [233, 161] width 261 height 13
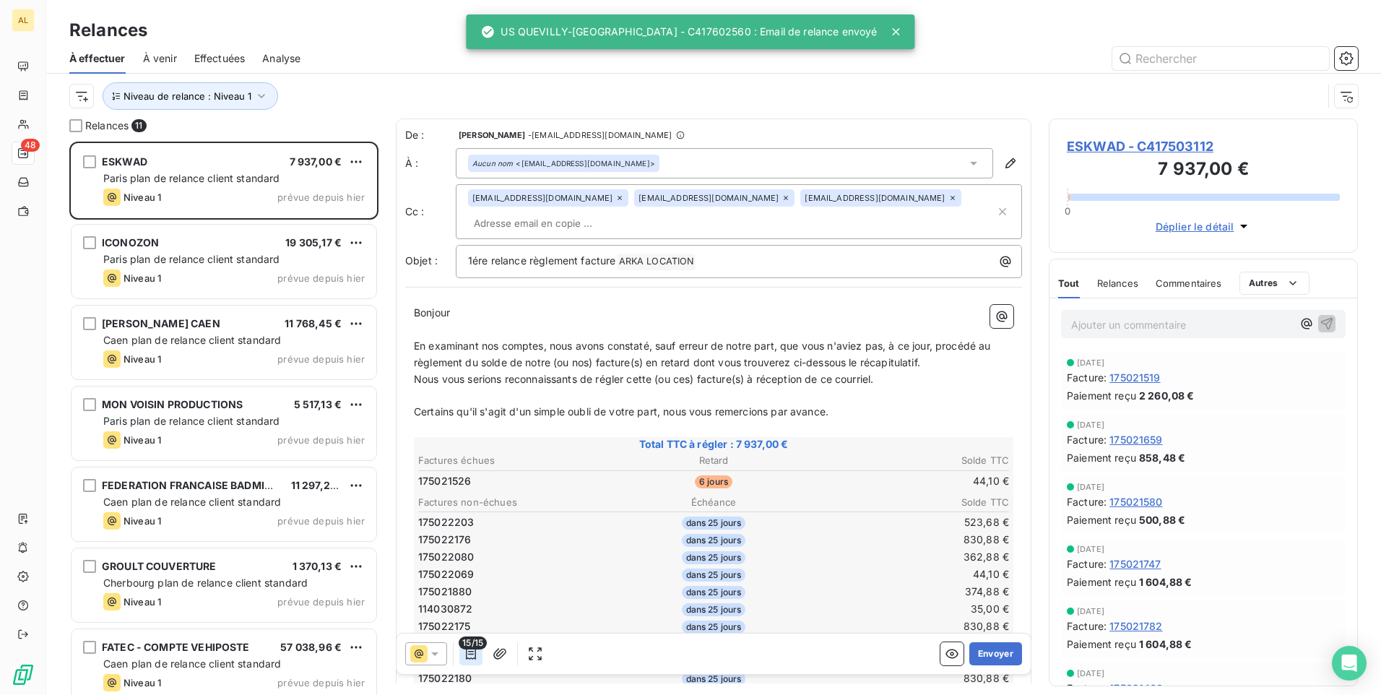
click at [471, 654] on icon "button" at bounding box center [471, 654] width 10 height 12
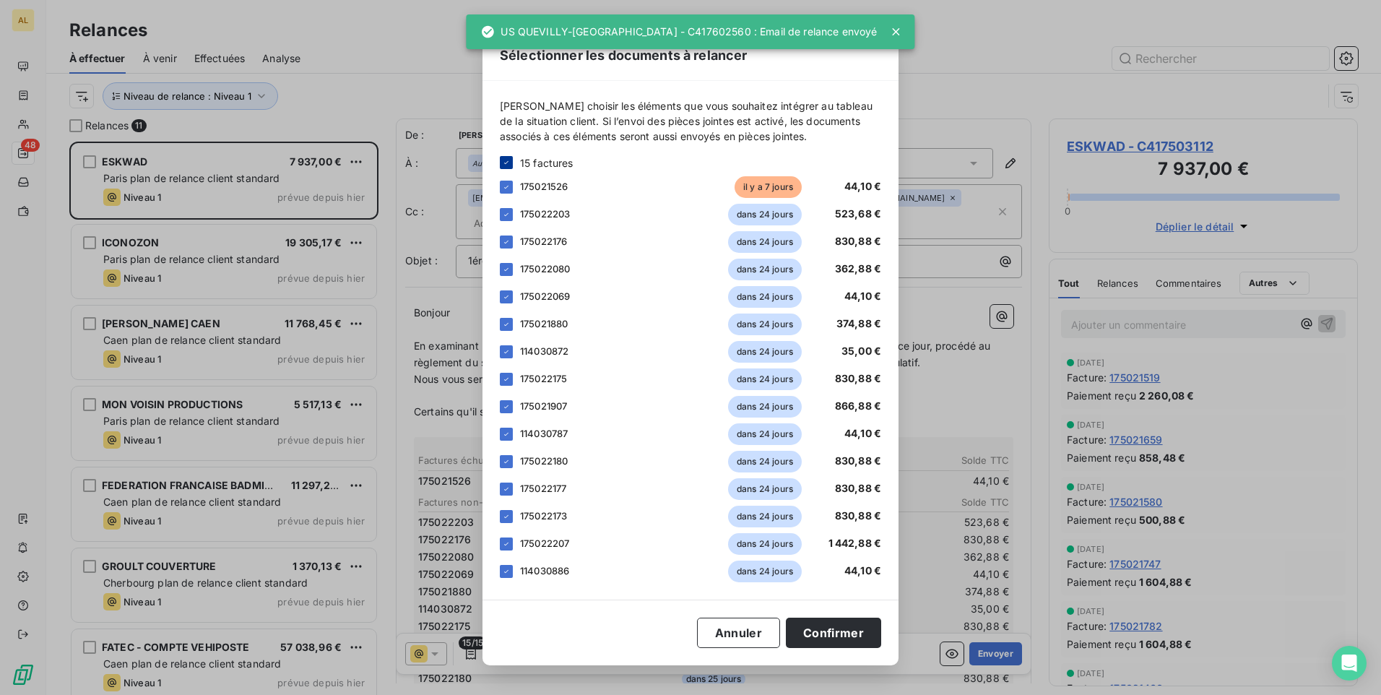
click at [506, 161] on icon at bounding box center [506, 162] width 9 height 9
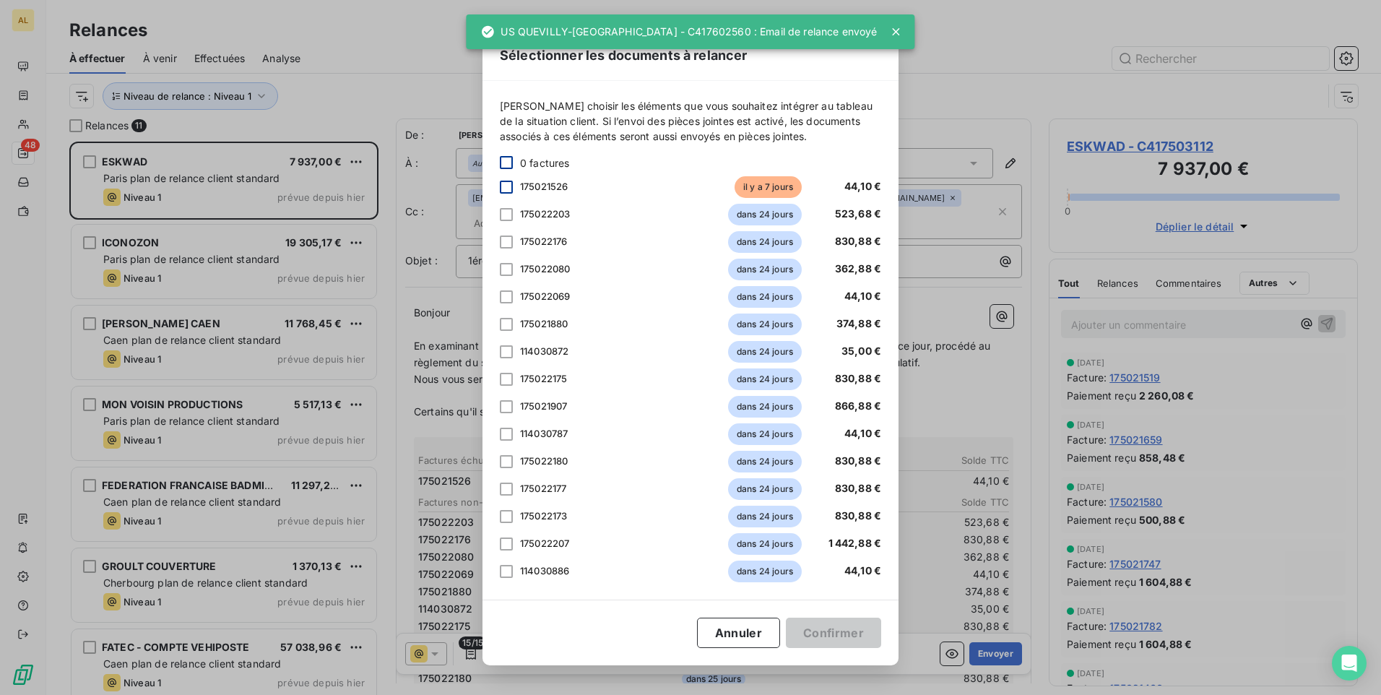
click at [504, 181] on div at bounding box center [506, 187] width 13 height 13
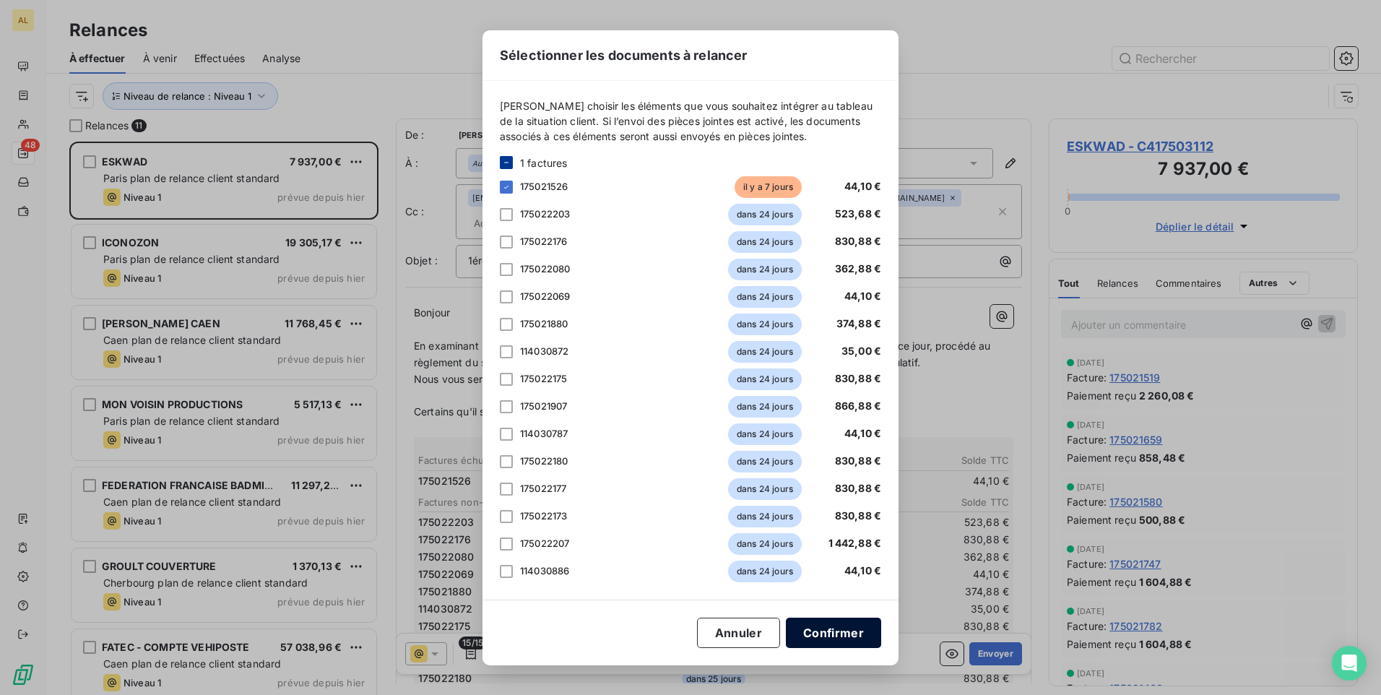
click at [819, 638] on button "Confirmer" at bounding box center [833, 633] width 95 height 30
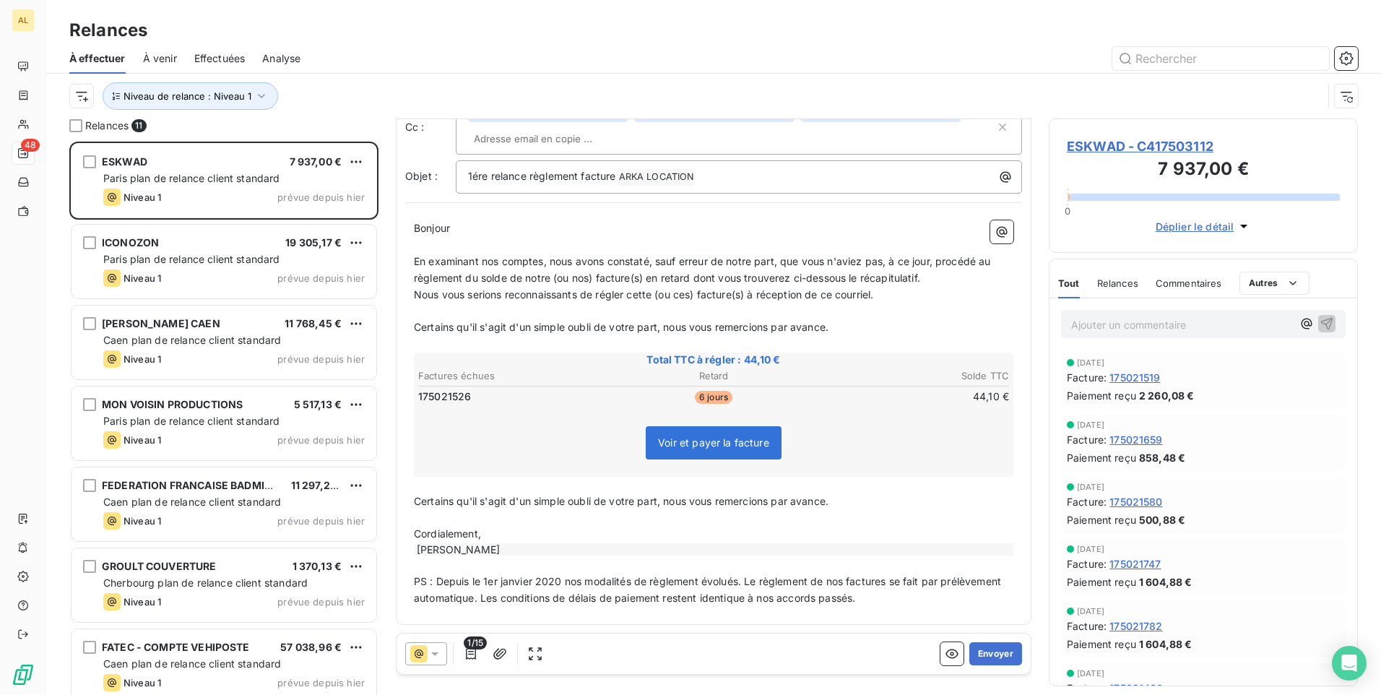
scroll to position [86, 0]
click at [977, 661] on button "Envoyer" at bounding box center [995, 653] width 53 height 23
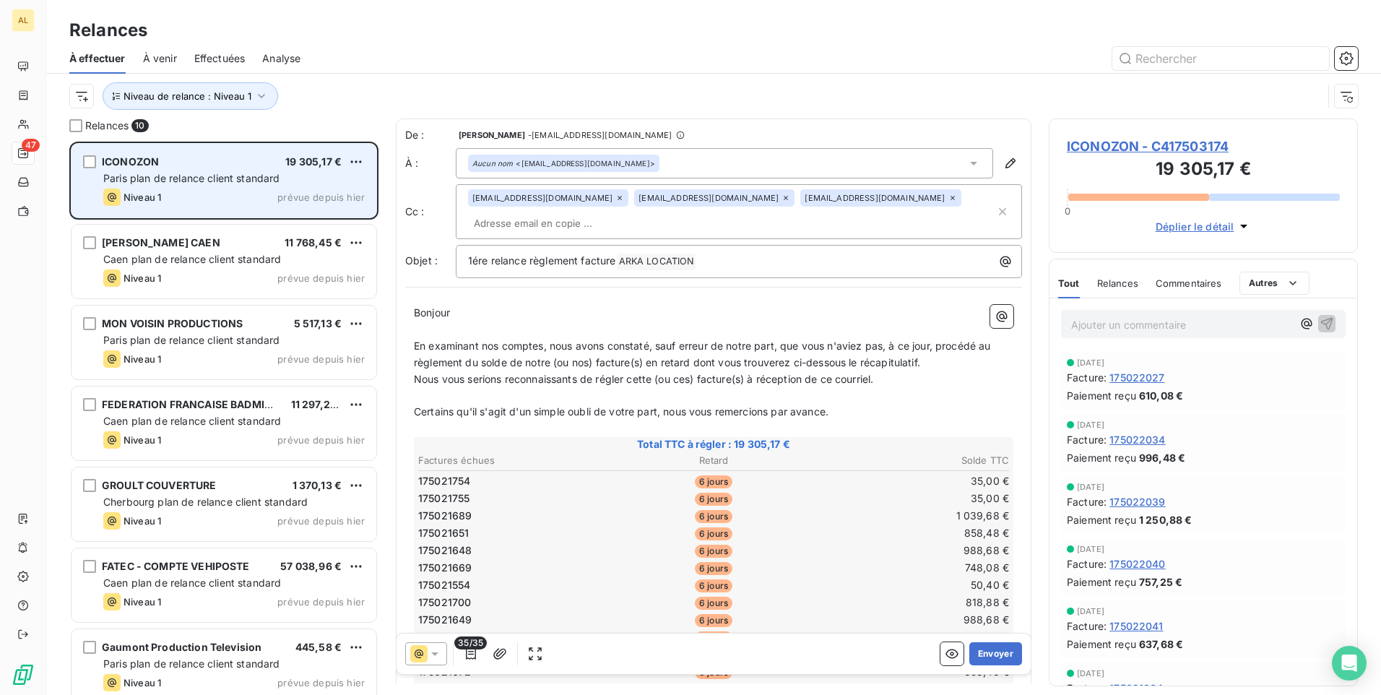
click at [242, 178] on span "Paris plan de relance client standard" at bounding box center [191, 178] width 177 height 12
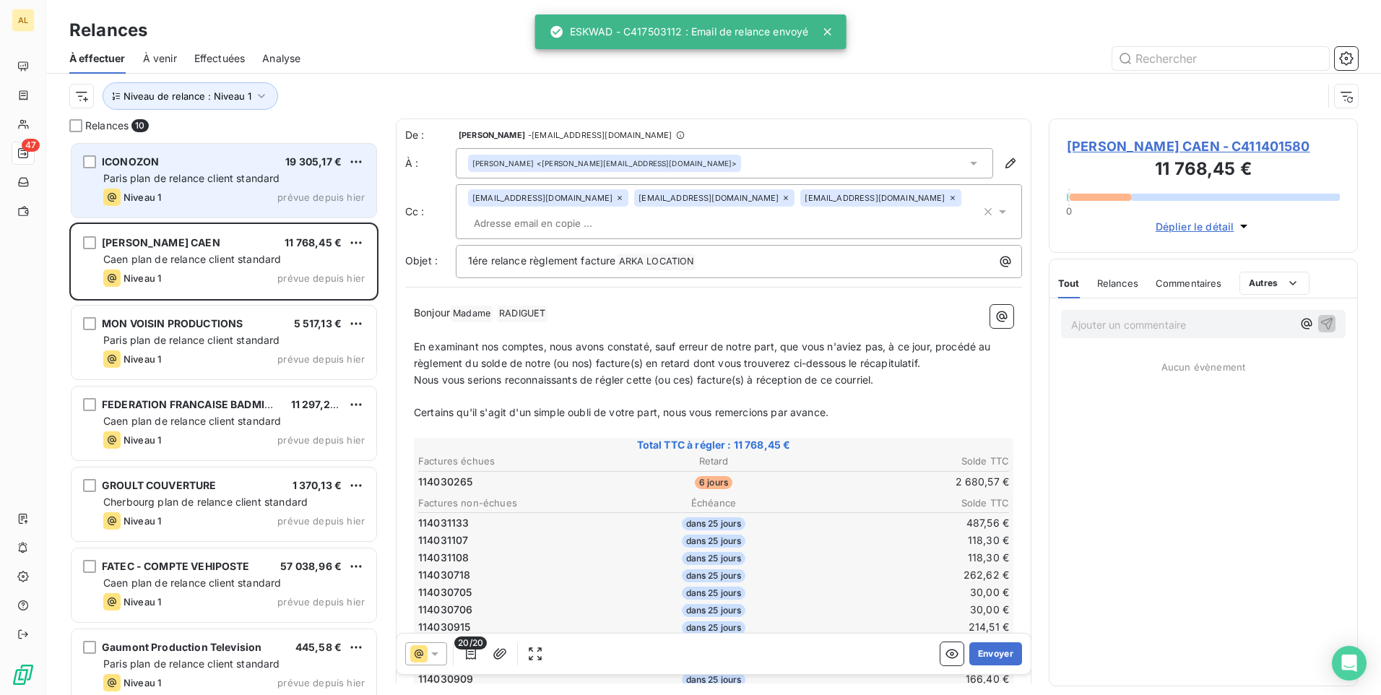
click at [228, 147] on div "ICONOZON 19 305,17 € Paris plan de relance client standard Niveau 1 prévue depu…" at bounding box center [224, 181] width 305 height 74
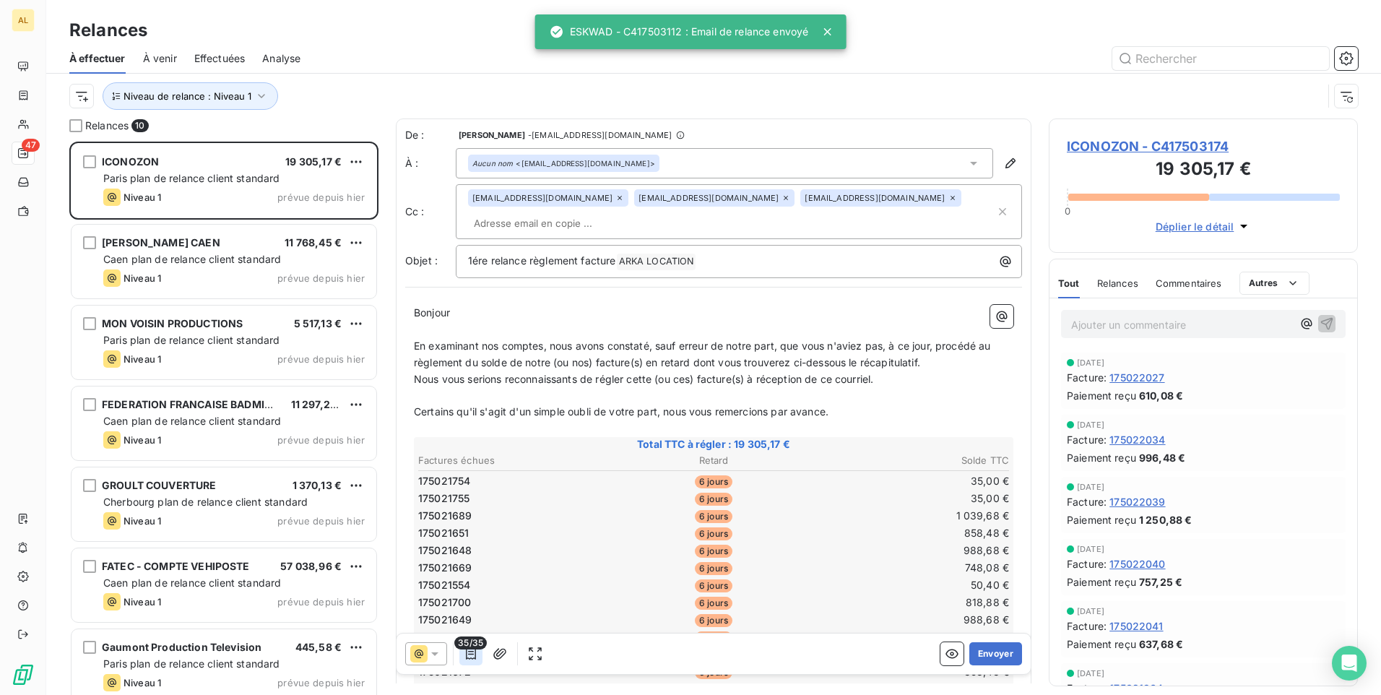
click at [470, 654] on icon "button" at bounding box center [471, 654] width 10 height 12
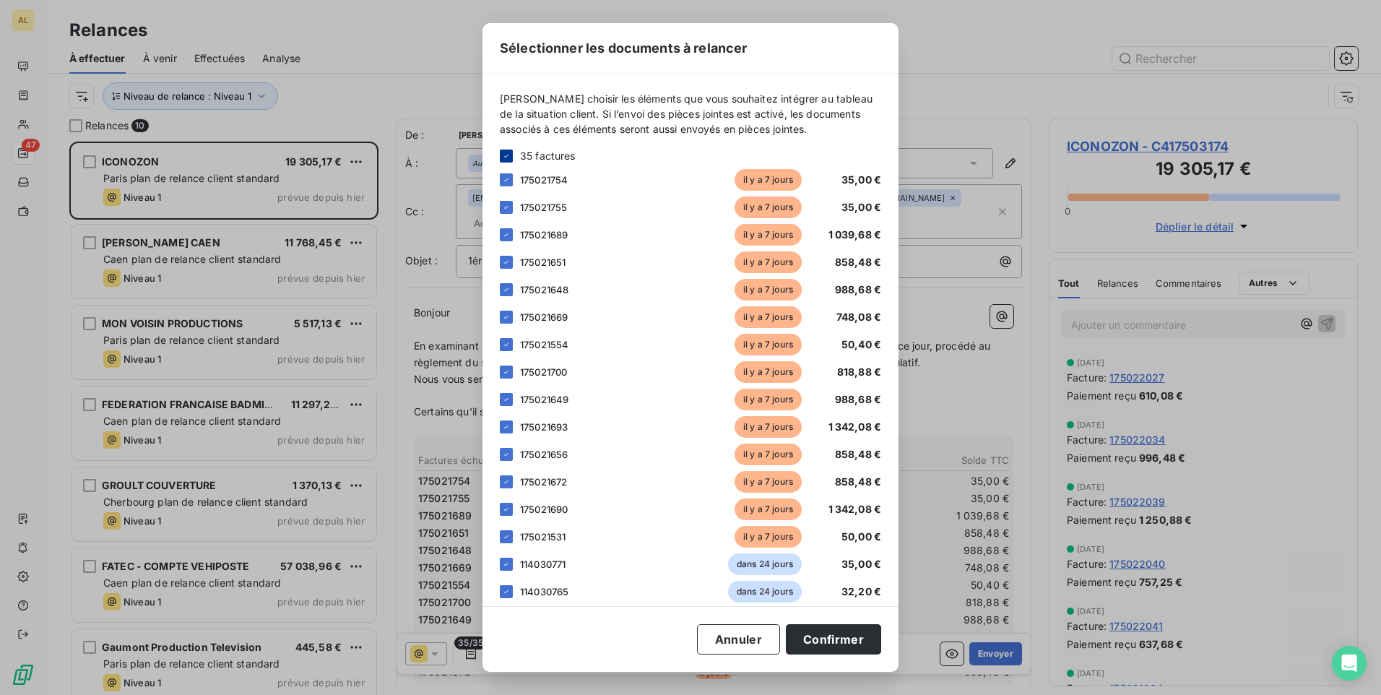
click at [501, 155] on div at bounding box center [506, 156] width 13 height 13
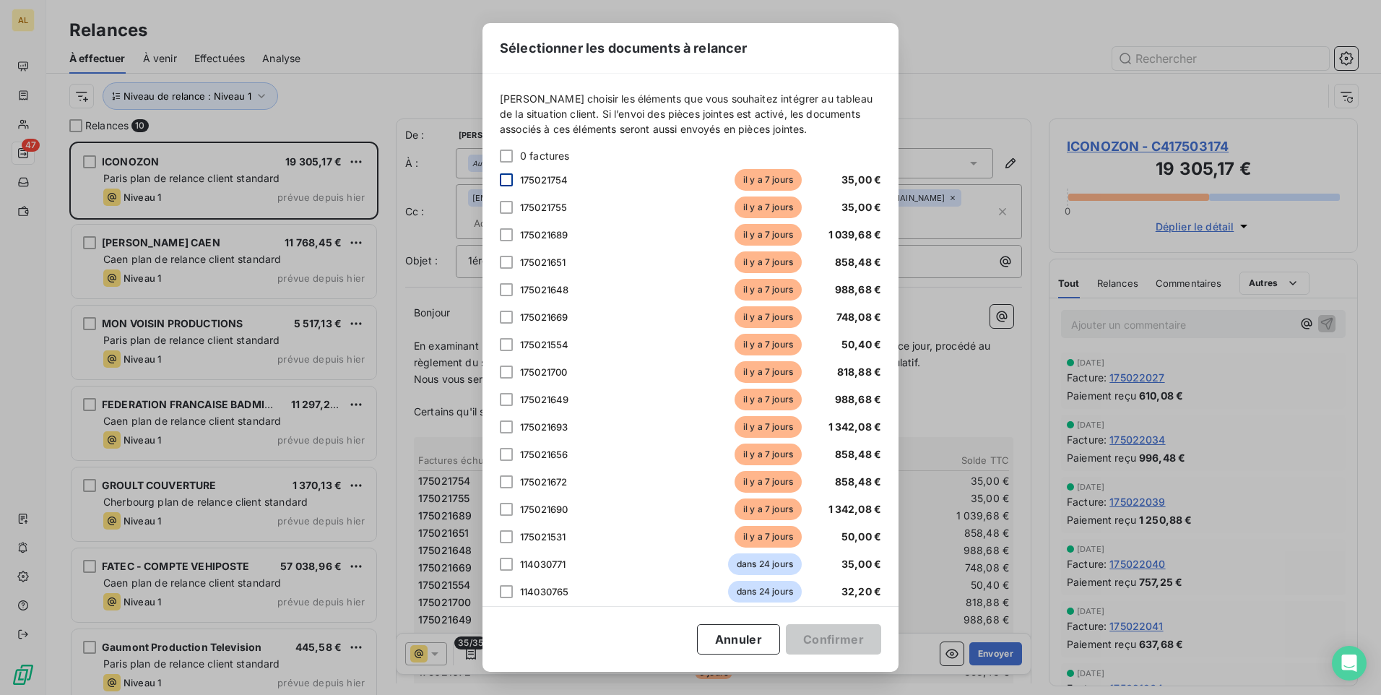
click at [510, 177] on div at bounding box center [506, 179] width 13 height 13
click at [498, 206] on div "[PERSON_NAME] choisir les éléments que vous souhaitez intégrer au tableau de la…" at bounding box center [690, 340] width 416 height 532
drag, startPoint x: 502, startPoint y: 207, endPoint x: 506, endPoint y: 233, distance: 26.4
click at [502, 209] on div at bounding box center [506, 207] width 13 height 13
drag, startPoint x: 506, startPoint y: 234, endPoint x: 503, endPoint y: 250, distance: 16.1
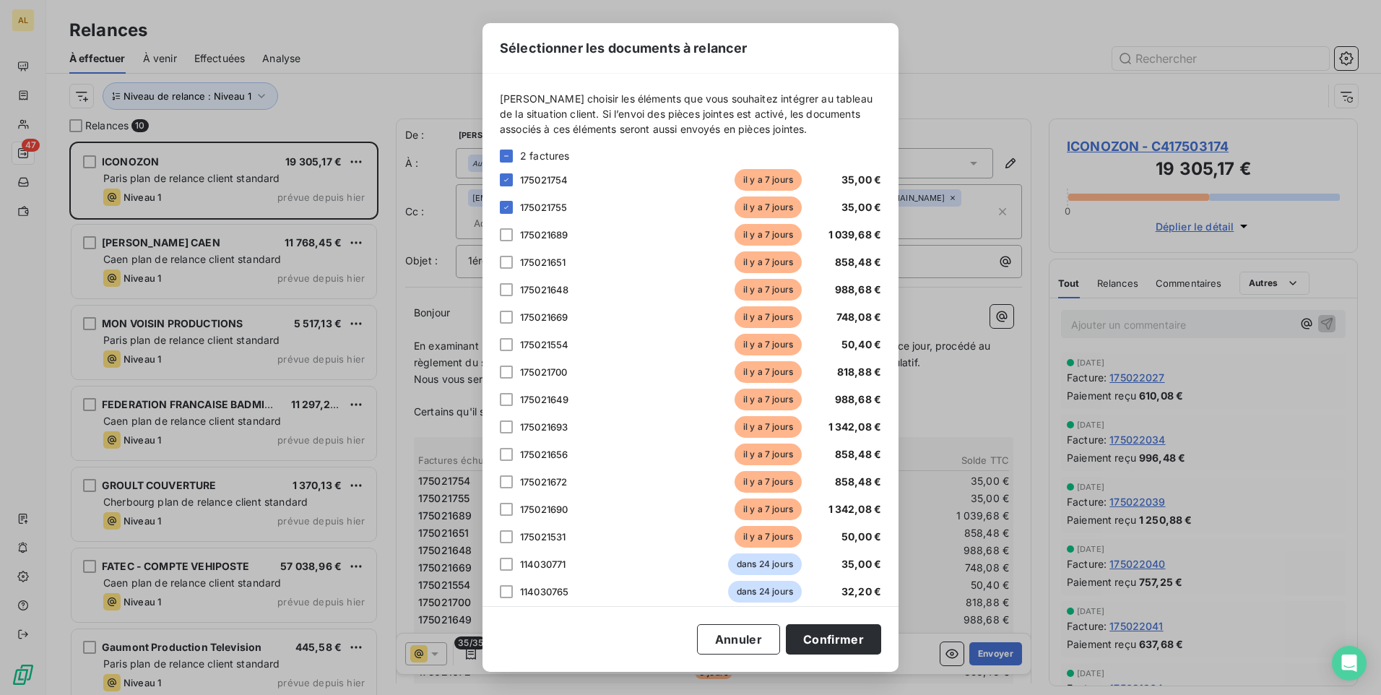
click at [506, 235] on div at bounding box center [506, 234] width 13 height 13
drag, startPoint x: 501, startPoint y: 261, endPoint x: 501, endPoint y: 283, distance: 22.4
click at [501, 261] on div at bounding box center [506, 262] width 13 height 13
click at [501, 288] on div at bounding box center [506, 289] width 13 height 13
click at [501, 316] on div at bounding box center [506, 317] width 13 height 13
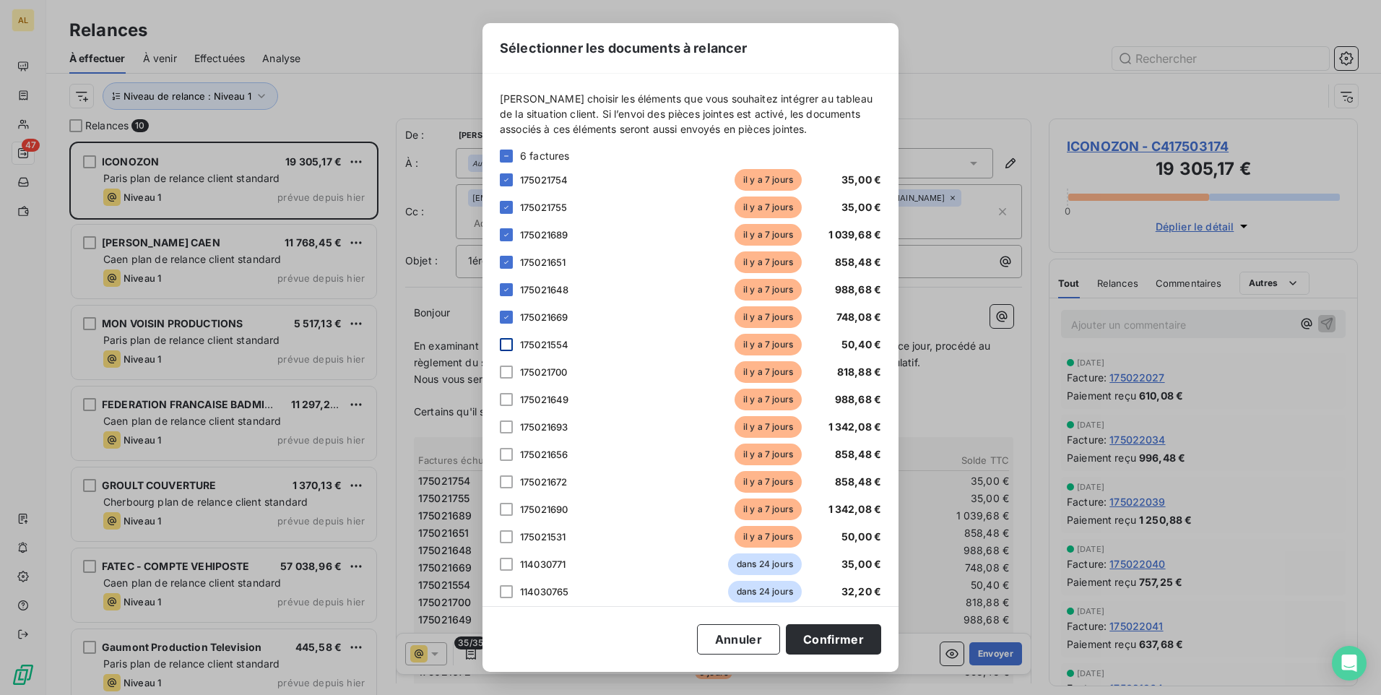
click at [502, 340] on div at bounding box center [506, 344] width 13 height 13
click at [502, 378] on div at bounding box center [506, 371] width 13 height 13
click at [506, 400] on div at bounding box center [506, 399] width 13 height 13
drag, startPoint x: 511, startPoint y: 417, endPoint x: 504, endPoint y: 425, distance: 10.3
click at [508, 421] on div "175021693 [DATE] 1 342,08 €" at bounding box center [690, 427] width 381 height 22
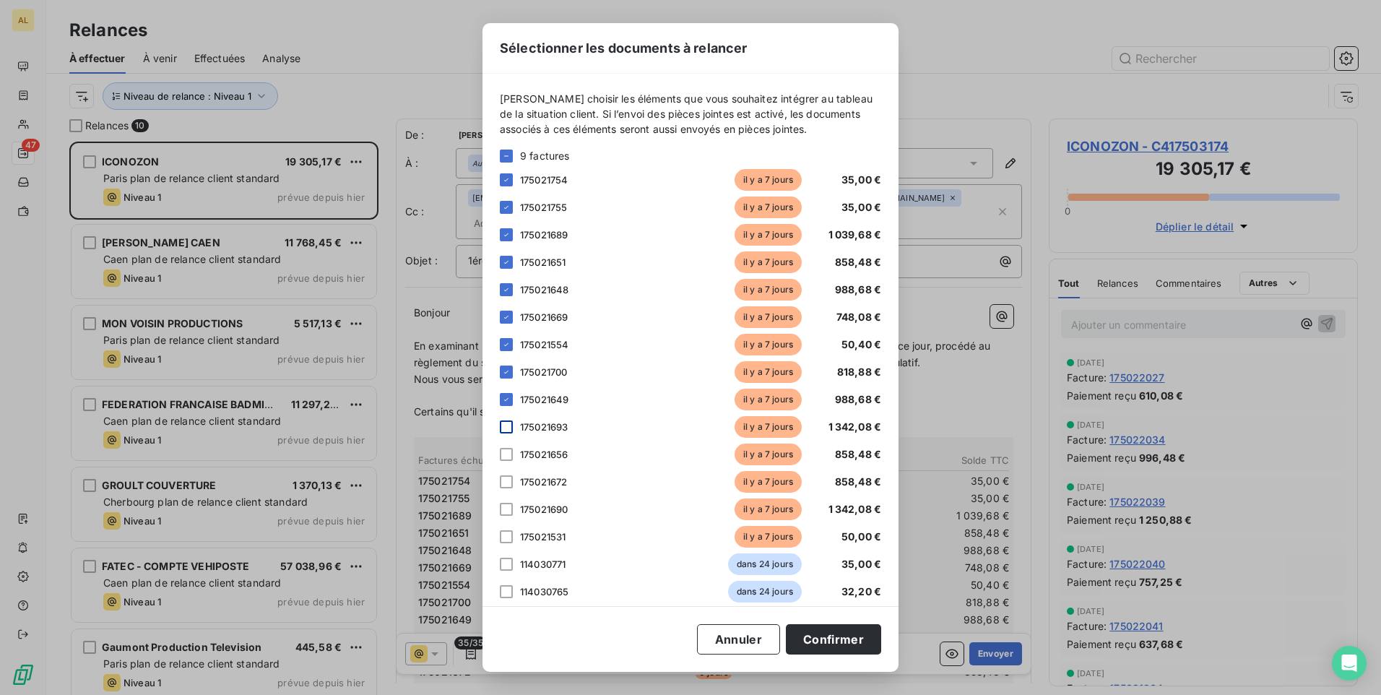
click at [503, 428] on div at bounding box center [506, 426] width 13 height 13
click at [504, 456] on div at bounding box center [506, 454] width 13 height 13
click at [509, 480] on div at bounding box center [506, 481] width 13 height 13
click at [508, 507] on div at bounding box center [506, 509] width 13 height 13
click at [504, 541] on div at bounding box center [506, 536] width 13 height 13
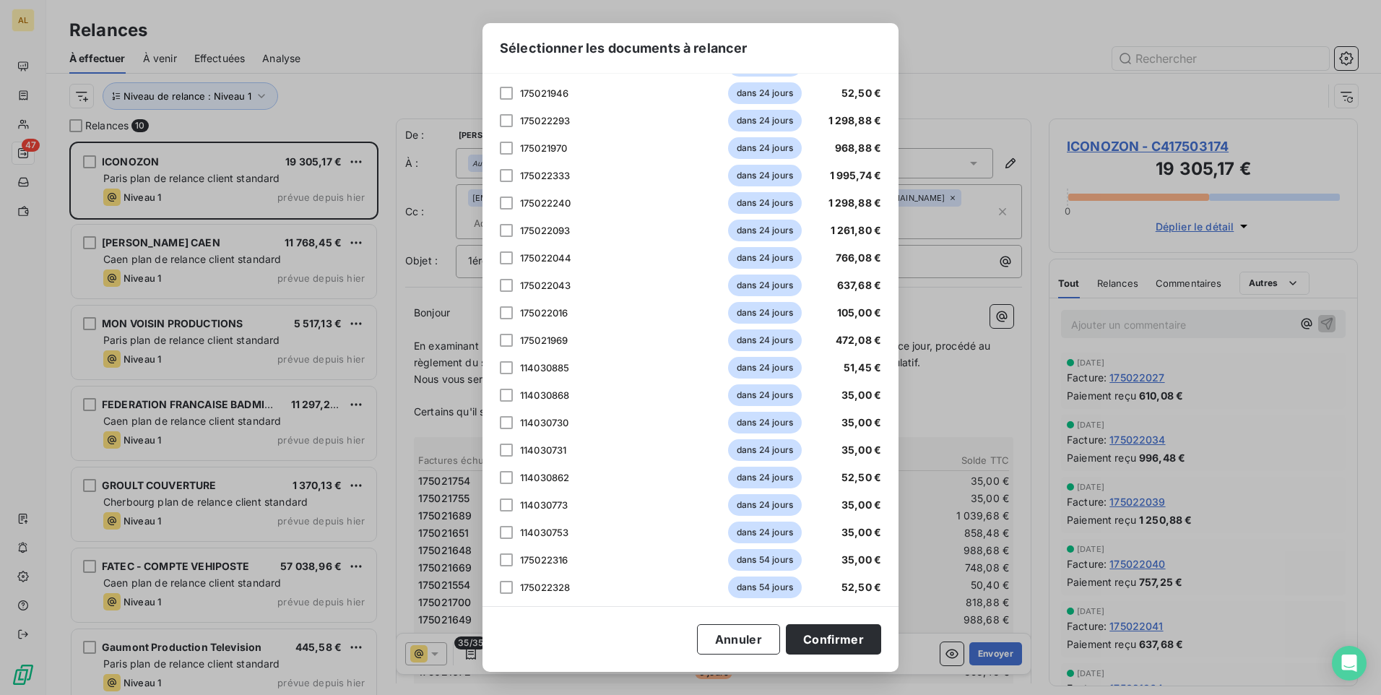
scroll to position [535, 0]
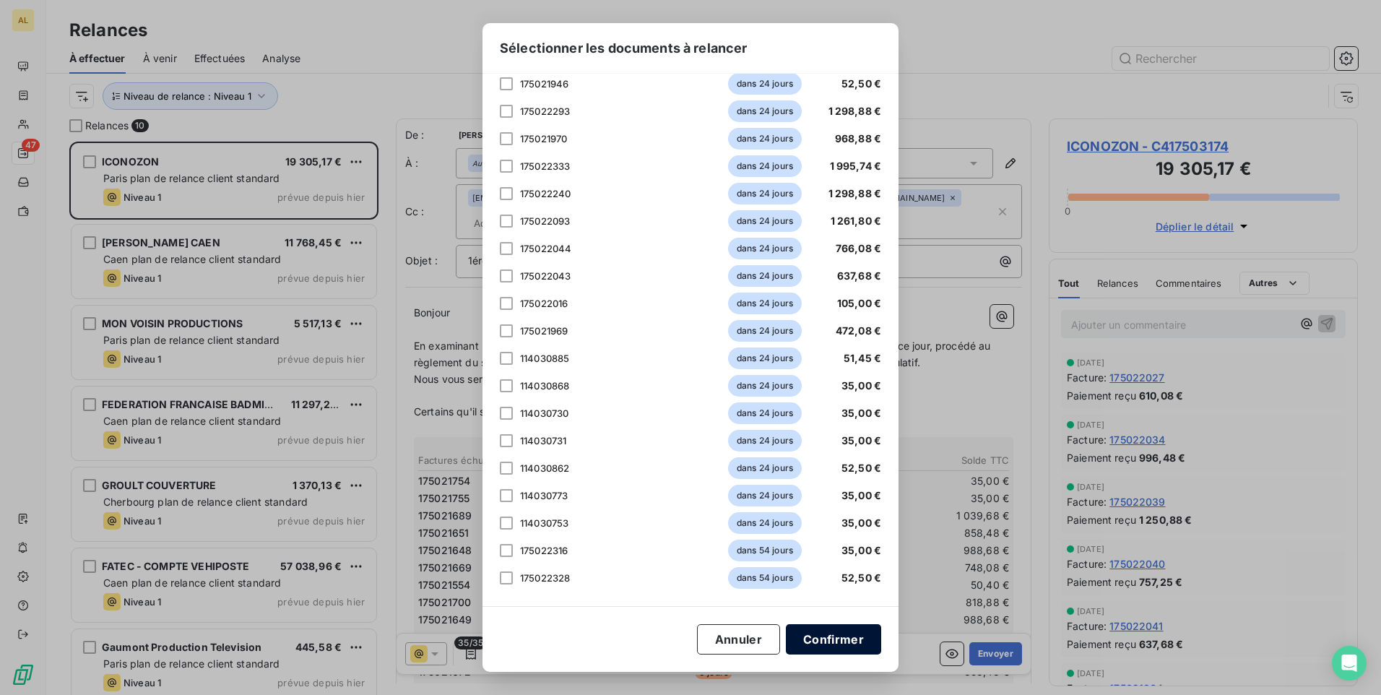
click at [810, 638] on button "Confirmer" at bounding box center [833, 639] width 95 height 30
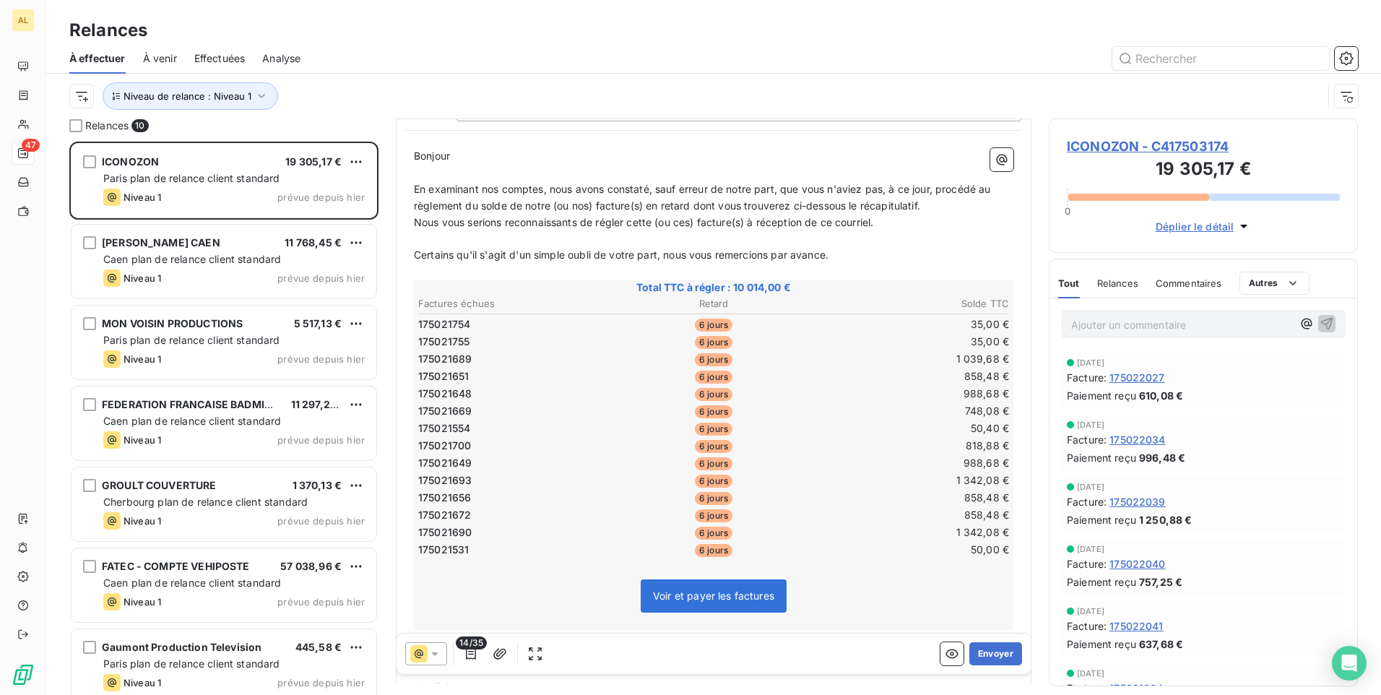
scroll to position [0, 0]
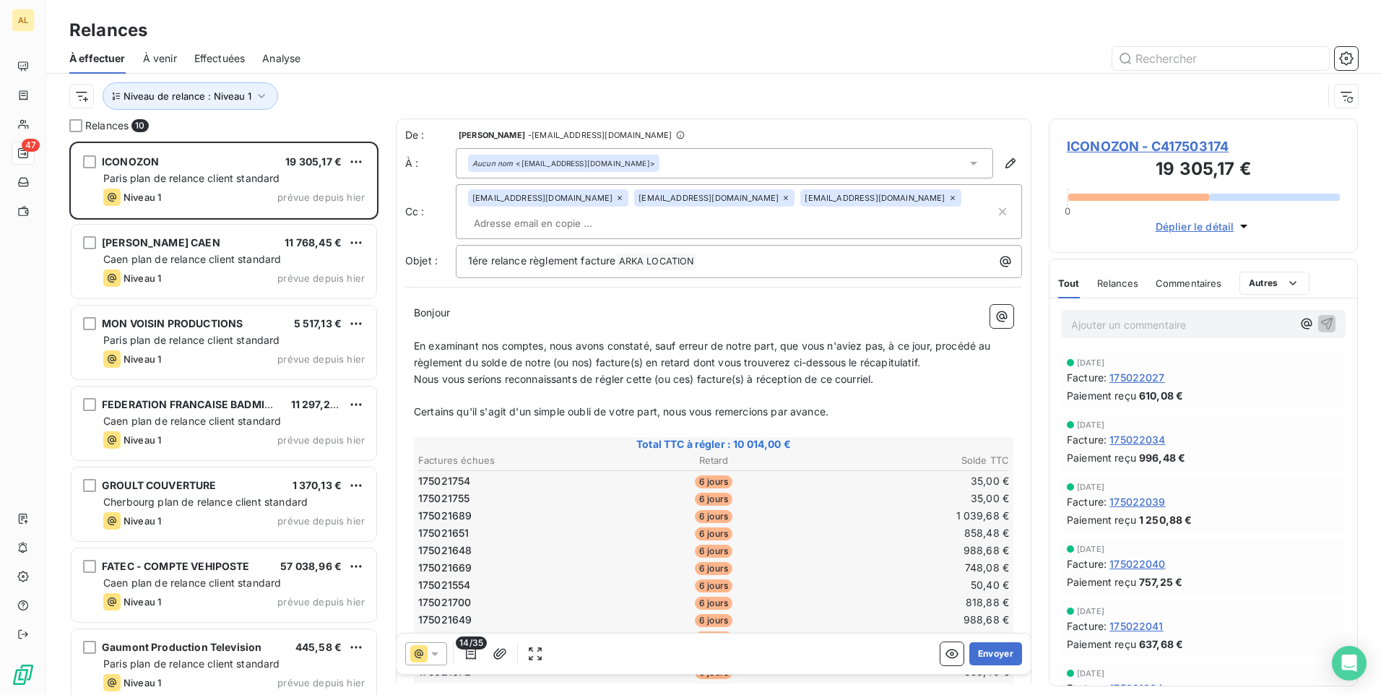
click at [546, 211] on div "[EMAIL_ADDRESS][DOMAIN_NAME] [EMAIL_ADDRESS][DOMAIN_NAME] [EMAIL_ADDRESS][DOMAI…" at bounding box center [731, 211] width 527 height 45
click at [512, 229] on input "text" at bounding box center [731, 223] width 527 height 22
paste input "[EMAIL_ADDRESS][DOMAIN_NAME]"
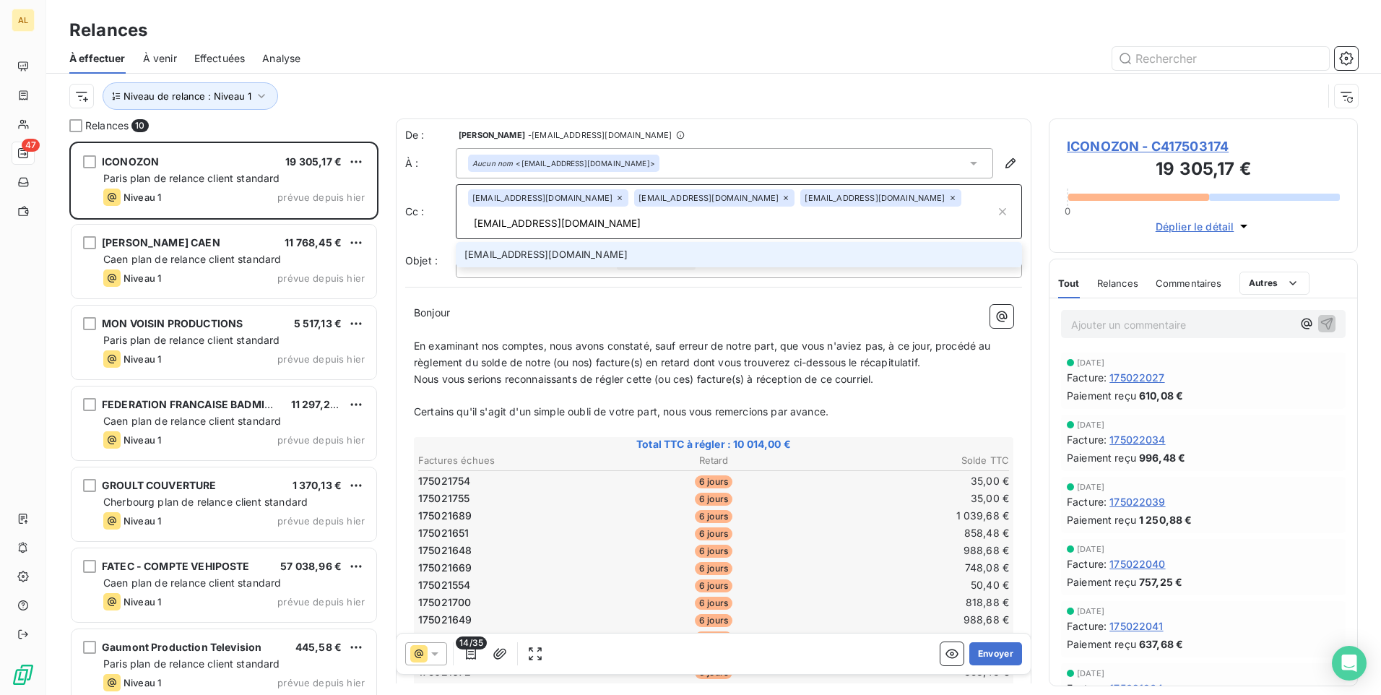
type input "[EMAIL_ADDRESS][DOMAIN_NAME]"
click at [540, 256] on li "[EMAIL_ADDRESS][DOMAIN_NAME]" at bounding box center [739, 254] width 566 height 25
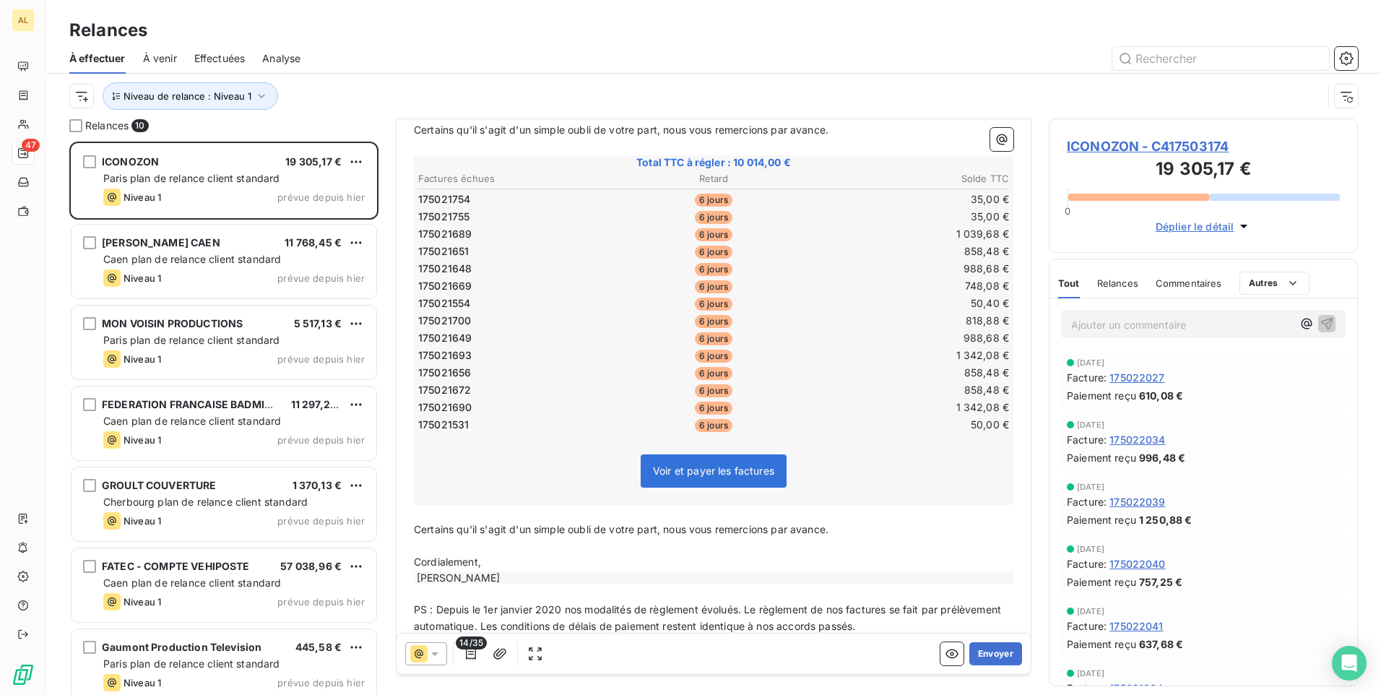
scroll to position [311, 0]
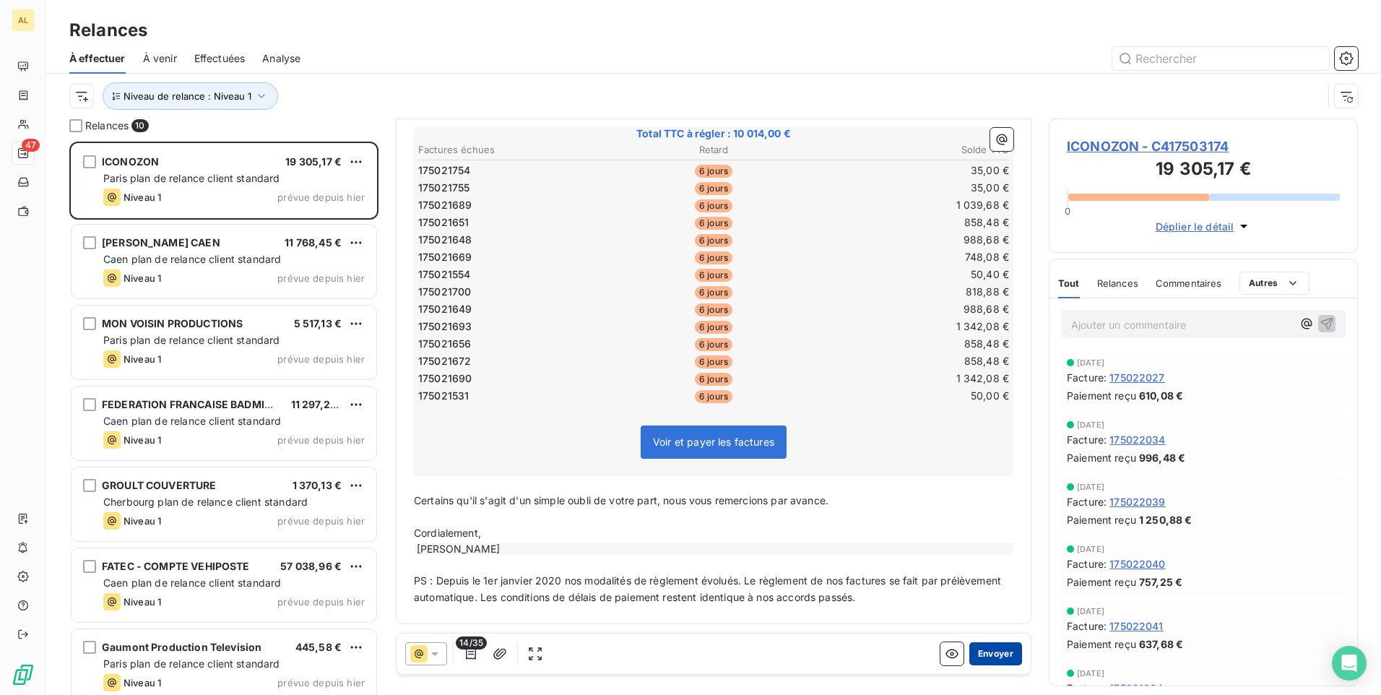
click at [985, 653] on button "Envoyer" at bounding box center [995, 653] width 53 height 23
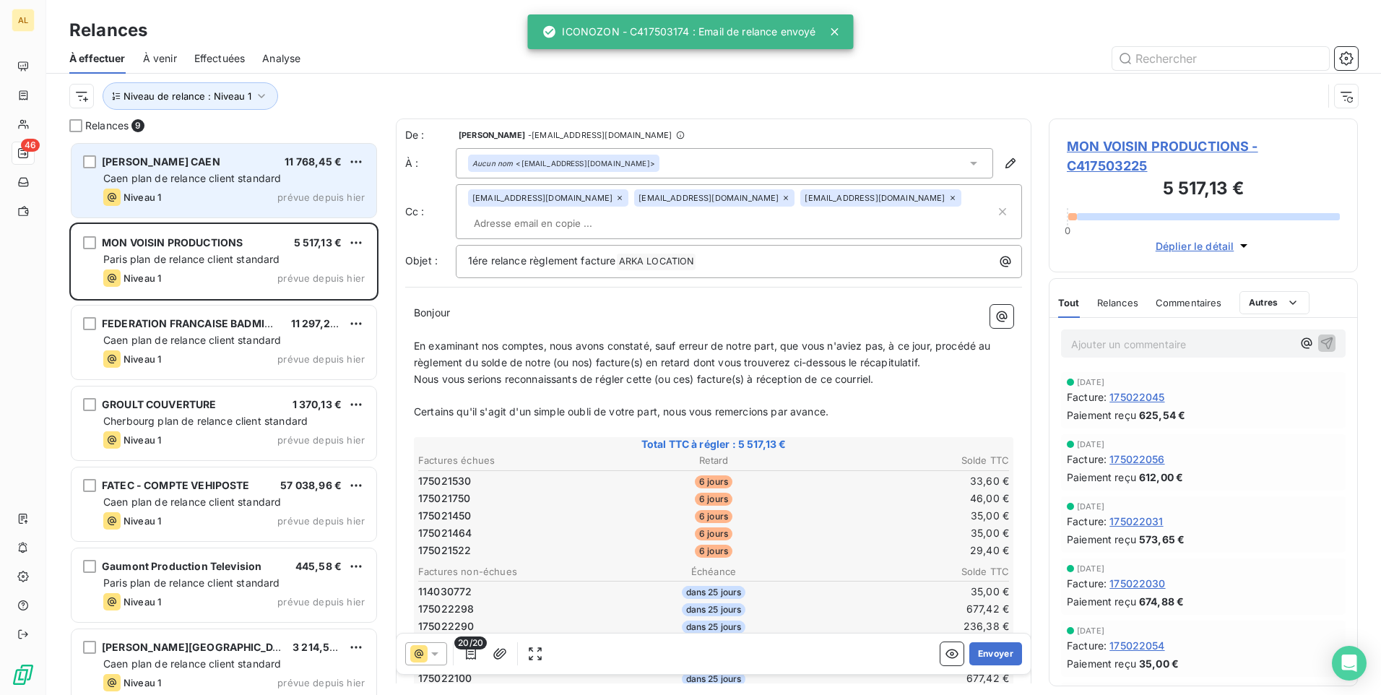
click at [200, 170] on div "[PERSON_NAME] CAEN 11 768,45 € Caen plan de relance client standard Niveau 1 pr…" at bounding box center [224, 181] width 305 height 74
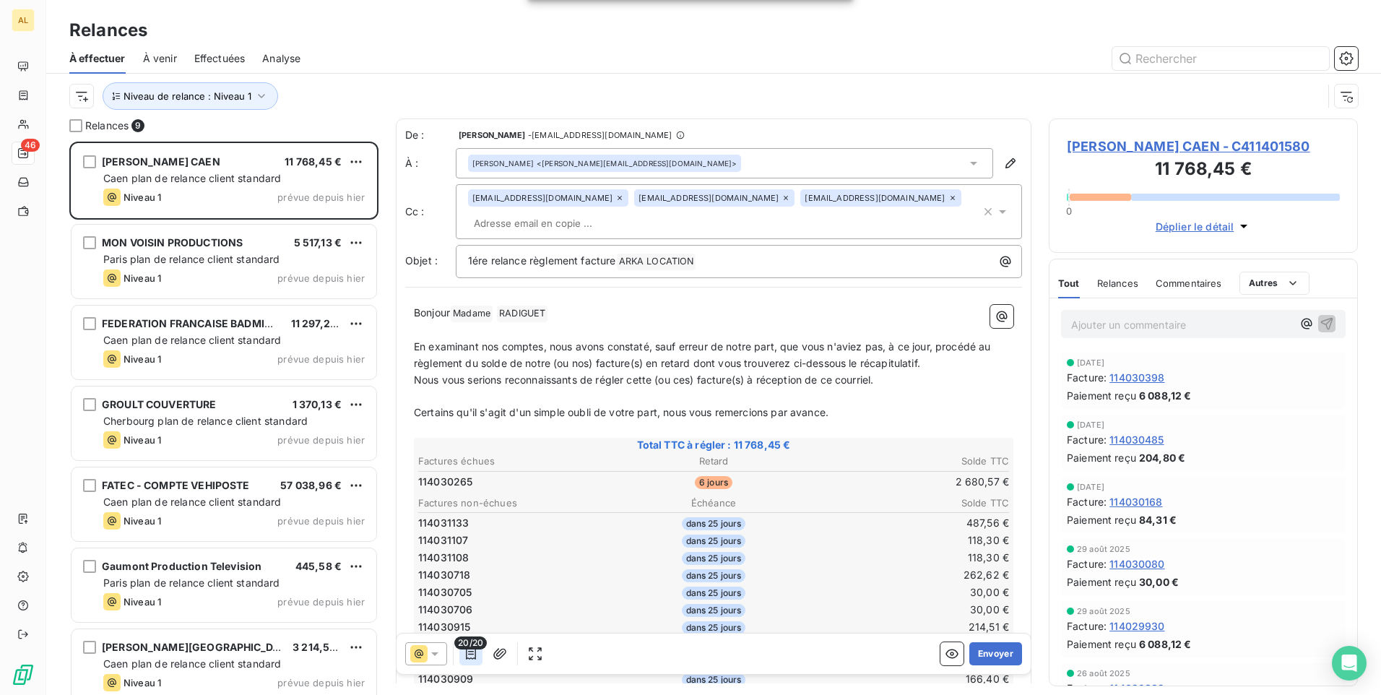
click at [470, 660] on icon "button" at bounding box center [471, 653] width 14 height 14
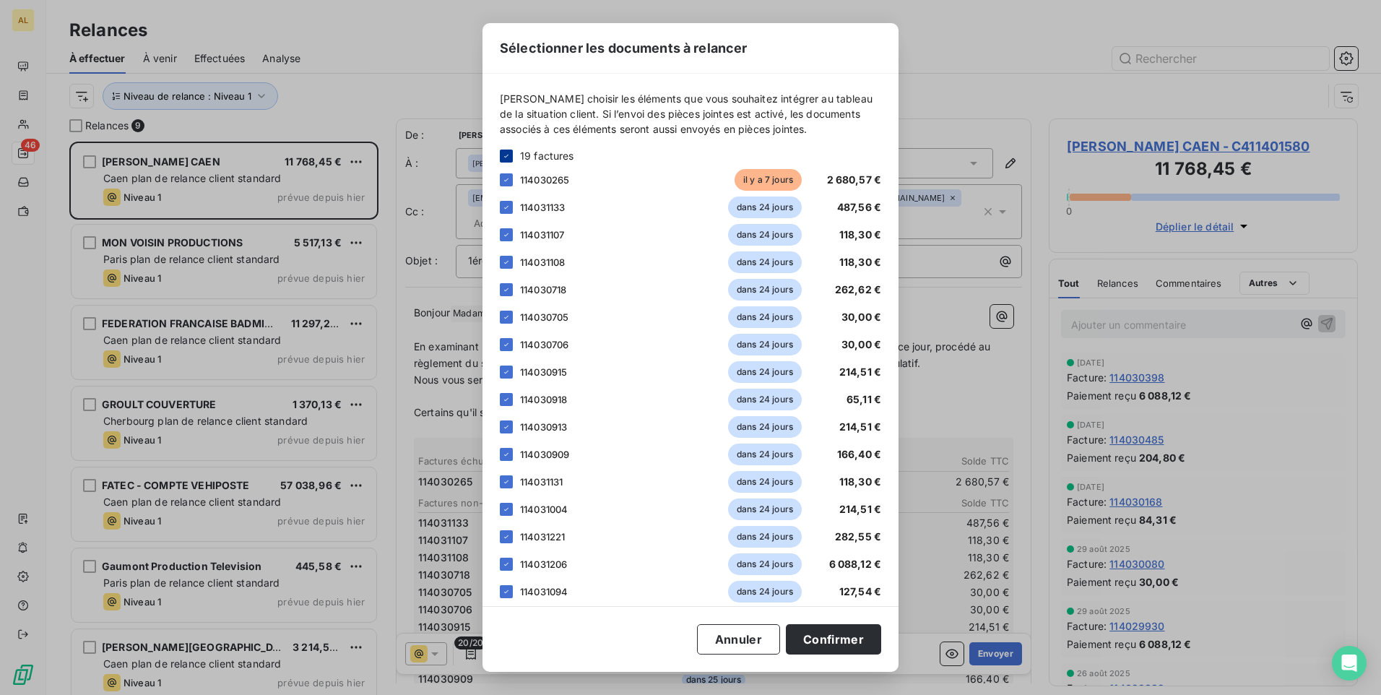
click at [505, 154] on icon at bounding box center [506, 156] width 9 height 9
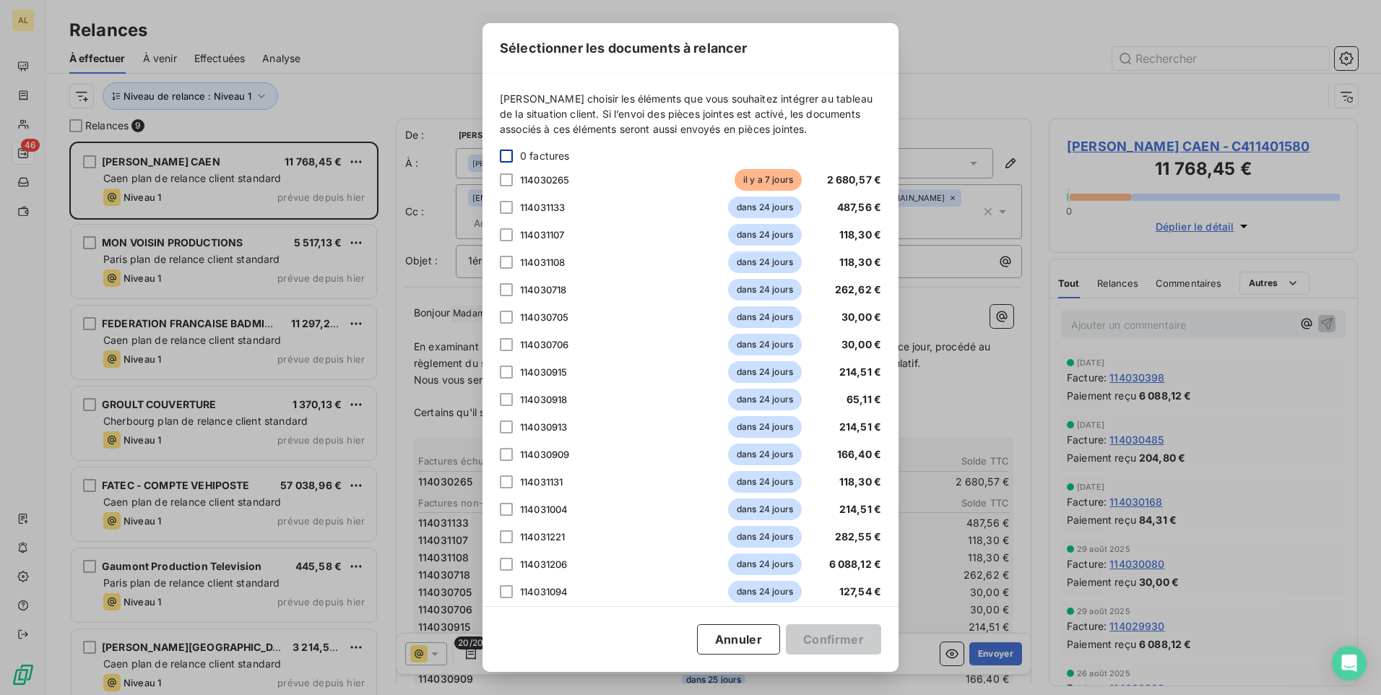
click at [514, 176] on div "114030265 [DATE] 2 680,57 €" at bounding box center [690, 180] width 381 height 22
click at [506, 176] on div at bounding box center [506, 179] width 13 height 13
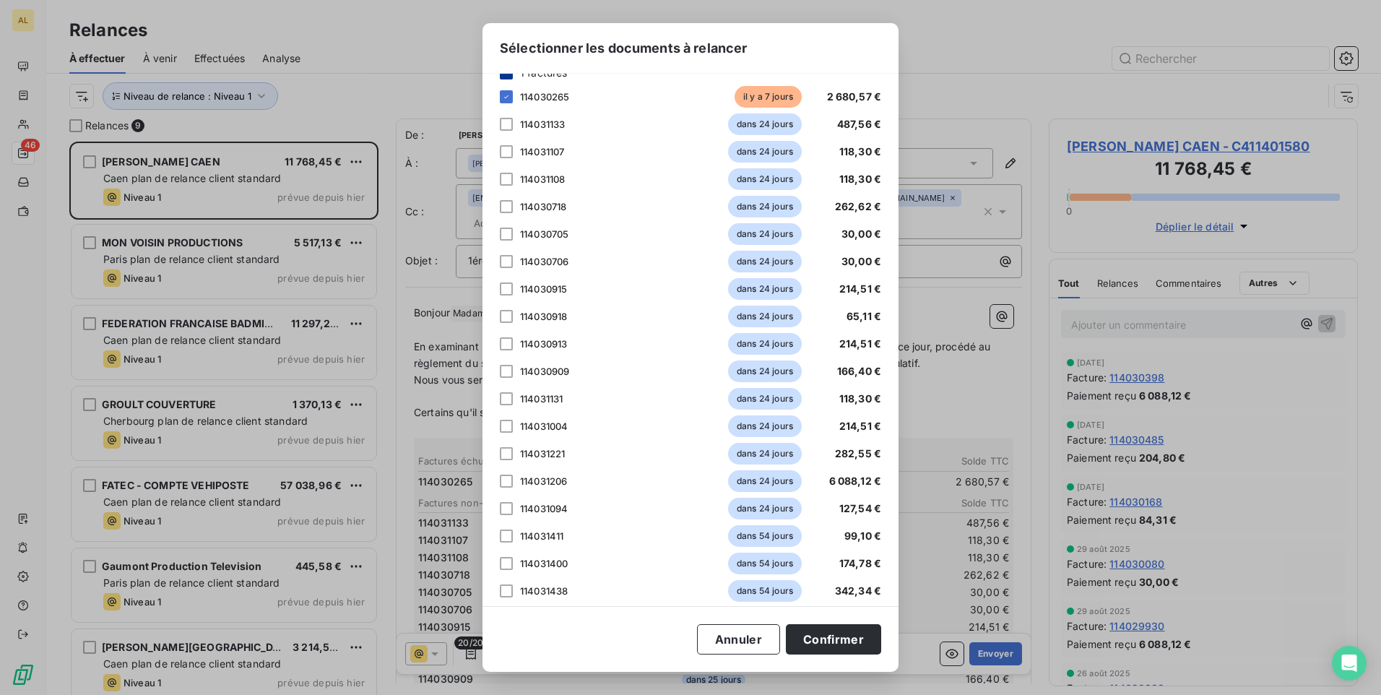
scroll to position [163, 0]
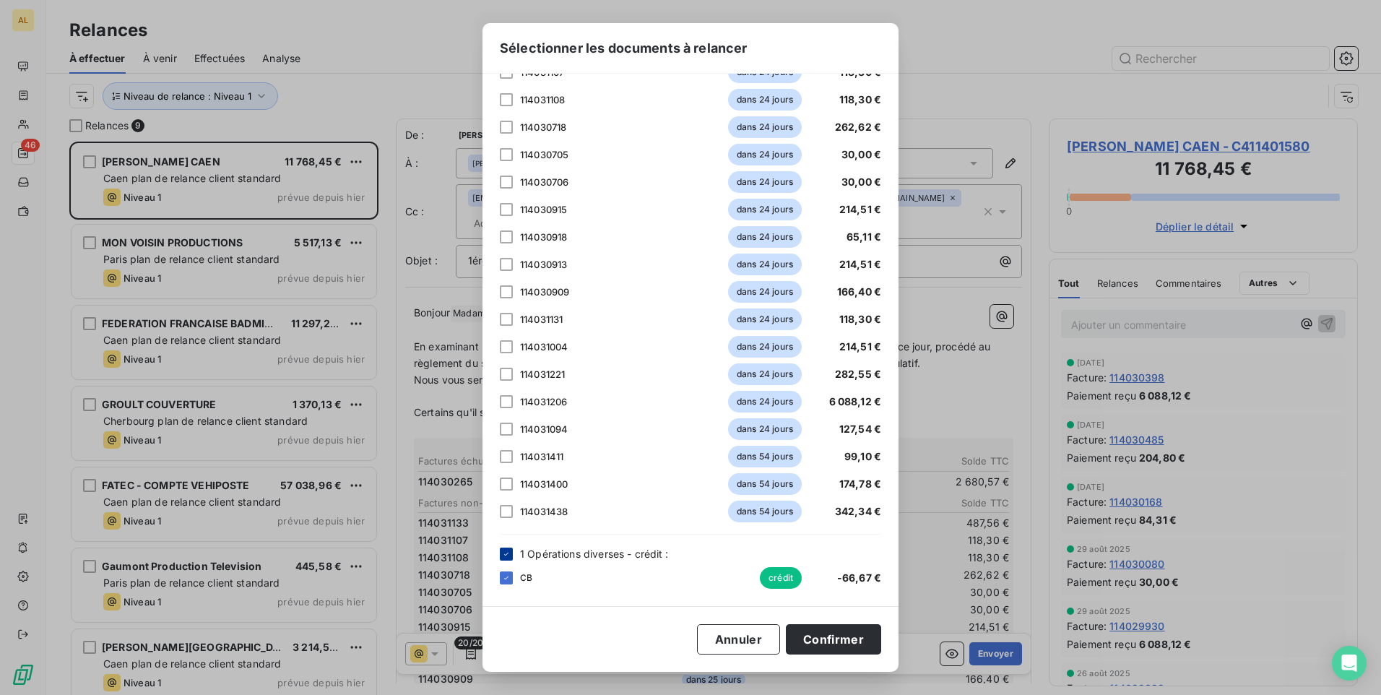
click at [505, 552] on icon at bounding box center [506, 554] width 9 height 9
click at [810, 636] on button "Confirmer" at bounding box center [833, 639] width 95 height 30
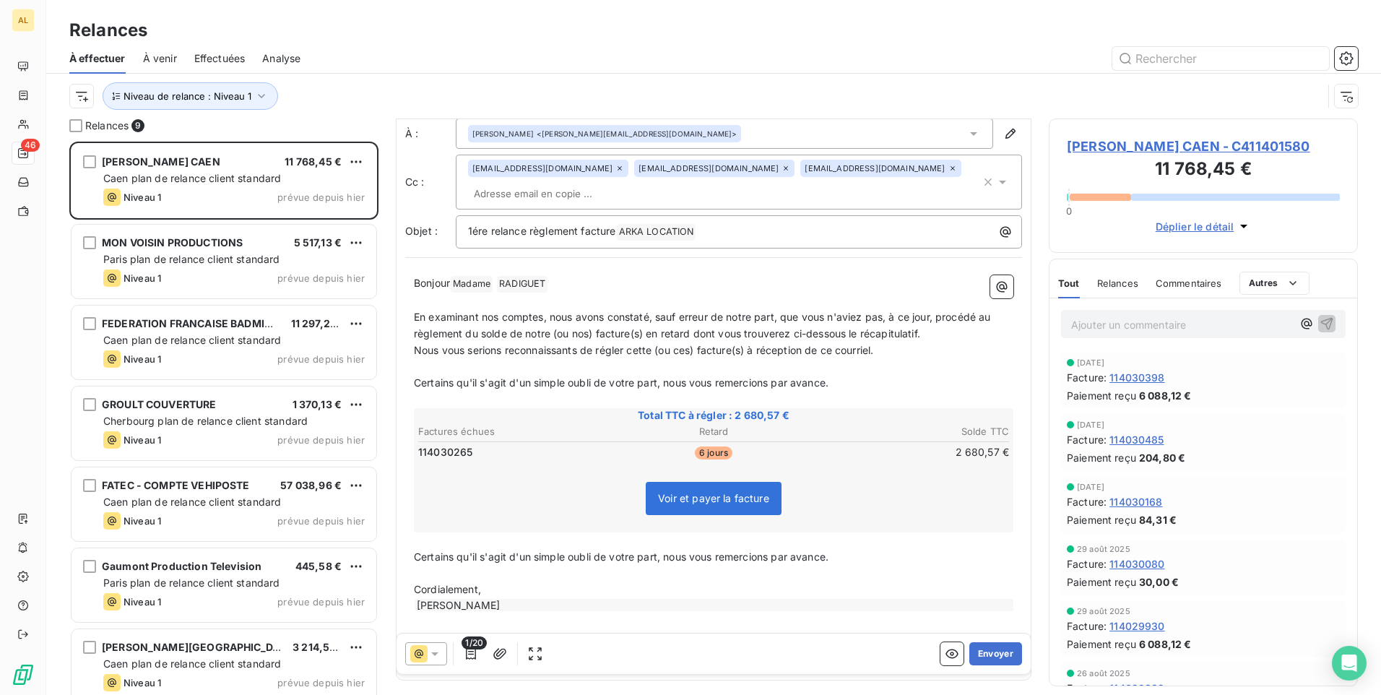
scroll to position [87, 0]
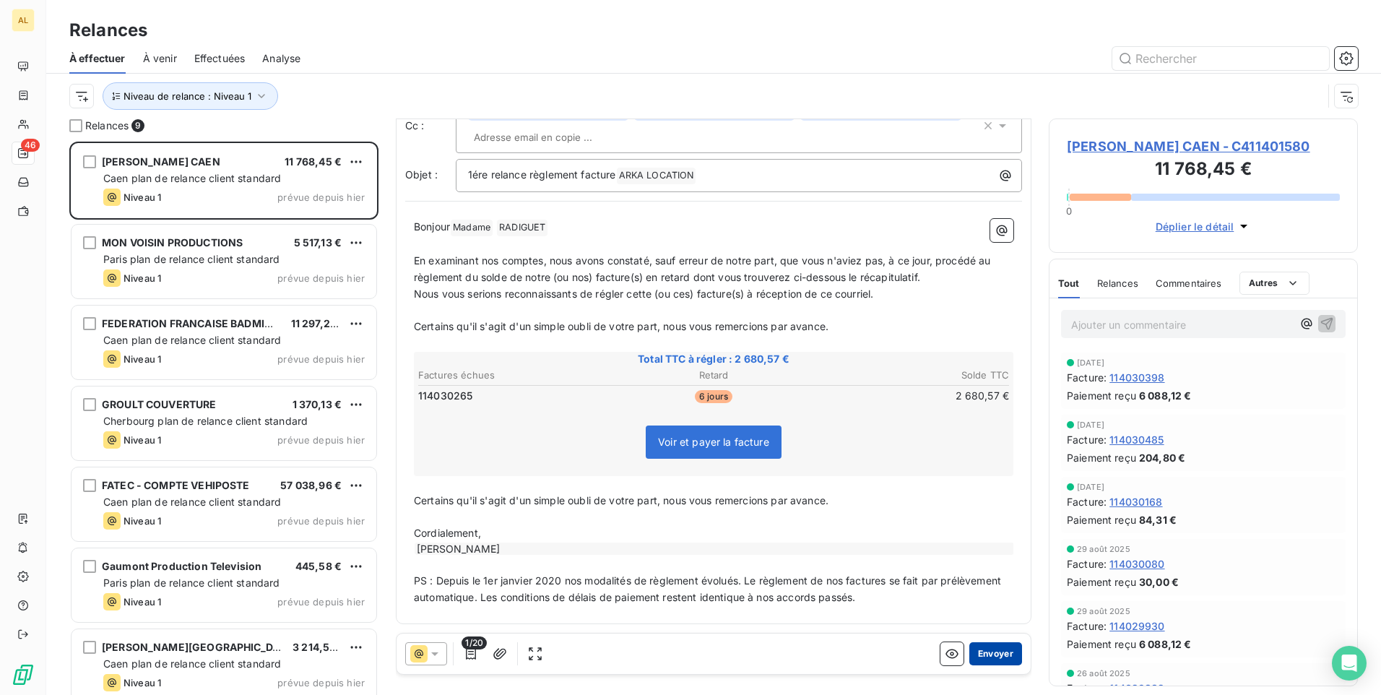
click at [981, 654] on button "Envoyer" at bounding box center [995, 653] width 53 height 23
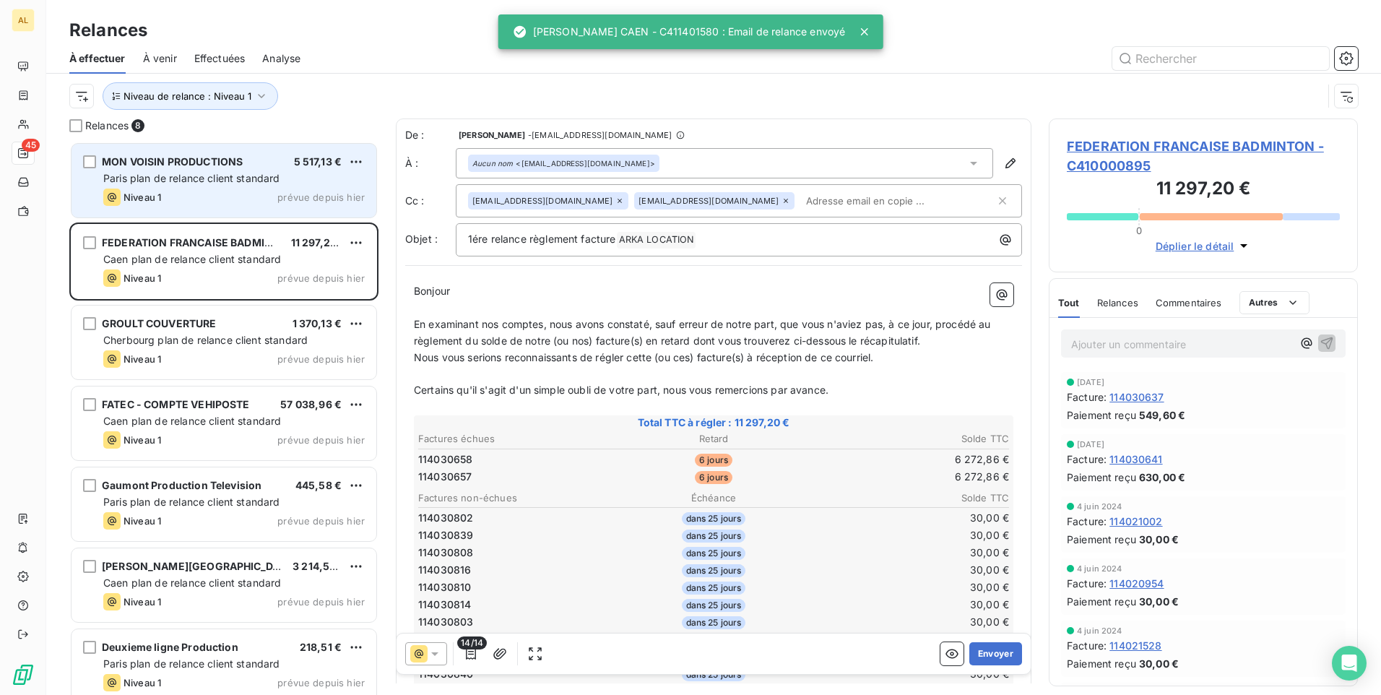
click at [170, 173] on span "Paris plan de relance client standard" at bounding box center [191, 178] width 177 height 12
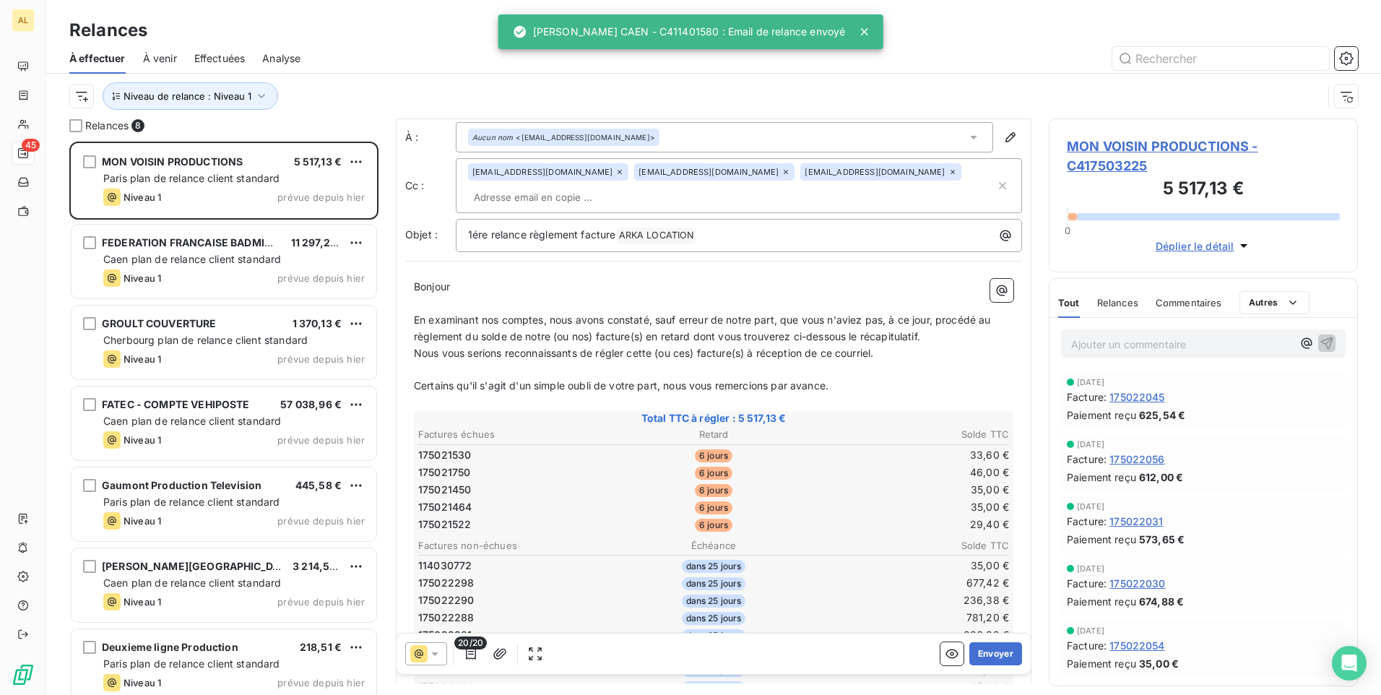
scroll to position [145, 0]
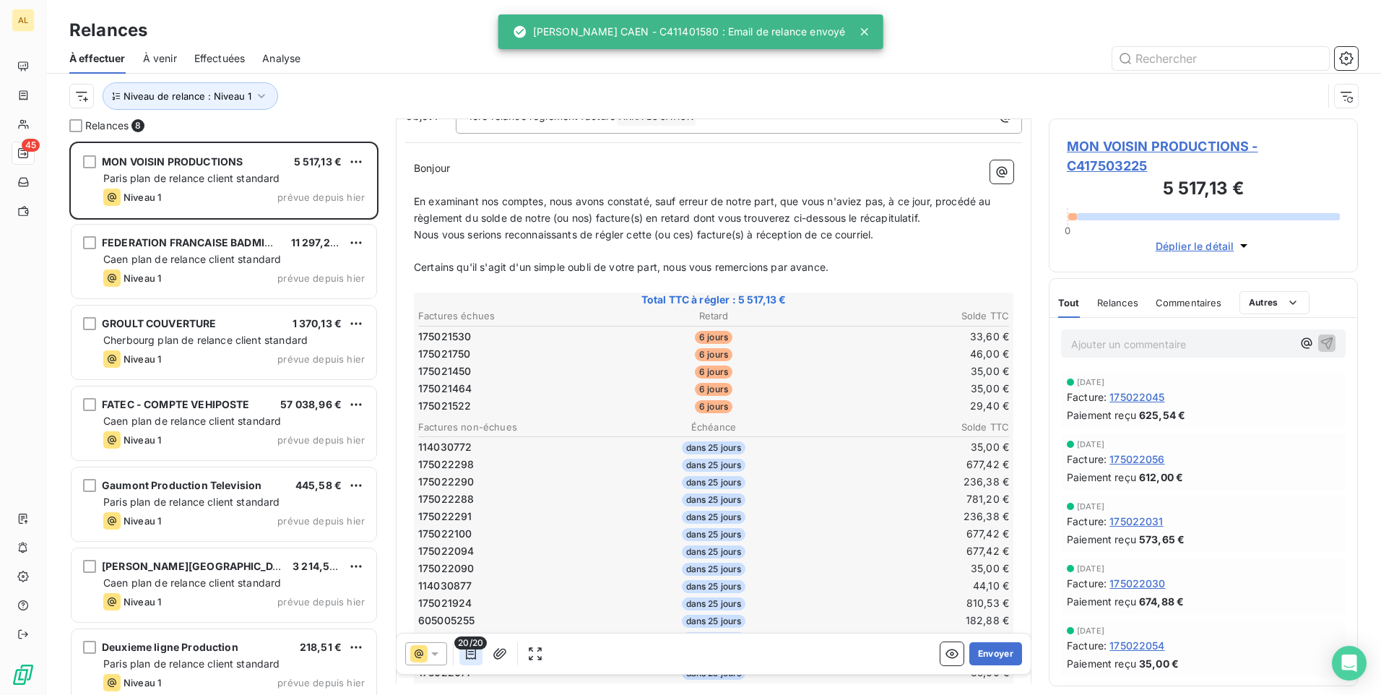
click at [477, 663] on button "button" at bounding box center [470, 653] width 23 height 23
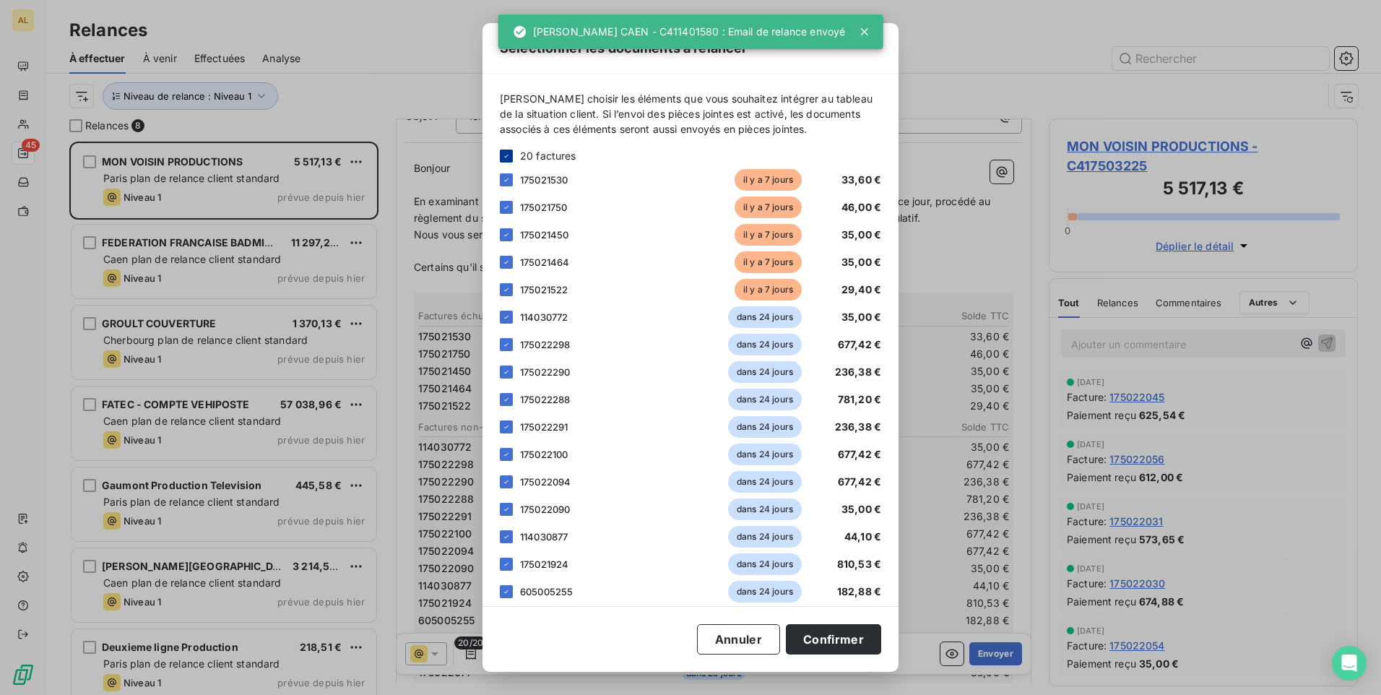
click at [507, 156] on icon at bounding box center [506, 156] width 9 height 9
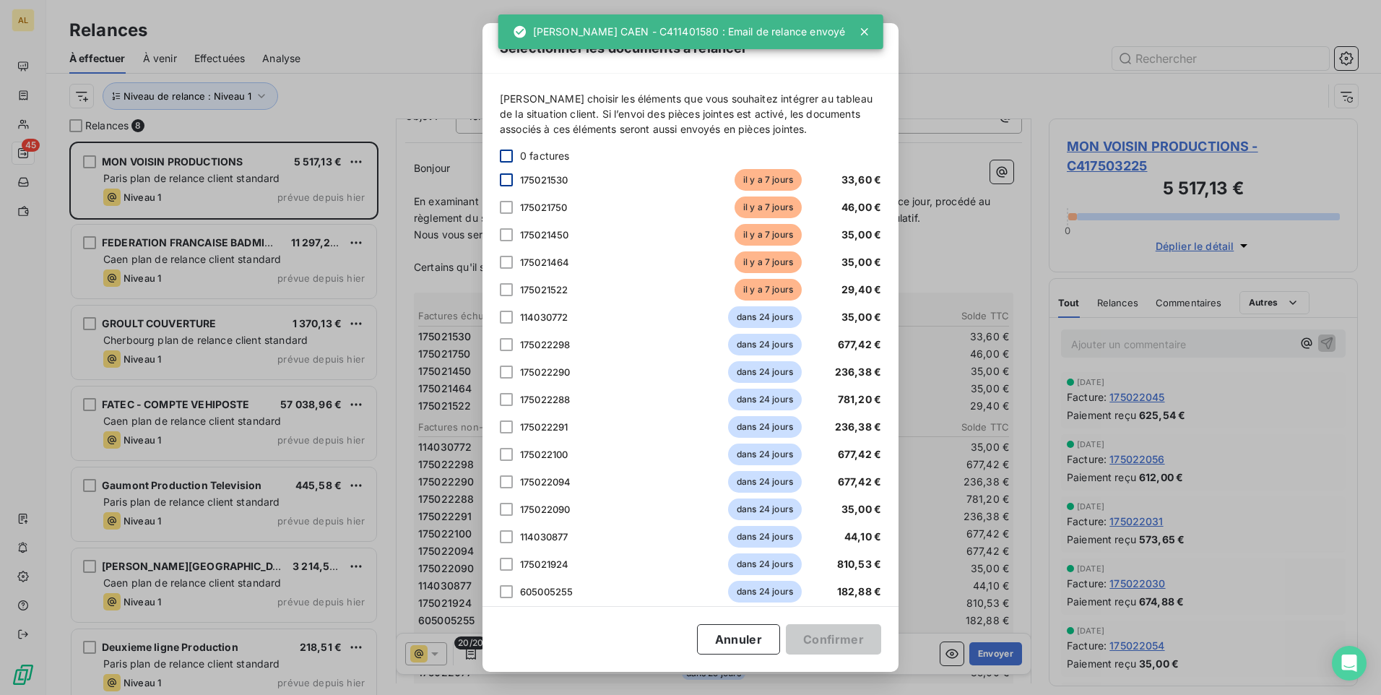
click at [502, 178] on div at bounding box center [506, 179] width 13 height 13
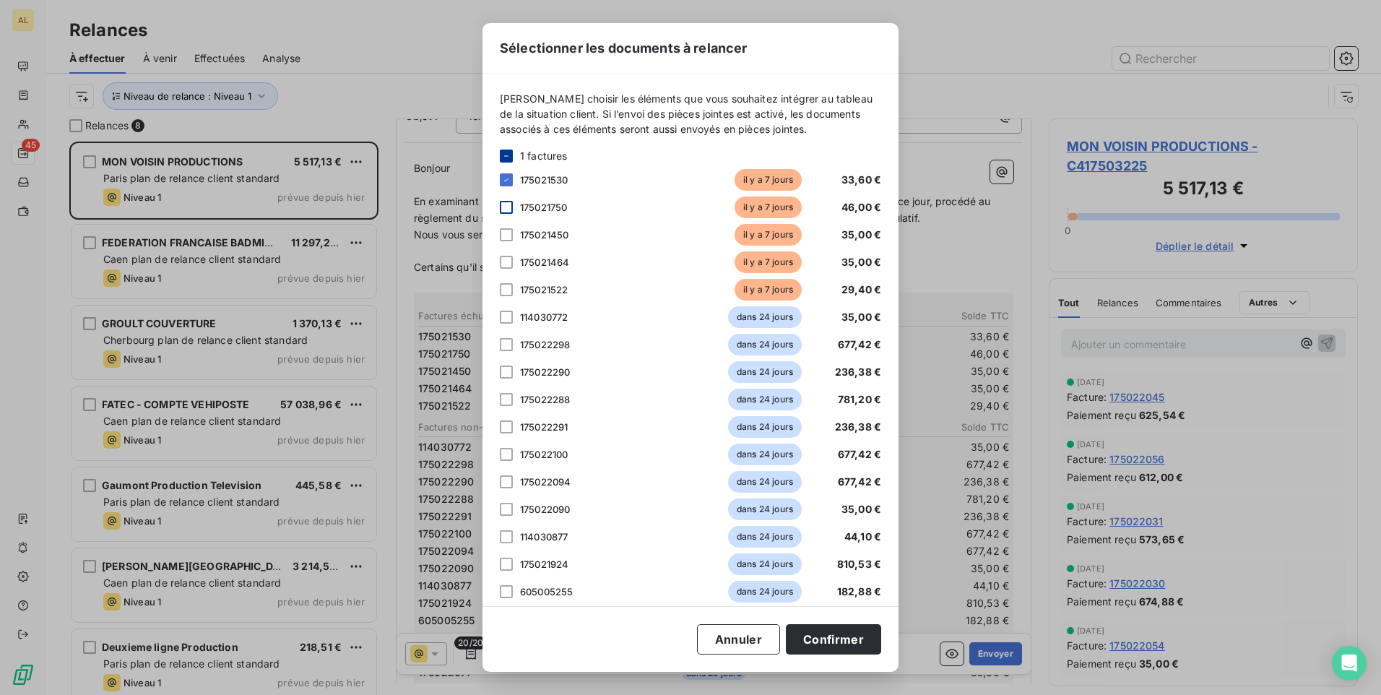
click at [509, 207] on div at bounding box center [506, 207] width 13 height 13
click at [510, 234] on div at bounding box center [506, 234] width 13 height 13
click at [507, 265] on div at bounding box center [506, 262] width 13 height 13
click at [507, 290] on div at bounding box center [506, 289] width 13 height 13
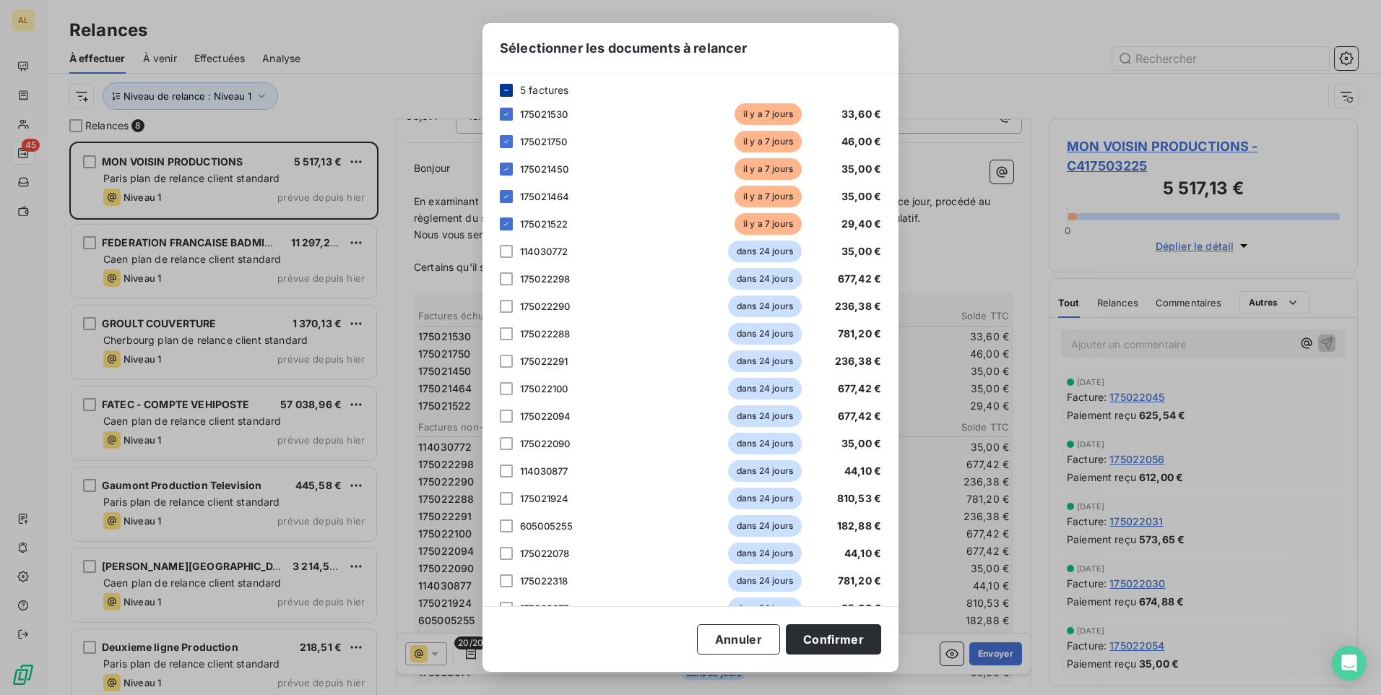
scroll to position [124, 0]
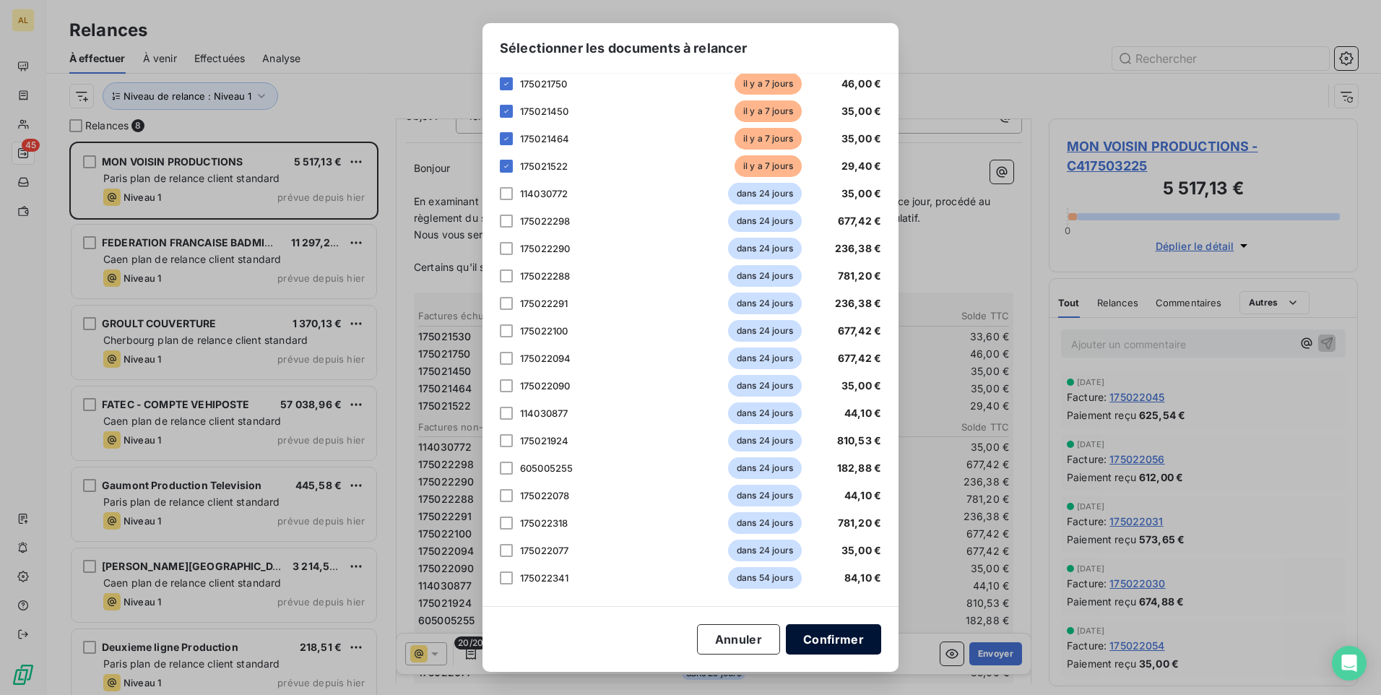
click at [857, 631] on button "Confirmer" at bounding box center [833, 639] width 95 height 30
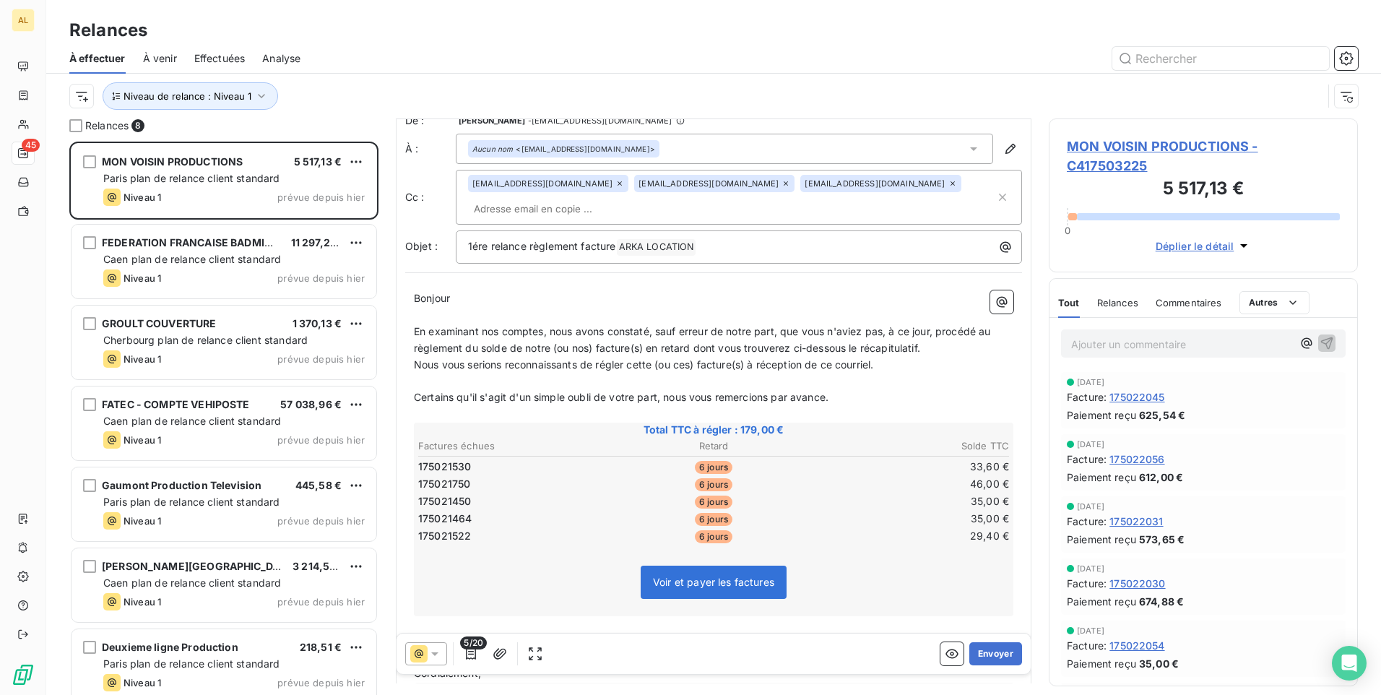
scroll to position [0, 0]
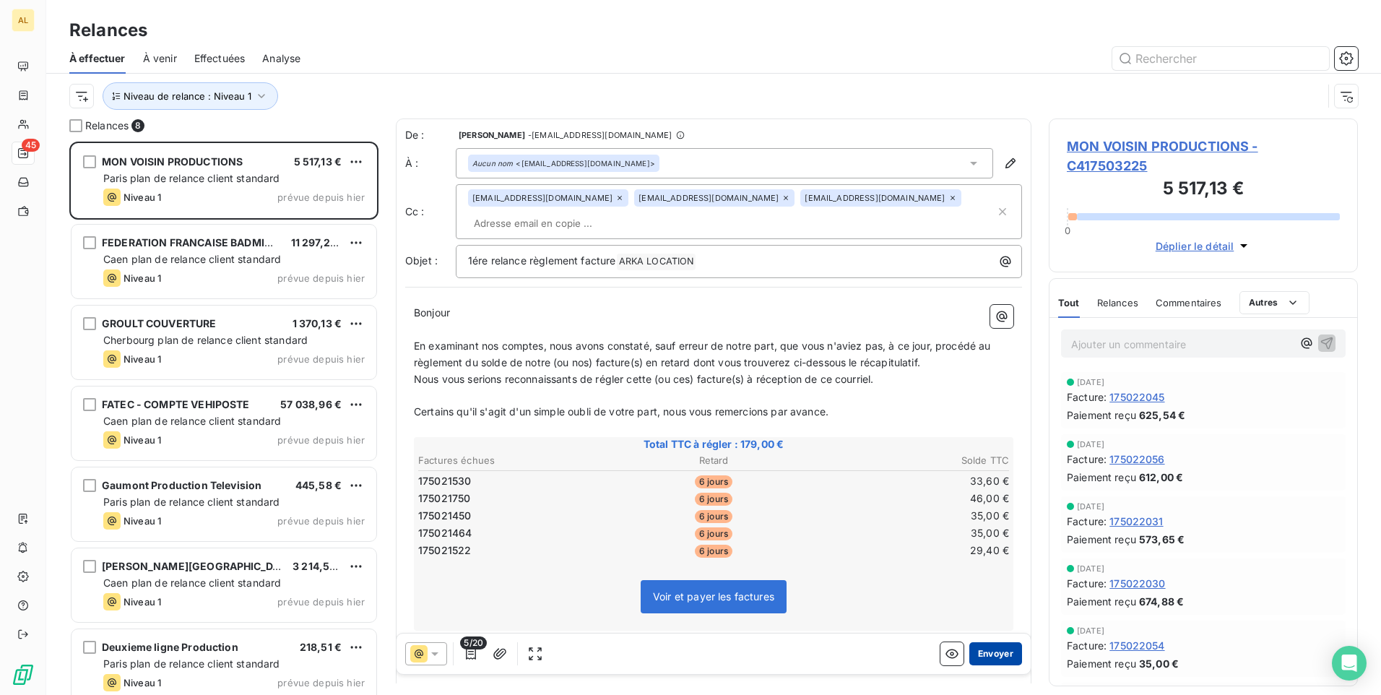
click at [990, 664] on button "Envoyer" at bounding box center [995, 653] width 53 height 23
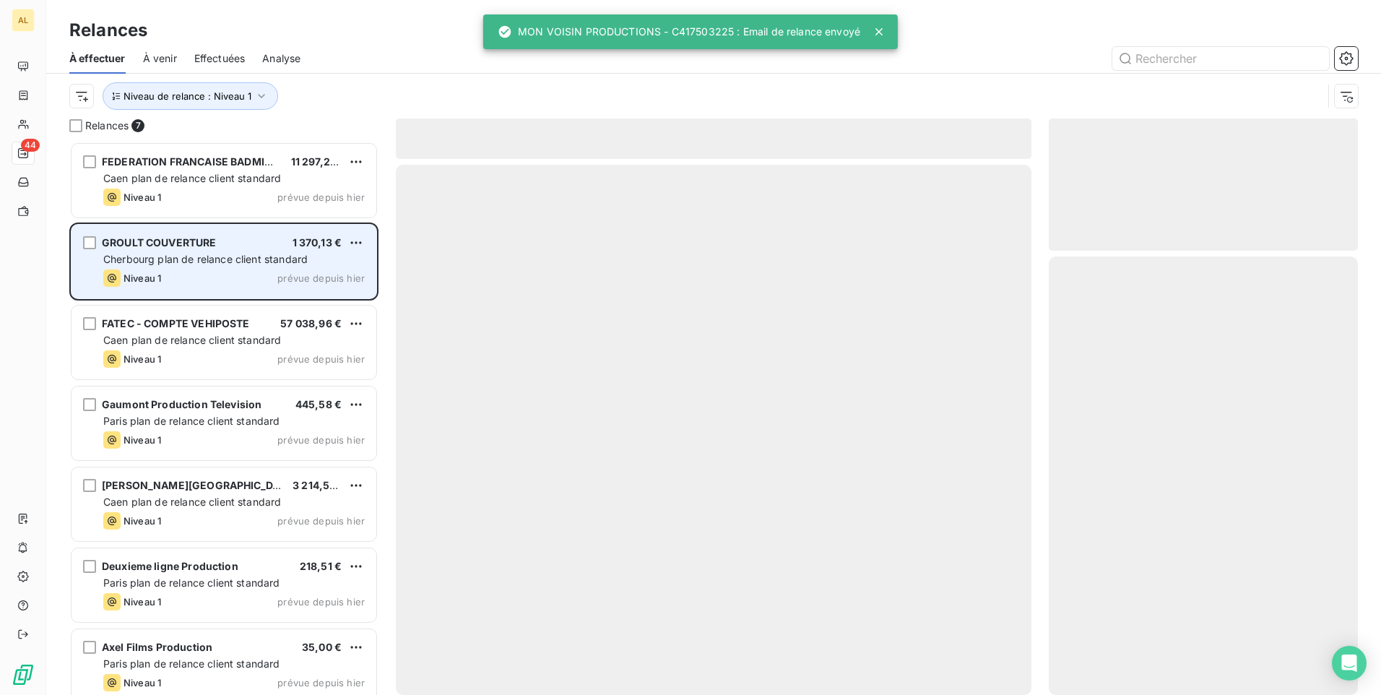
click at [199, 248] on span "GROULT COUVERTURE" at bounding box center [159, 242] width 115 height 12
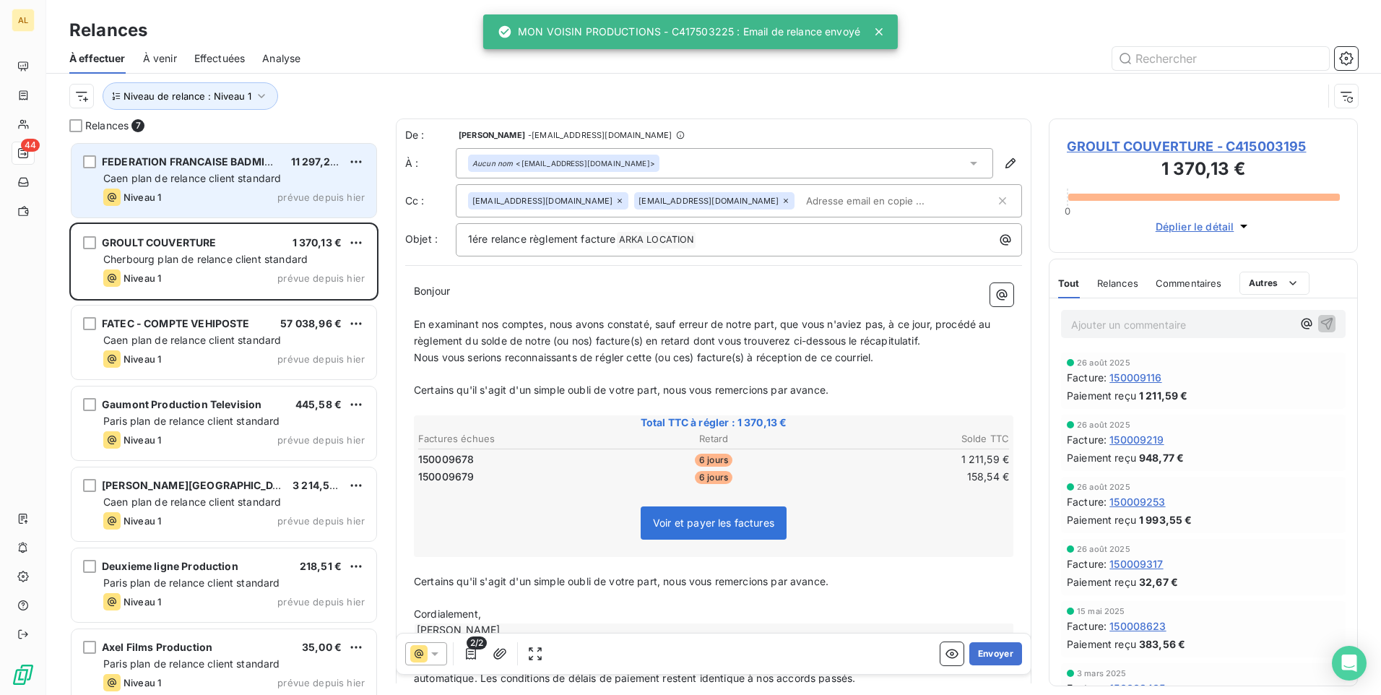
click at [192, 184] on div "Caen plan de relance client standard" at bounding box center [233, 178] width 261 height 14
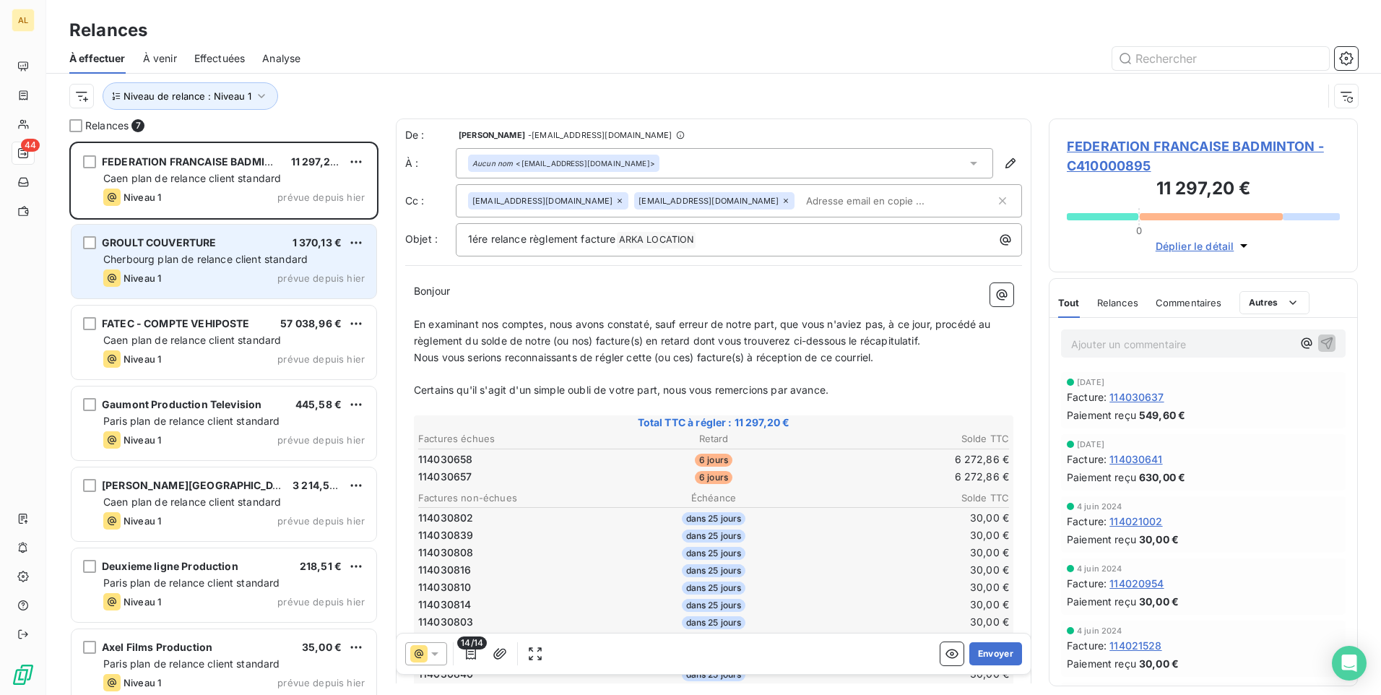
click at [214, 257] on span "Cherbourg plan de relance client standard" at bounding box center [205, 259] width 204 height 12
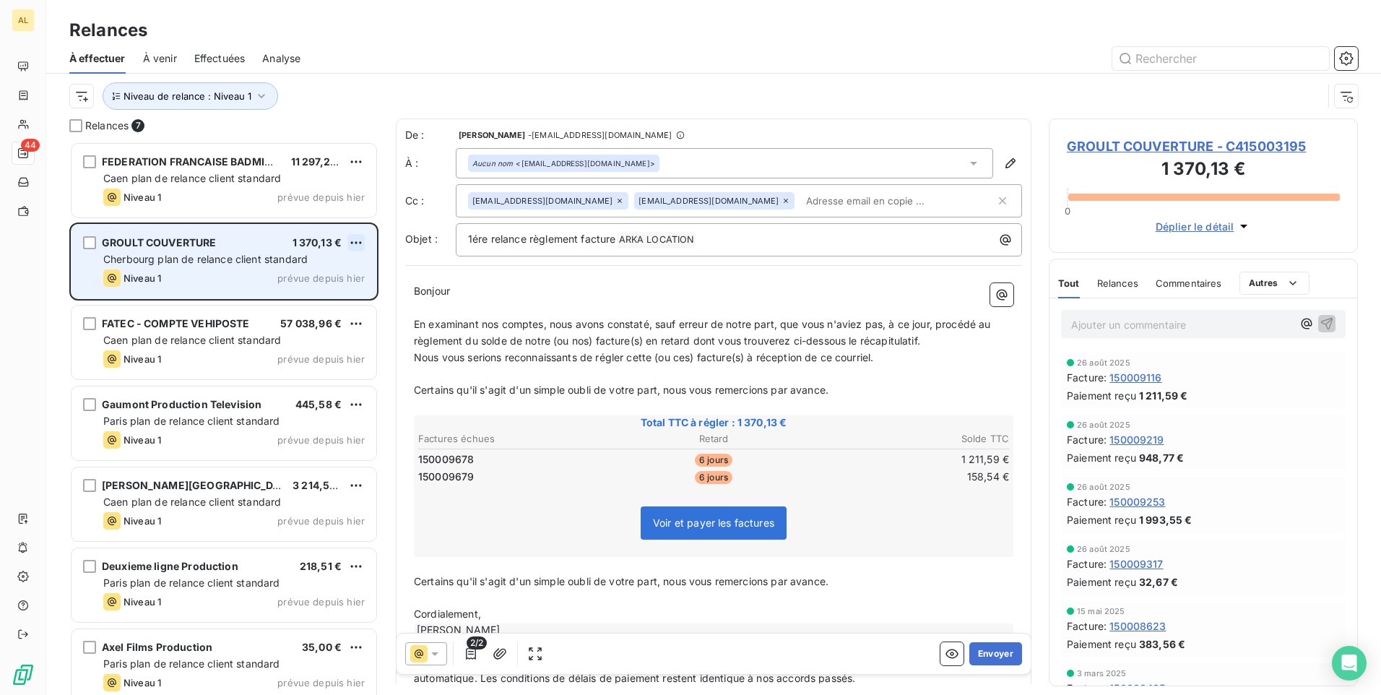
click at [352, 240] on html "AL 44 Relances À effectuer À venir Effectuées Analyse Niveau de relance : Nivea…" at bounding box center [690, 347] width 1381 height 695
click at [330, 294] on div "Passer cette action" at bounding box center [293, 297] width 129 height 23
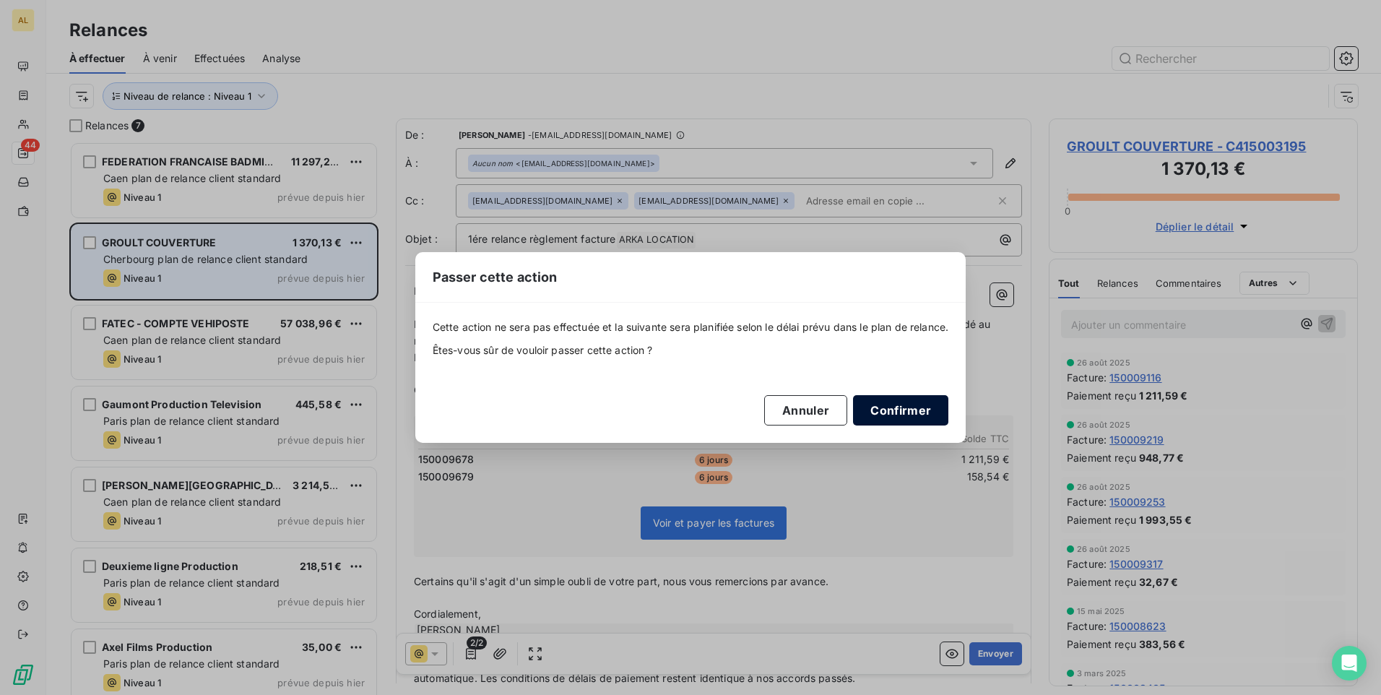
click at [893, 397] on button "Confirmer" at bounding box center [900, 410] width 95 height 30
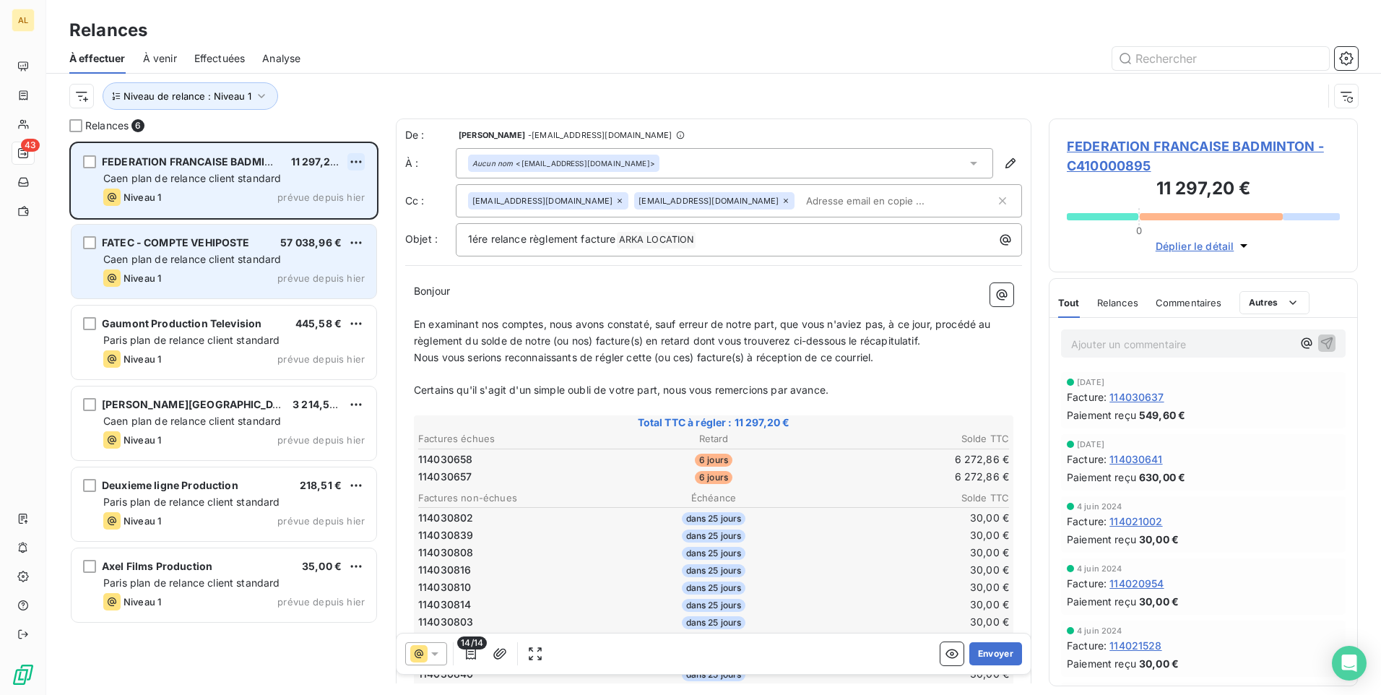
click at [354, 159] on html "AL 43 Relances À effectuer À venir Effectuées Analyse Niveau de relance : Nivea…" at bounding box center [690, 347] width 1381 height 695
click at [325, 212] on div "Passer cette action" at bounding box center [293, 216] width 129 height 23
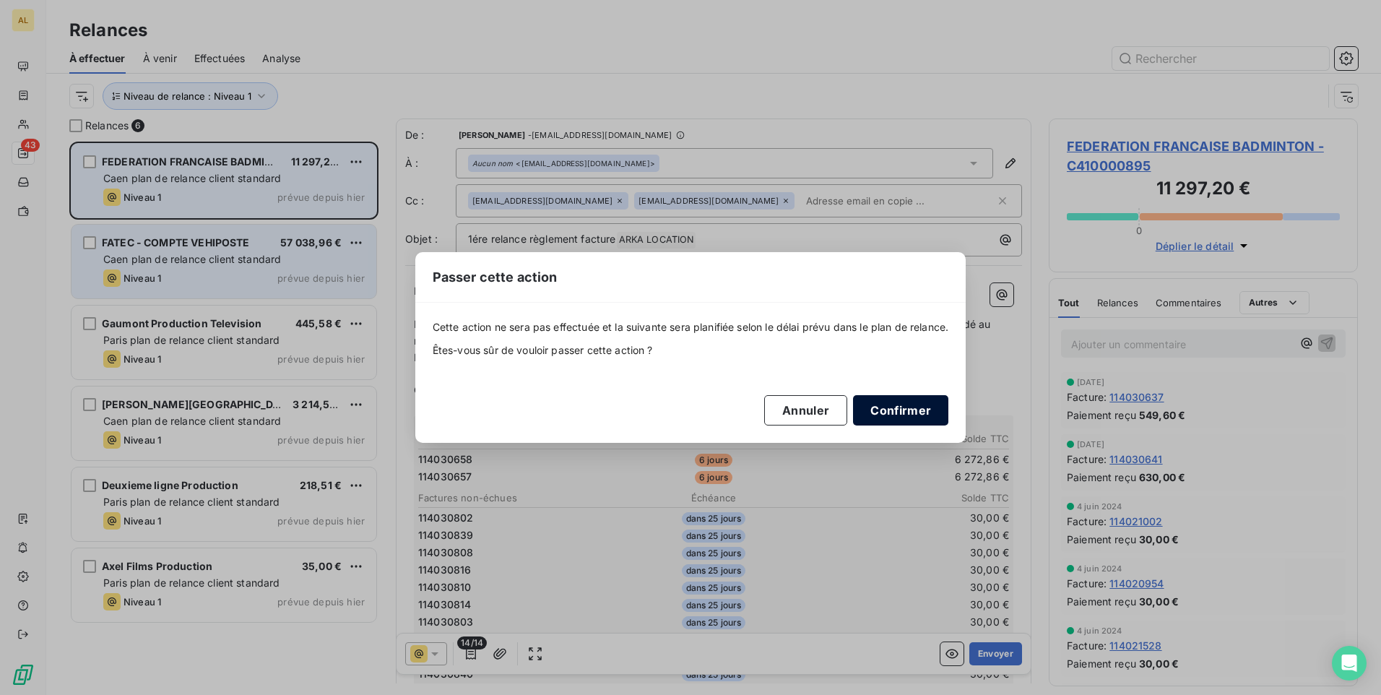
click at [889, 404] on button "Confirmer" at bounding box center [900, 410] width 95 height 30
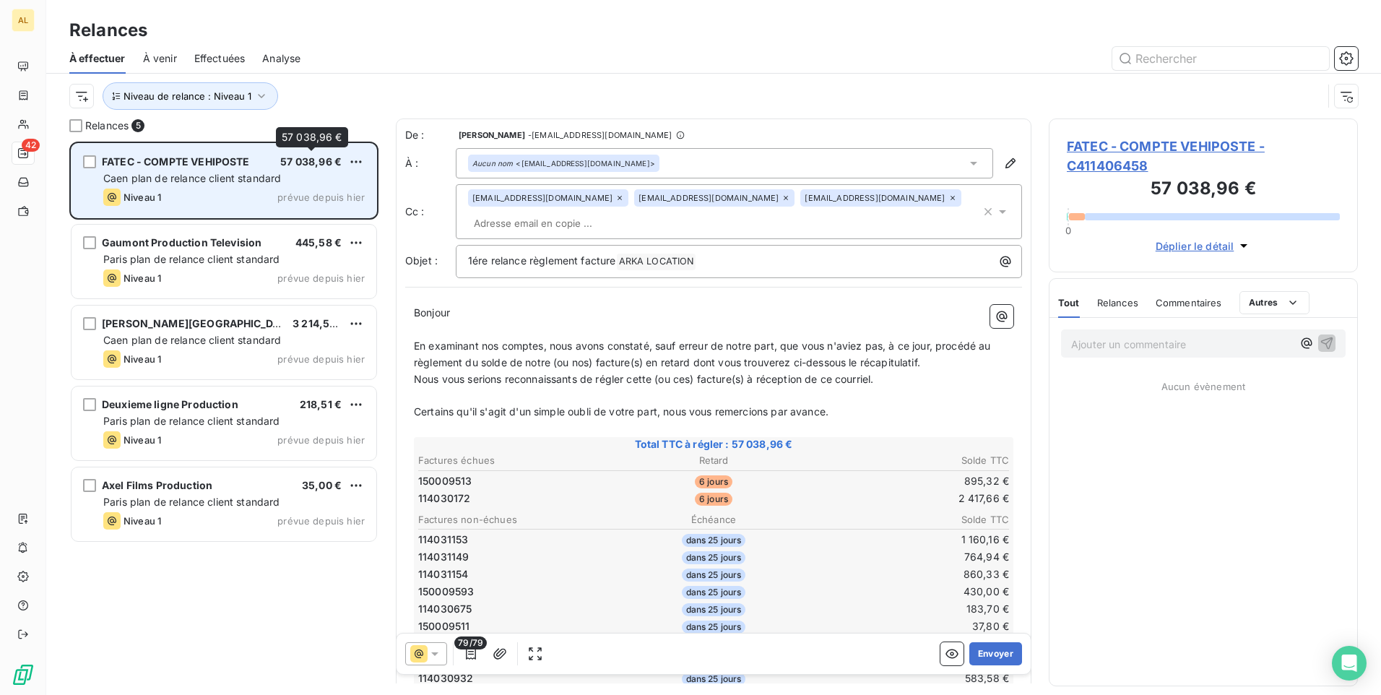
click at [351, 162] on html "AL 42 Relances À effectuer À venir Effectuées Analyse Niveau de relance : Nivea…" at bounding box center [690, 347] width 1381 height 695
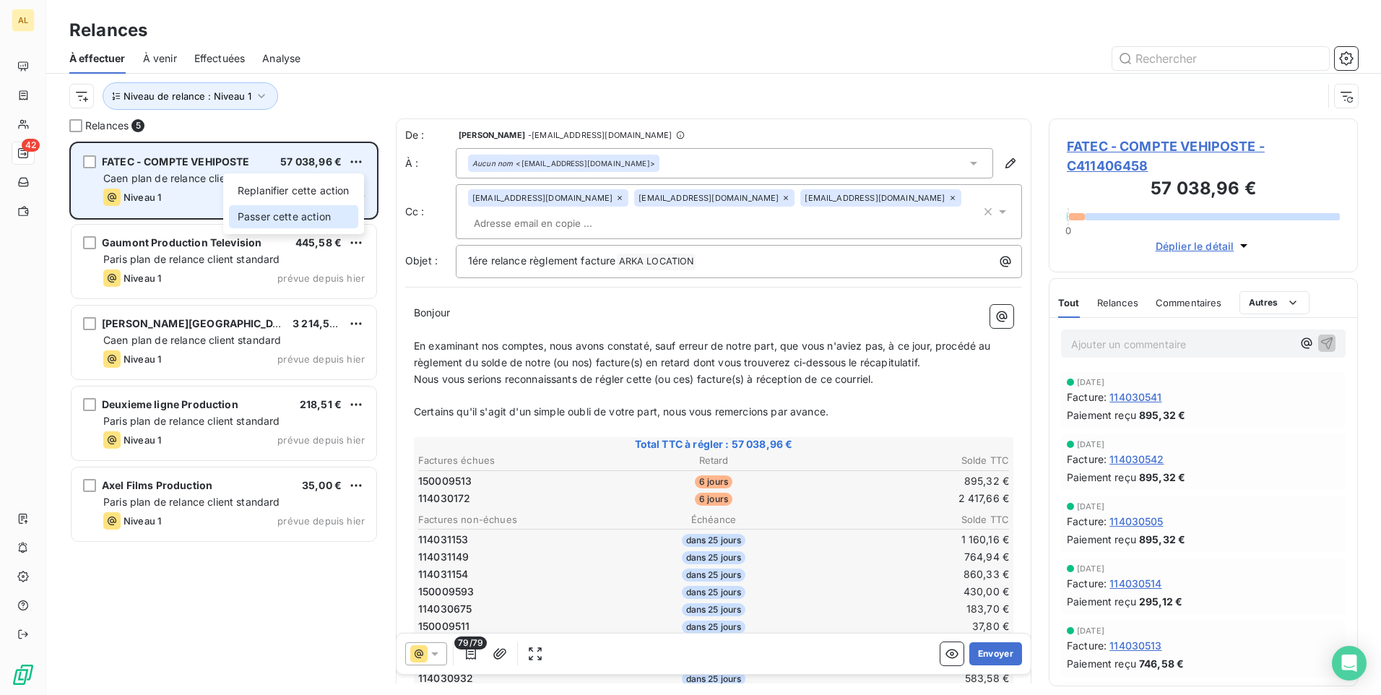
click at [321, 212] on div "Passer cette action" at bounding box center [293, 216] width 129 height 23
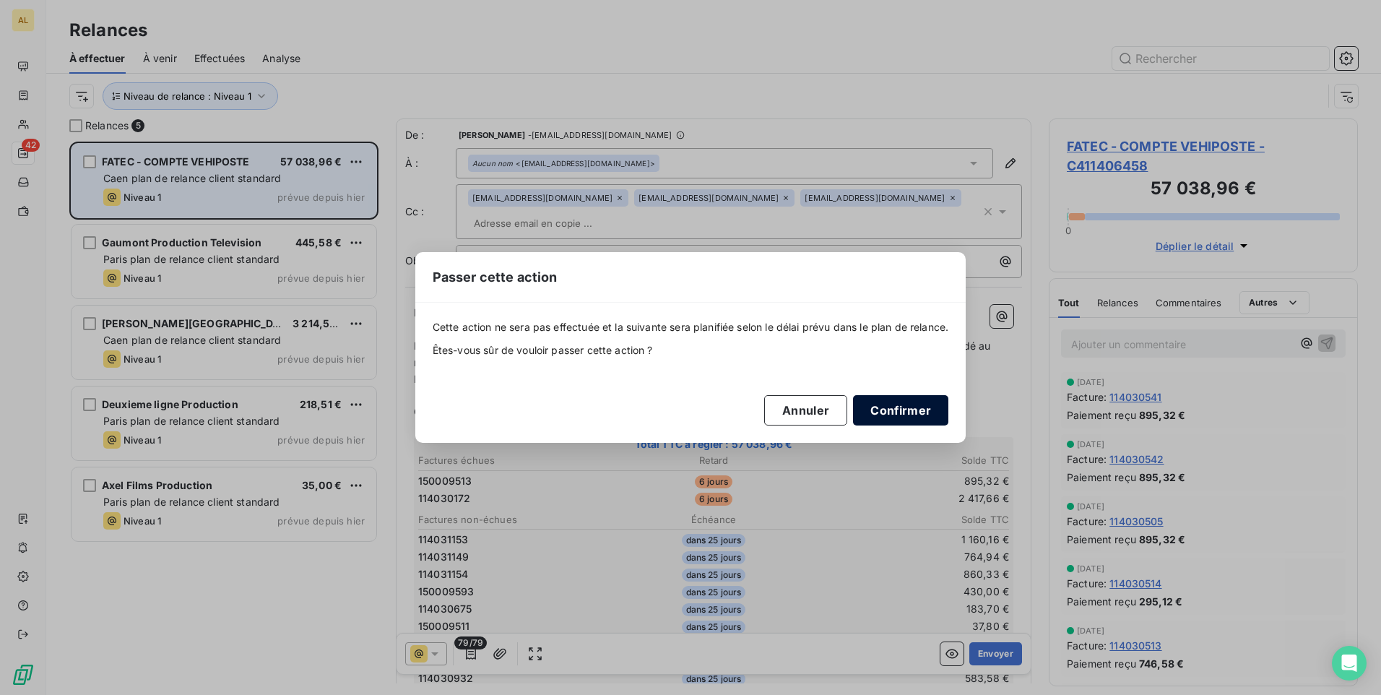
click at [918, 420] on button "Confirmer" at bounding box center [900, 410] width 95 height 30
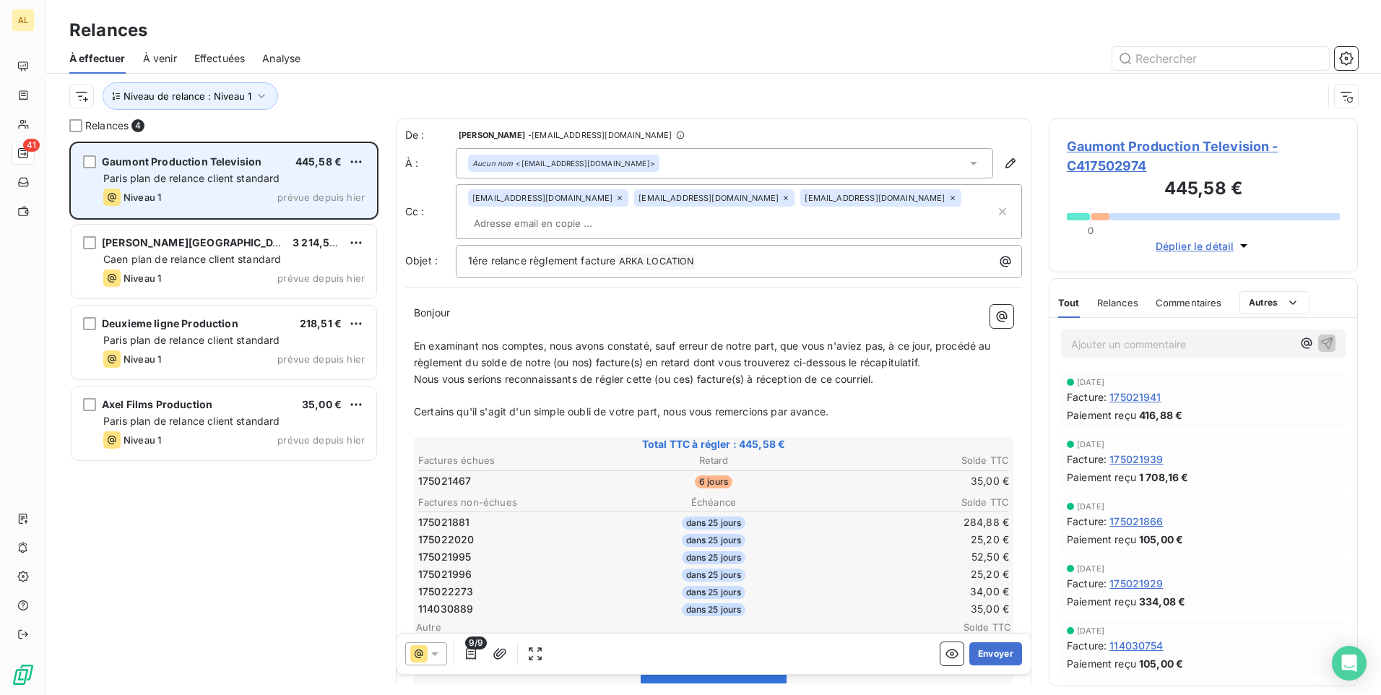
click at [223, 163] on span "Gaumont Production Television" at bounding box center [182, 161] width 160 height 12
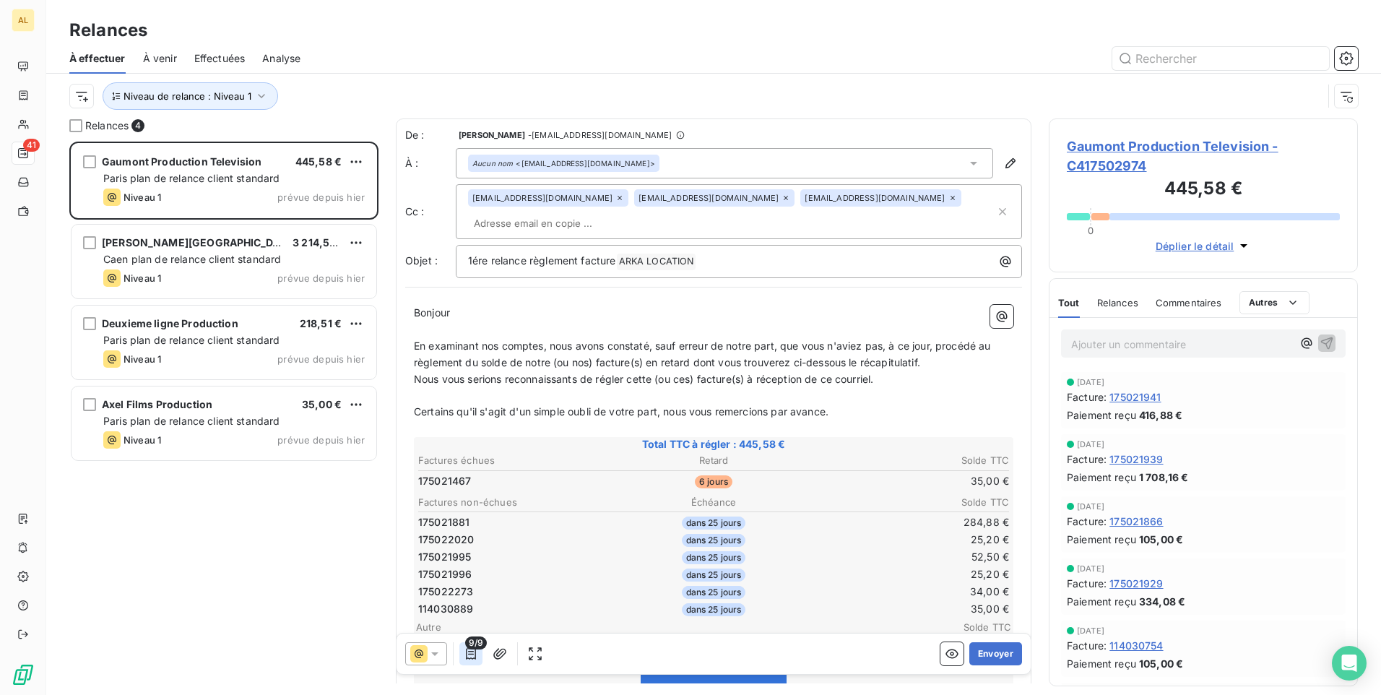
click at [474, 657] on icon "button" at bounding box center [471, 653] width 14 height 14
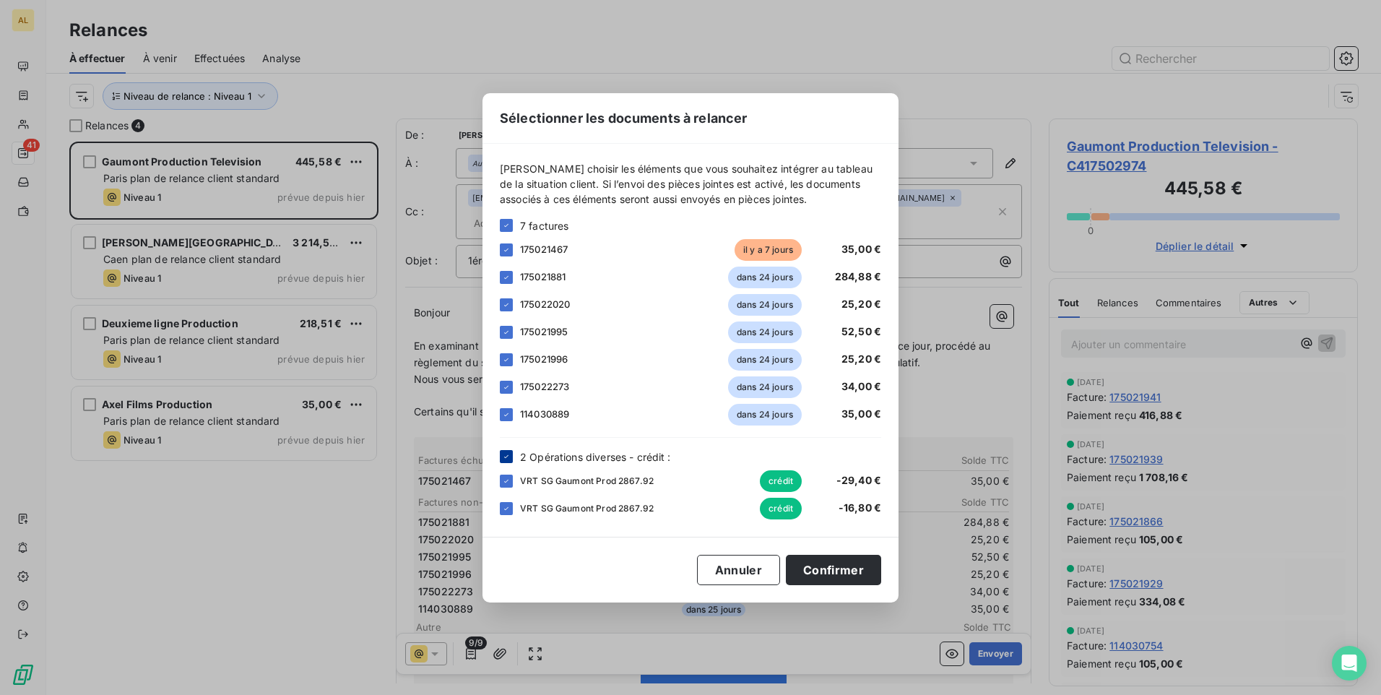
click at [509, 460] on icon at bounding box center [506, 456] width 9 height 9
click at [508, 227] on icon at bounding box center [506, 225] width 9 height 9
click at [507, 250] on div at bounding box center [506, 249] width 13 height 13
click at [828, 565] on button "Confirmer" at bounding box center [833, 570] width 95 height 30
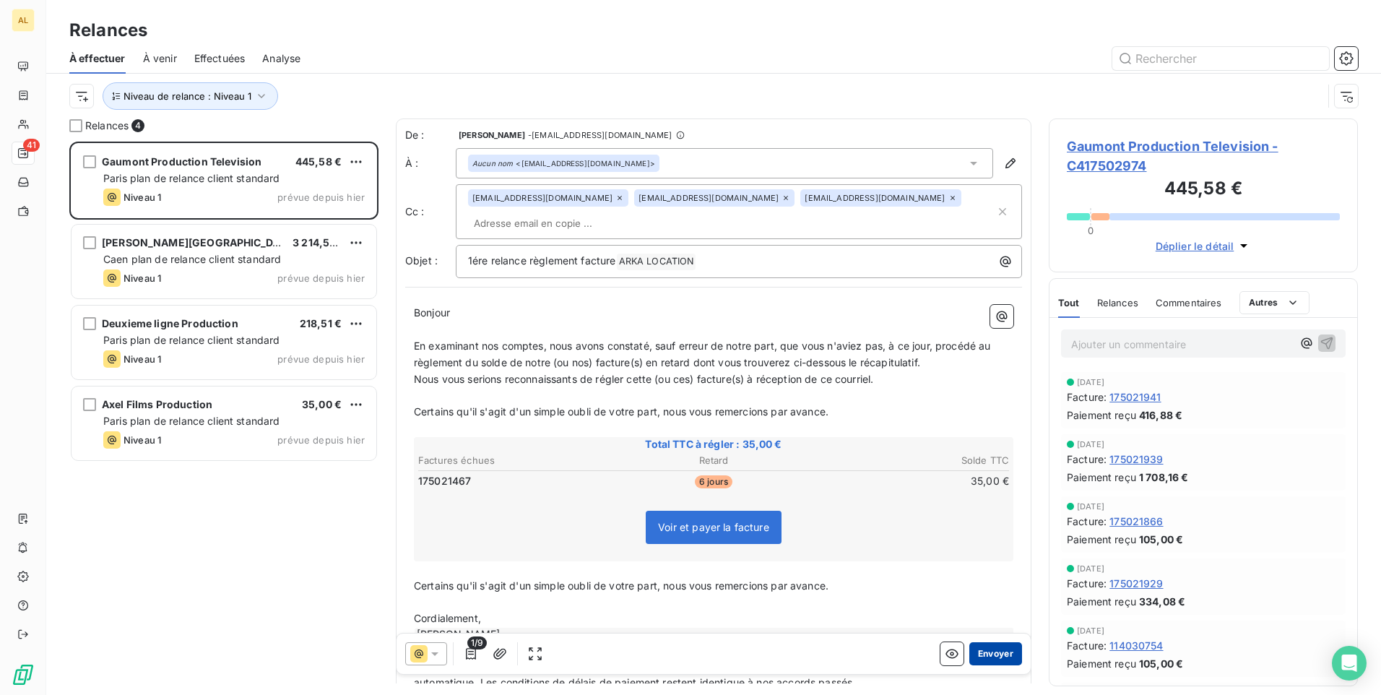
click at [975, 657] on button "Envoyer" at bounding box center [995, 653] width 53 height 23
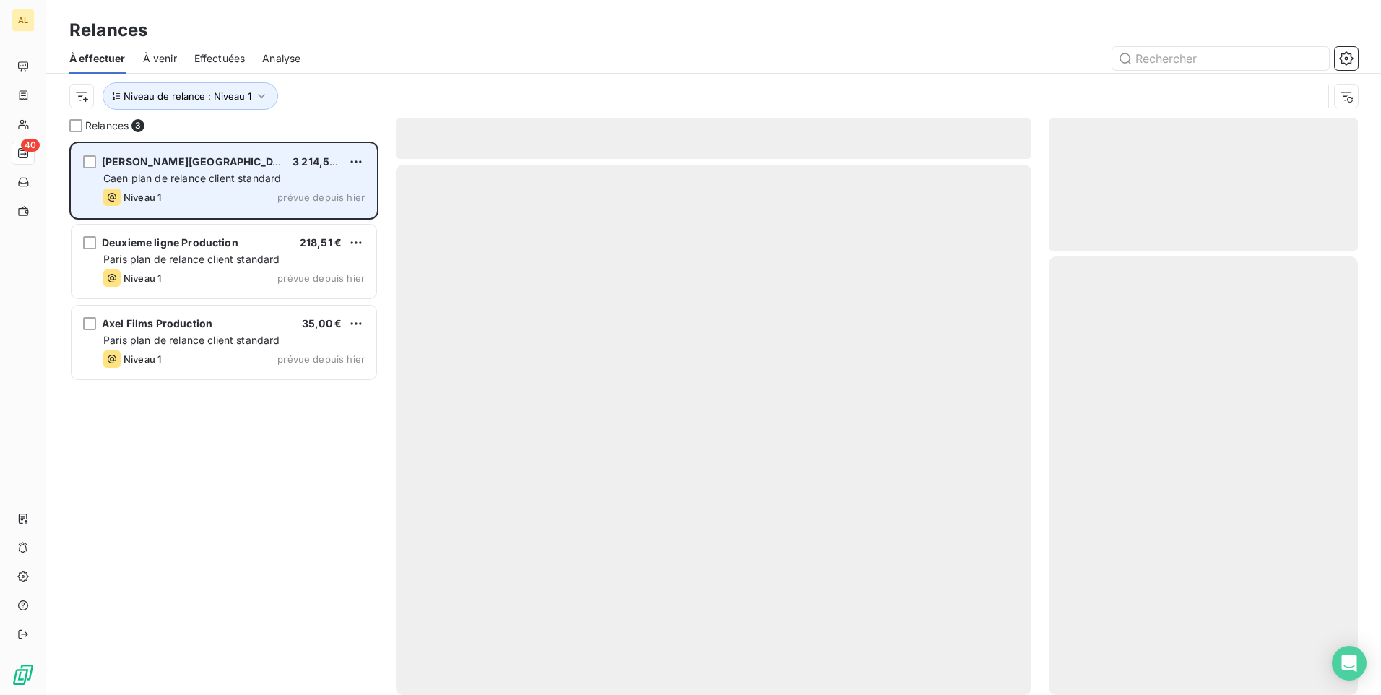
click at [217, 172] on span "Caen plan de relance client standard" at bounding box center [192, 178] width 178 height 12
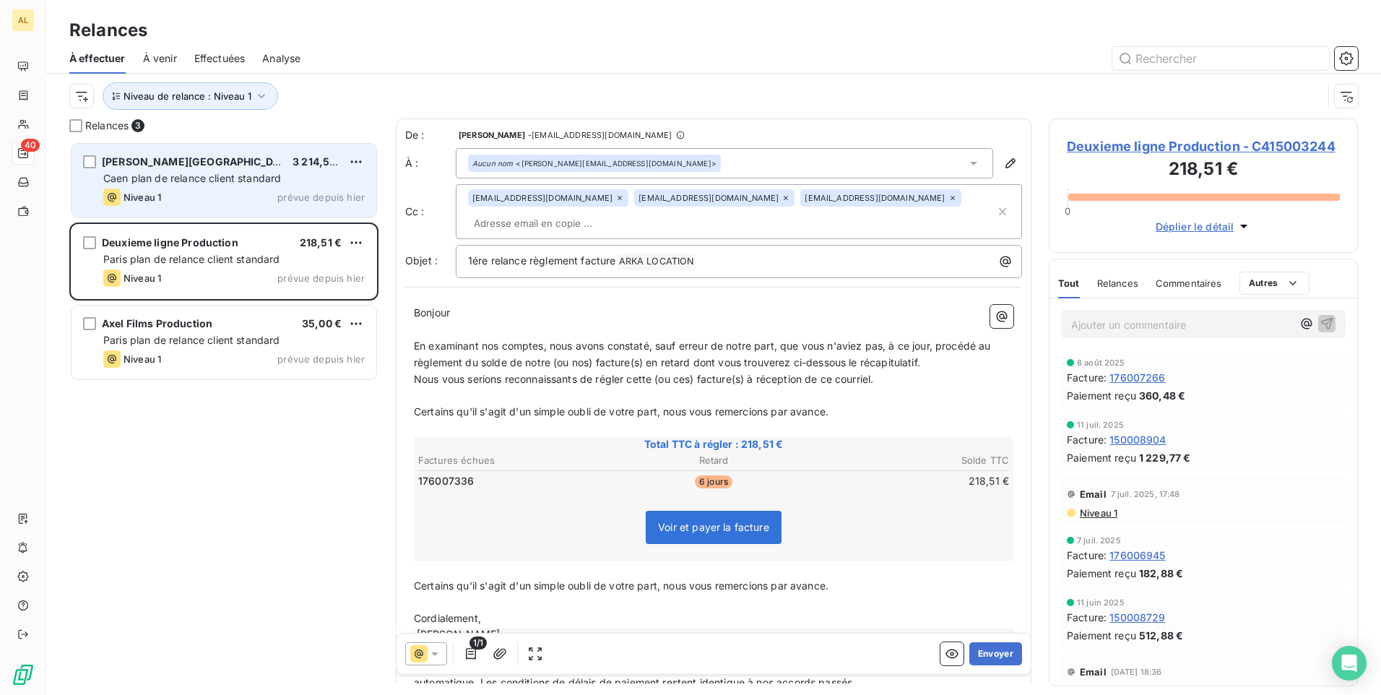
click at [237, 174] on span "Caen plan de relance client standard" at bounding box center [192, 178] width 178 height 12
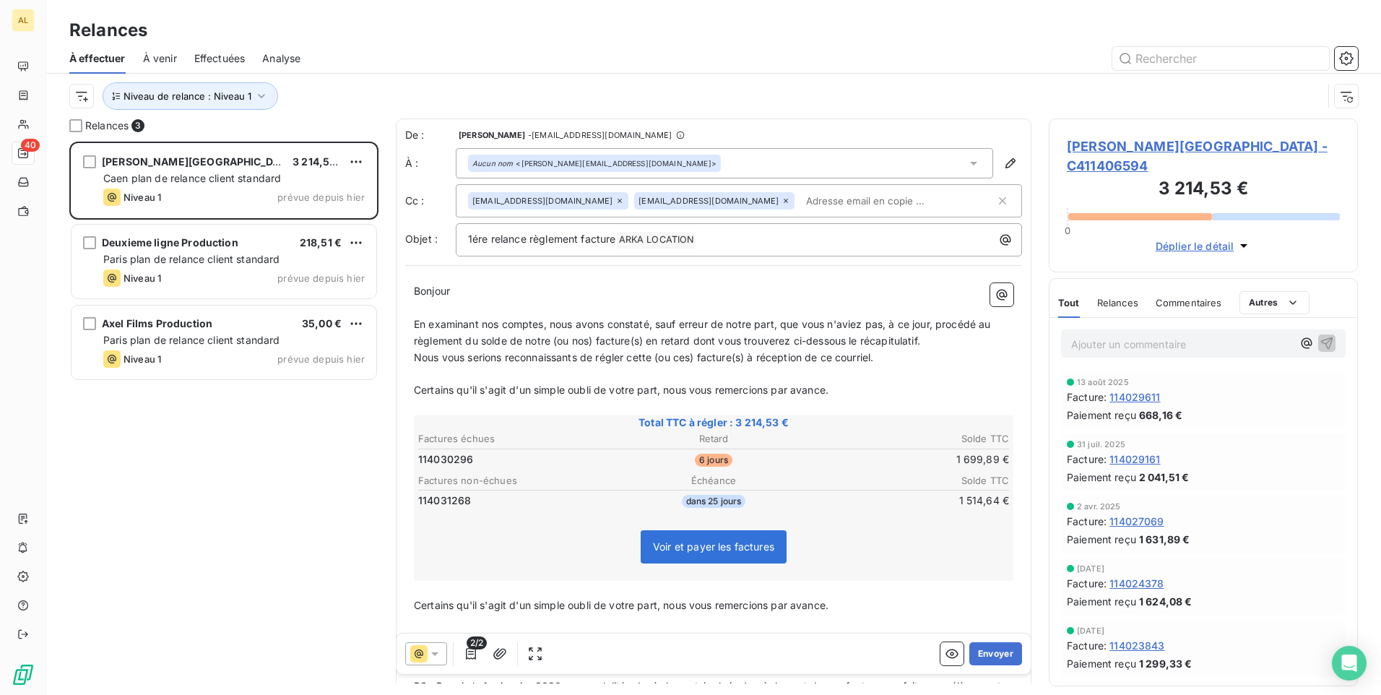
click at [800, 192] on input "text" at bounding box center [883, 201] width 167 height 22
paste input "[EMAIL_ADDRESS][DOMAIN_NAME]"
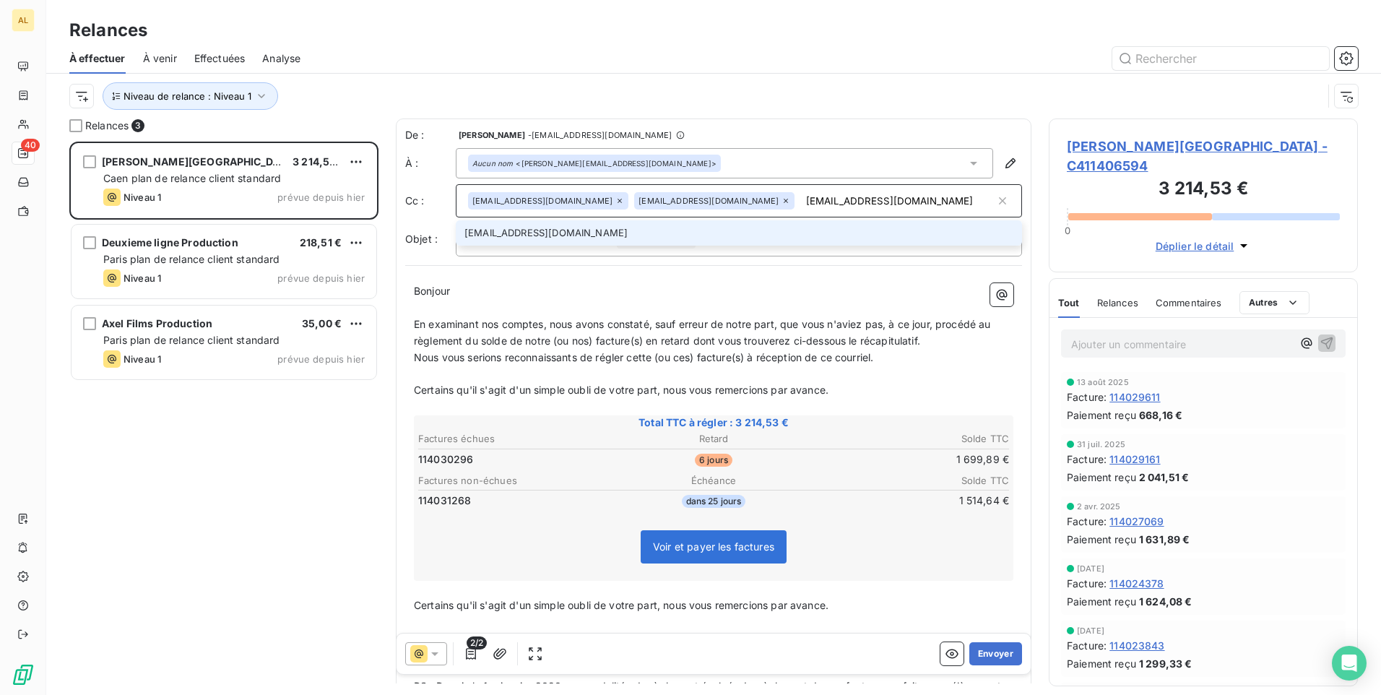
type input "[EMAIL_ADDRESS][DOMAIN_NAME]"
click at [560, 238] on li "[EMAIL_ADDRESS][DOMAIN_NAME]" at bounding box center [739, 232] width 566 height 25
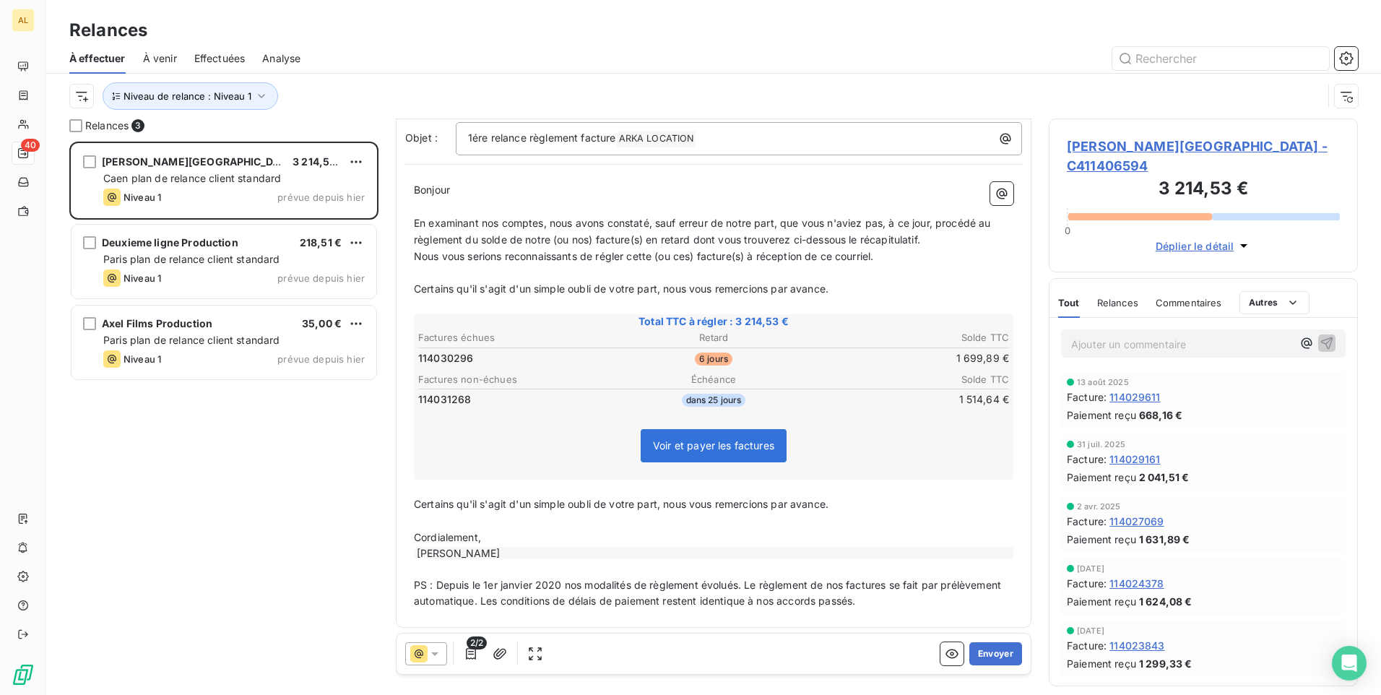
scroll to position [127, 0]
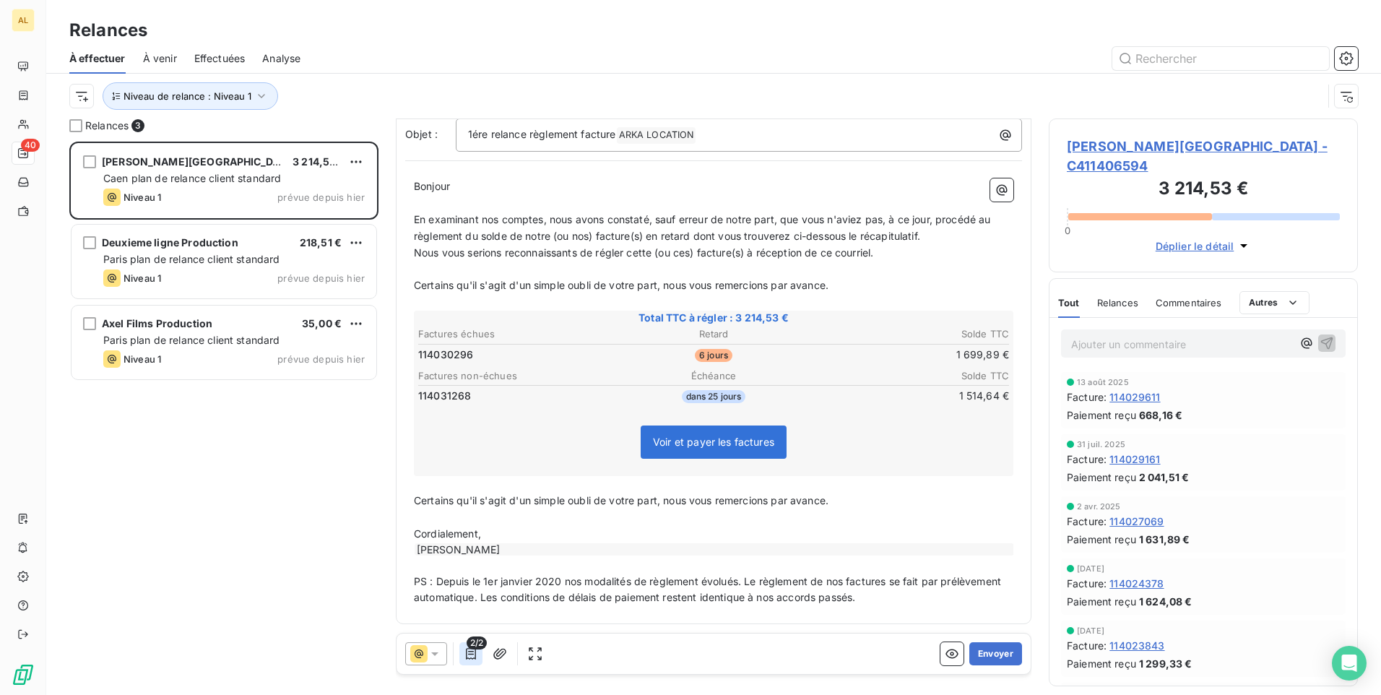
click at [467, 651] on icon "button" at bounding box center [471, 654] width 10 height 12
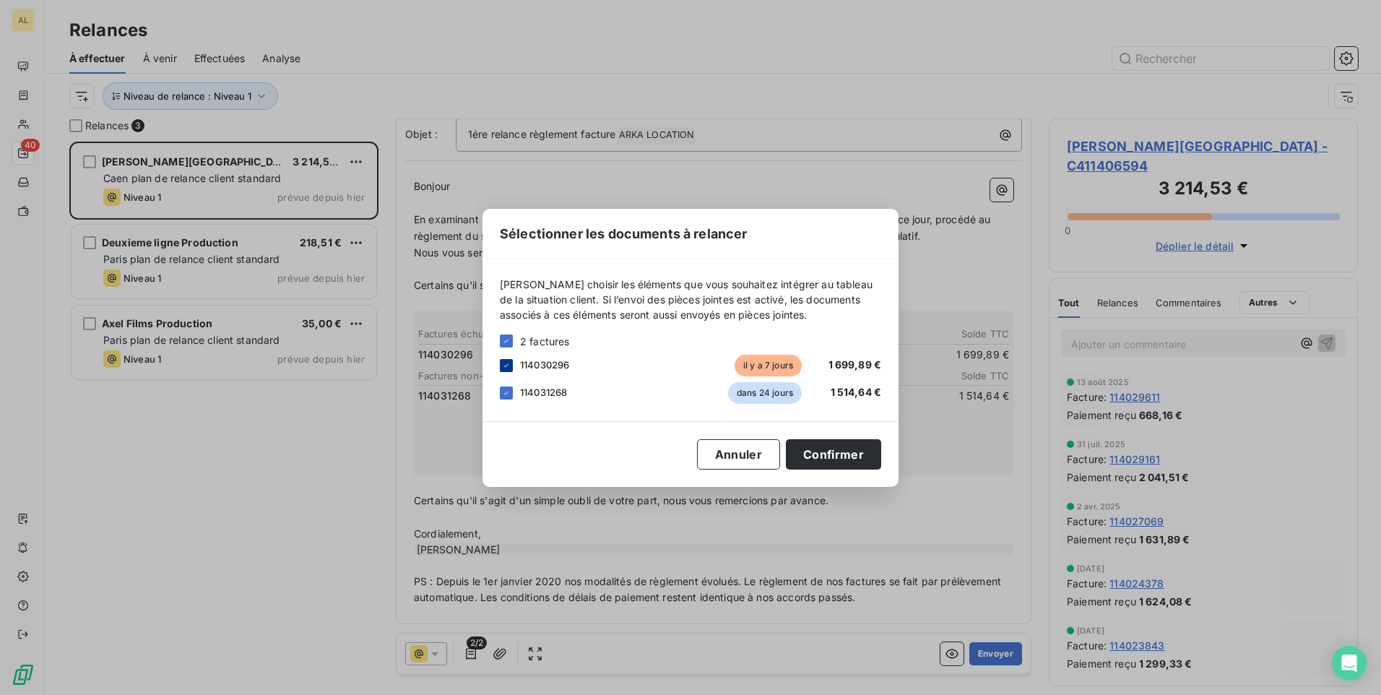
drag, startPoint x: 507, startPoint y: 336, endPoint x: 508, endPoint y: 363, distance: 26.8
click at [506, 336] on div at bounding box center [506, 340] width 13 height 13
click at [508, 363] on div at bounding box center [506, 365] width 13 height 13
drag, startPoint x: 807, startPoint y: 450, endPoint x: 828, endPoint y: 452, distance: 21.1
click at [807, 450] on button "Confirmer" at bounding box center [833, 454] width 95 height 30
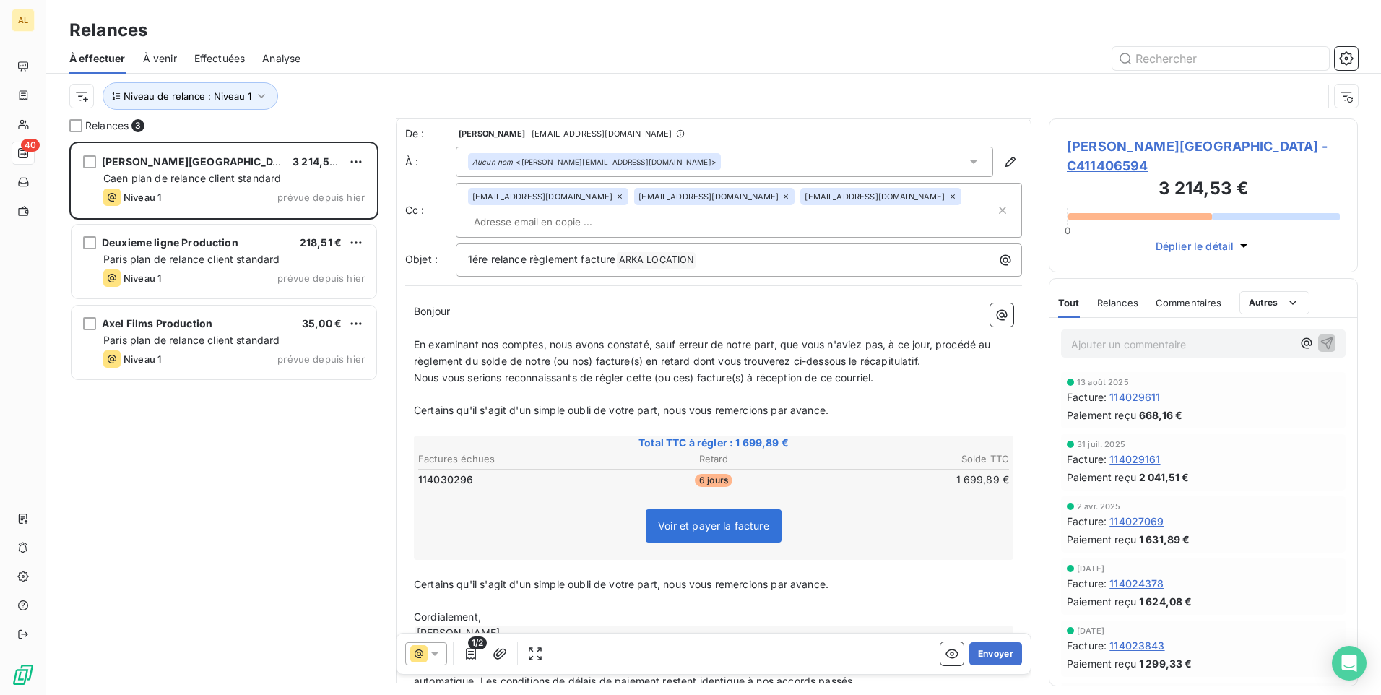
scroll to position [0, 0]
click at [998, 651] on button "Envoyer" at bounding box center [995, 653] width 53 height 23
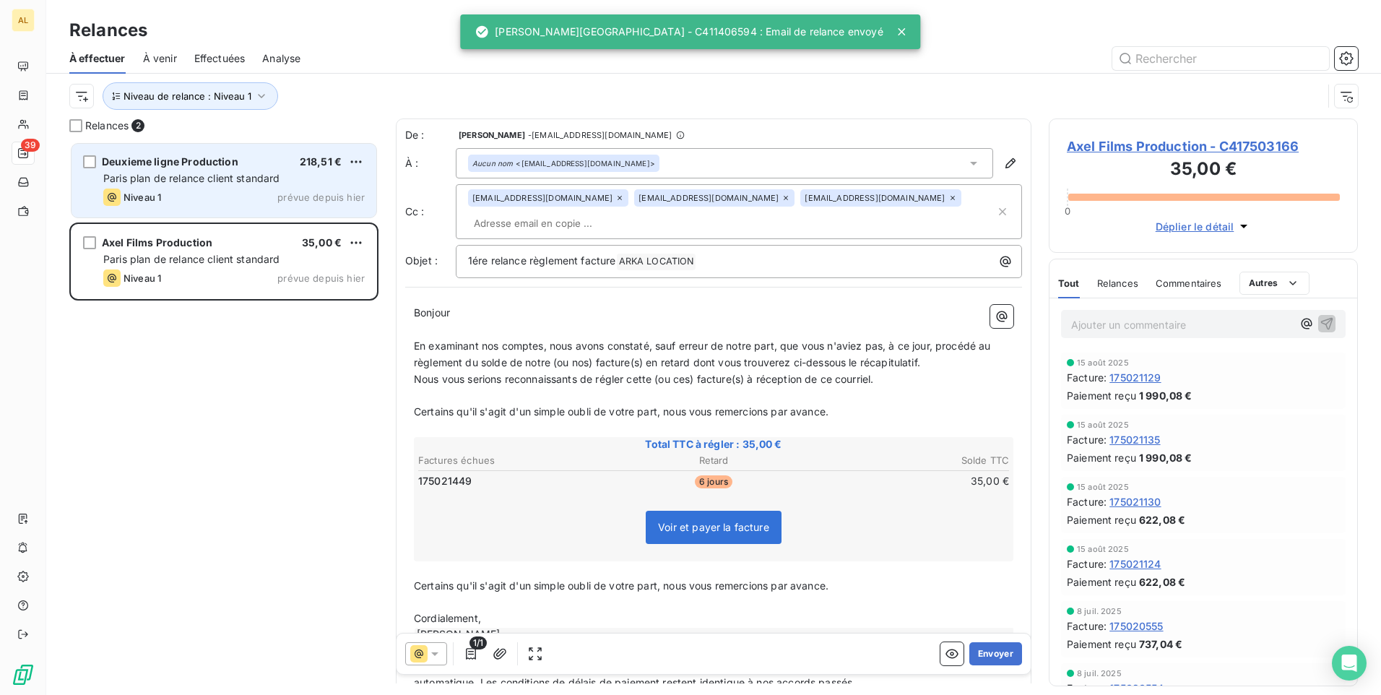
click at [213, 172] on span "Paris plan de relance client standard" at bounding box center [191, 178] width 177 height 12
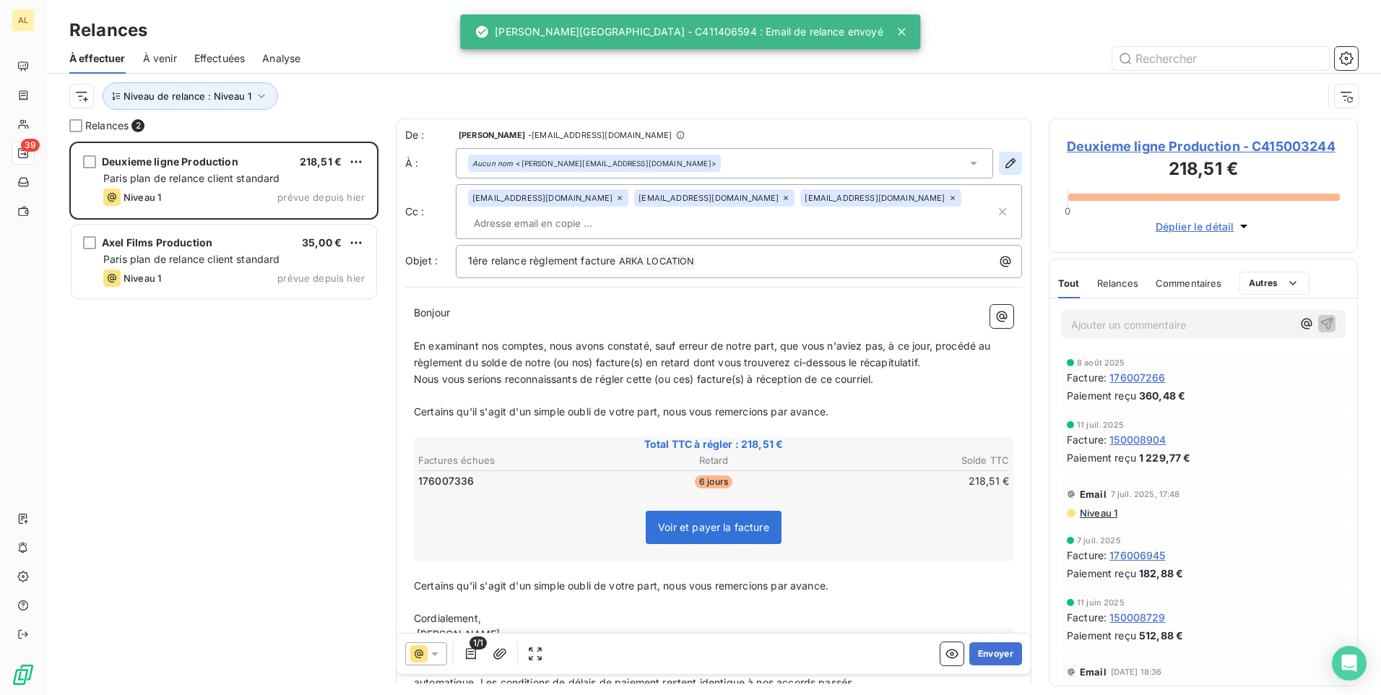
click at [1003, 164] on icon "button" at bounding box center [1010, 163] width 14 height 14
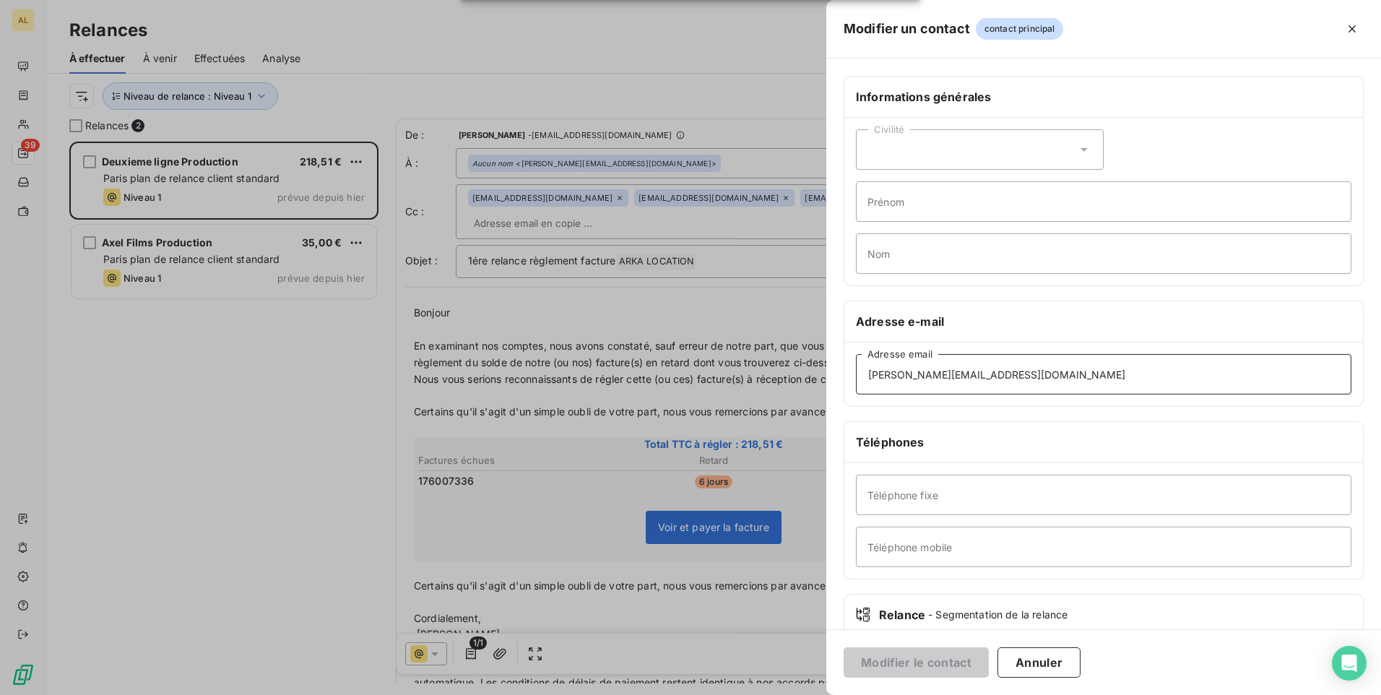
drag, startPoint x: 1024, startPoint y: 369, endPoint x: 784, endPoint y: 378, distance: 240.7
click at [784, 694] on div "Modifier un contact contact principal Informations générales Civilité Prénom No…" at bounding box center [690, 695] width 1381 height 0
paste input "[EMAIL_ADDRESS][DOMAIN_NAME]"
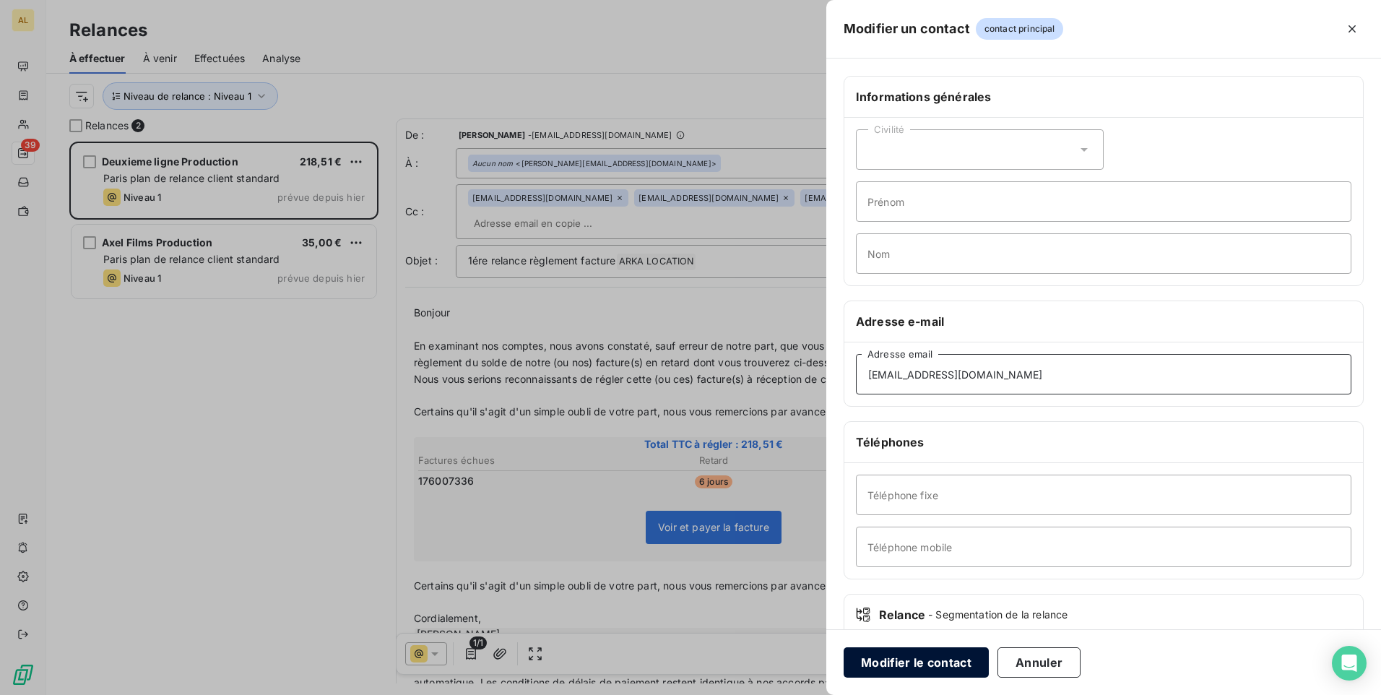
type input "[EMAIL_ADDRESS][DOMAIN_NAME]"
click at [908, 659] on button "Modifier le contact" at bounding box center [916, 662] width 145 height 30
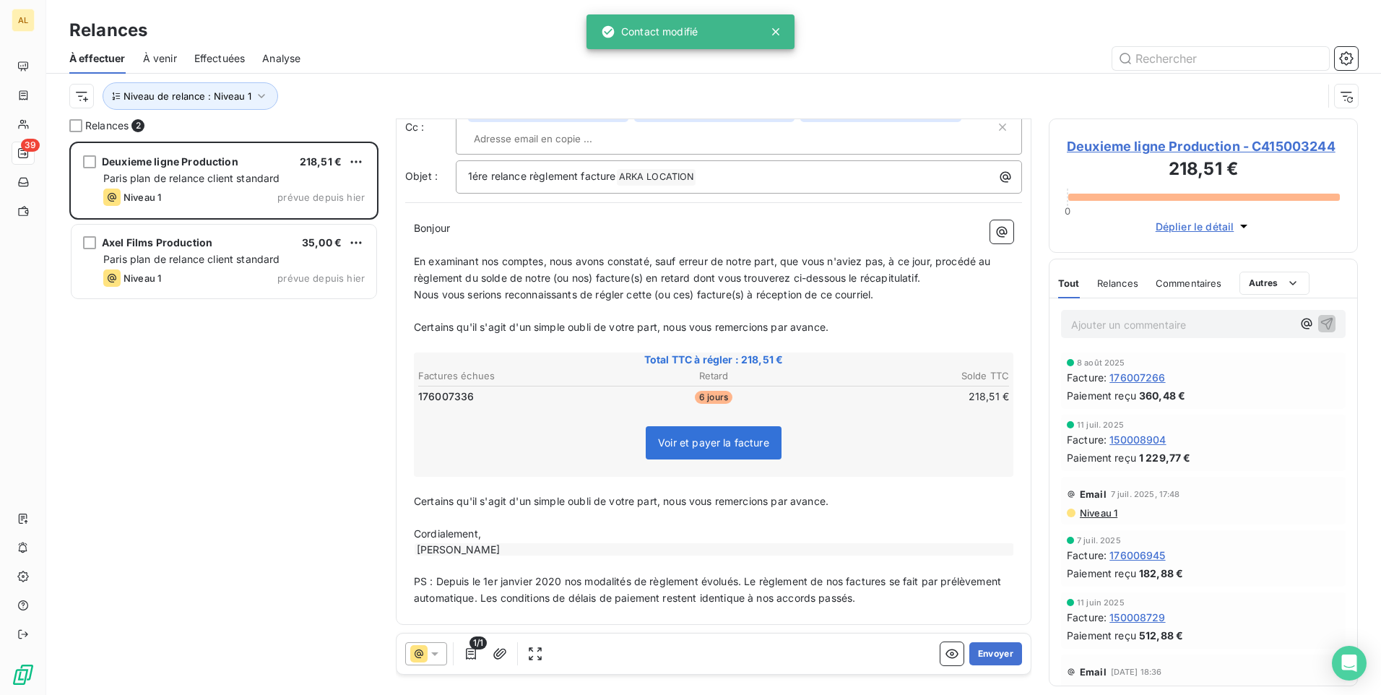
scroll to position [86, 0]
click at [992, 653] on button "Envoyer" at bounding box center [995, 653] width 53 height 23
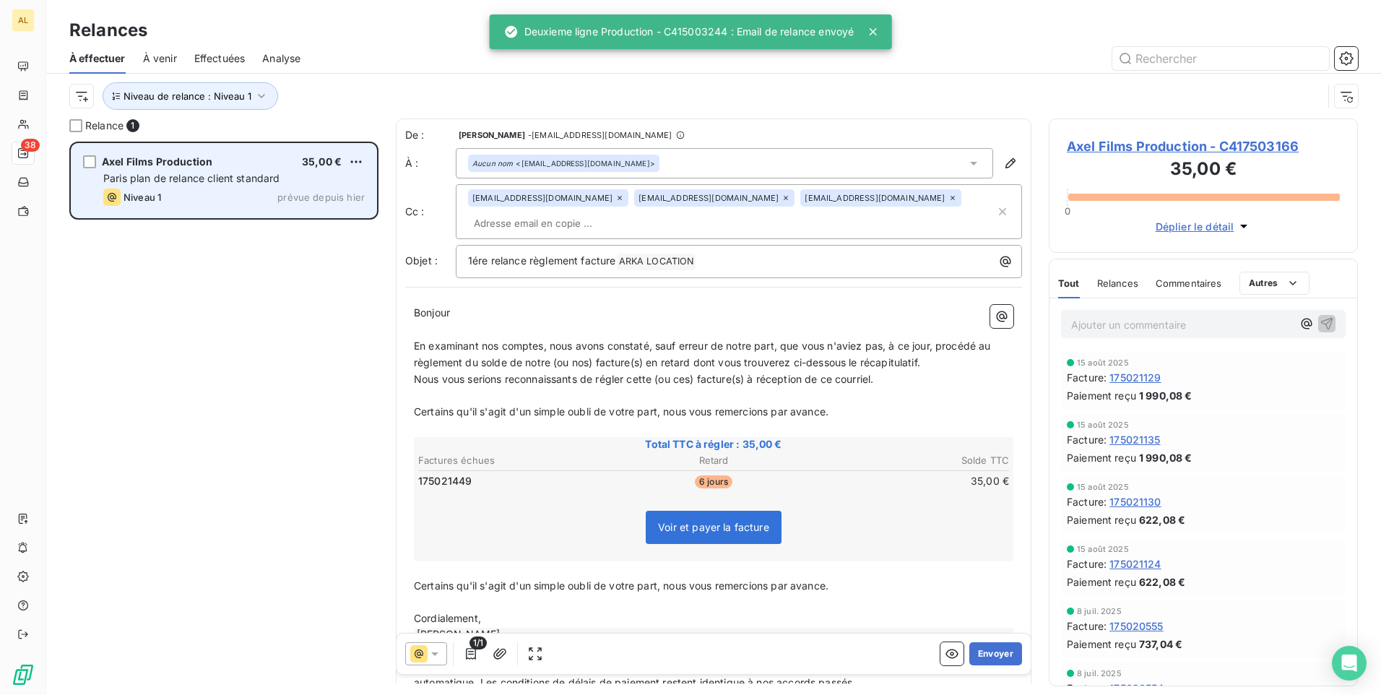
click at [211, 166] on span "Axel Films Production" at bounding box center [157, 161] width 111 height 12
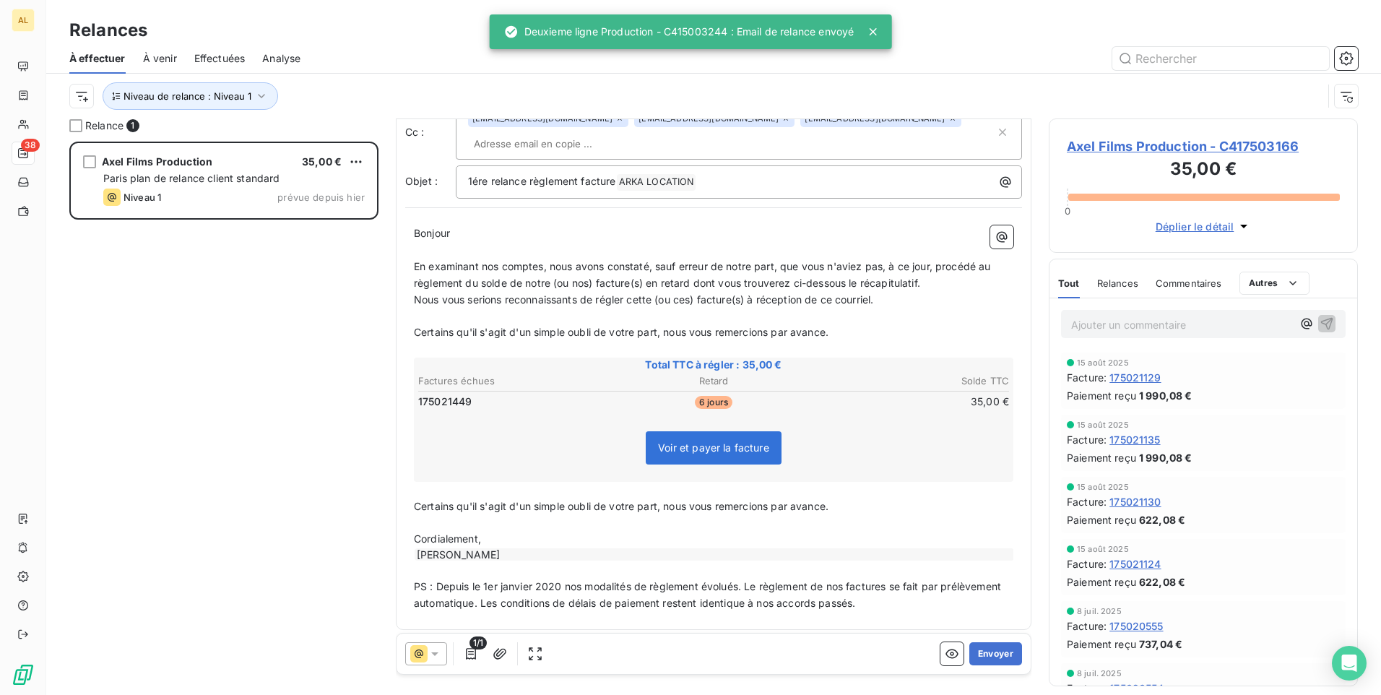
scroll to position [86, 0]
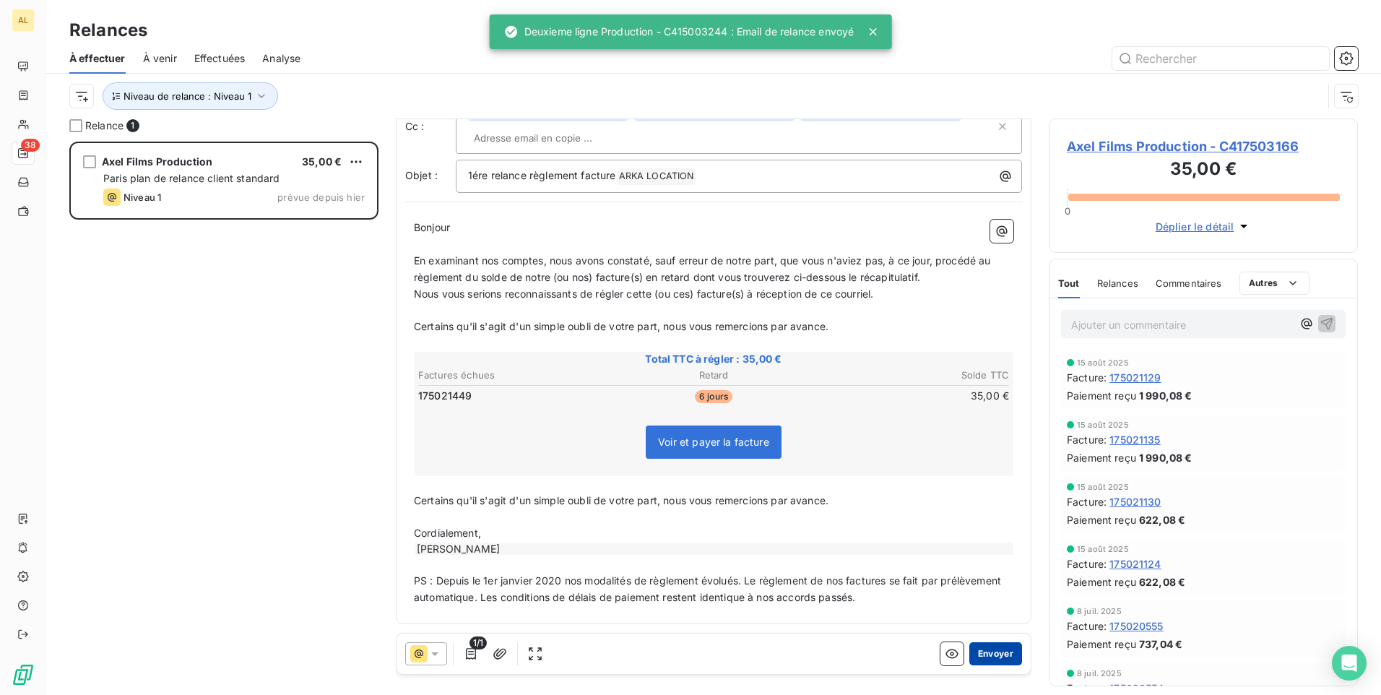
click at [1000, 649] on button "Envoyer" at bounding box center [995, 653] width 53 height 23
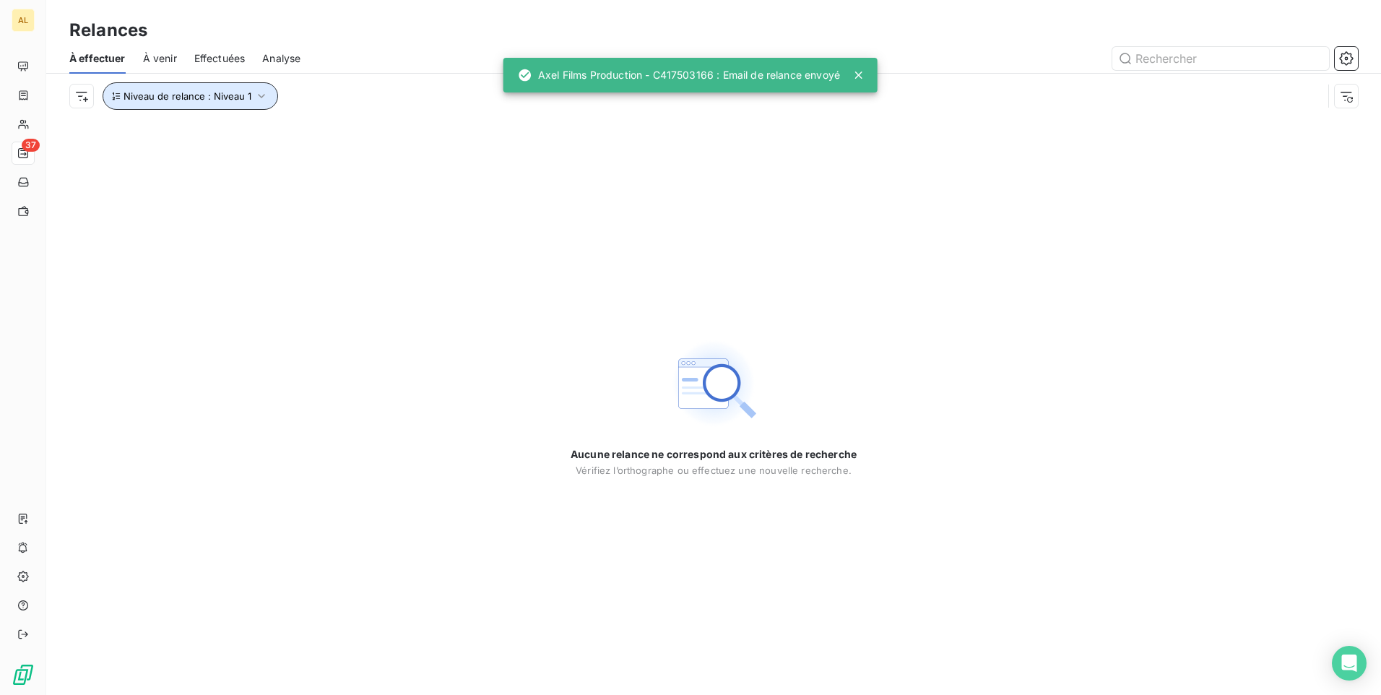
click at [251, 108] on button "Niveau de relance : Niveau 1" at bounding box center [191, 95] width 176 height 27
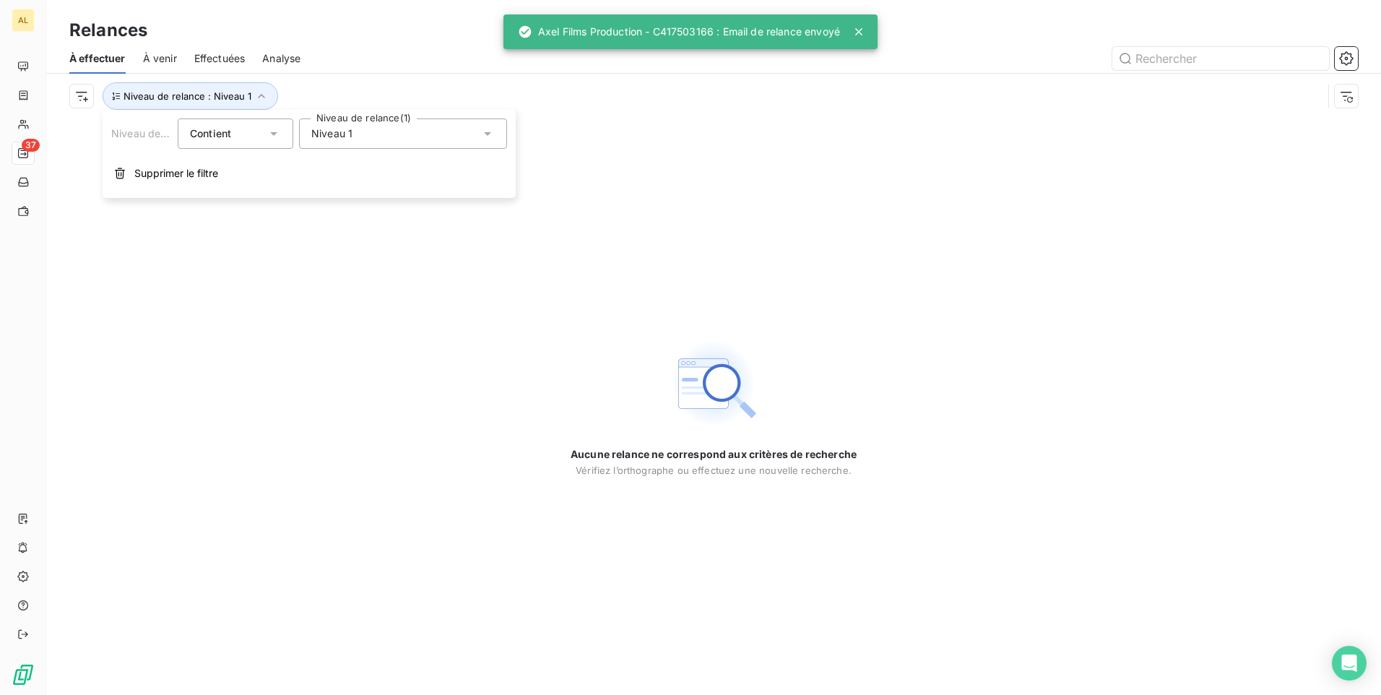
click at [357, 134] on div "Niveau 1" at bounding box center [403, 133] width 208 height 30
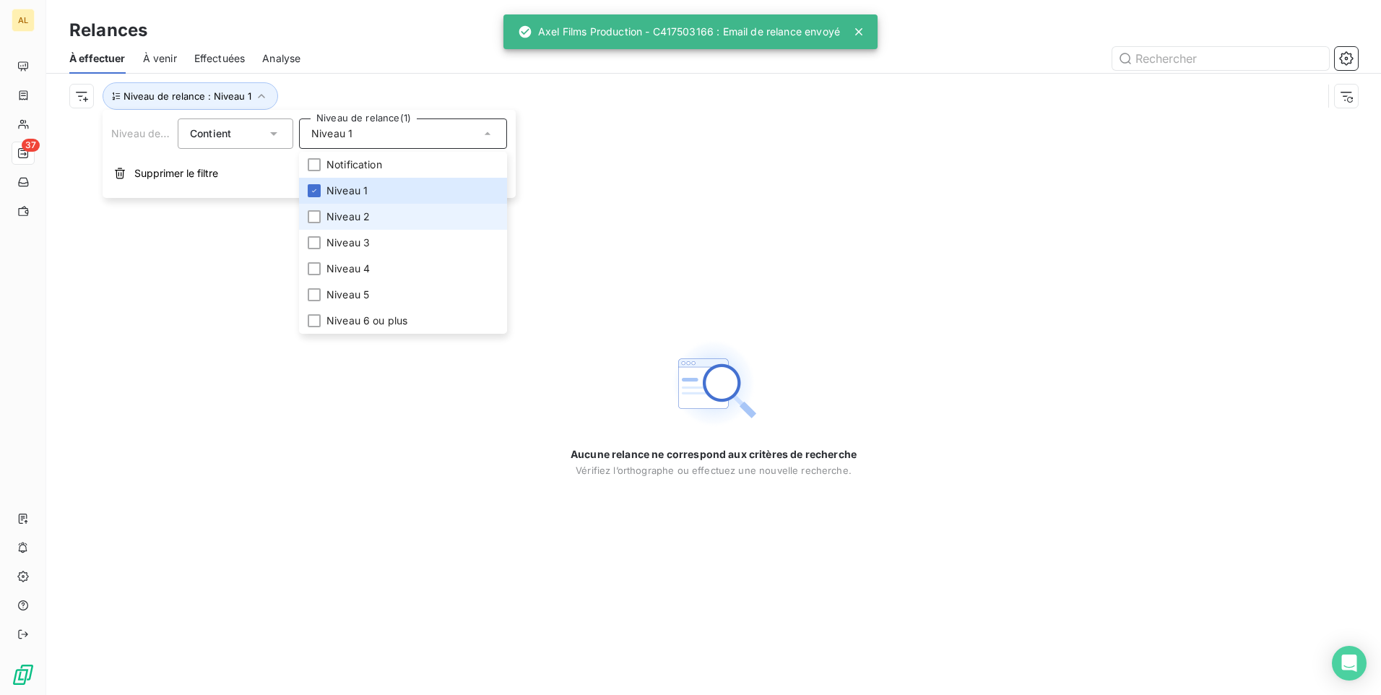
click at [339, 216] on span "Niveau 2" at bounding box center [347, 216] width 43 height 14
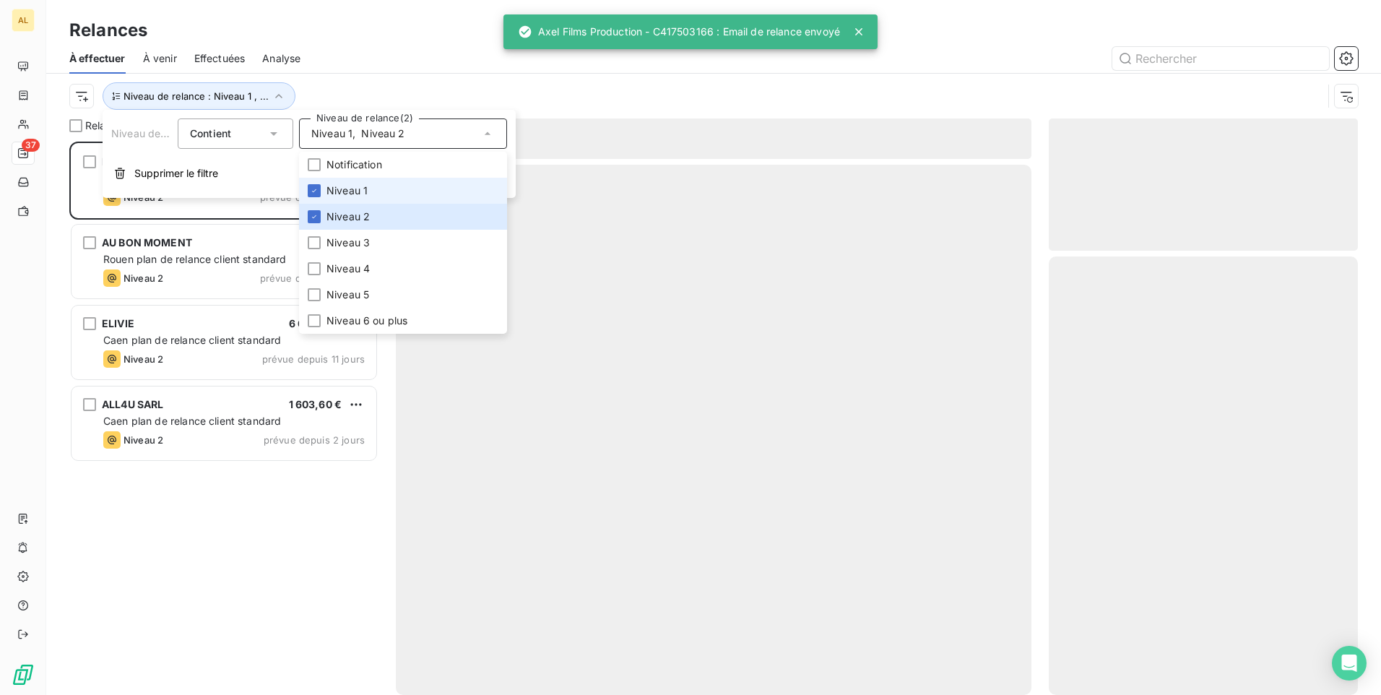
scroll to position [542, 298]
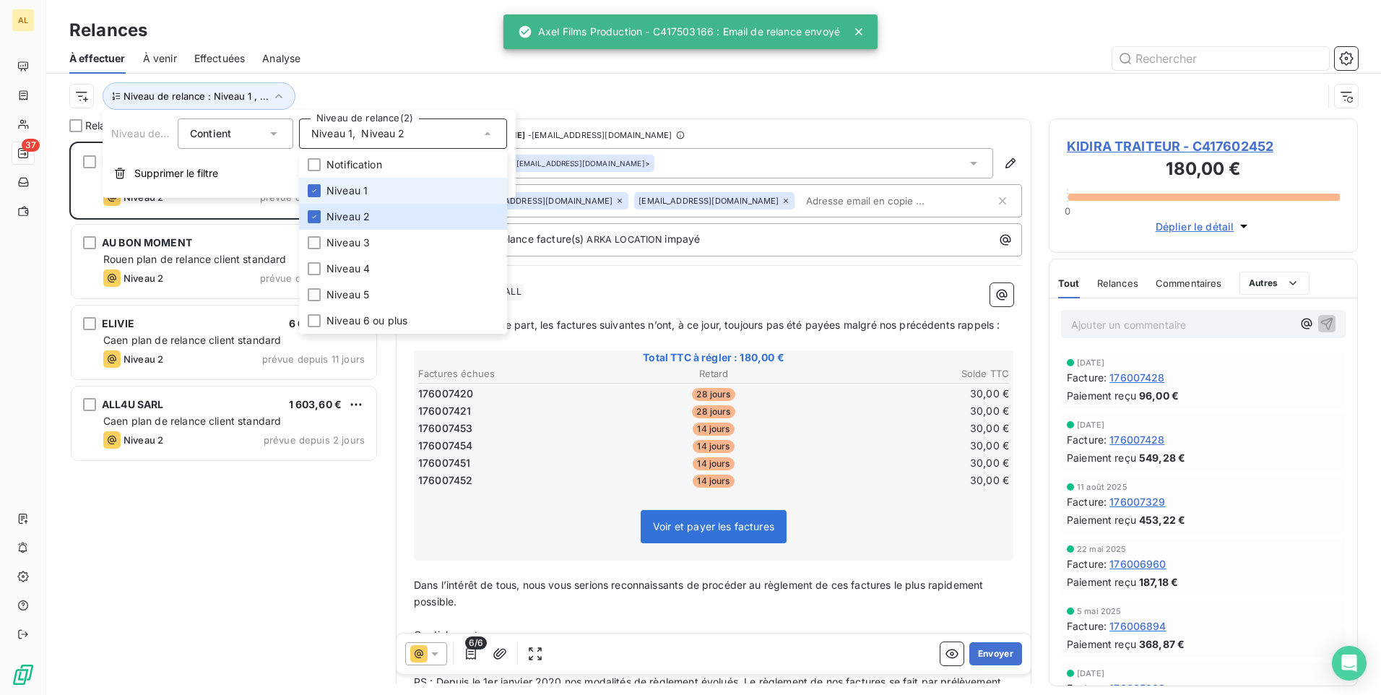
click at [345, 190] on span "Niveau 1" at bounding box center [346, 190] width 41 height 14
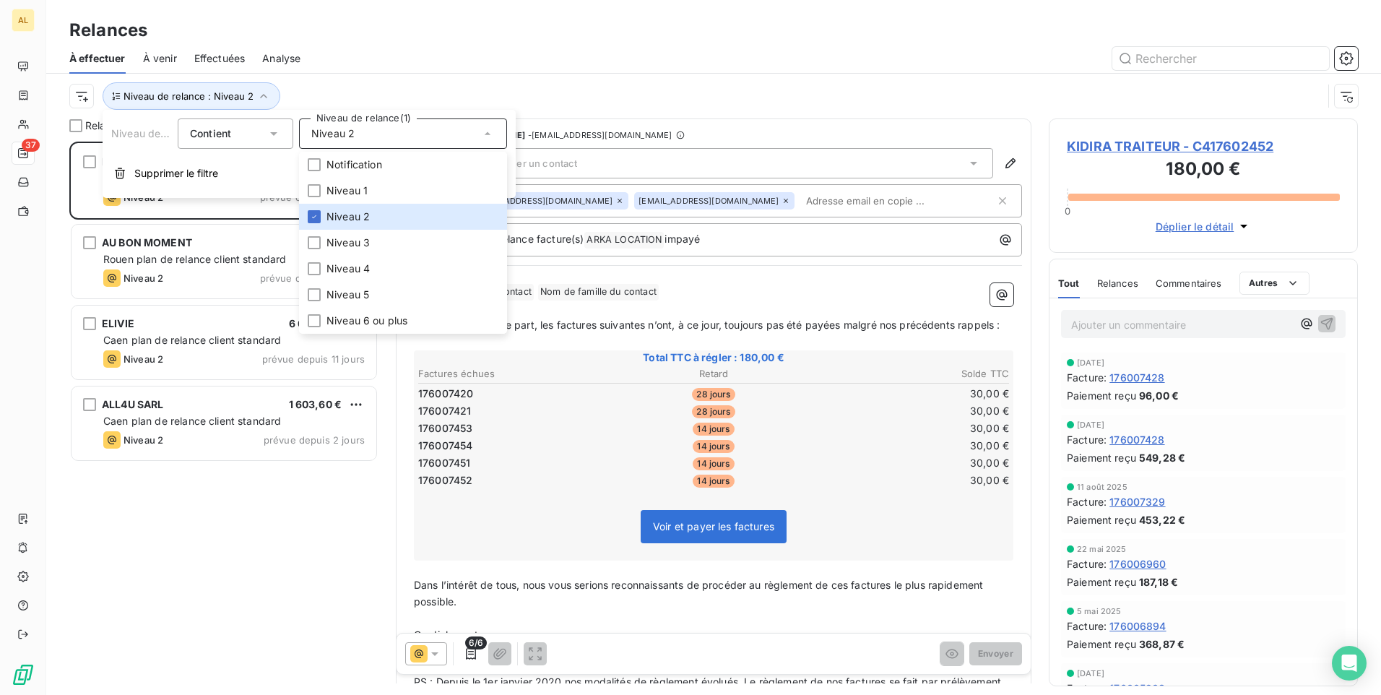
click at [347, 59] on div at bounding box center [838, 58] width 1040 height 23
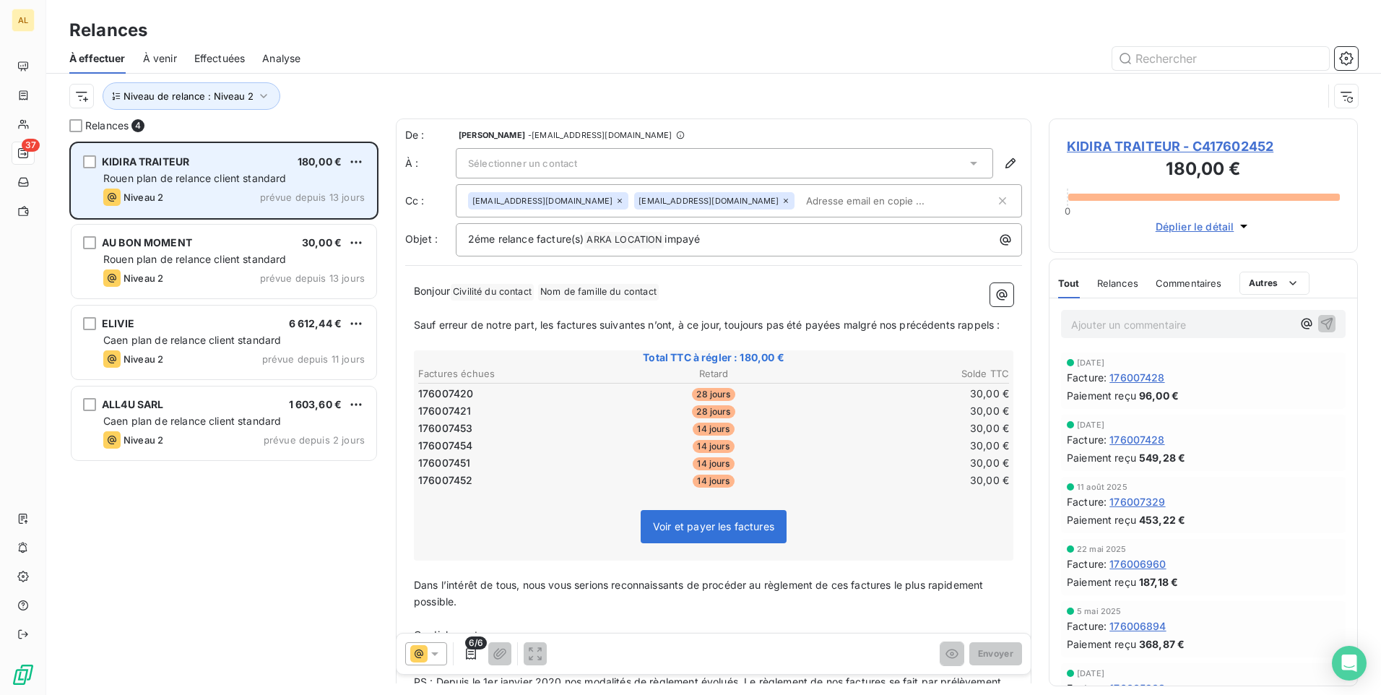
click at [206, 177] on span "Rouen plan de relance client standard" at bounding box center [194, 178] width 183 height 12
click at [353, 158] on html "AL 37 Relances À effectuer À venir Effectuées Analyse Niveau de relance : Nivea…" at bounding box center [690, 347] width 1381 height 695
click at [334, 209] on div "Passer cette action" at bounding box center [293, 216] width 129 height 23
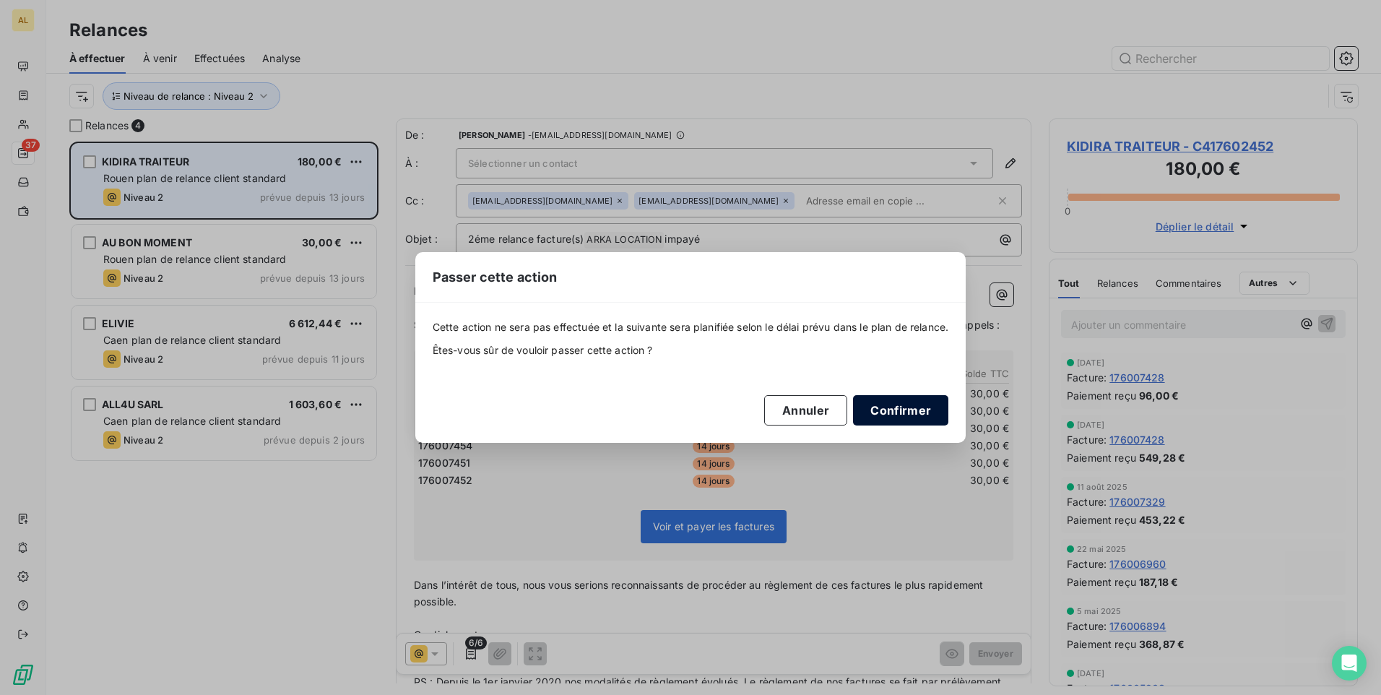
click at [894, 407] on button "Confirmer" at bounding box center [900, 410] width 95 height 30
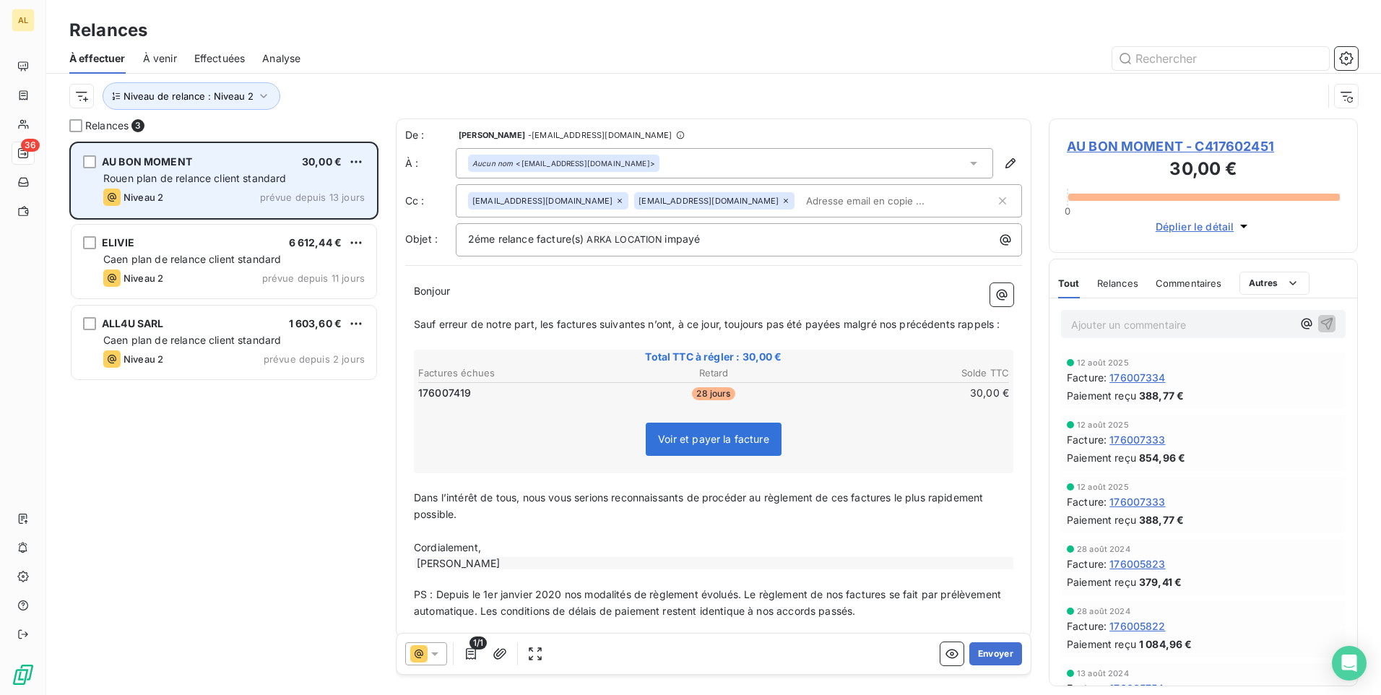
click at [144, 173] on span "Rouen plan de relance client standard" at bounding box center [194, 178] width 183 height 12
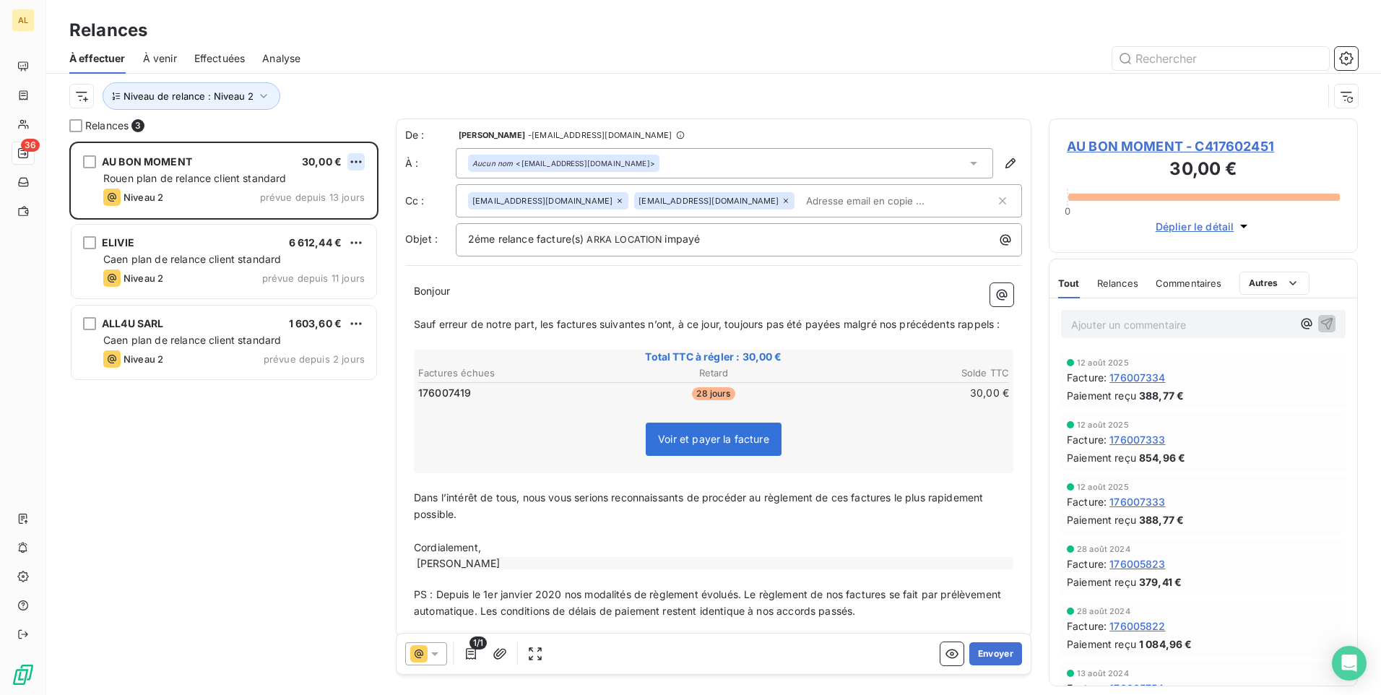
click at [350, 163] on html "AL 36 Relances À effectuer À venir Effectuées Analyse Niveau de relance : Nivea…" at bounding box center [690, 347] width 1381 height 695
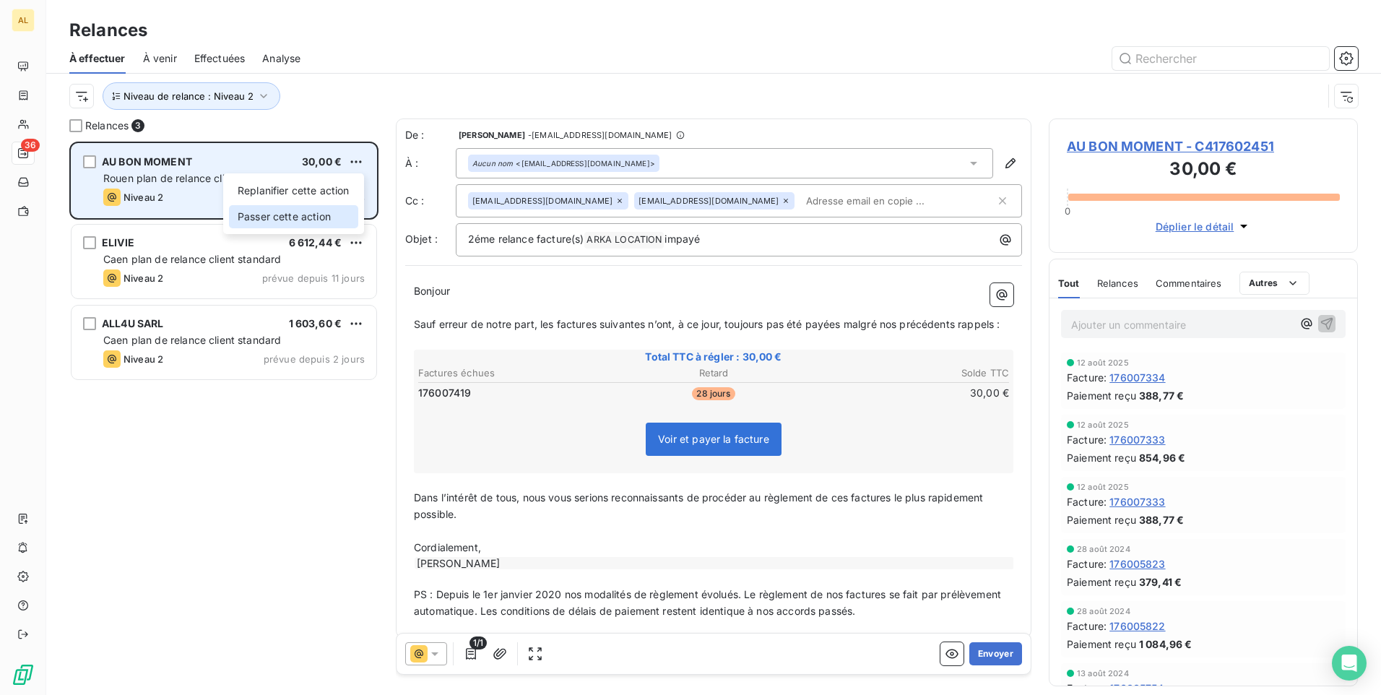
click at [336, 215] on div "Passer cette action" at bounding box center [293, 216] width 129 height 23
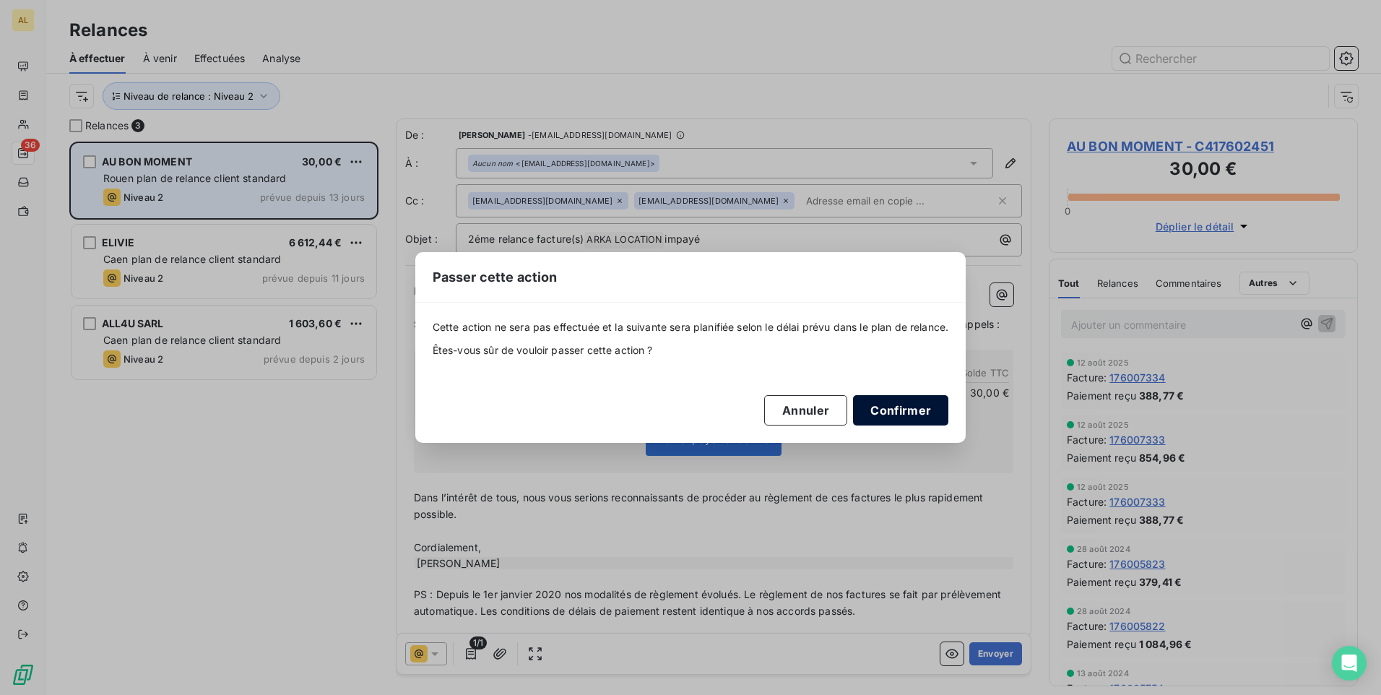
click at [890, 404] on button "Confirmer" at bounding box center [900, 410] width 95 height 30
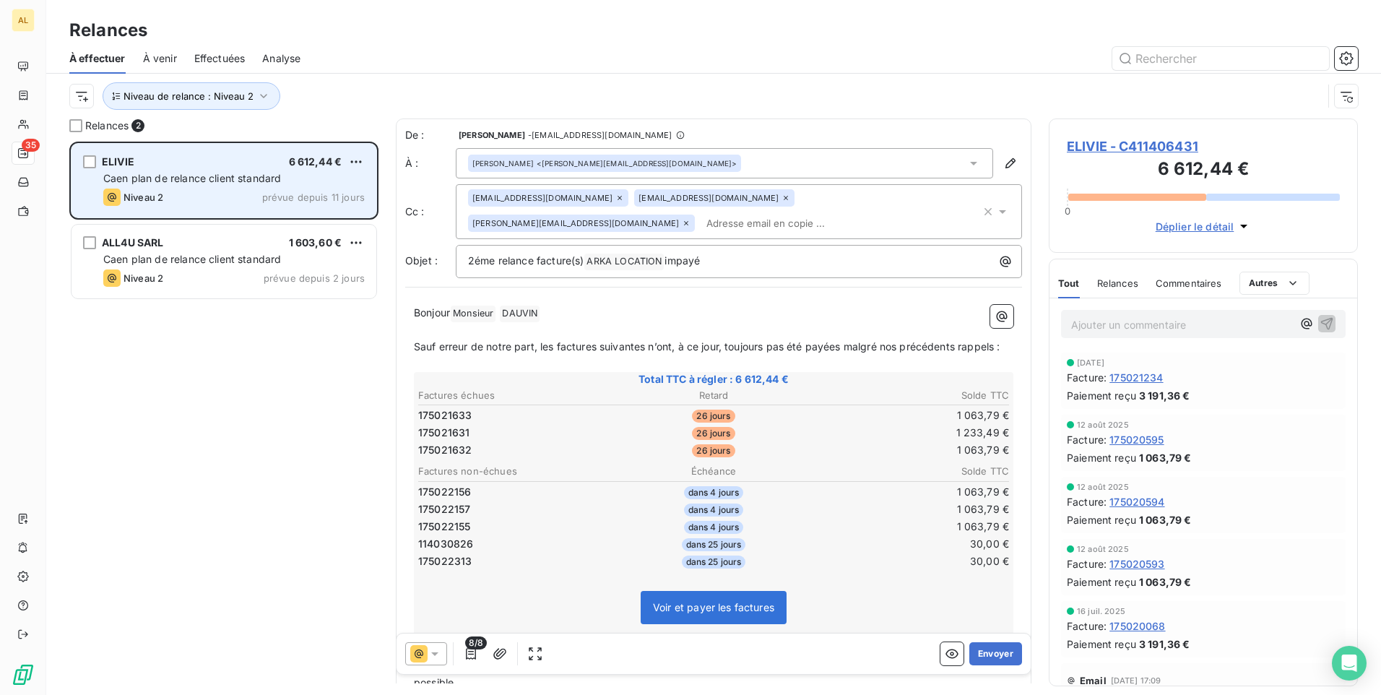
click at [183, 178] on span "Caen plan de relance client standard" at bounding box center [192, 178] width 178 height 12
click at [353, 152] on div "ELIVIE 6 612,44 € Caen plan de relance client standard Niveau 2 prévue depuis 1…" at bounding box center [224, 181] width 305 height 74
click at [363, 152] on div "ELIVIE 6 612,44 € Caen plan de relance client standard Niveau 2 prévue depuis 1…" at bounding box center [224, 181] width 305 height 74
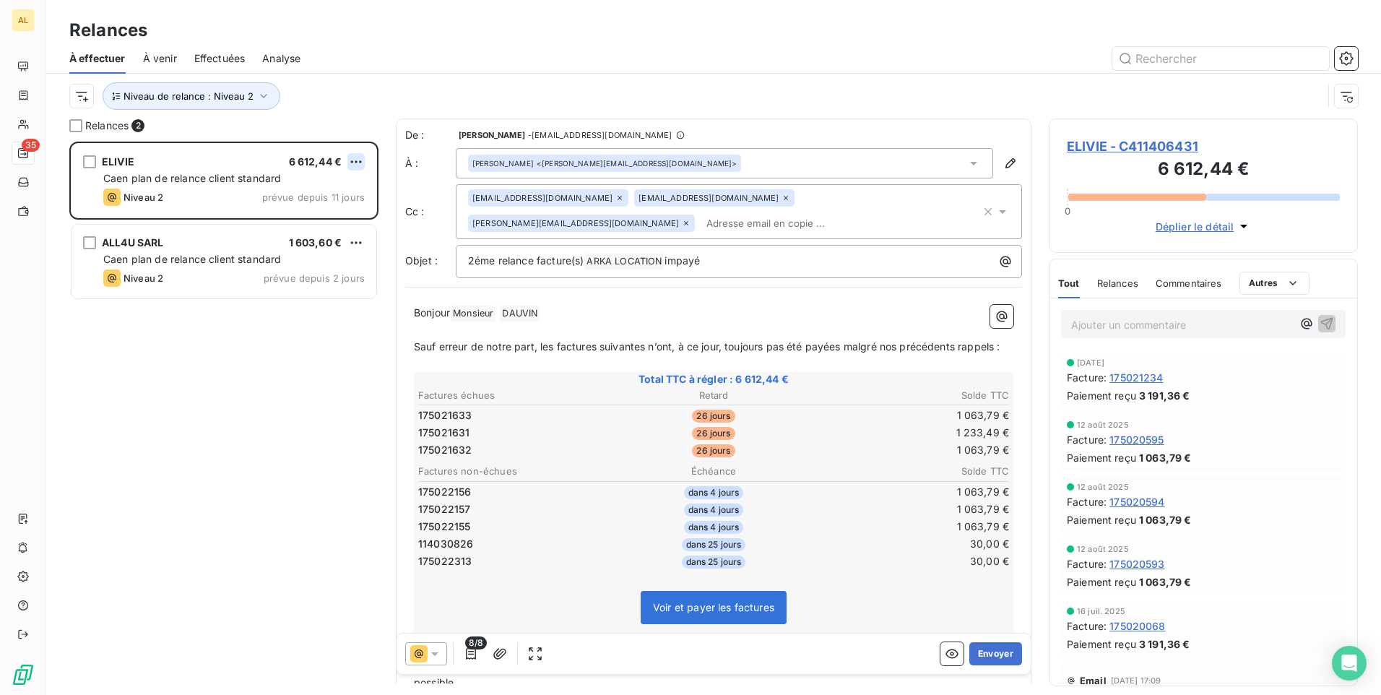
click at [359, 163] on html "AL 35 Relances À effectuer À venir Effectuées Analyse Niveau de relance : Nivea…" at bounding box center [690, 347] width 1381 height 695
click at [334, 218] on div "Passer cette action" at bounding box center [293, 216] width 129 height 23
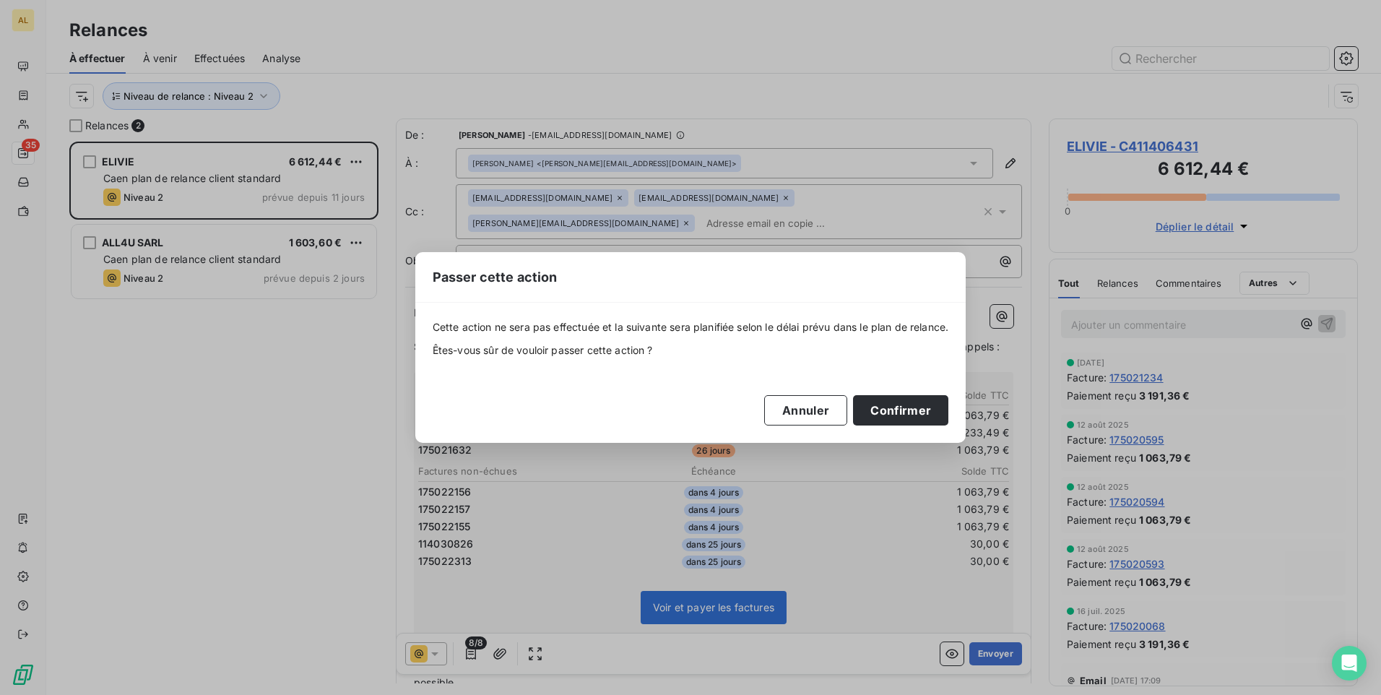
click at [887, 404] on button "Confirmer" at bounding box center [900, 410] width 95 height 30
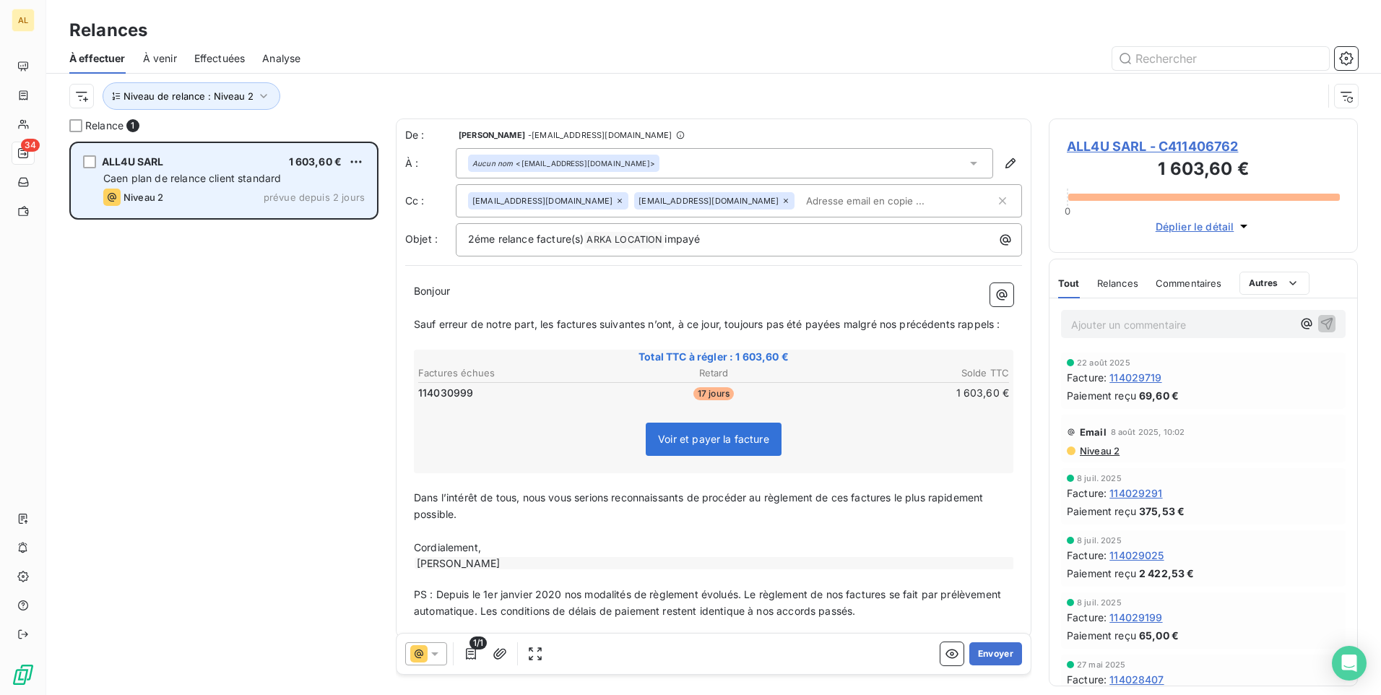
click at [220, 187] on div "ALL4U SARL 1 603,60 € Caen plan de relance client standard Niveau 2 prévue depu…" at bounding box center [224, 181] width 305 height 74
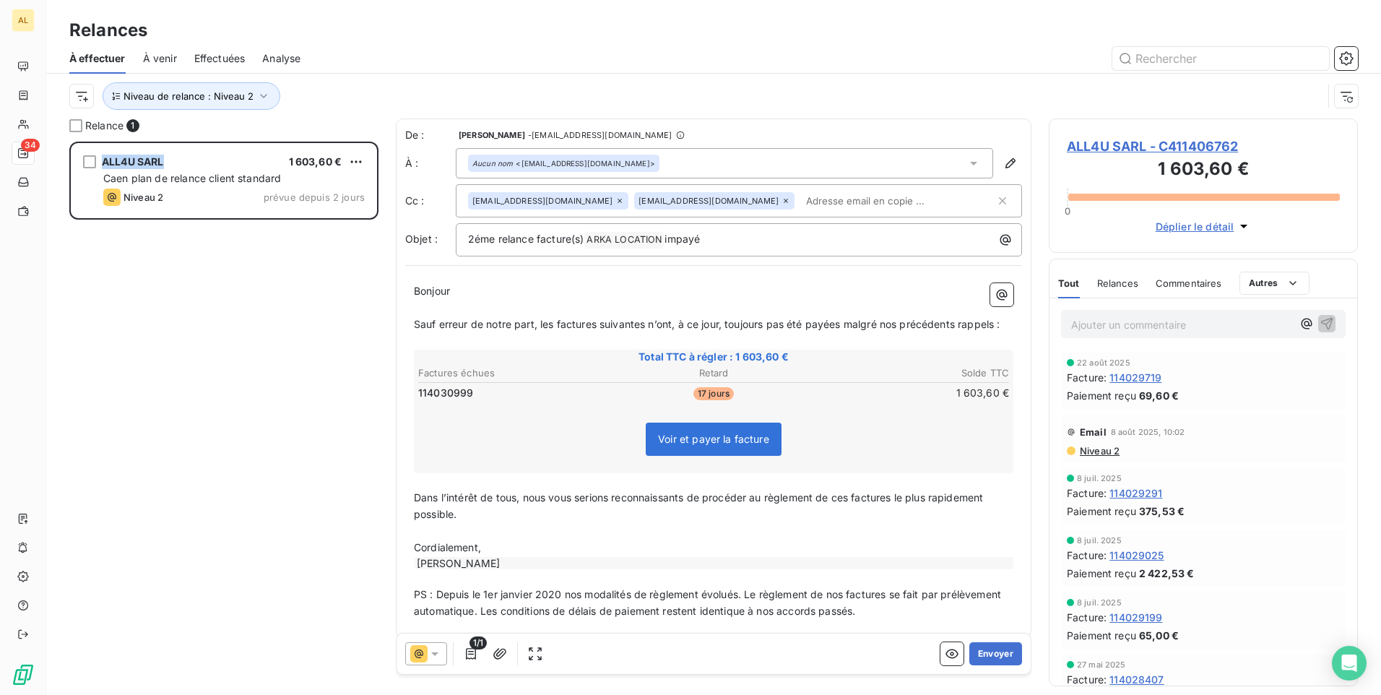
drag, startPoint x: 170, startPoint y: 155, endPoint x: 53, endPoint y: 168, distance: 118.4
click at [53, 168] on div "Relance 1 ALL4U SARL 1 603,60 € Caen plan de relance client standard Niveau 2 p…" at bounding box center [713, 406] width 1335 height 576
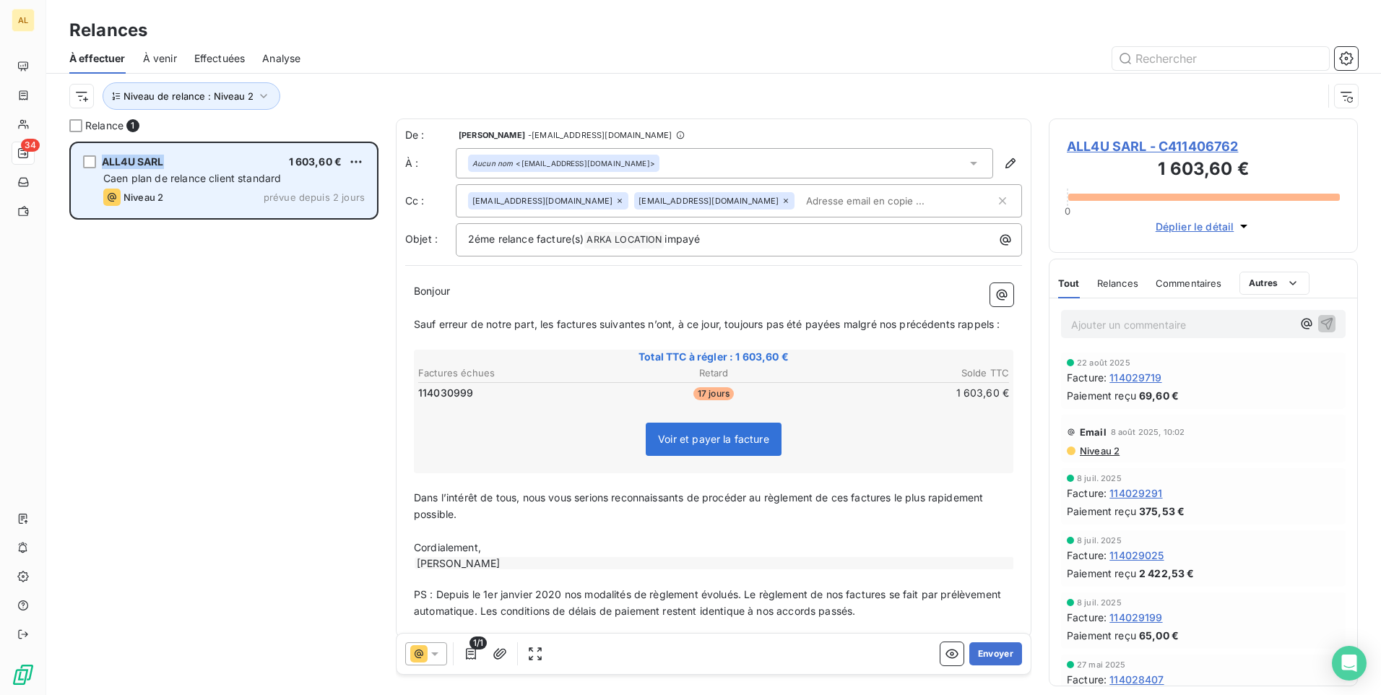
drag, startPoint x: 53, startPoint y: 168, endPoint x: 148, endPoint y: 163, distance: 95.4
copy div "ALL4U SARL"
click at [360, 161] on html "AL 34 Relances À effectuer À venir Effectuées Analyse Niveau de relance : Nivea…" at bounding box center [690, 347] width 1381 height 695
click at [306, 218] on div "Passer cette action" at bounding box center [293, 216] width 129 height 23
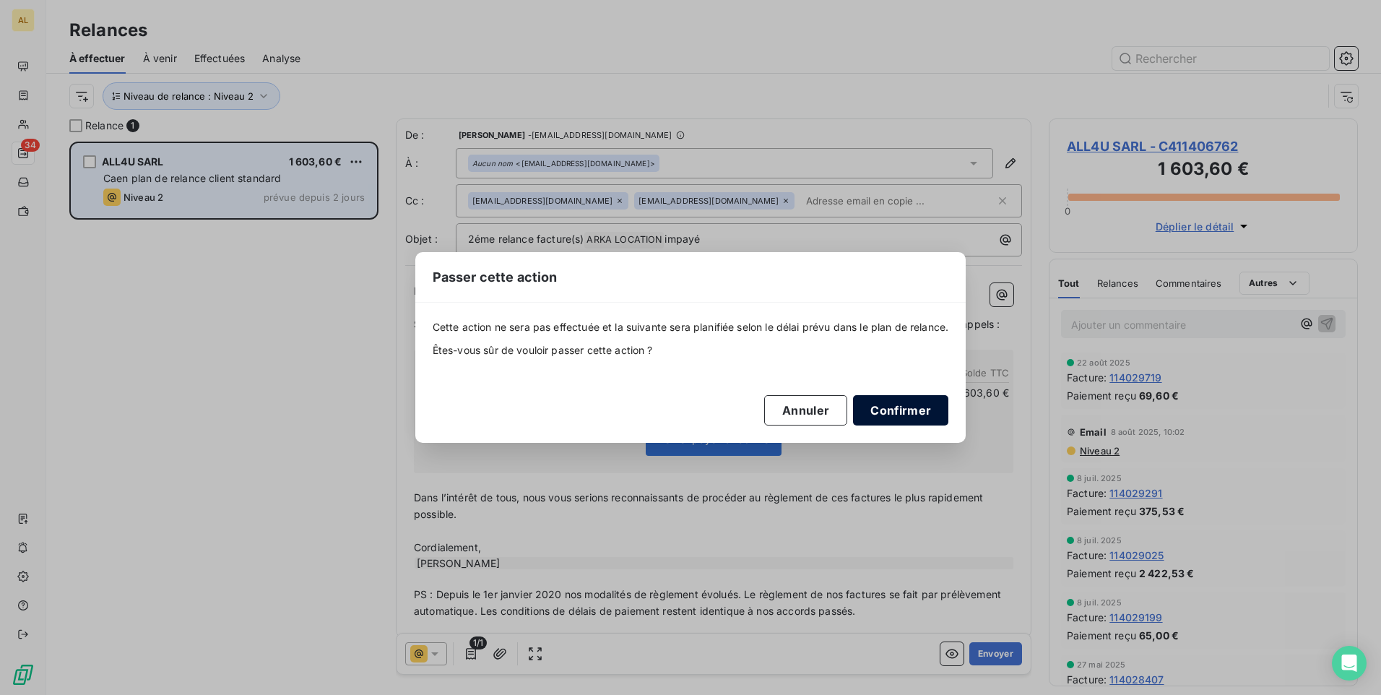
click at [904, 410] on button "Confirmer" at bounding box center [900, 410] width 95 height 30
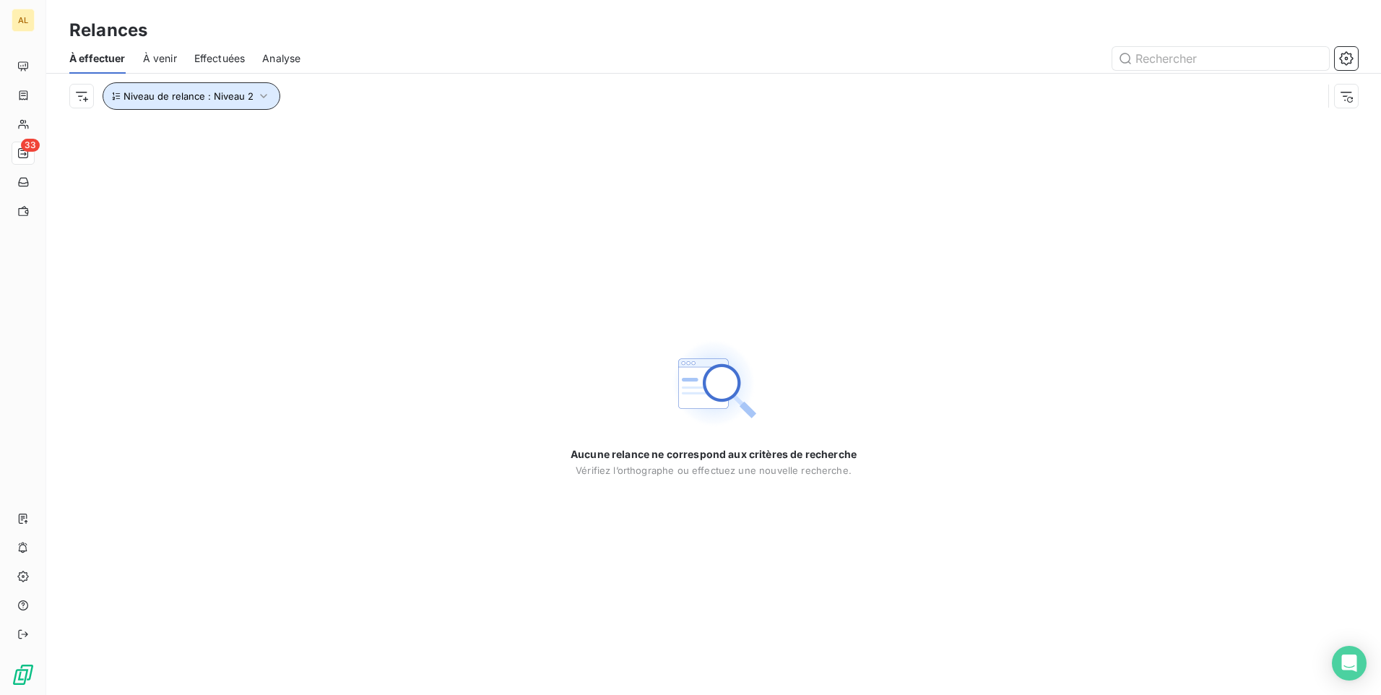
click at [185, 91] on span "Niveau de relance : Niveau 2" at bounding box center [189, 96] width 130 height 12
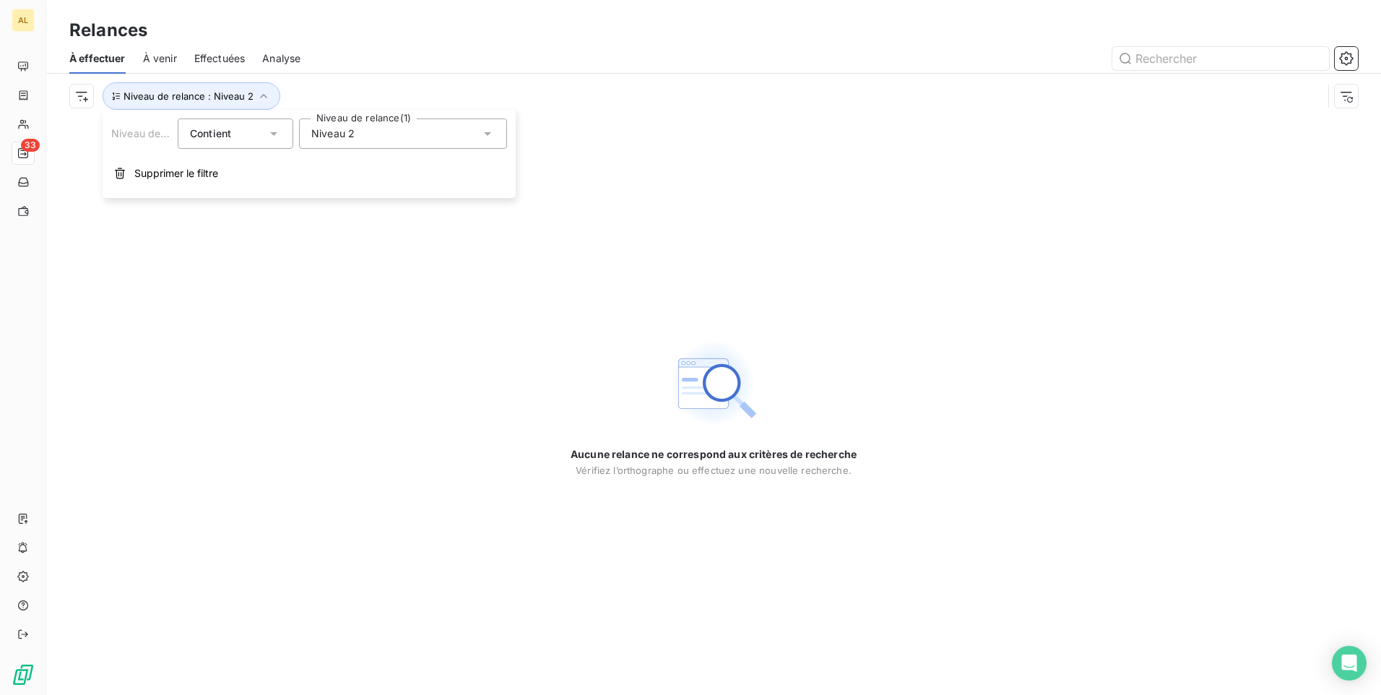
click at [399, 127] on div "Niveau 2" at bounding box center [403, 133] width 208 height 30
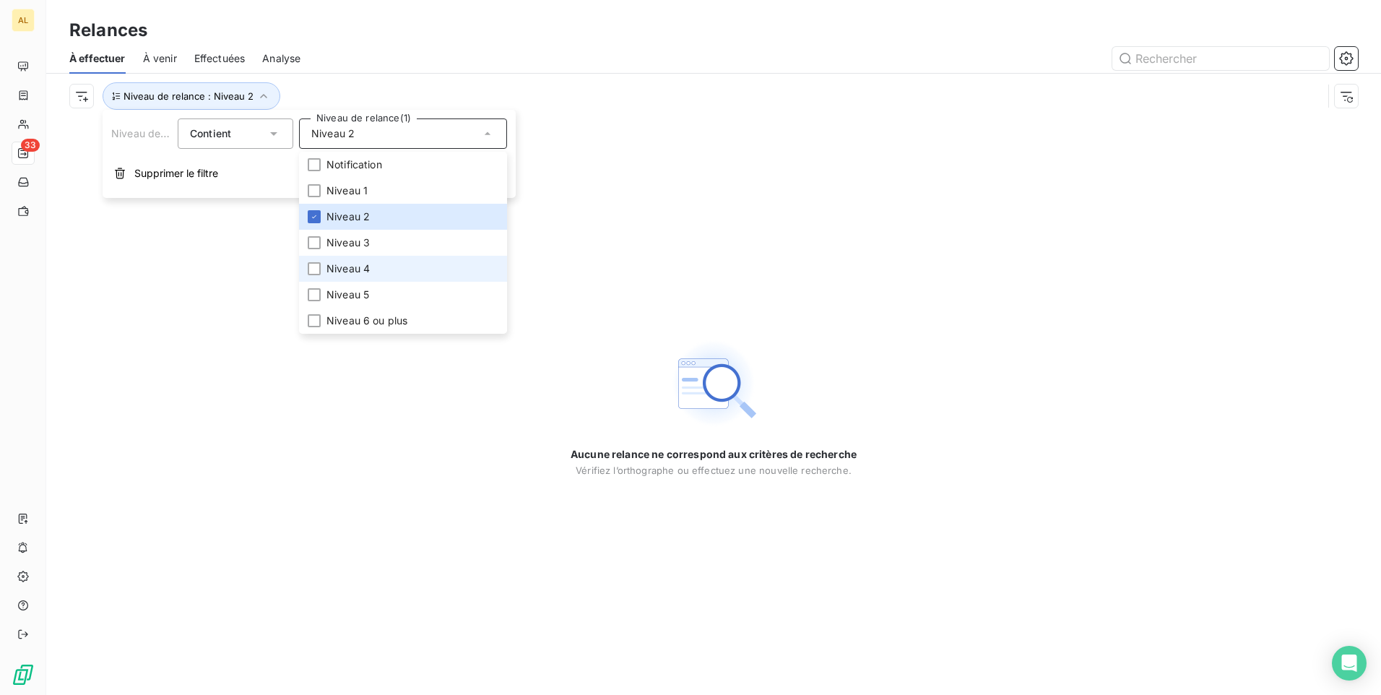
click at [367, 267] on span "Niveau 4" at bounding box center [347, 268] width 43 height 14
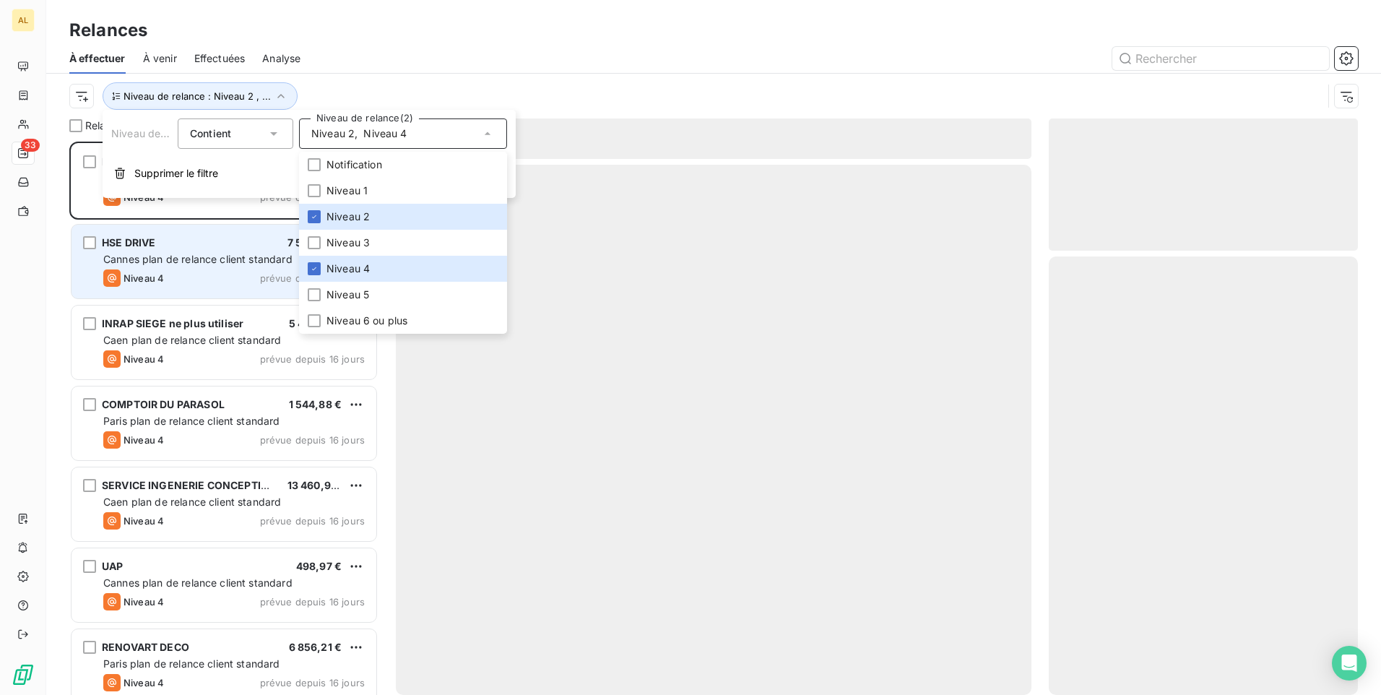
scroll to position [542, 298]
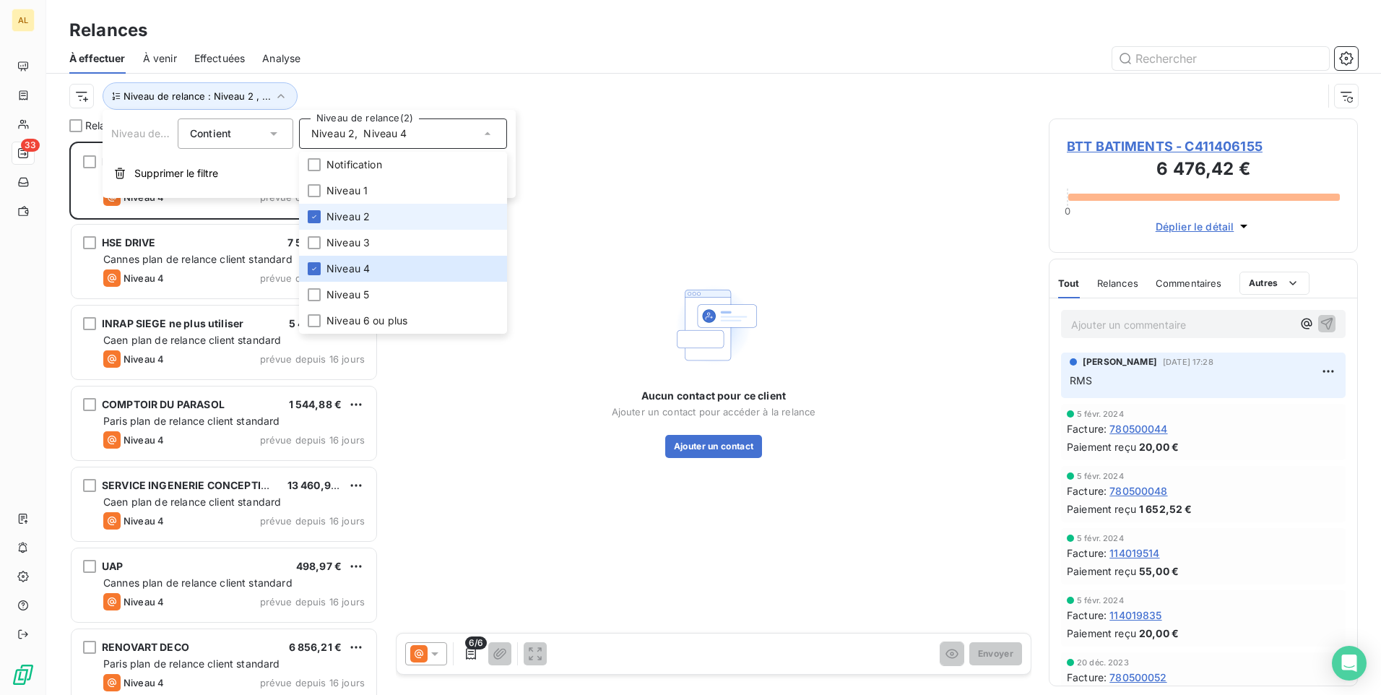
click at [334, 217] on span "Niveau 2" at bounding box center [347, 216] width 43 height 14
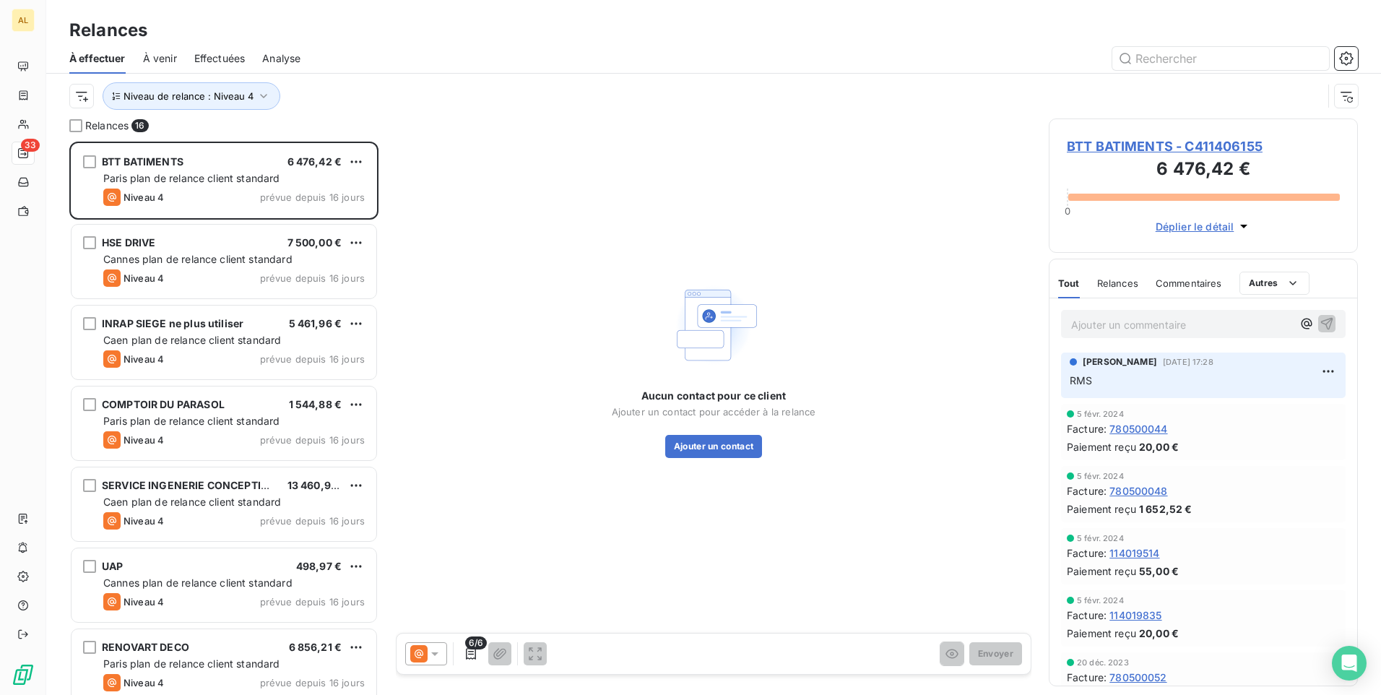
click at [415, 67] on div at bounding box center [838, 58] width 1040 height 23
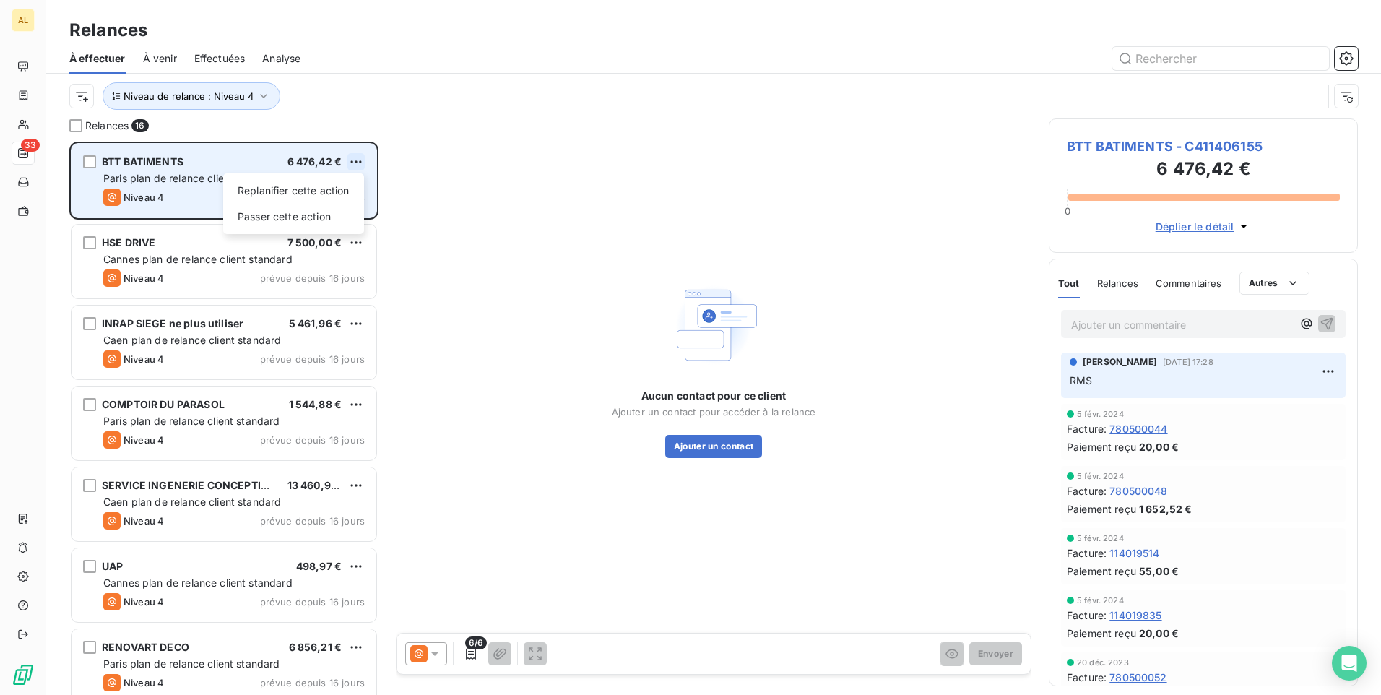
click at [349, 161] on html "AL 33 Relances À effectuer À venir Effectuées Analyse Niveau de relance : Nivea…" at bounding box center [690, 347] width 1381 height 695
click at [332, 215] on div "Passer cette action" at bounding box center [293, 216] width 129 height 23
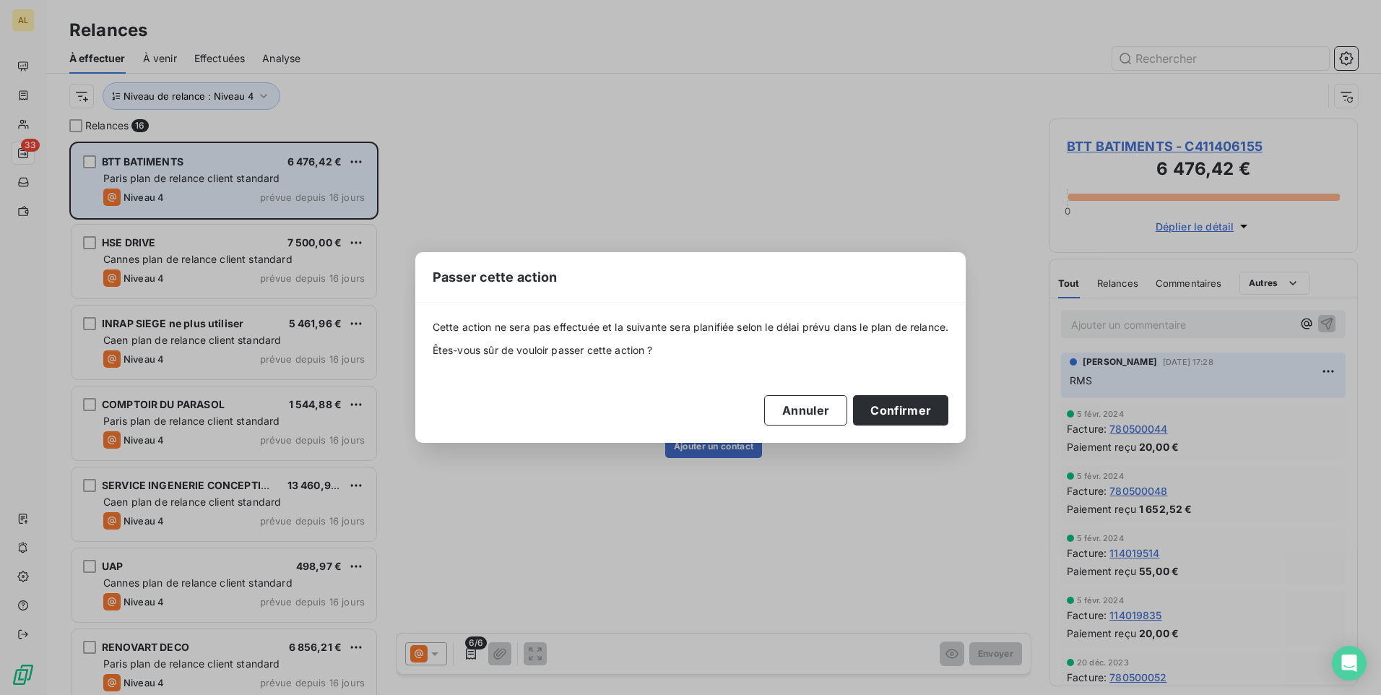
click at [883, 410] on button "Confirmer" at bounding box center [900, 410] width 95 height 30
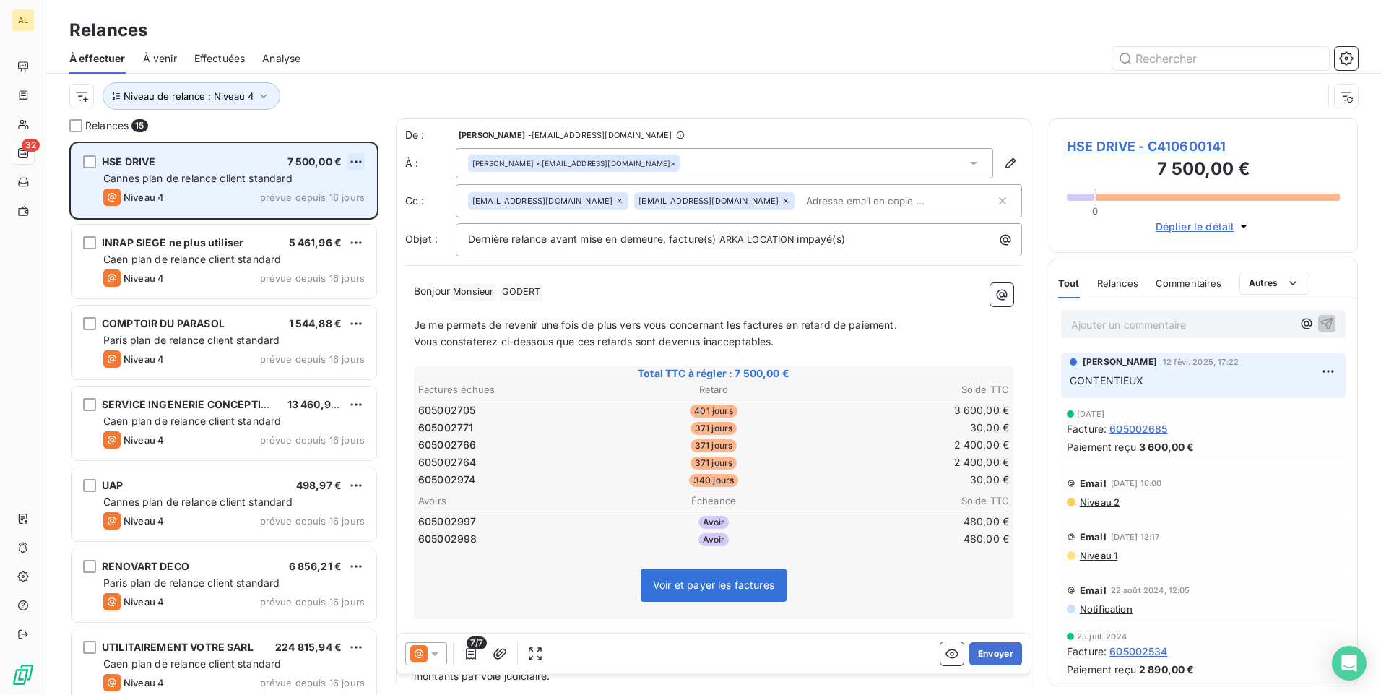
click at [356, 159] on html "AL 32 Relances À effectuer À venir Effectuées Analyse Niveau de relance : Nivea…" at bounding box center [690, 347] width 1381 height 695
click at [326, 219] on div "Passer cette action" at bounding box center [293, 216] width 129 height 23
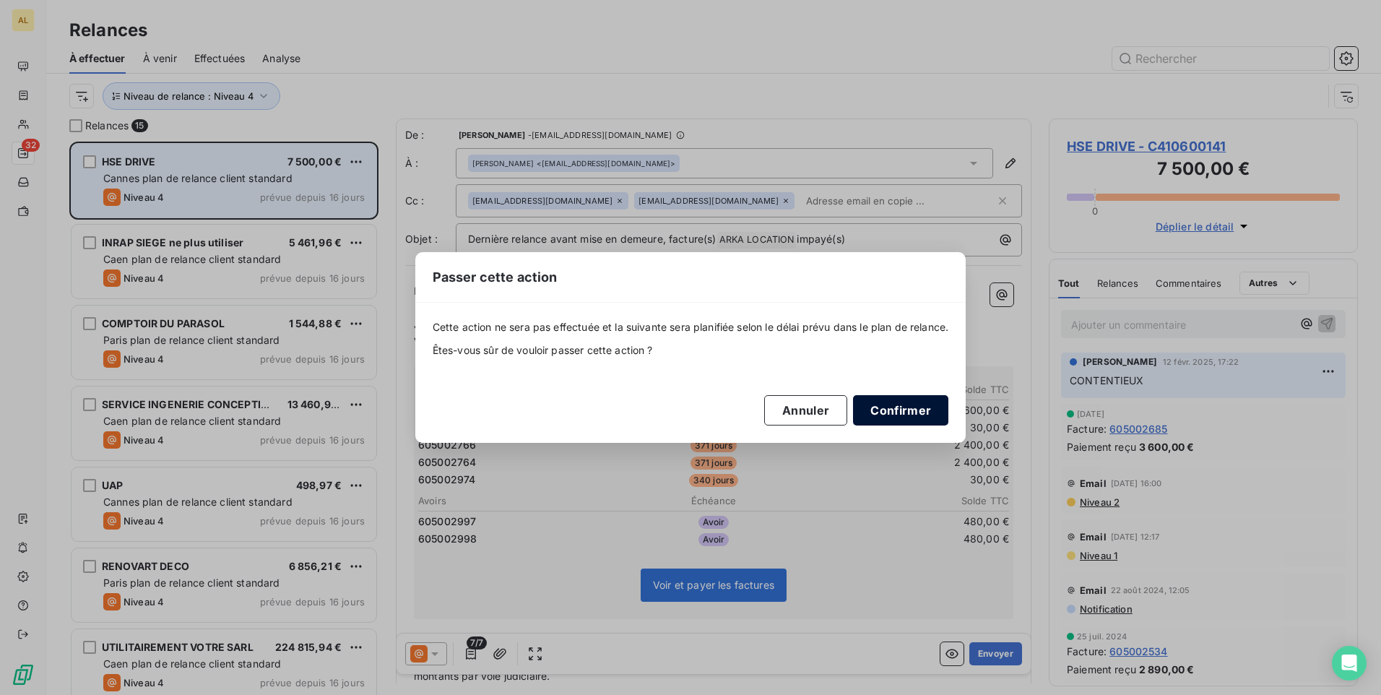
click at [879, 401] on button "Confirmer" at bounding box center [900, 410] width 95 height 30
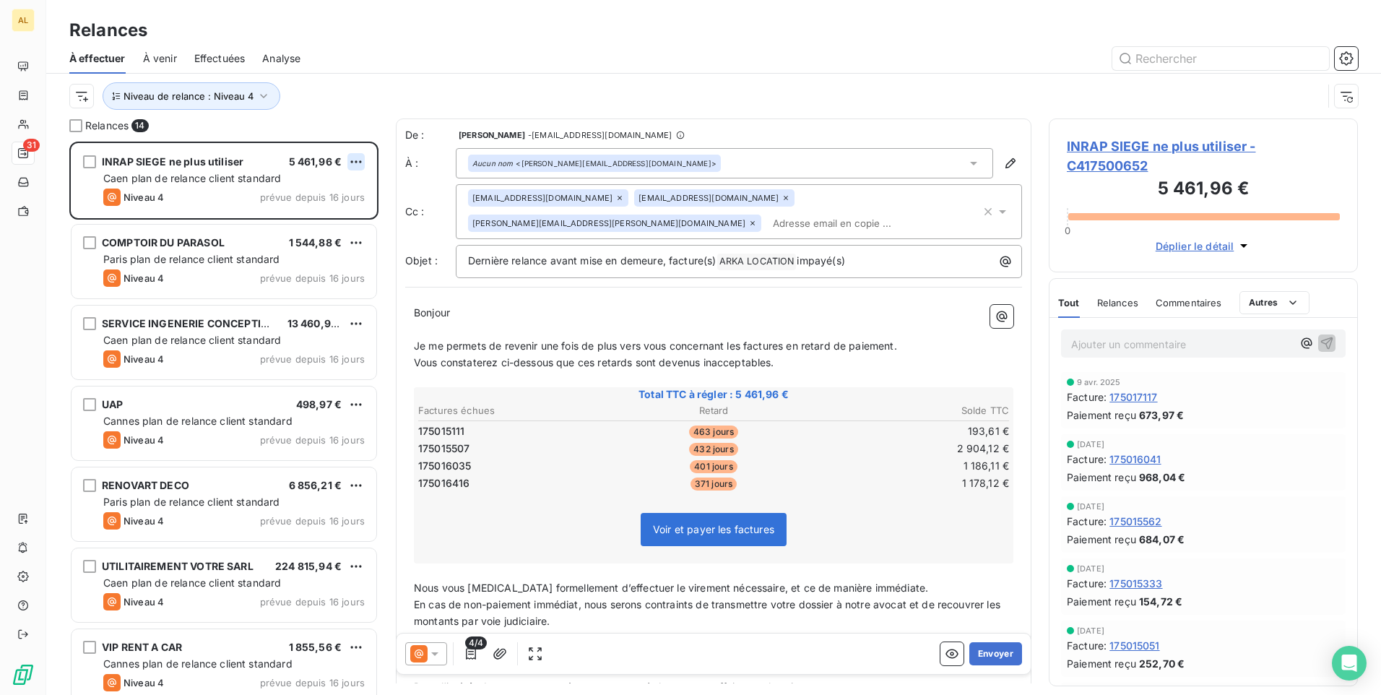
click at [352, 160] on html "AL 31 Relances À effectuer À venir Effectuées Analyse Niveau de relance : Nivea…" at bounding box center [690, 347] width 1381 height 695
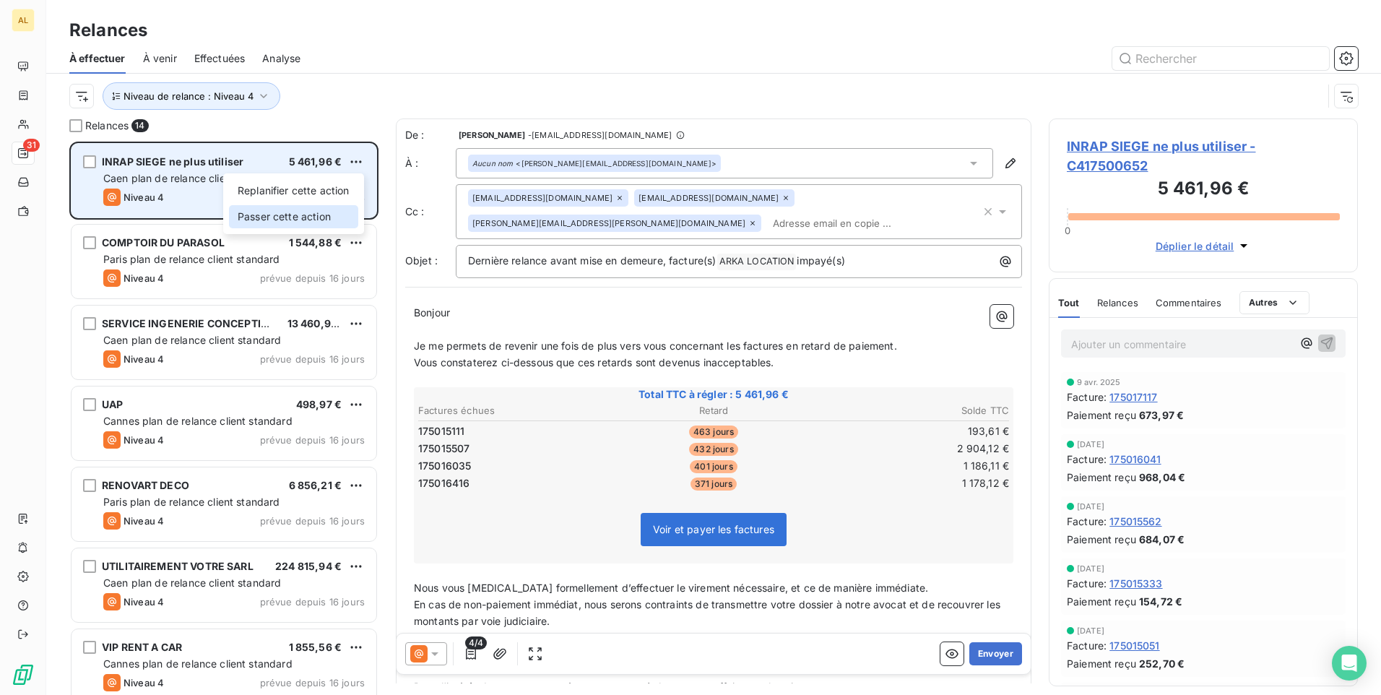
click at [317, 212] on div "Passer cette action" at bounding box center [293, 216] width 129 height 23
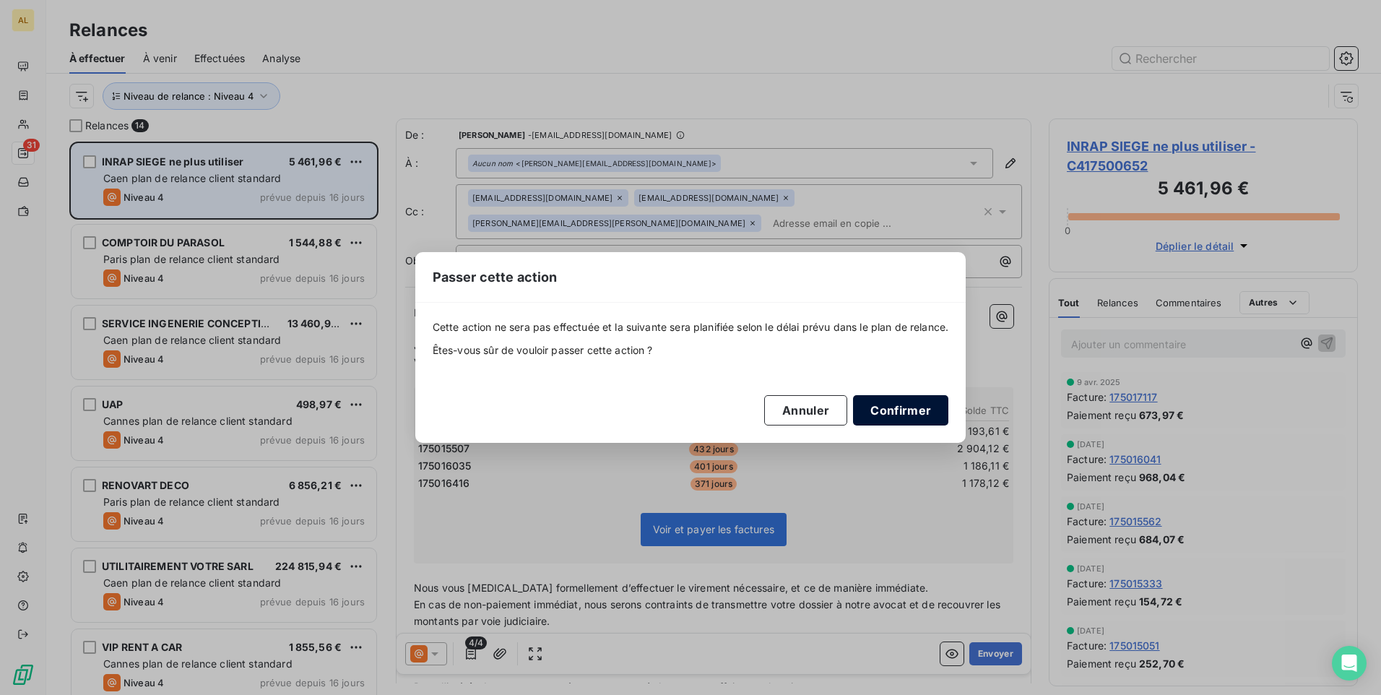
click at [892, 400] on button "Confirmer" at bounding box center [900, 410] width 95 height 30
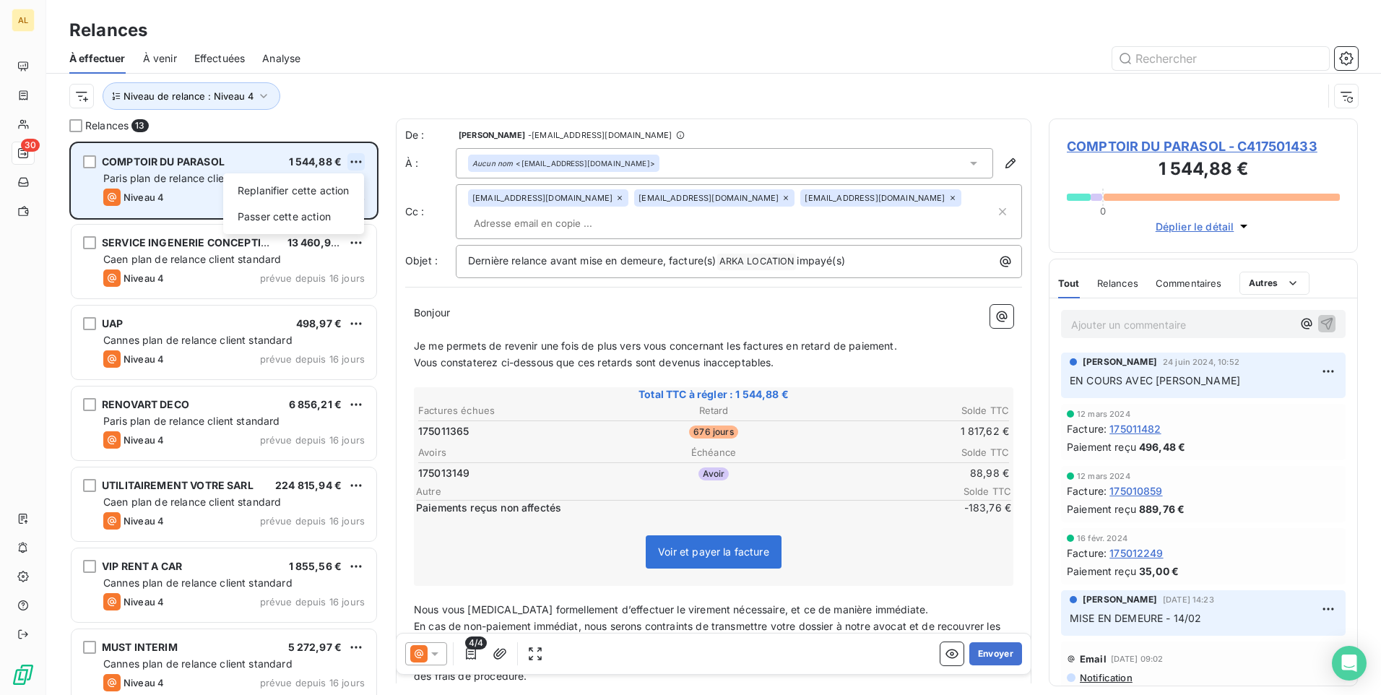
click at [358, 168] on html "AL 30 Relances À effectuer À venir Effectuées Analyse Niveau de relance : Nivea…" at bounding box center [690, 347] width 1381 height 695
click at [332, 210] on div "Passer cette action" at bounding box center [293, 216] width 129 height 23
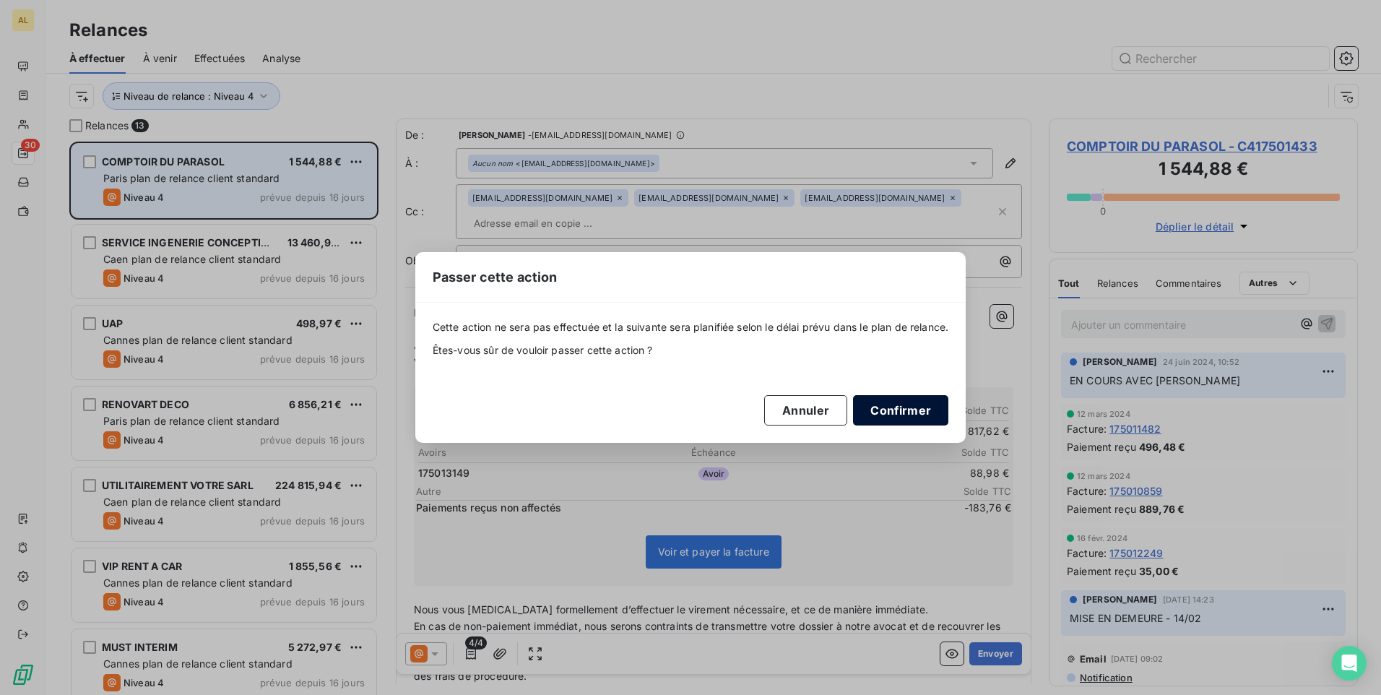
click at [917, 399] on button "Confirmer" at bounding box center [900, 410] width 95 height 30
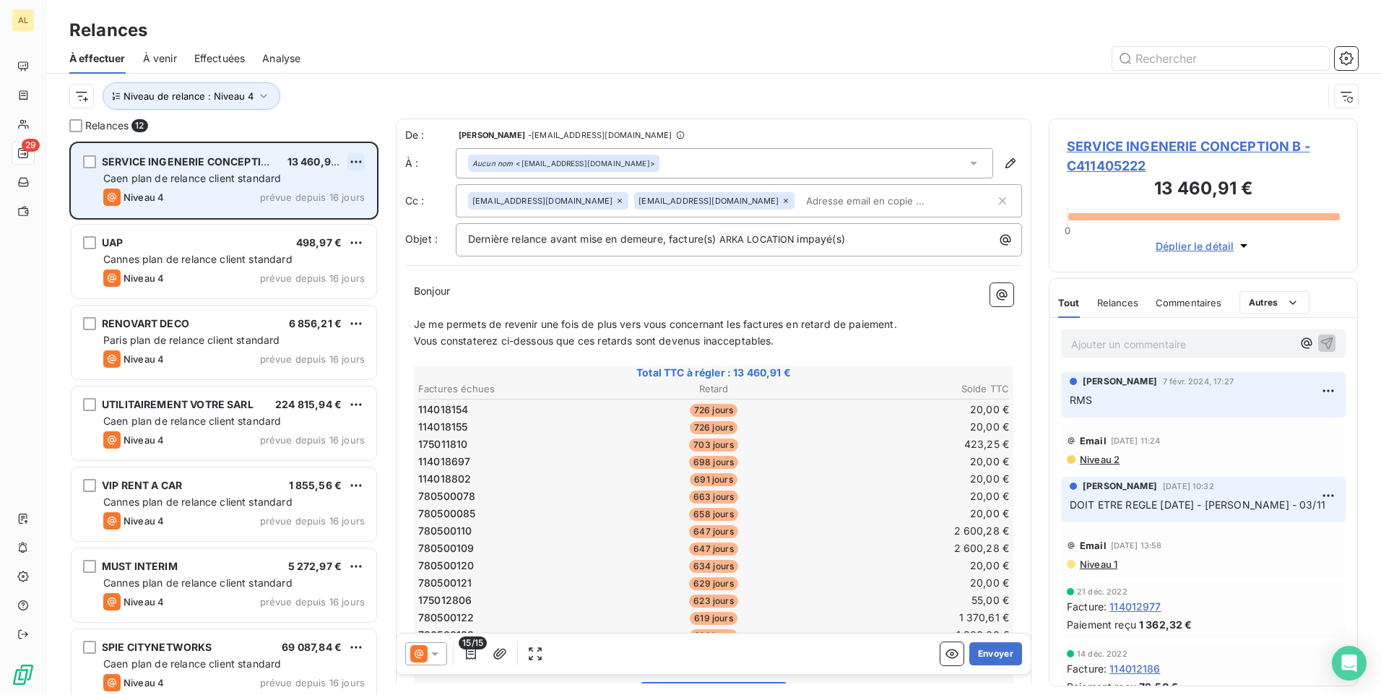
click at [357, 158] on html "AL 29 Relances À effectuer À venir Effectuées Analyse Niveau de relance : Nivea…" at bounding box center [690, 347] width 1381 height 695
click at [329, 215] on div "Passer cette action" at bounding box center [293, 216] width 129 height 23
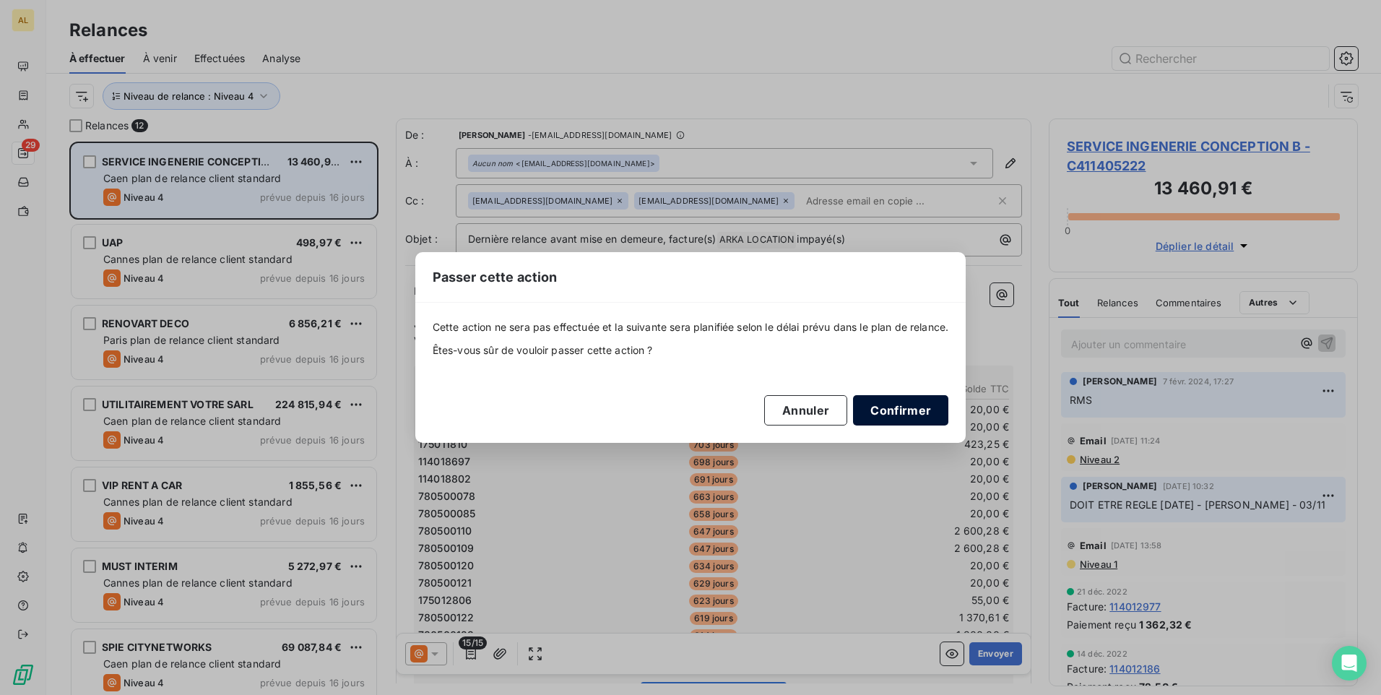
click at [927, 410] on button "Confirmer" at bounding box center [900, 410] width 95 height 30
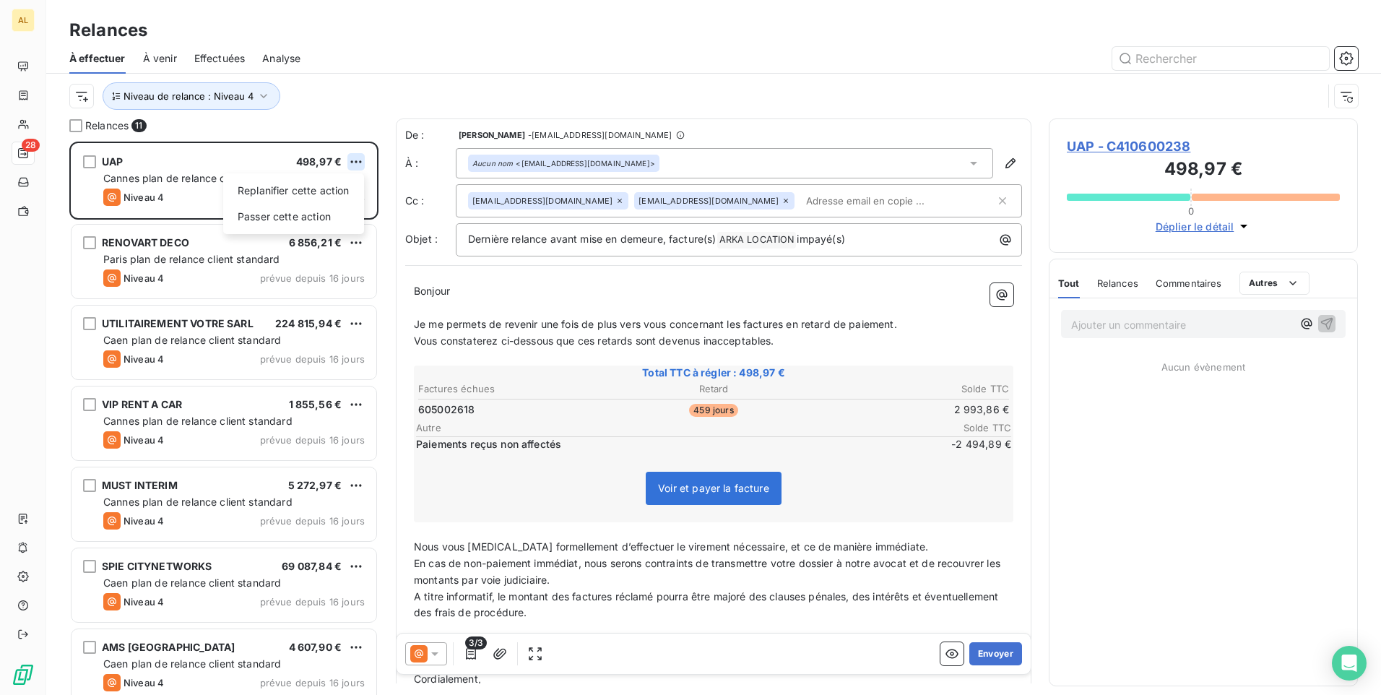
click at [360, 156] on html "AL 28 Relances À effectuer À venir Effectuées Analyse Niveau de relance : Nivea…" at bounding box center [690, 347] width 1381 height 695
click at [334, 217] on div "Passer cette action" at bounding box center [293, 216] width 129 height 23
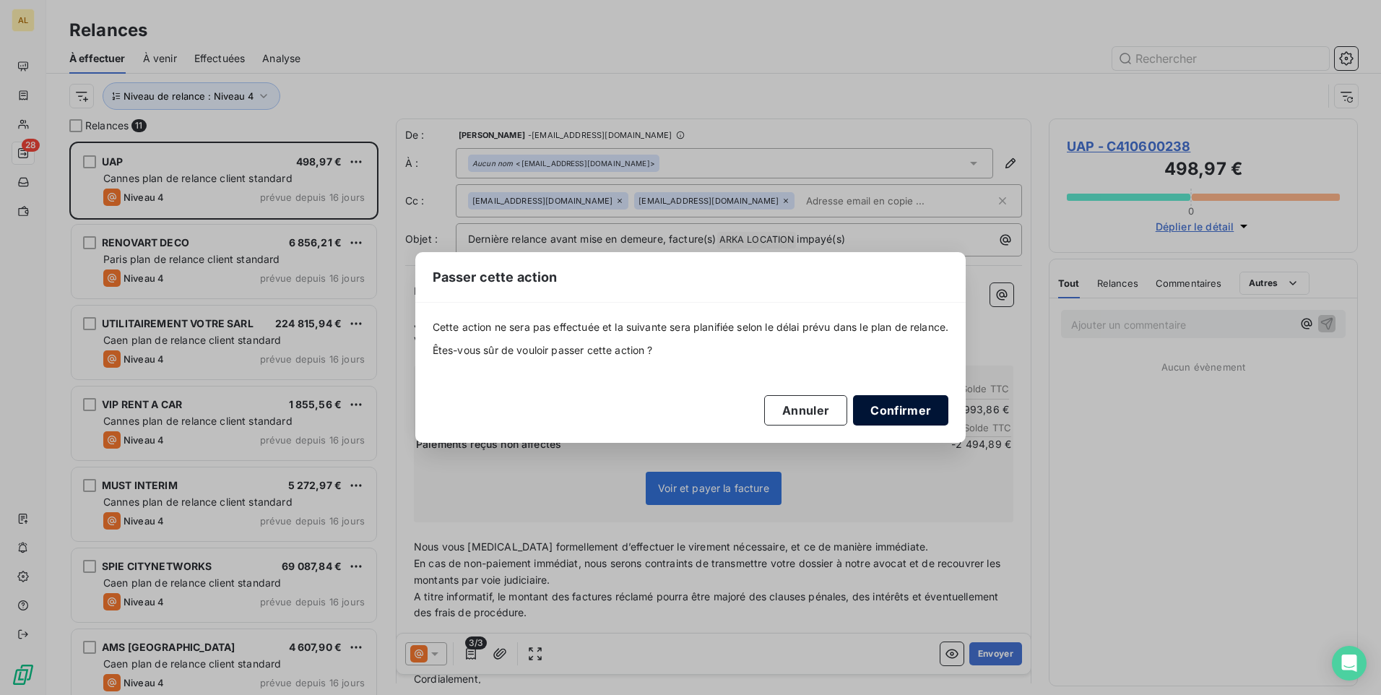
drag, startPoint x: 919, startPoint y: 402, endPoint x: 910, endPoint y: 400, distance: 9.5
click at [919, 403] on button "Confirmer" at bounding box center [900, 410] width 95 height 30
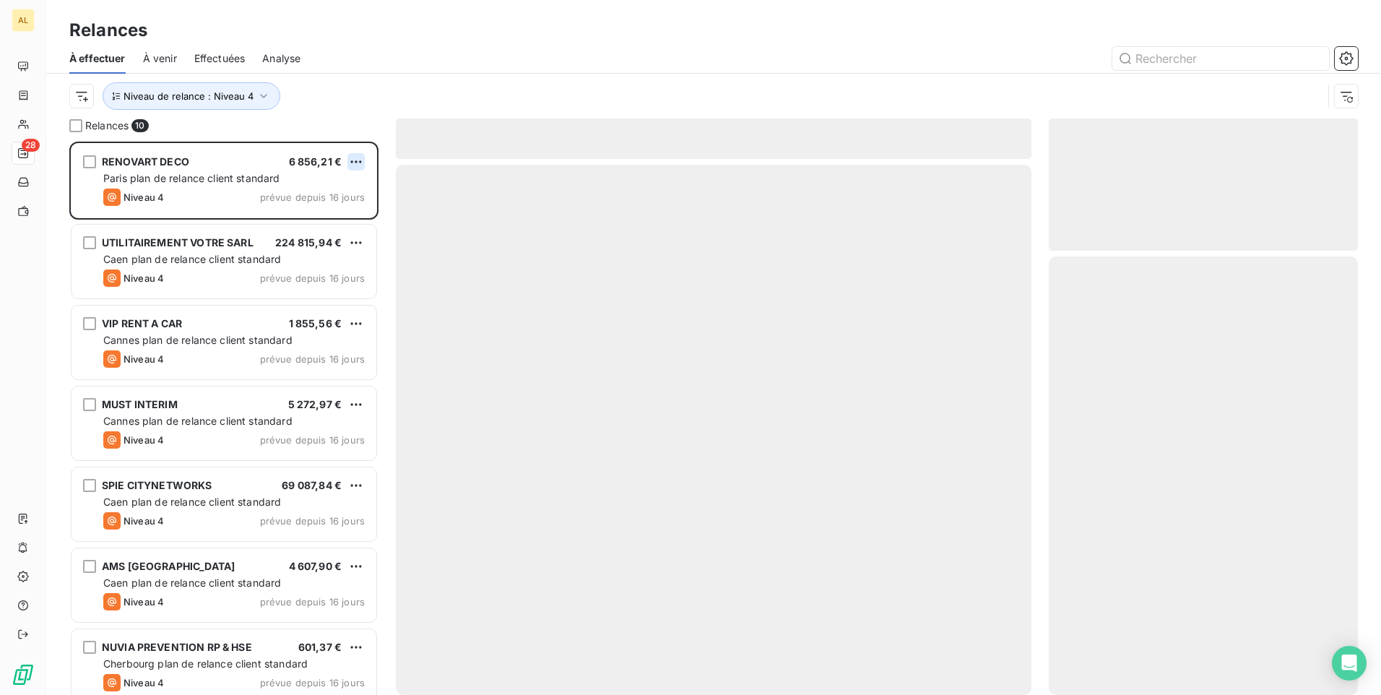
click at [358, 155] on html "AL 28 Relances À effectuer À venir Effectuées Analyse Niveau de relance : Nivea…" at bounding box center [690, 347] width 1381 height 695
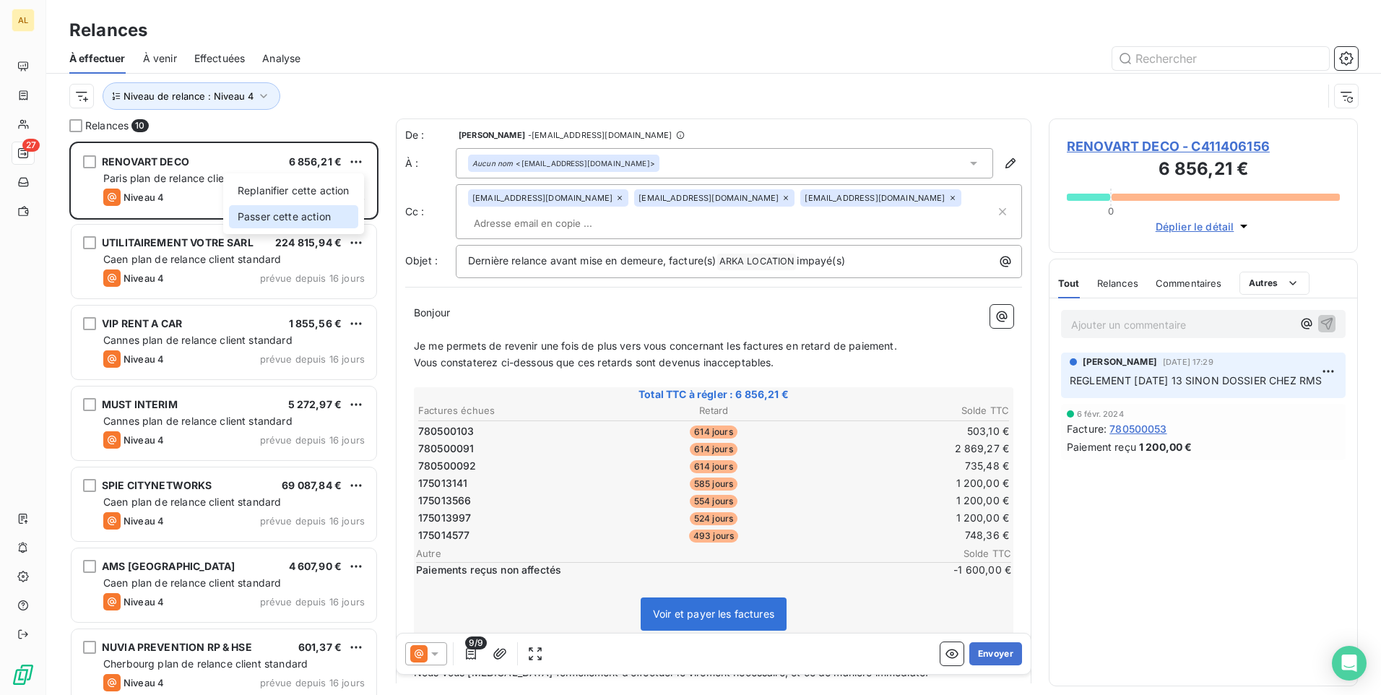
click at [319, 210] on div "Passer cette action" at bounding box center [293, 216] width 129 height 23
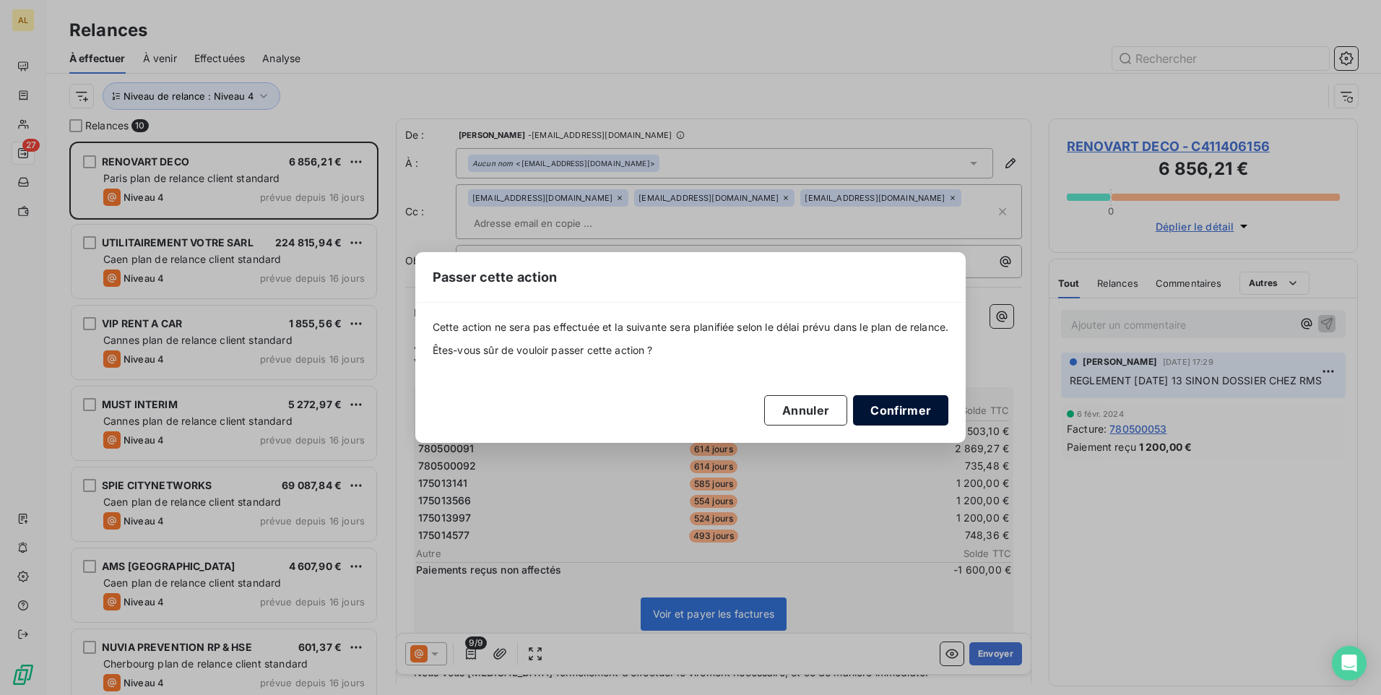
click at [896, 403] on button "Confirmer" at bounding box center [900, 410] width 95 height 30
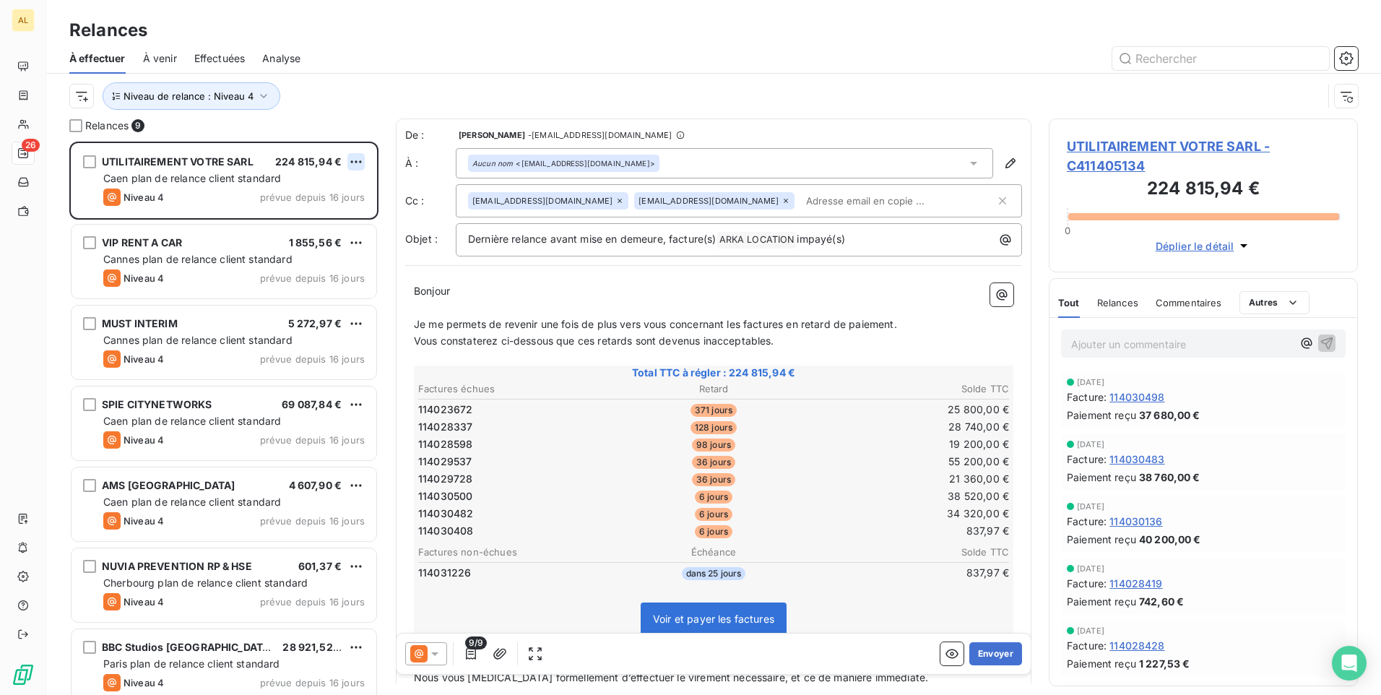
click at [356, 162] on html "AL 26 Relances À effectuer À venir Effectuées Analyse Niveau de relance : Nivea…" at bounding box center [690, 347] width 1381 height 695
click at [337, 217] on div "Passer cette action" at bounding box center [293, 216] width 129 height 23
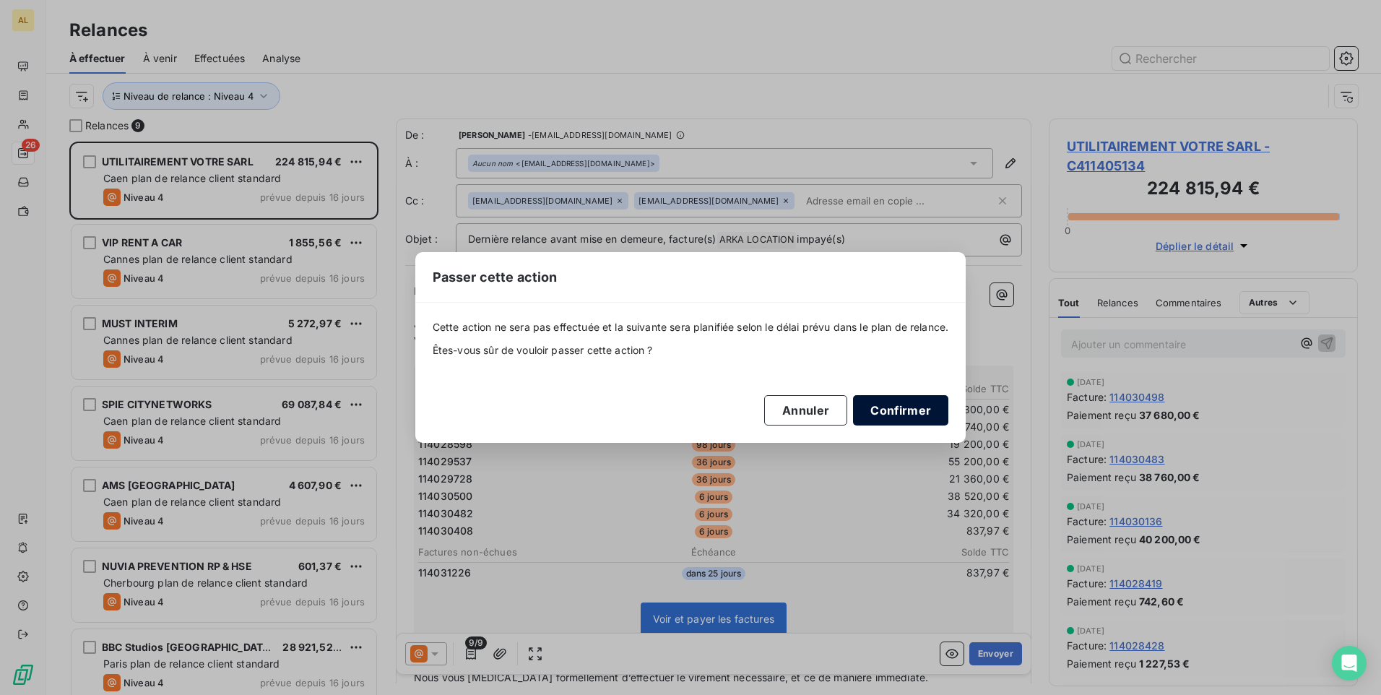
click at [899, 402] on button "Confirmer" at bounding box center [900, 410] width 95 height 30
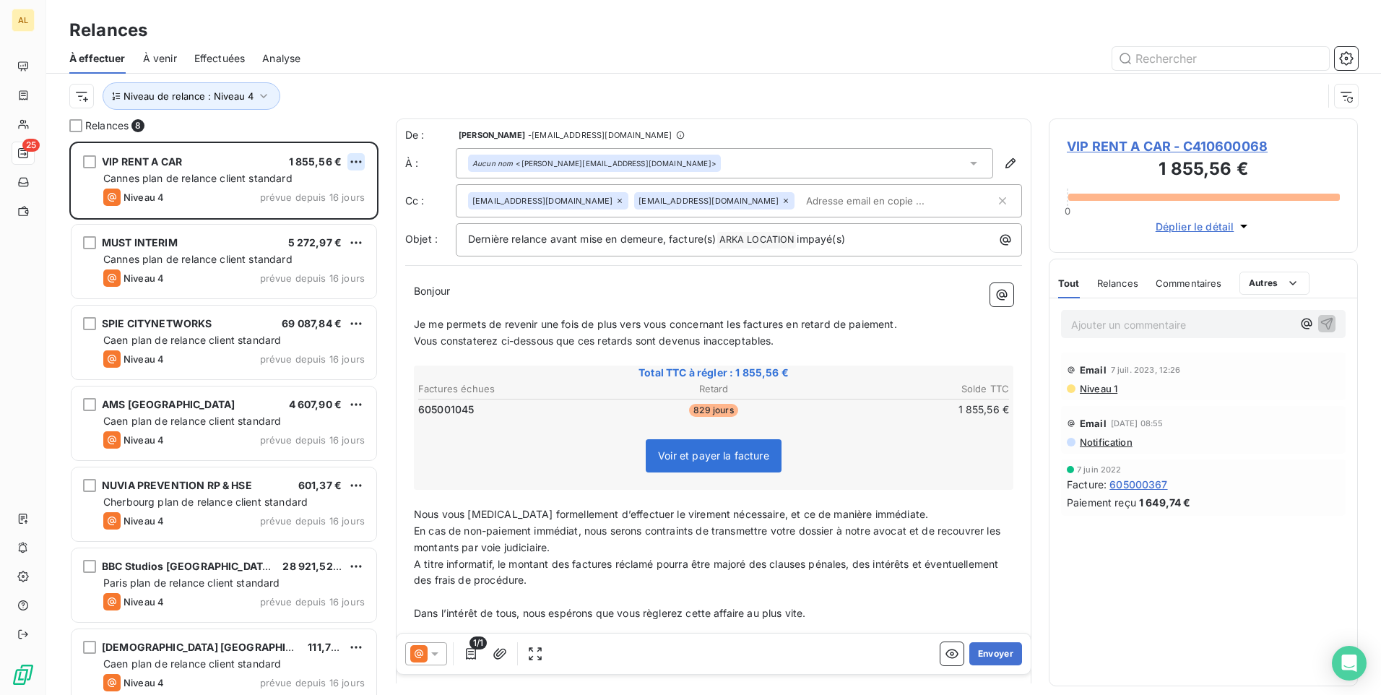
click at [352, 158] on html "AL 25 Relances À effectuer À venir Effectuées Analyse Niveau de relance : Nivea…" at bounding box center [690, 347] width 1381 height 695
click at [326, 213] on div "Passer cette action" at bounding box center [293, 216] width 129 height 23
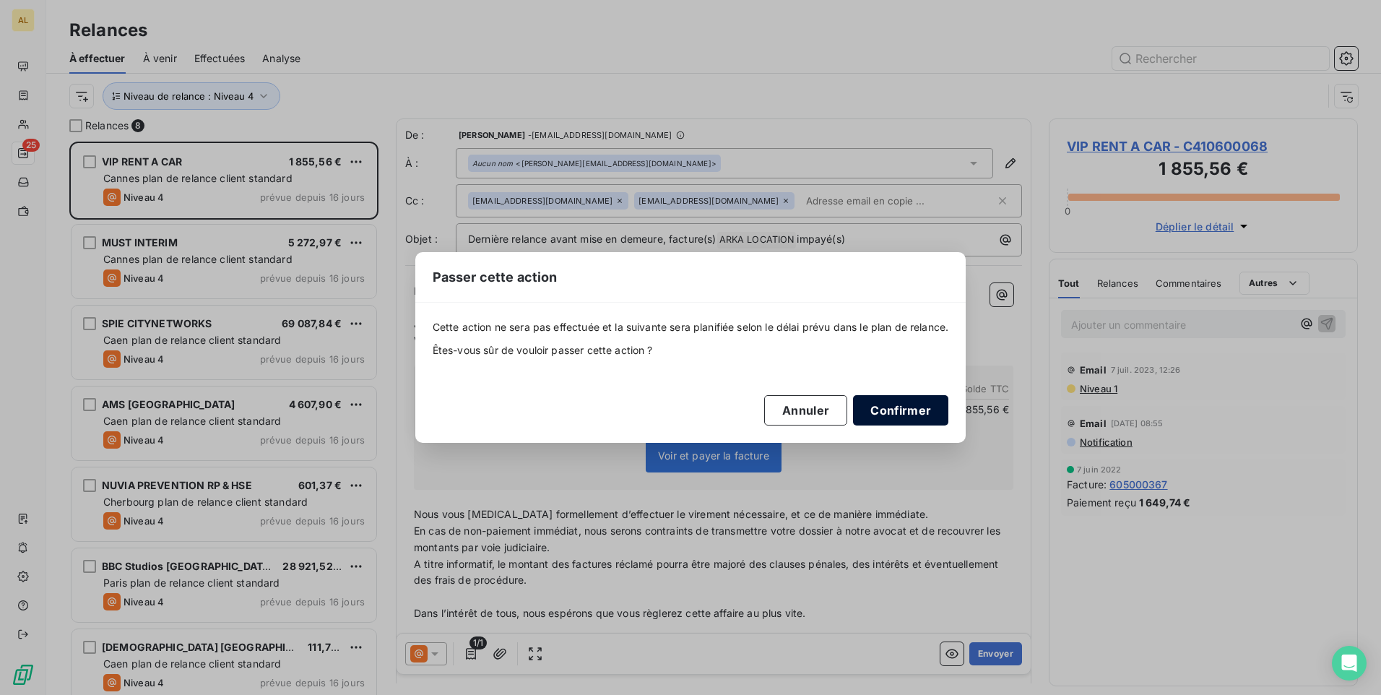
click at [900, 410] on button "Confirmer" at bounding box center [900, 410] width 95 height 30
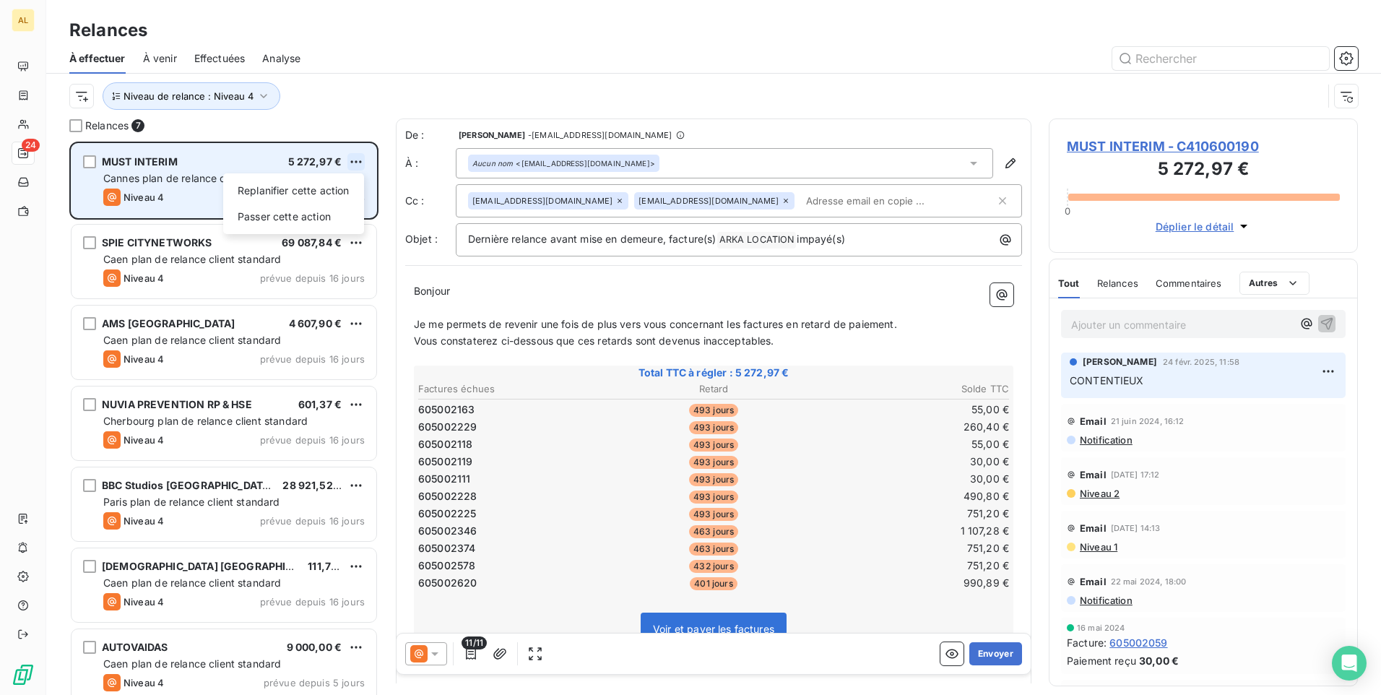
click at [354, 160] on html "AL 24 Relances À effectuer À venir Effectuées Analyse Niveau de relance : Nivea…" at bounding box center [690, 347] width 1381 height 695
click at [307, 216] on div "Passer cette action" at bounding box center [293, 216] width 129 height 23
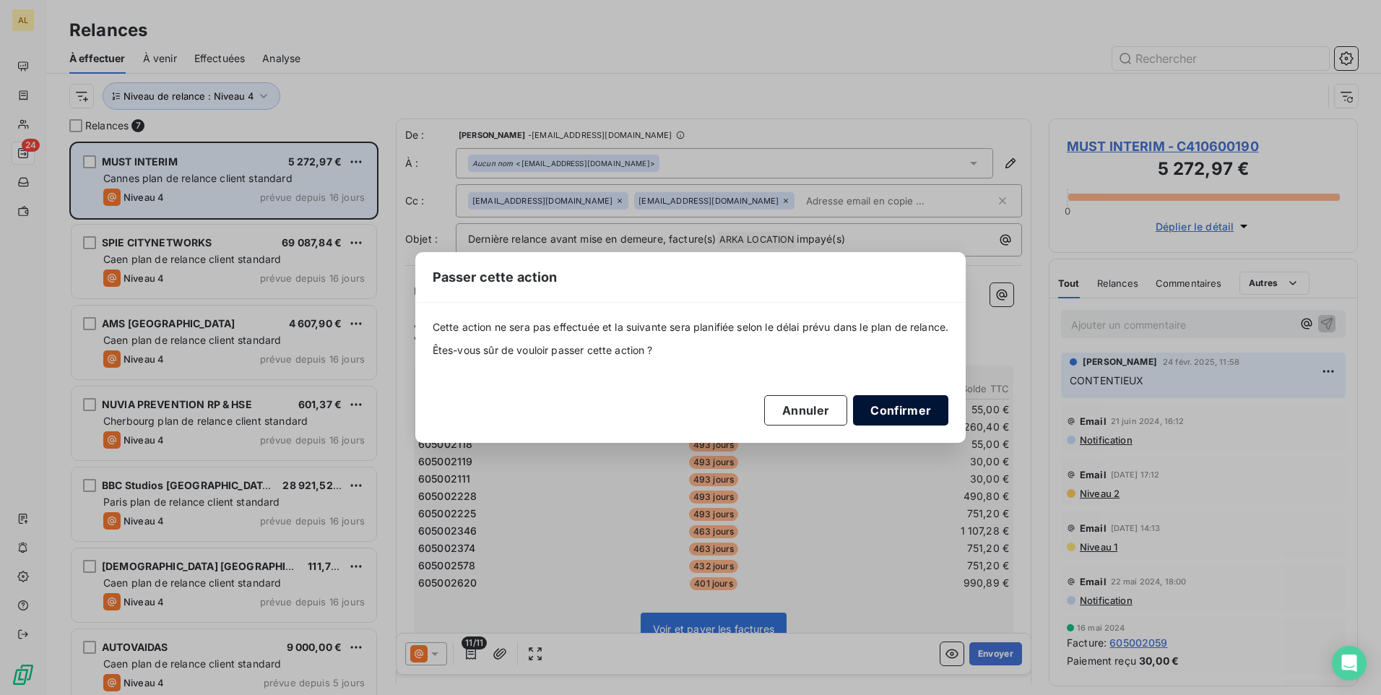
drag, startPoint x: 888, startPoint y: 409, endPoint x: 866, endPoint y: 401, distance: 23.8
click at [887, 408] on button "Confirmer" at bounding box center [900, 410] width 95 height 30
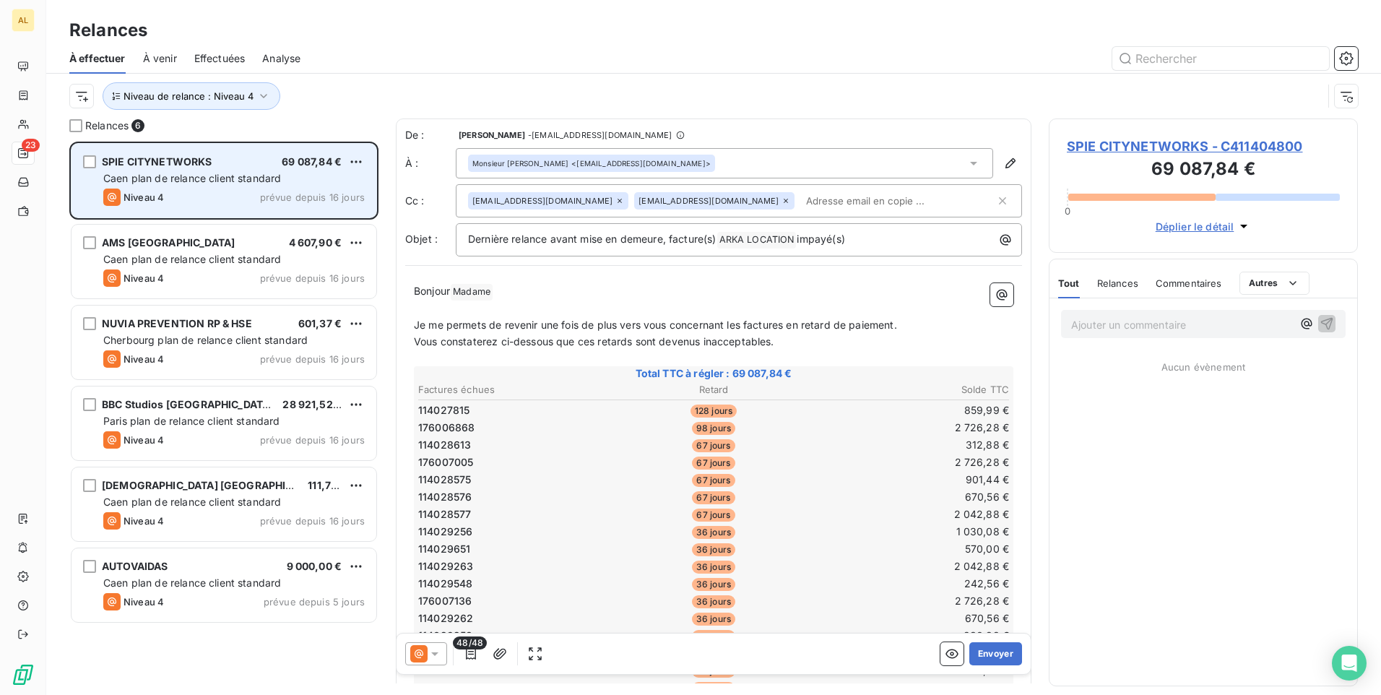
click at [357, 157] on html "AL 23 Relances À effectuer À venir Effectuées Analyse Niveau de relance : Nivea…" at bounding box center [690, 347] width 1381 height 695
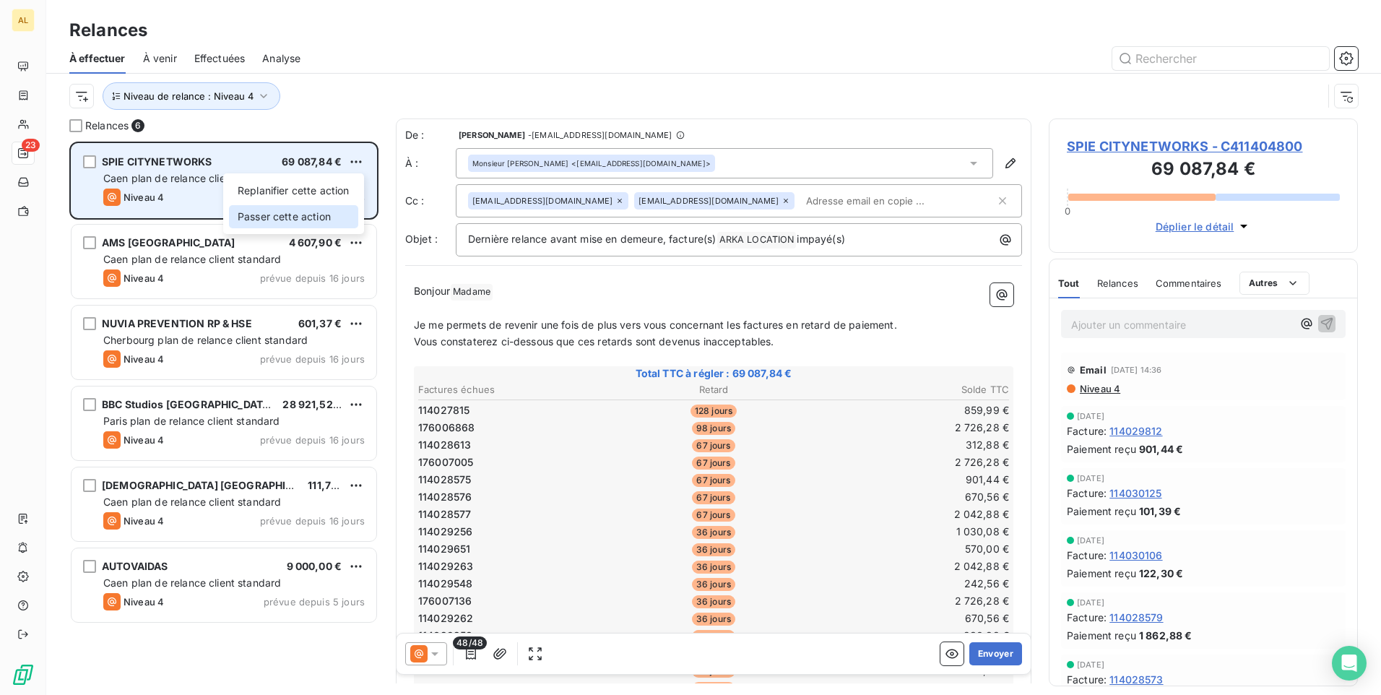
click at [339, 212] on div "Passer cette action" at bounding box center [293, 216] width 129 height 23
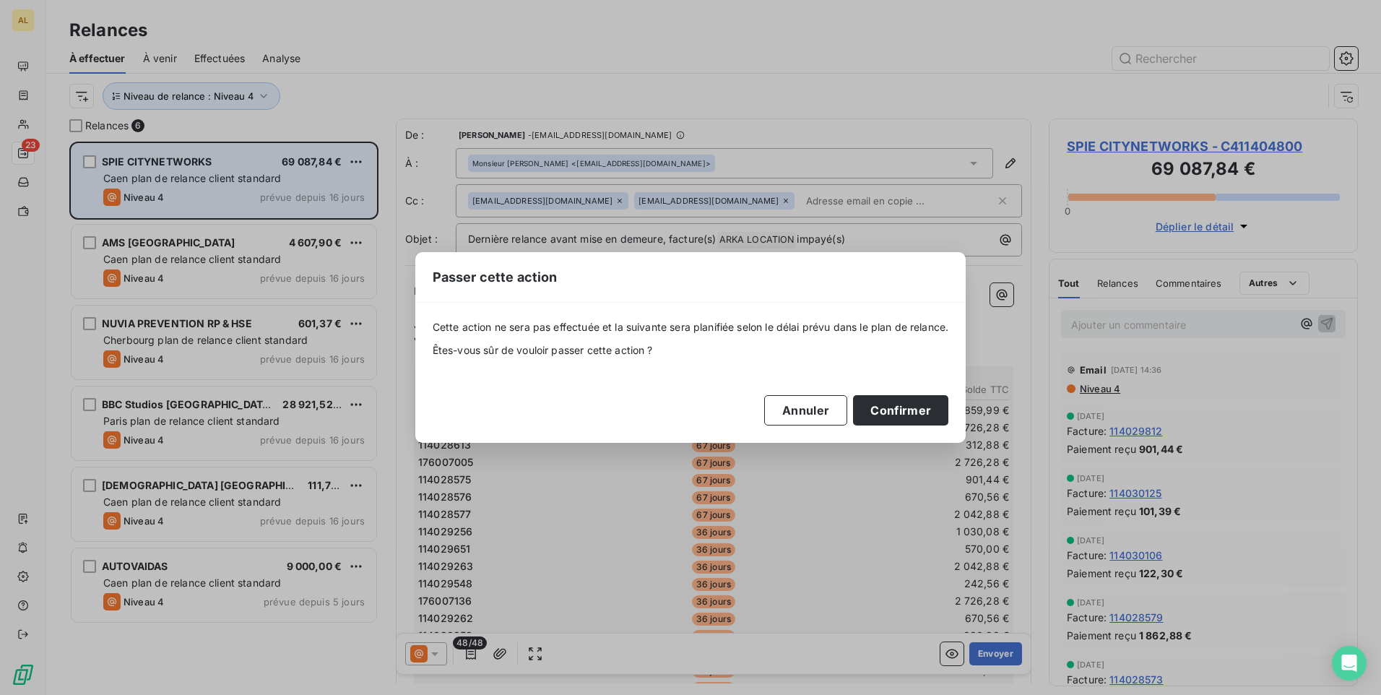
drag, startPoint x: 914, startPoint y: 409, endPoint x: 720, endPoint y: 344, distance: 204.2
click at [910, 408] on button "Confirmer" at bounding box center [900, 410] width 95 height 30
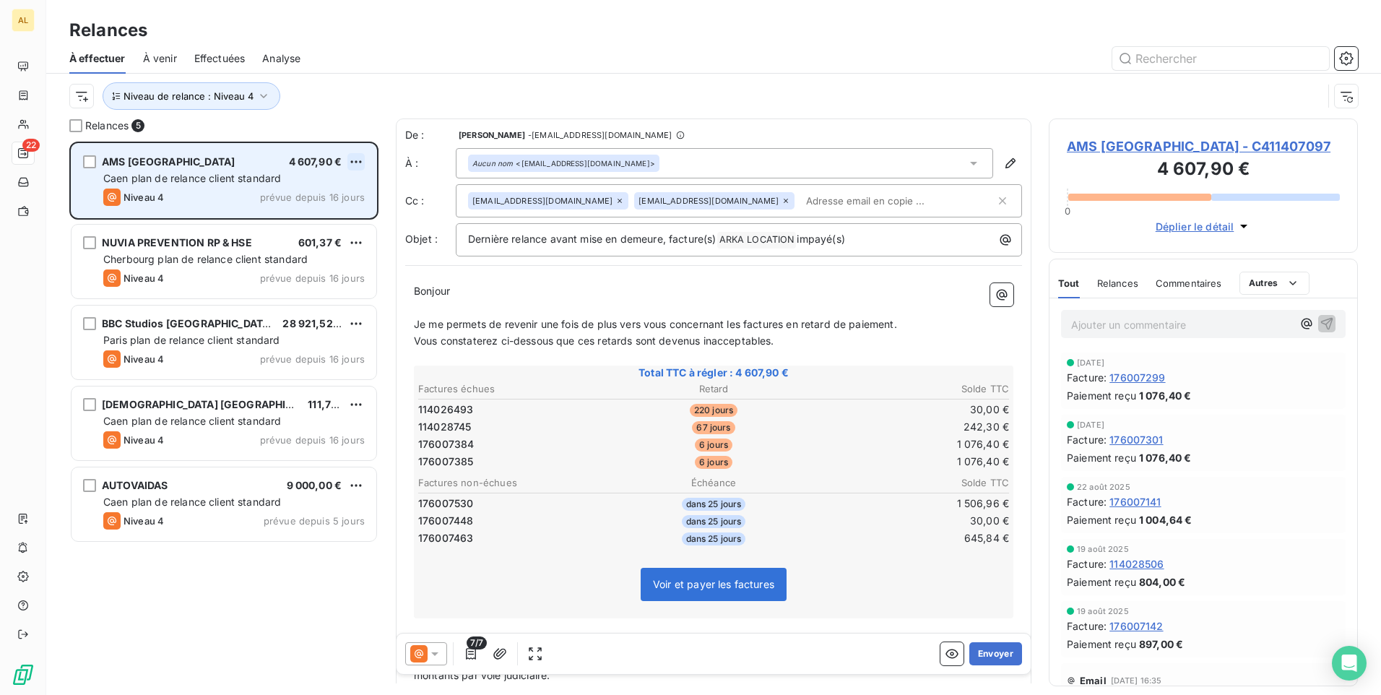
click at [348, 160] on html "AL 22 Relances À effectuer À venir Effectuées Analyse Niveau de relance : Nivea…" at bounding box center [690, 347] width 1381 height 695
click at [323, 210] on div "Passer cette action" at bounding box center [293, 216] width 129 height 23
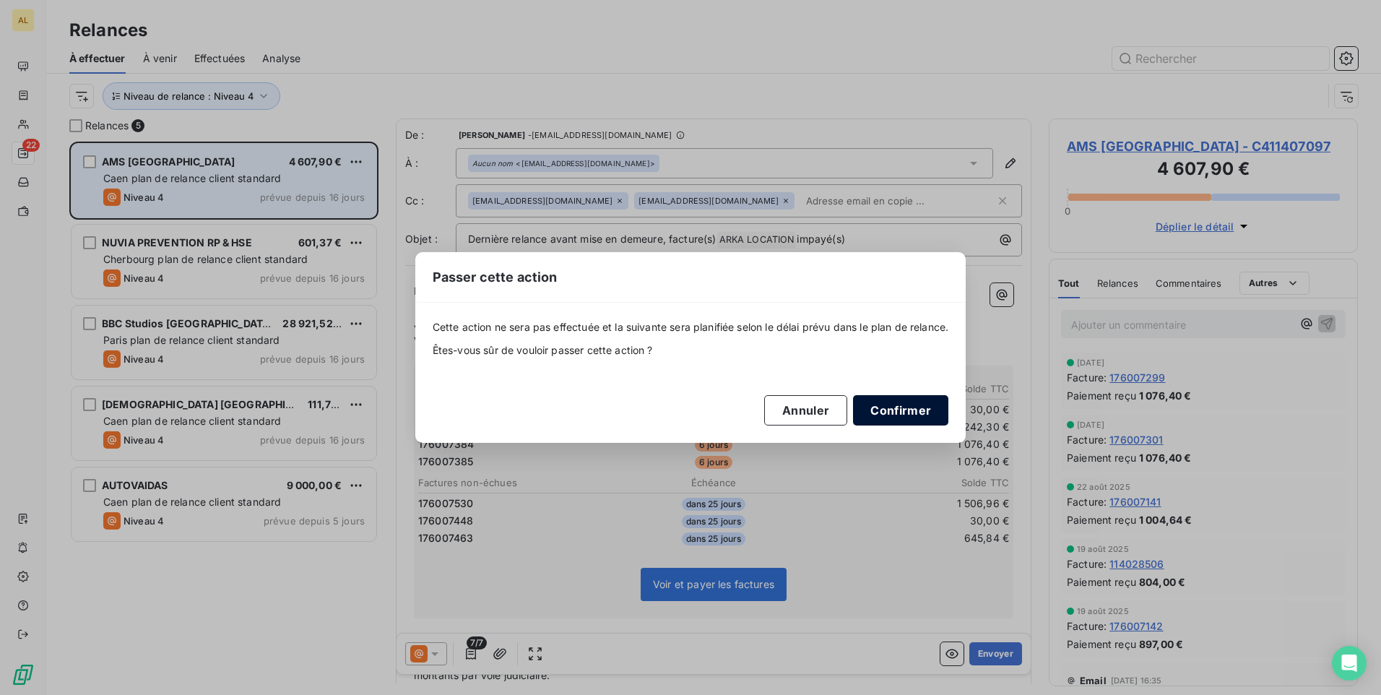
click at [883, 417] on button "Confirmer" at bounding box center [900, 410] width 95 height 30
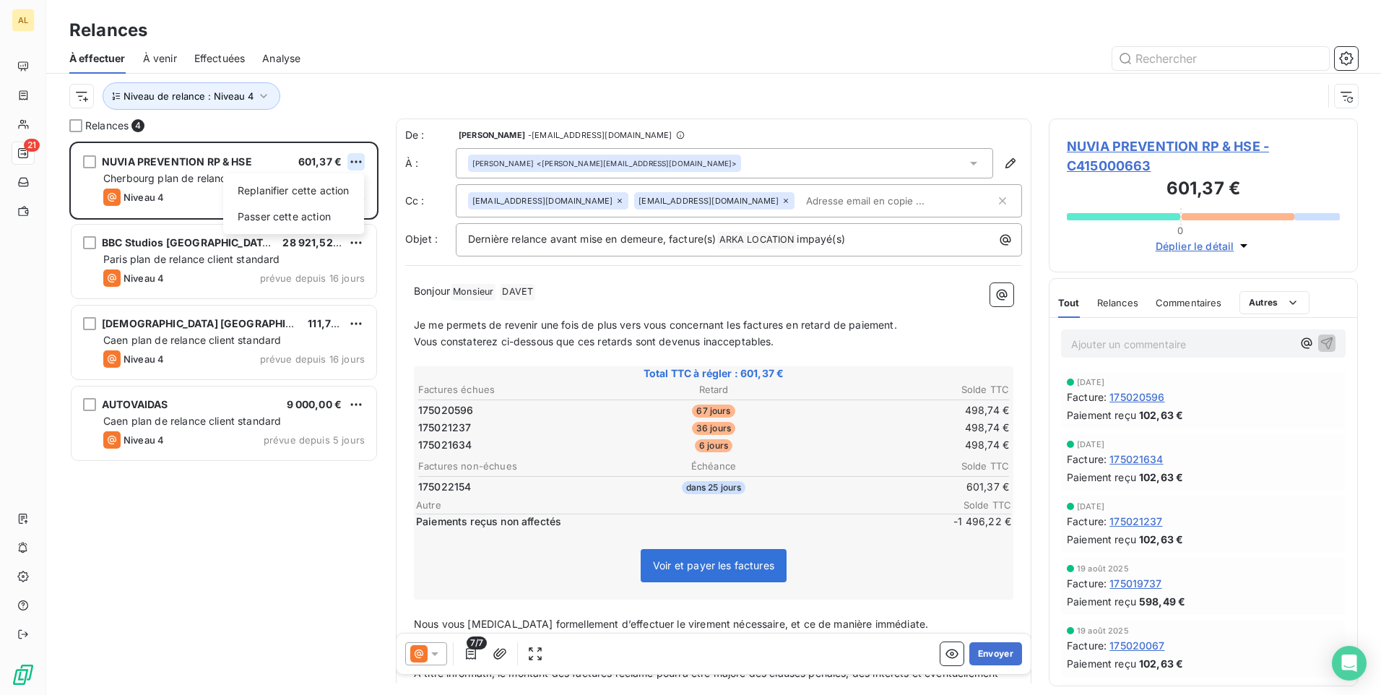
click at [349, 160] on html "AL 21 Relances À effectuer À venir Effectuées Analyse Niveau de relance : Nivea…" at bounding box center [690, 347] width 1381 height 695
click at [313, 210] on div "Passer cette action" at bounding box center [293, 216] width 129 height 23
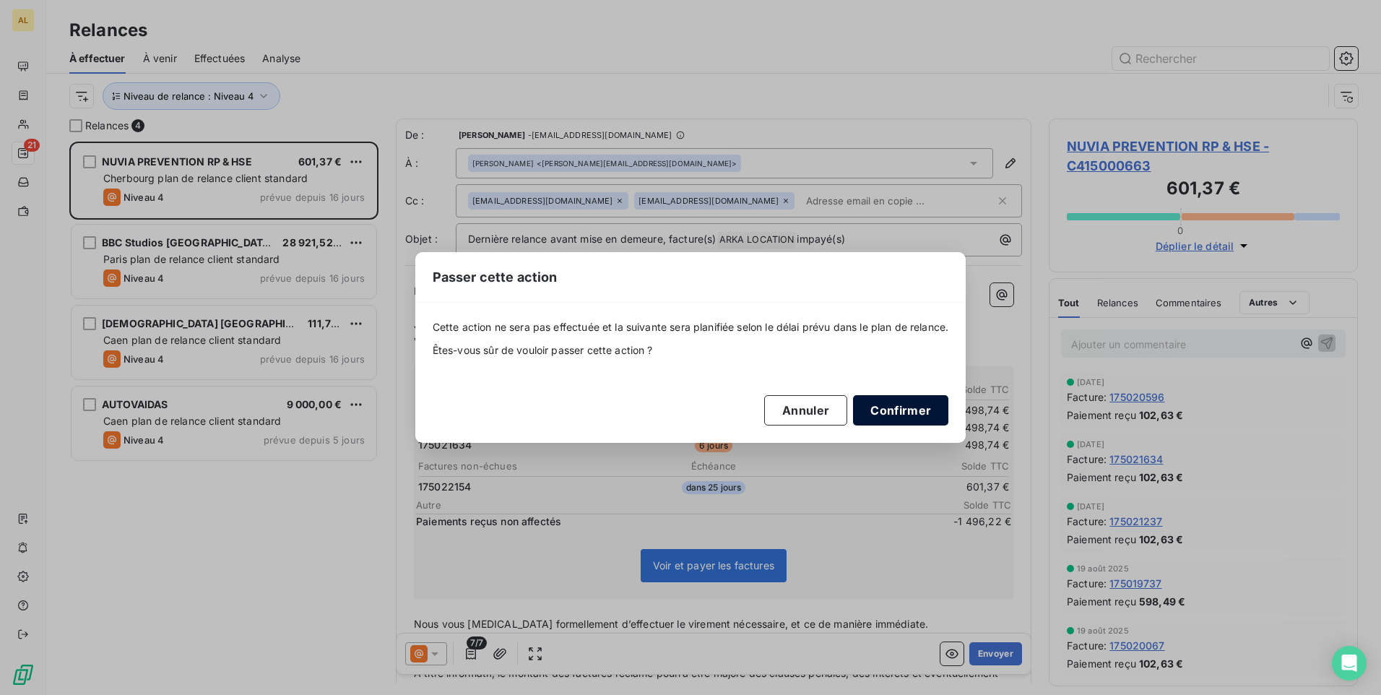
click at [912, 405] on button "Confirmer" at bounding box center [900, 410] width 95 height 30
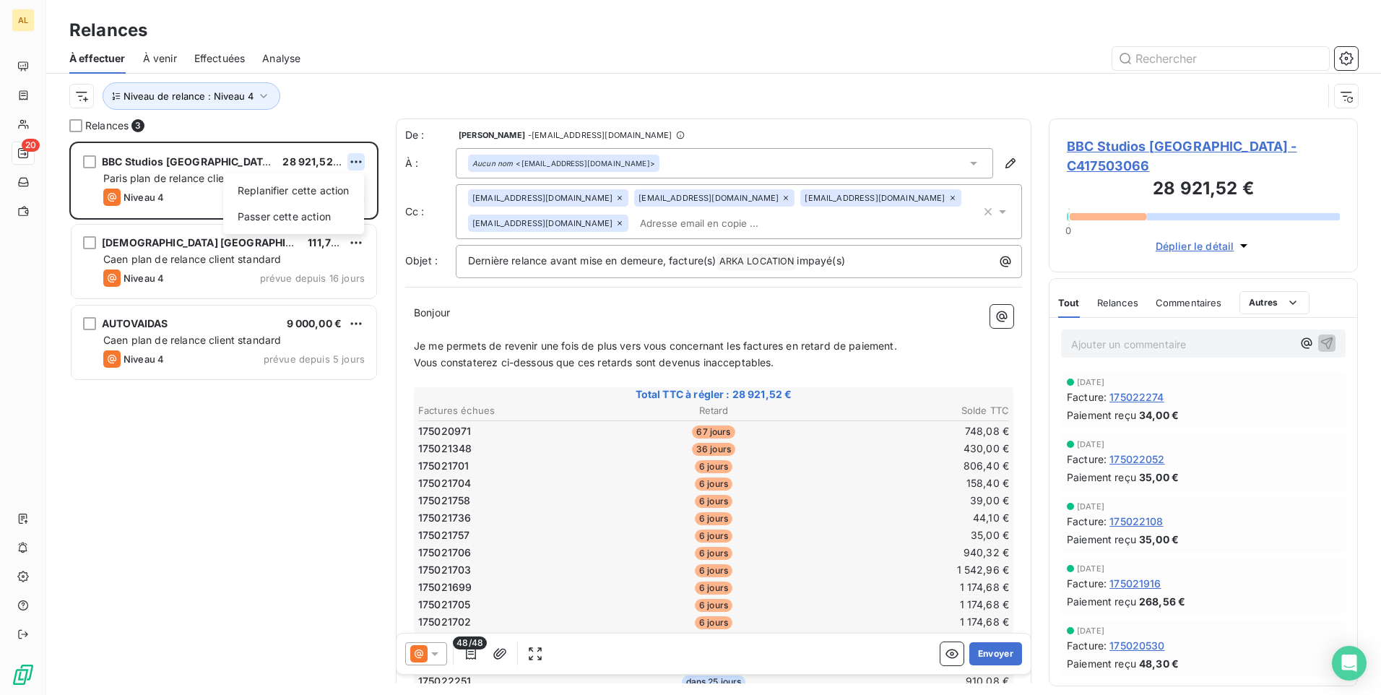
click at [348, 157] on html "AL 20 Relances À effectuer À venir Effectuées Analyse Niveau de relance : Nivea…" at bounding box center [690, 347] width 1381 height 695
click at [324, 215] on div "Passer cette action" at bounding box center [293, 216] width 129 height 23
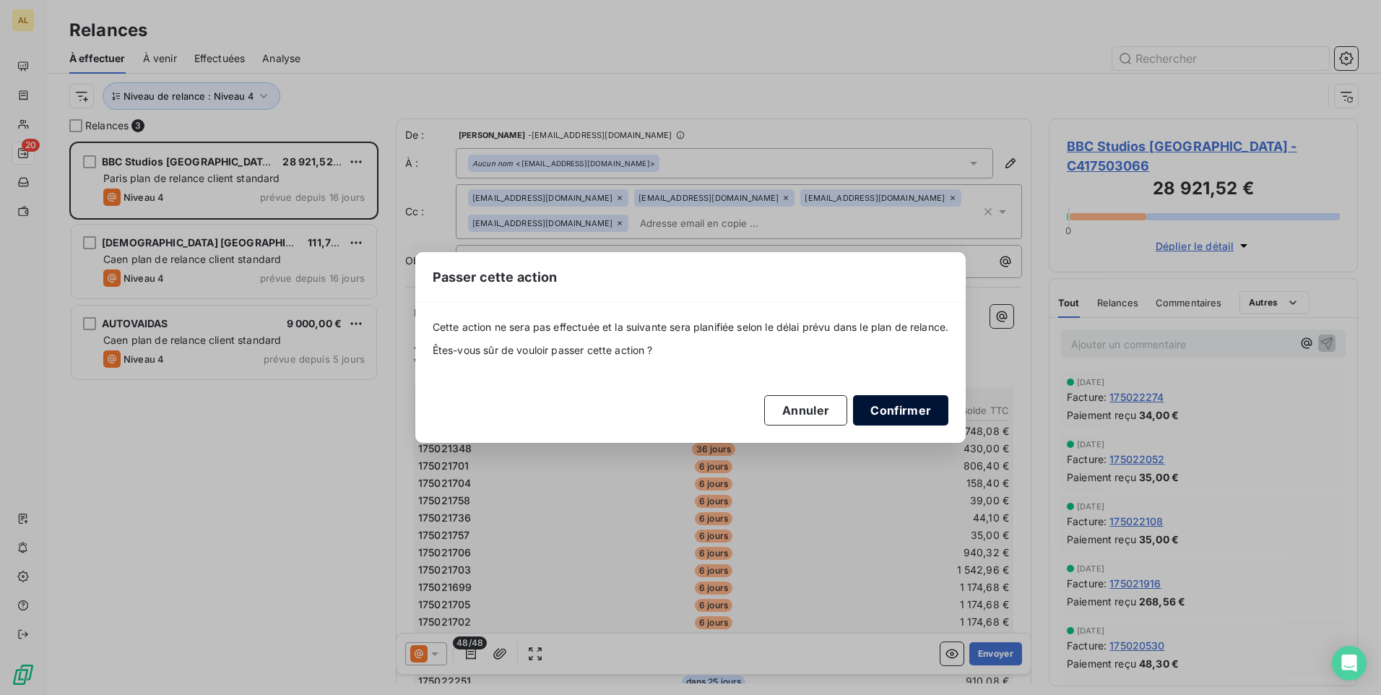
click at [922, 409] on button "Confirmer" at bounding box center [900, 410] width 95 height 30
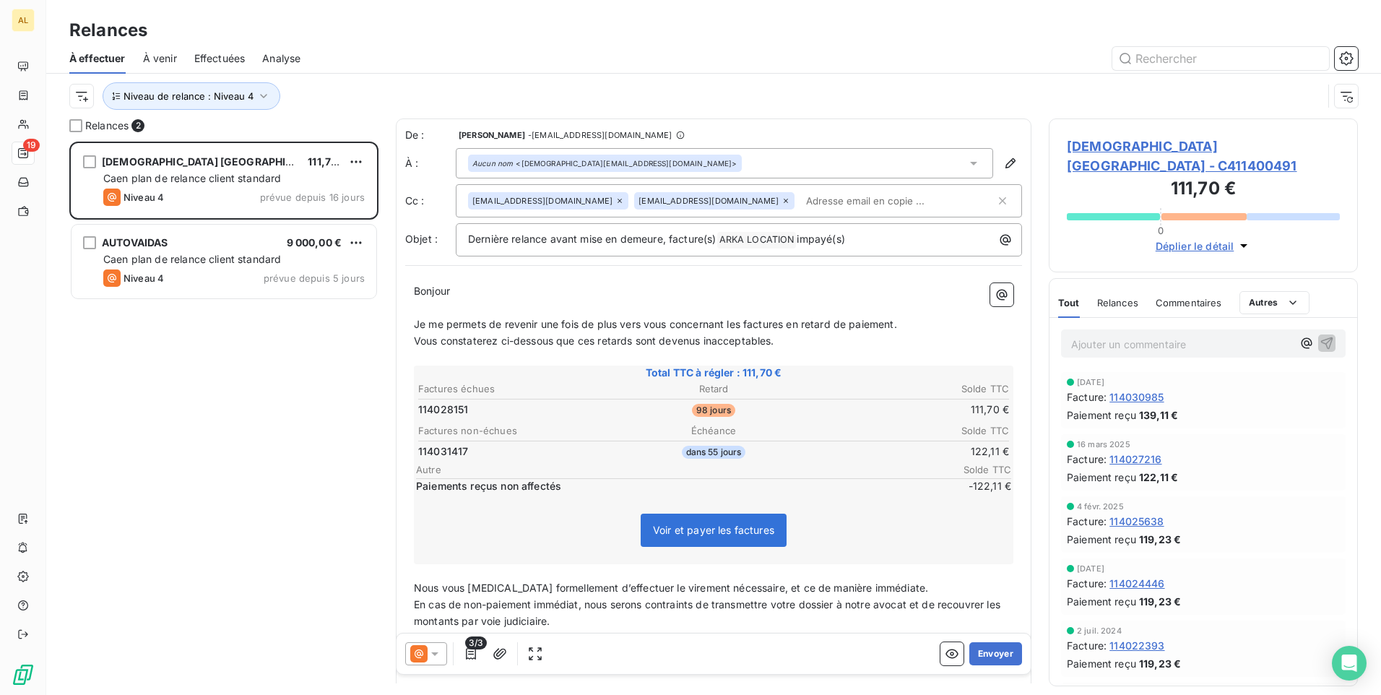
click at [347, 163] on div "[DEMOGRAPHIC_DATA] CALVADOS 111,70 €" at bounding box center [233, 161] width 261 height 13
click at [362, 160] on html "AL 19 Relances À effectuer À venir Effectuées Analyse Niveau de relance : Nivea…" at bounding box center [690, 347] width 1381 height 695
click at [314, 220] on div "Passer cette action" at bounding box center [293, 216] width 129 height 23
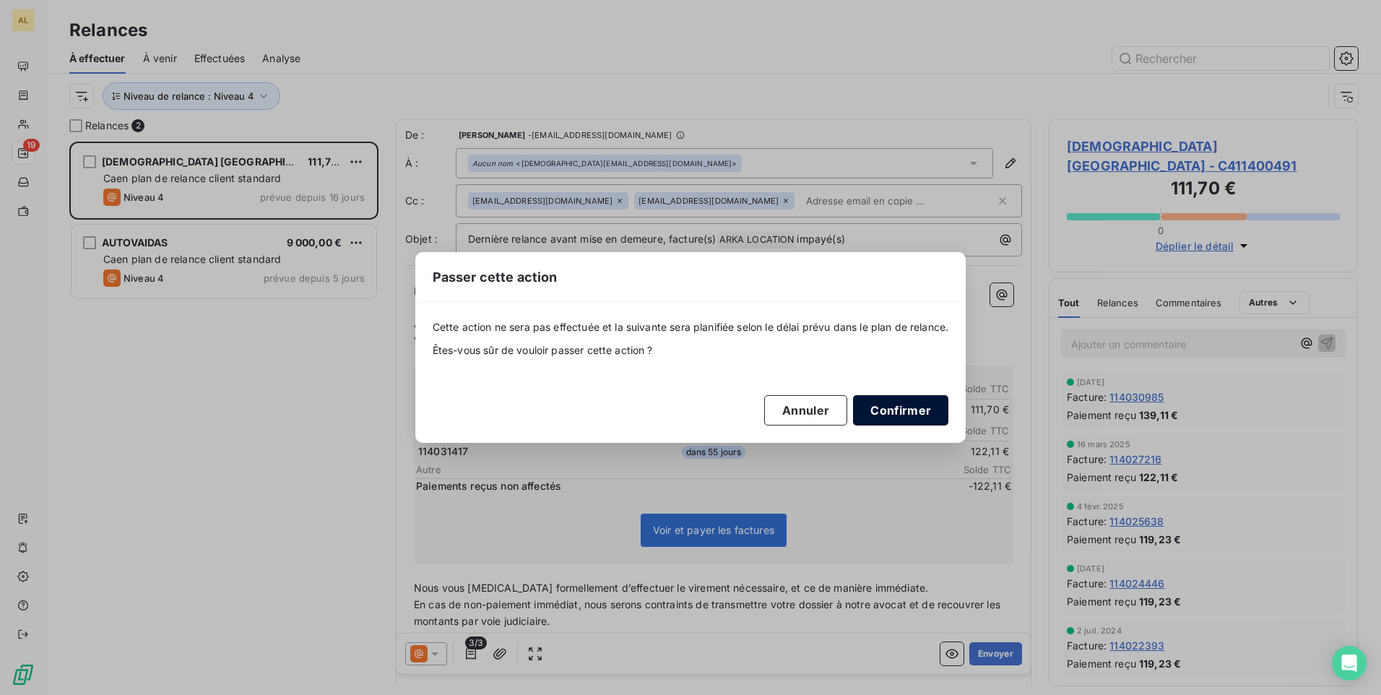
click at [911, 407] on button "Confirmer" at bounding box center [900, 410] width 95 height 30
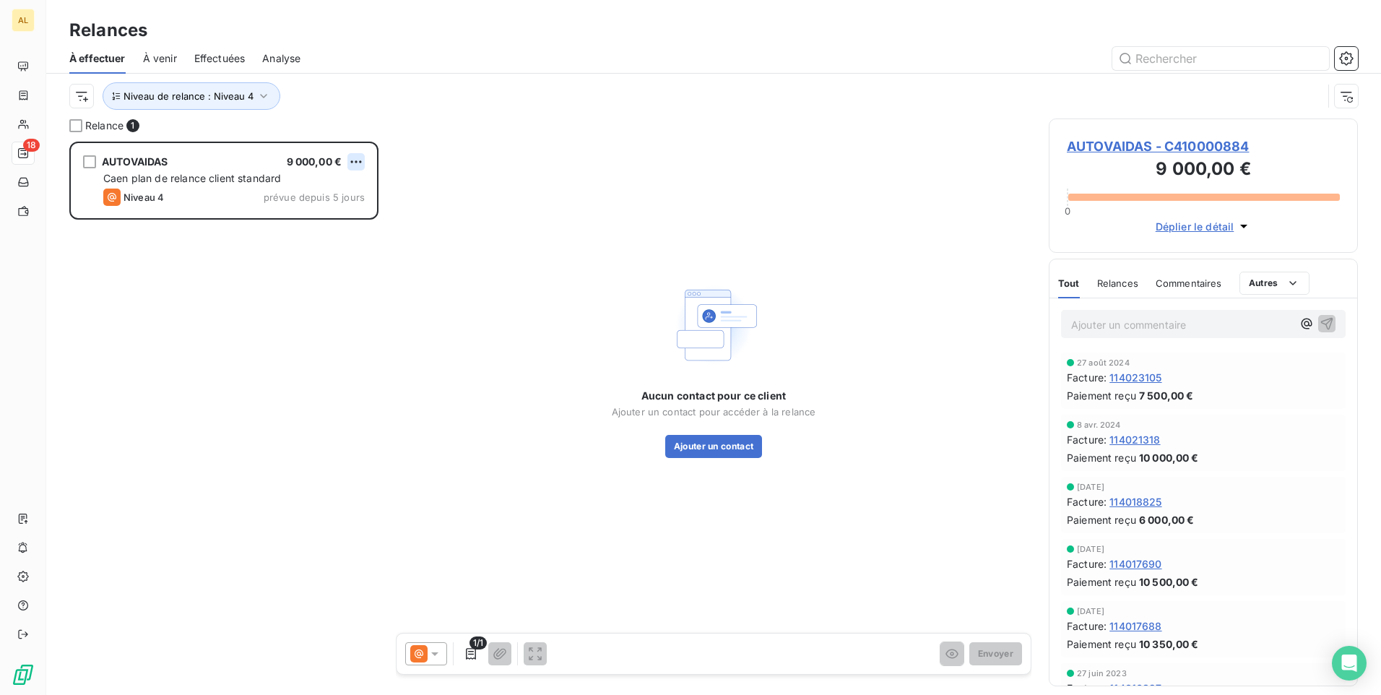
click at [355, 163] on html "AL 18 Relances À effectuer À venir Effectuées Analyse Niveau de relance : Nivea…" at bounding box center [690, 347] width 1381 height 695
click at [329, 209] on div "Passer cette action" at bounding box center [293, 216] width 129 height 23
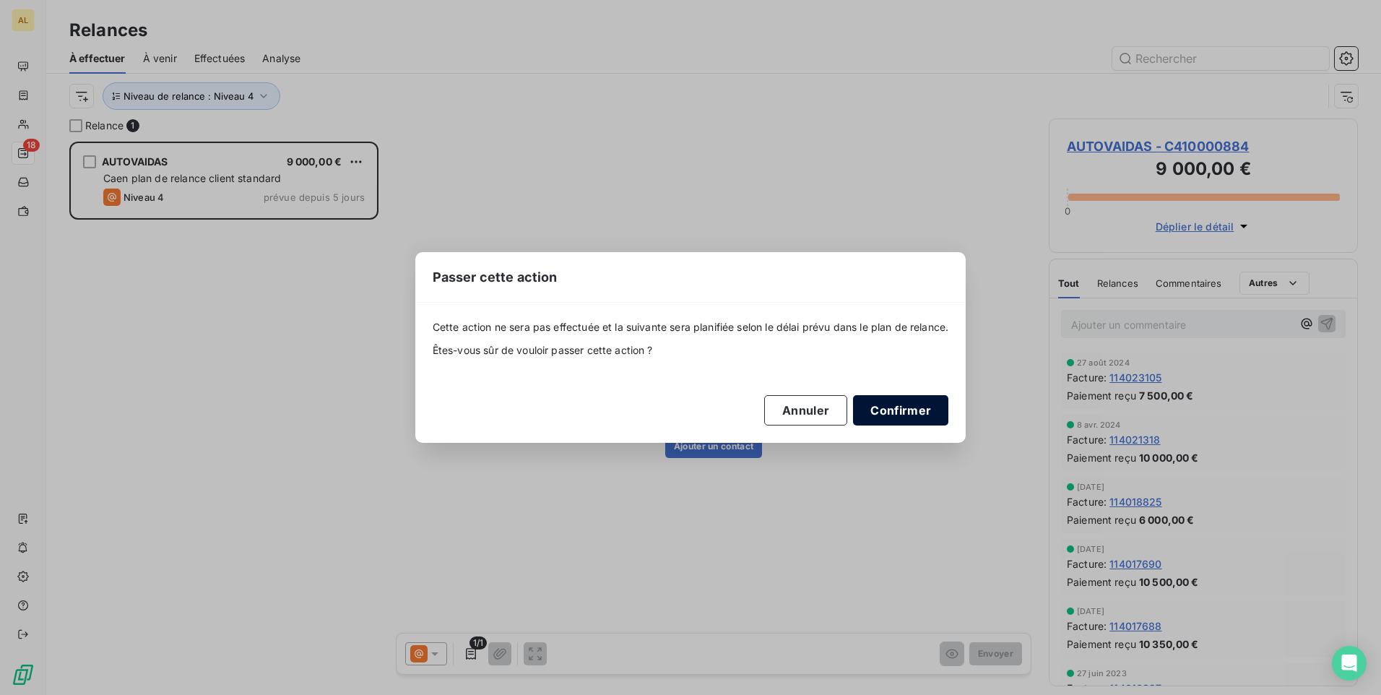
click at [878, 407] on button "Confirmer" at bounding box center [900, 410] width 95 height 30
